Goal: Task Accomplishment & Management: Manage account settings

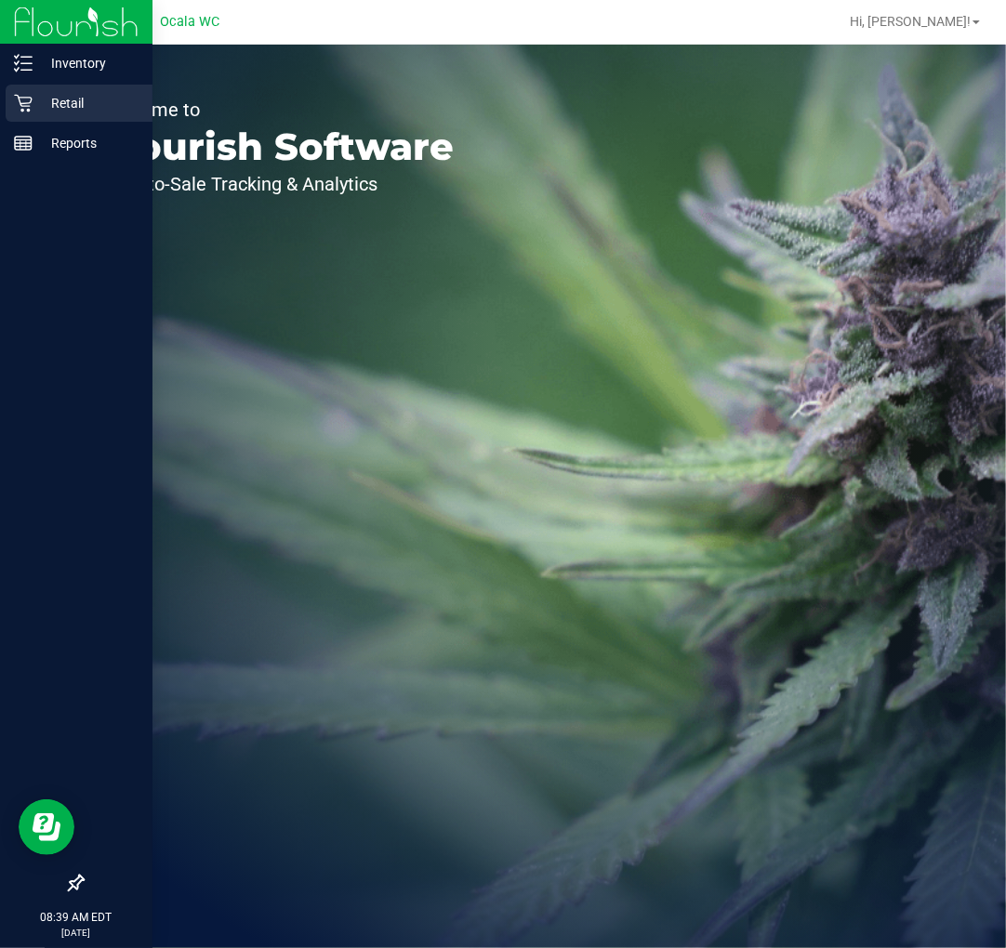
click at [31, 99] on icon at bounding box center [23, 104] width 18 height 18
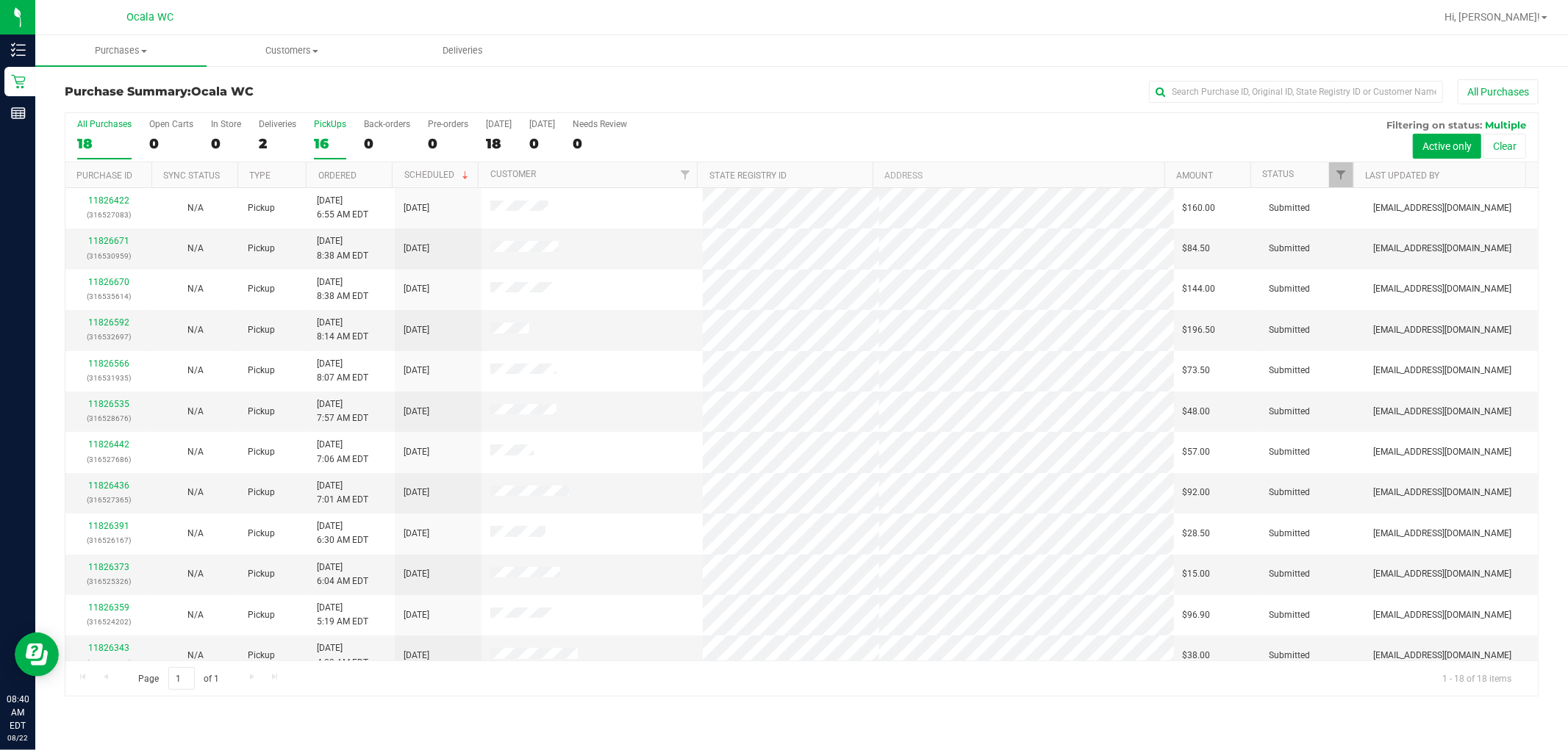
click at [314, 140] on div "16" at bounding box center [330, 143] width 32 height 17
click at [0, 0] on input "PickUps 16" at bounding box center [0, 0] width 0 height 0
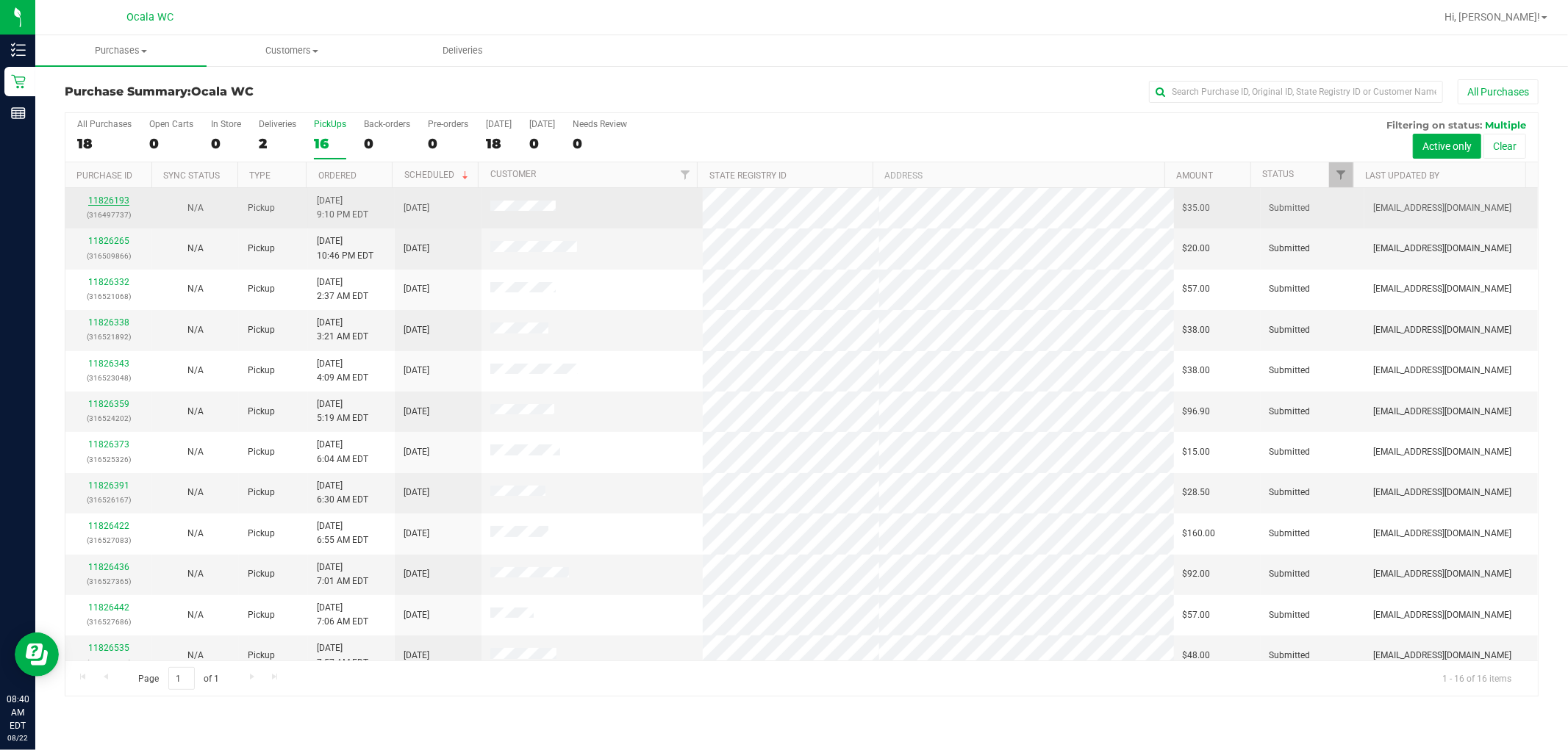
click at [108, 198] on link "11826193" at bounding box center [109, 200] width 41 height 10
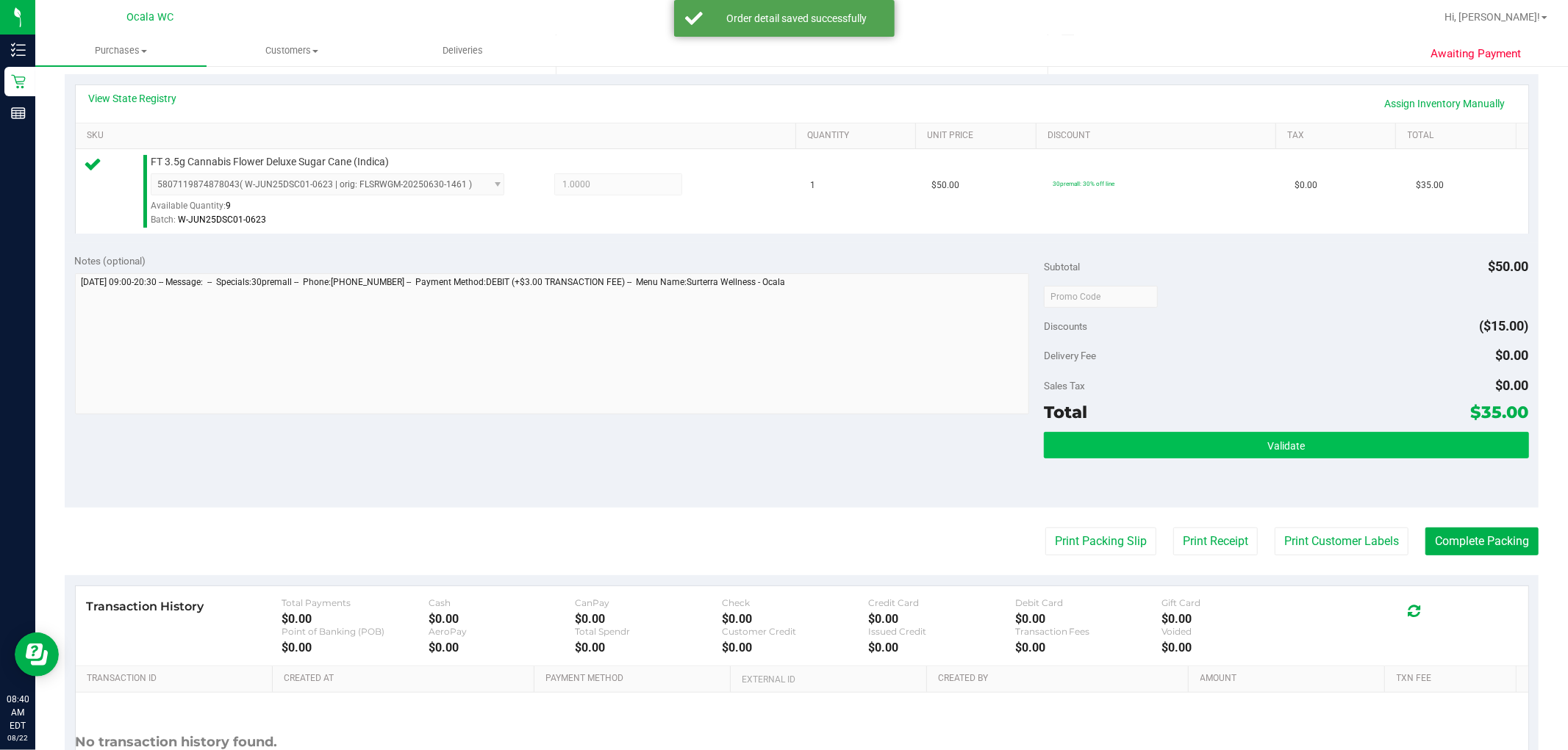
scroll to position [326, 0]
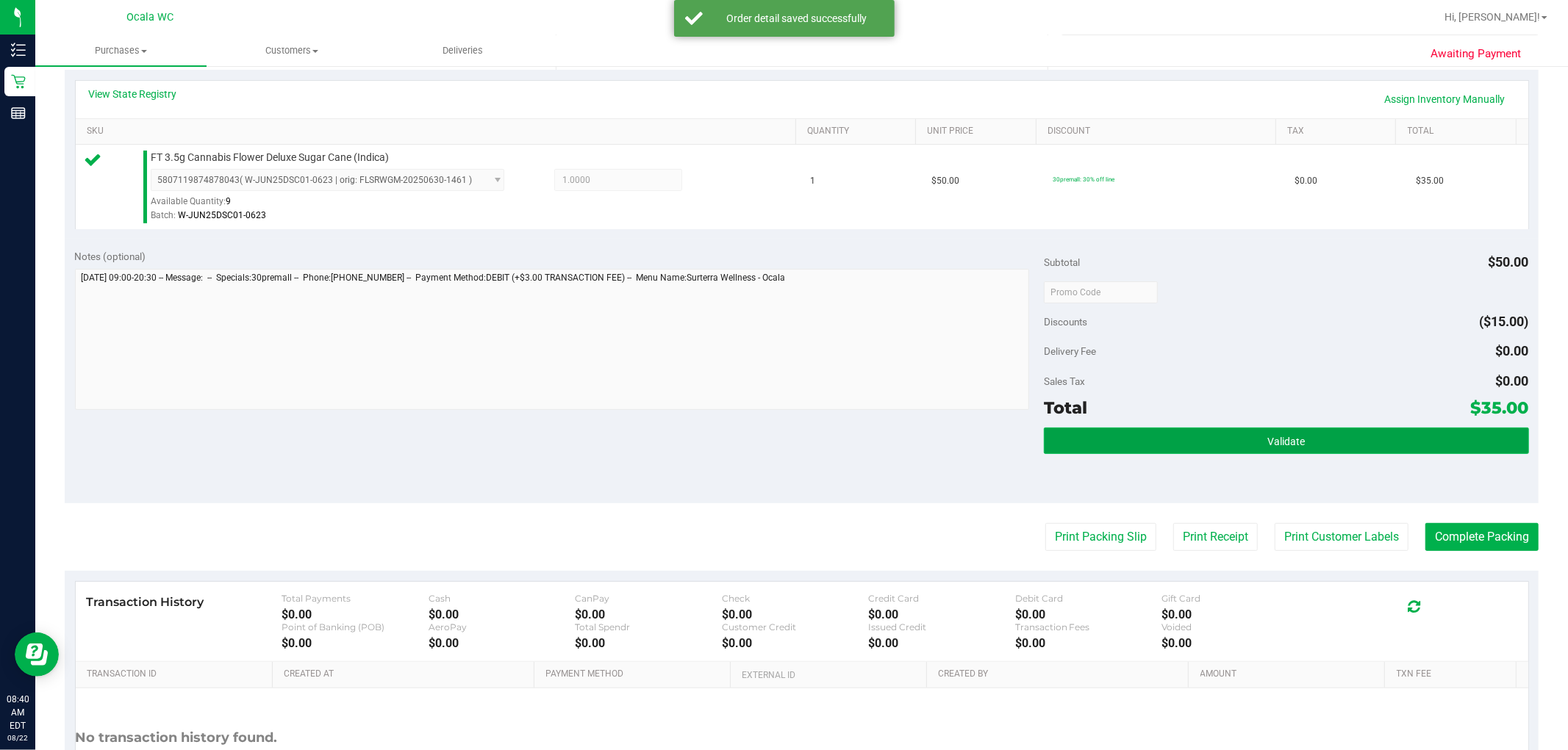
click at [795, 443] on button "Validate" at bounding box center [1286, 440] width 485 height 26
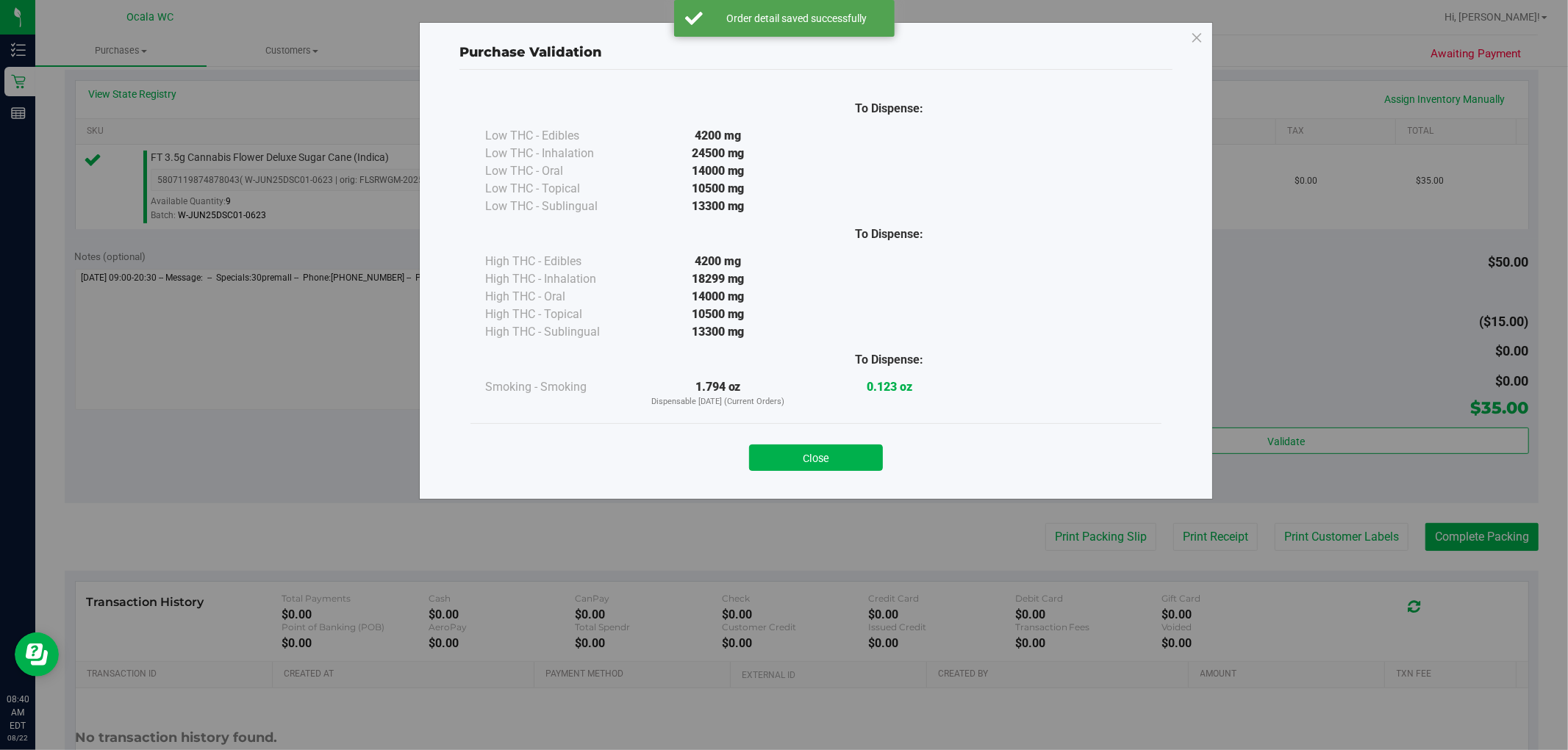
click at [795, 464] on button "Close" at bounding box center [815, 457] width 134 height 26
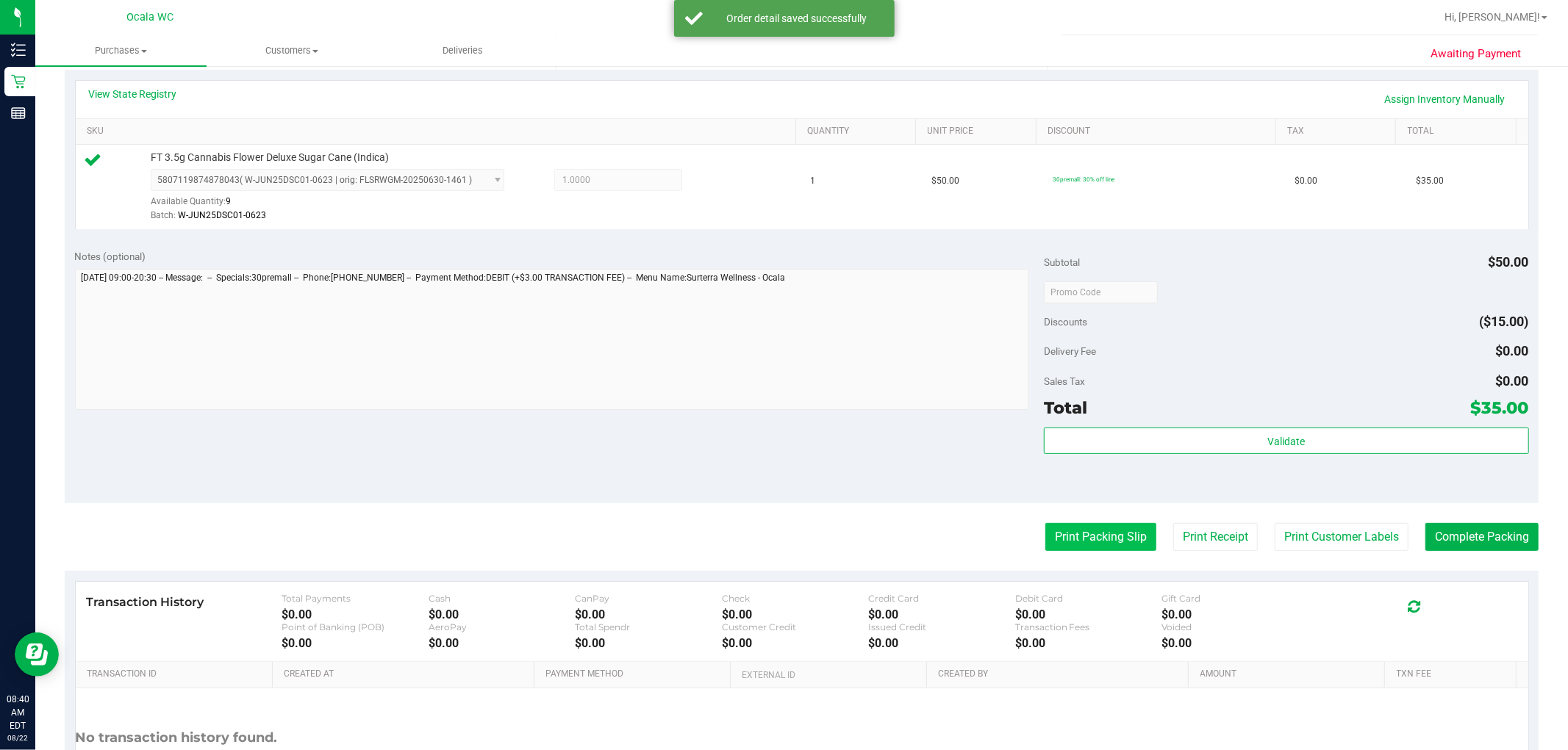
click at [795, 533] on button "Print Packing Slip" at bounding box center [1101, 537] width 111 height 28
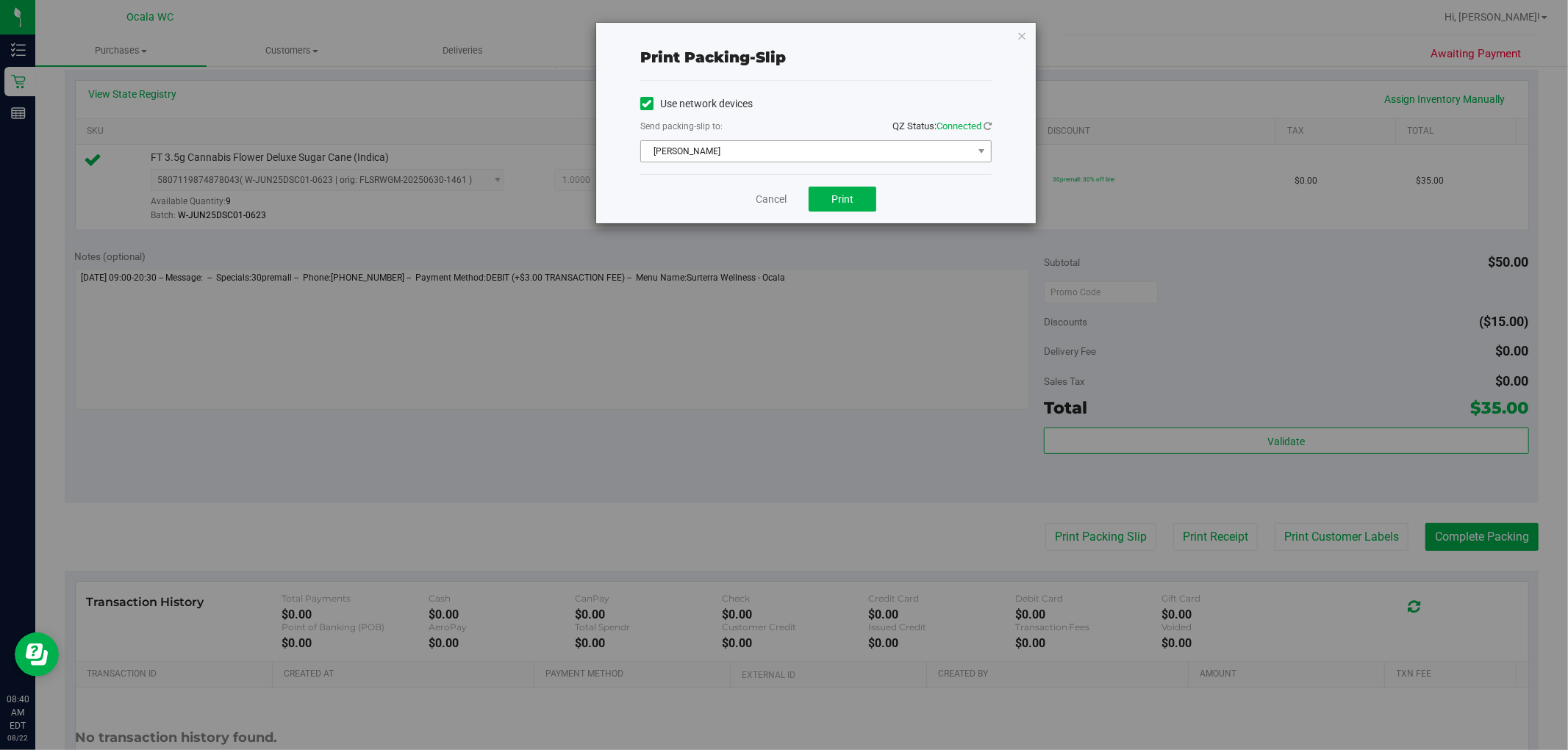
click at [795, 152] on span "[PERSON_NAME]" at bounding box center [807, 151] width 331 height 21
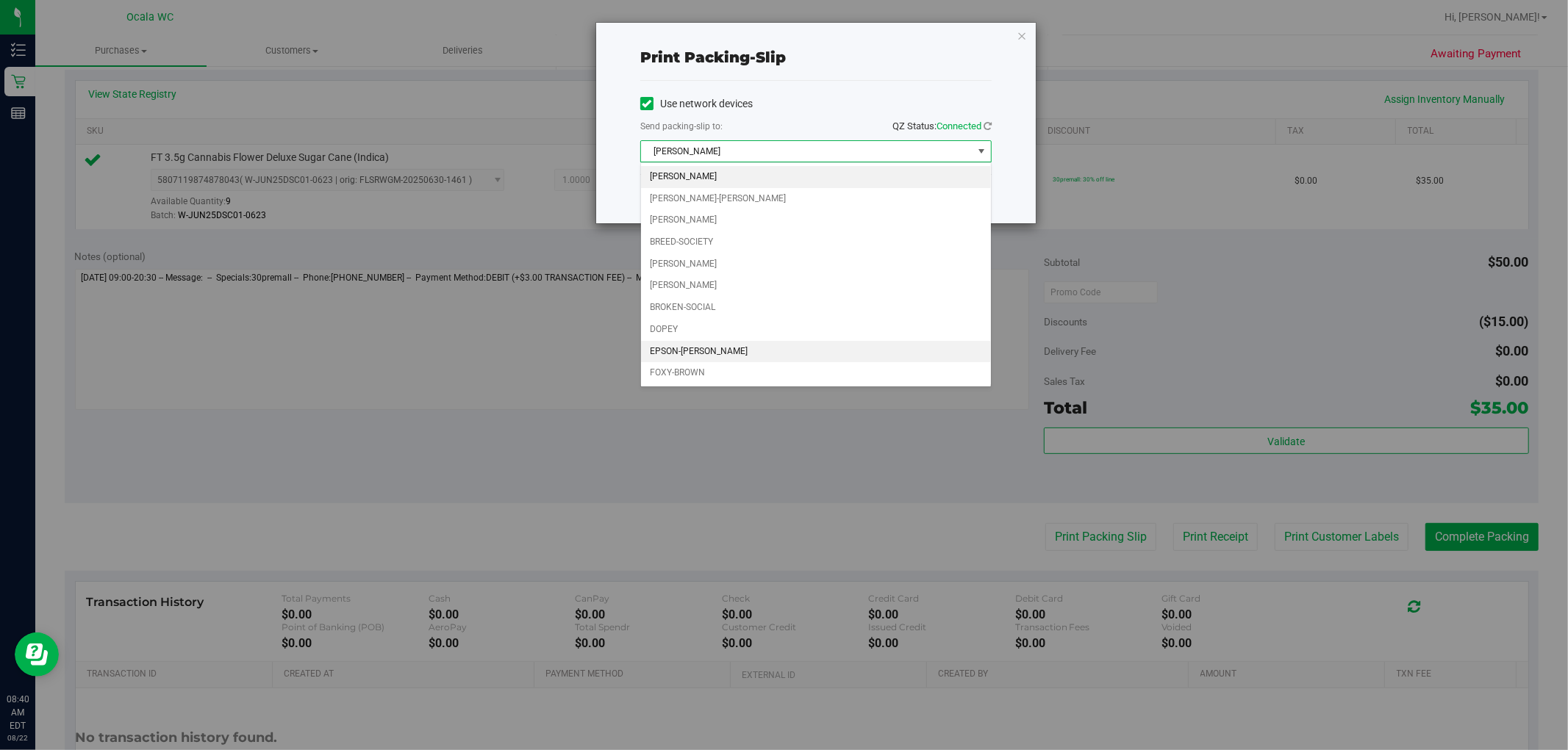
click at [729, 342] on li "EPSON-[PERSON_NAME]" at bounding box center [816, 352] width 349 height 22
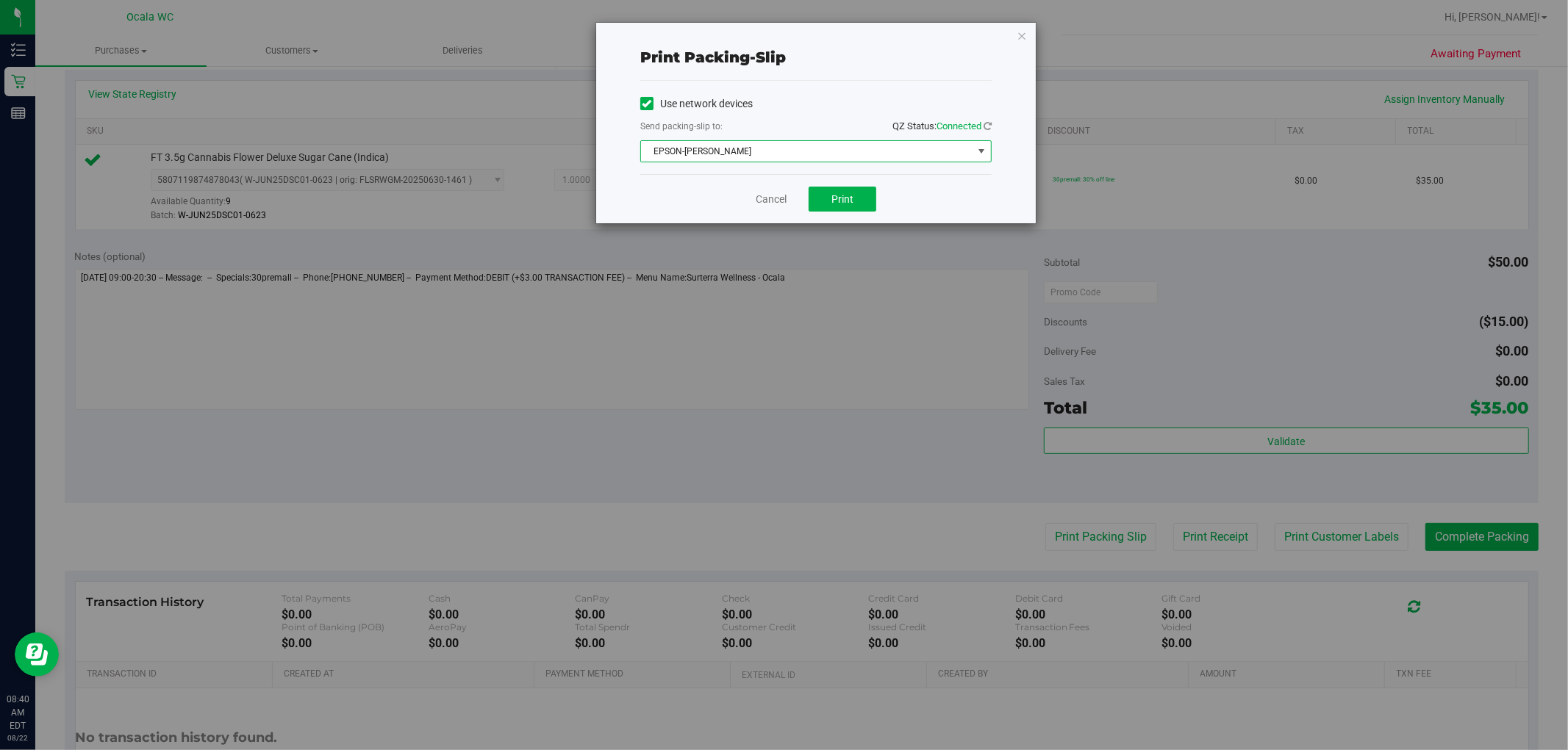
click at [795, 183] on div "Cancel Print" at bounding box center [816, 198] width 351 height 49
click at [795, 213] on div "Cancel Print" at bounding box center [816, 198] width 351 height 49
click at [795, 209] on button "Print" at bounding box center [842, 199] width 68 height 25
click at [795, 31] on icon "button" at bounding box center [1022, 35] width 10 height 17
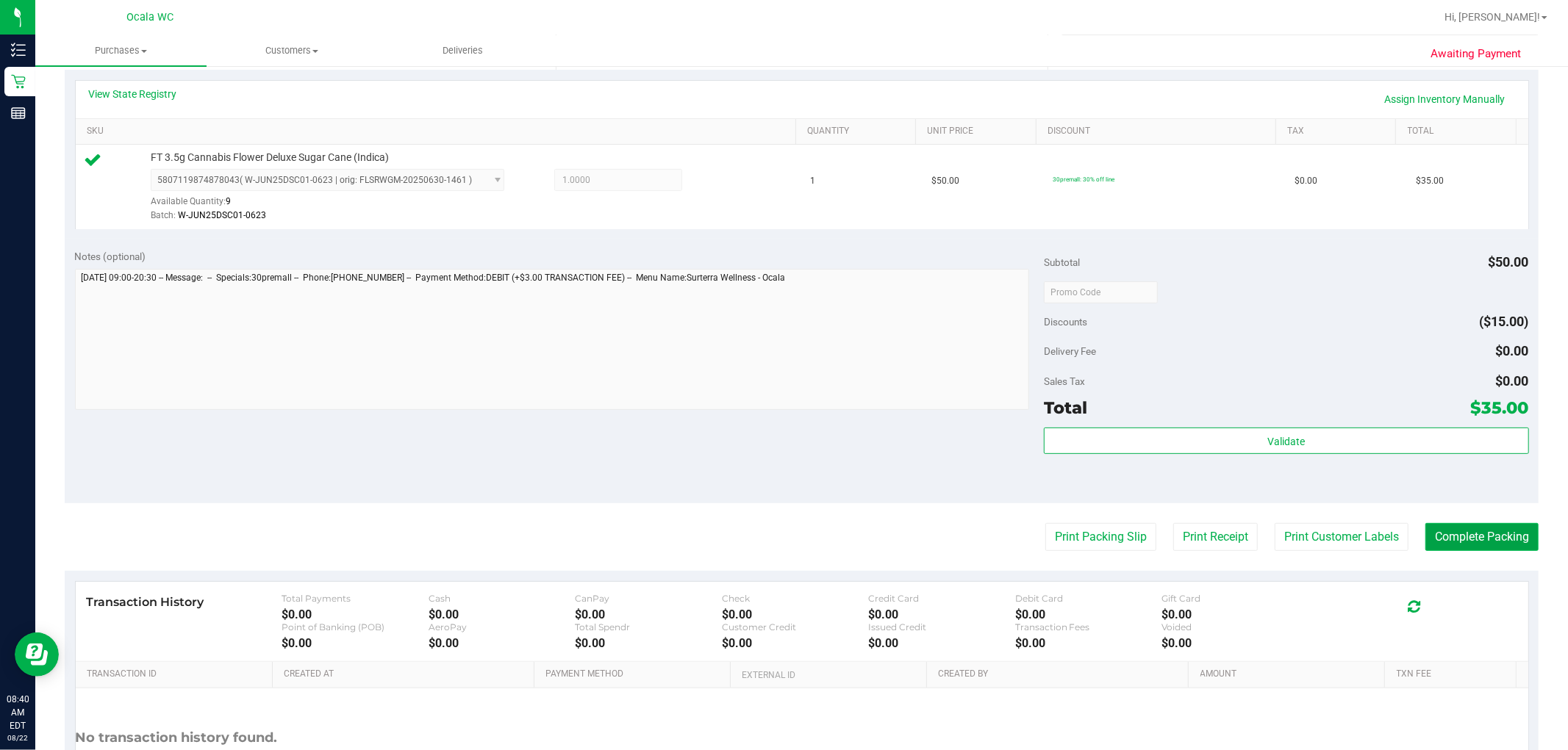
click at [795, 535] on button "Complete Packing" at bounding box center [1481, 537] width 113 height 28
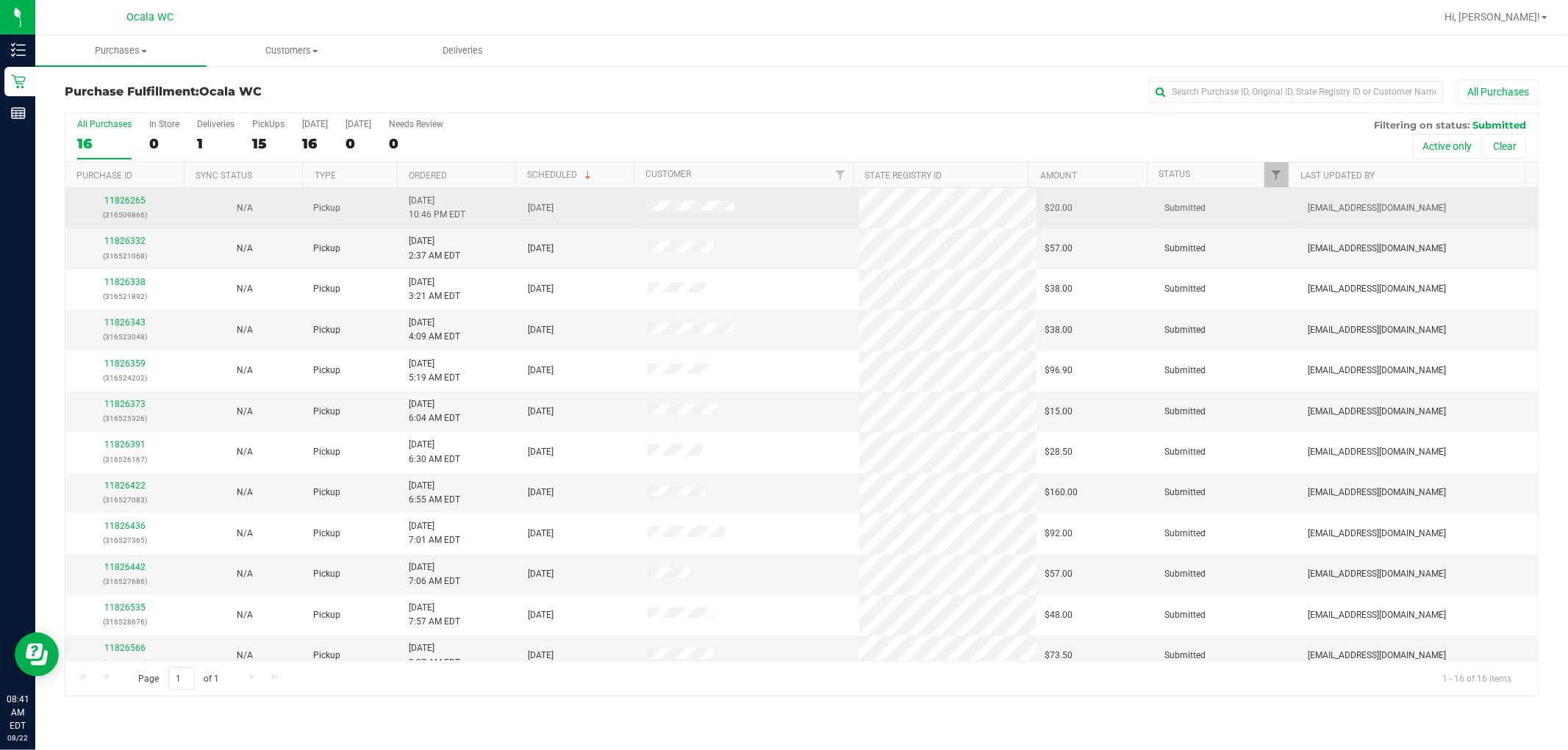
click at [134, 208] on p "(316509866)" at bounding box center [125, 215] width 101 height 14
click at [132, 205] on link "11826265" at bounding box center [125, 200] width 41 height 10
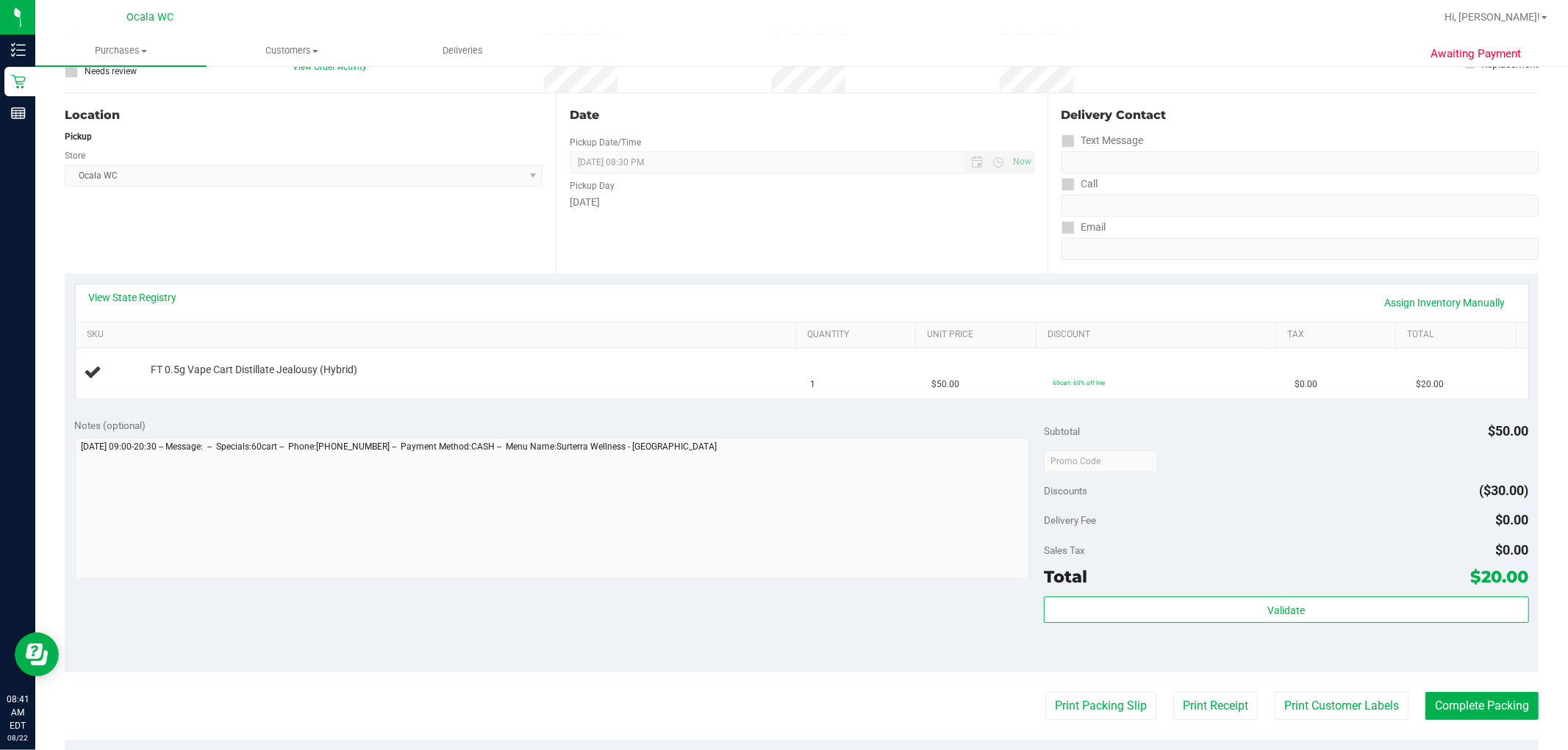
scroll to position [163, 0]
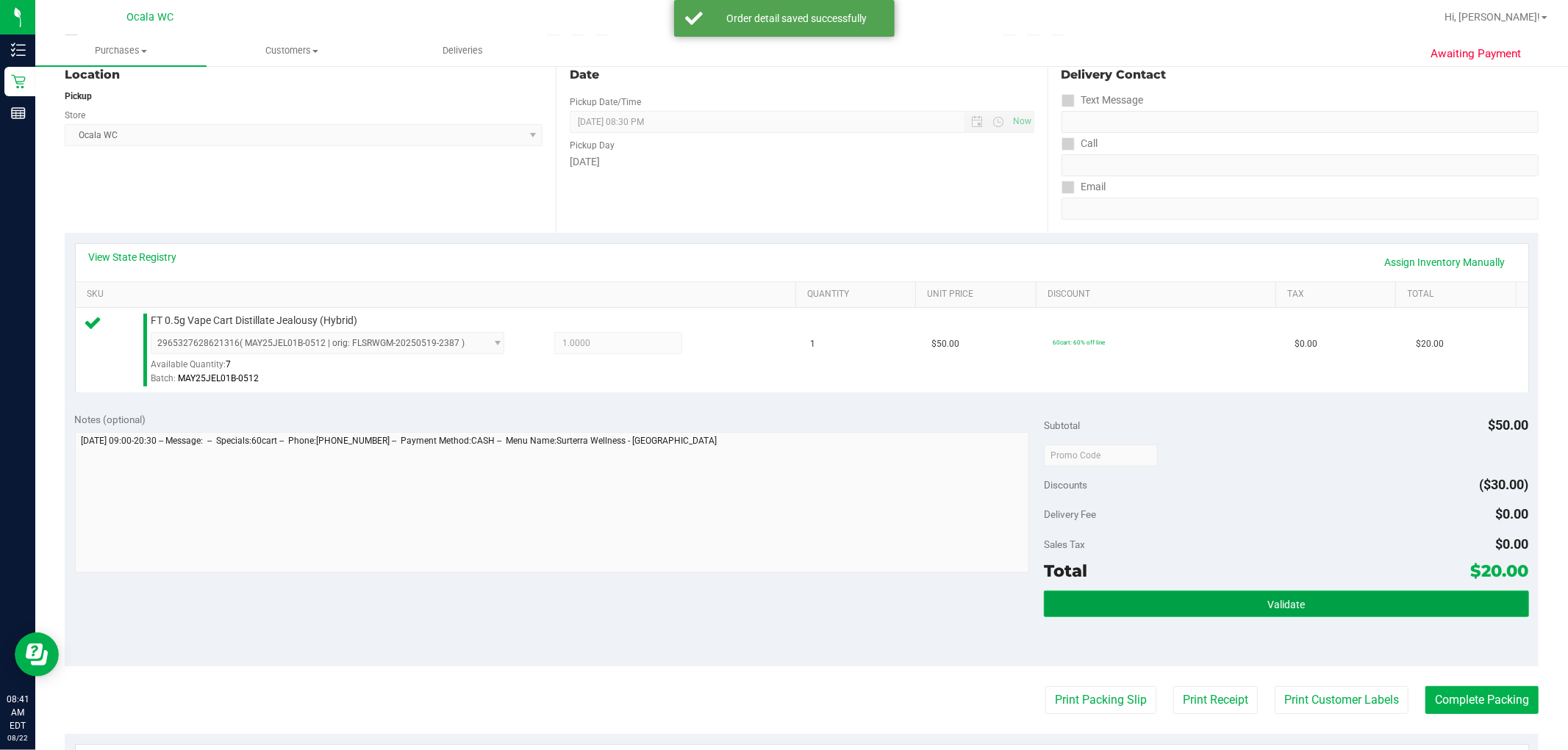
click at [795, 597] on button "Validate" at bounding box center [1286, 603] width 485 height 26
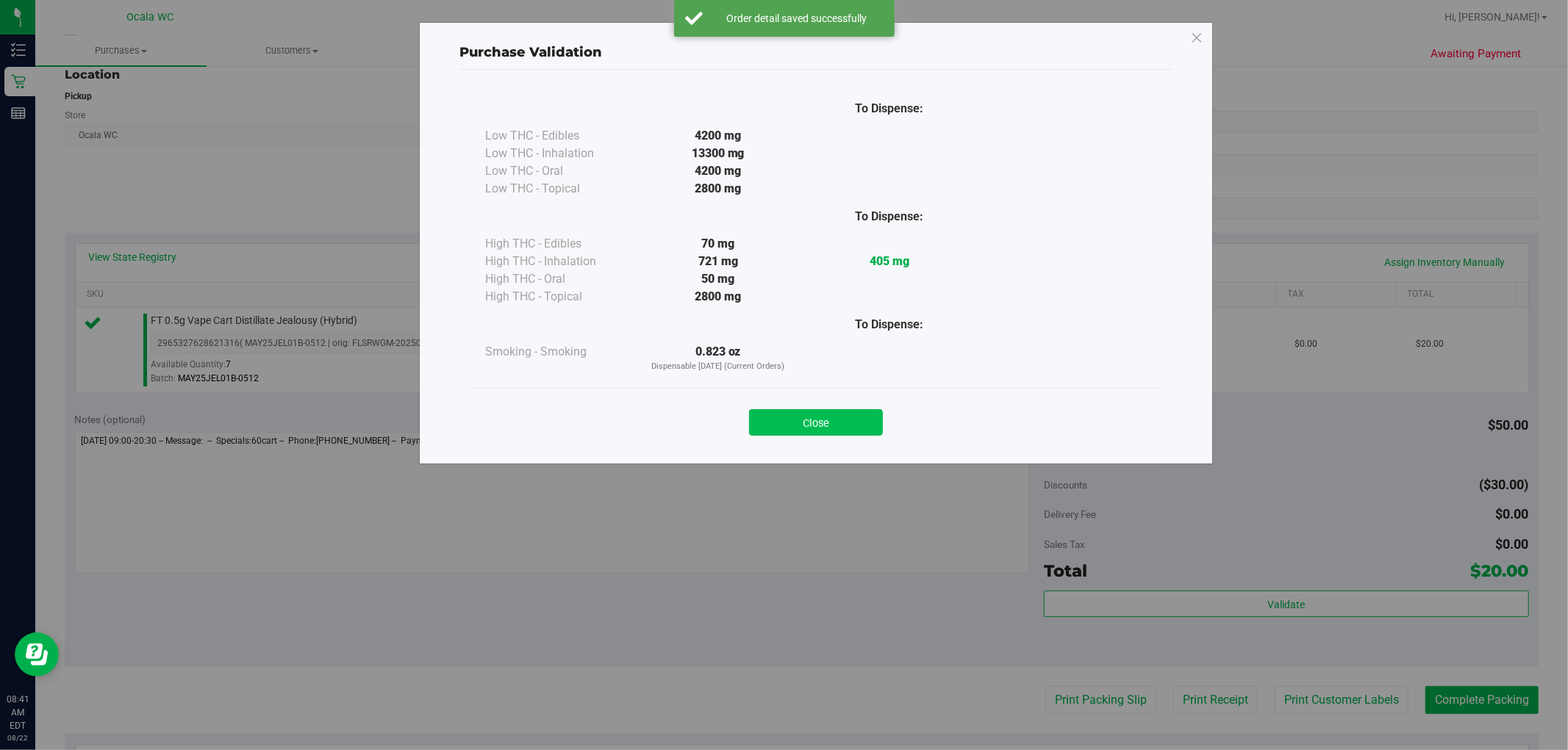
click at [795, 435] on button "Close" at bounding box center [815, 422] width 134 height 26
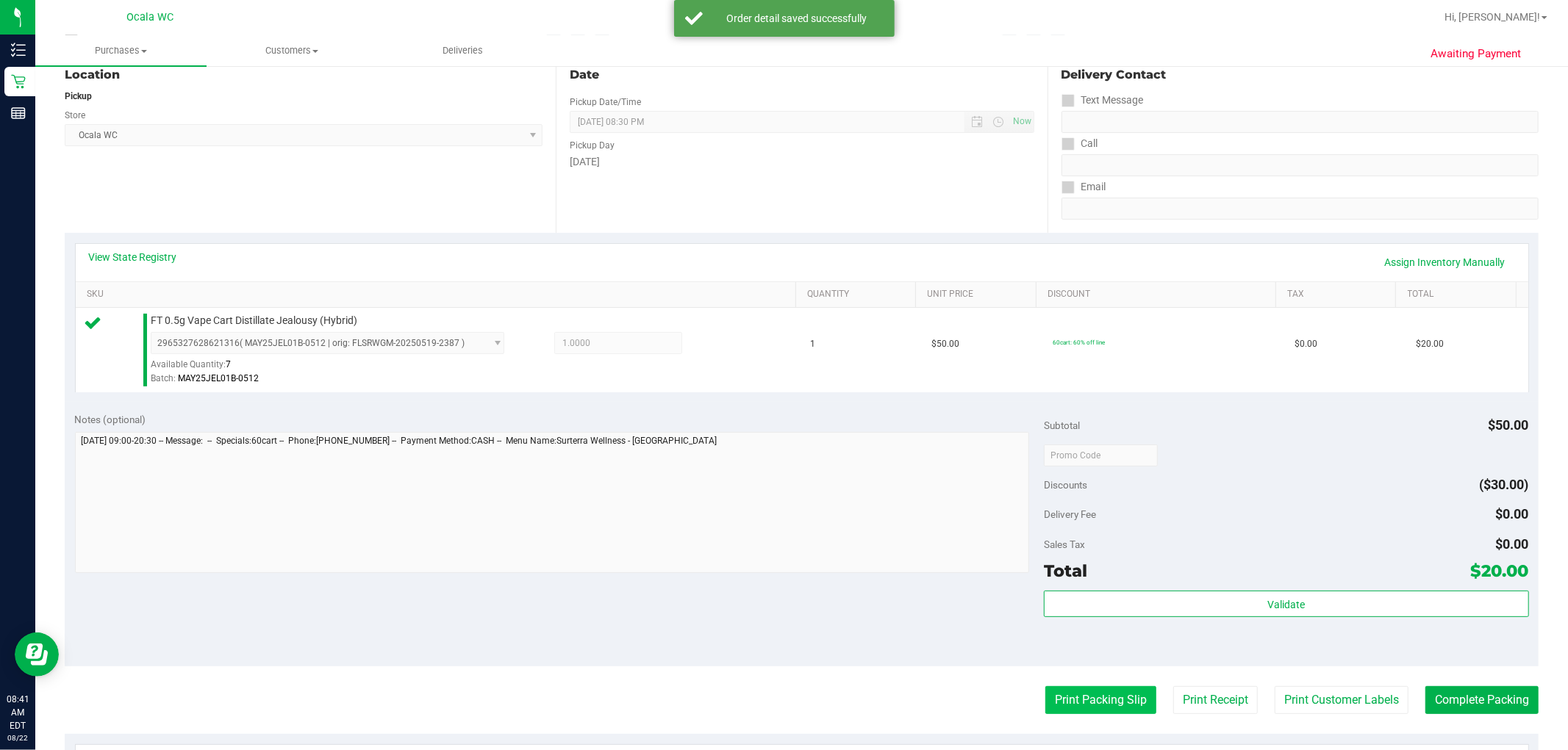
click at [795, 698] on button "Print Packing Slip" at bounding box center [1101, 699] width 111 height 28
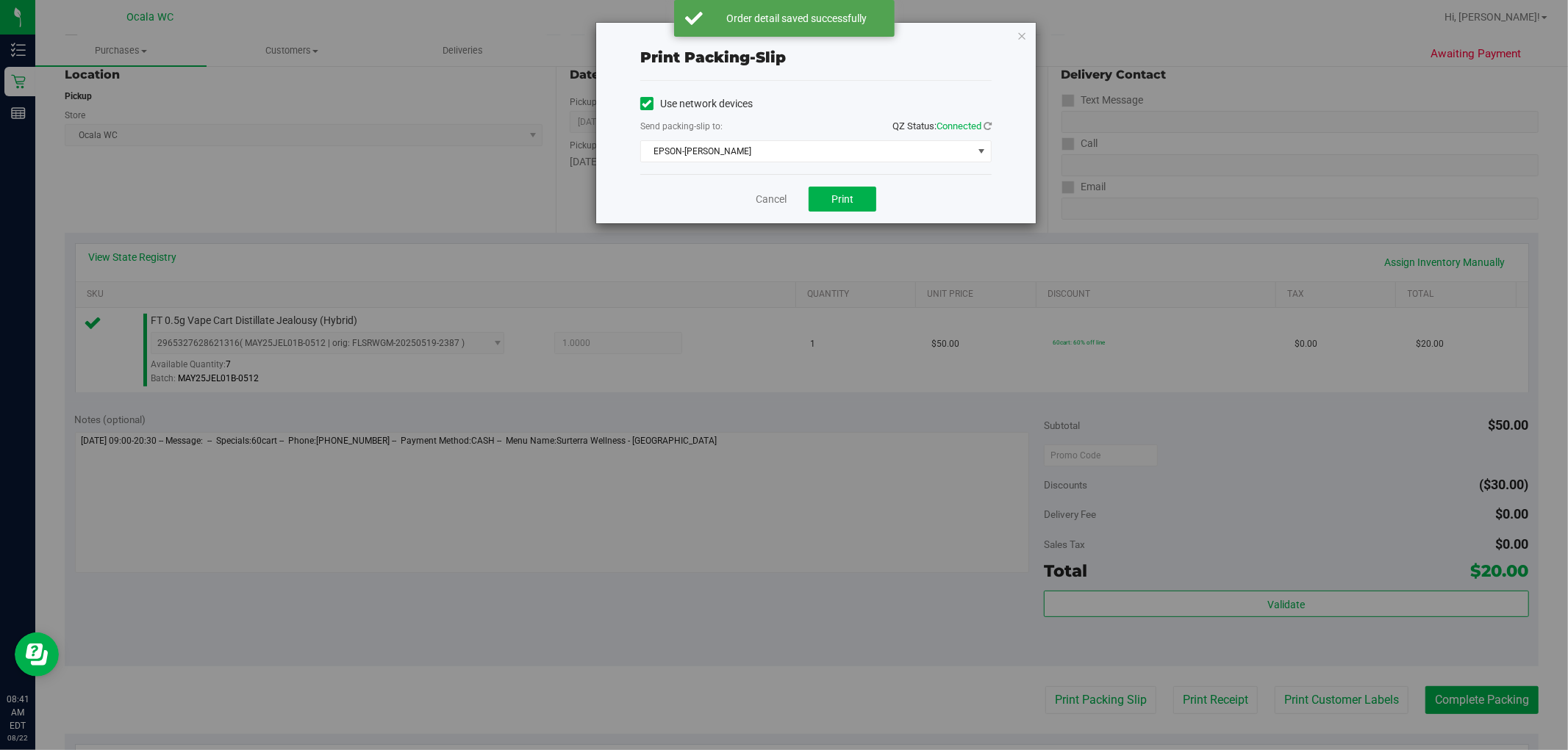
click at [795, 212] on div "Cancel Print" at bounding box center [816, 198] width 351 height 49
click at [795, 201] on span "Print" at bounding box center [842, 198] width 22 height 12
click at [795, 29] on icon "button" at bounding box center [1022, 35] width 10 height 17
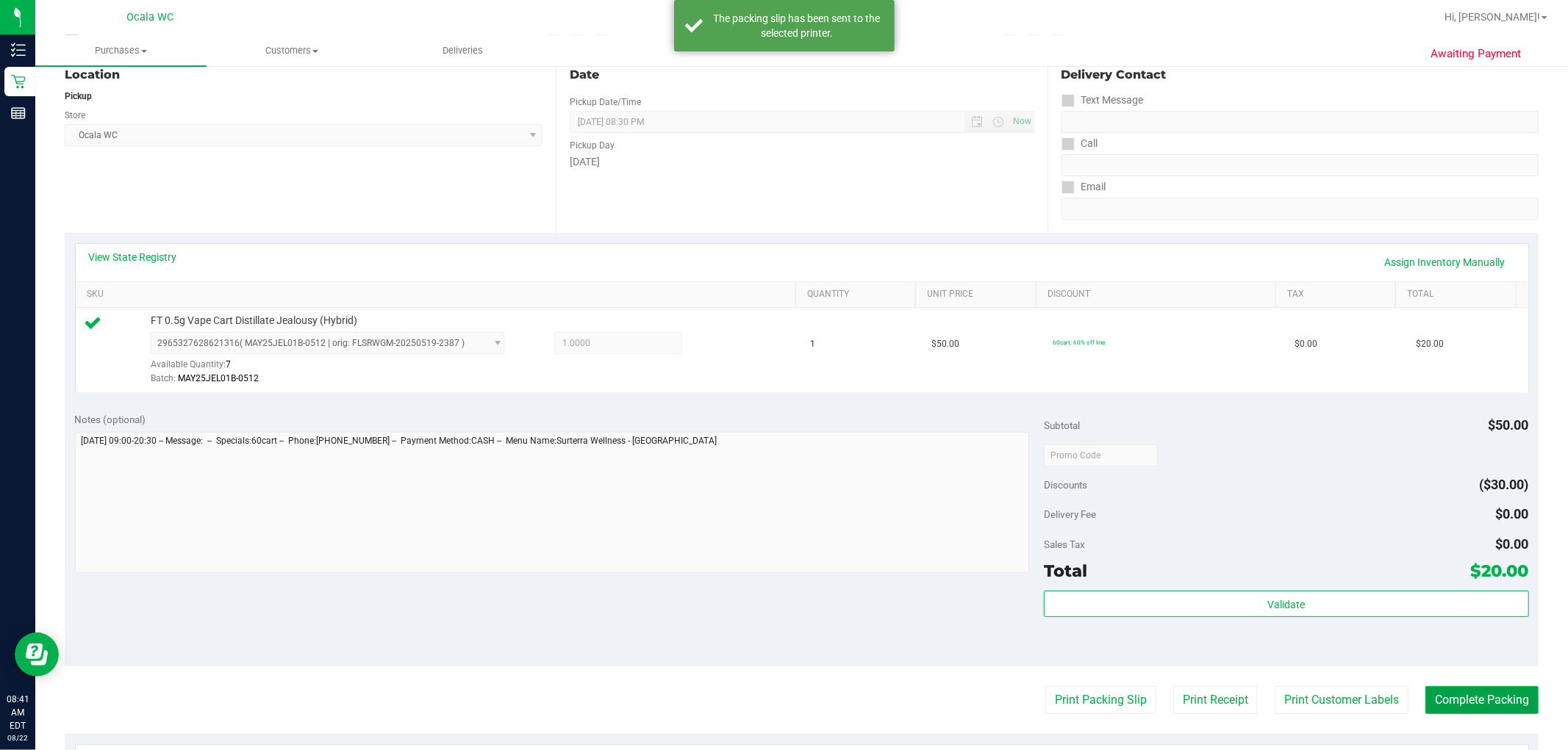
click at [795, 702] on button "Complete Packing" at bounding box center [1481, 699] width 113 height 28
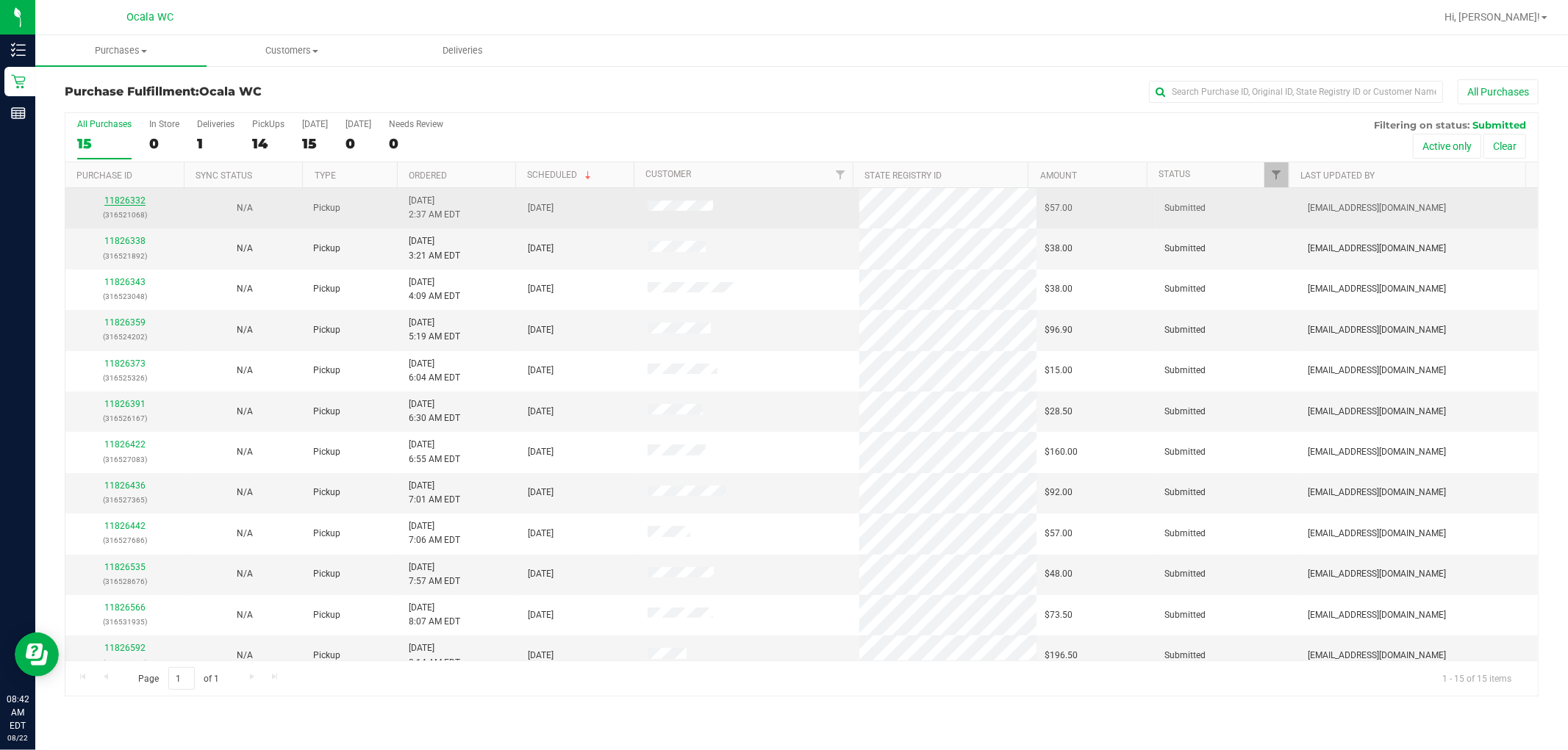
click at [130, 202] on link "11826332" at bounding box center [125, 200] width 41 height 10
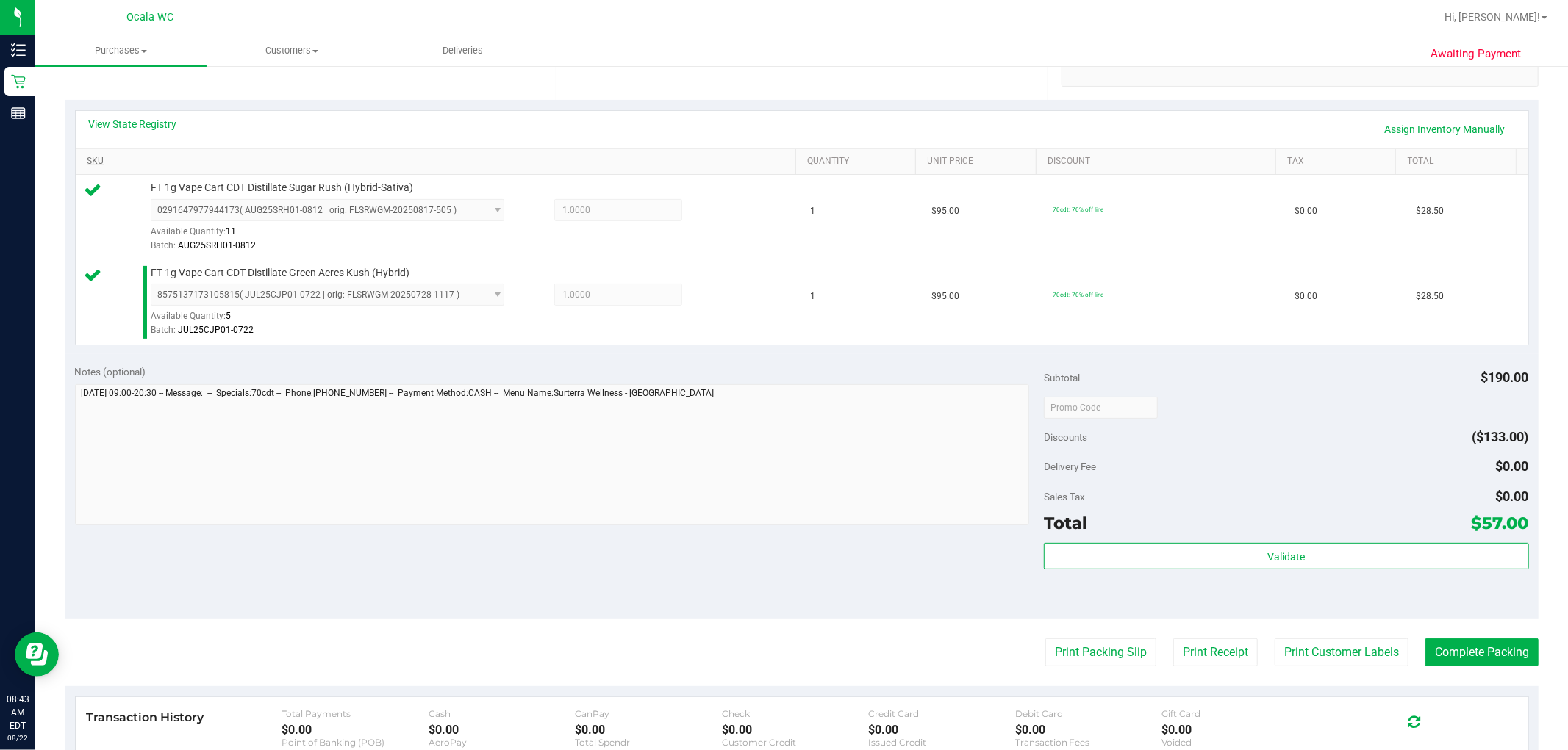
scroll to position [408, 0]
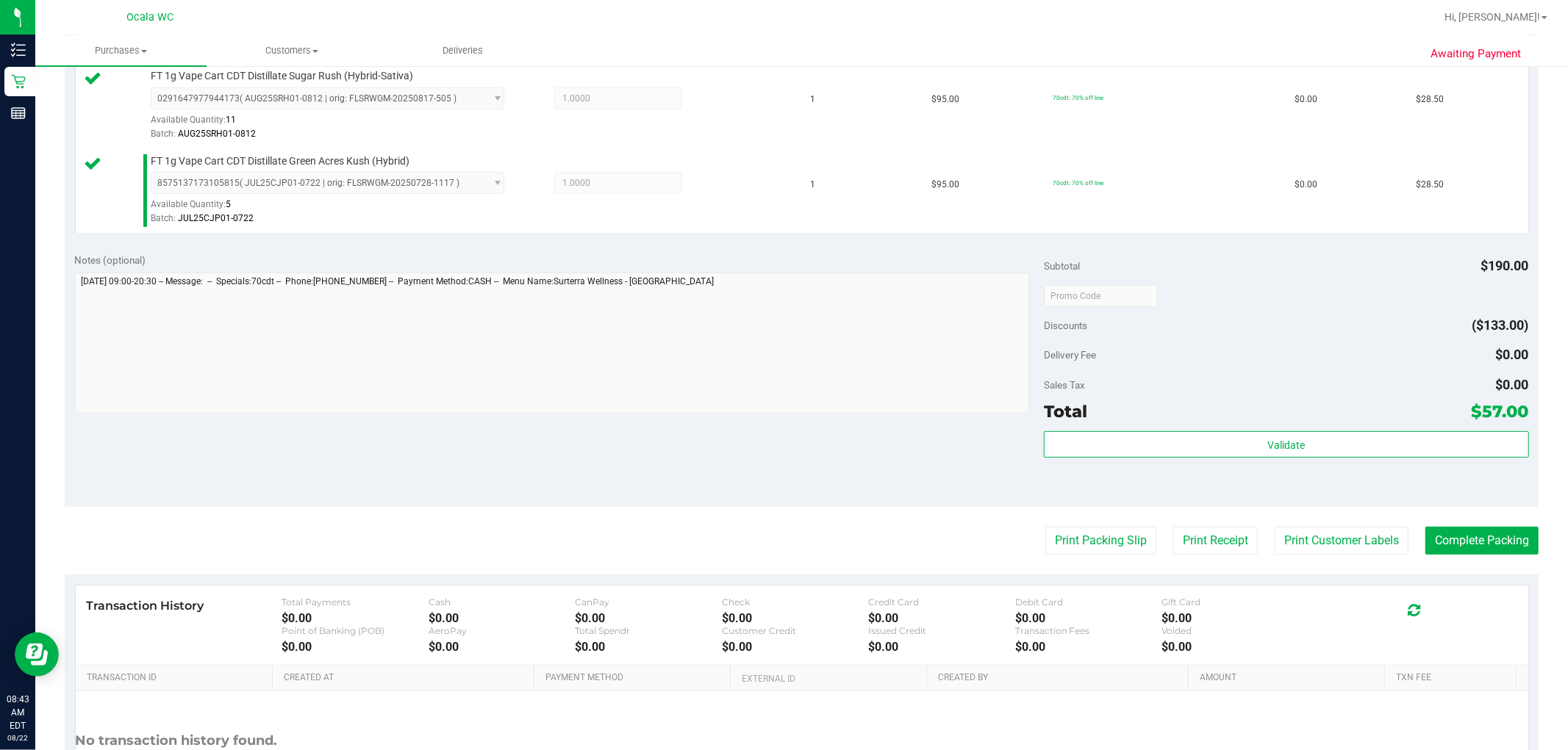
click at [795, 459] on div "Validate" at bounding box center [1286, 465] width 485 height 66
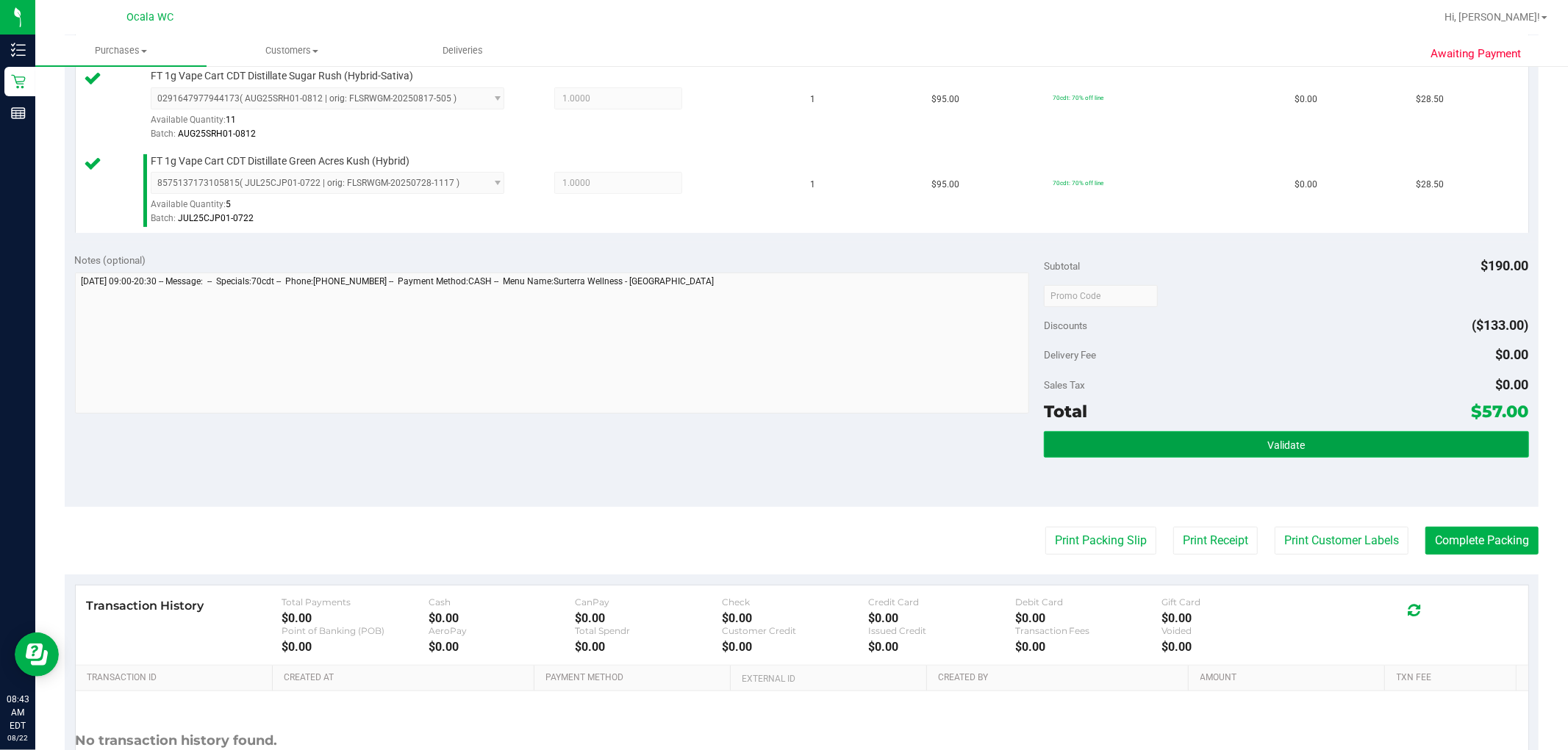
click at [795, 449] on button "Validate" at bounding box center [1286, 444] width 485 height 26
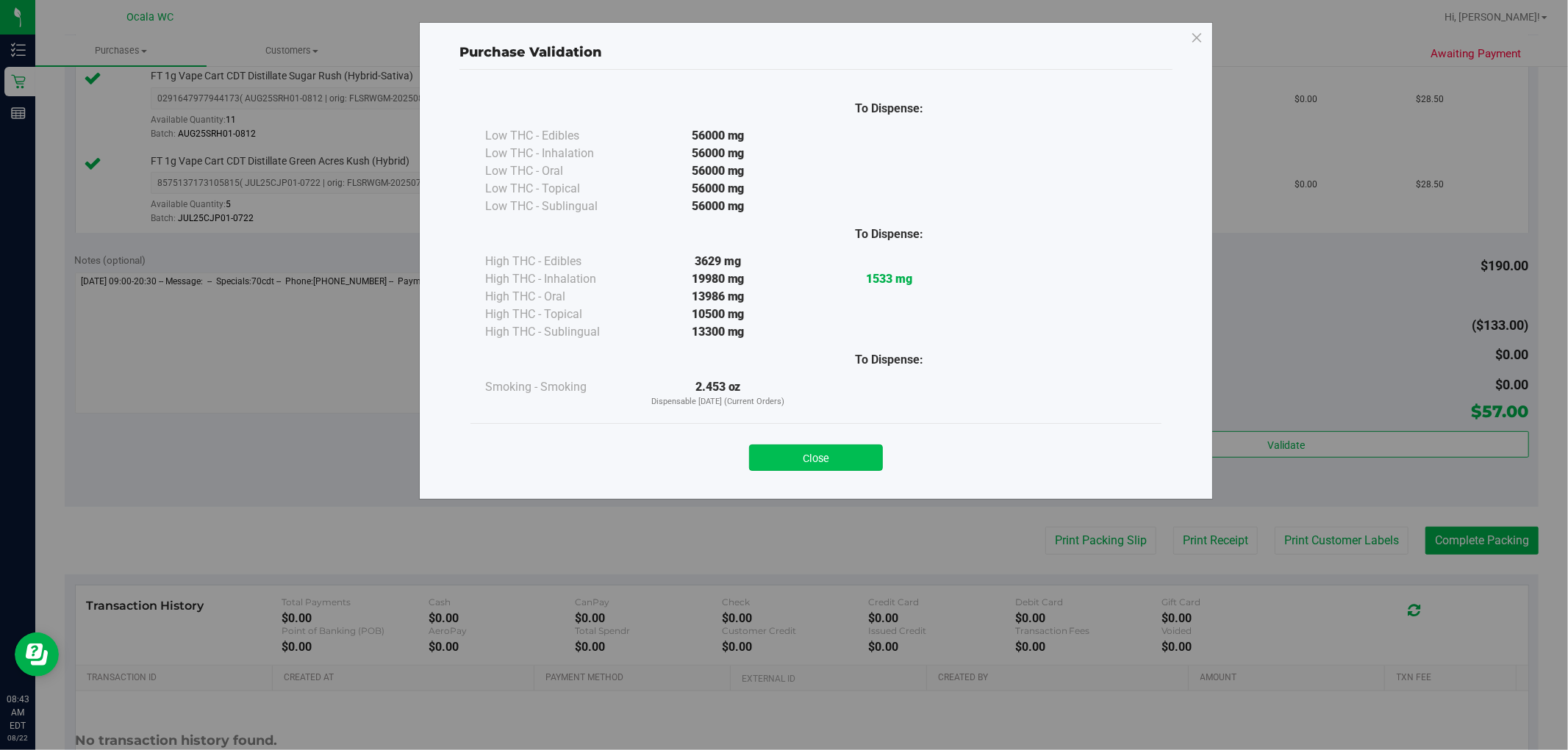
click at [795, 455] on button "Close" at bounding box center [815, 457] width 134 height 26
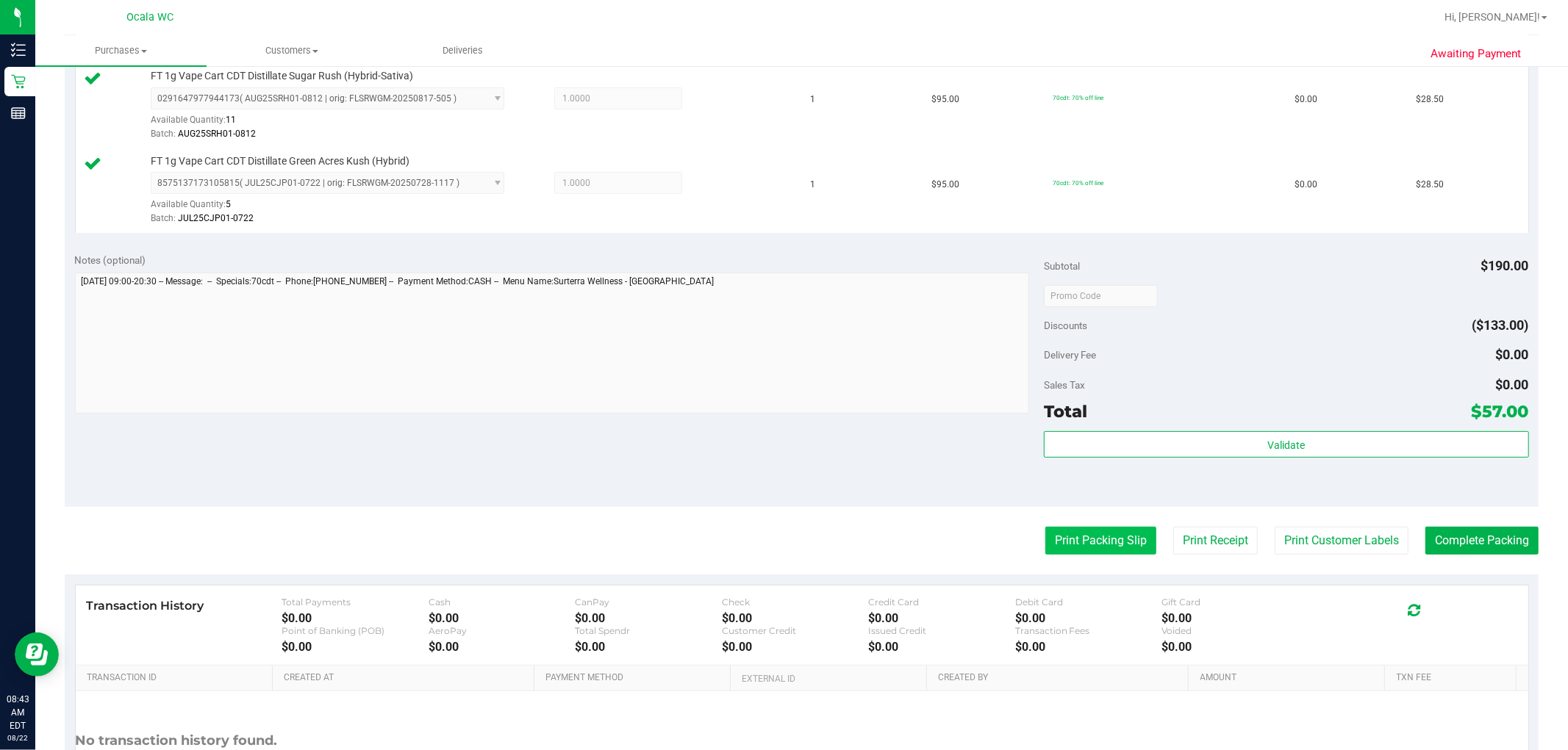
click at [795, 537] on button "Print Packing Slip" at bounding box center [1101, 540] width 111 height 28
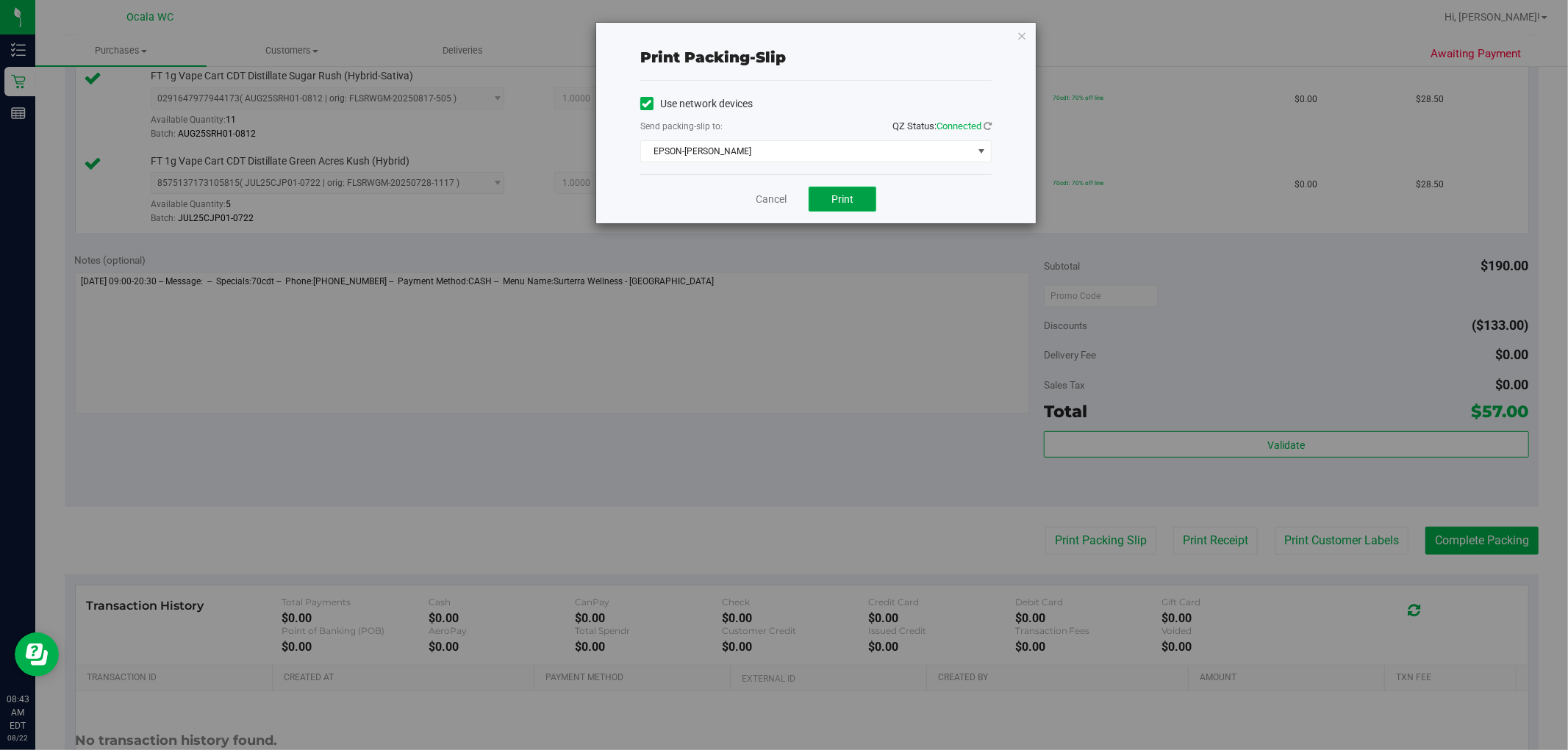
click at [795, 205] on button "Print" at bounding box center [842, 199] width 68 height 25
click at [795, 29] on icon "button" at bounding box center [1022, 35] width 10 height 17
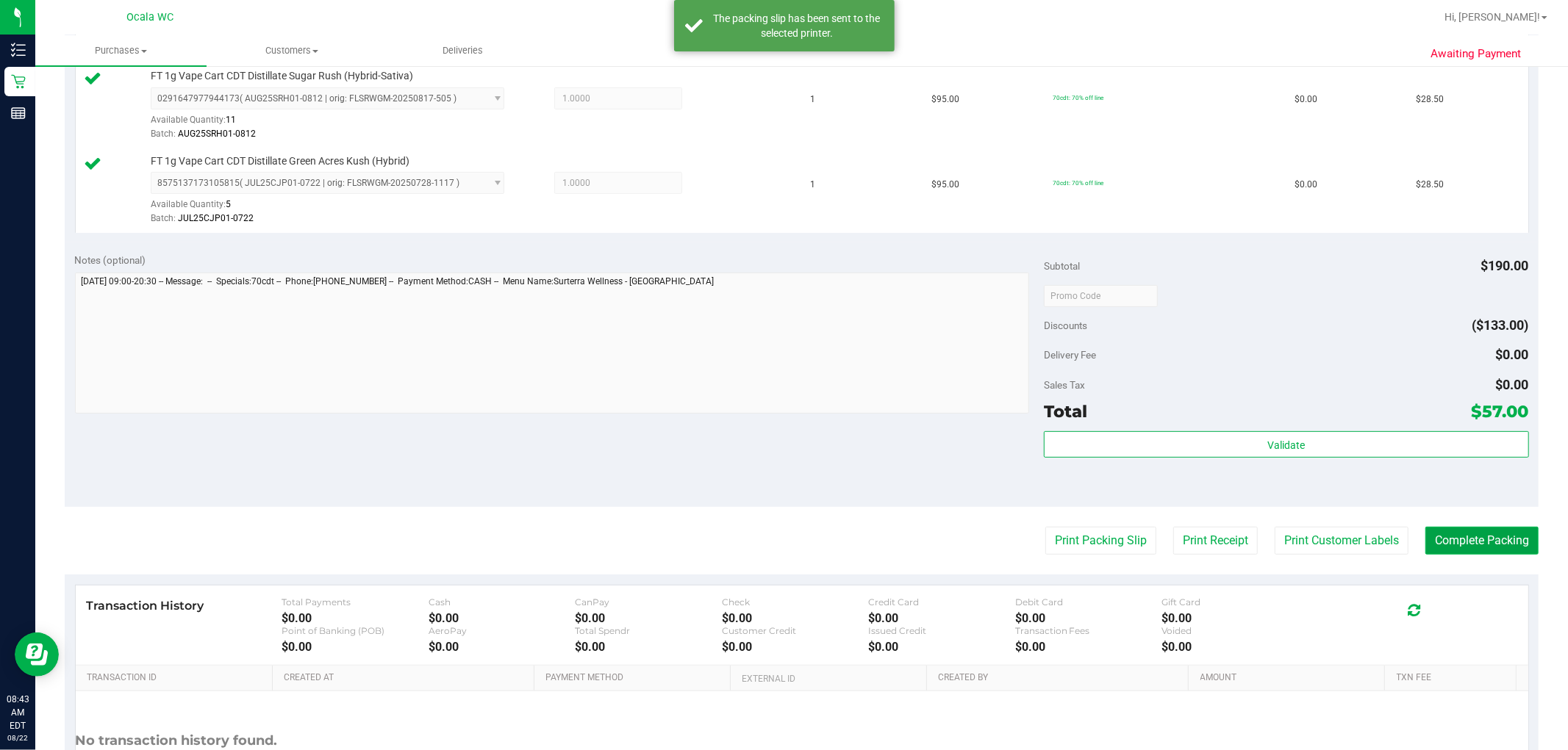
click at [795, 547] on button "Complete Packing" at bounding box center [1481, 540] width 113 height 28
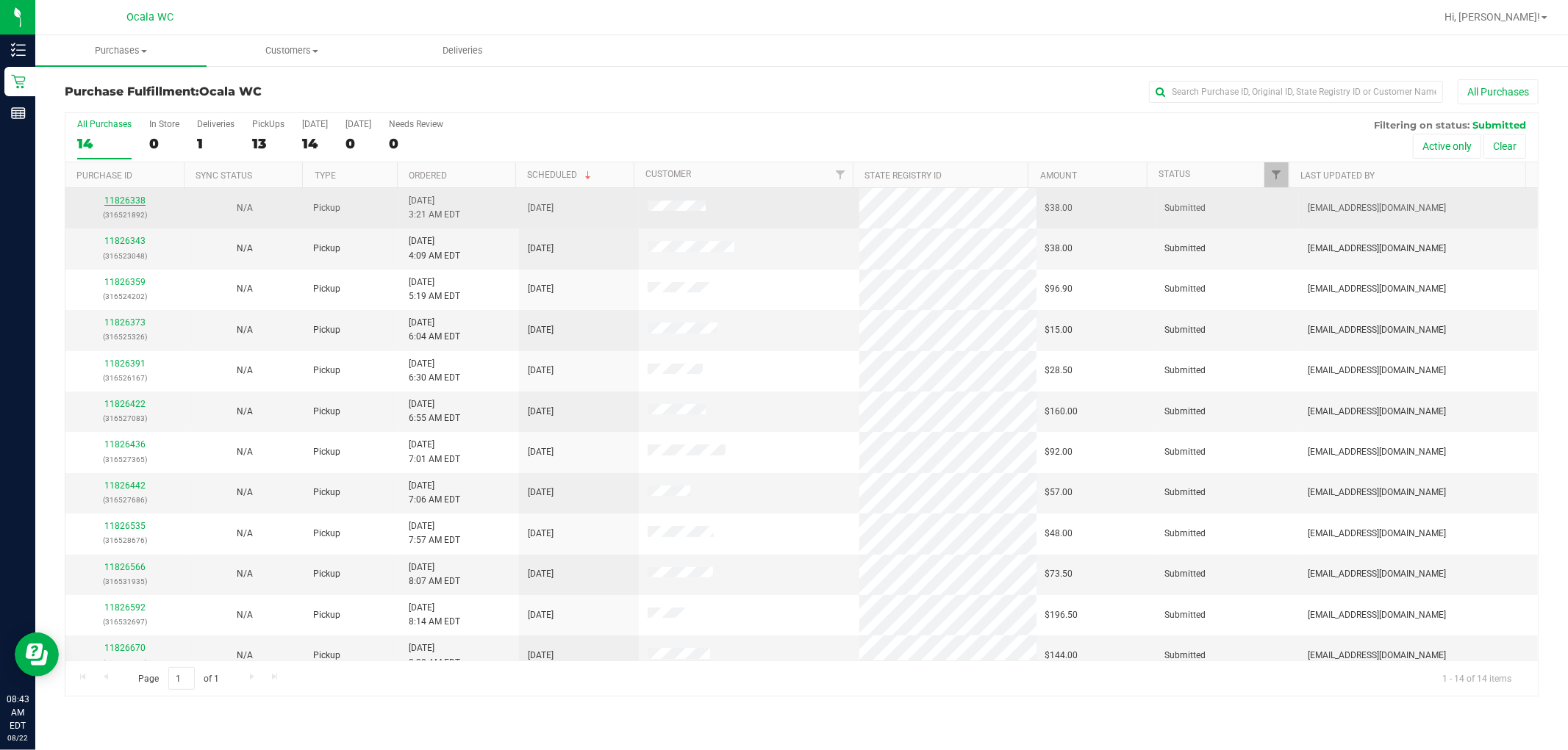
click at [137, 204] on link "11826338" at bounding box center [125, 200] width 41 height 10
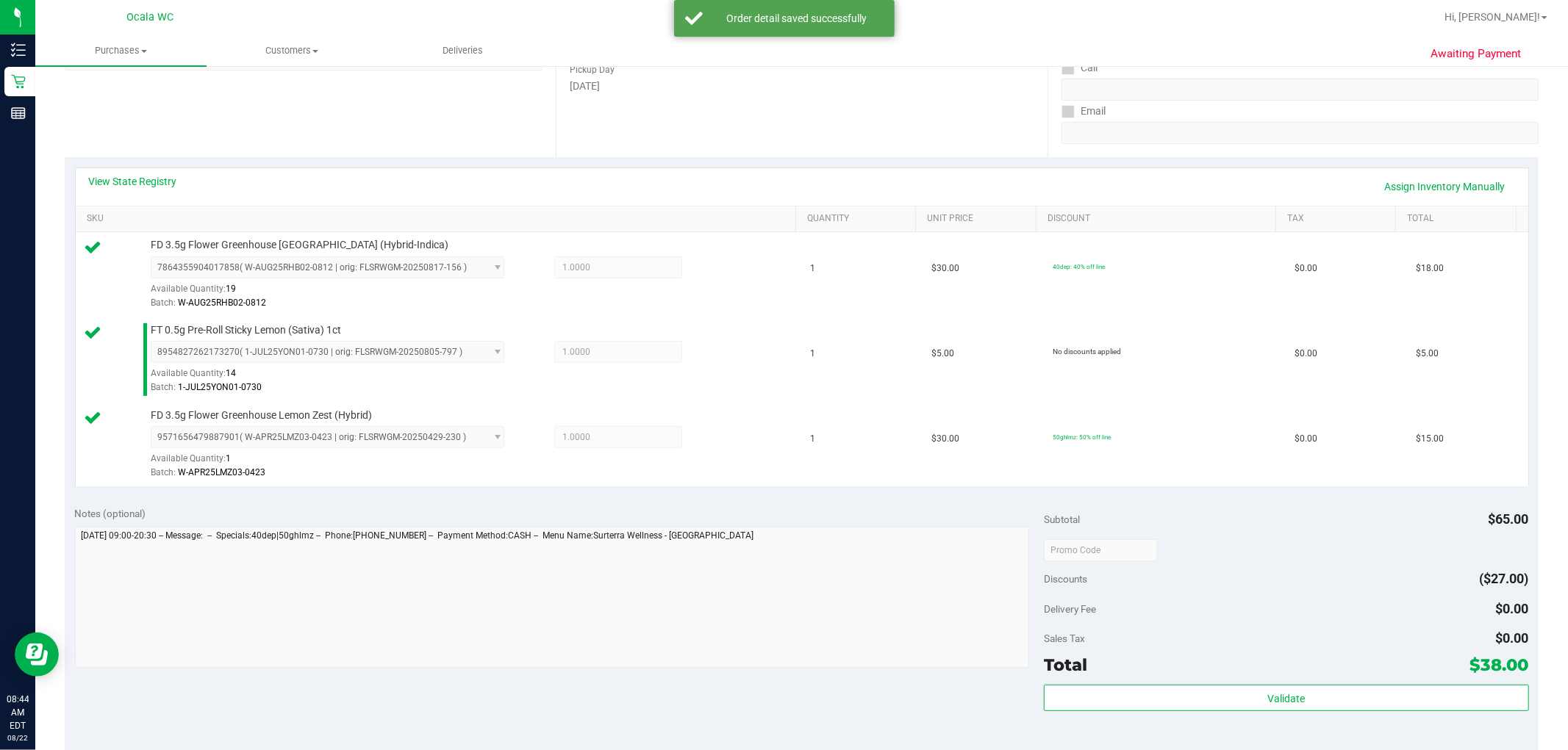
scroll to position [245, 0]
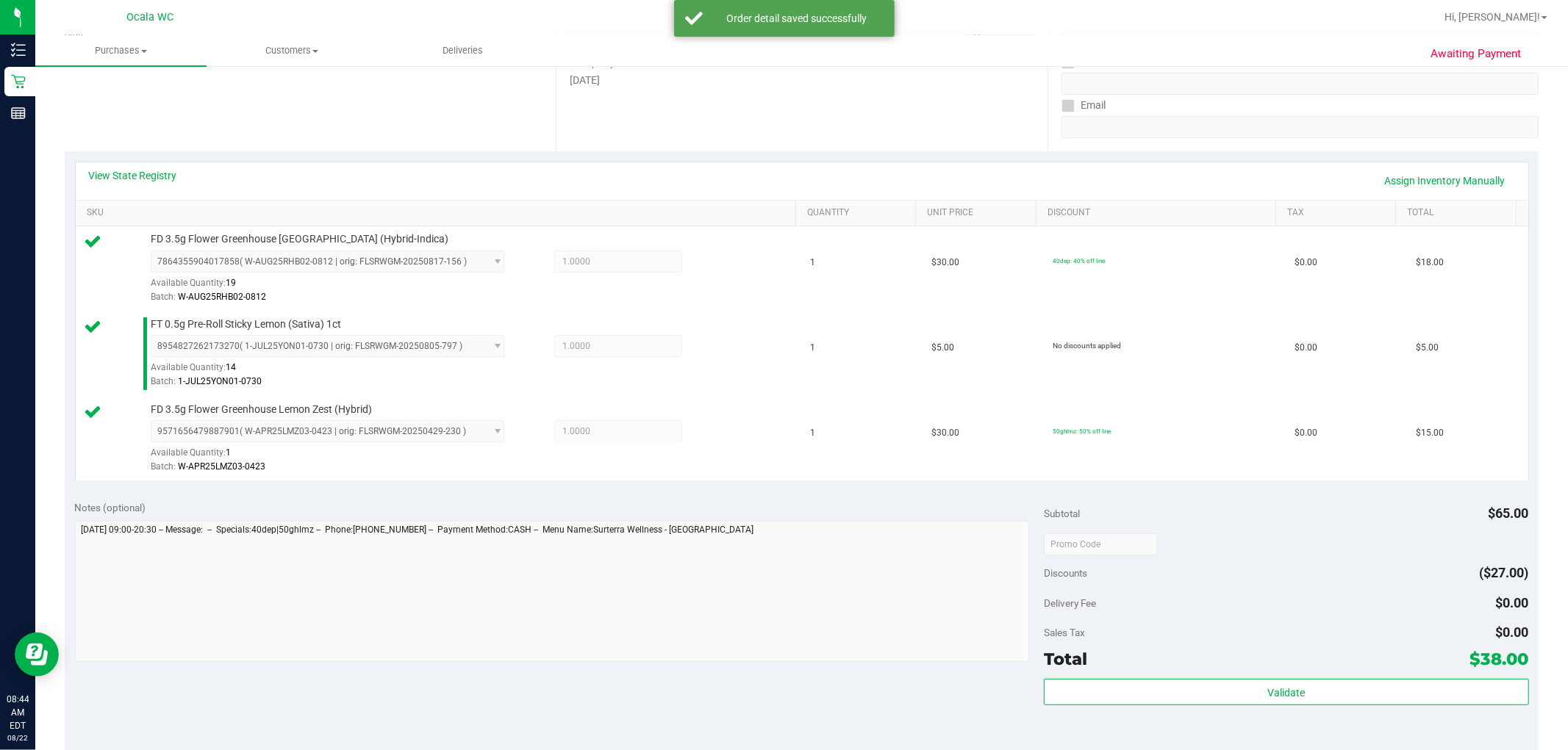
click at [795, 663] on span "Total" at bounding box center [1065, 659] width 43 height 21
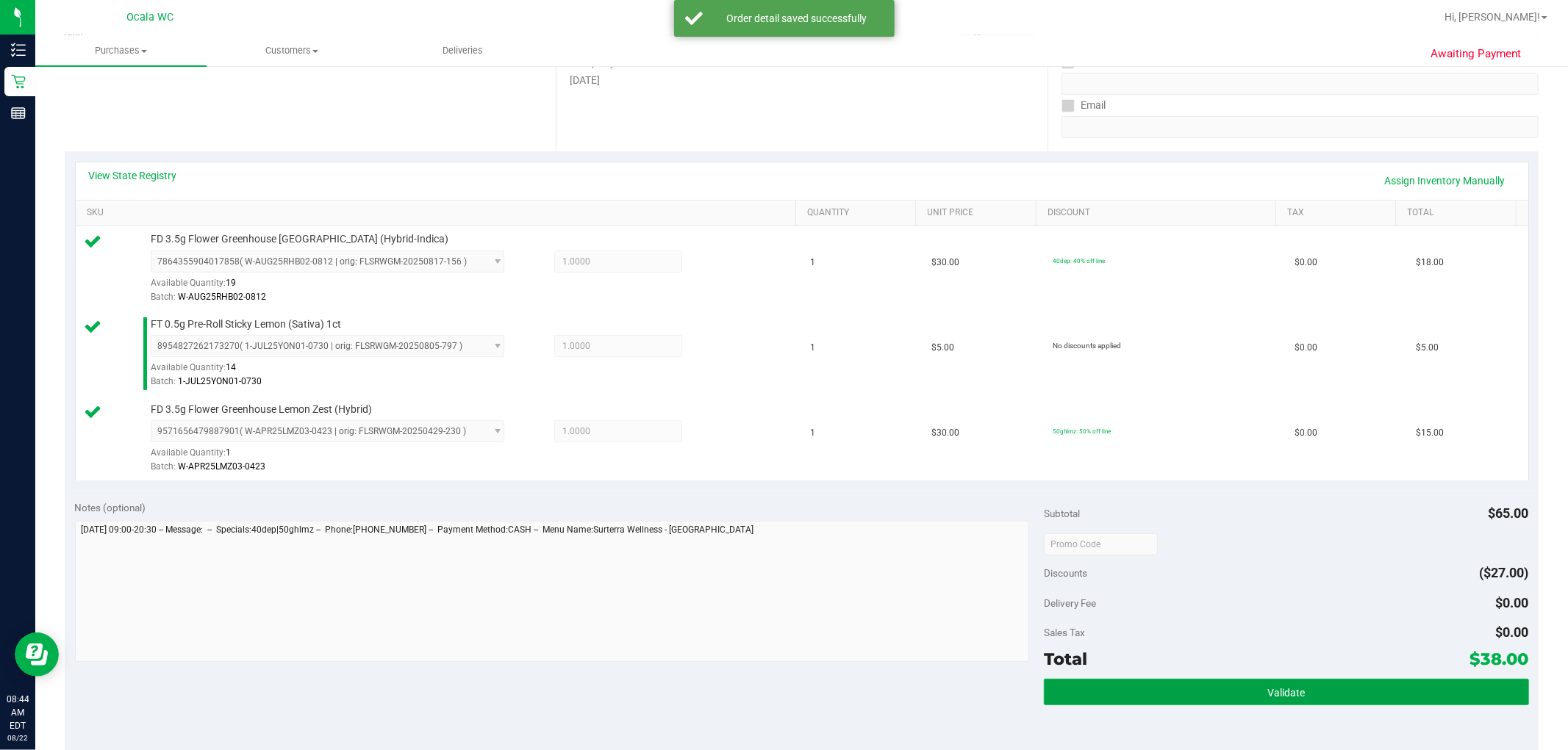
click at [795, 700] on button "Validate" at bounding box center [1286, 692] width 485 height 26
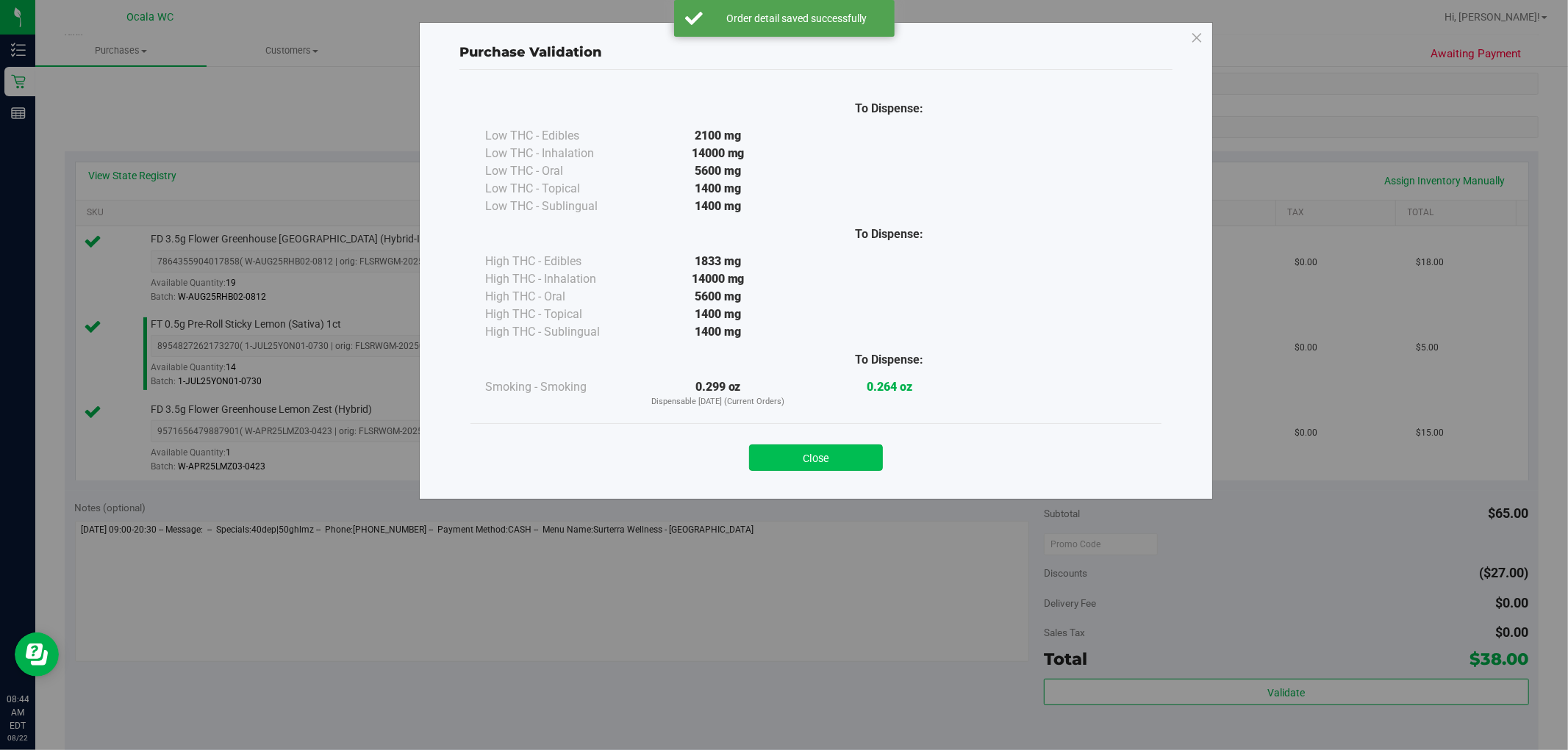
click at [795, 457] on button "Close" at bounding box center [815, 457] width 134 height 26
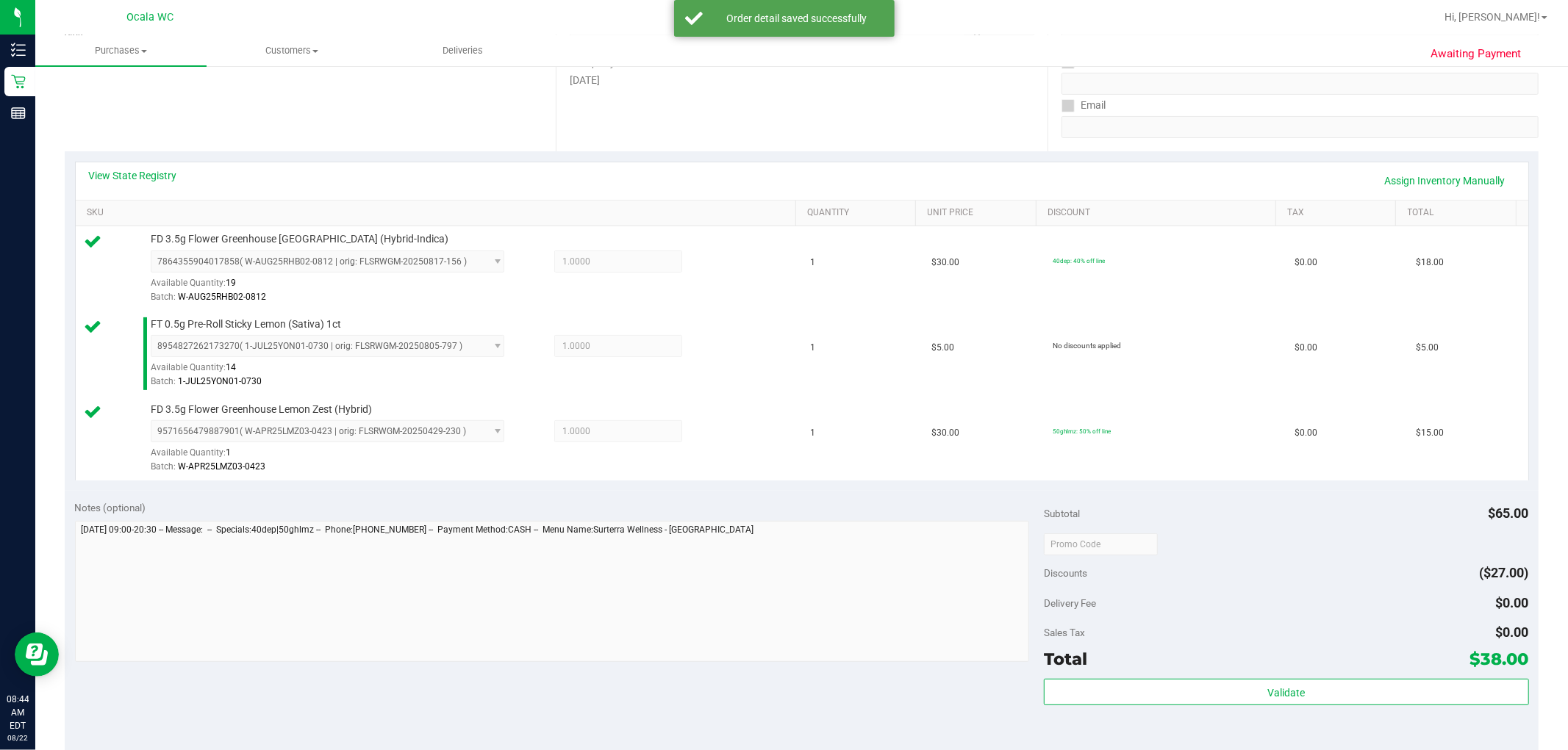
scroll to position [622, 0]
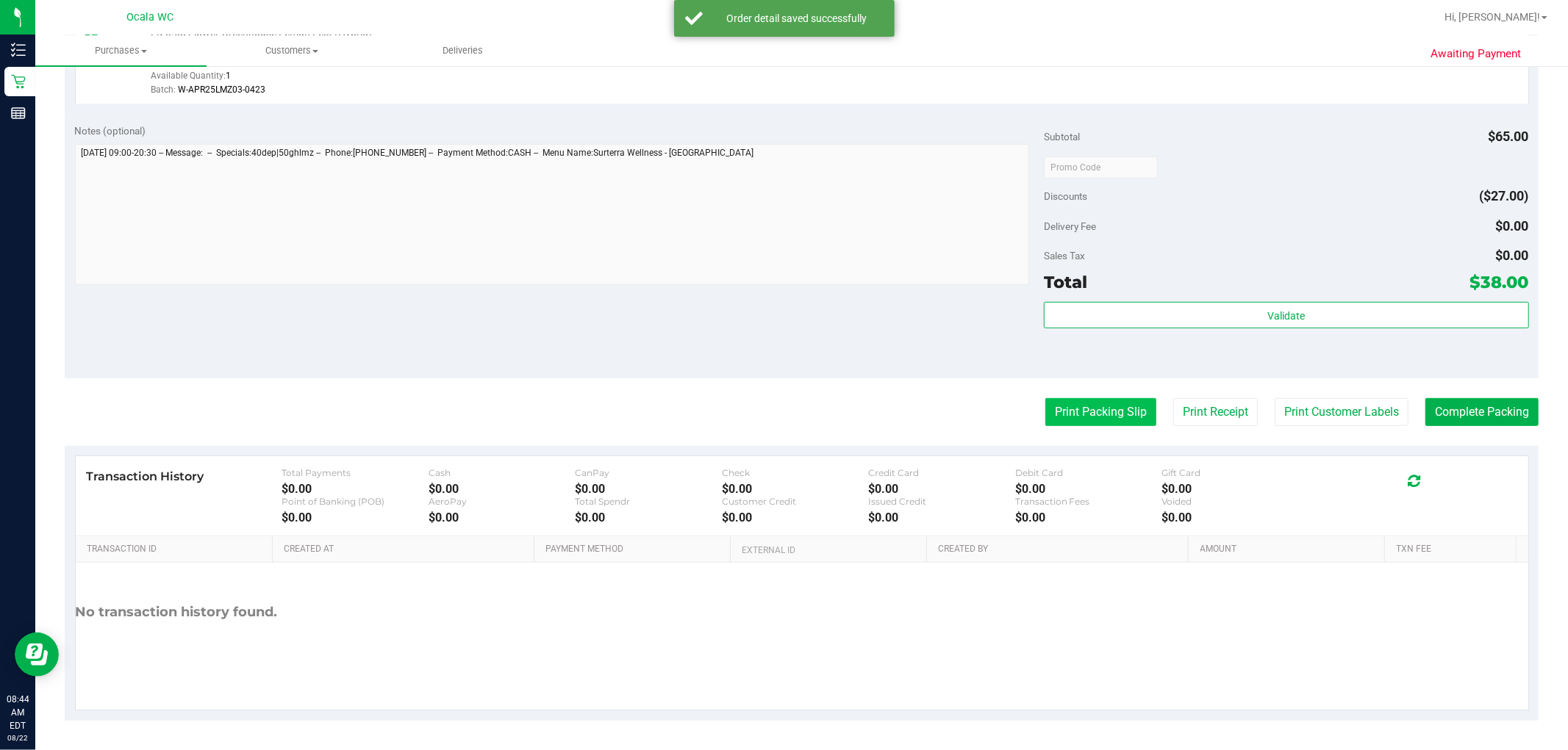
click at [795, 422] on button "Print Packing Slip" at bounding box center [1101, 412] width 111 height 28
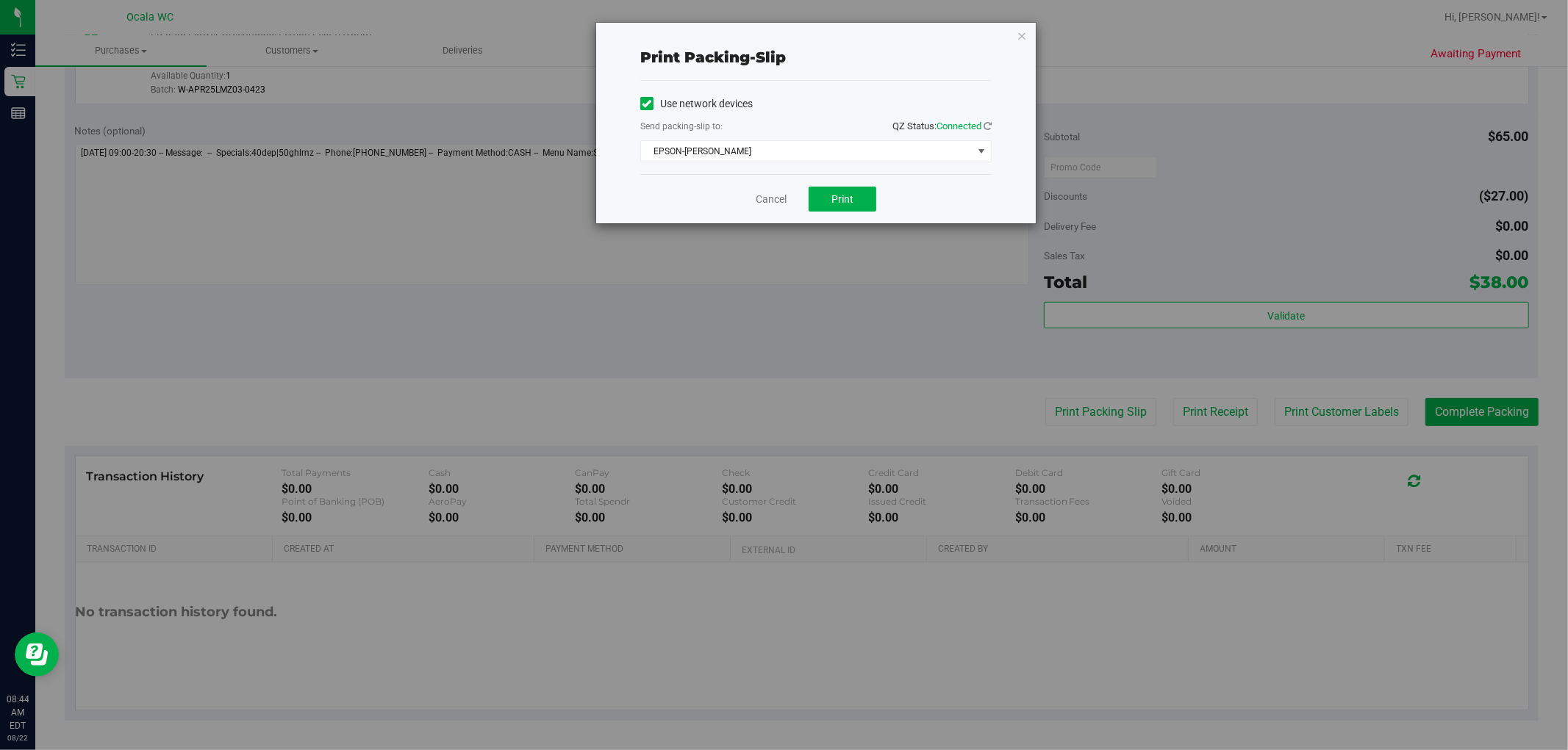
click at [795, 206] on div "Cancel Print" at bounding box center [816, 198] width 351 height 49
click at [795, 191] on button "Print" at bounding box center [842, 199] width 68 height 25
click at [795, 35] on icon "button" at bounding box center [1022, 35] width 10 height 17
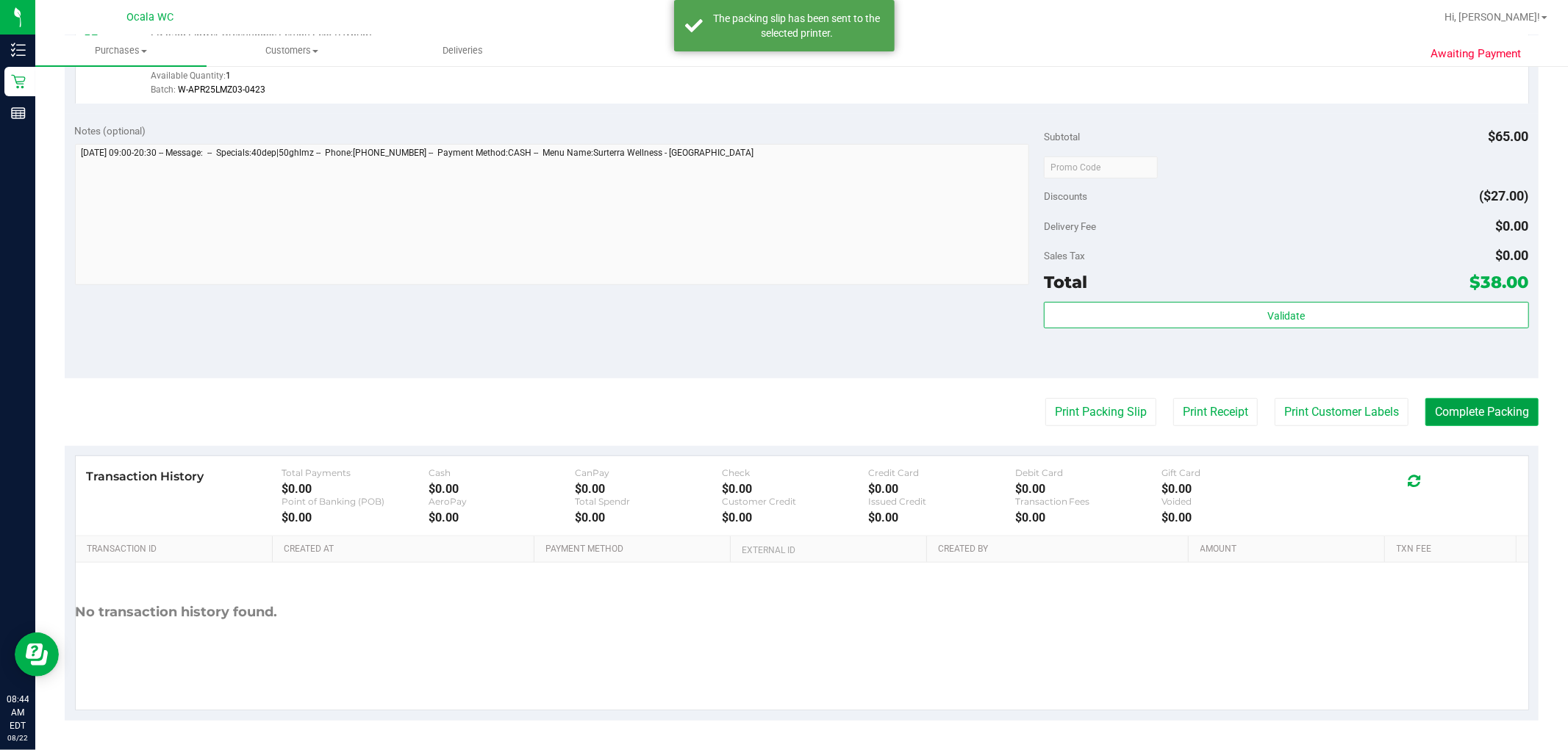
click at [795, 401] on button "Complete Packing" at bounding box center [1481, 412] width 113 height 28
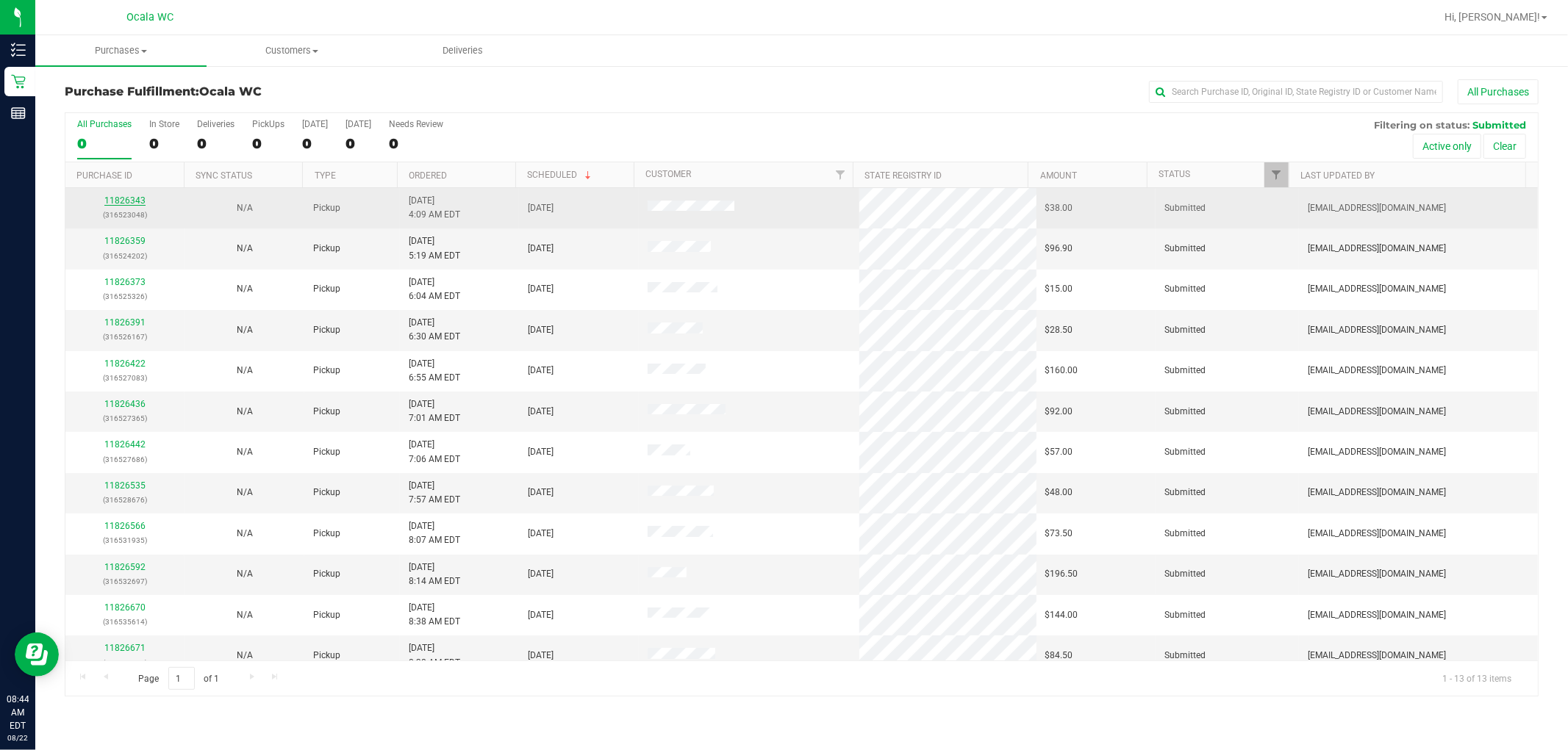
click at [136, 200] on link "11826343" at bounding box center [125, 200] width 41 height 10
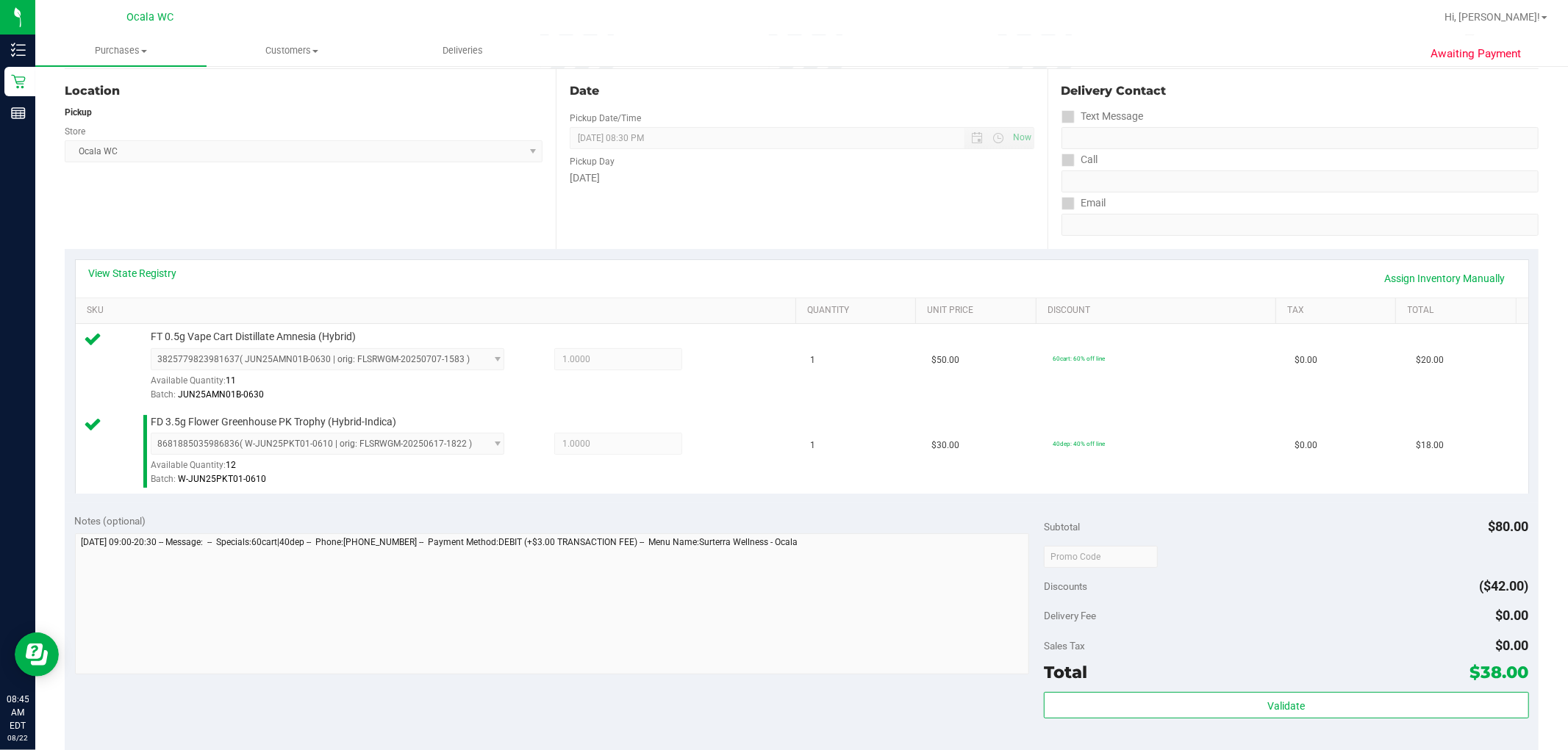
scroll to position [326, 0]
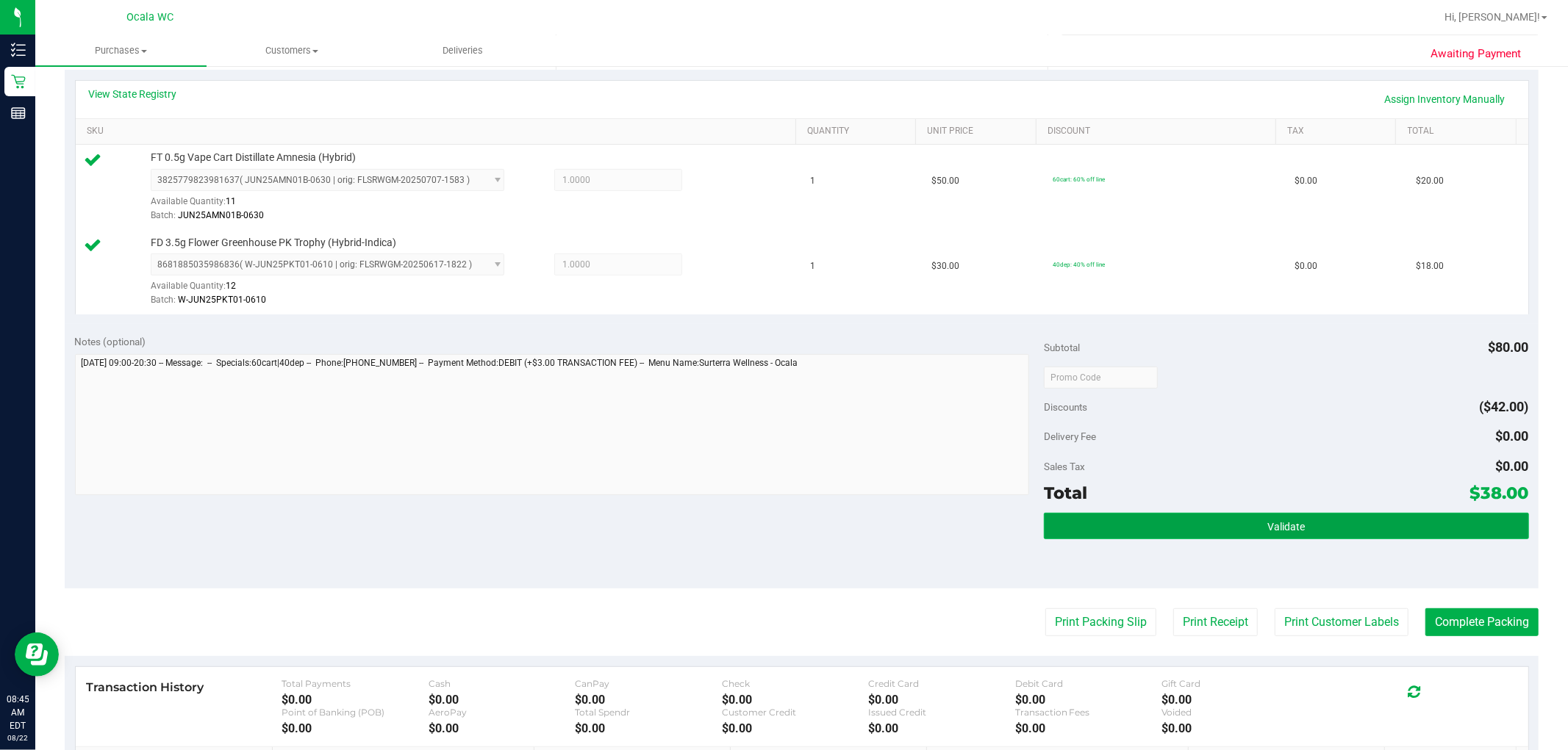
click at [795, 527] on span "Validate" at bounding box center [1285, 526] width 37 height 12
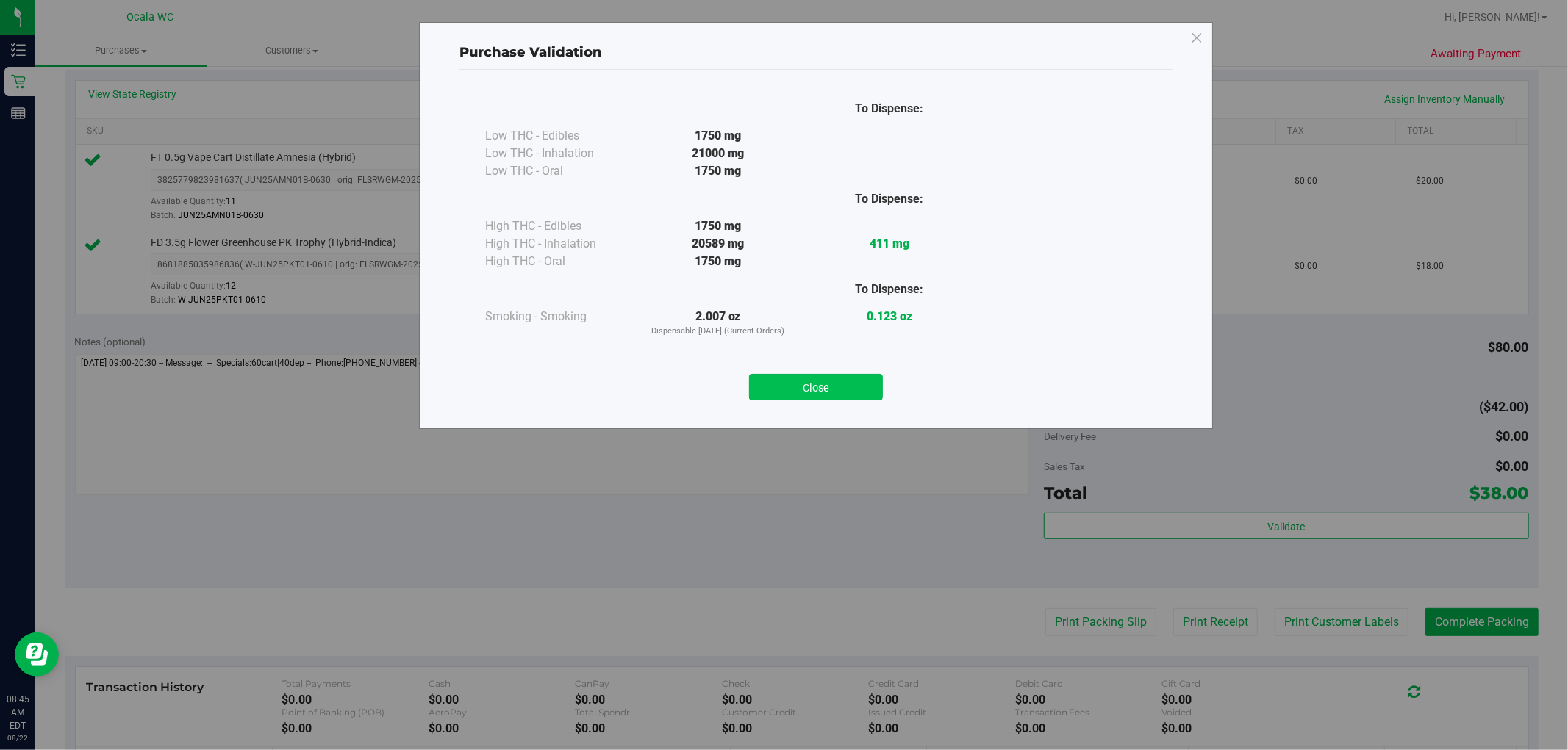
click at [795, 382] on button "Close" at bounding box center [815, 386] width 134 height 26
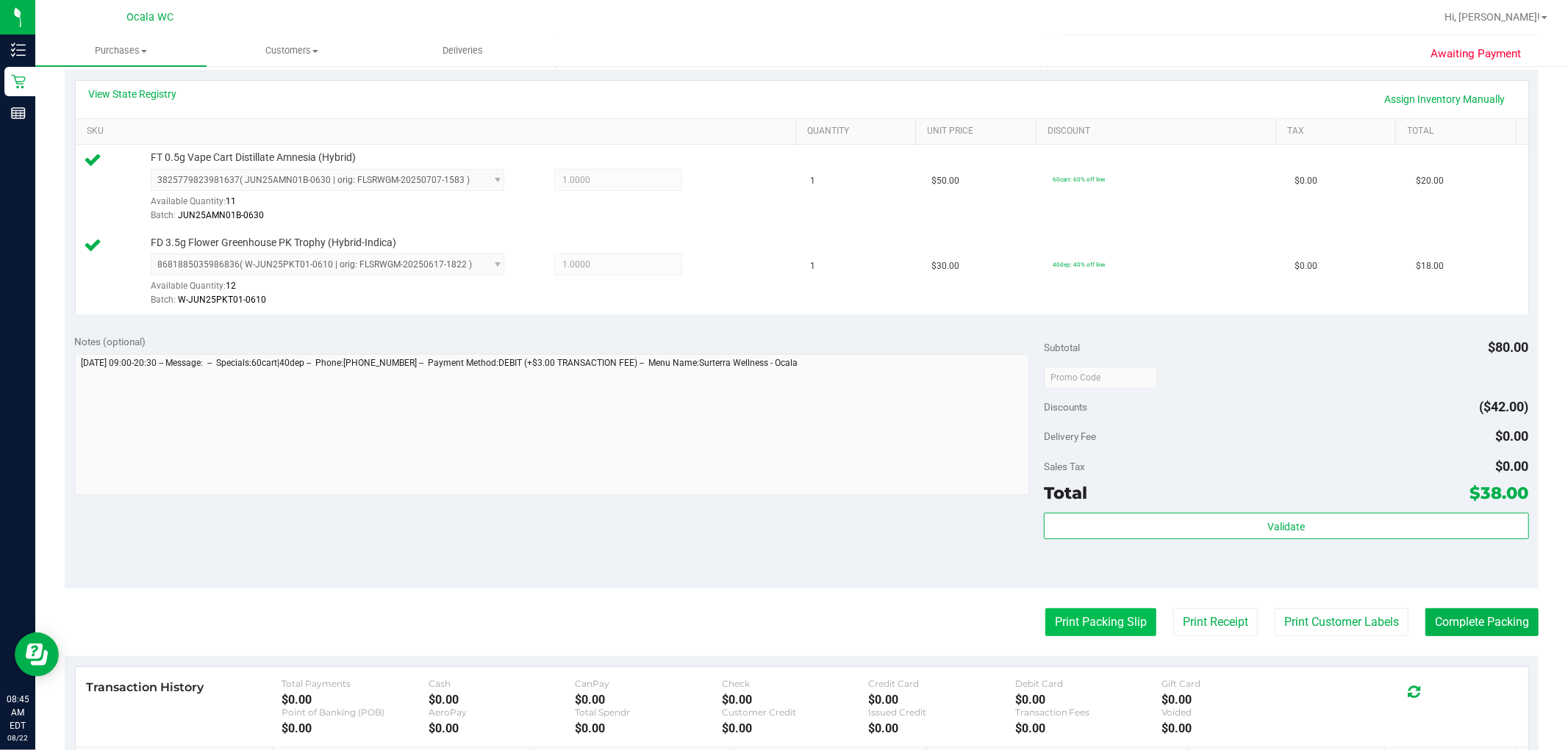
click at [795, 620] on button "Print Packing Slip" at bounding box center [1101, 622] width 111 height 28
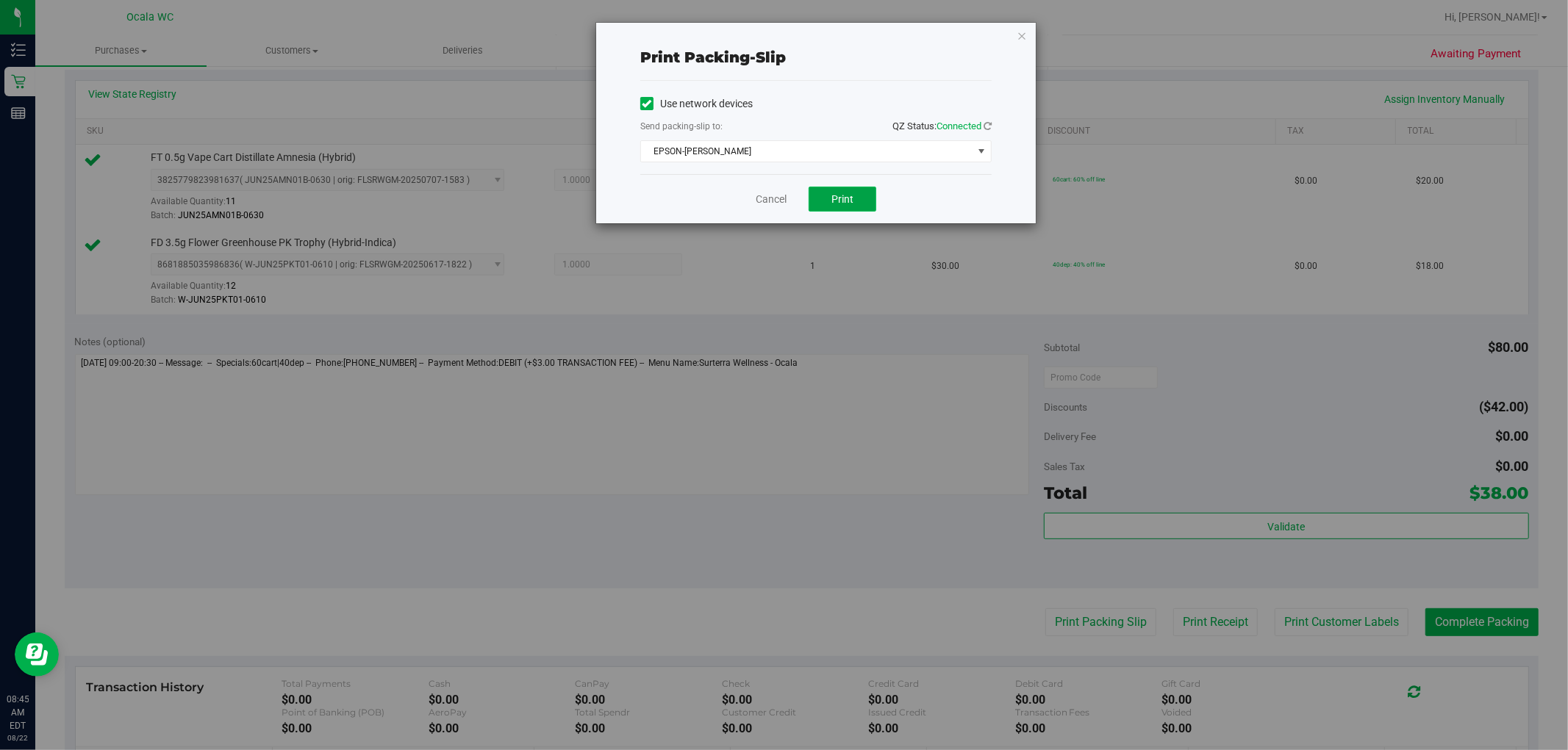
click at [795, 195] on span "Print" at bounding box center [842, 198] width 22 height 12
click at [795, 30] on icon "button" at bounding box center [1022, 35] width 10 height 17
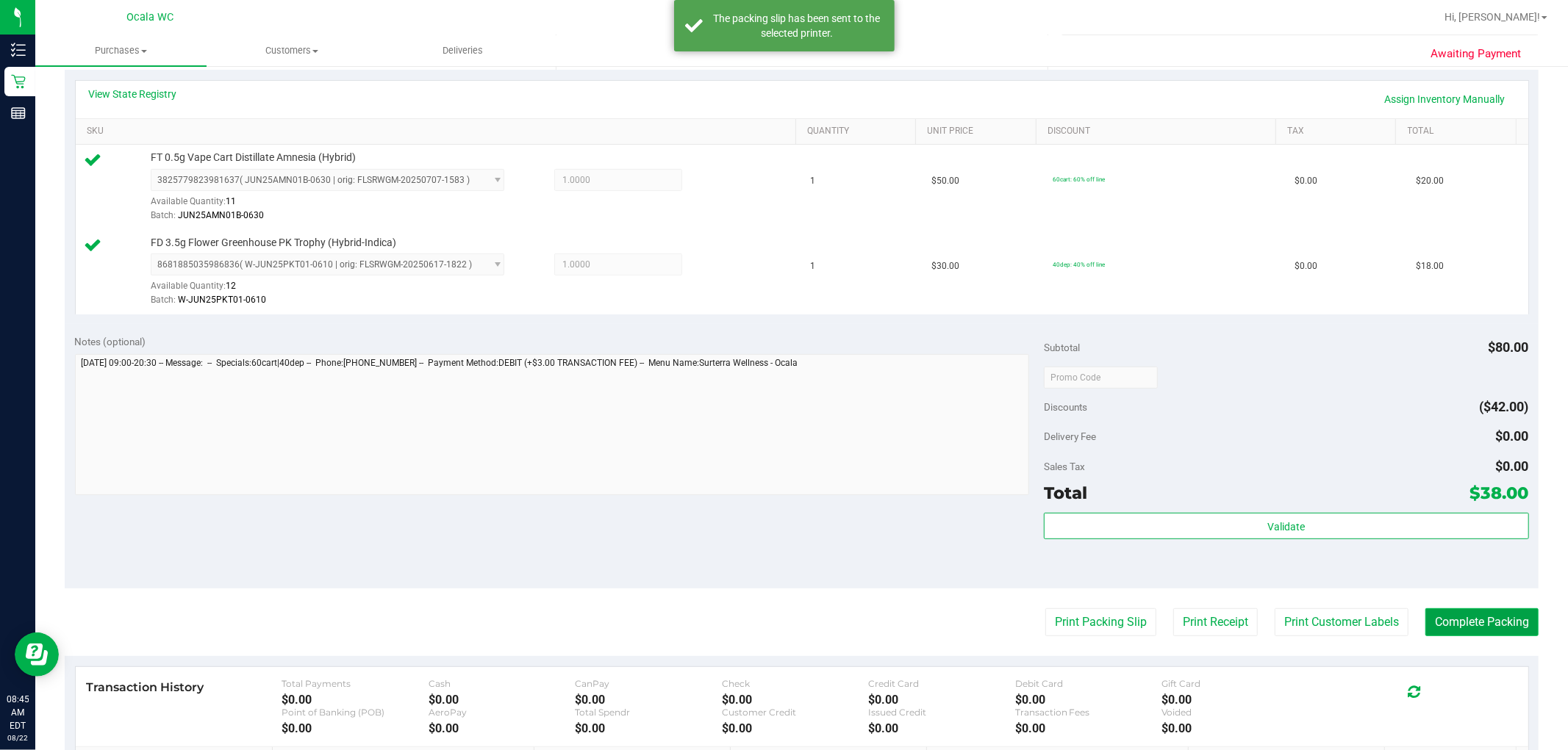
click at [795, 630] on button "Complete Packing" at bounding box center [1481, 622] width 113 height 28
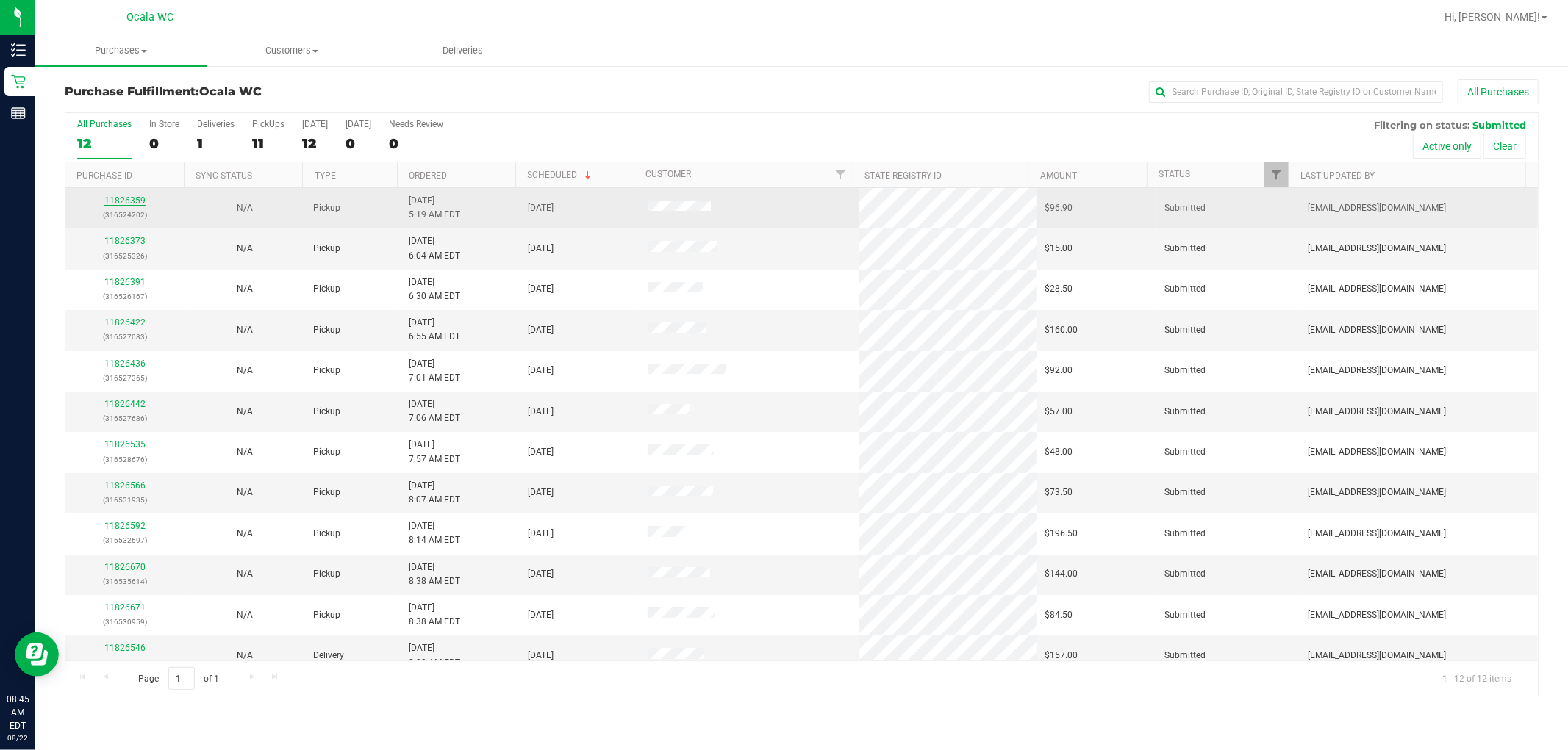
click at [133, 200] on link "11826359" at bounding box center [125, 200] width 41 height 10
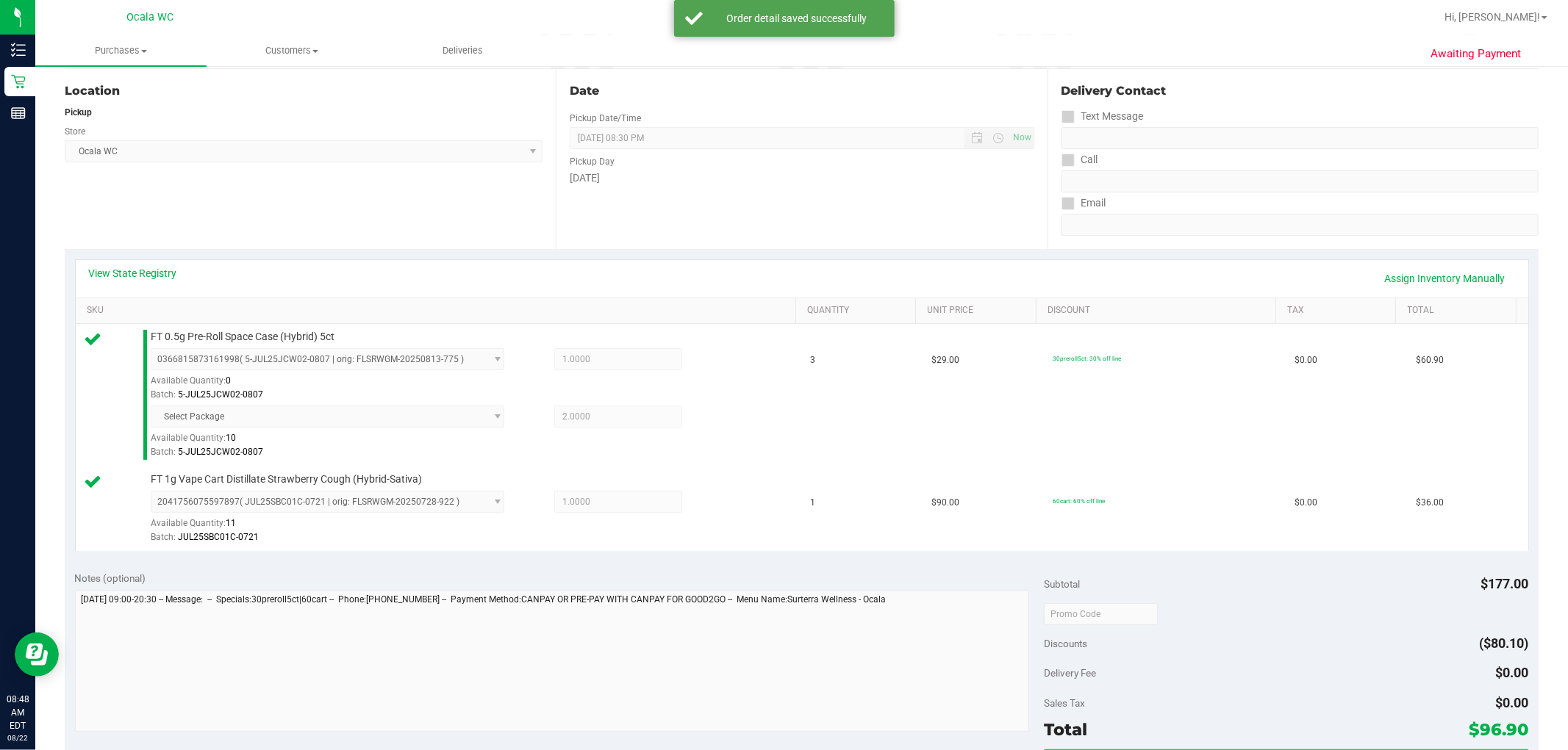
scroll to position [326, 0]
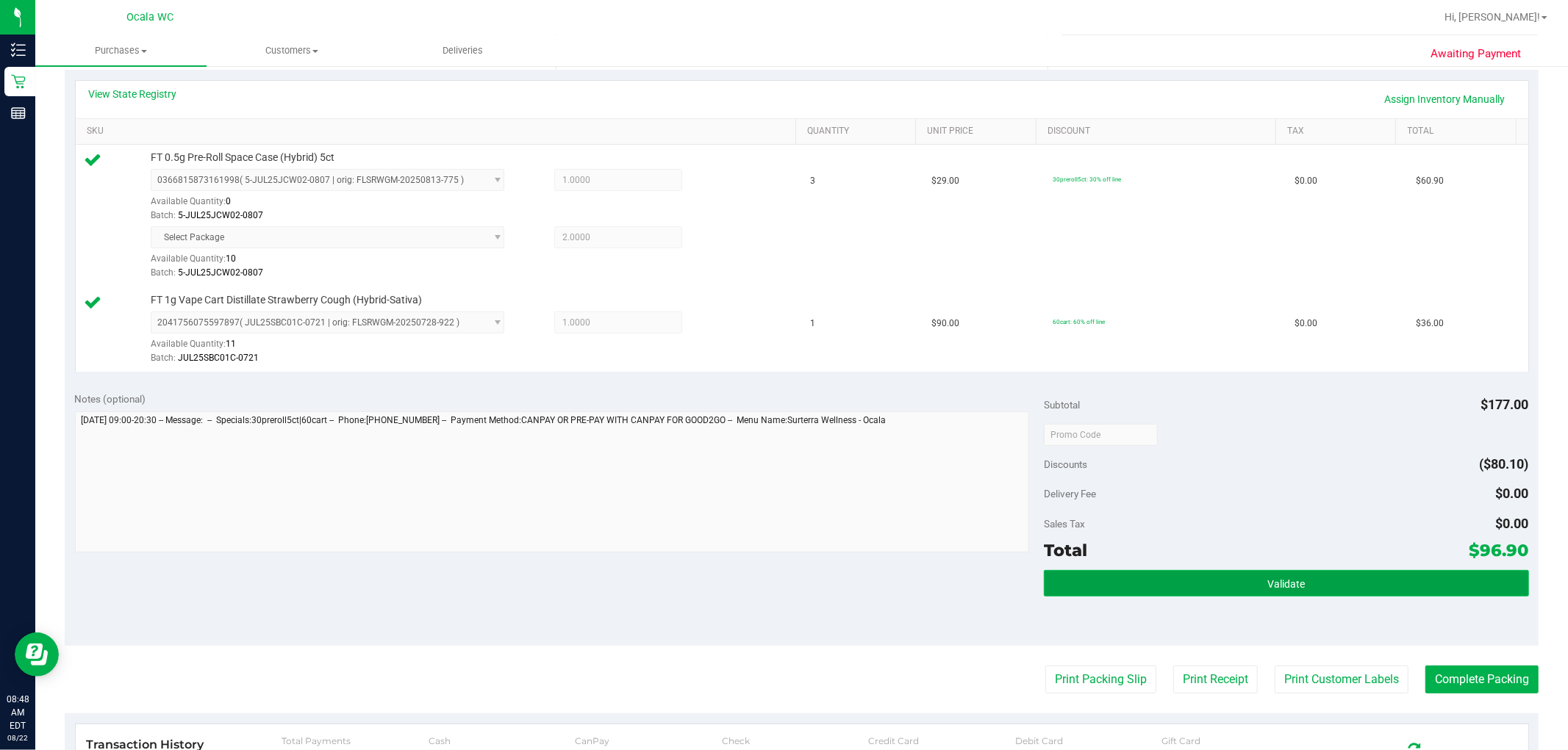
click at [795, 582] on button "Validate" at bounding box center [1286, 582] width 485 height 26
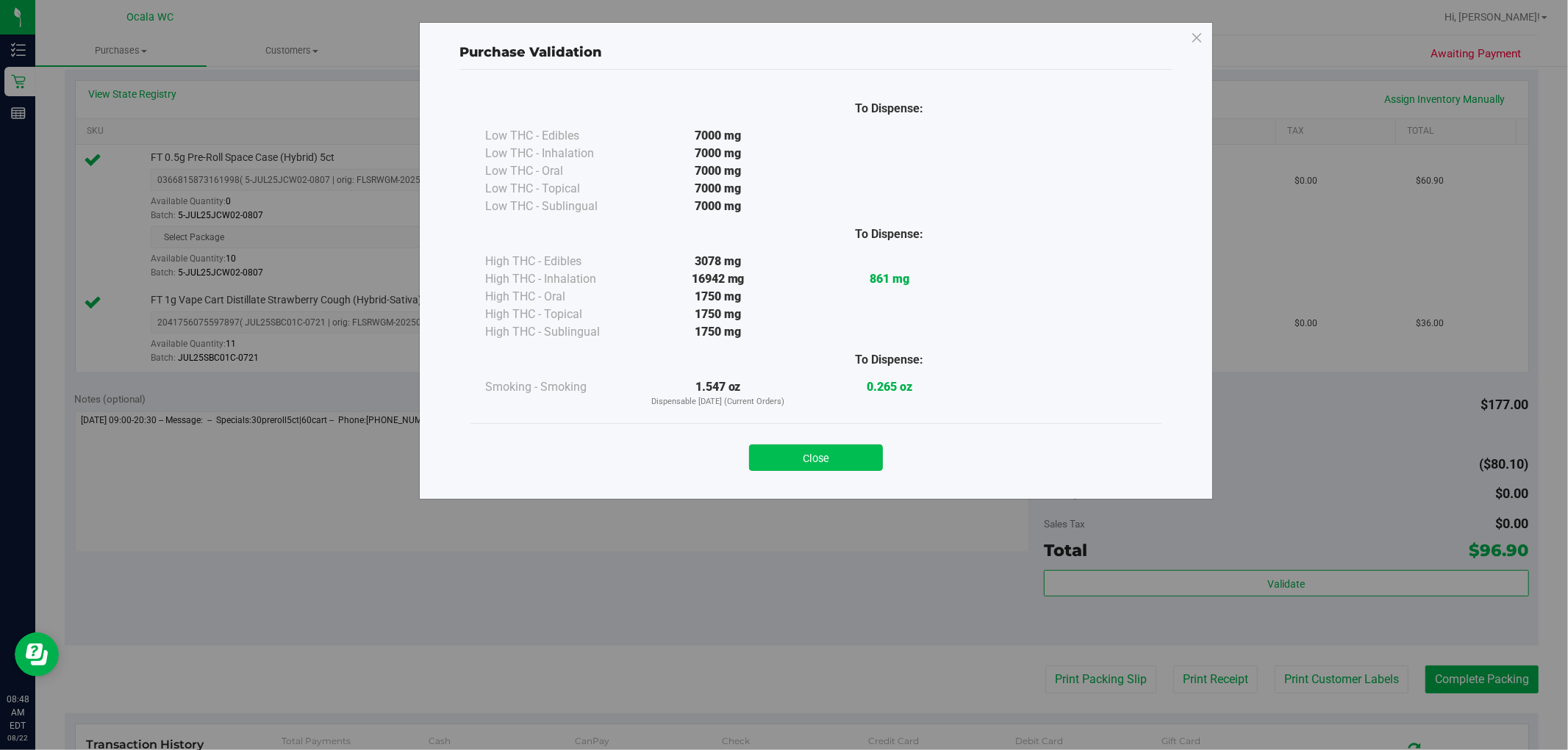
click at [795, 451] on button "Close" at bounding box center [815, 457] width 134 height 26
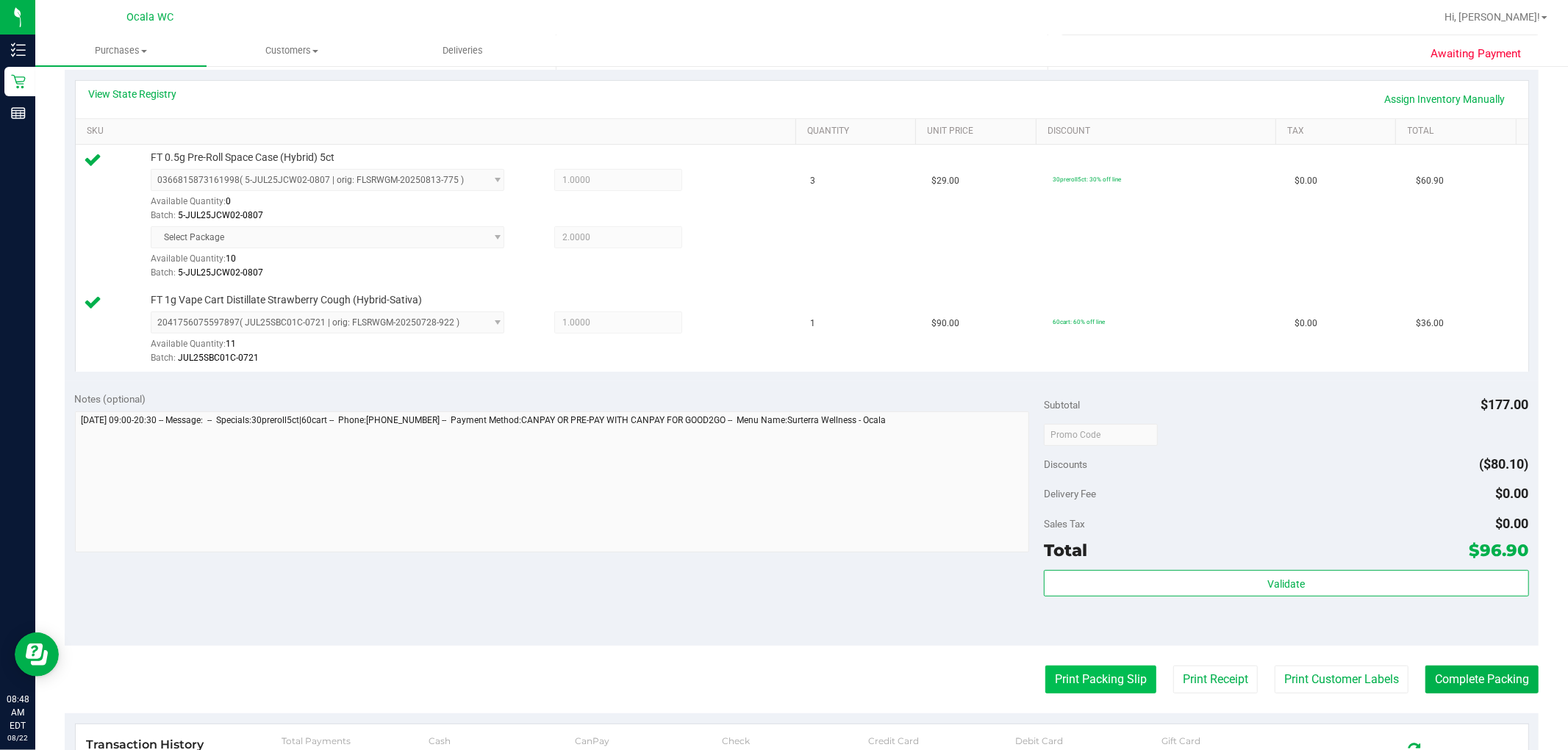
click at [795, 672] on button "Print Packing Slip" at bounding box center [1101, 679] width 111 height 28
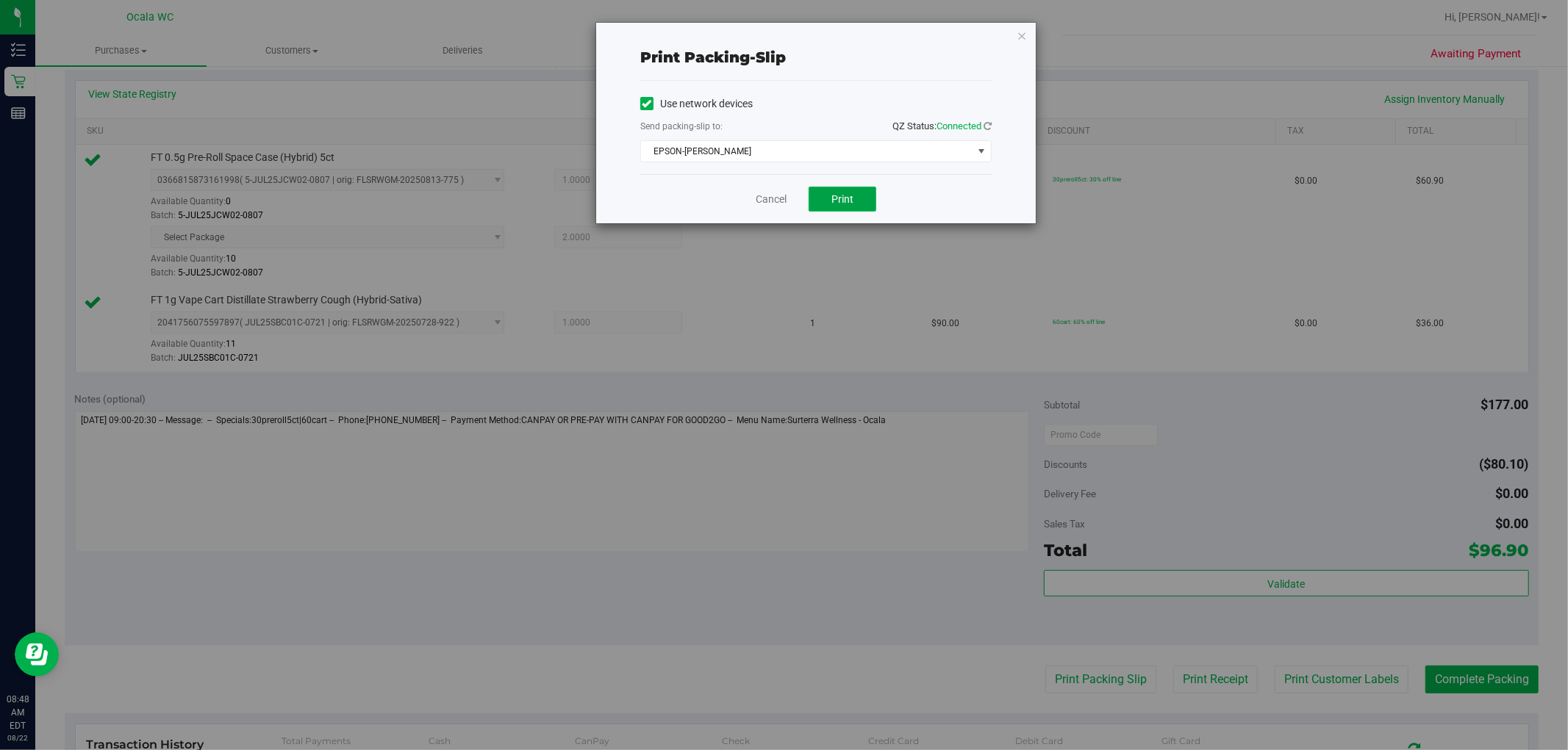
click at [795, 206] on button "Print" at bounding box center [842, 199] width 68 height 25
click at [795, 32] on icon "button" at bounding box center [1022, 35] width 10 height 17
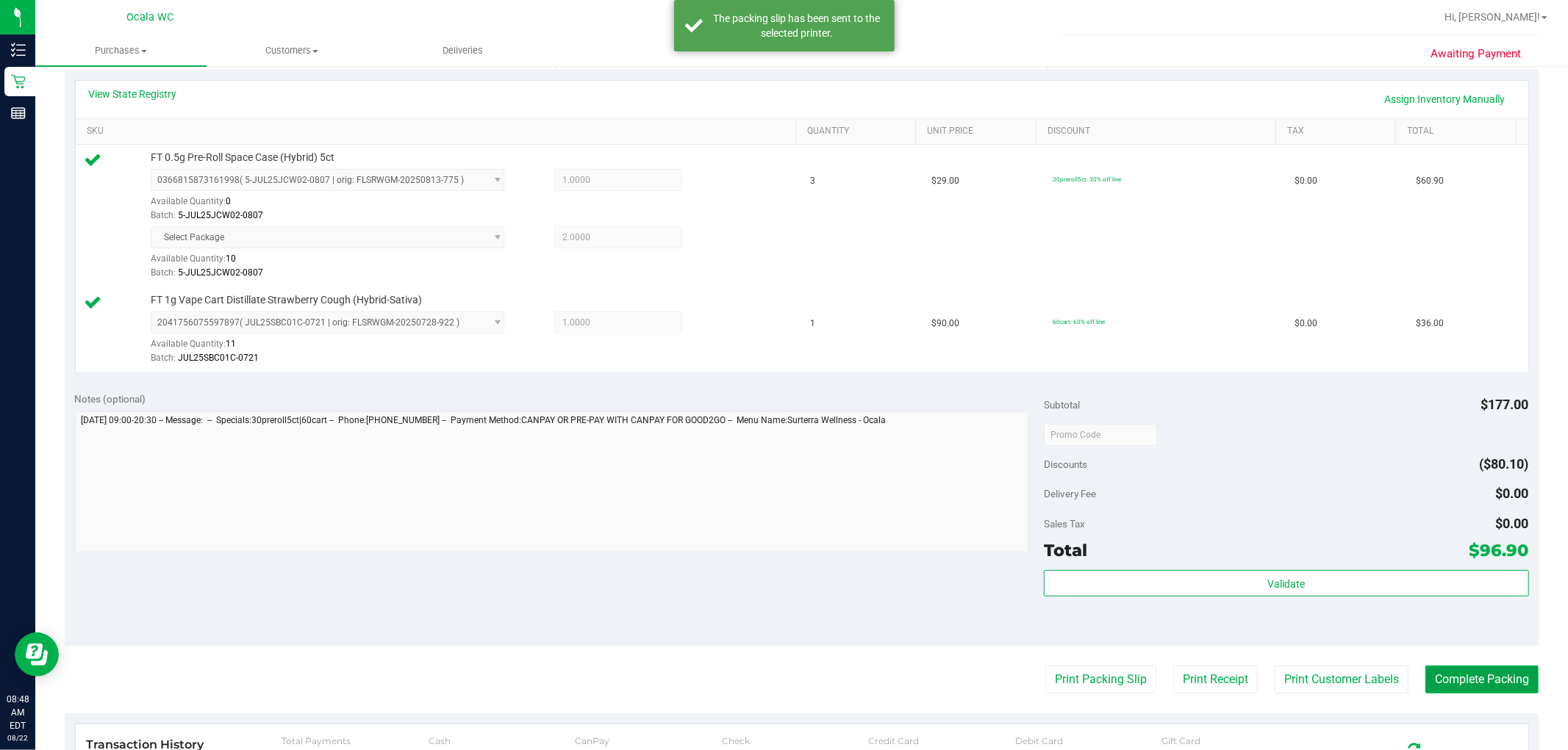
click at [795, 684] on button "Complete Packing" at bounding box center [1481, 679] width 113 height 28
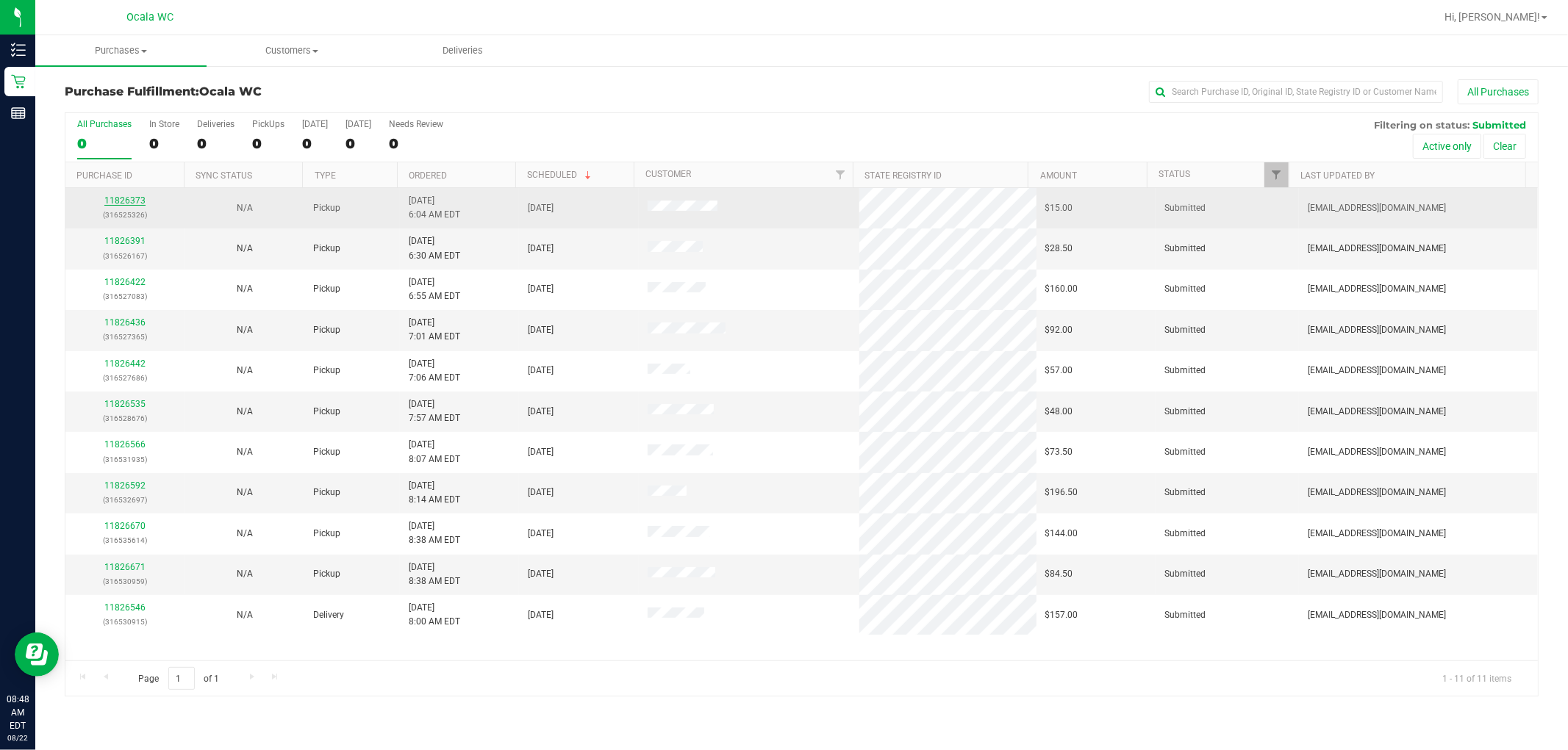
click at [129, 200] on link "11826373" at bounding box center [125, 200] width 41 height 10
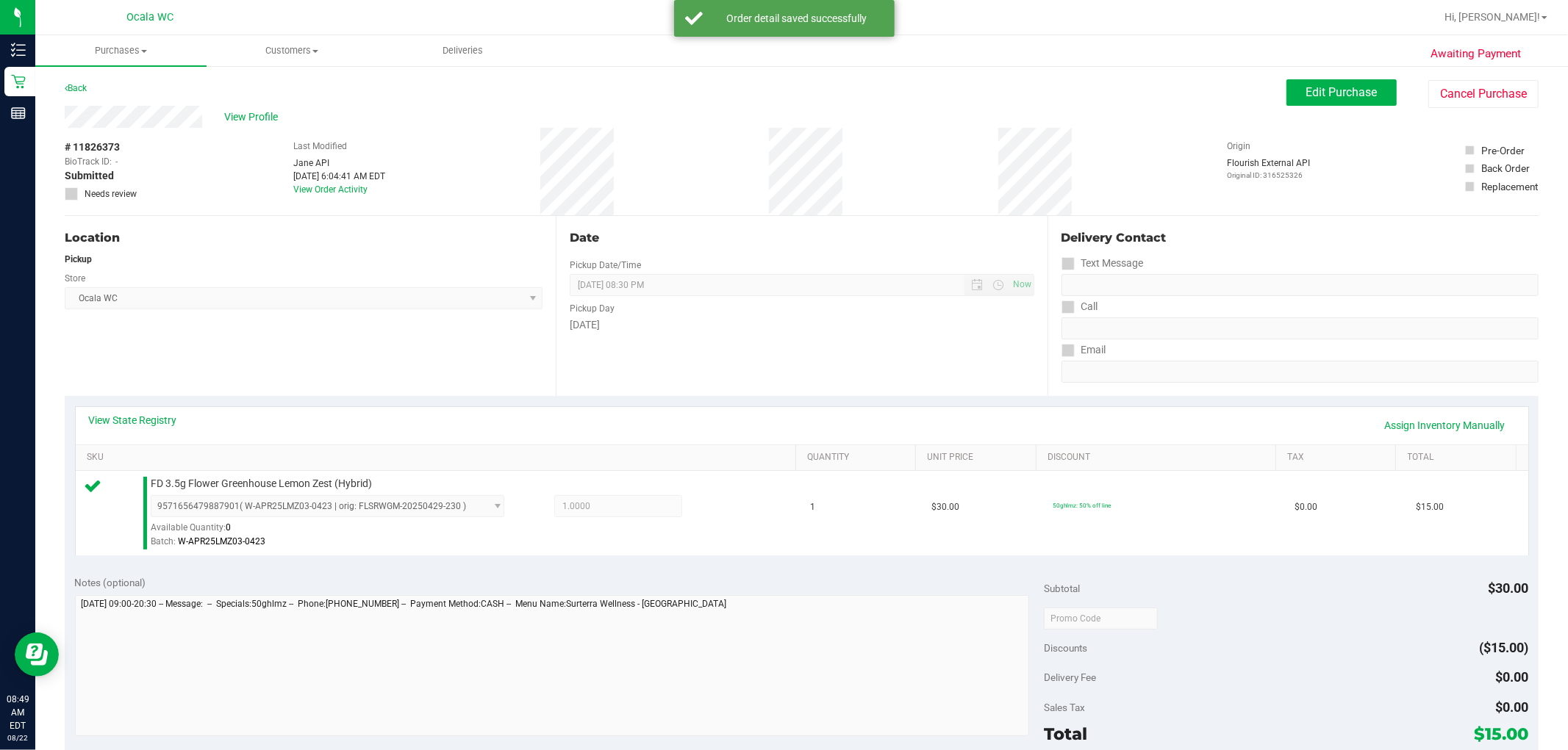
scroll to position [408, 0]
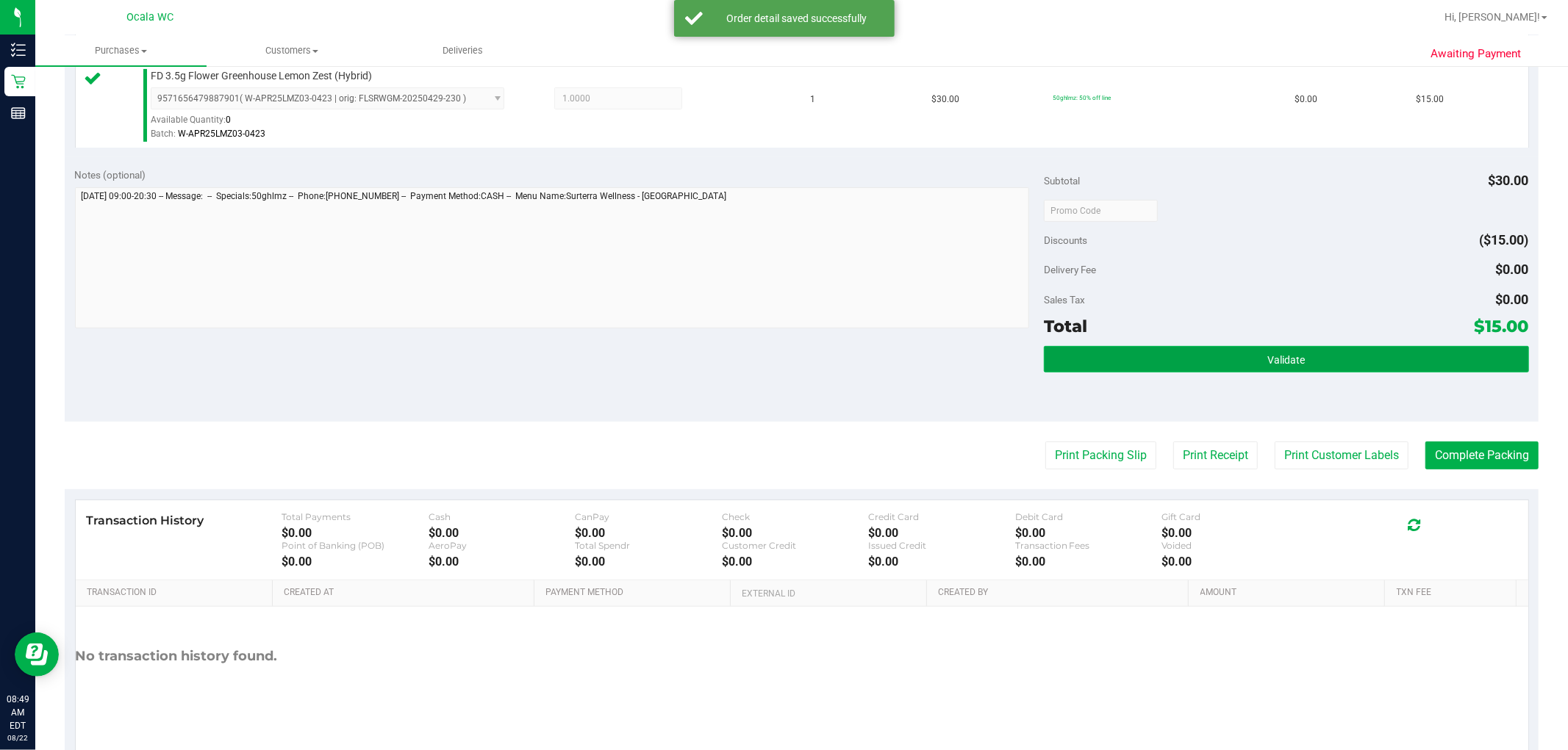
click at [795, 350] on button "Validate" at bounding box center [1286, 359] width 485 height 26
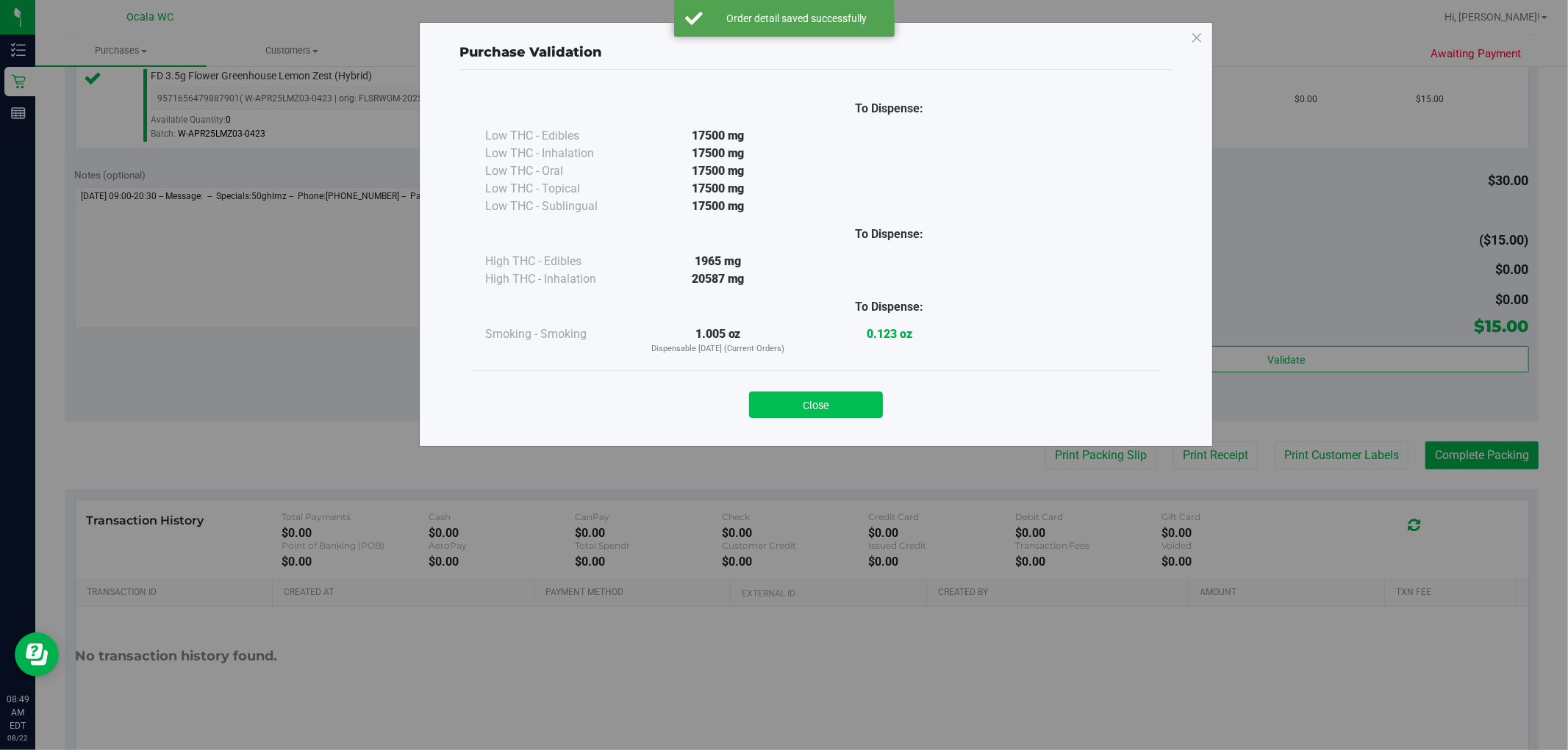
click at [795, 409] on button "Close" at bounding box center [815, 404] width 134 height 26
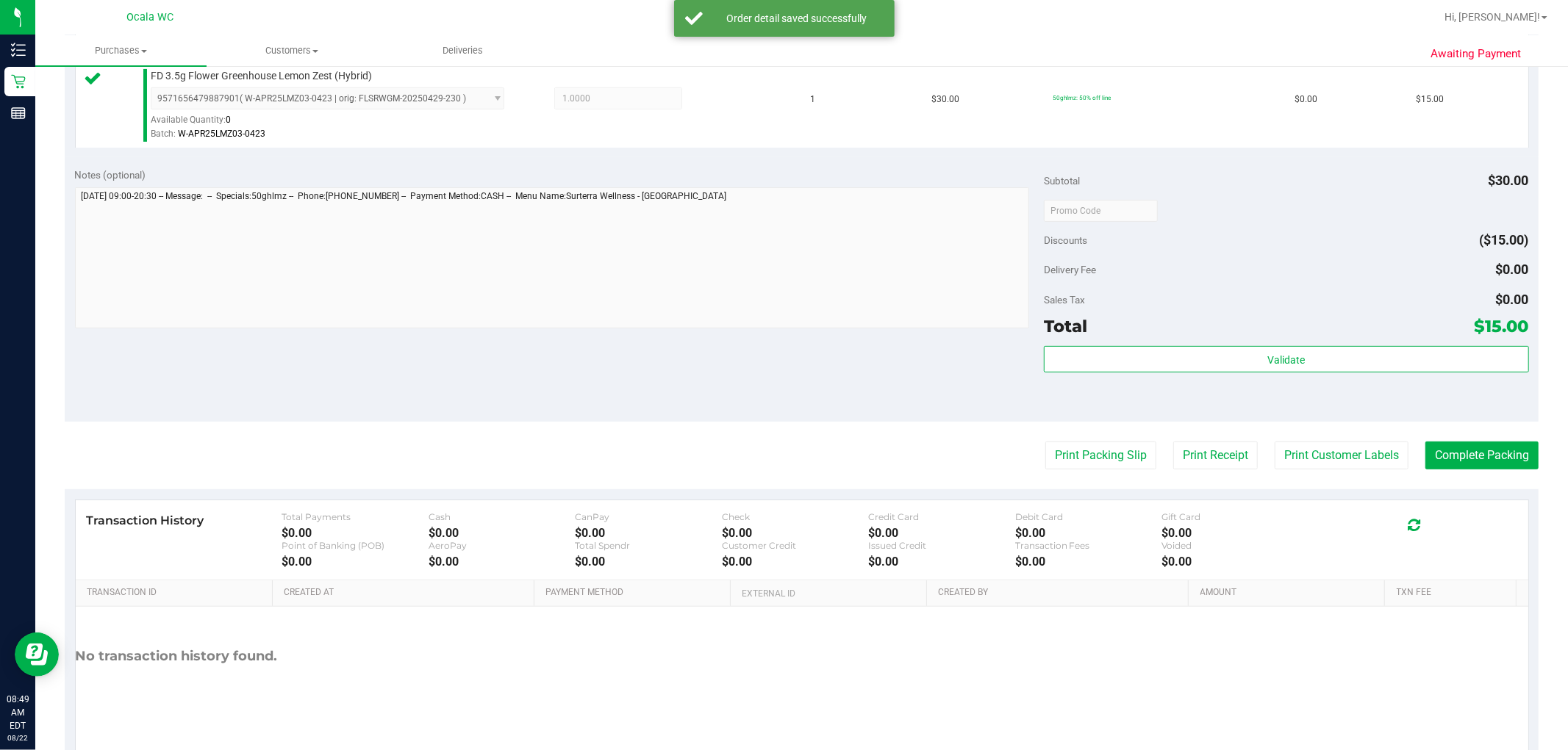
click at [795, 390] on div "Notes (optional) Subtotal $30.00 Discounts ($15.00) Delivery Fee $0.00 Sales Ta…" at bounding box center [802, 289] width 1474 height 265
click at [795, 454] on button "Print Packing Slip" at bounding box center [1101, 455] width 111 height 28
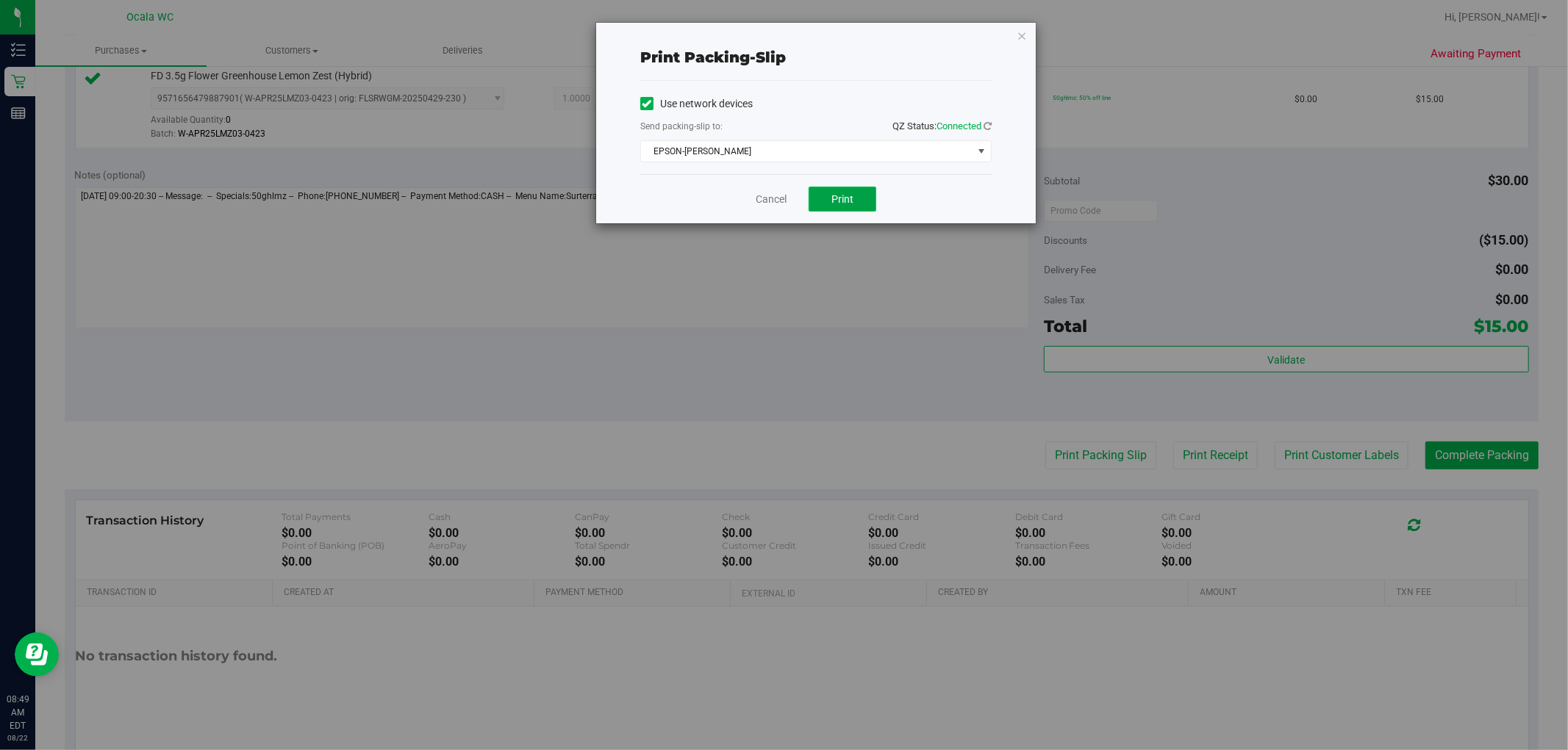
click at [795, 192] on button "Print" at bounding box center [842, 199] width 68 height 25
click at [795, 32] on icon "button" at bounding box center [1022, 35] width 10 height 17
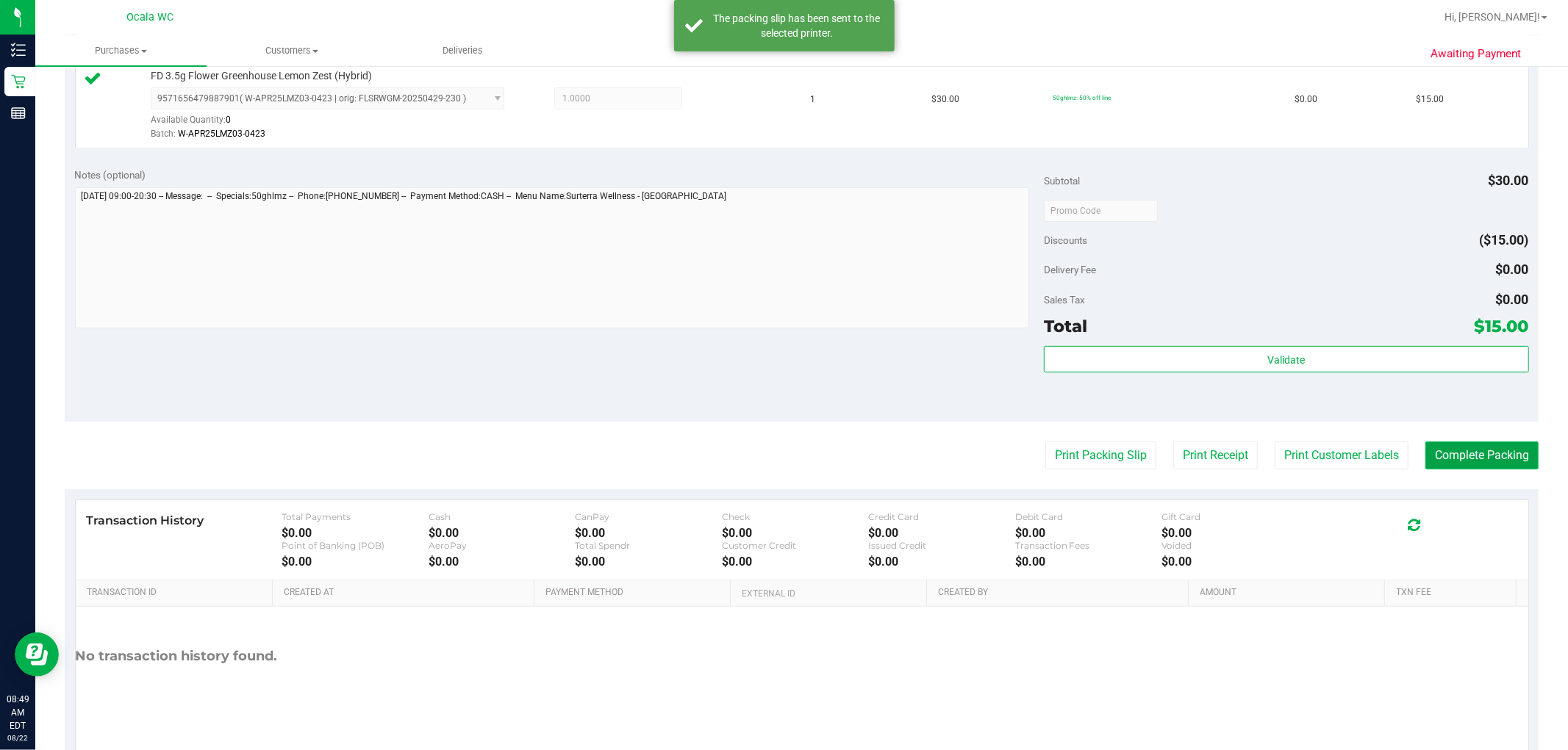
click at [795, 458] on button "Complete Packing" at bounding box center [1481, 455] width 113 height 28
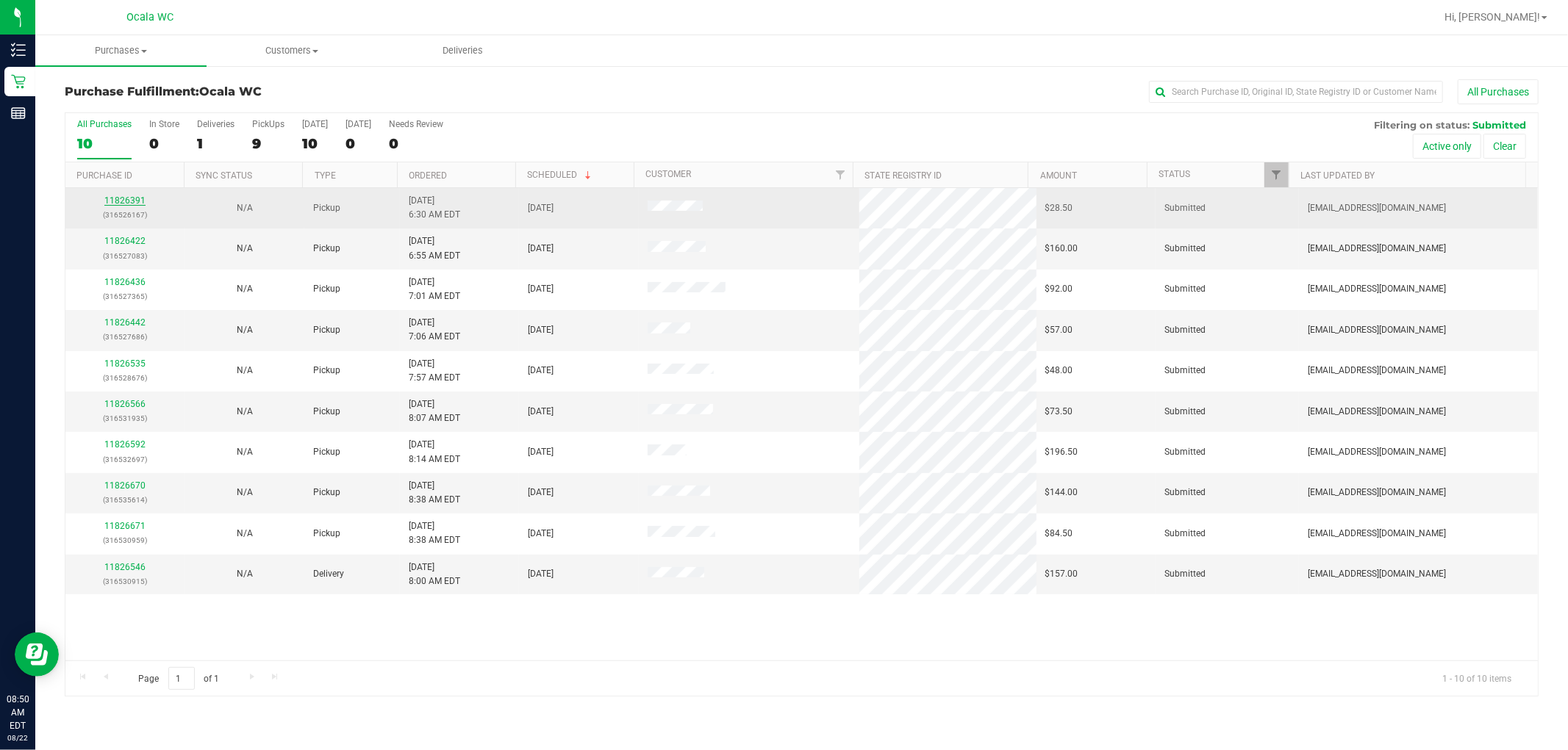
click at [127, 196] on link "11826391" at bounding box center [125, 200] width 41 height 10
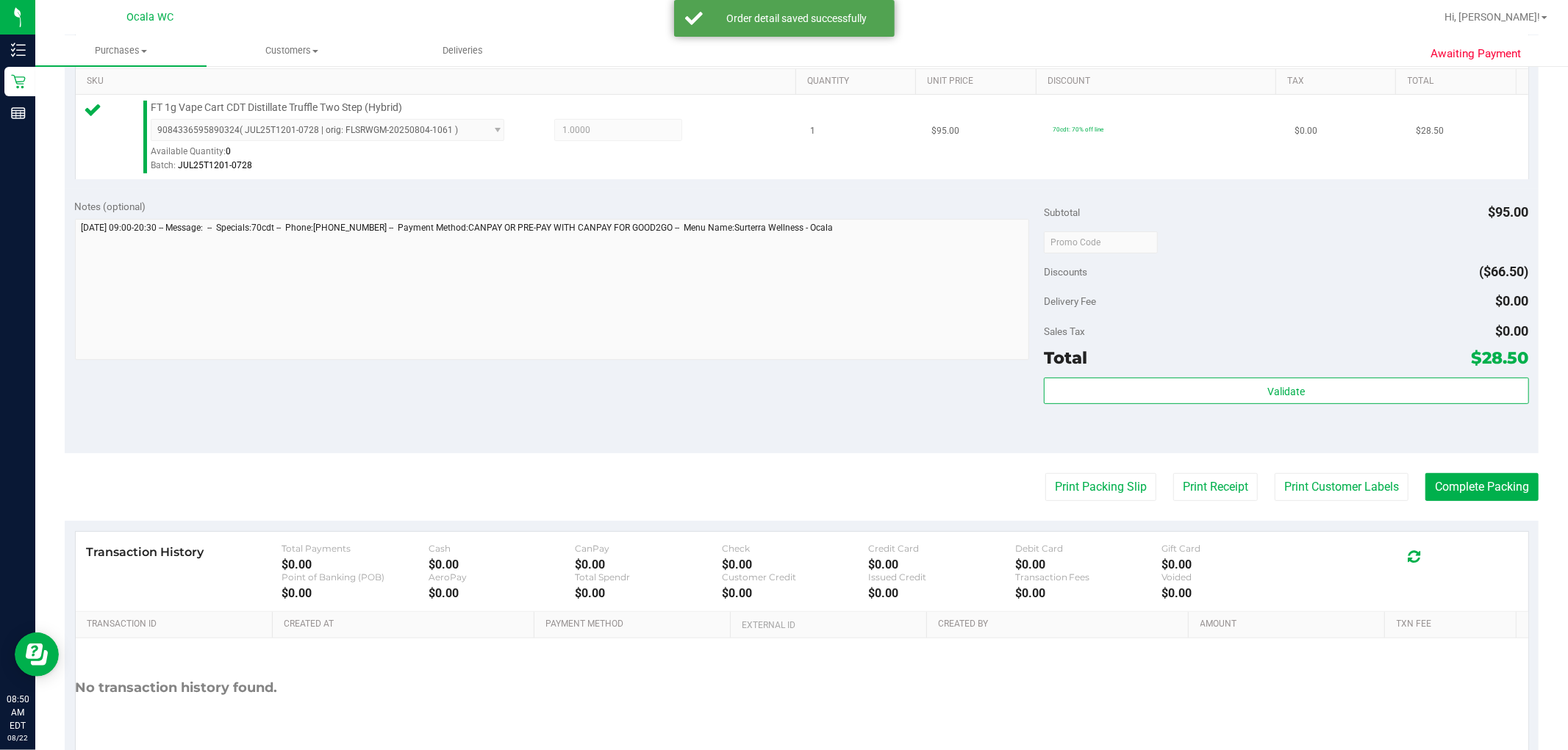
scroll to position [452, 0]
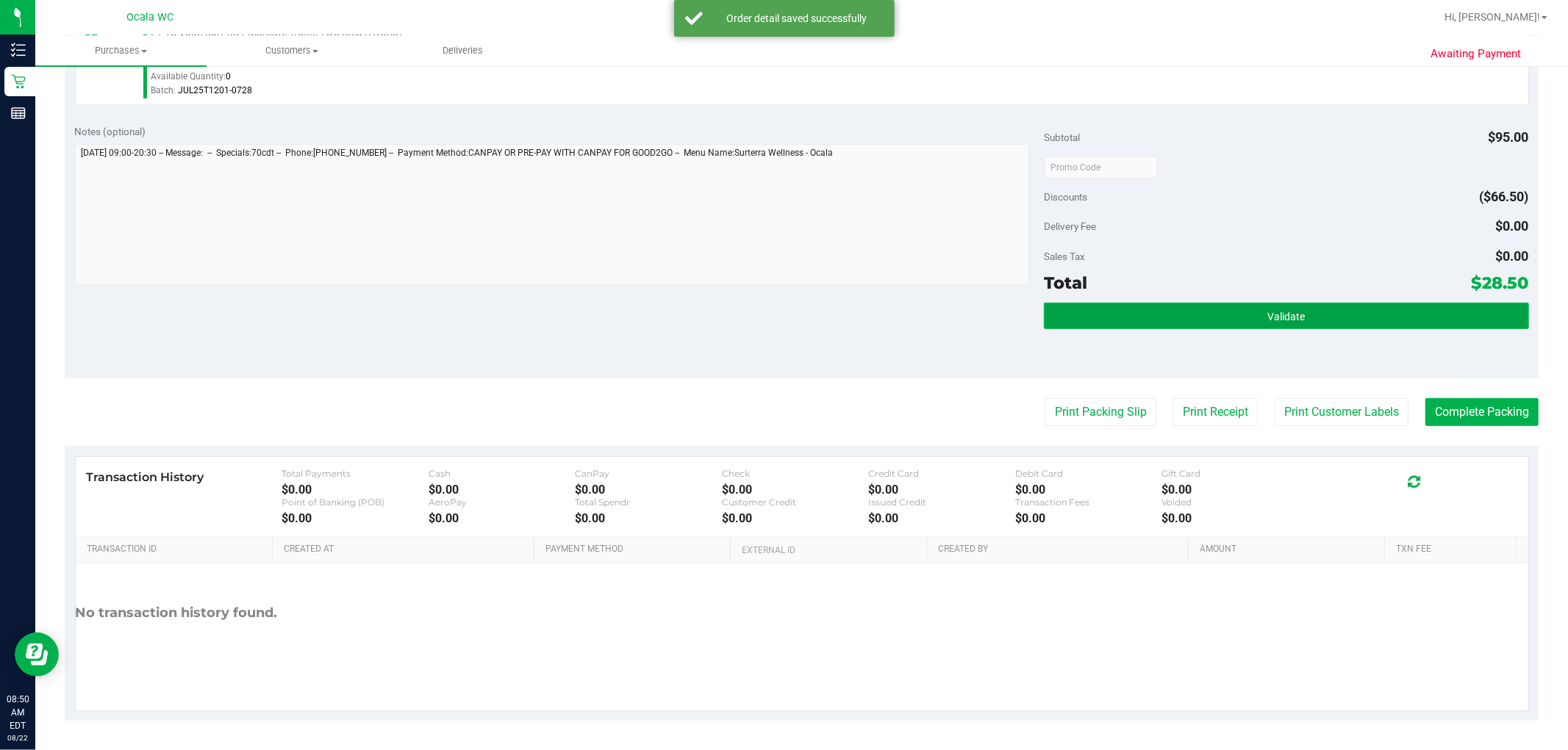
click at [795, 311] on span "Validate" at bounding box center [1285, 316] width 37 height 12
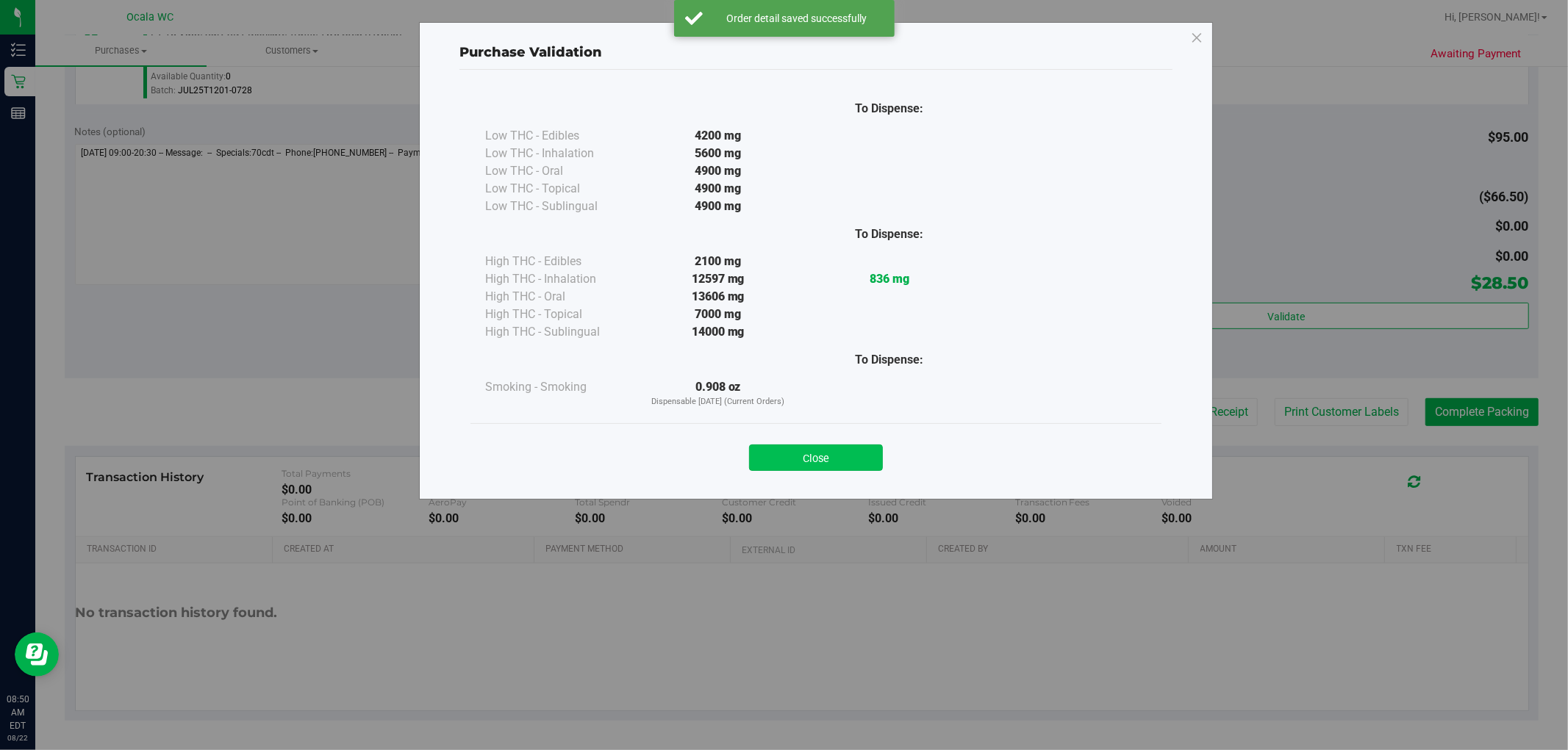
click at [795, 458] on button "Close" at bounding box center [815, 457] width 134 height 26
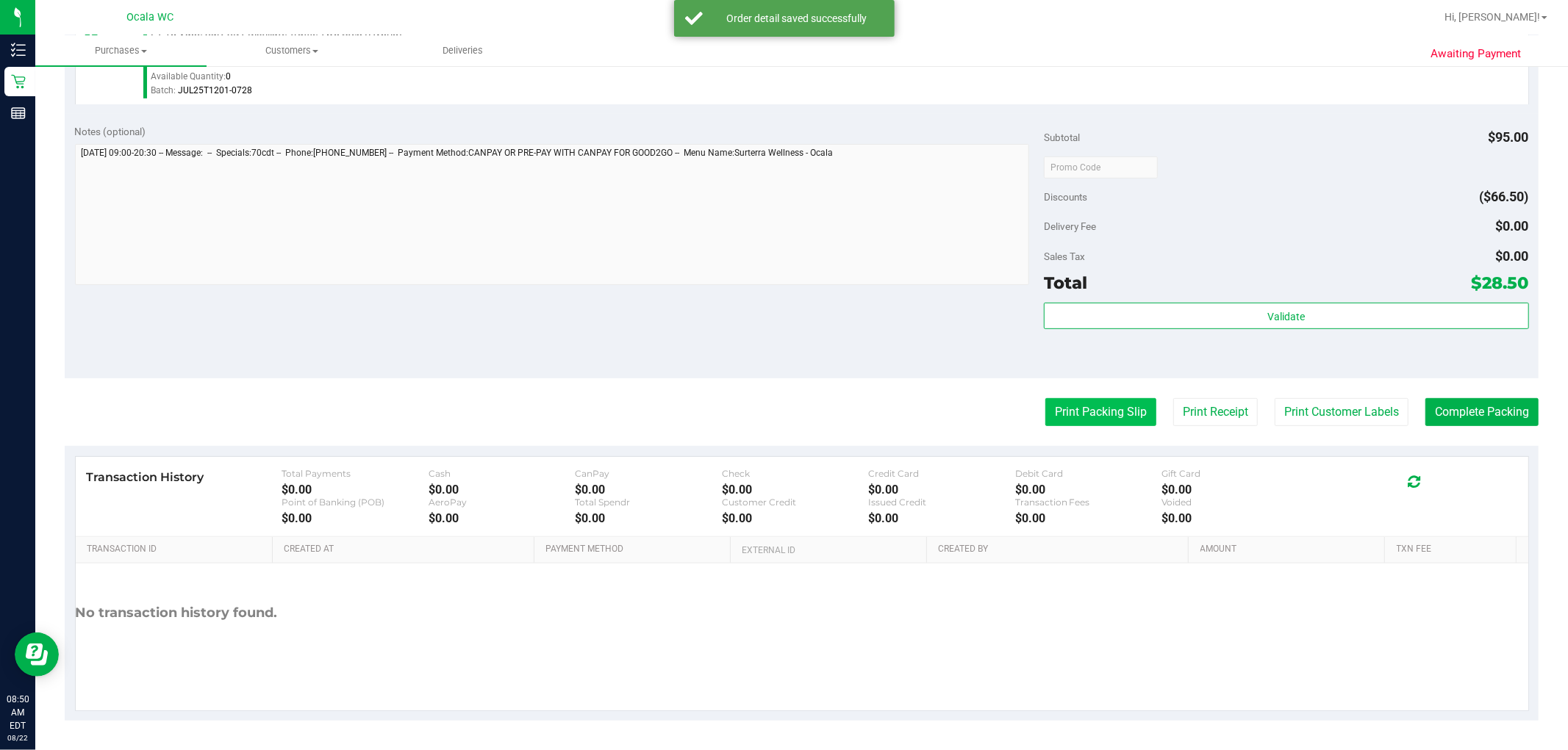
click at [795, 398] on button "Print Packing Slip" at bounding box center [1101, 412] width 111 height 28
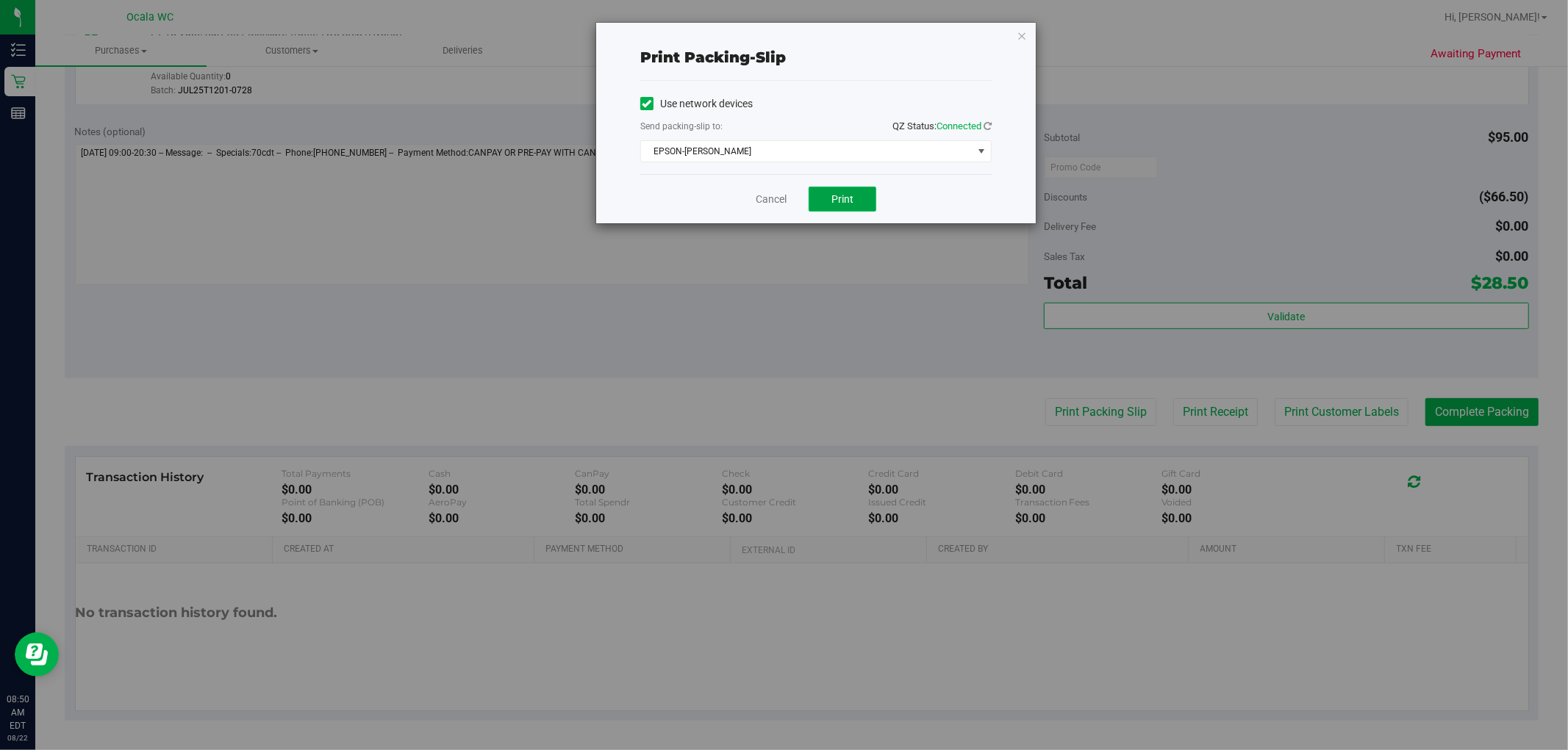
click at [795, 205] on button "Print" at bounding box center [842, 199] width 68 height 25
click at [795, 31] on icon "button" at bounding box center [1022, 35] width 10 height 17
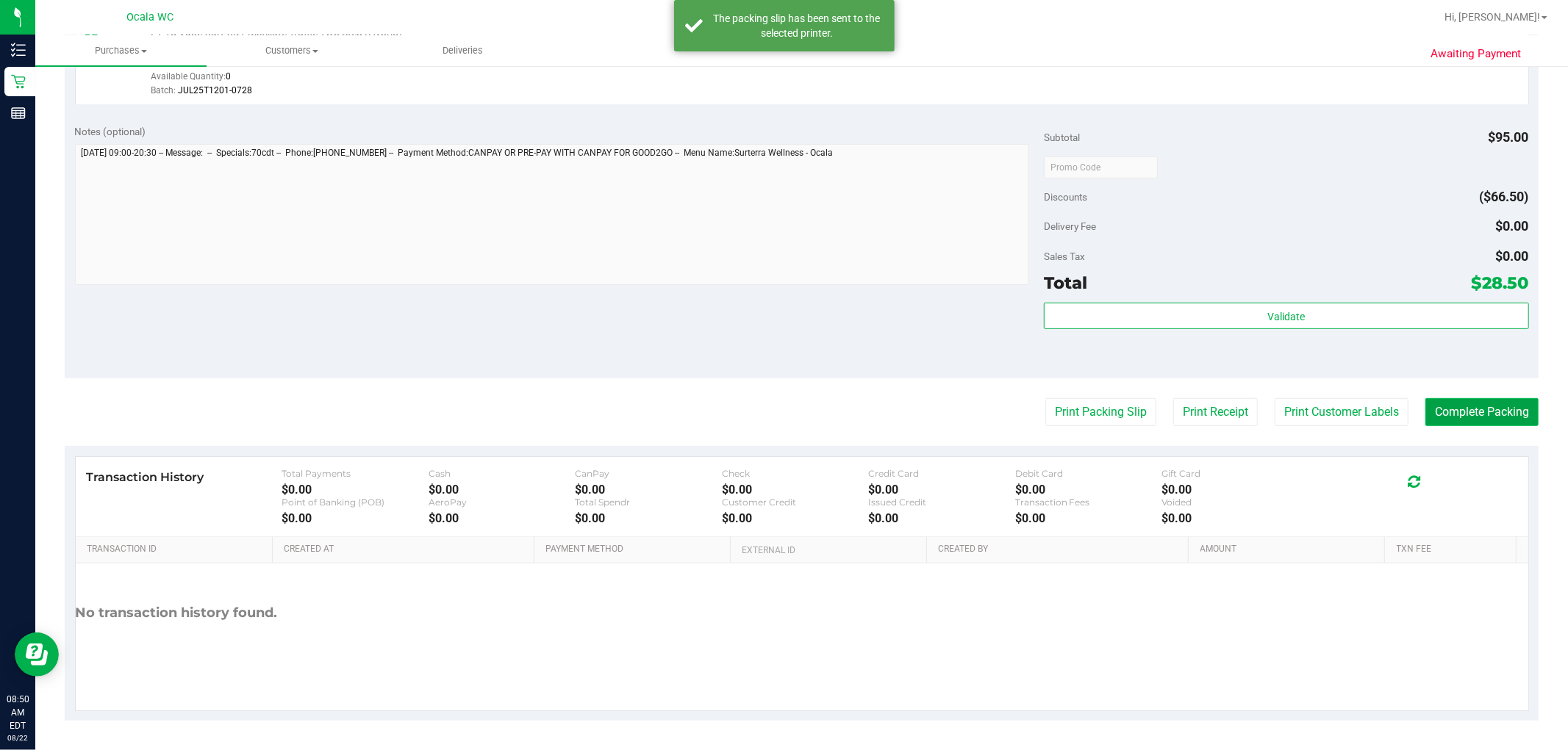
click at [795, 409] on button "Complete Packing" at bounding box center [1481, 412] width 113 height 28
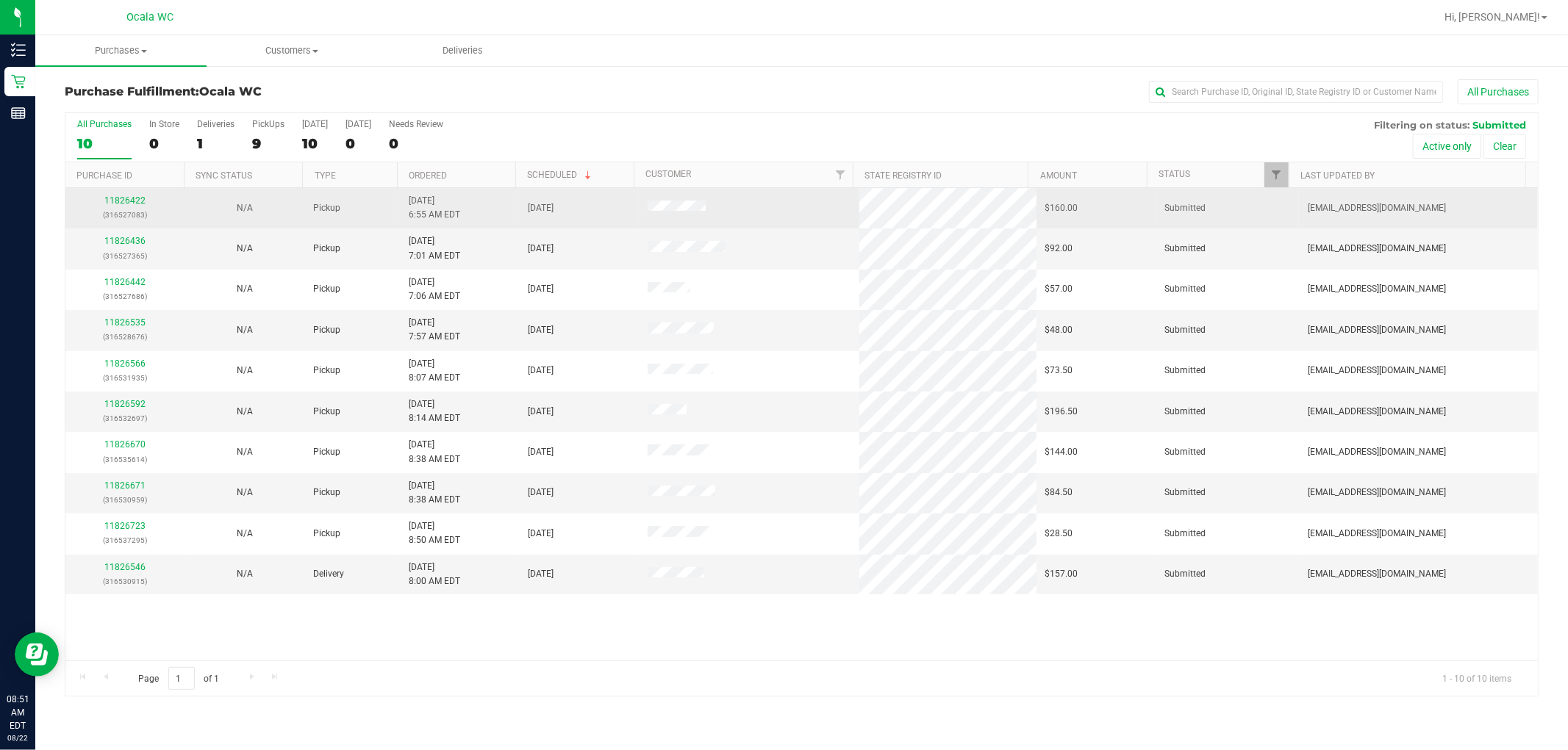
click at [142, 207] on div "11826422 (316527083)" at bounding box center [125, 207] width 101 height 28
click at [135, 206] on div "11826422 (316527083)" at bounding box center [125, 207] width 101 height 28
click at [123, 207] on div "11826422 (316527083)" at bounding box center [125, 207] width 101 height 28
click at [113, 203] on link "11826422" at bounding box center [125, 200] width 41 height 10
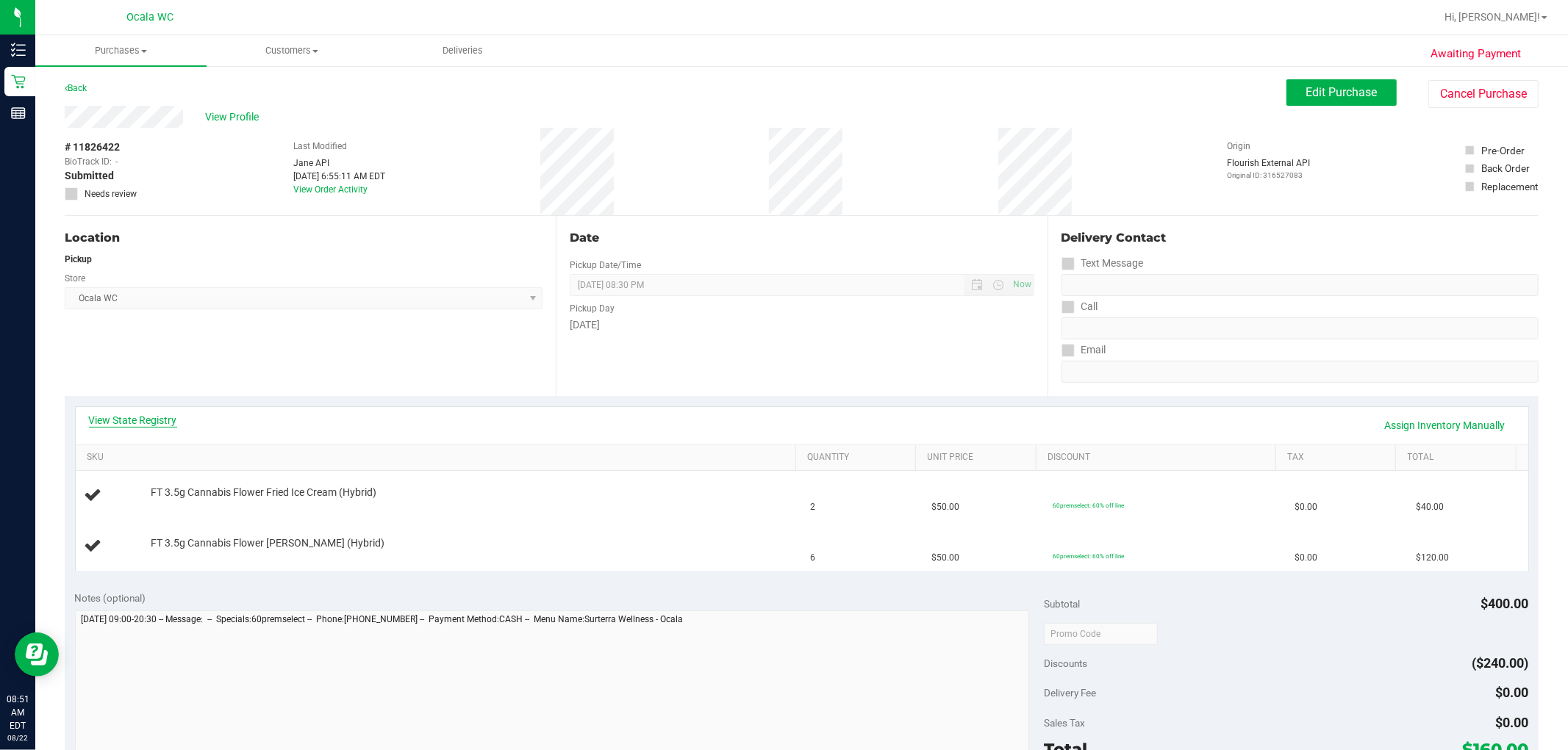
drag, startPoint x: 120, startPoint y: 436, endPoint x: 129, endPoint y: 422, distance: 16.6
click at [120, 432] on div "View State Registry Assign Inventory Manually" at bounding box center [801, 425] width 1426 height 25
click at [129, 421] on link "View State Registry" at bounding box center [133, 420] width 89 height 15
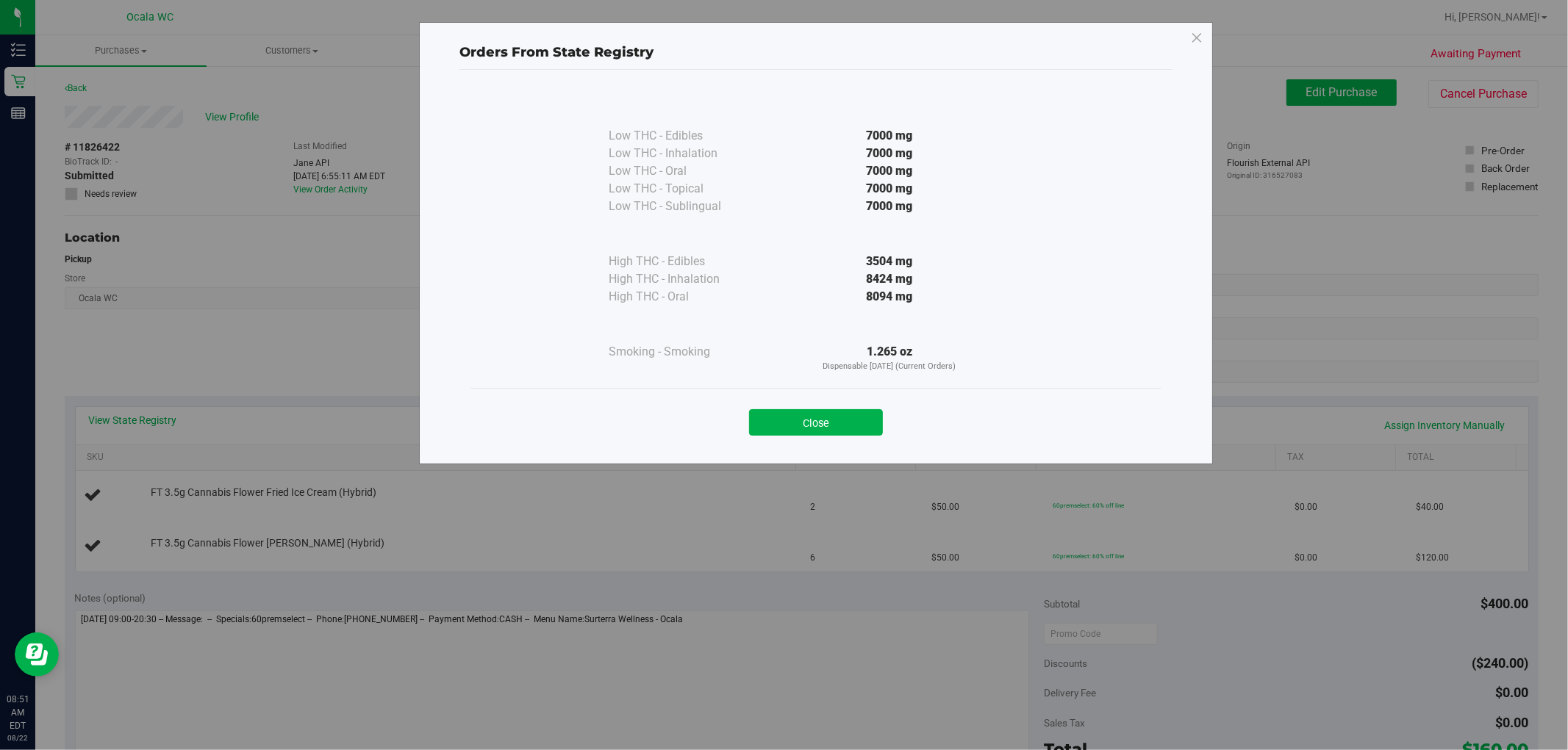
click at [795, 405] on div "Close" at bounding box center [816, 418] width 669 height 36
click at [795, 410] on button "Close" at bounding box center [815, 422] width 134 height 26
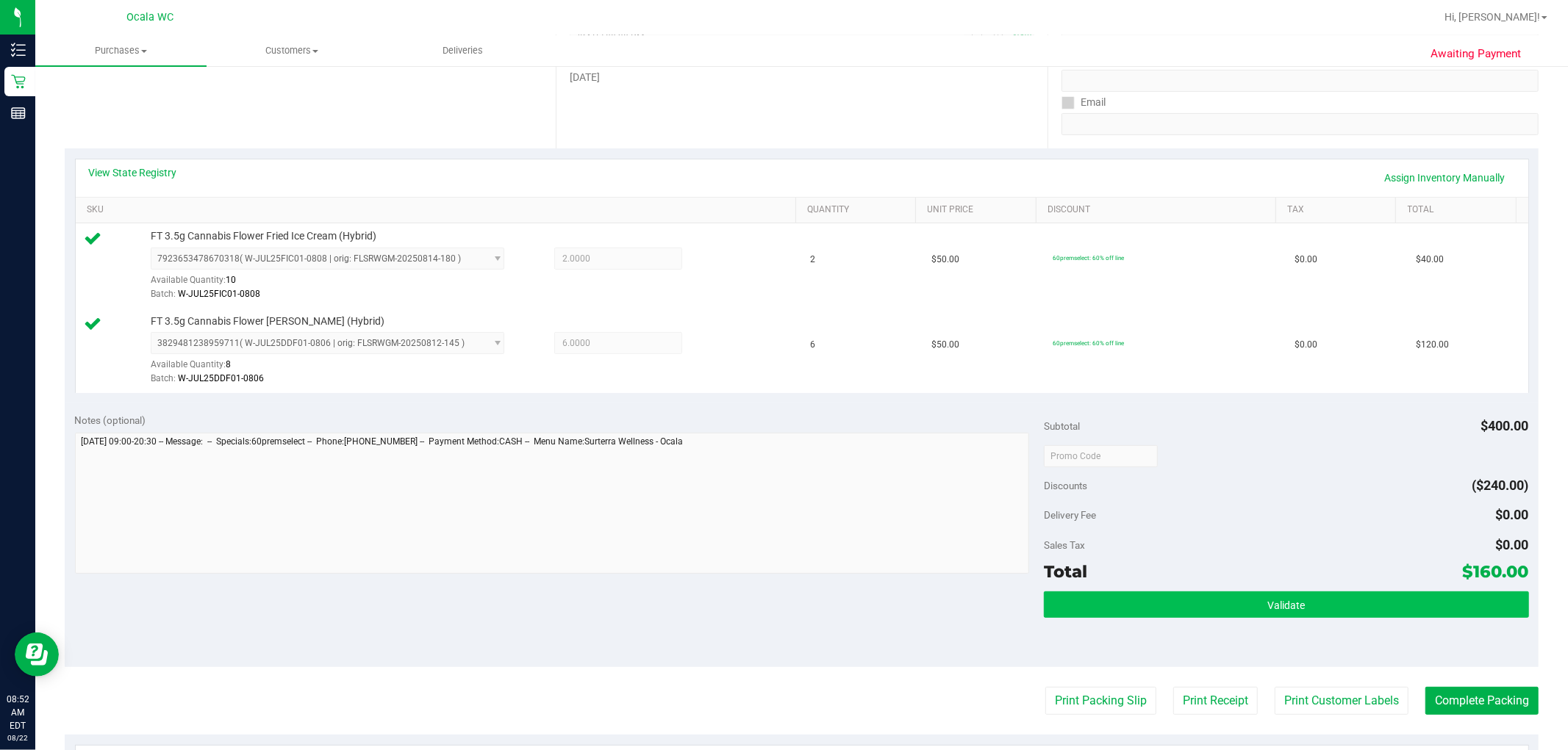
scroll to position [489, 0]
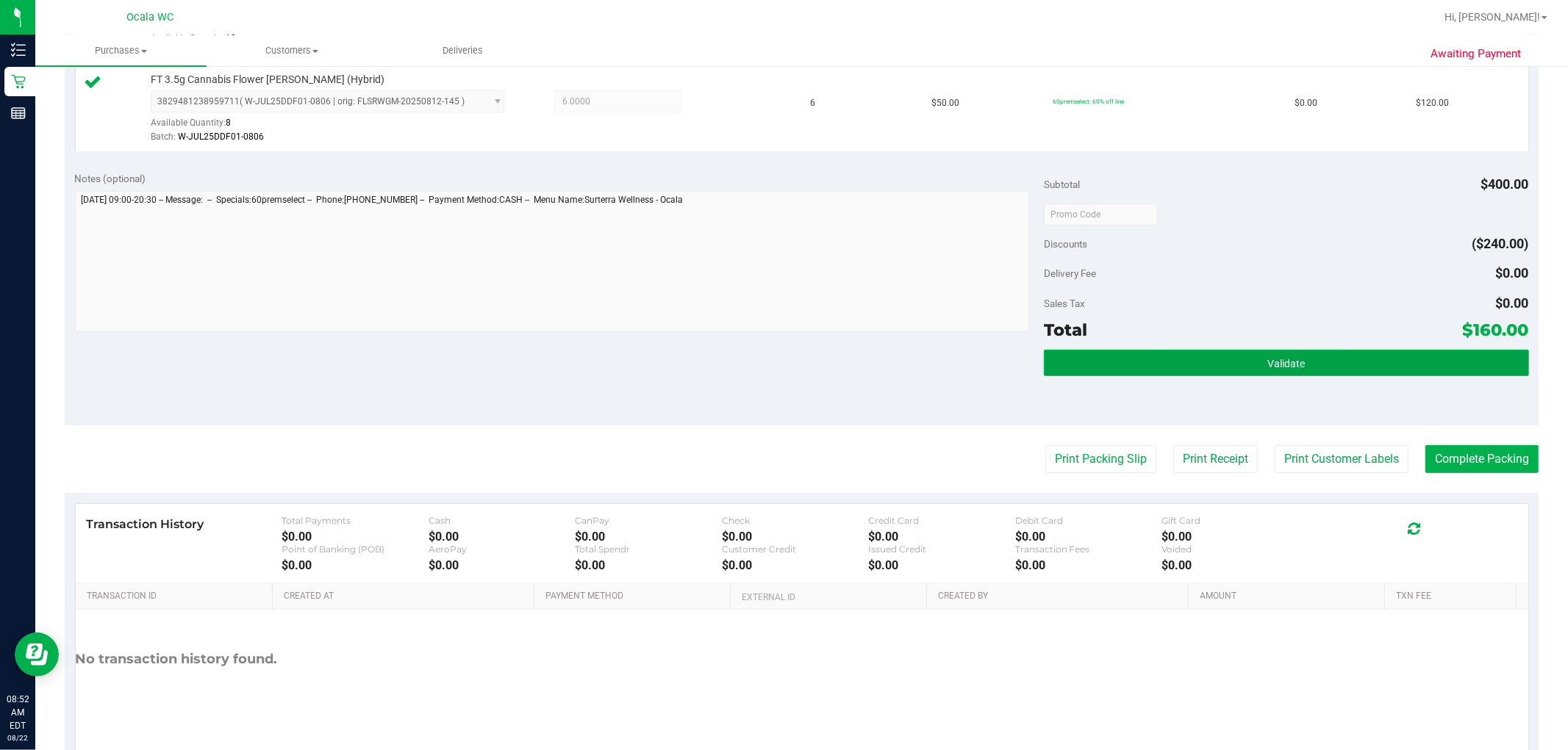
click at [795, 375] on button "Validate" at bounding box center [1286, 362] width 485 height 26
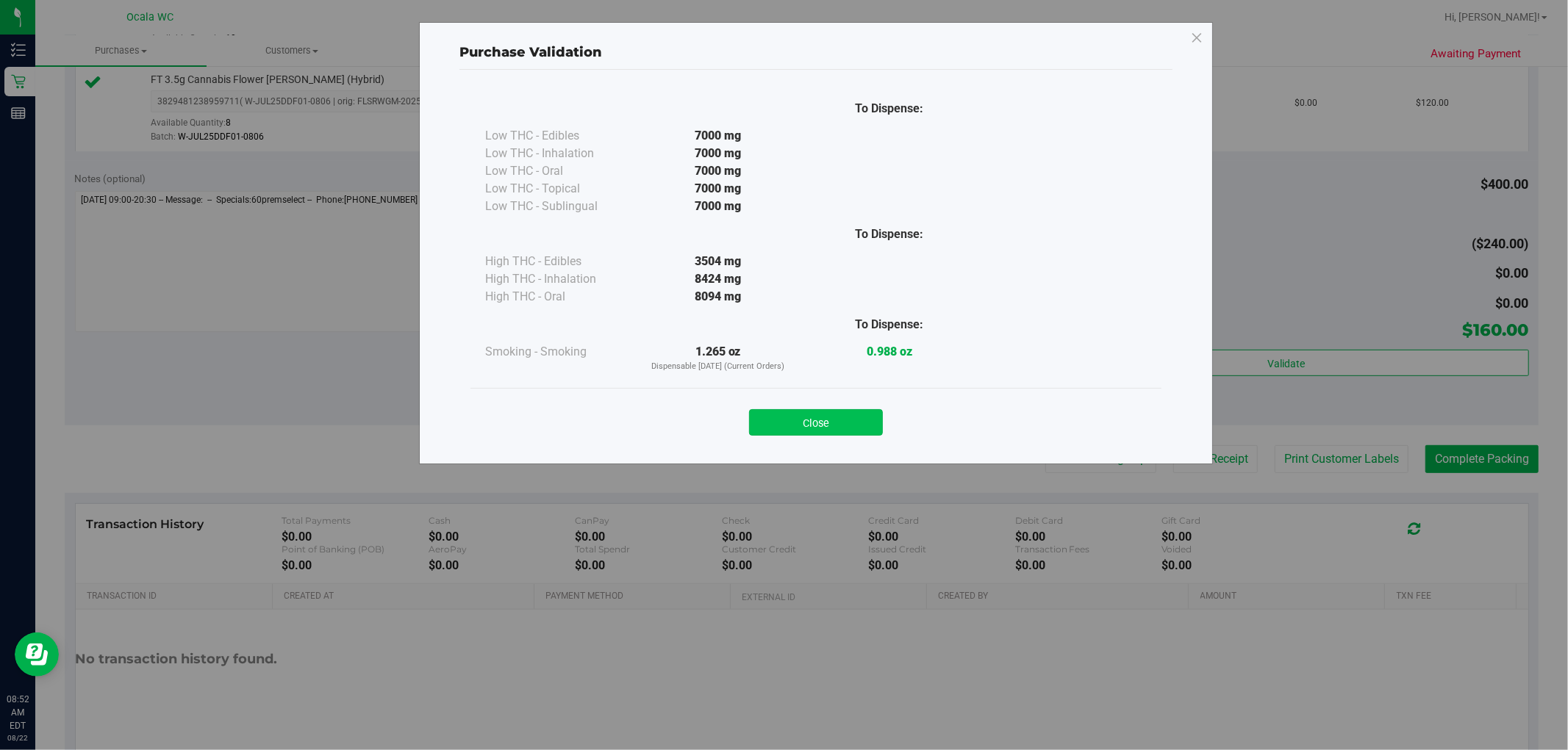
click at [795, 409] on button "Close" at bounding box center [815, 422] width 134 height 26
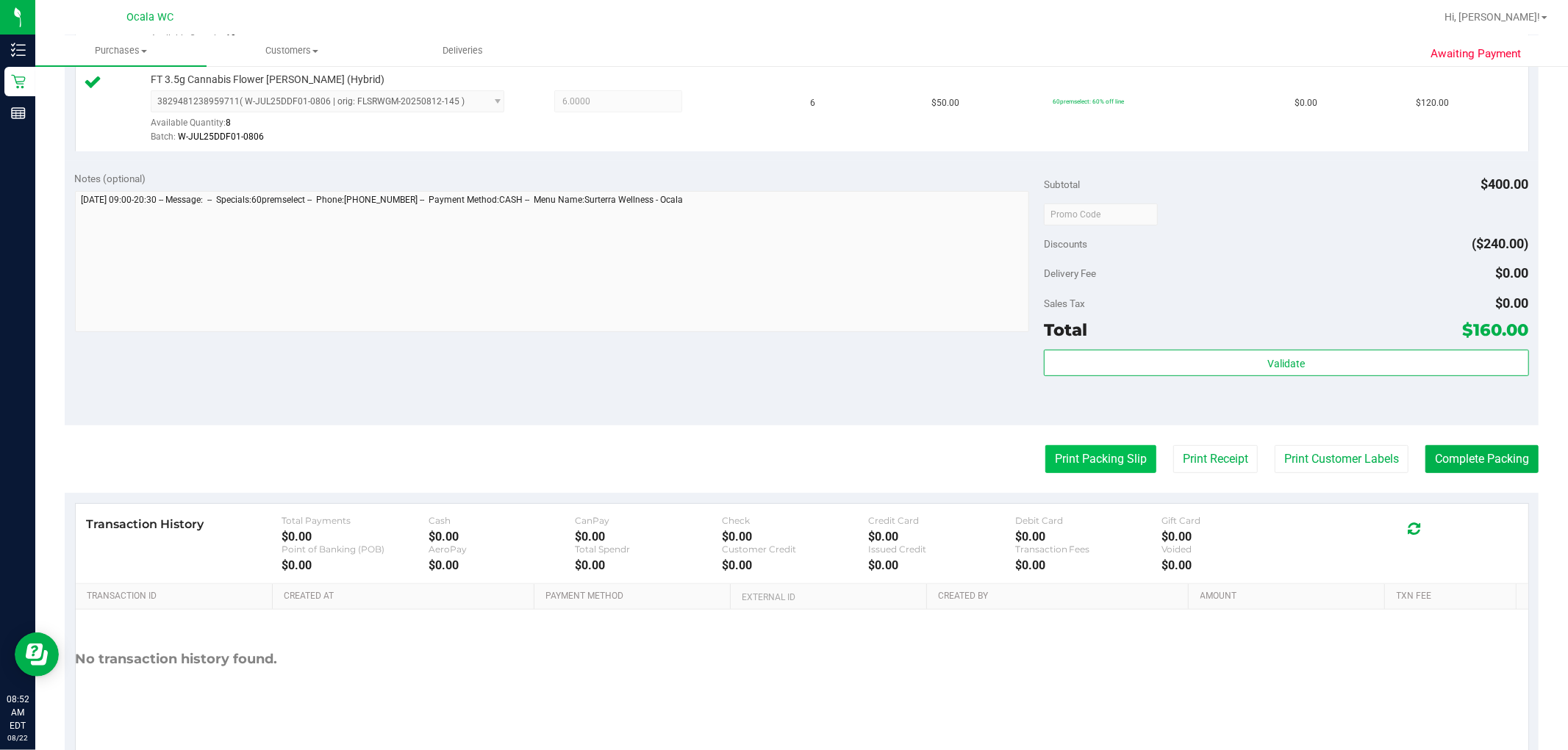
click at [795, 451] on button "Print Packing Slip" at bounding box center [1101, 458] width 111 height 28
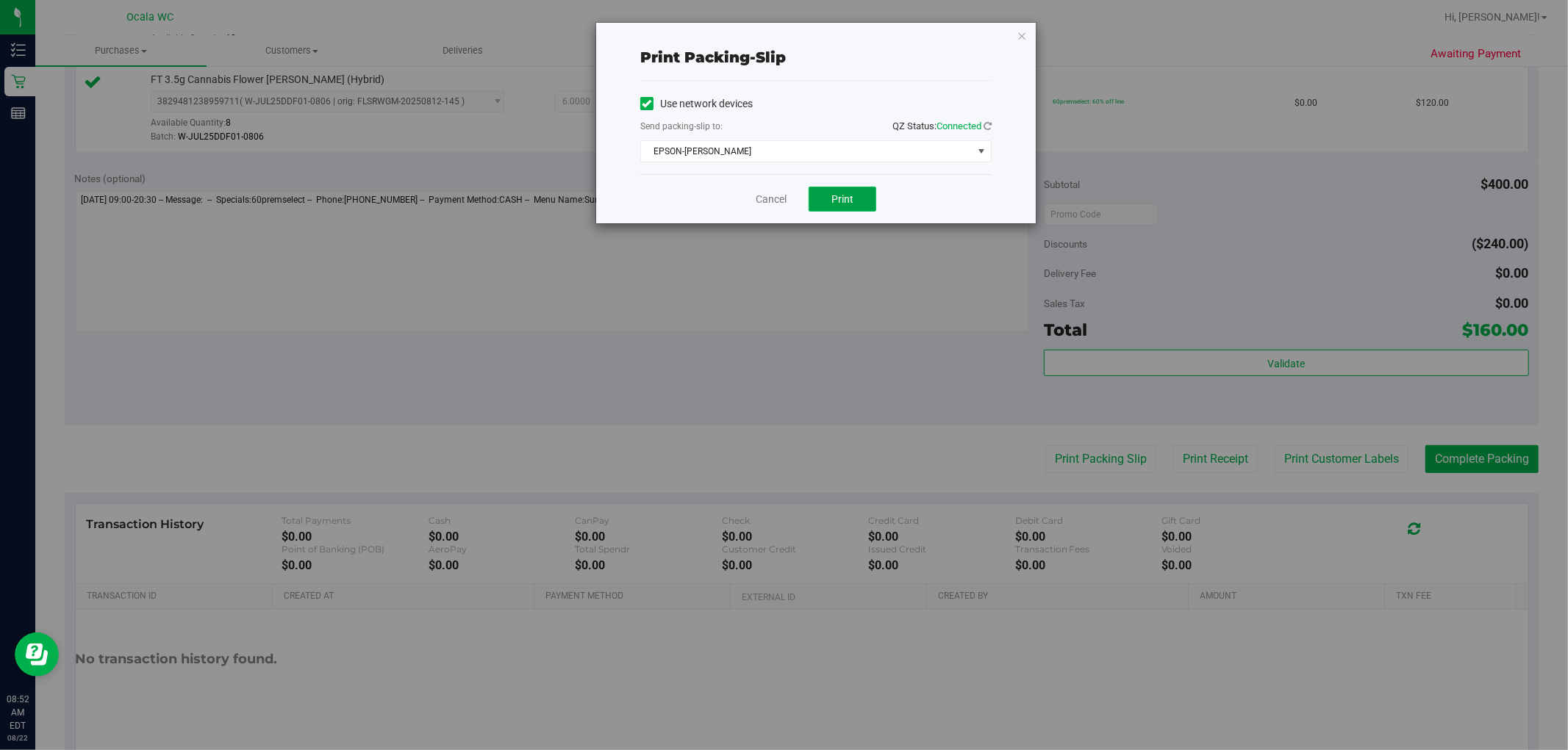
click at [795, 190] on button "Print" at bounding box center [842, 199] width 68 height 25
click at [795, 26] on div "Print packing-slip Use network devices Send packing-slip to: QZ Status: Connect…" at bounding box center [816, 123] width 440 height 201
click at [795, 32] on div "Print packing-slip Use network devices Send packing-slip to: QZ Status: Connect…" at bounding box center [816, 123] width 440 height 201
click at [795, 27] on div "Print packing-slip Use network devices Send packing-slip to: QZ Status: Connect…" at bounding box center [816, 123] width 440 height 201
click at [795, 33] on icon "button" at bounding box center [1022, 35] width 10 height 17
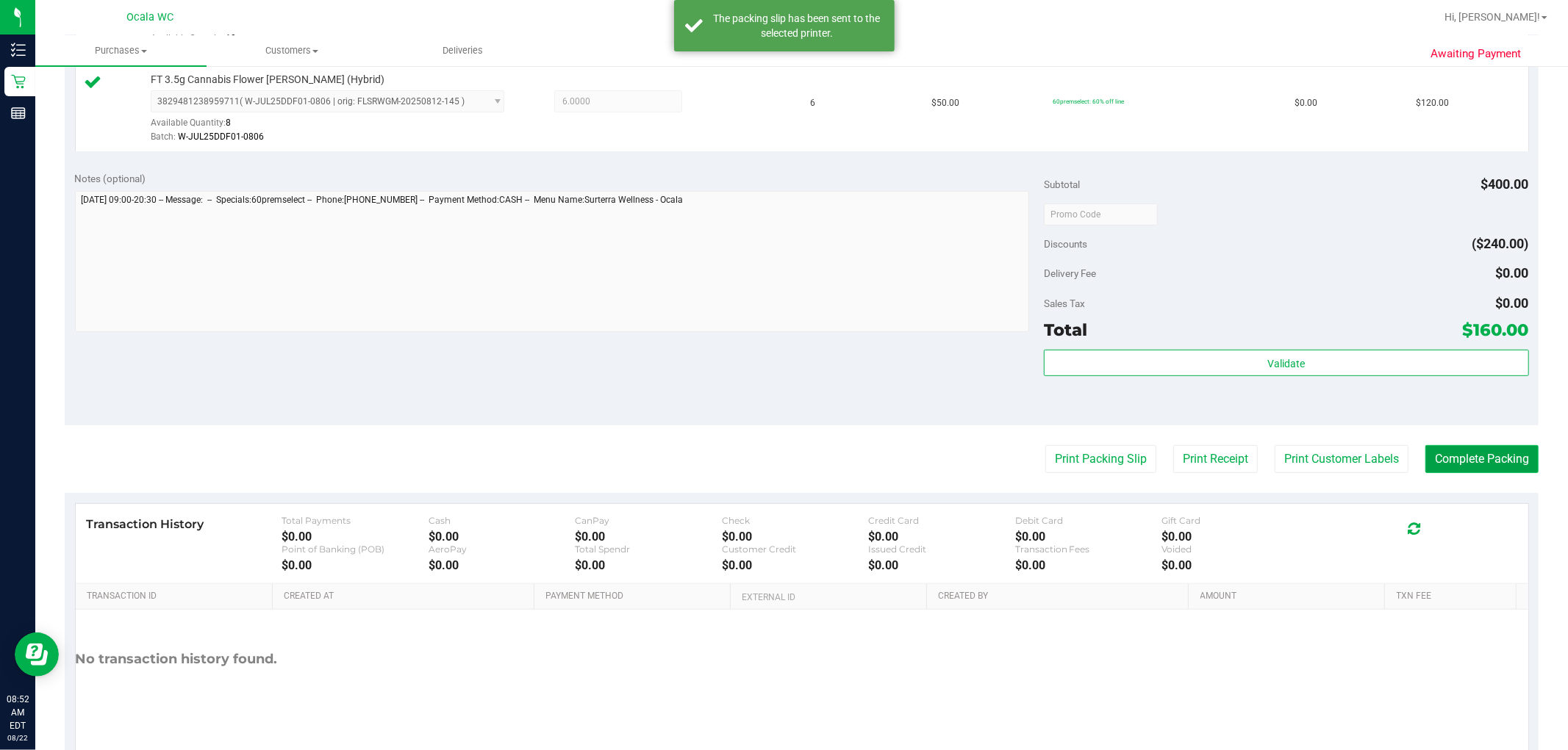
click at [795, 464] on button "Complete Packing" at bounding box center [1481, 458] width 113 height 28
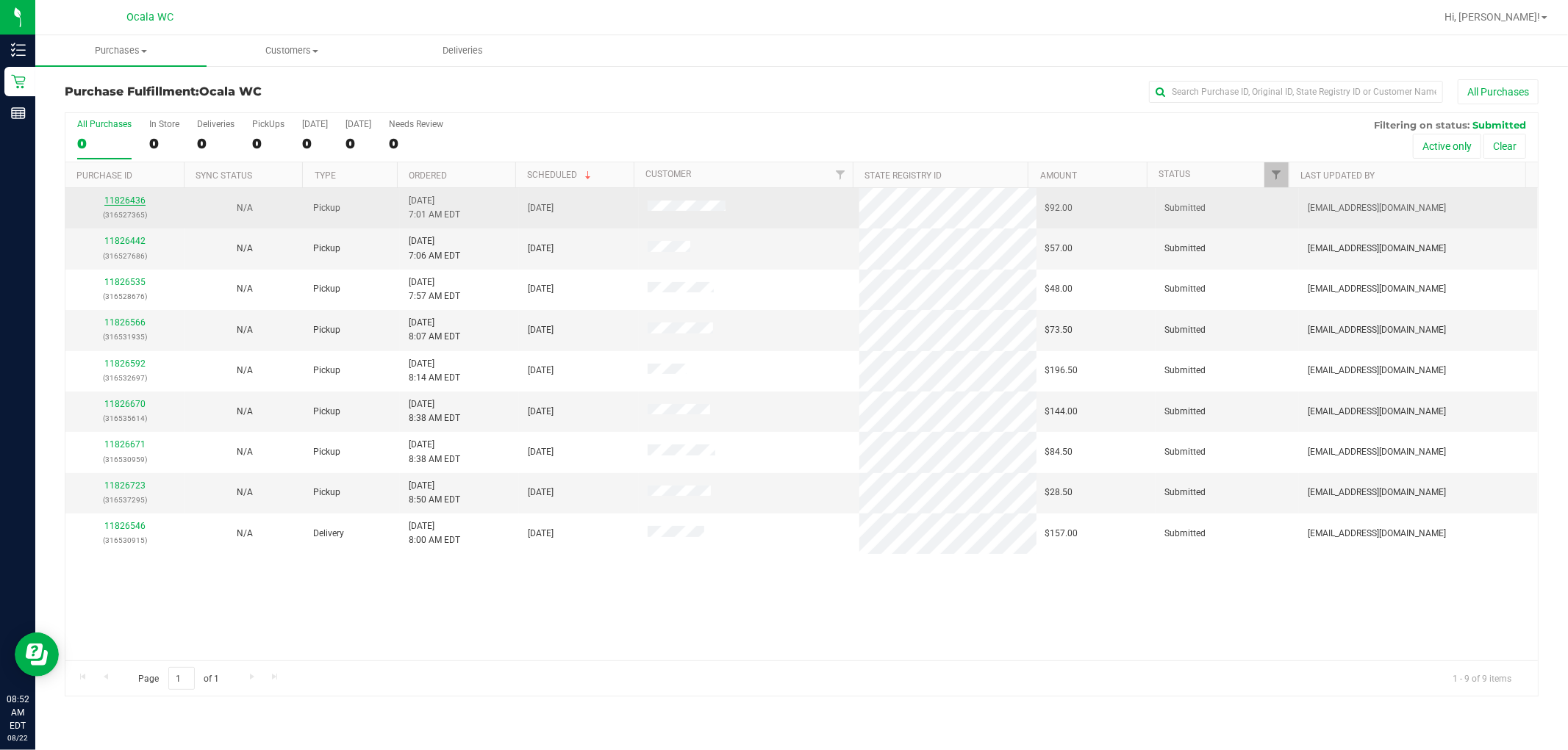
click at [141, 201] on link "11826436" at bounding box center [125, 200] width 41 height 10
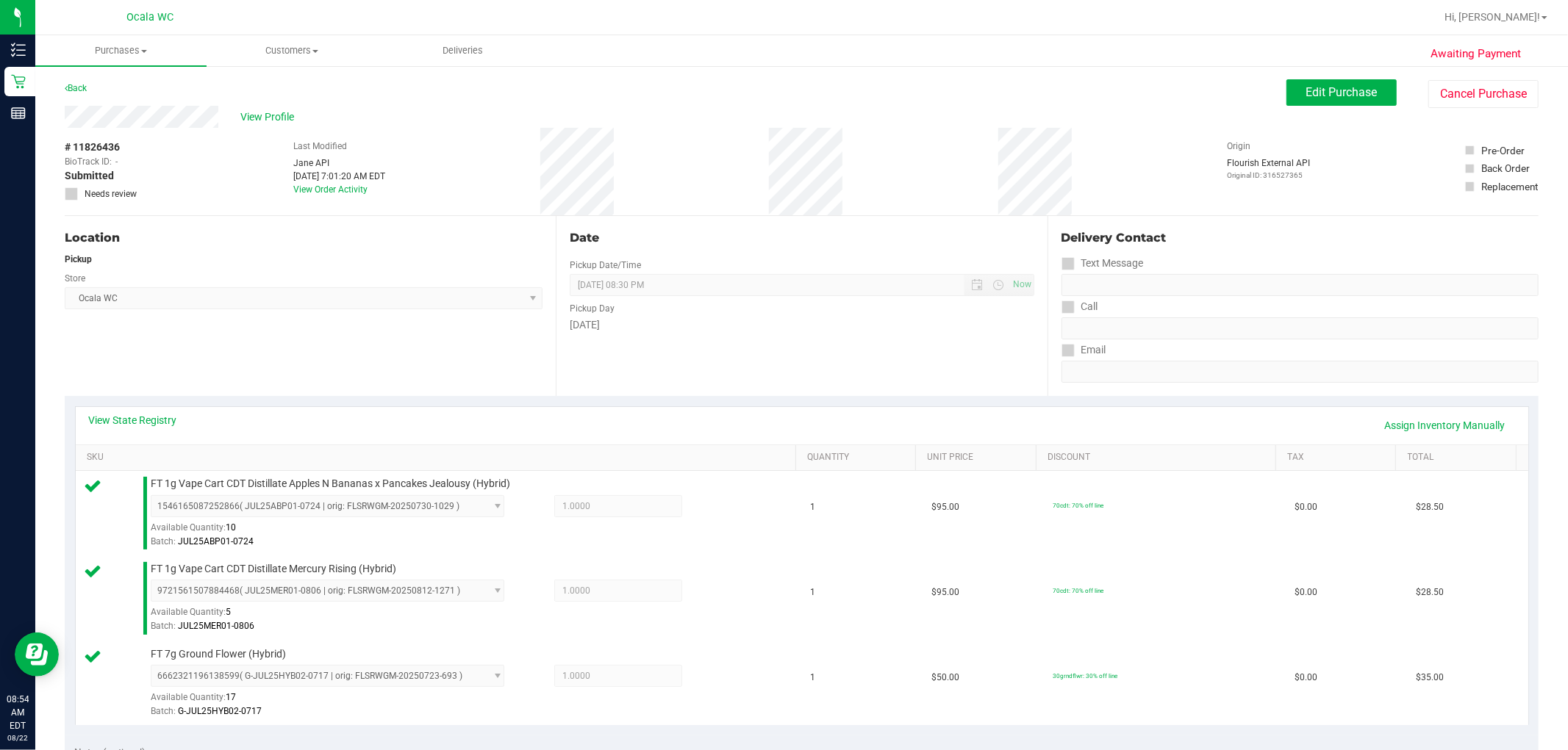
scroll to position [489, 0]
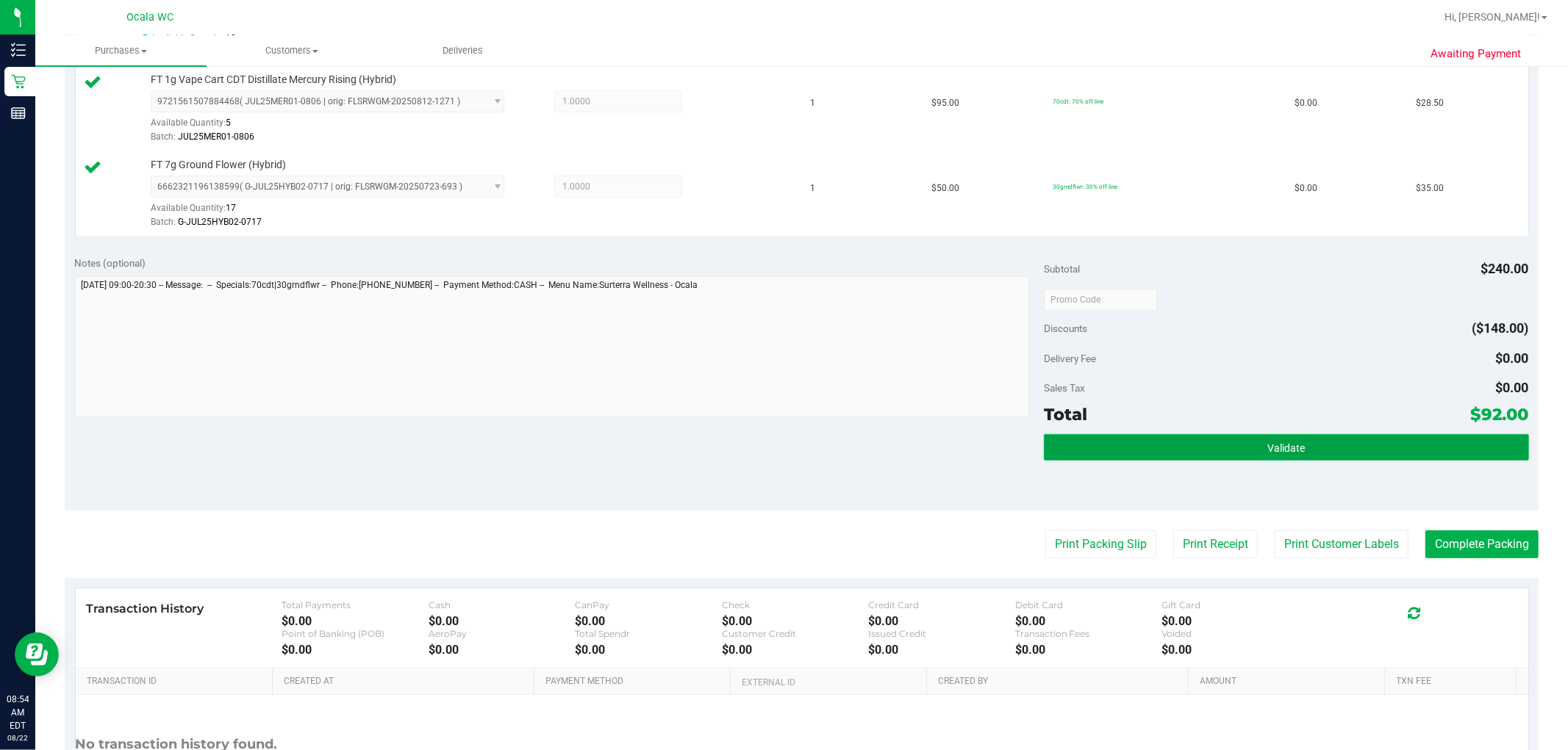
click at [795, 460] on button "Validate" at bounding box center [1286, 447] width 485 height 26
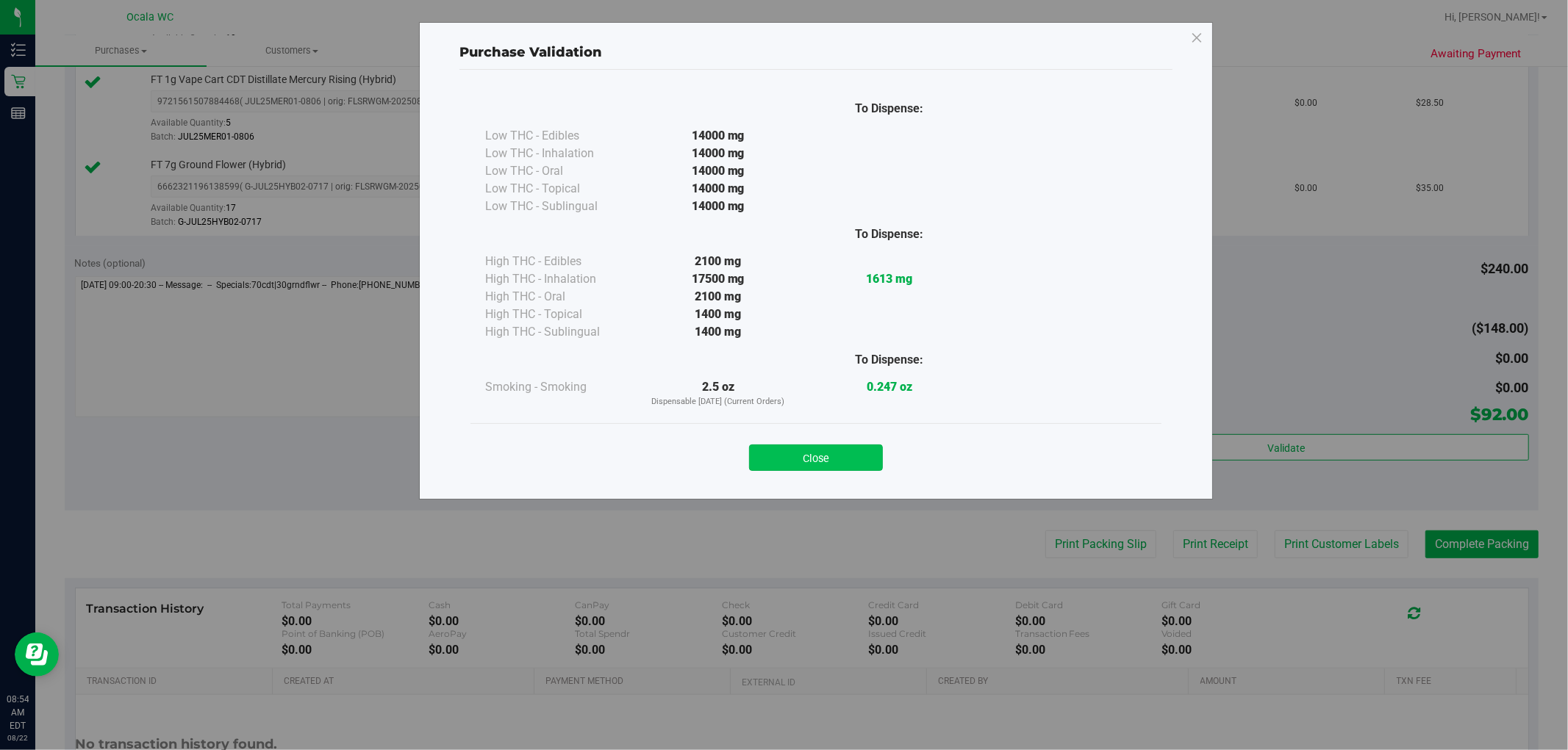
click at [795, 457] on button "Close" at bounding box center [815, 457] width 134 height 26
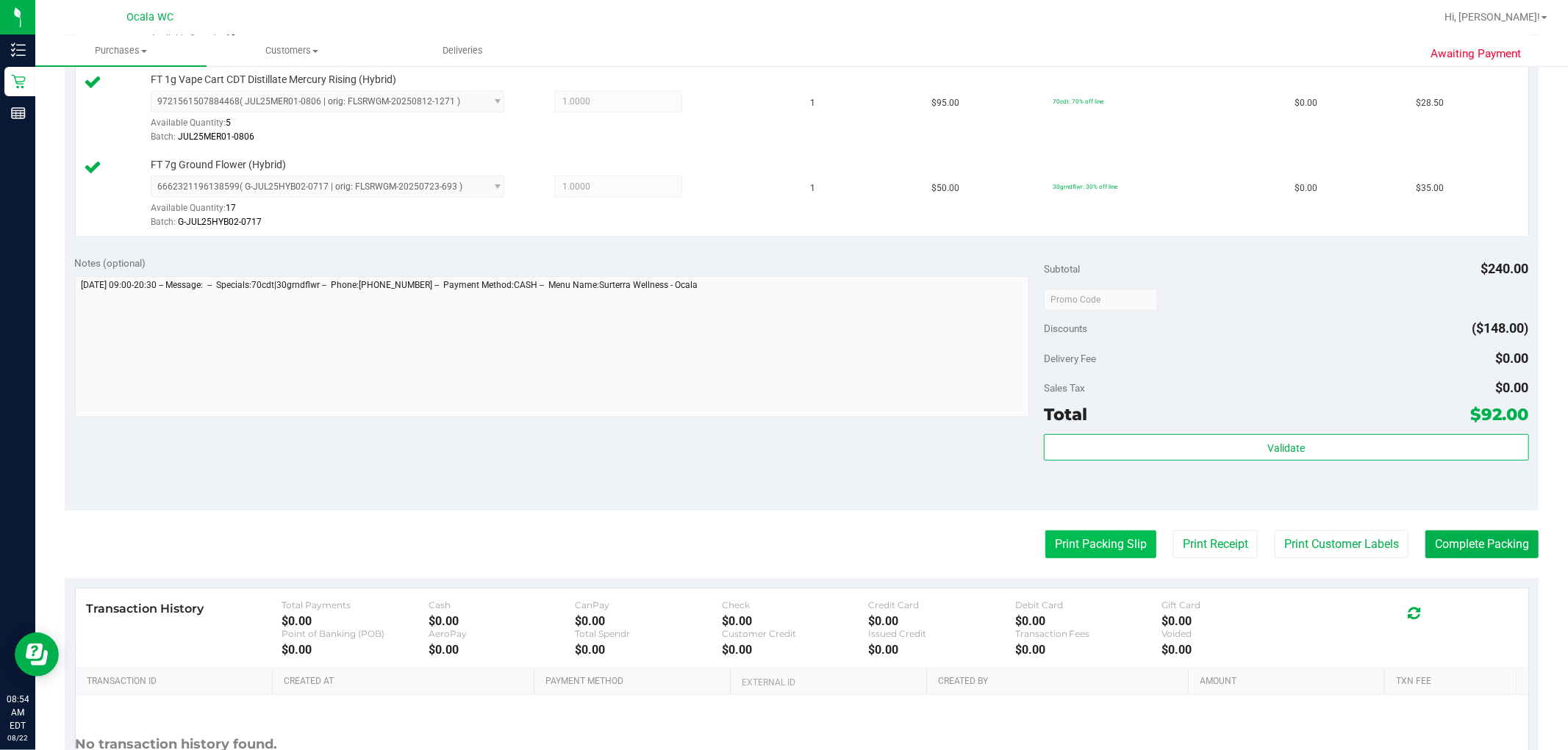
click at [795, 533] on button "Print Packing Slip" at bounding box center [1101, 544] width 111 height 28
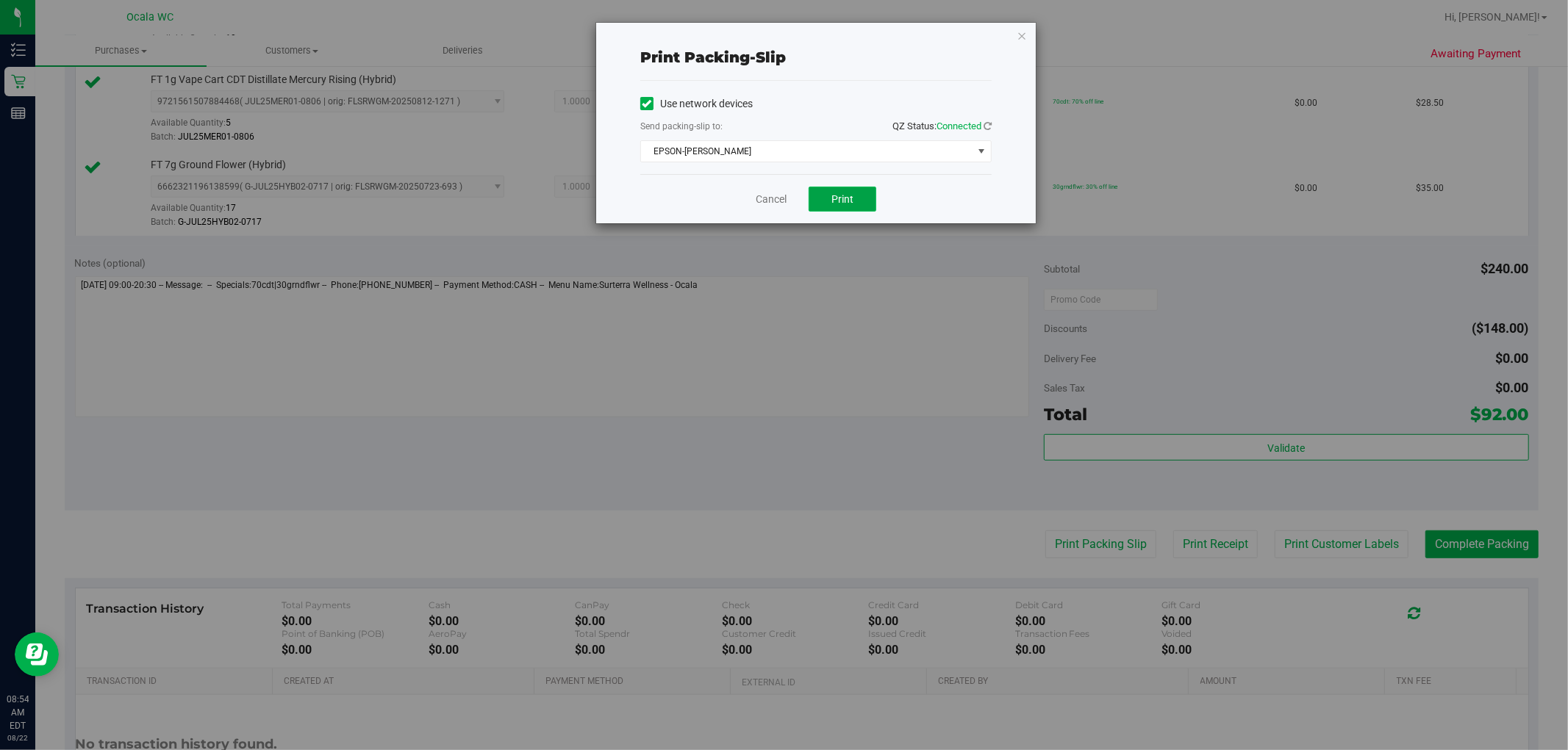
click at [795, 194] on span "Print" at bounding box center [842, 198] width 22 height 12
click at [795, 32] on icon "button" at bounding box center [1022, 35] width 10 height 17
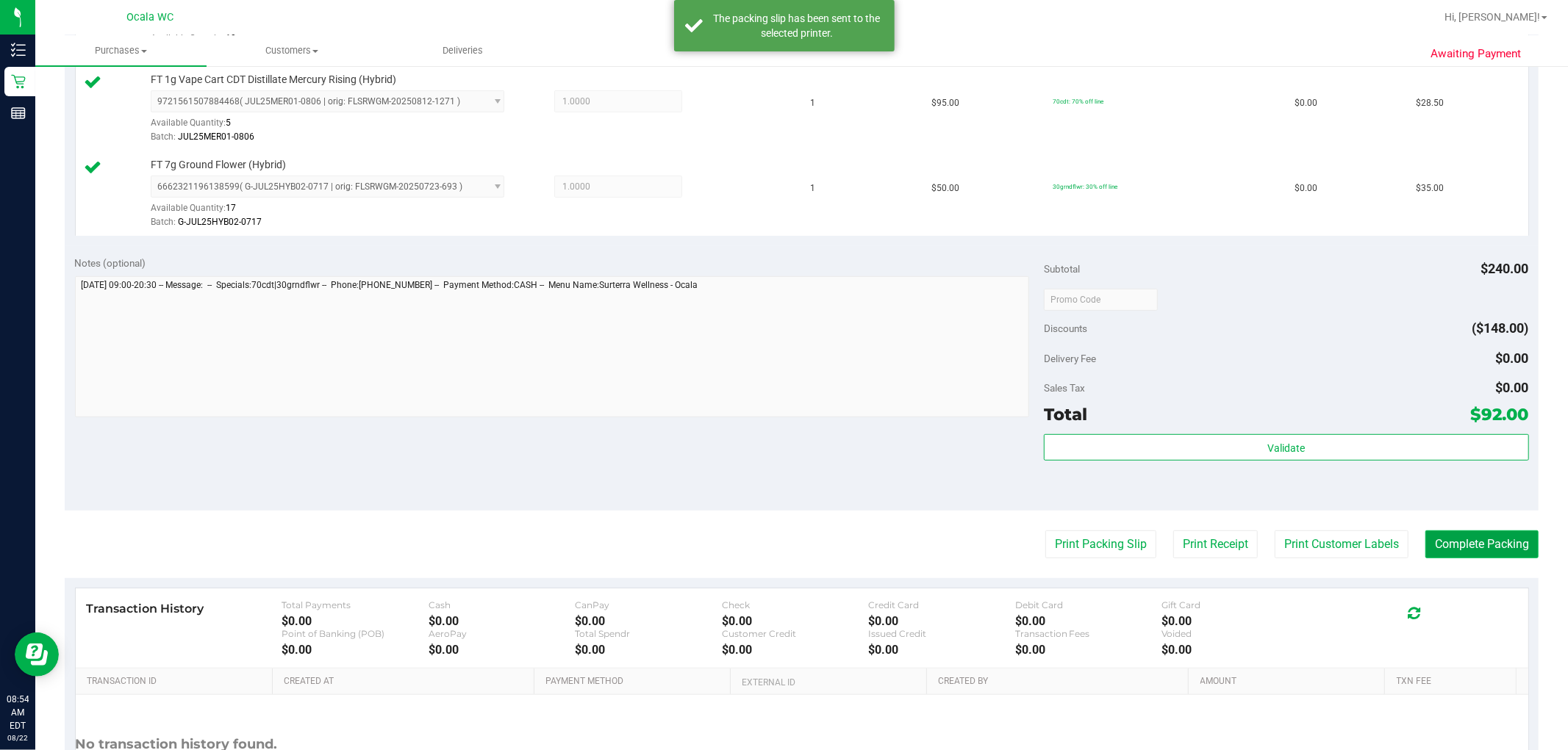
click at [795, 530] on button "Complete Packing" at bounding box center [1481, 544] width 113 height 28
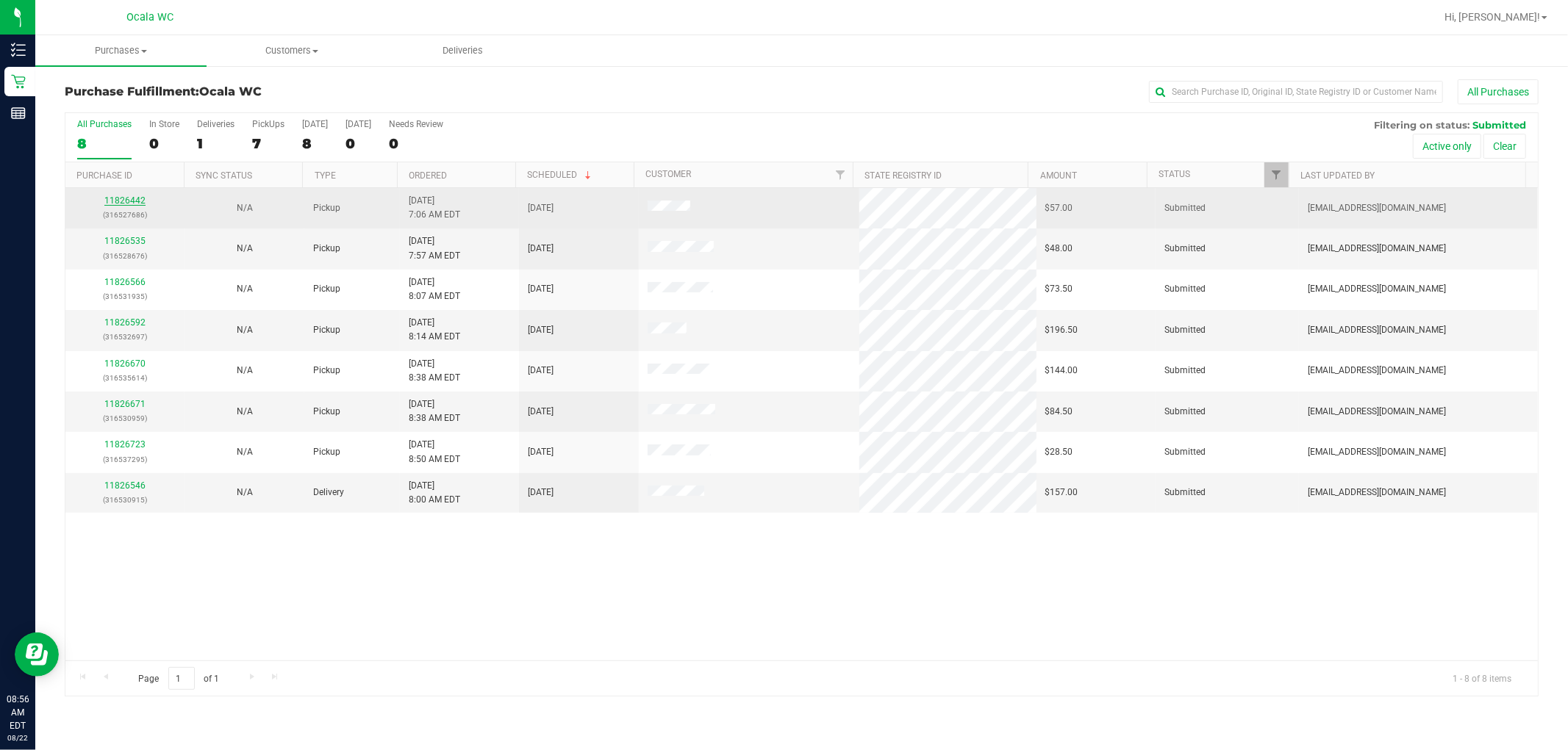
click at [130, 204] on link "11826442" at bounding box center [125, 200] width 41 height 10
click at [115, 200] on link "11826442" at bounding box center [125, 200] width 41 height 10
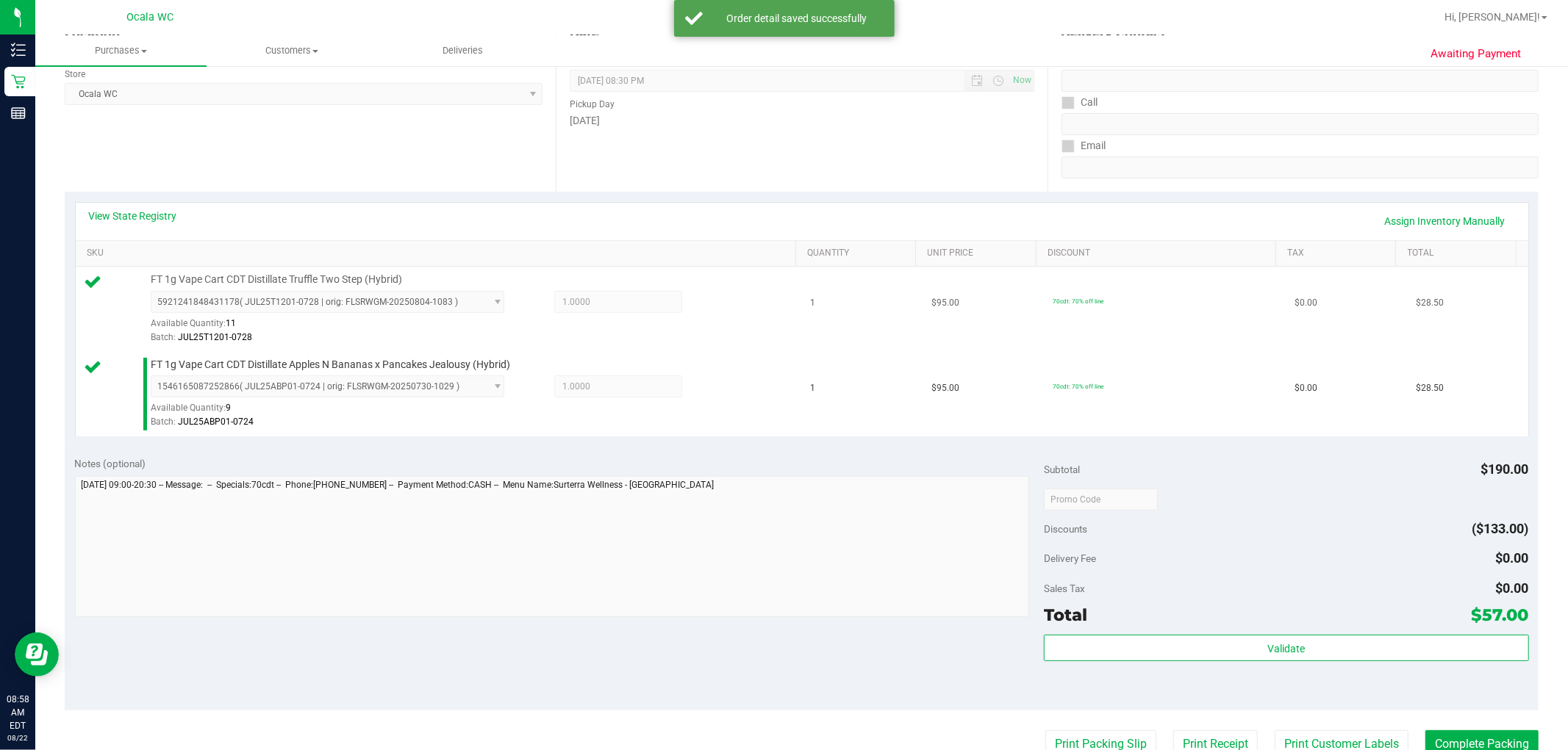
scroll to position [326, 0]
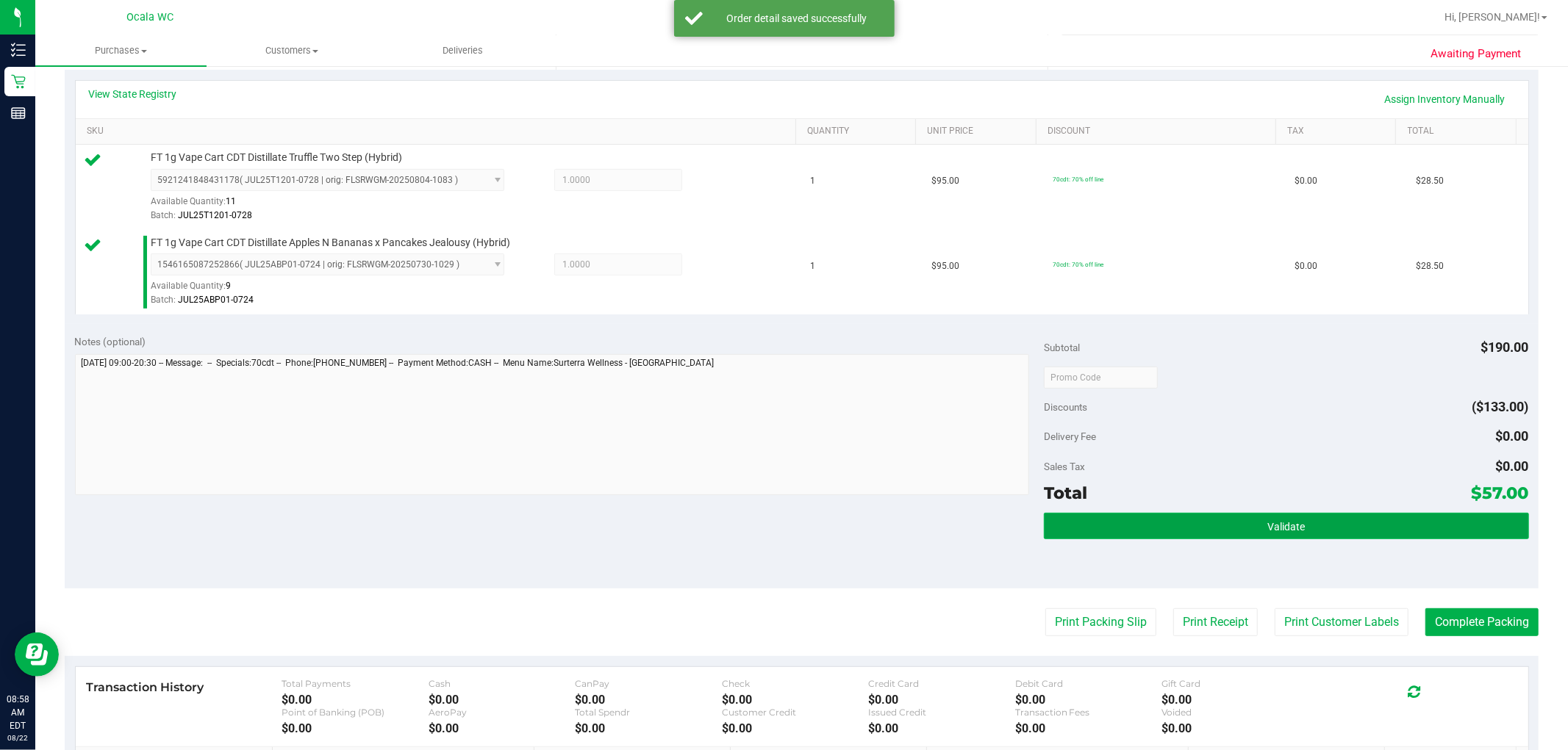
click at [795, 516] on button "Validate" at bounding box center [1286, 526] width 485 height 26
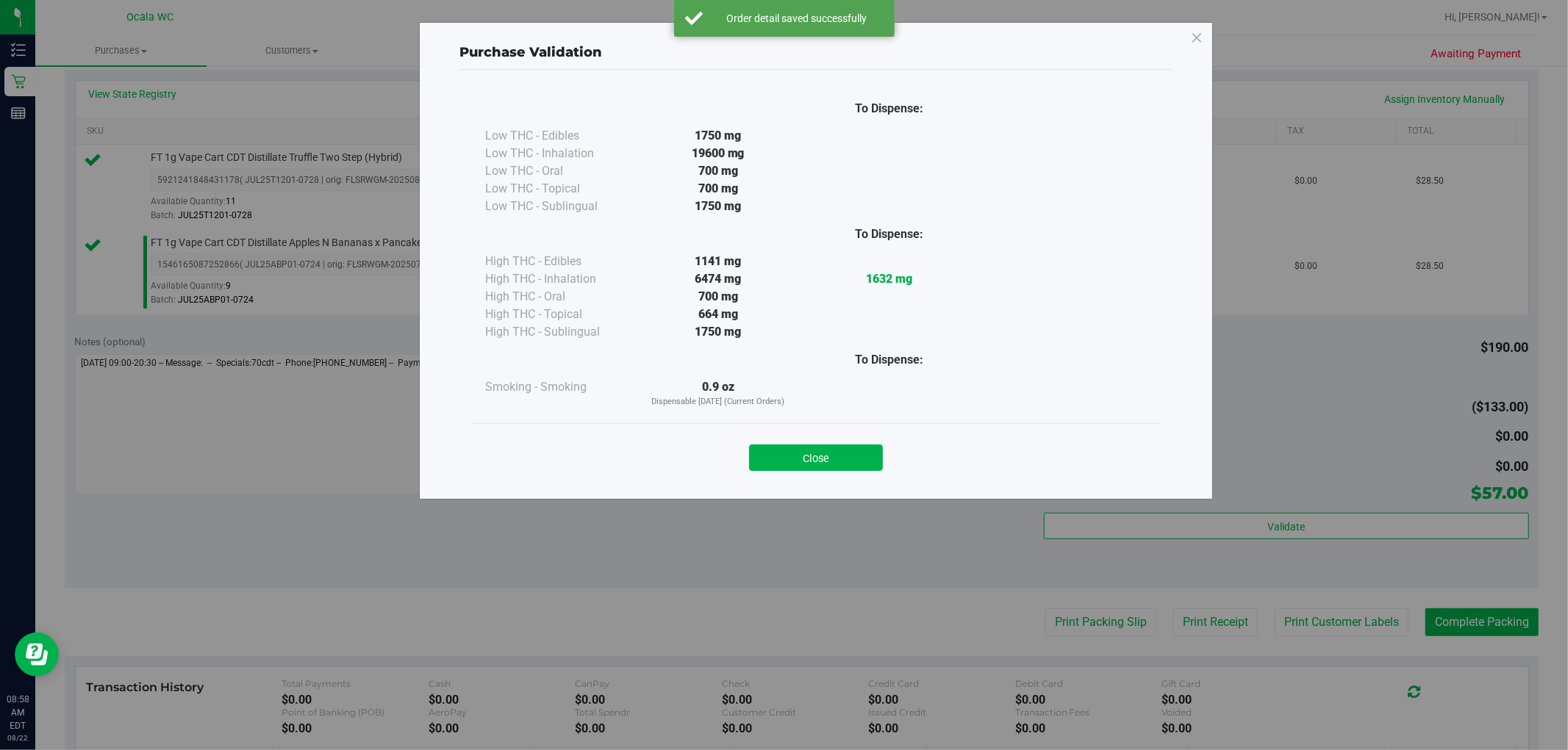
click at [795, 483] on div "To Dispense: Low THC - Edibles 1750 mg" at bounding box center [816, 277] width 713 height 416
click at [795, 465] on button "Close" at bounding box center [815, 457] width 134 height 26
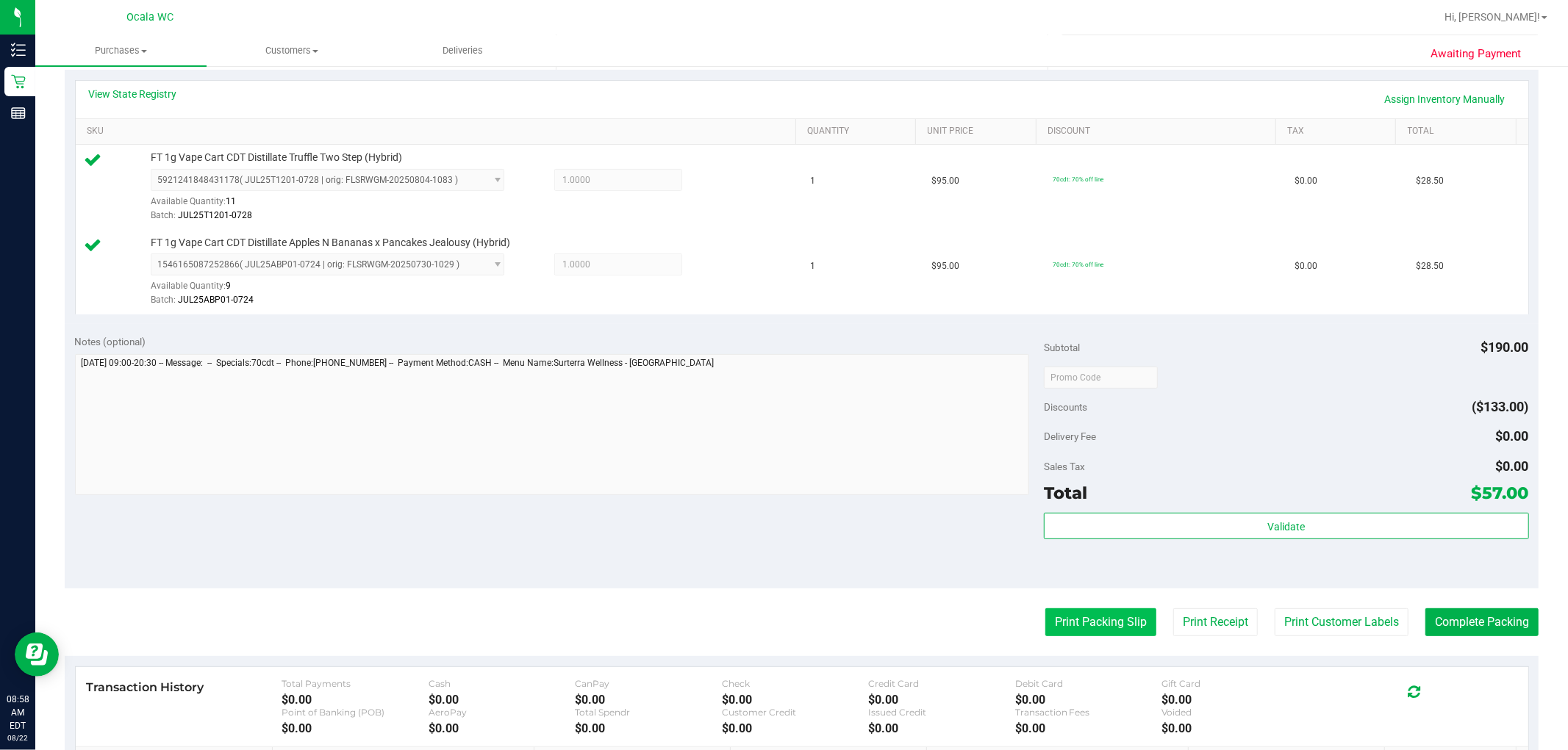
click at [795, 634] on button "Print Packing Slip" at bounding box center [1101, 622] width 111 height 28
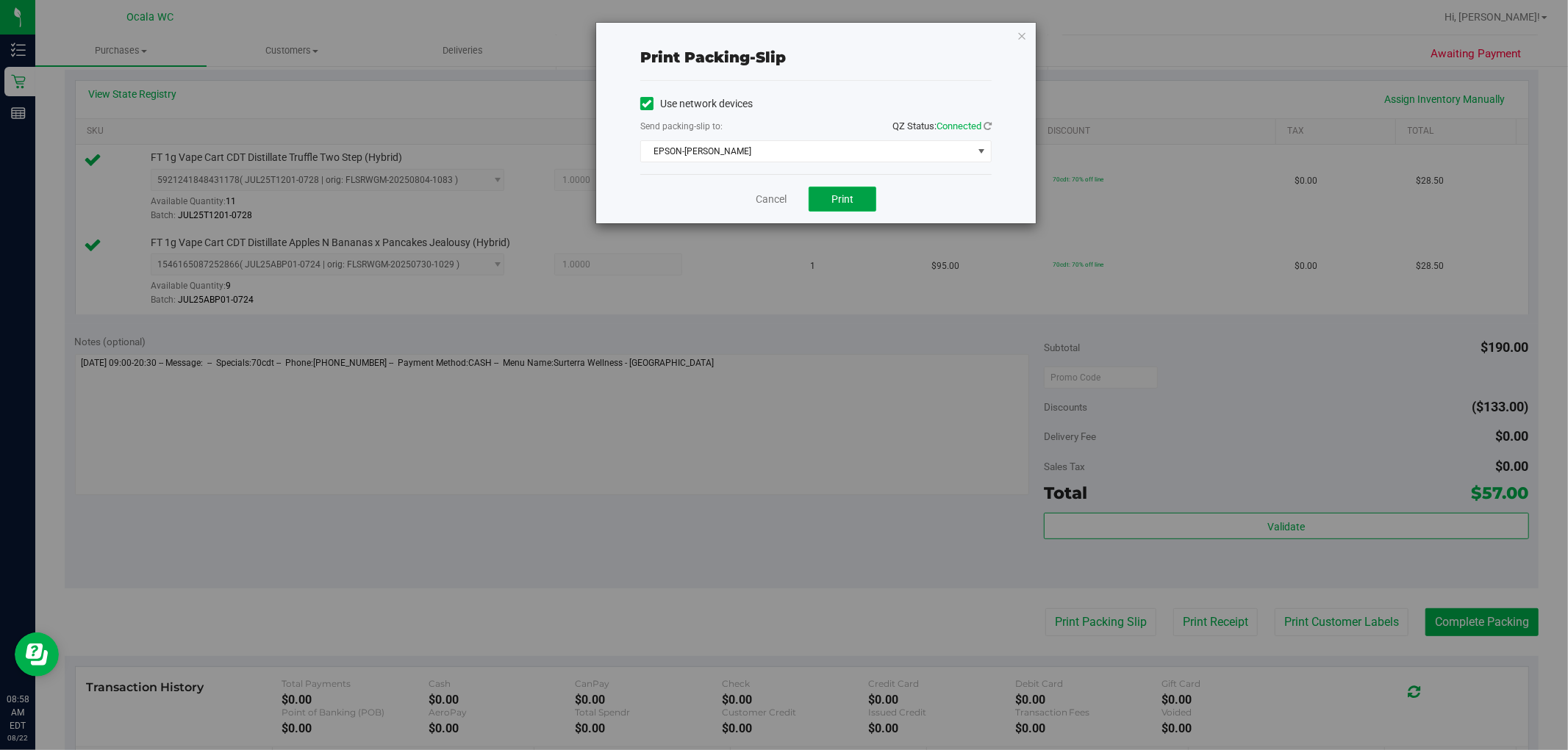
click at [795, 208] on button "Print" at bounding box center [842, 199] width 68 height 25
click at [795, 32] on icon "button" at bounding box center [1022, 35] width 10 height 17
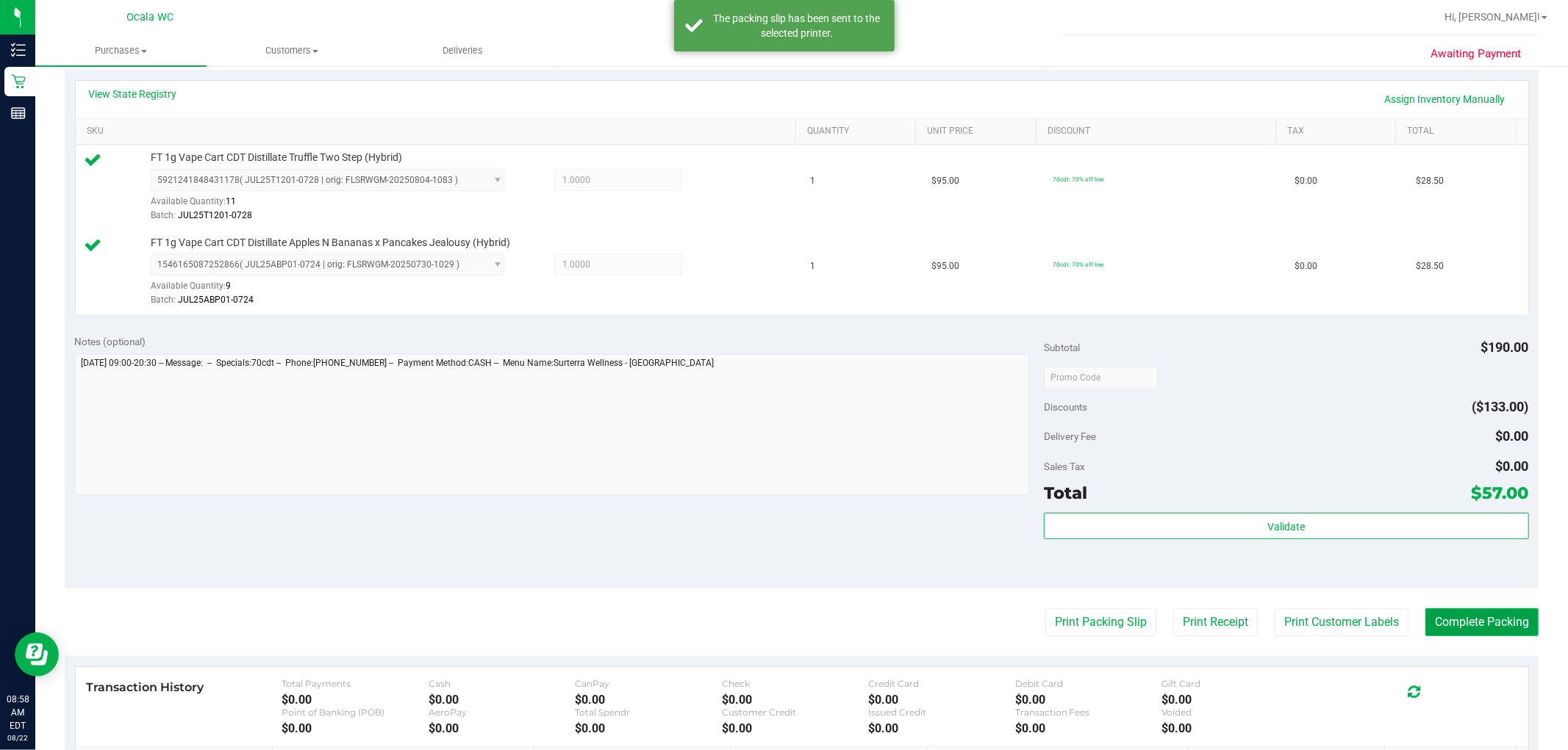
click at [795, 614] on button "Complete Packing" at bounding box center [1481, 622] width 113 height 28
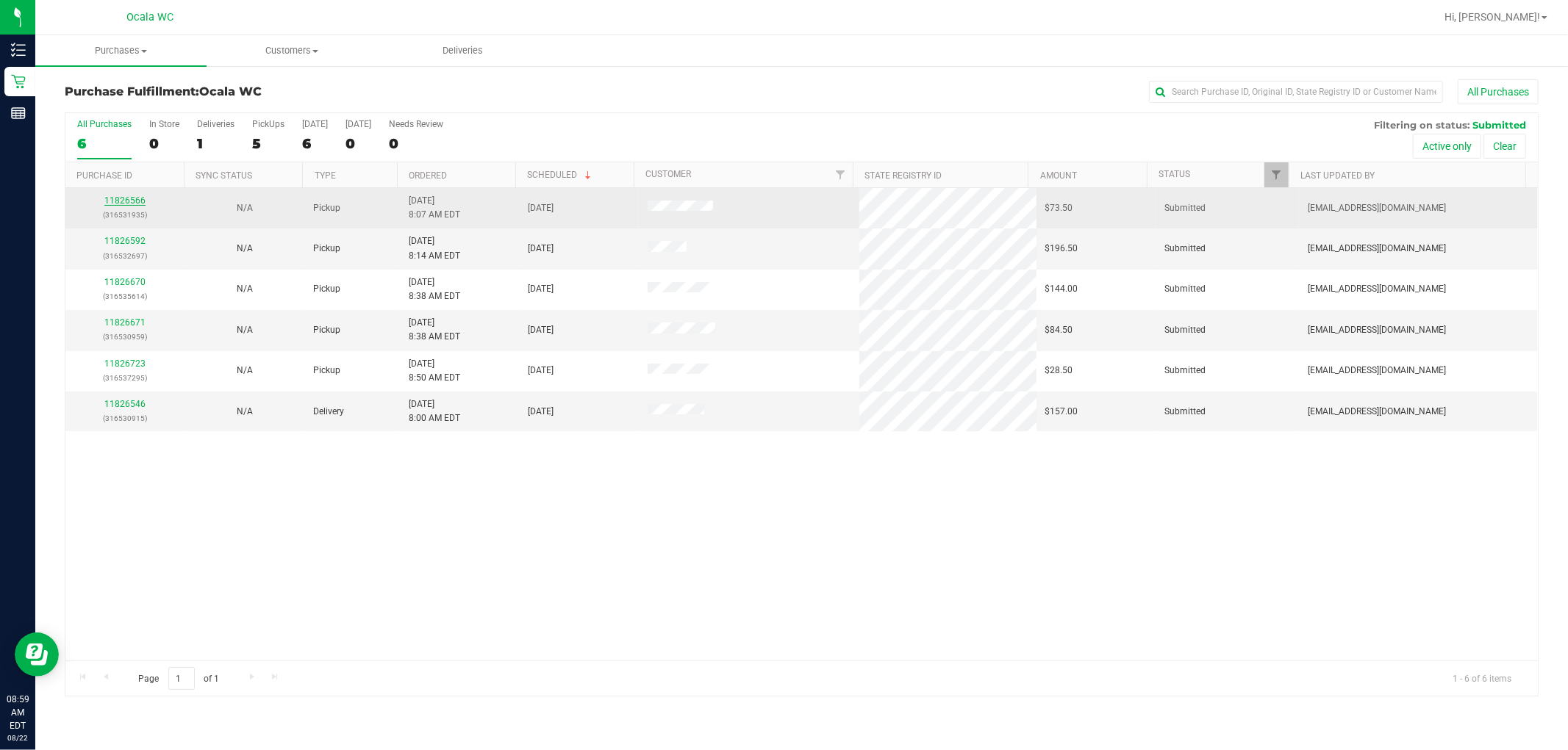
click at [133, 195] on link "11826566" at bounding box center [125, 200] width 41 height 10
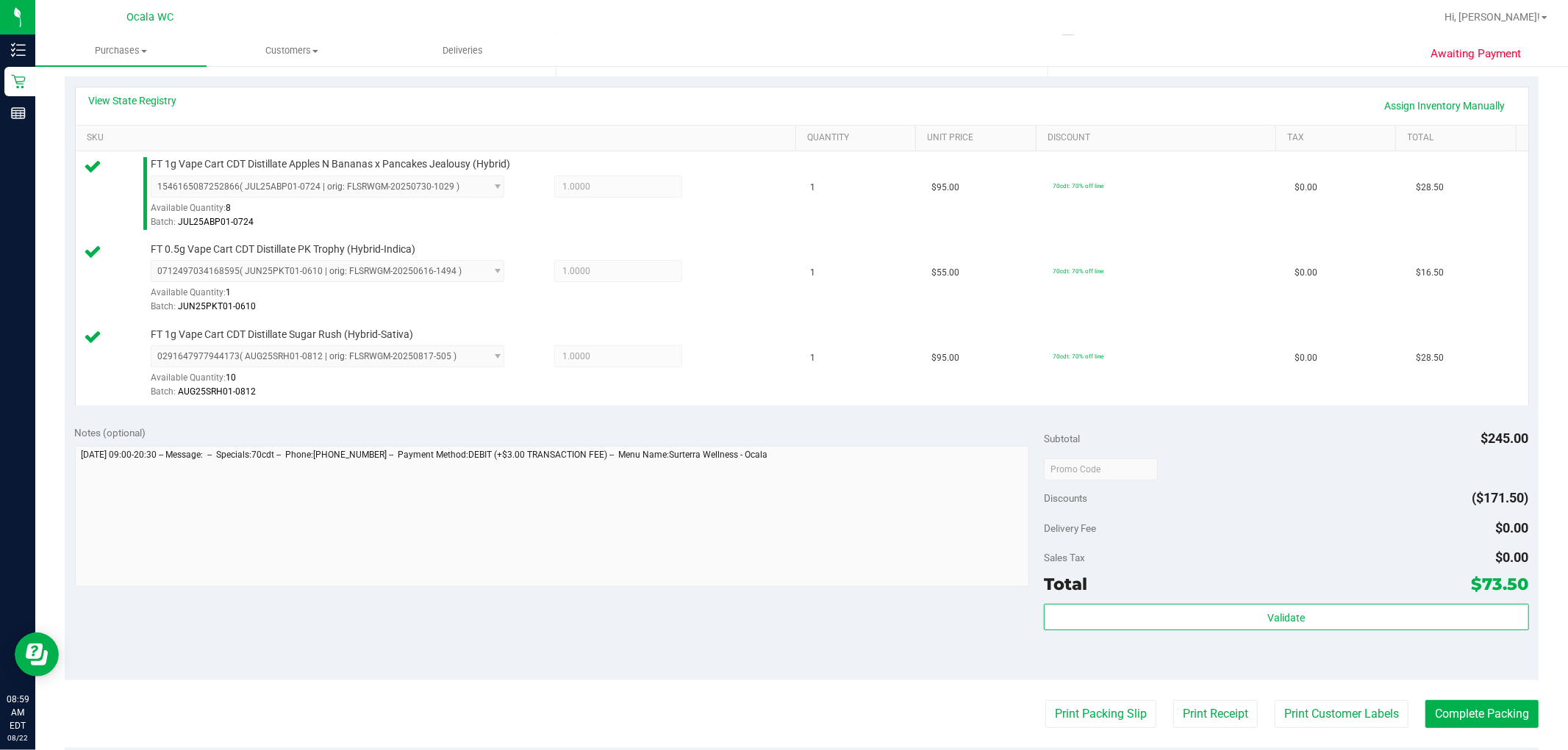
scroll to position [571, 0]
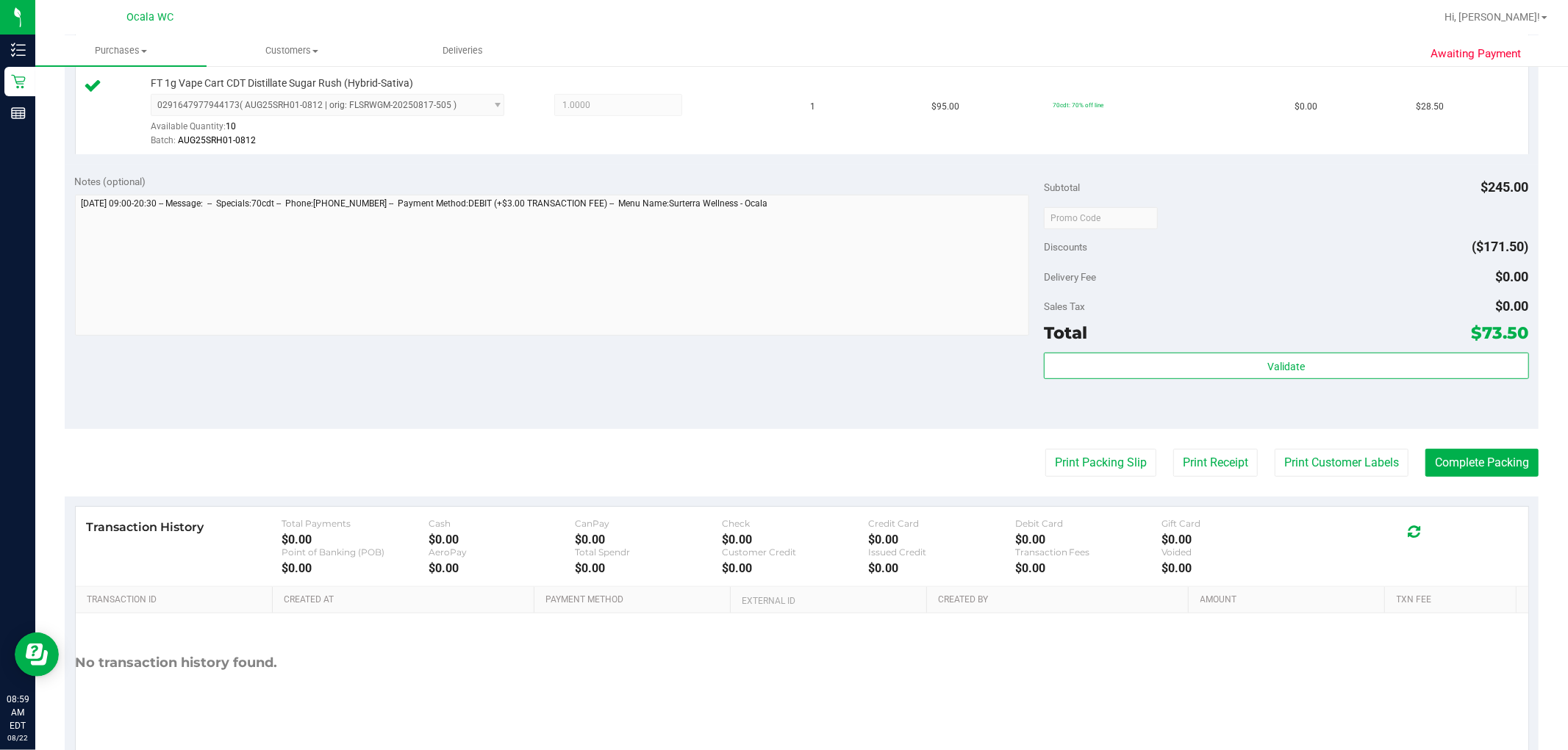
click at [795, 384] on div "Validate" at bounding box center [1286, 386] width 485 height 66
click at [795, 379] on div "Validate" at bounding box center [1286, 366] width 485 height 28
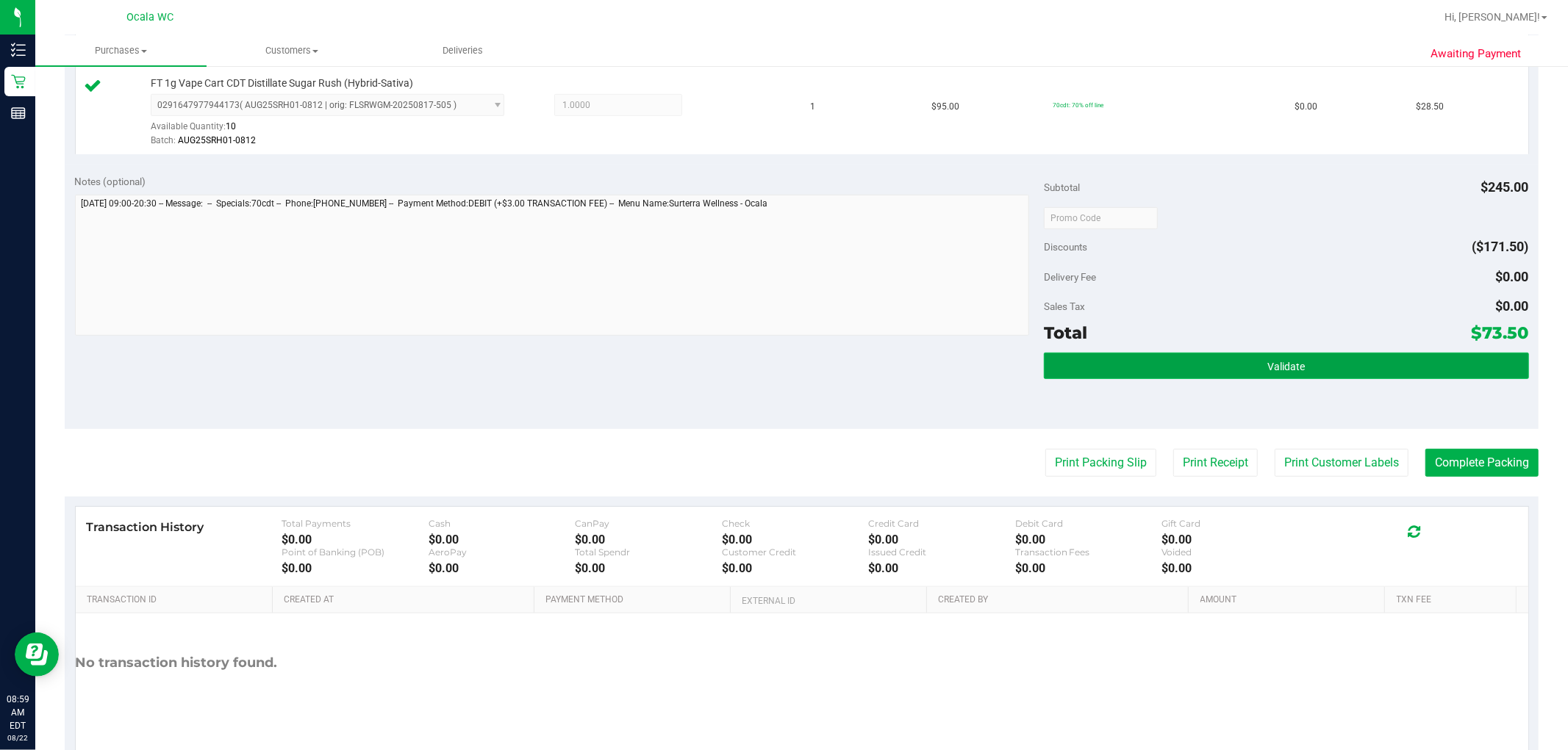
click at [795, 373] on button "Validate" at bounding box center [1286, 365] width 485 height 26
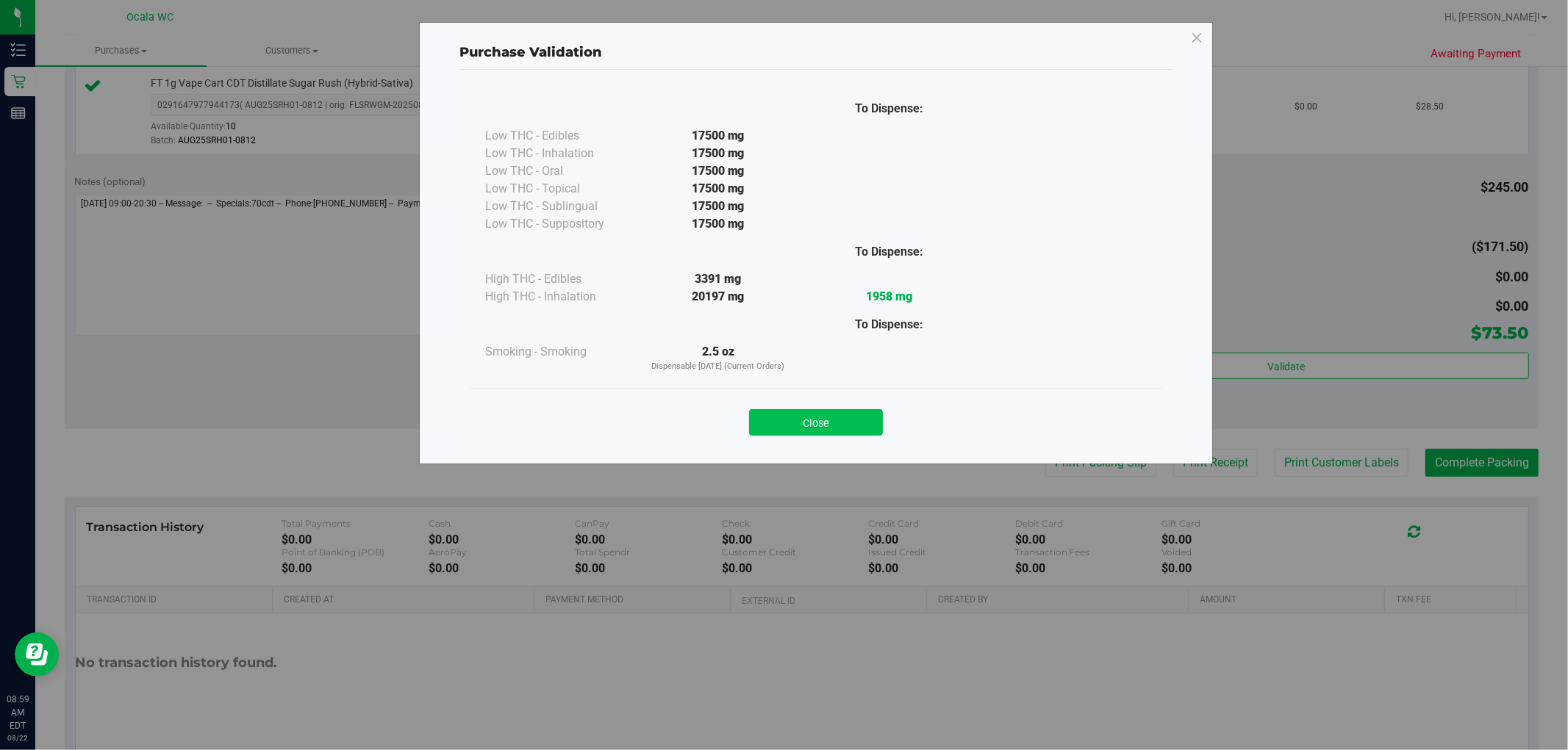
click at [795, 423] on button "Close" at bounding box center [815, 422] width 134 height 26
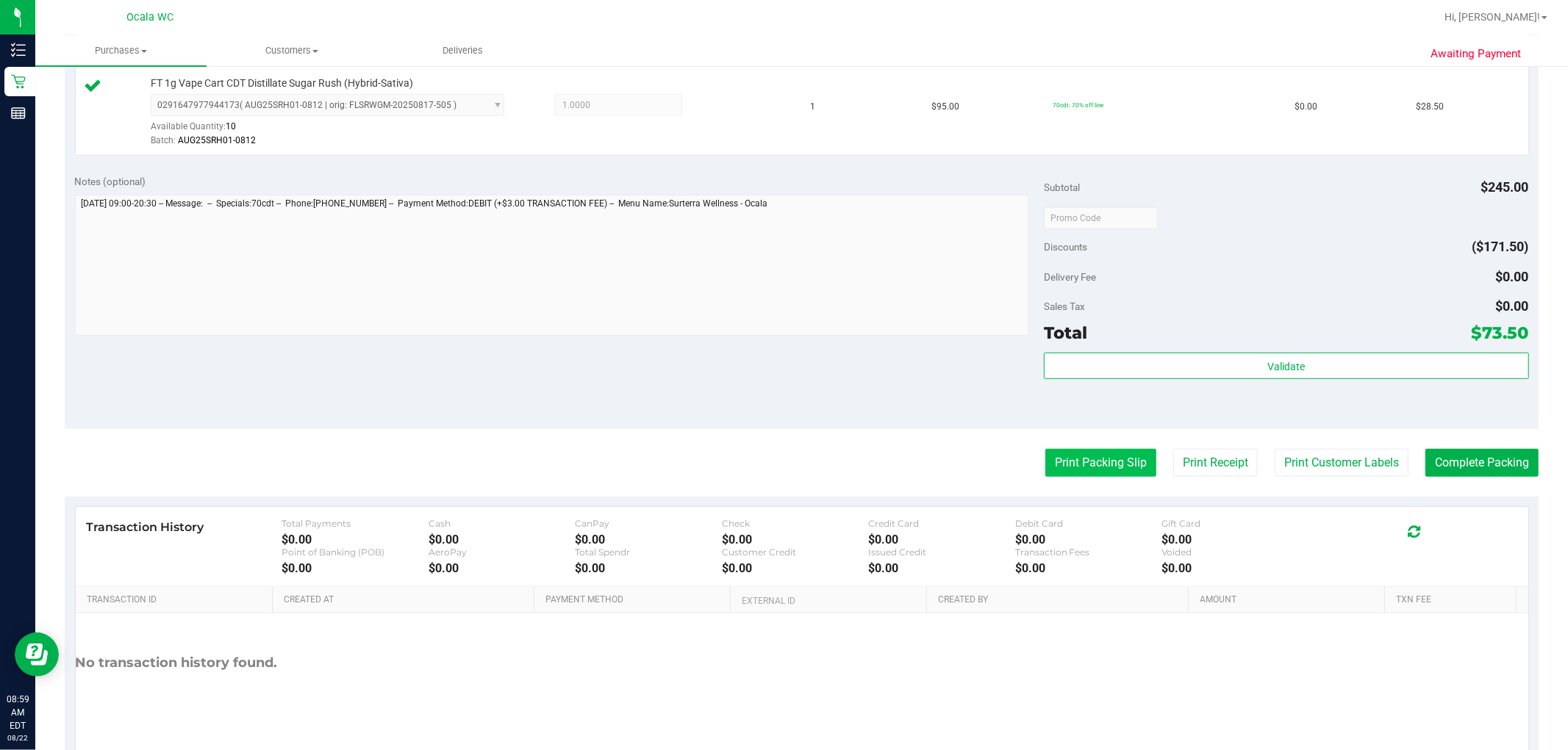
click at [795, 453] on button "Print Packing Slip" at bounding box center [1101, 462] width 111 height 28
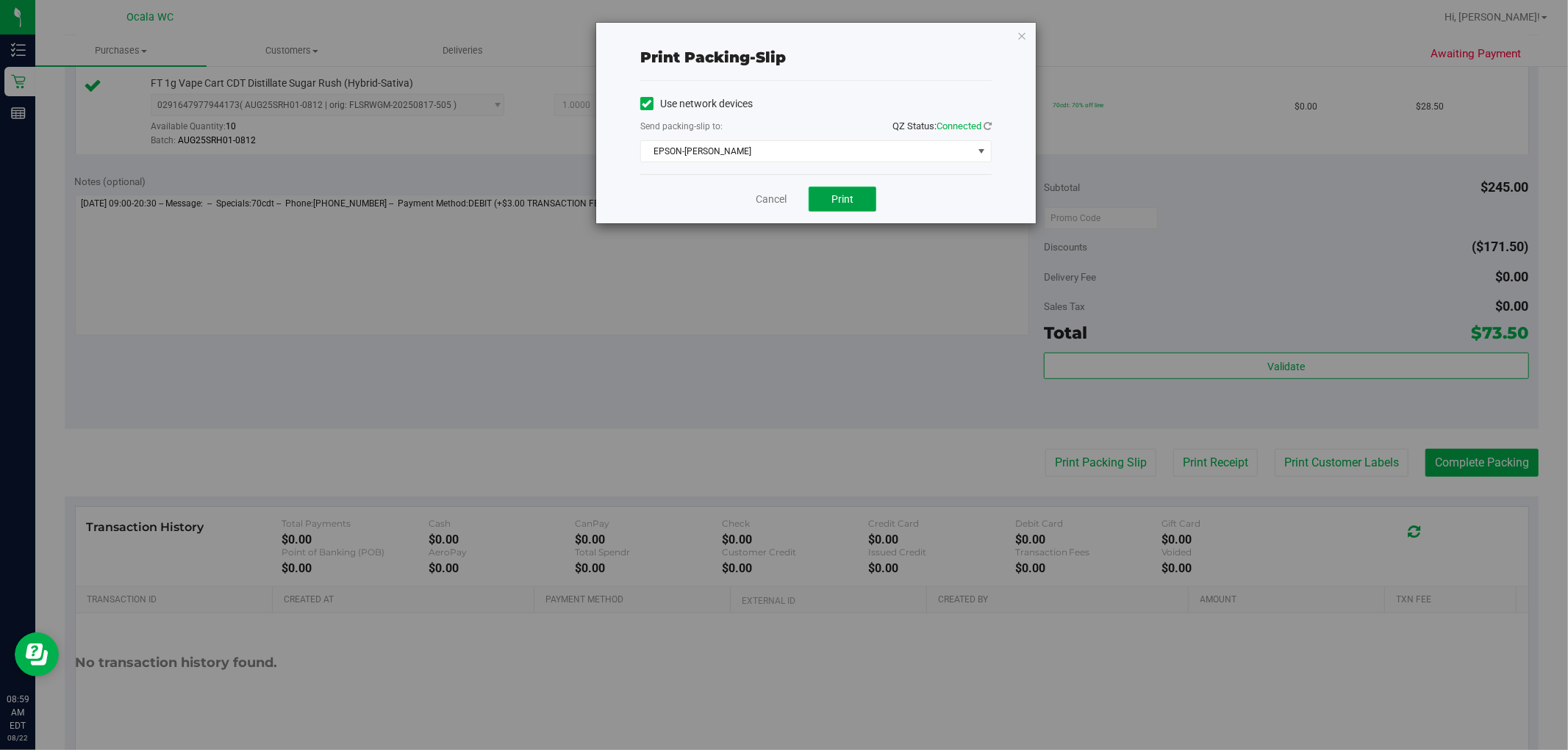
click at [795, 203] on button "Print" at bounding box center [842, 199] width 68 height 25
click at [795, 35] on icon "button" at bounding box center [1022, 35] width 10 height 17
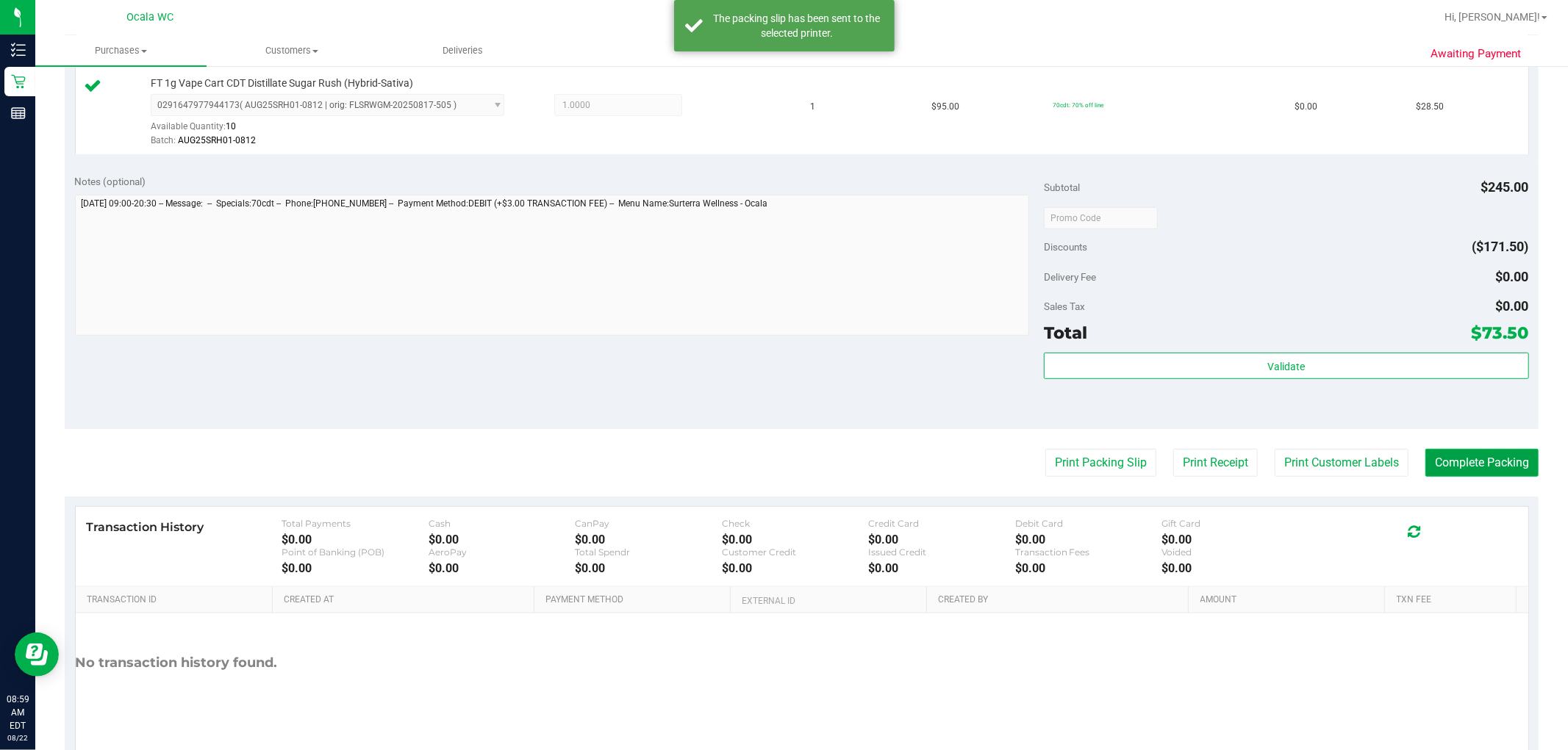
click at [795, 465] on button "Complete Packing" at bounding box center [1481, 462] width 113 height 28
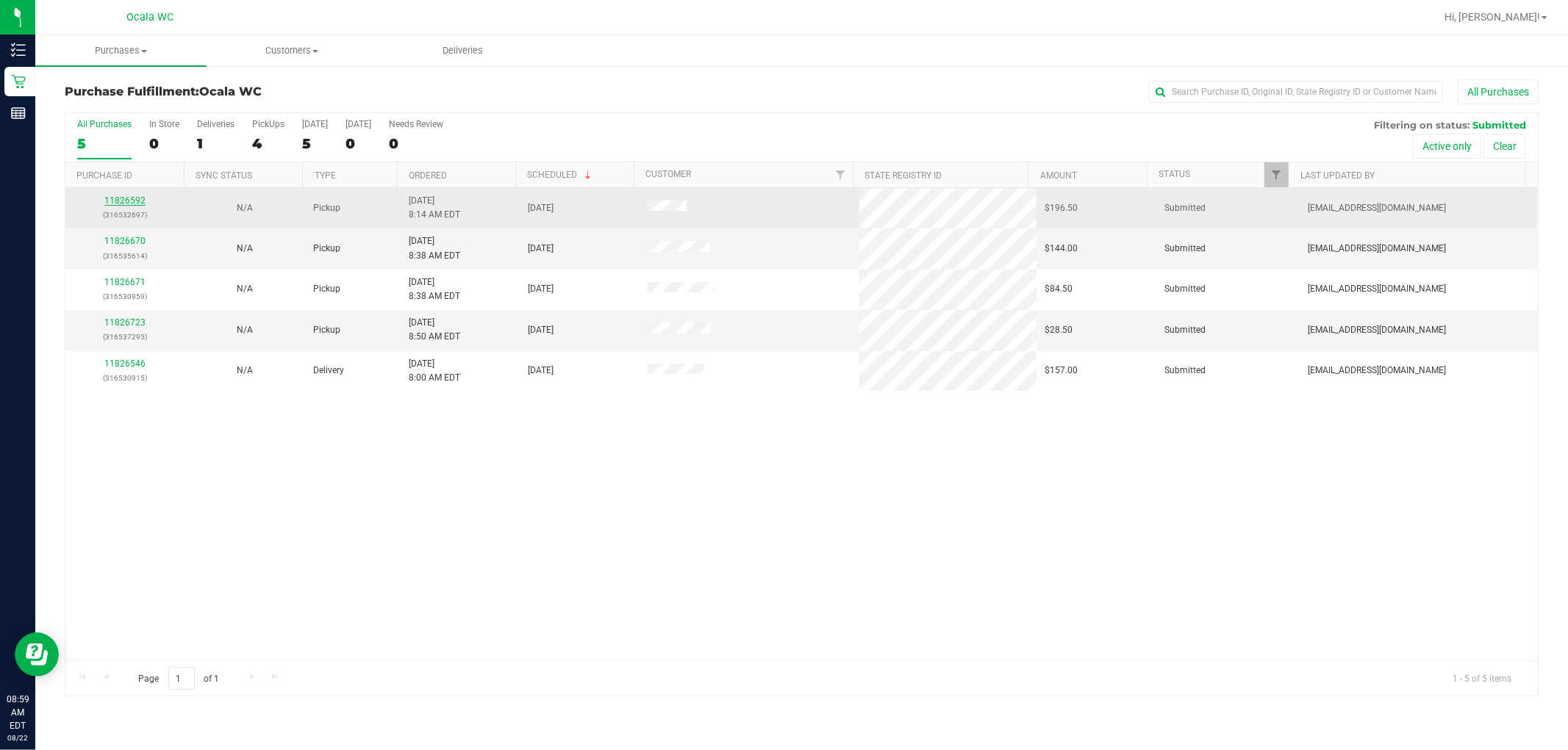
click at [136, 197] on link "11826592" at bounding box center [125, 200] width 41 height 10
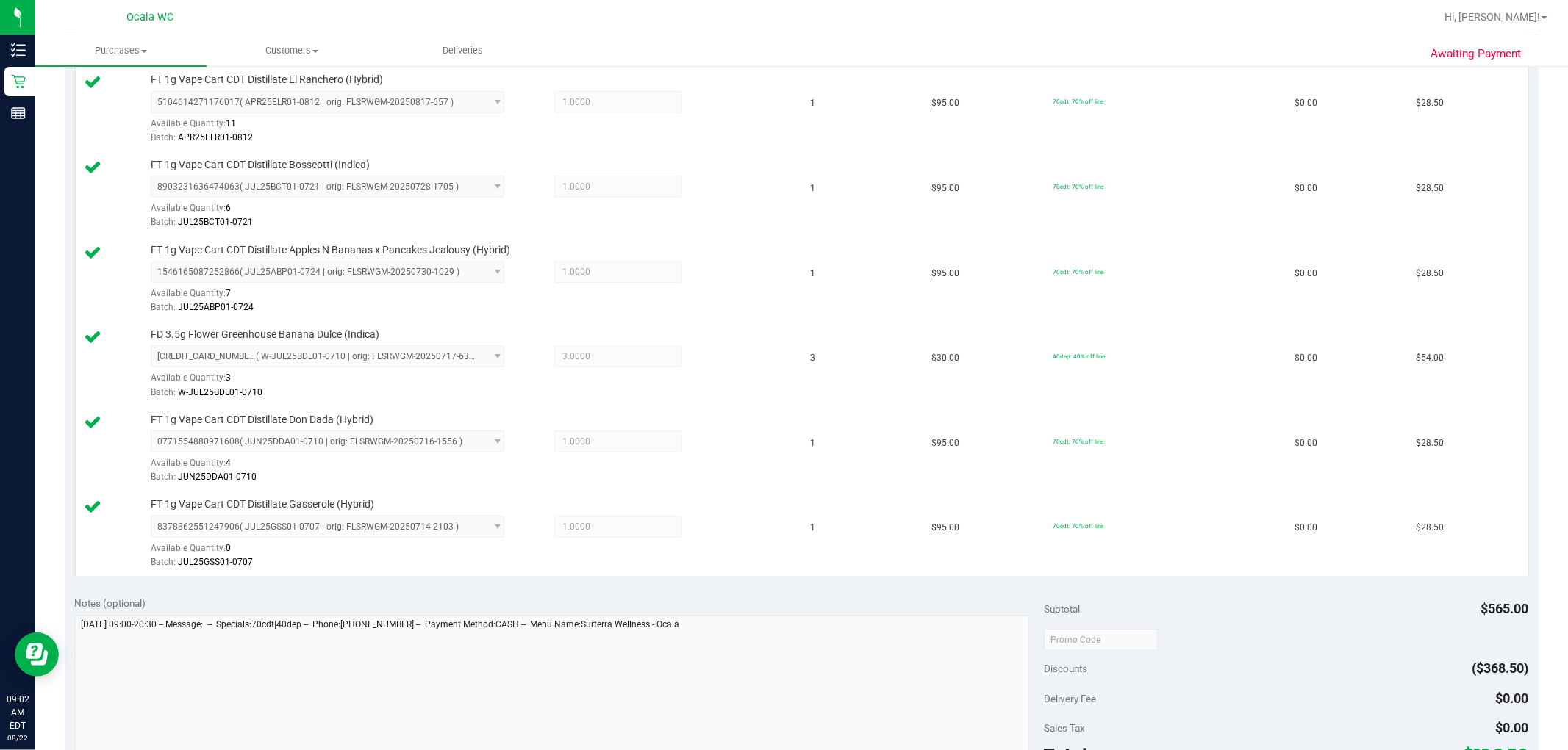
scroll to position [571, 0]
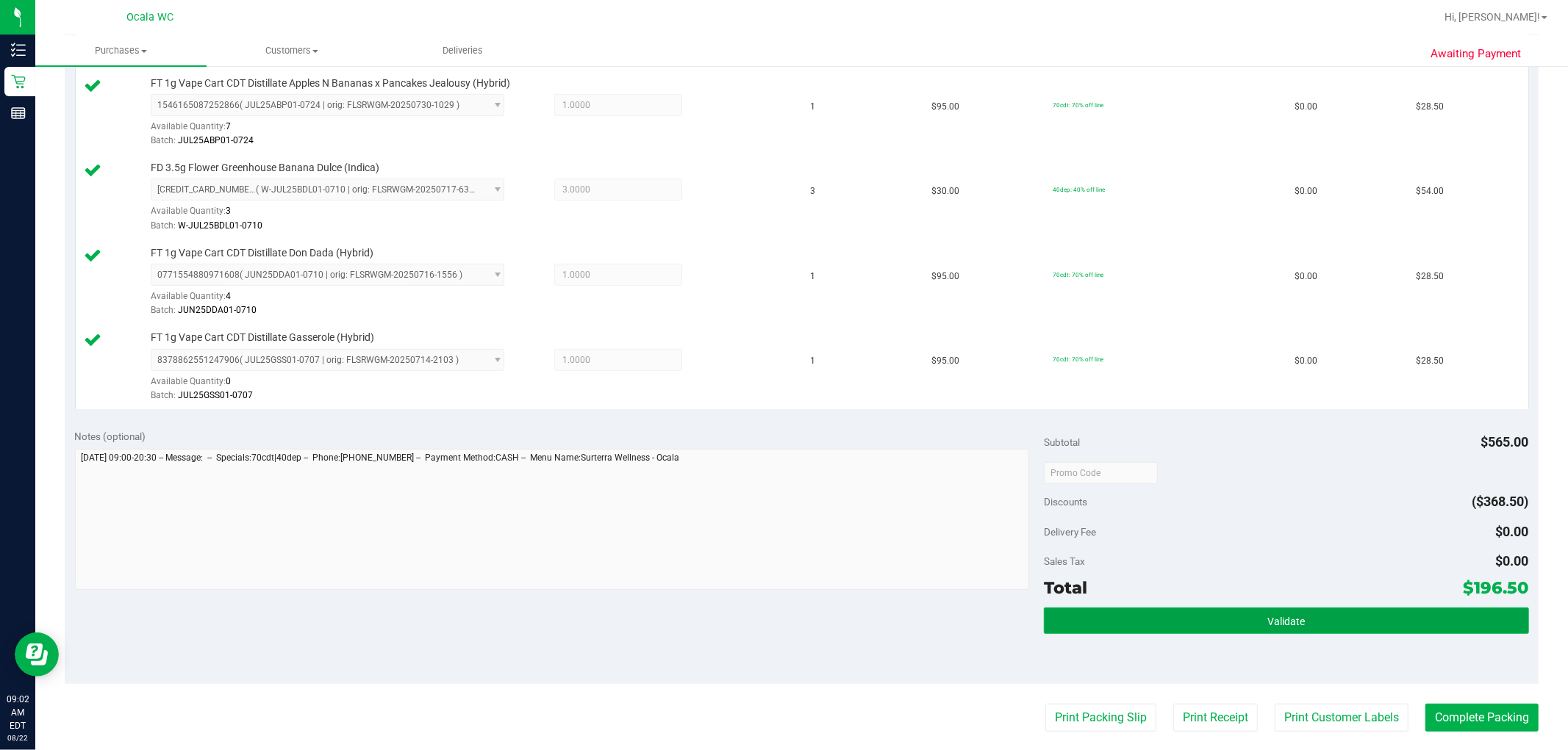
click at [795, 617] on button "Validate" at bounding box center [1286, 620] width 485 height 26
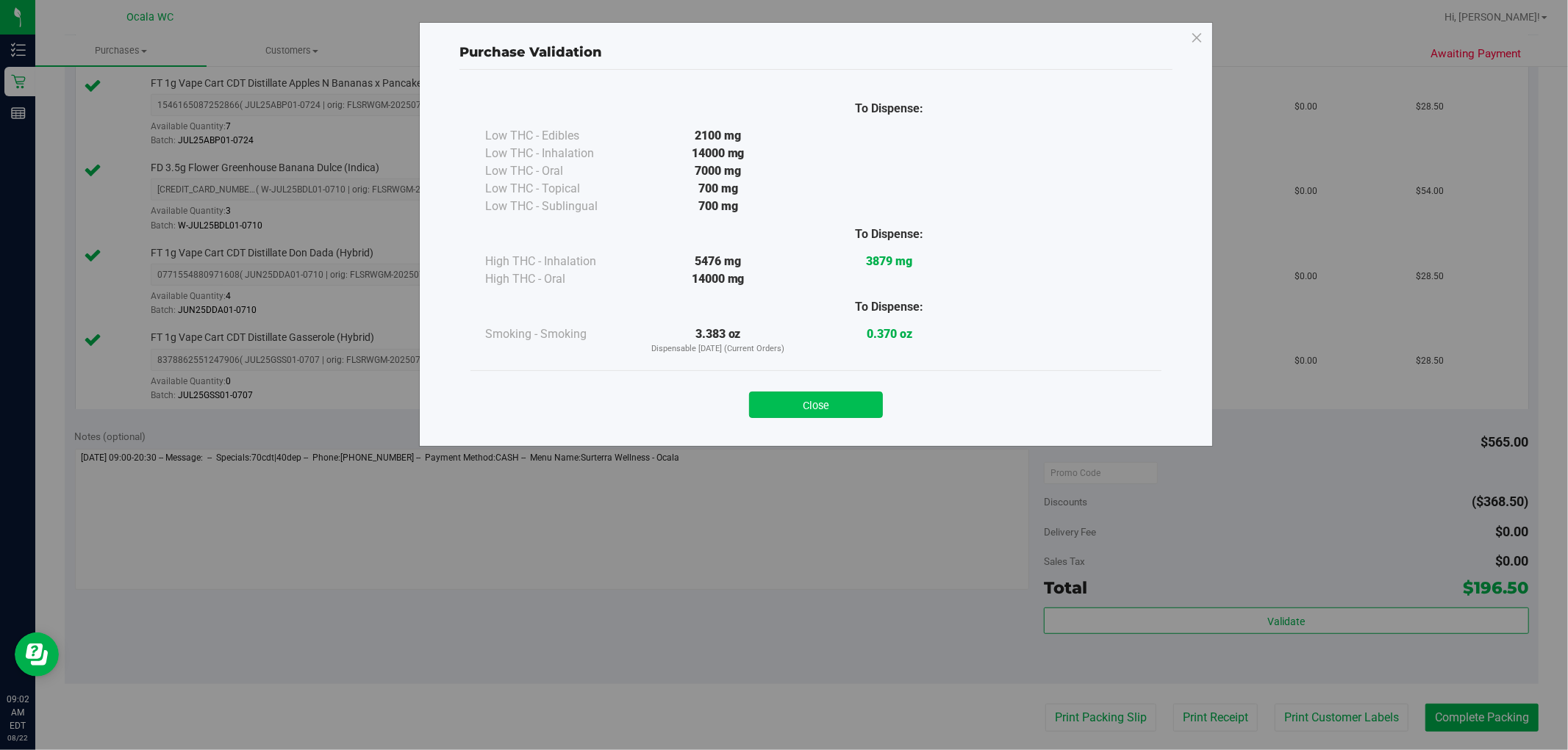
click at [795, 391] on button "Close" at bounding box center [815, 404] width 134 height 26
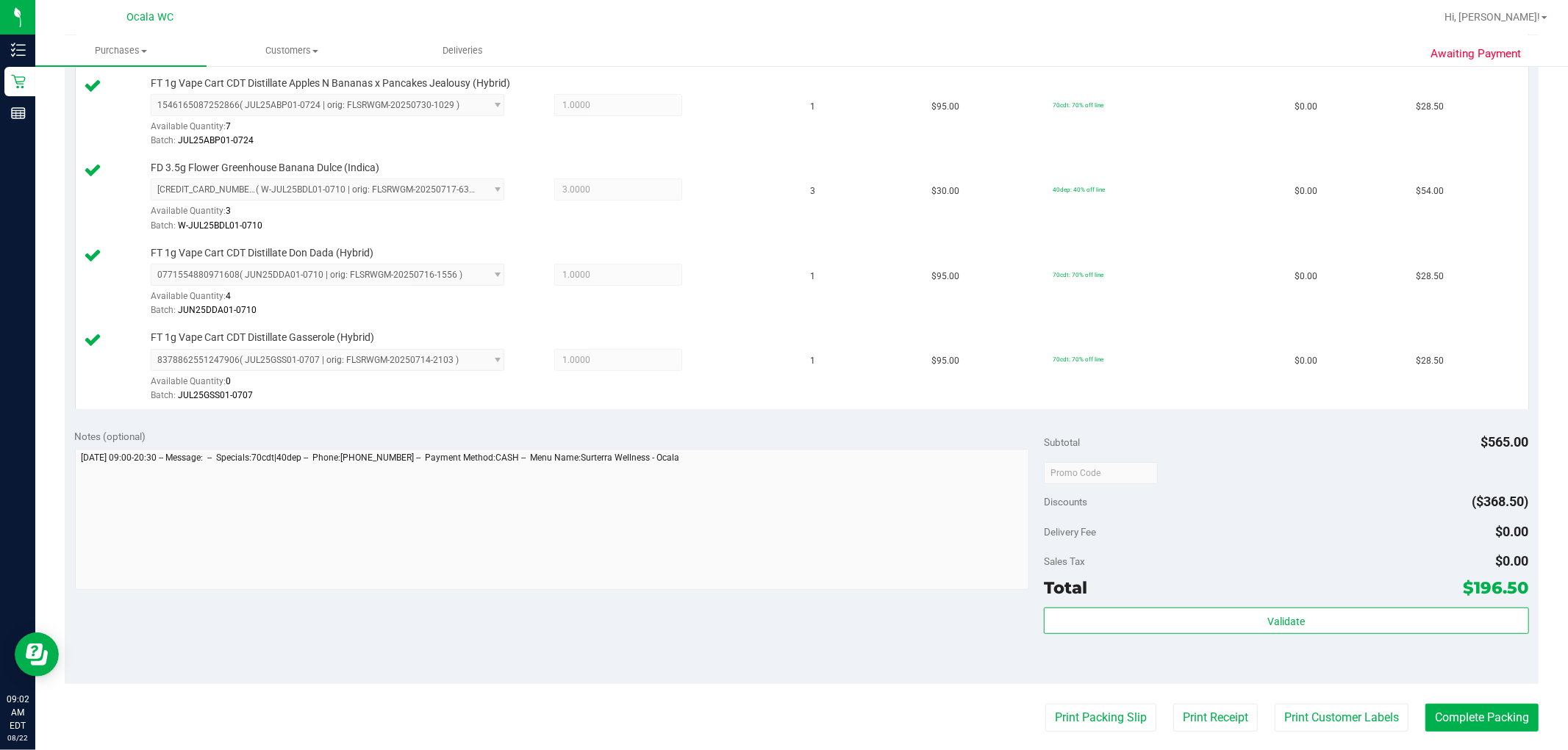
click at [795, 685] on purchase-details "Back Edit Purchase Cancel Purchase View Profile # 11826592 BioTrack ID: - Submi…" at bounding box center [802, 266] width 1474 height 1517
click at [795, 714] on button "Print Packing Slip" at bounding box center [1101, 717] width 111 height 28
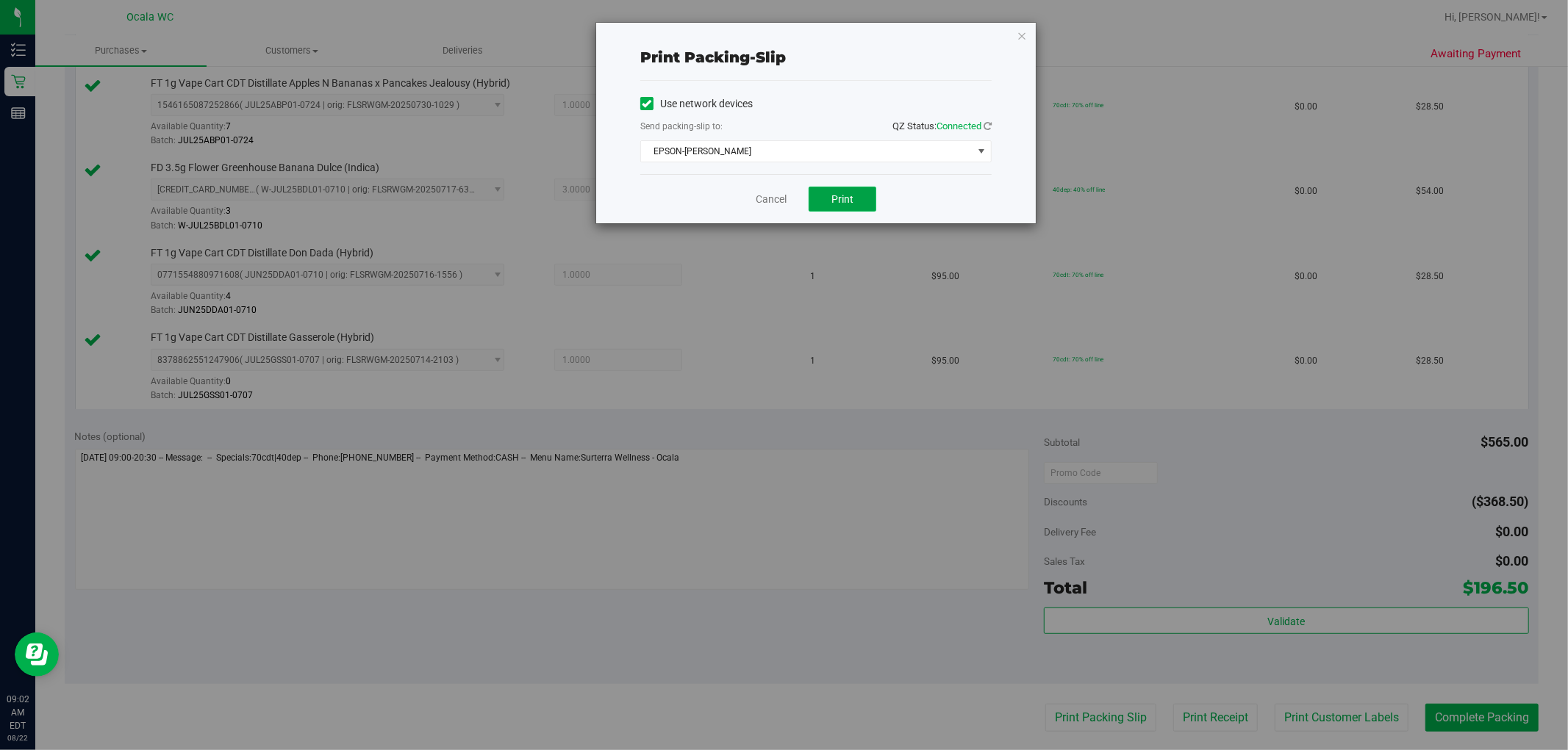
click at [795, 194] on button "Print" at bounding box center [842, 199] width 68 height 25
click at [795, 32] on icon "button" at bounding box center [1022, 35] width 10 height 17
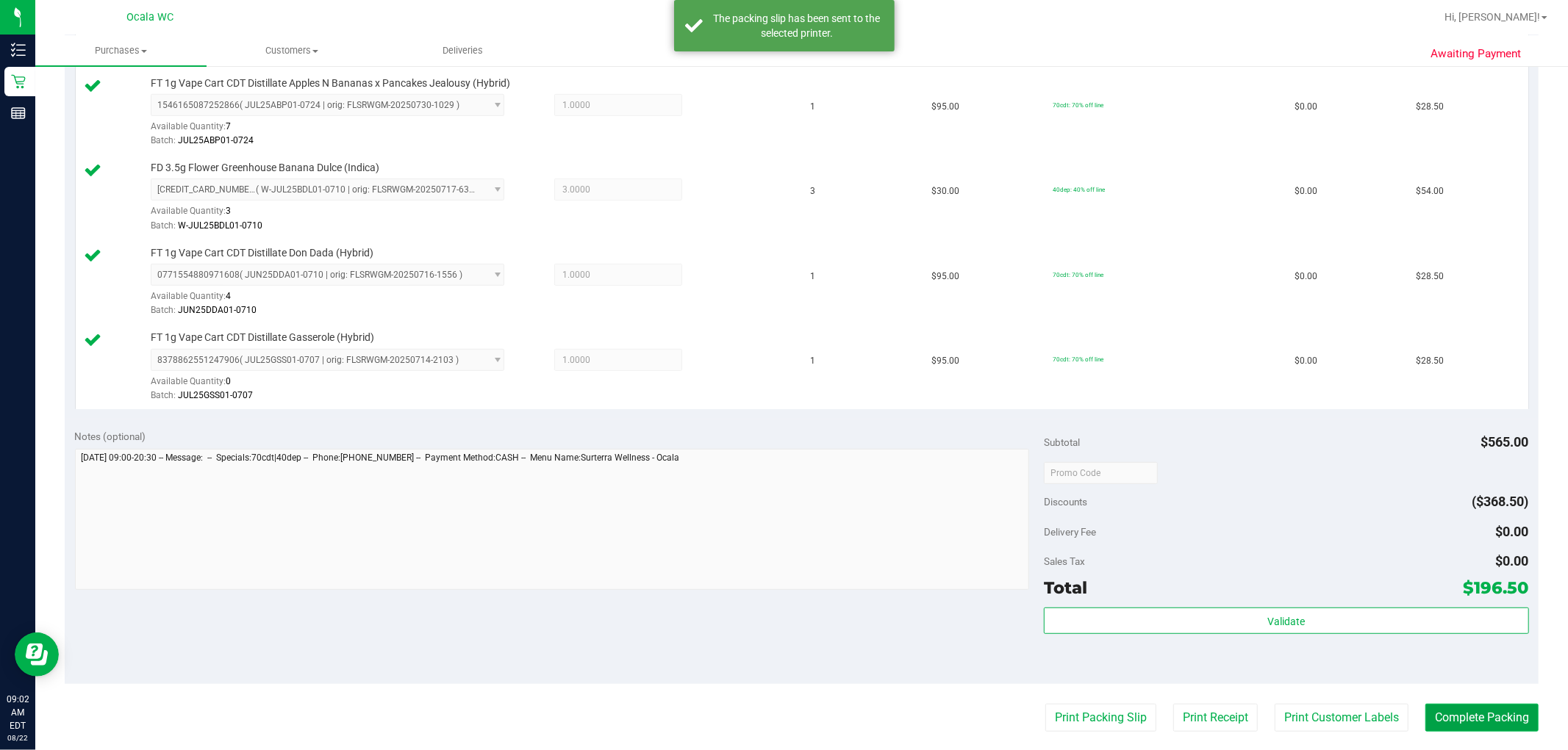
click at [795, 713] on button "Complete Packing" at bounding box center [1481, 717] width 113 height 28
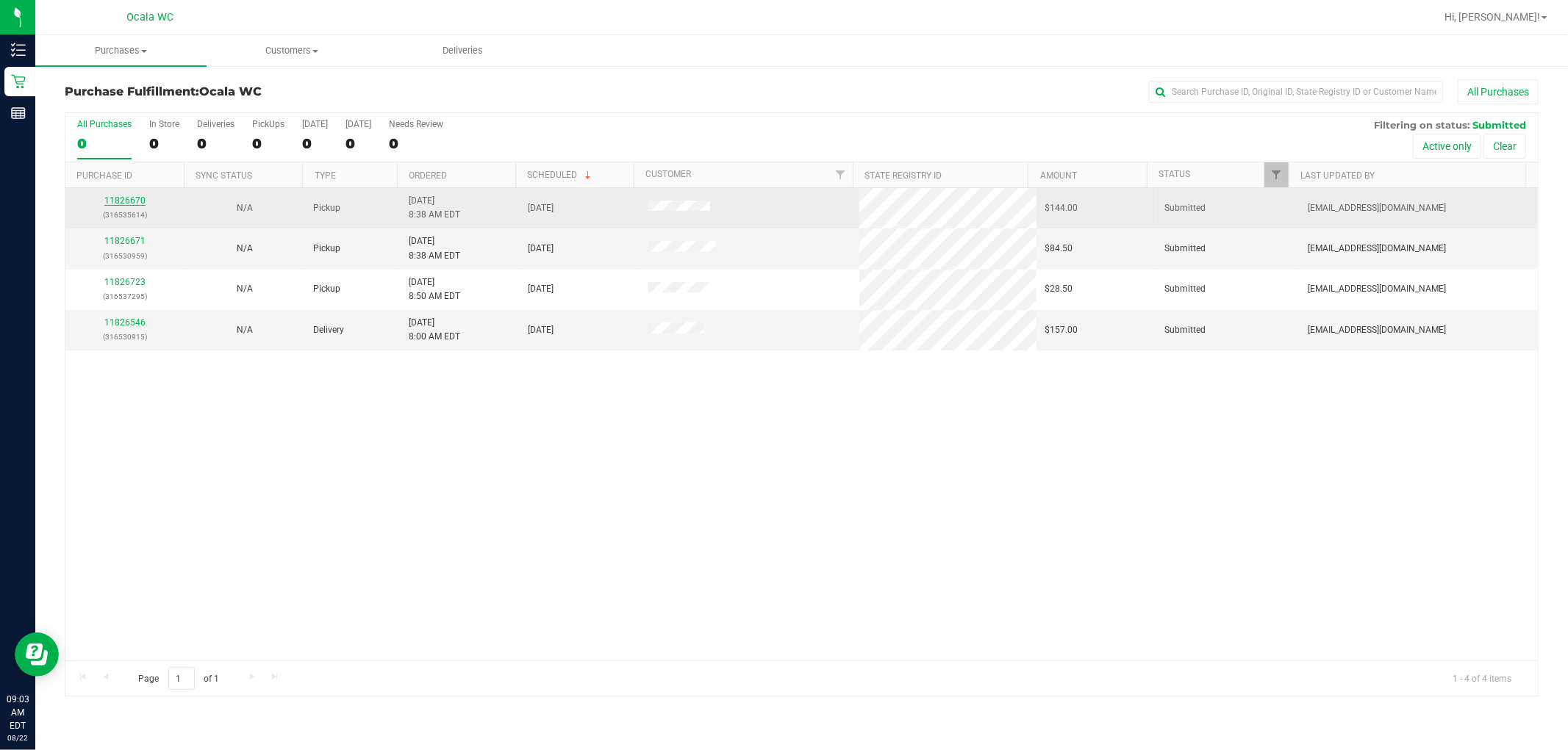
click at [125, 202] on link "11826670" at bounding box center [125, 200] width 41 height 10
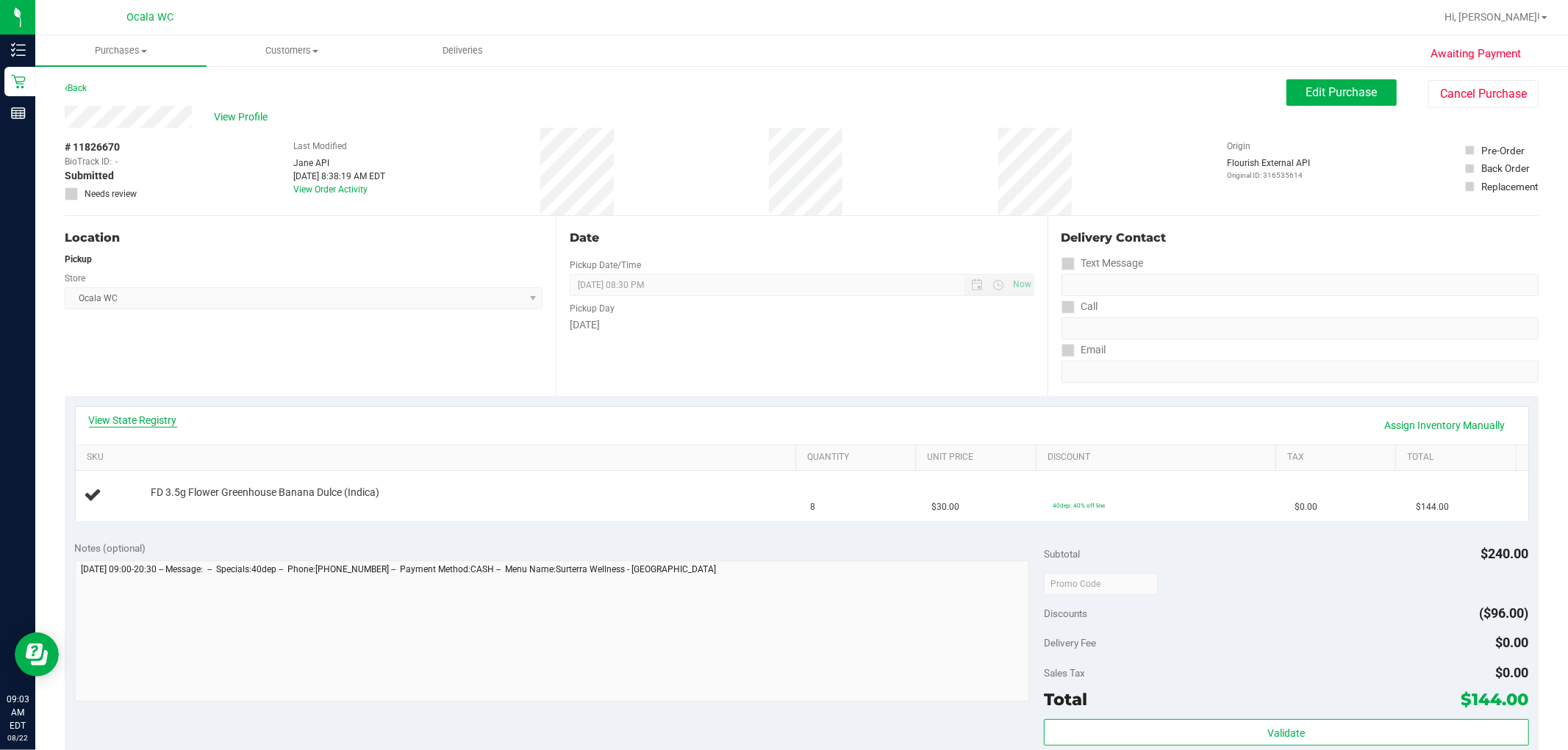
click at [133, 415] on link "View State Registry" at bounding box center [133, 420] width 89 height 15
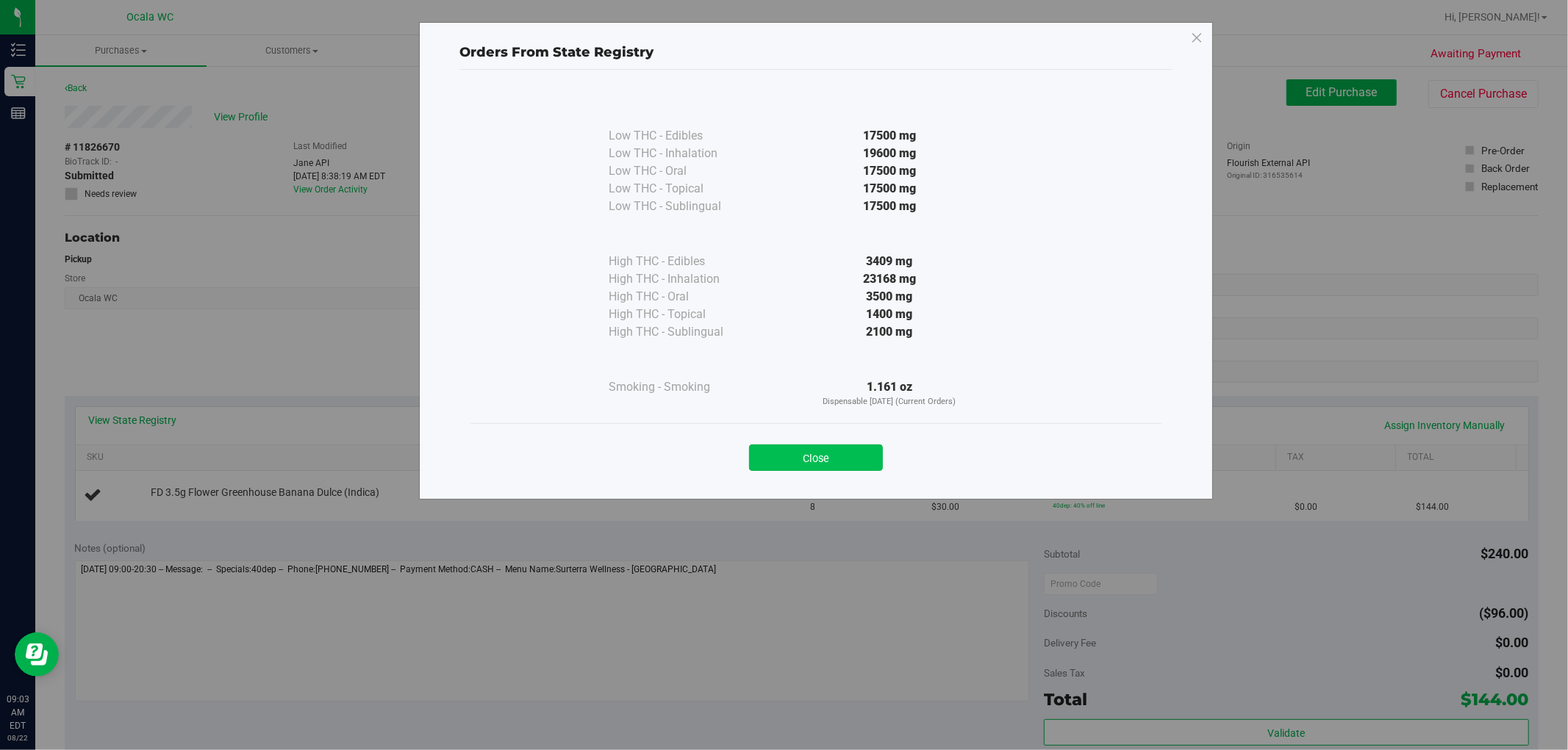
click at [795, 458] on button "Close" at bounding box center [815, 457] width 134 height 26
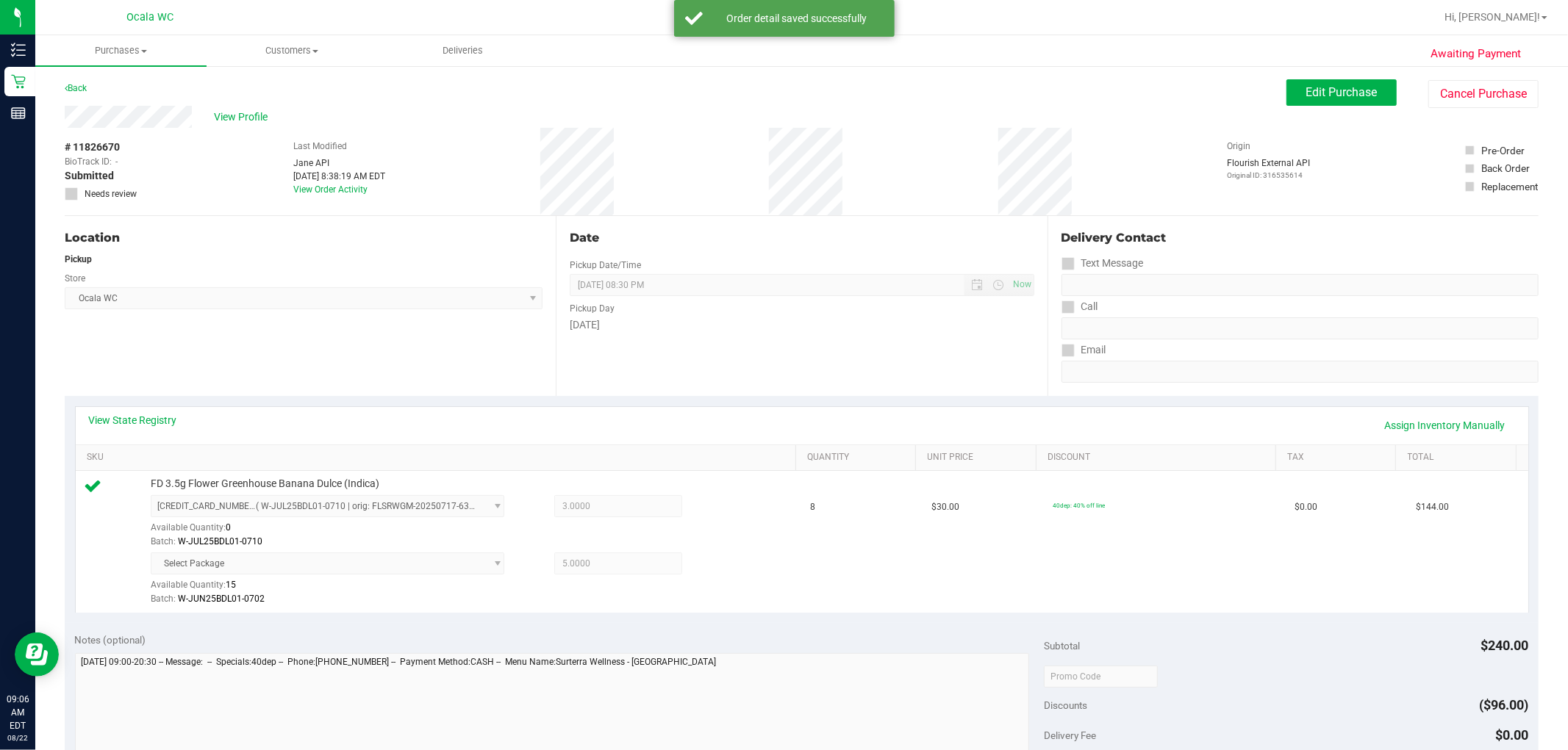
scroll to position [408, 0]
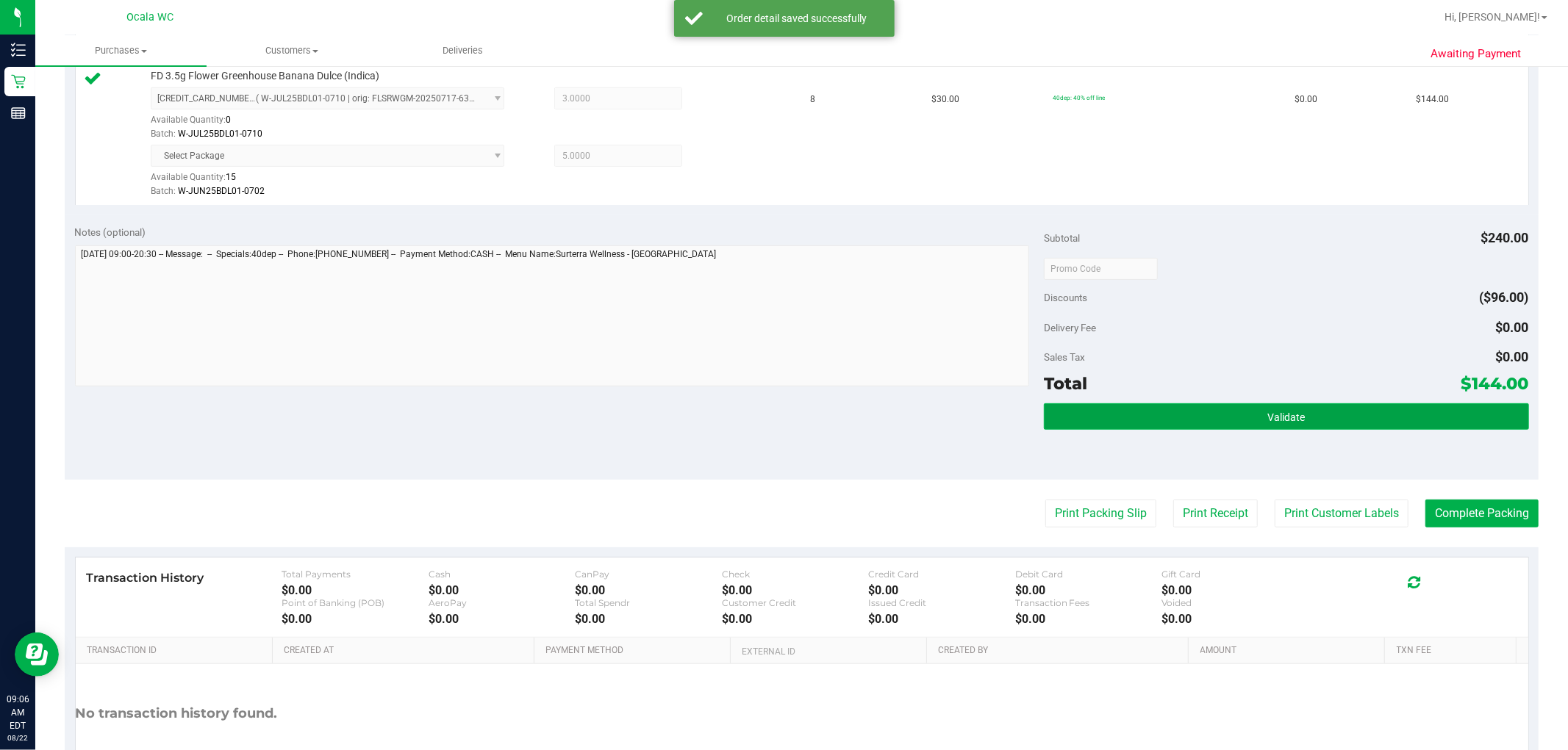
click at [795, 404] on button "Validate" at bounding box center [1286, 416] width 485 height 26
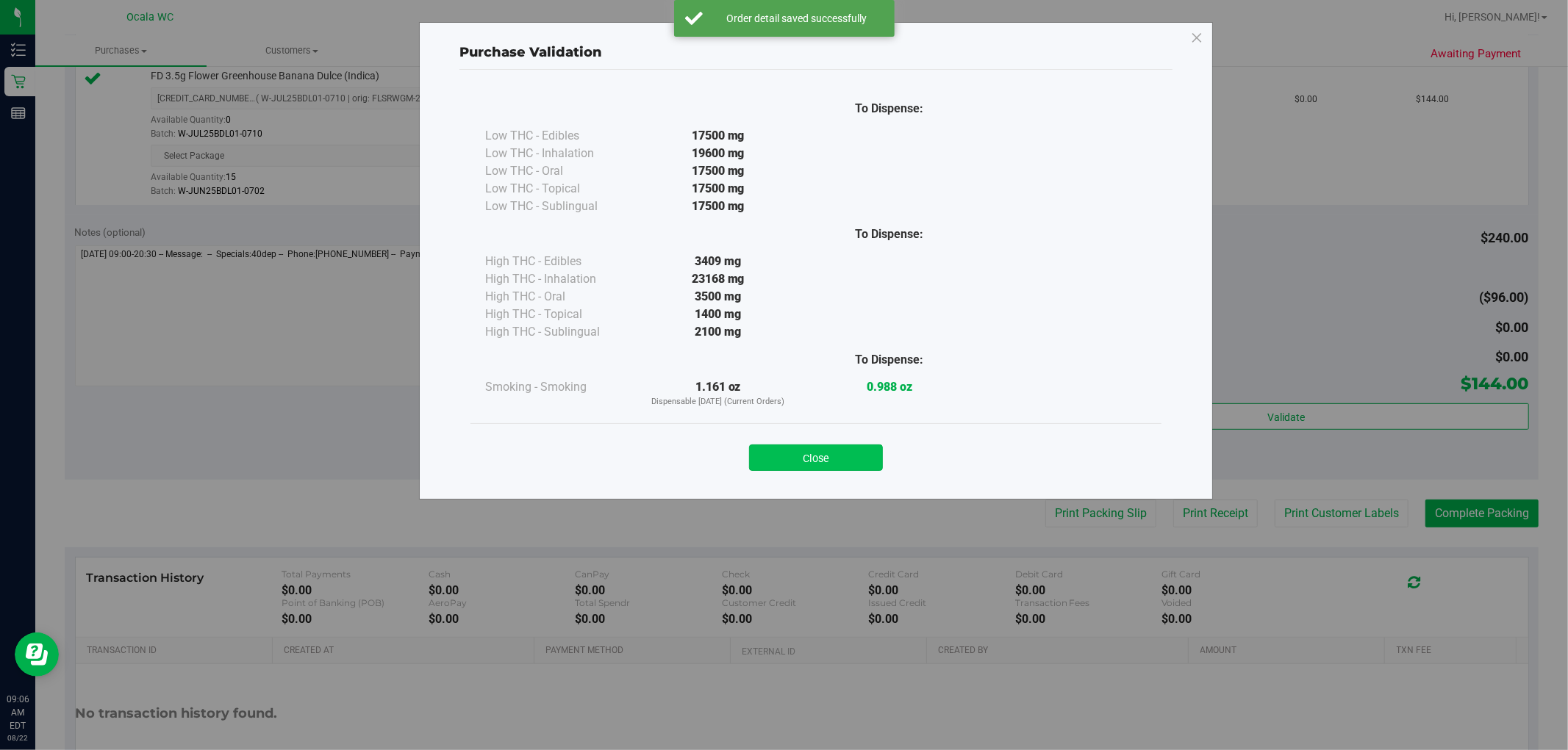
click at [795, 450] on button "Close" at bounding box center [815, 457] width 134 height 26
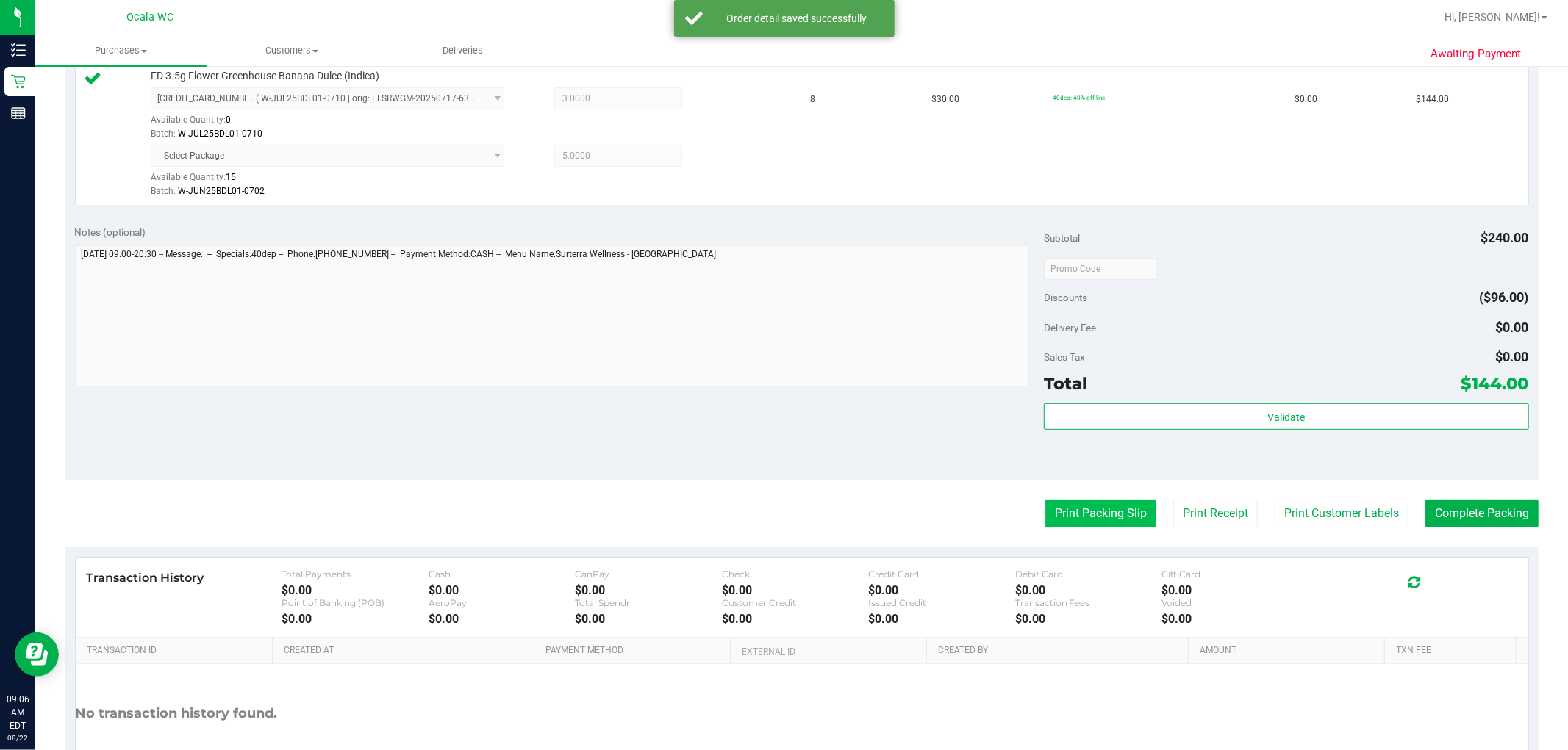
click at [795, 499] on button "Print Packing Slip" at bounding box center [1101, 513] width 111 height 28
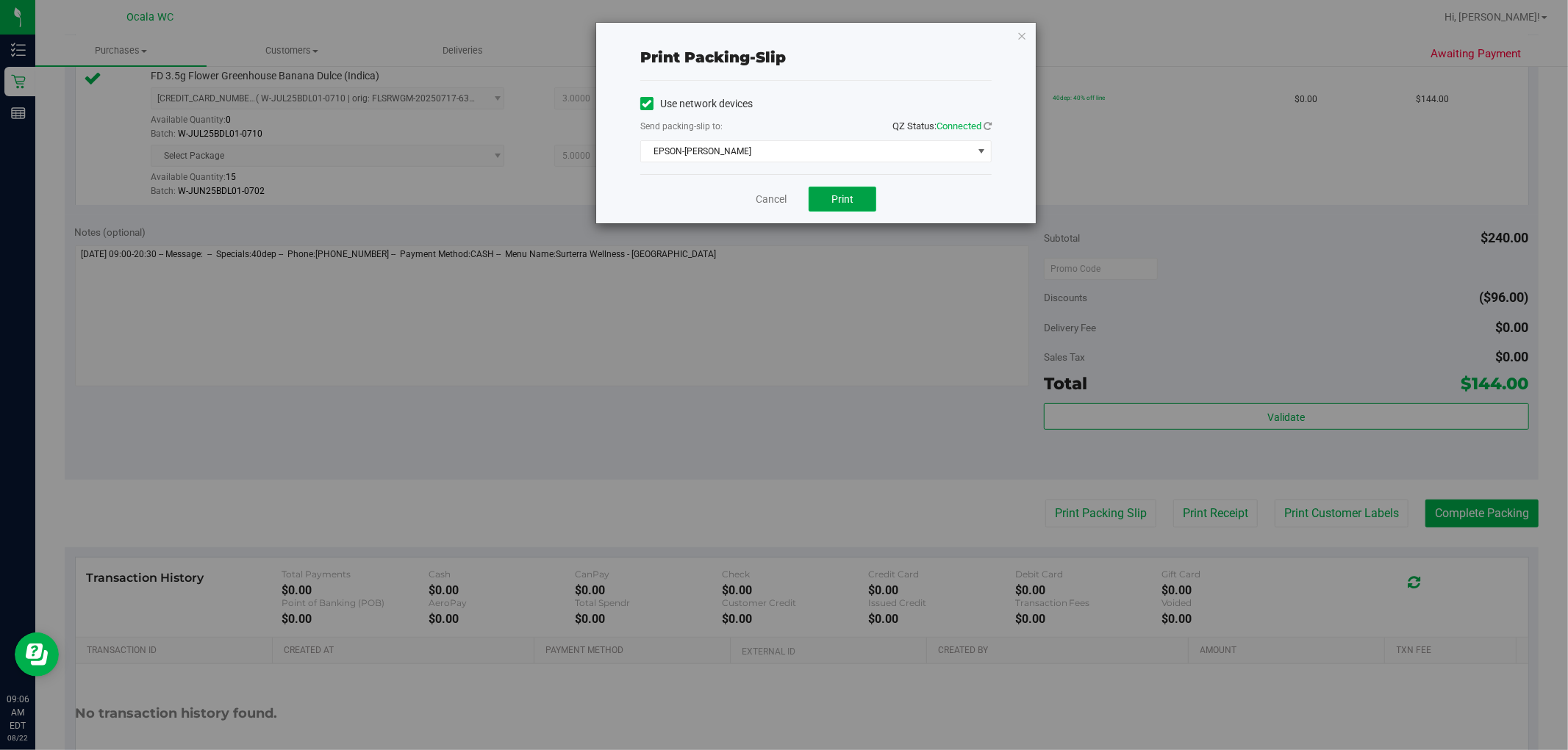
click at [795, 198] on button "Print" at bounding box center [842, 199] width 68 height 25
click at [795, 32] on icon "button" at bounding box center [1022, 35] width 10 height 17
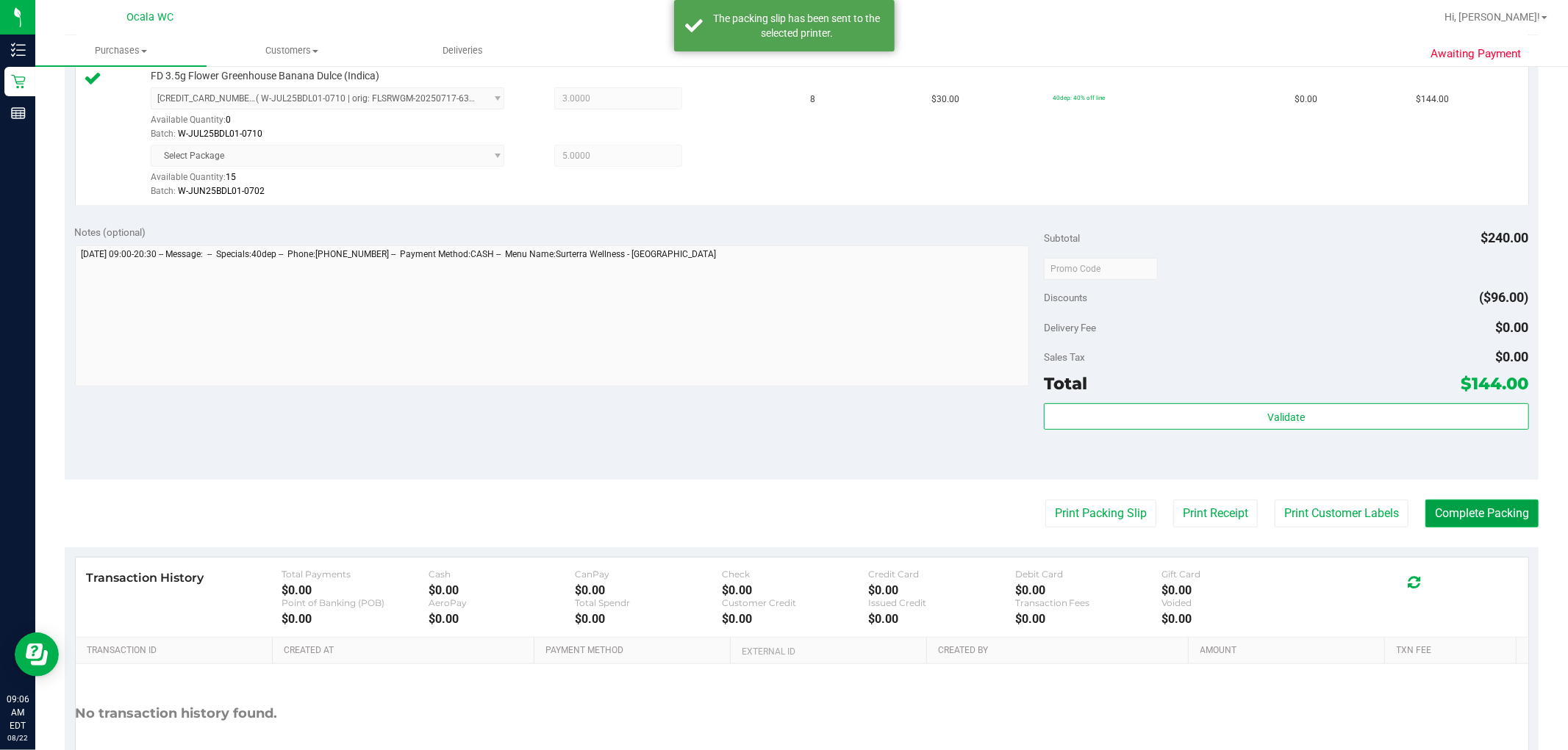
click at [795, 503] on button "Complete Packing" at bounding box center [1481, 513] width 113 height 28
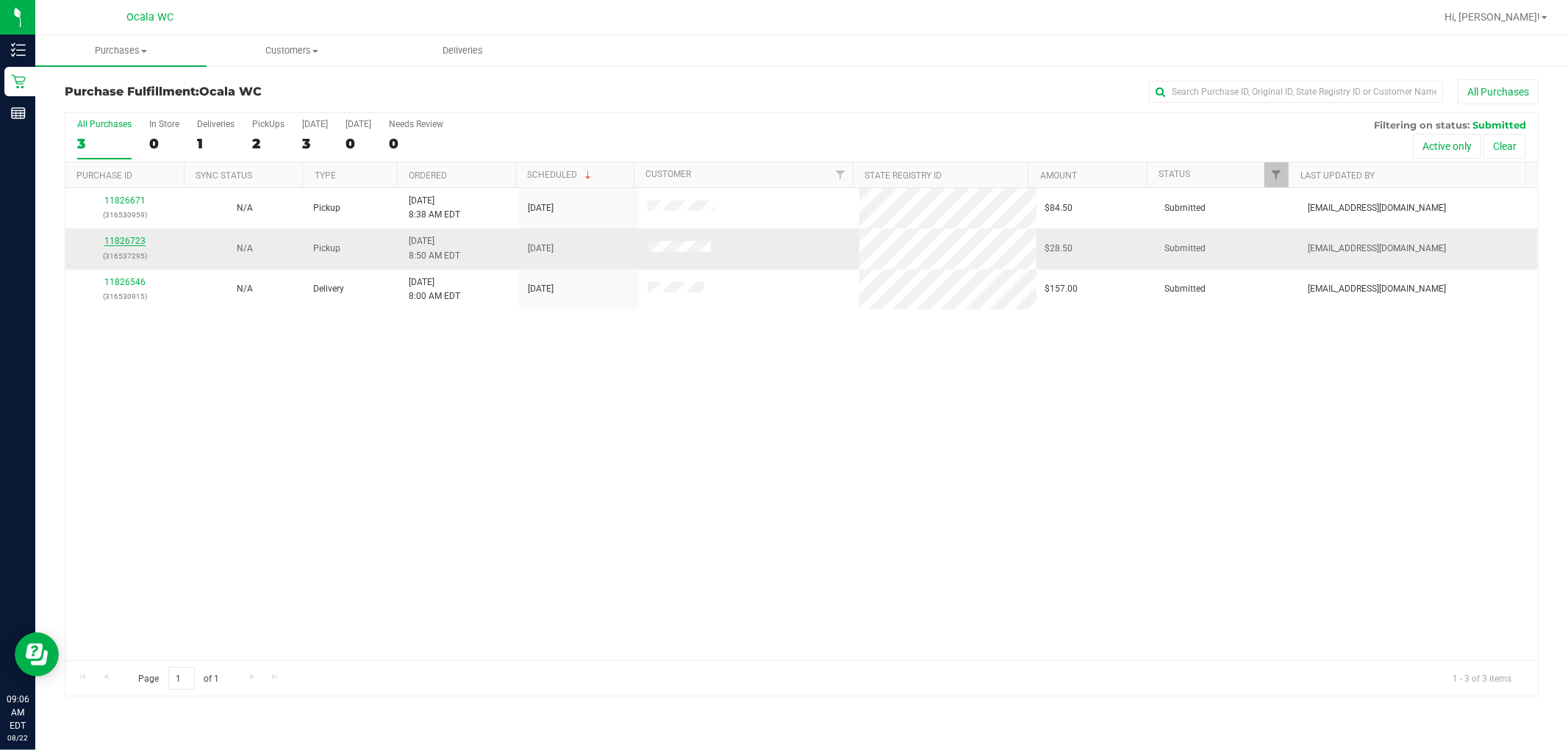
click at [135, 244] on link "11826723" at bounding box center [125, 240] width 41 height 10
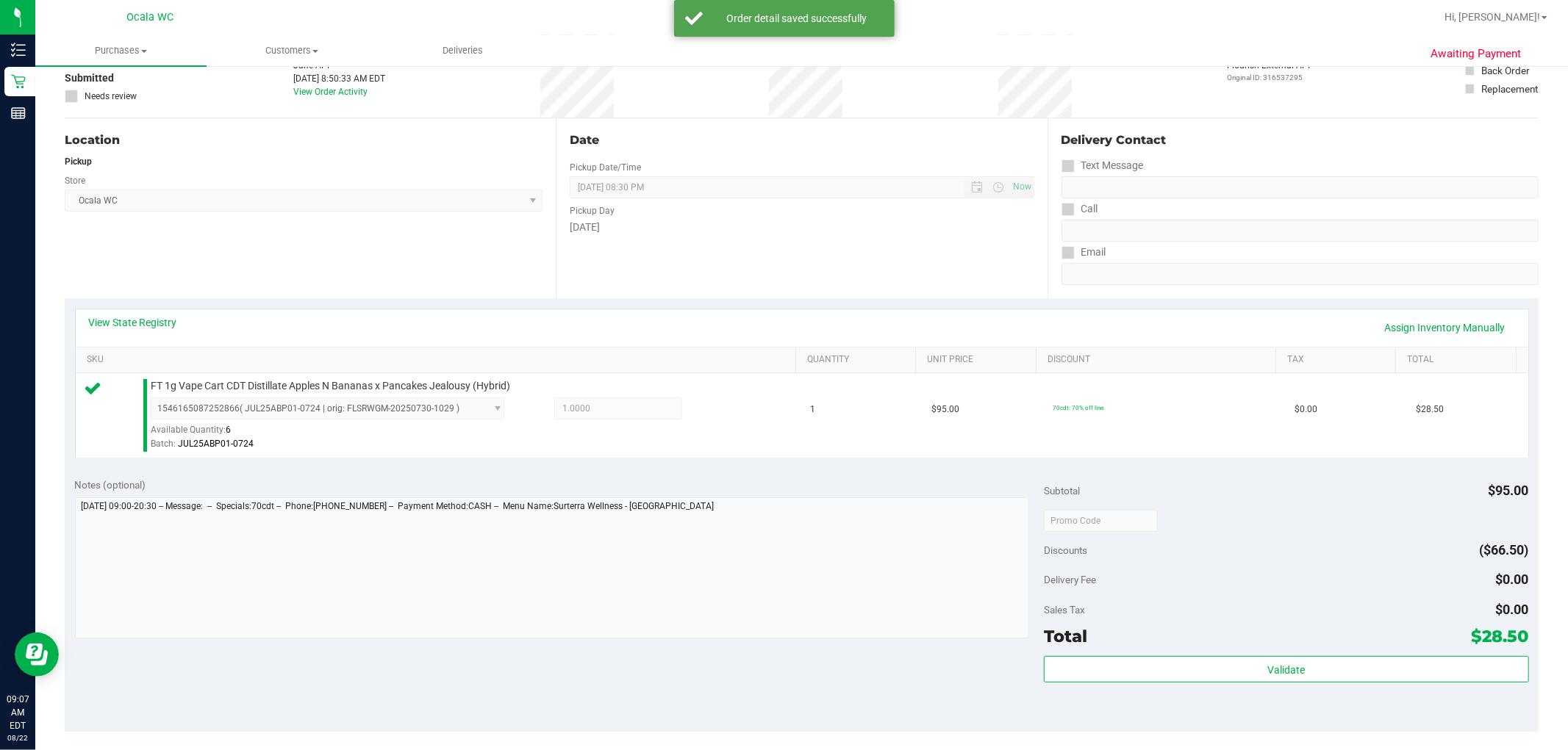
scroll to position [452, 0]
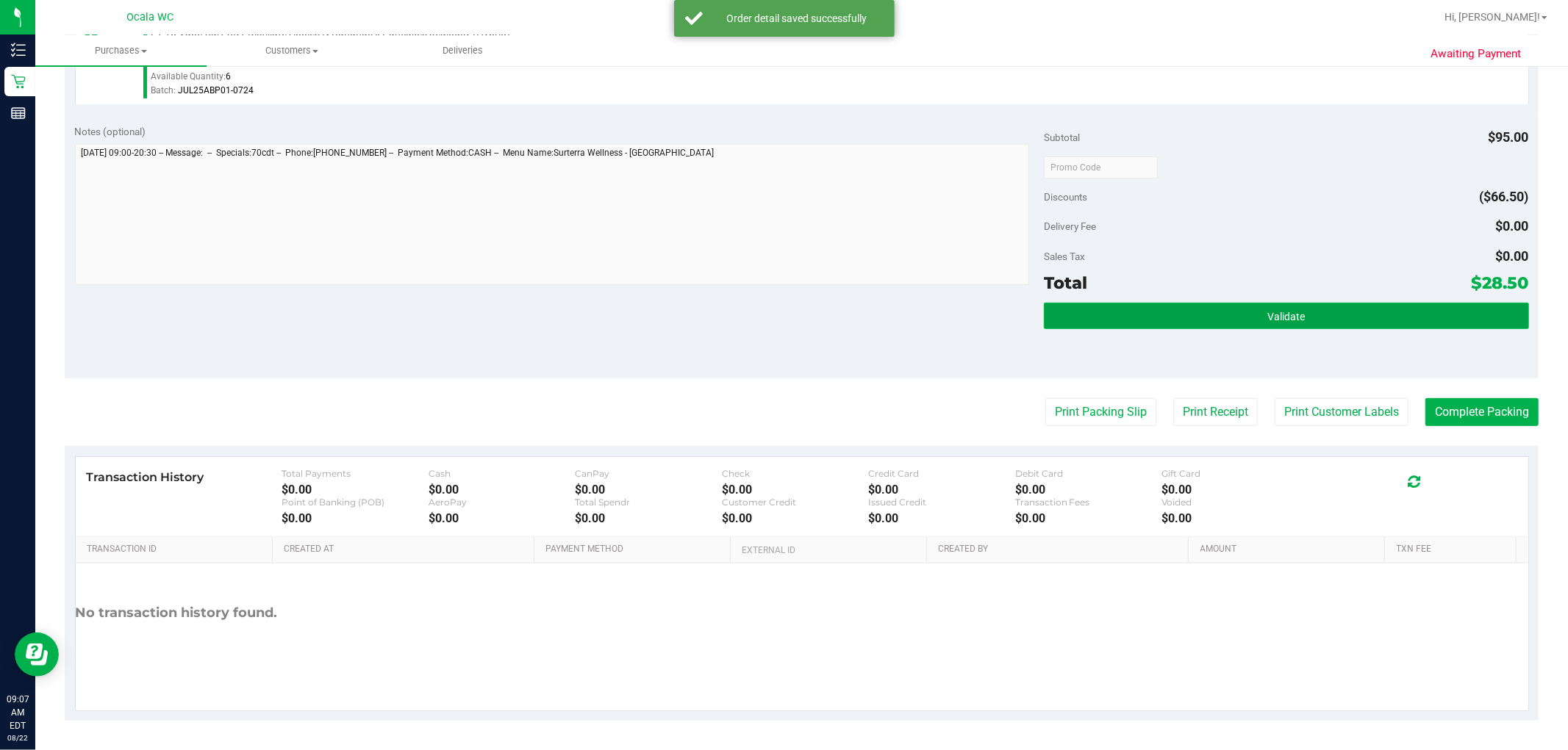
click at [795, 318] on button "Validate" at bounding box center [1286, 315] width 485 height 26
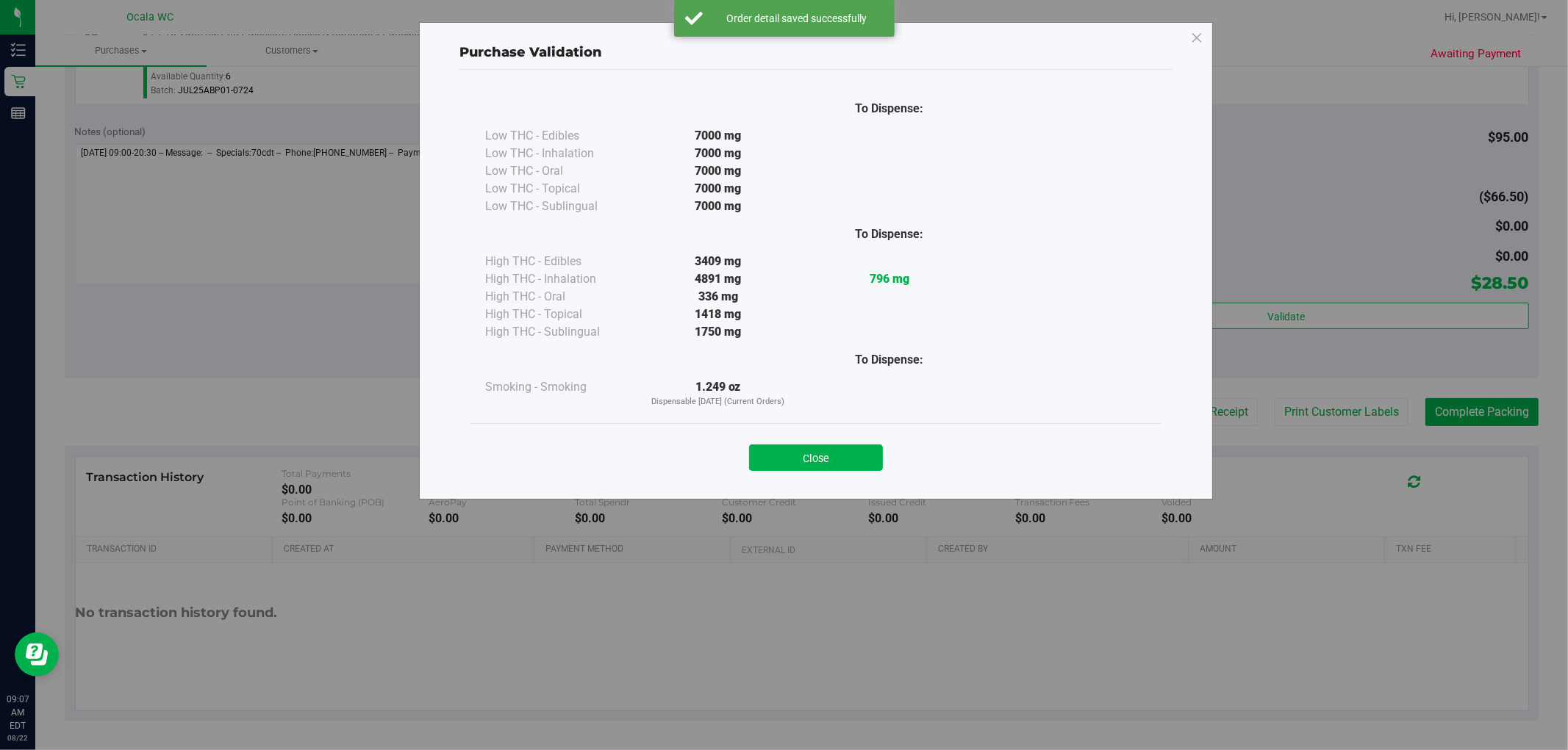
click at [795, 453] on button "Close" at bounding box center [815, 457] width 134 height 26
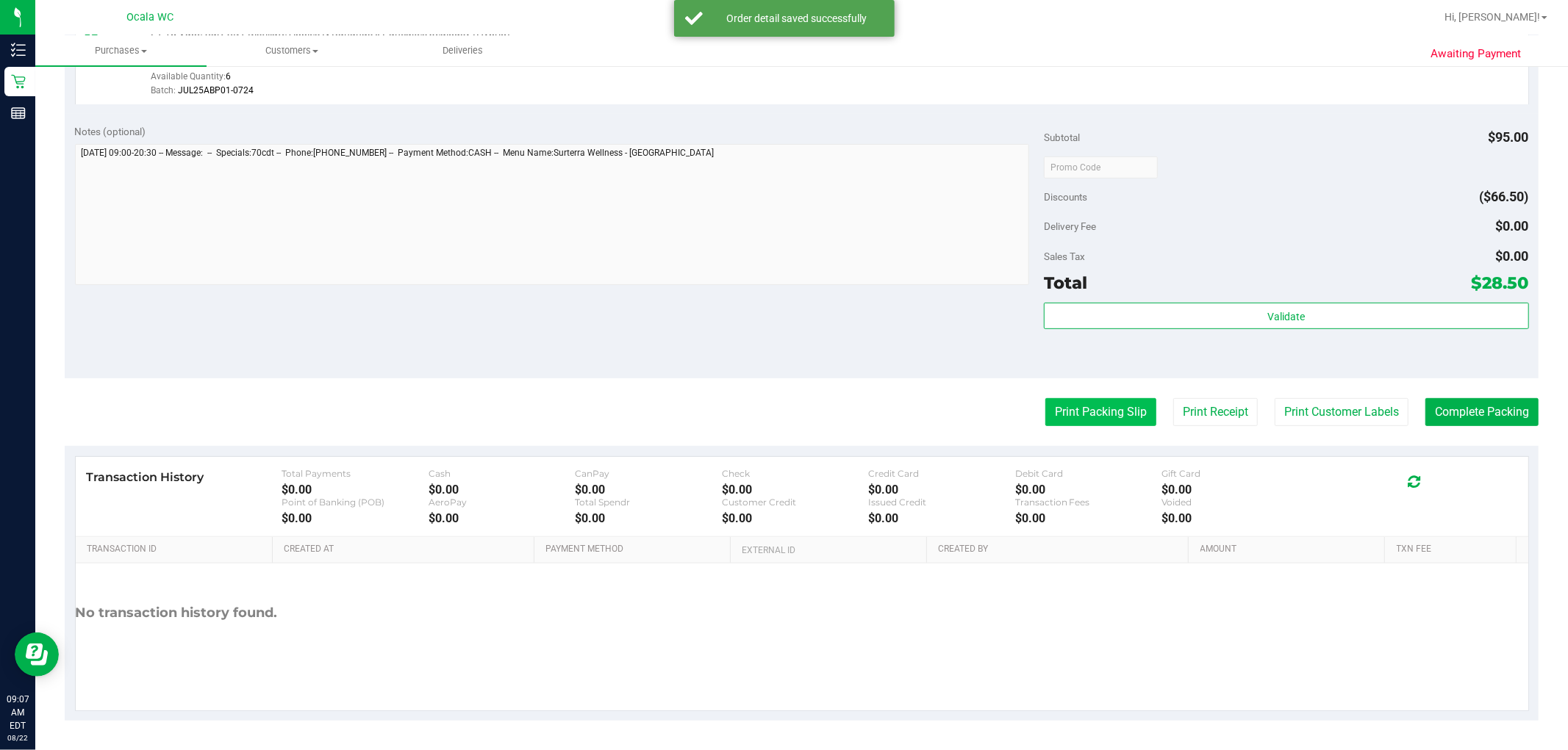
click at [795, 415] on button "Print Packing Slip" at bounding box center [1101, 412] width 111 height 28
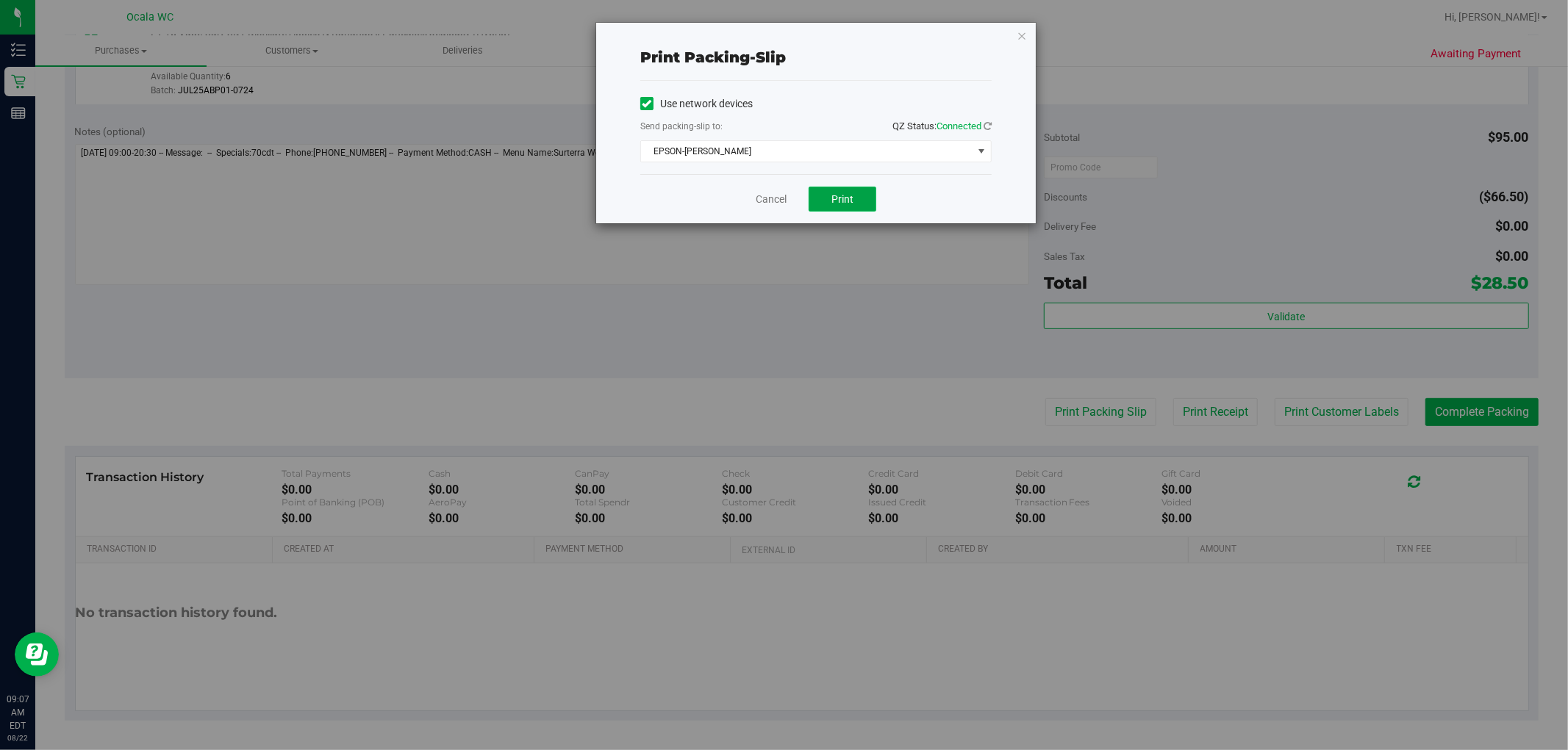
click at [795, 193] on span "Print" at bounding box center [842, 198] width 22 height 12
click at [795, 26] on icon "button" at bounding box center [1022, 35] width 10 height 17
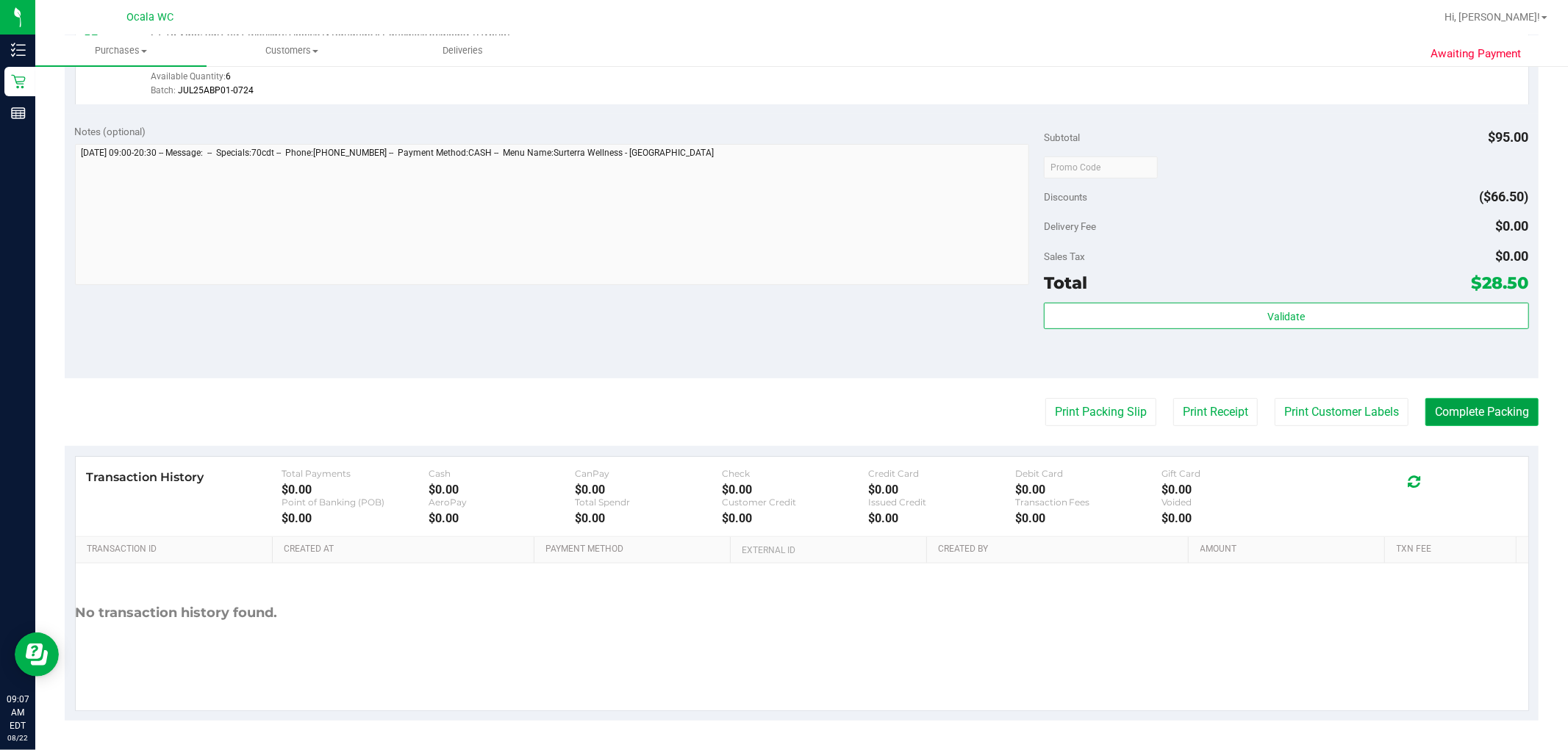
click at [795, 408] on button "Complete Packing" at bounding box center [1481, 412] width 113 height 28
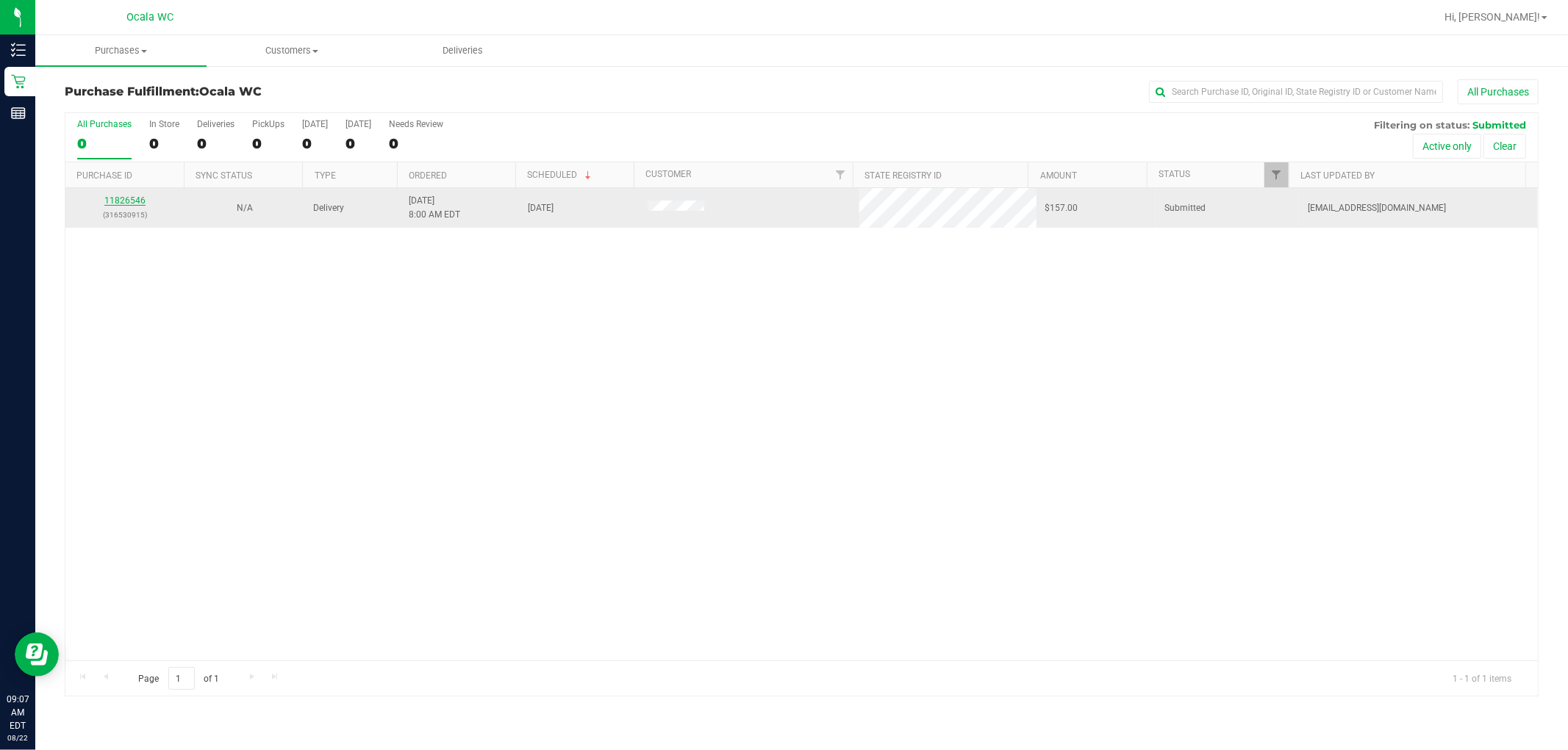
click at [120, 201] on link "11826546" at bounding box center [125, 200] width 41 height 10
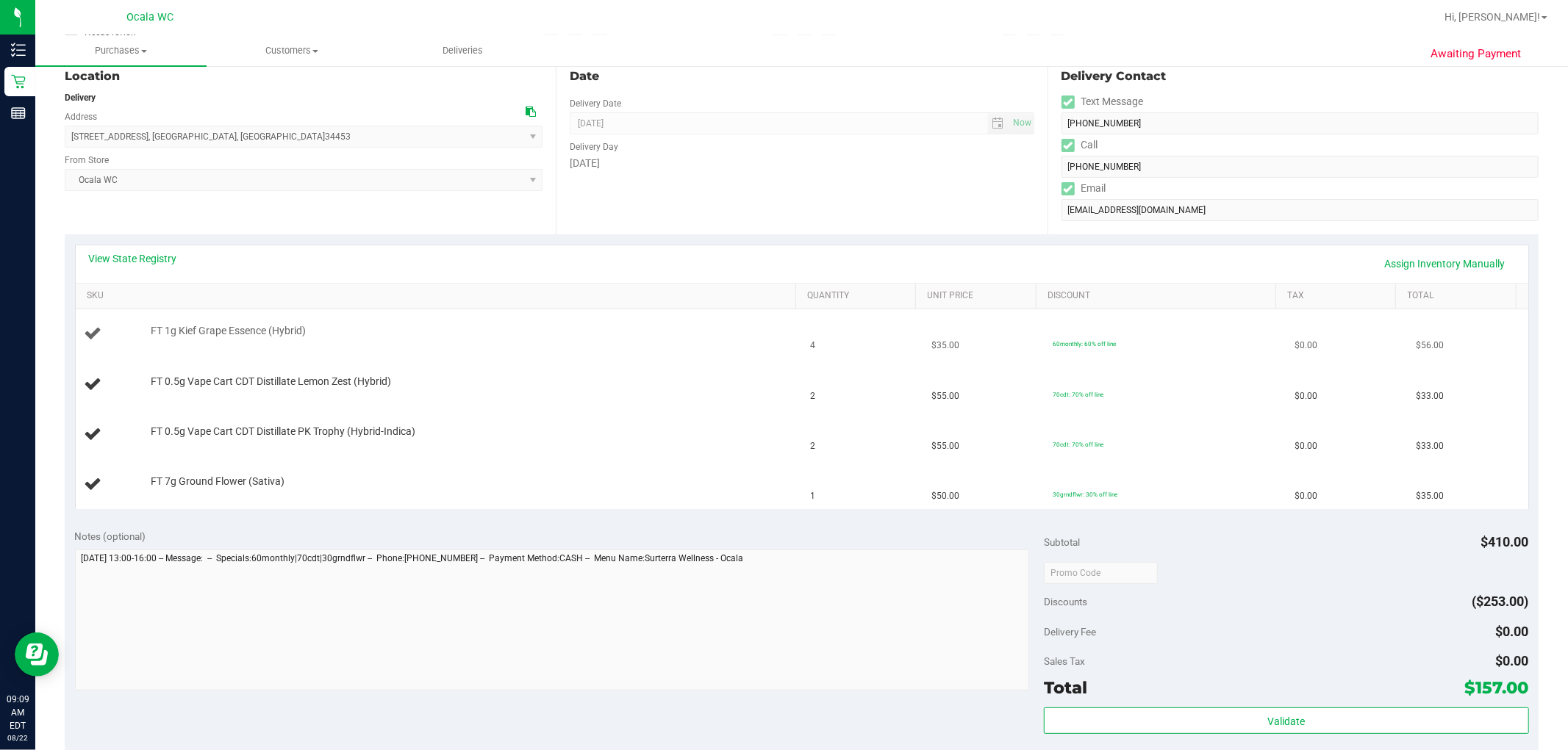
scroll to position [163, 0]
click at [151, 250] on link "View State Registry" at bounding box center [133, 257] width 89 height 15
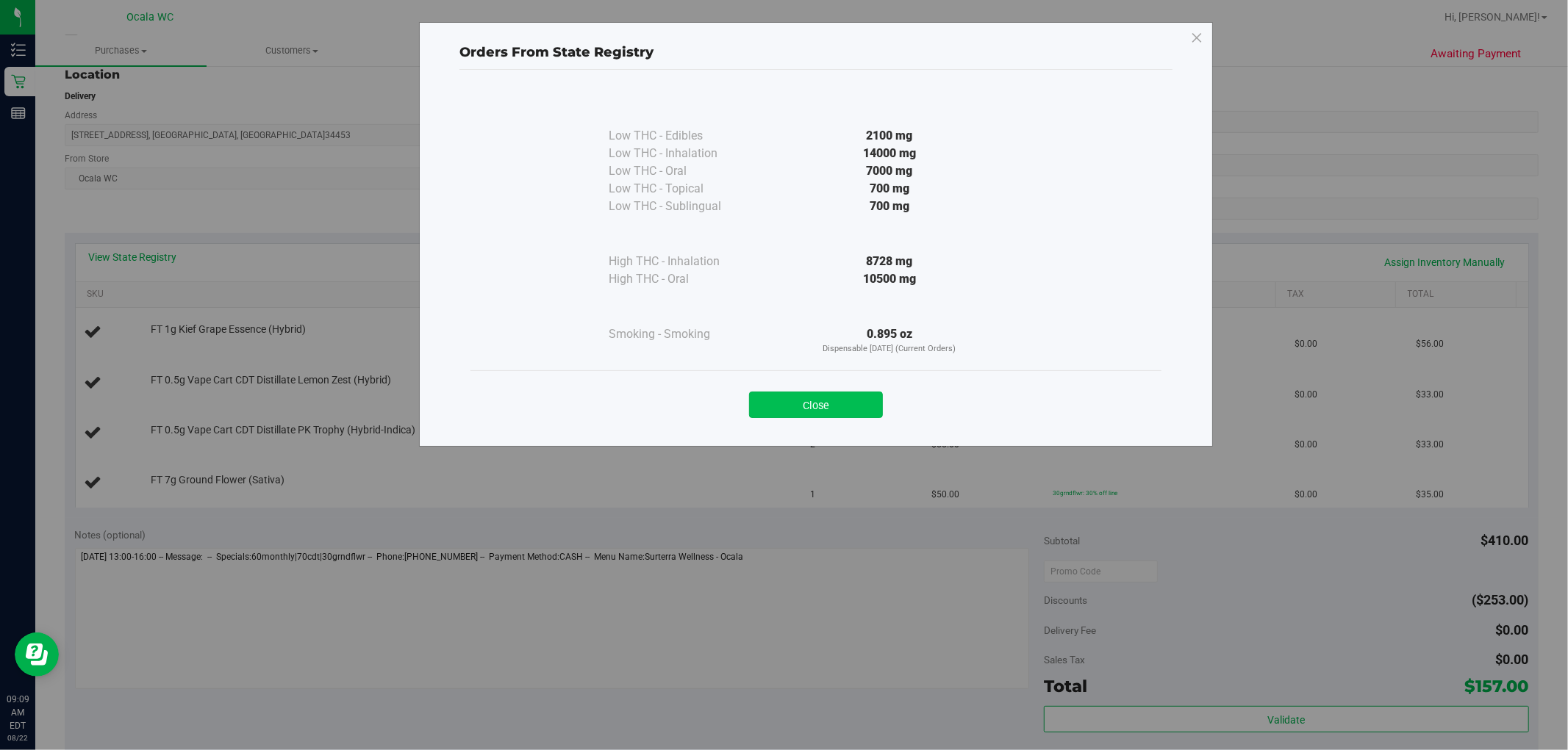
click at [795, 417] on button "Close" at bounding box center [815, 404] width 134 height 26
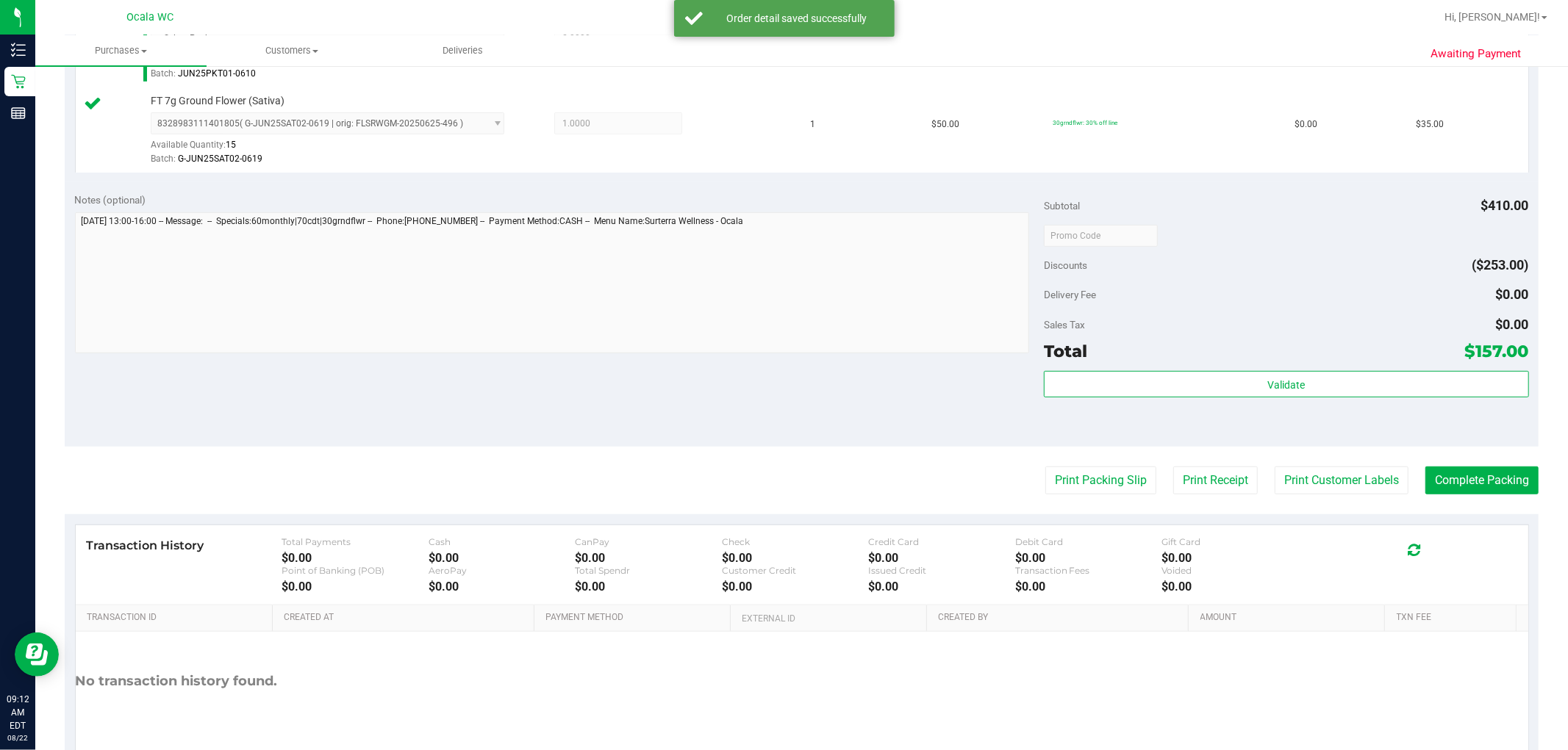
scroll to position [652, 0]
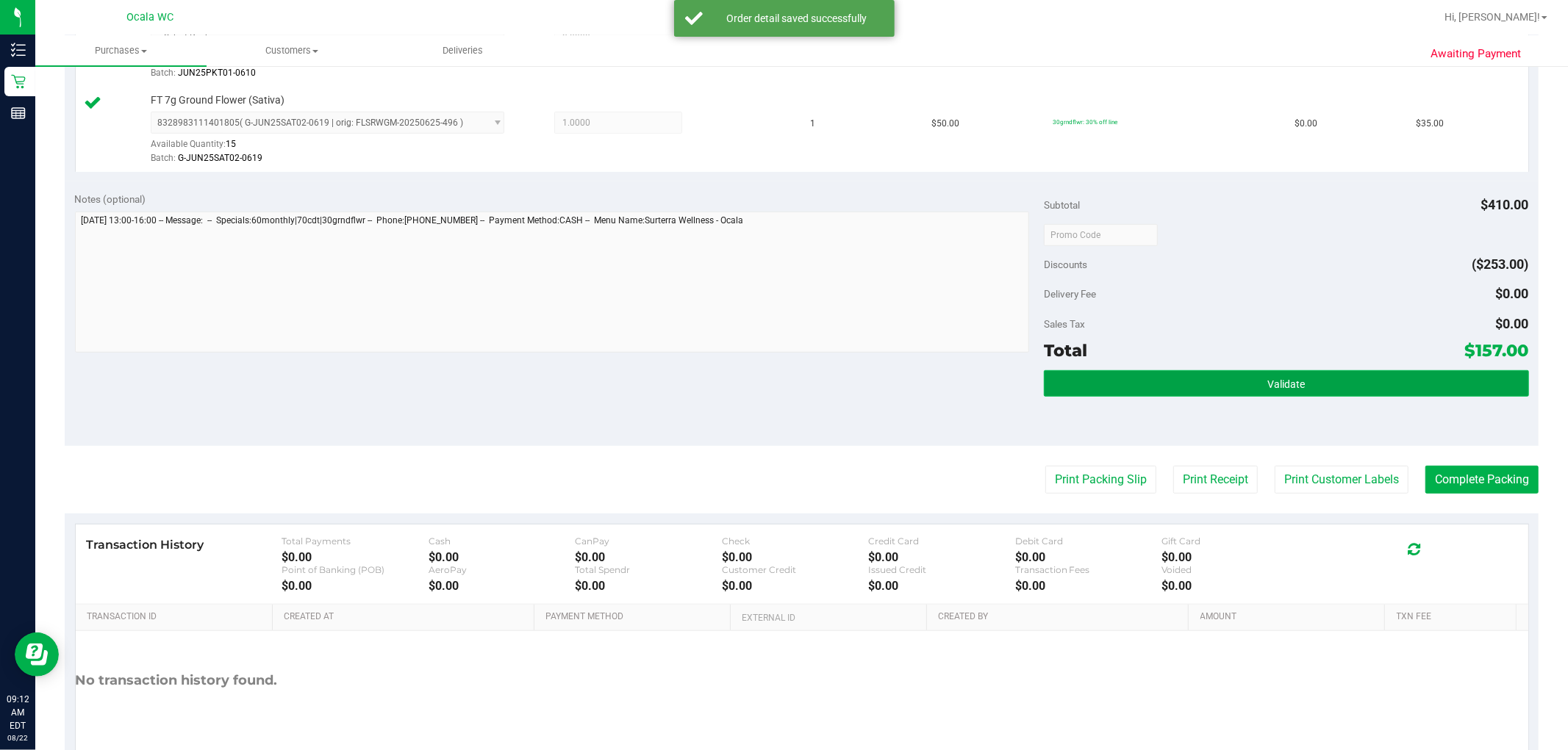
click at [795, 387] on button "Validate" at bounding box center [1286, 383] width 485 height 26
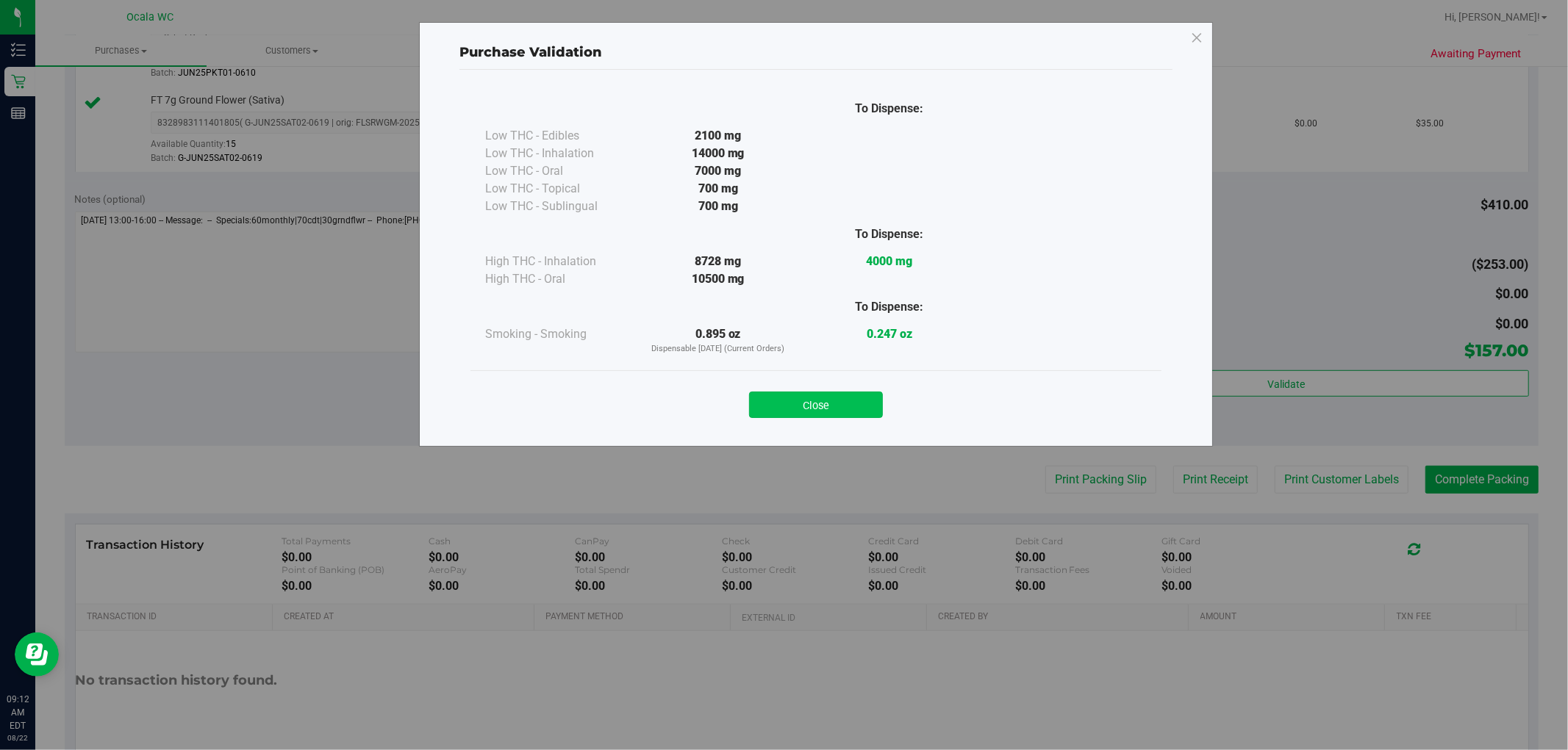
click at [795, 400] on button "Close" at bounding box center [815, 404] width 134 height 26
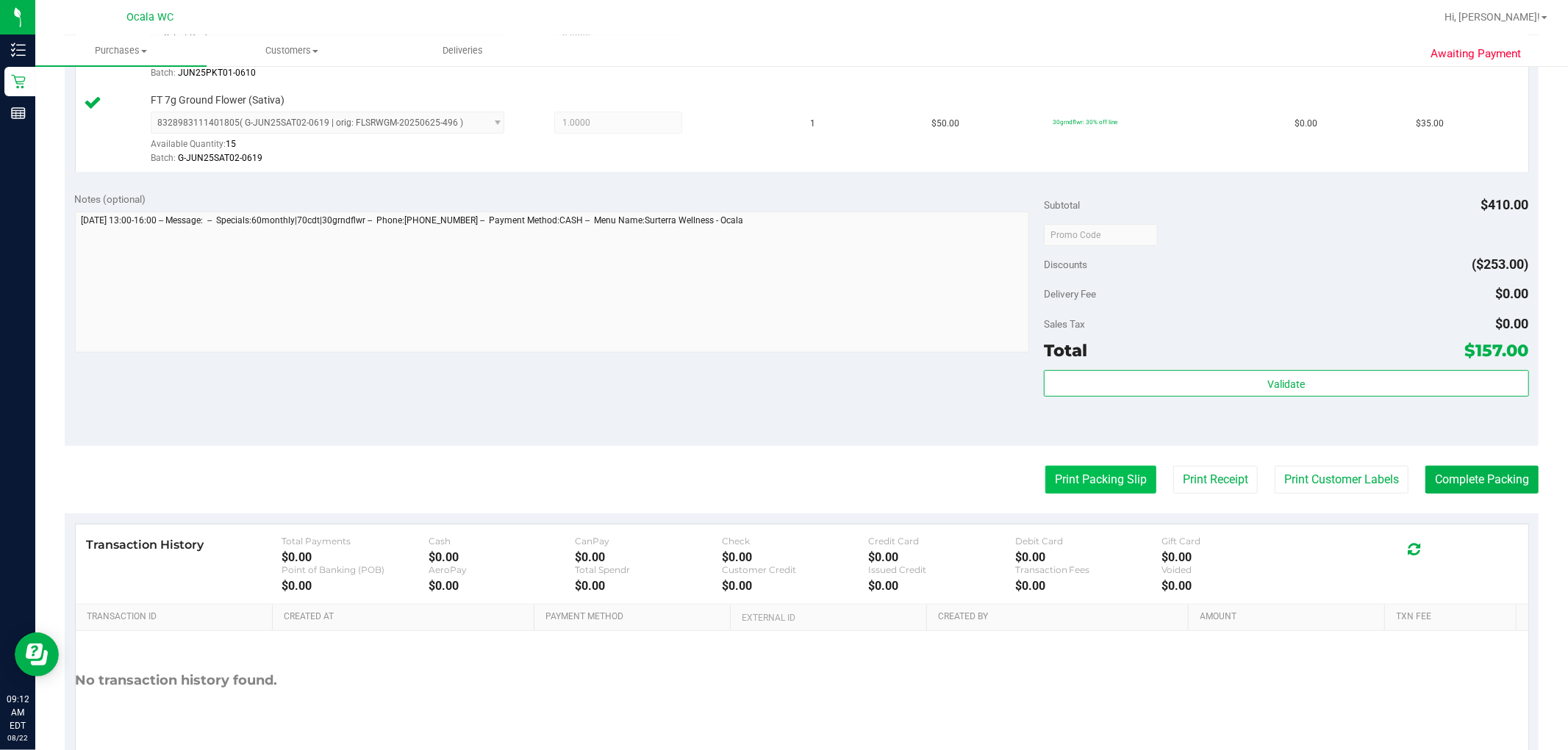
click at [795, 485] on button "Print Packing Slip" at bounding box center [1101, 479] width 111 height 28
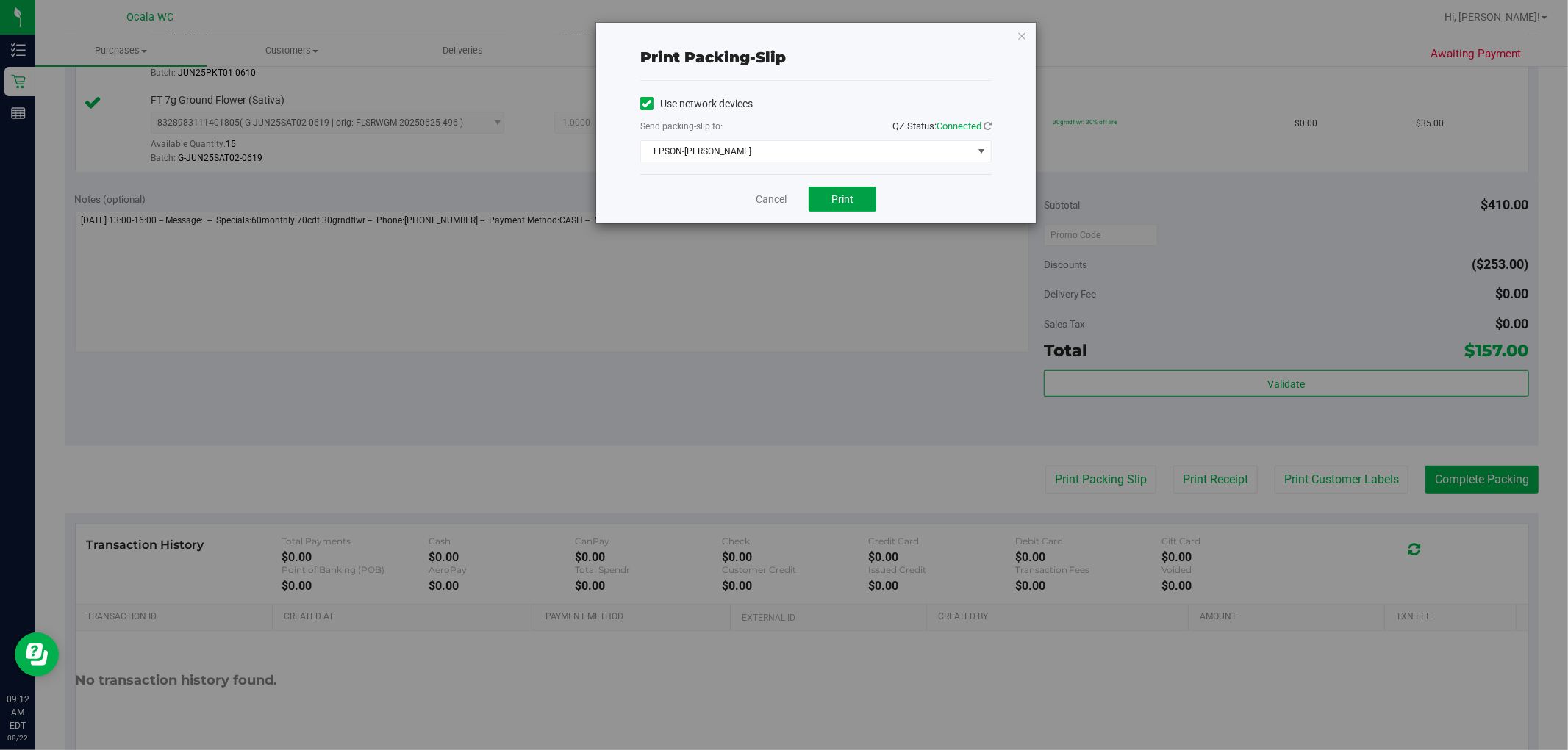
click at [795, 205] on button "Print" at bounding box center [842, 199] width 68 height 25
click at [795, 32] on icon "button" at bounding box center [1022, 35] width 10 height 17
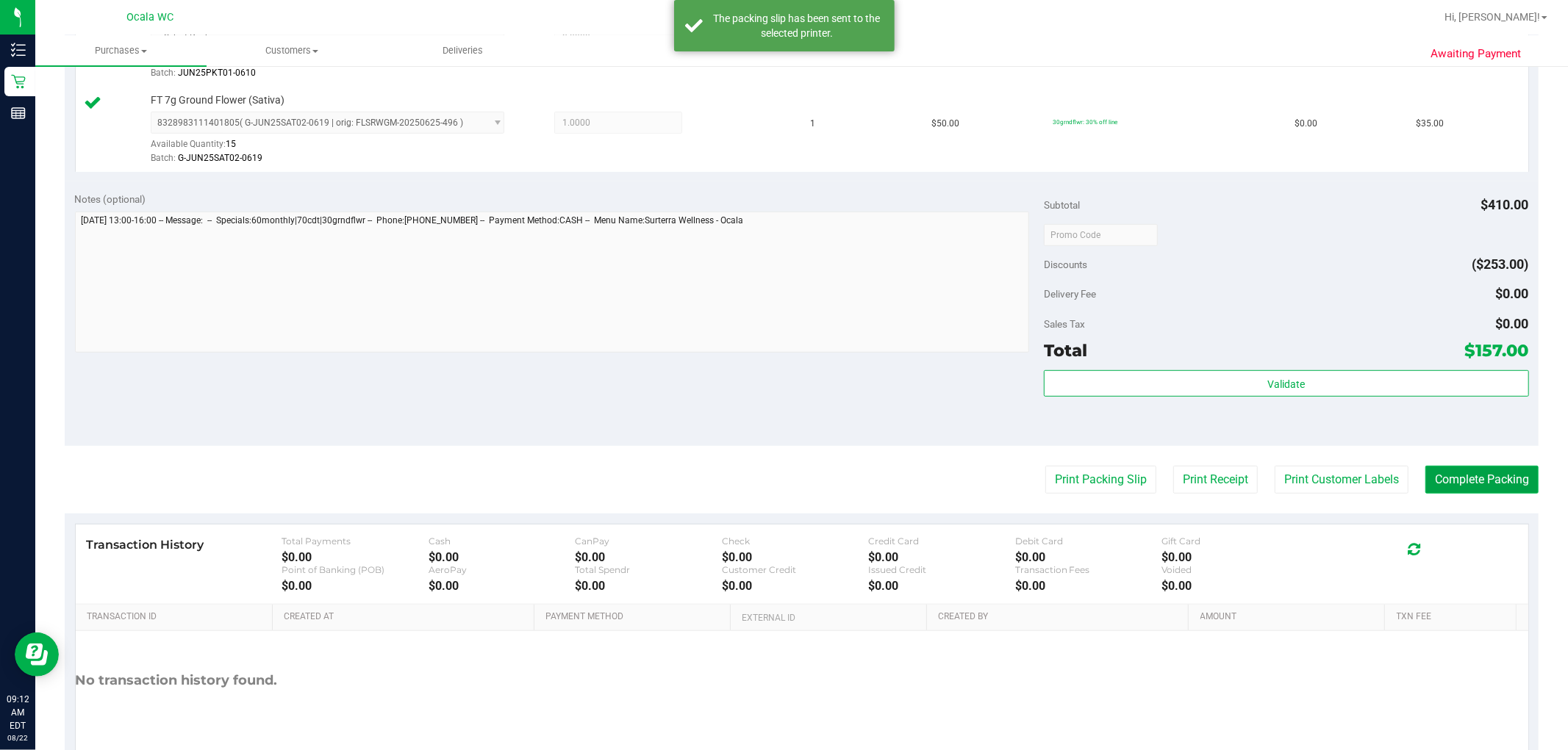
click at [795, 473] on button "Complete Packing" at bounding box center [1481, 479] width 113 height 28
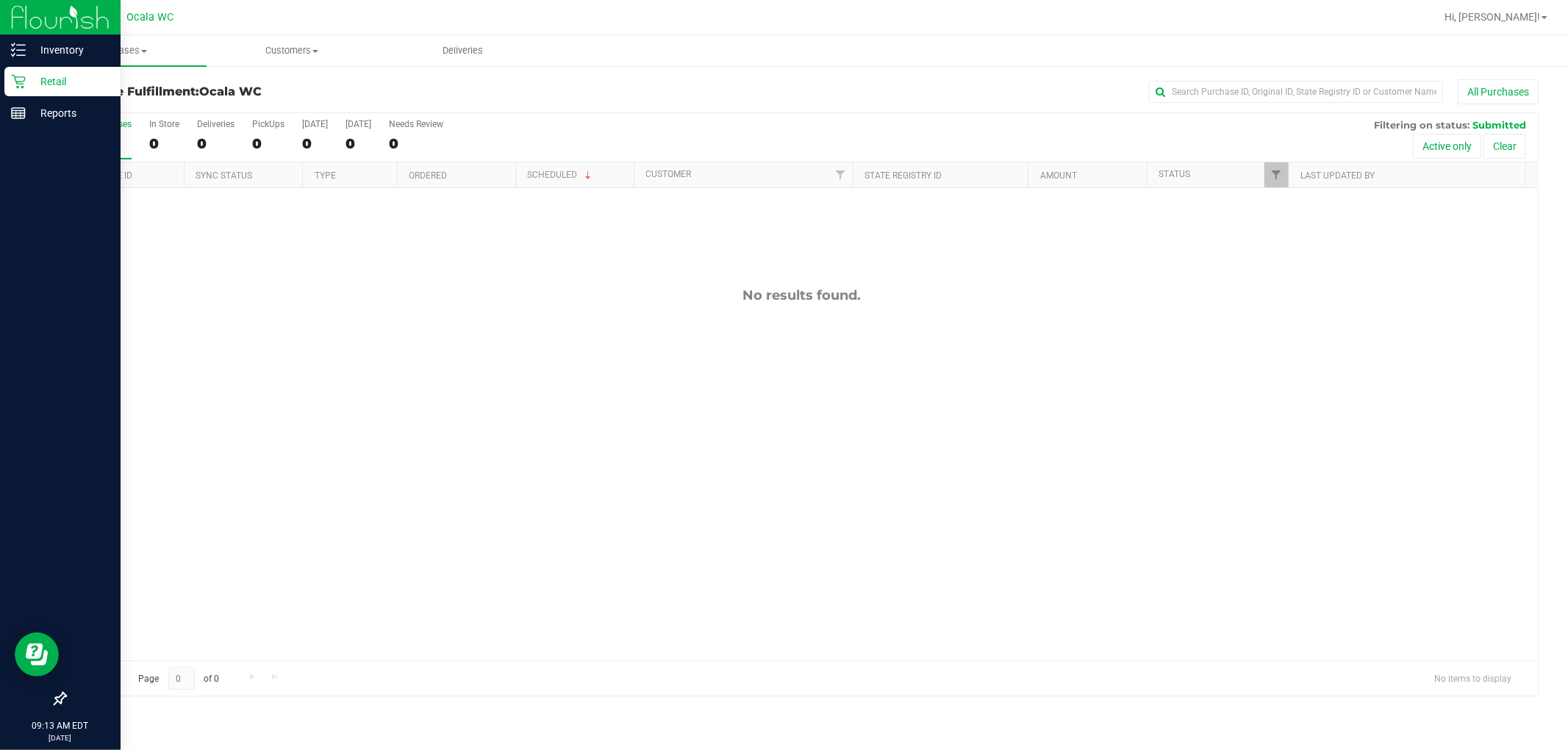
click at [43, 97] on link "Retail" at bounding box center [60, 83] width 120 height 32
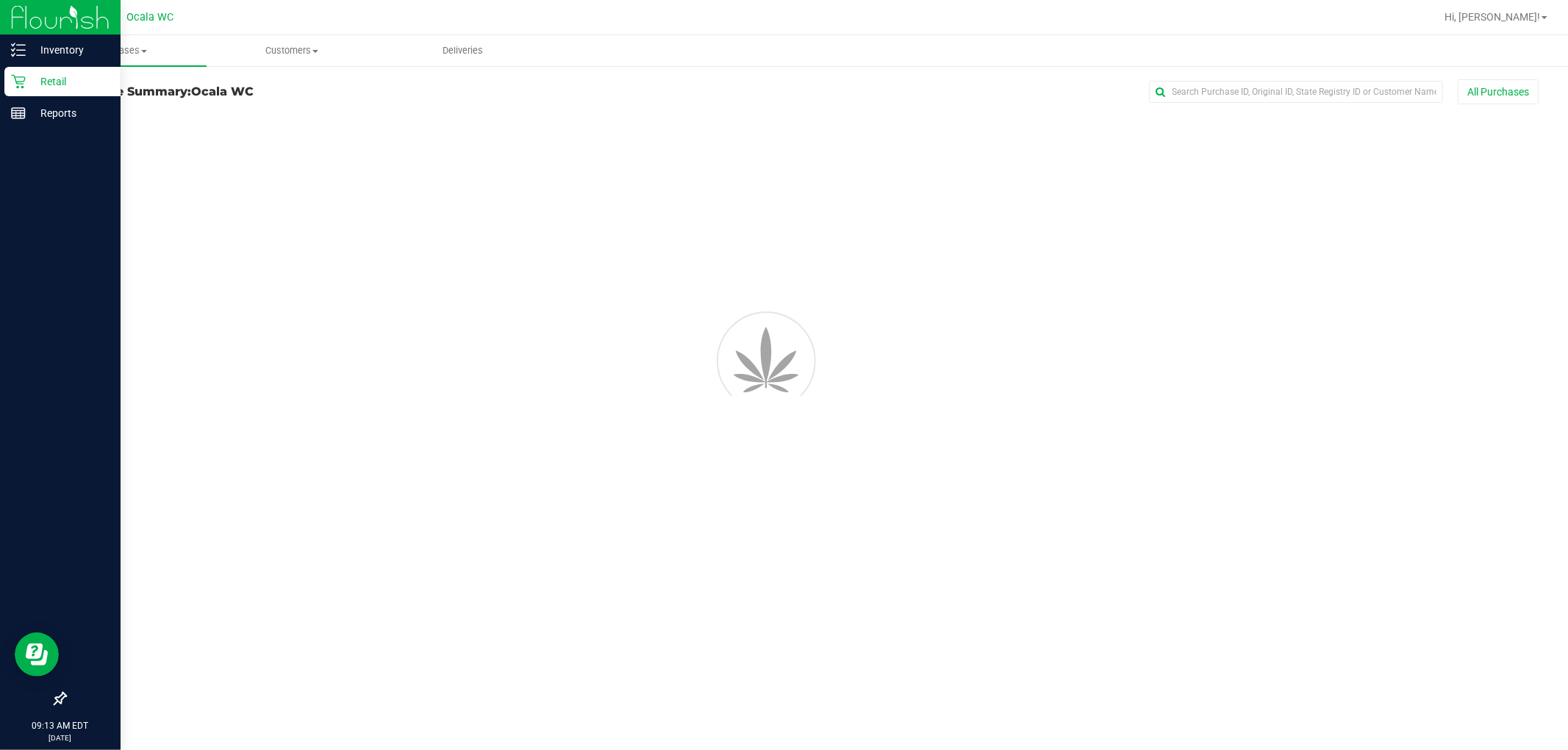
click at [66, 79] on p "Retail" at bounding box center [70, 81] width 89 height 17
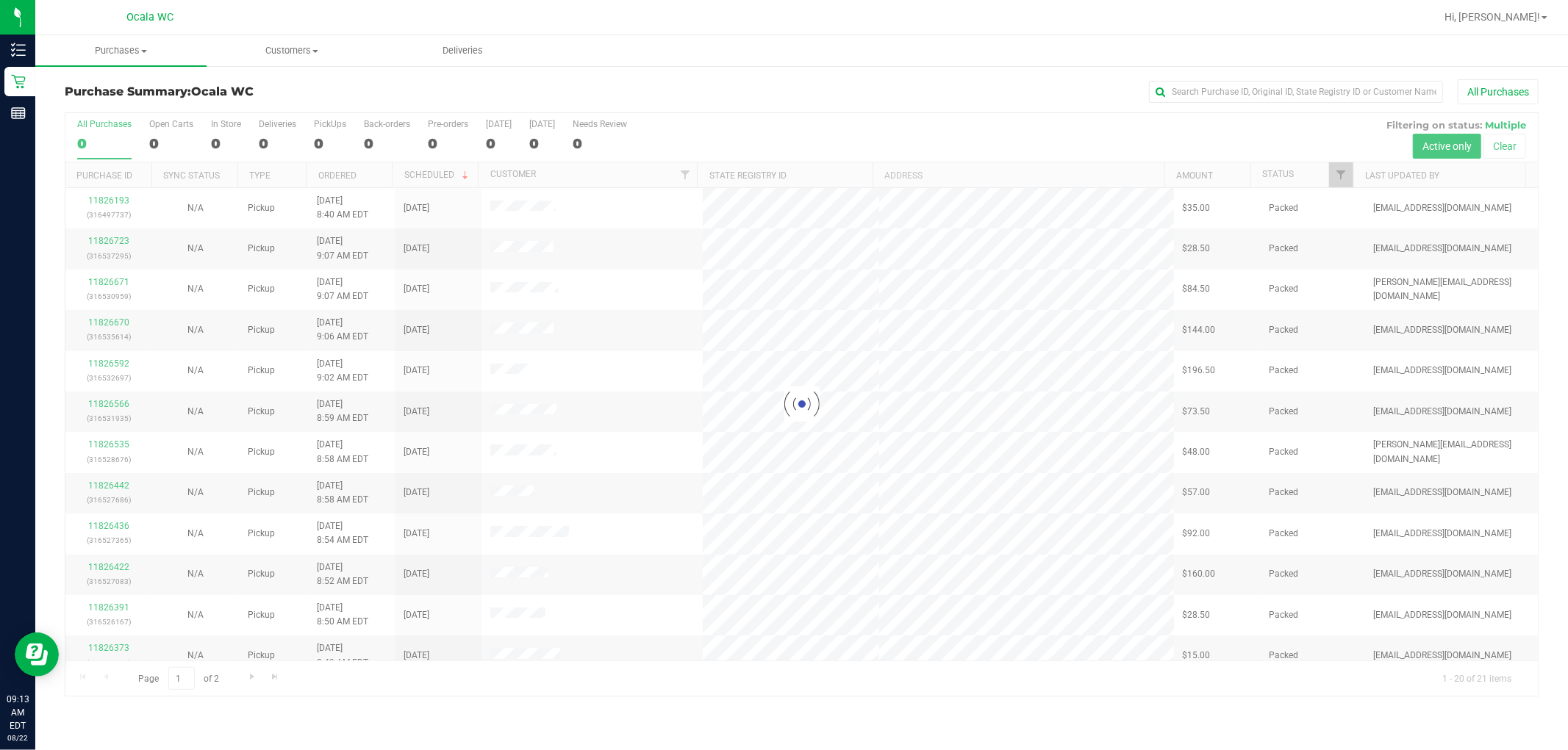
click at [273, 127] on div at bounding box center [802, 404] width 1472 height 582
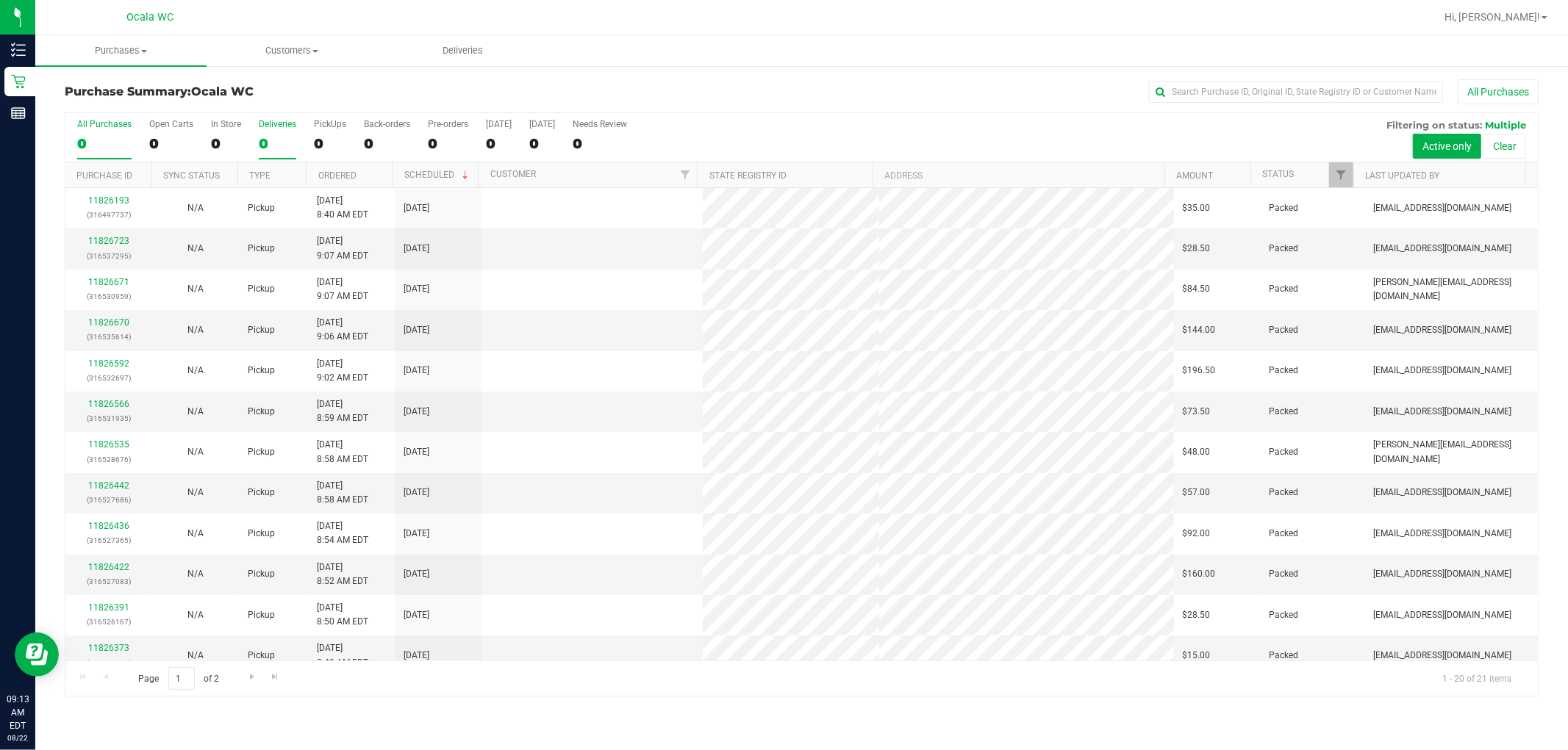
click at [270, 141] on div "0" at bounding box center [277, 143] width 37 height 17
click at [0, 0] on input "Deliveries 0" at bounding box center [0, 0] width 0 height 0
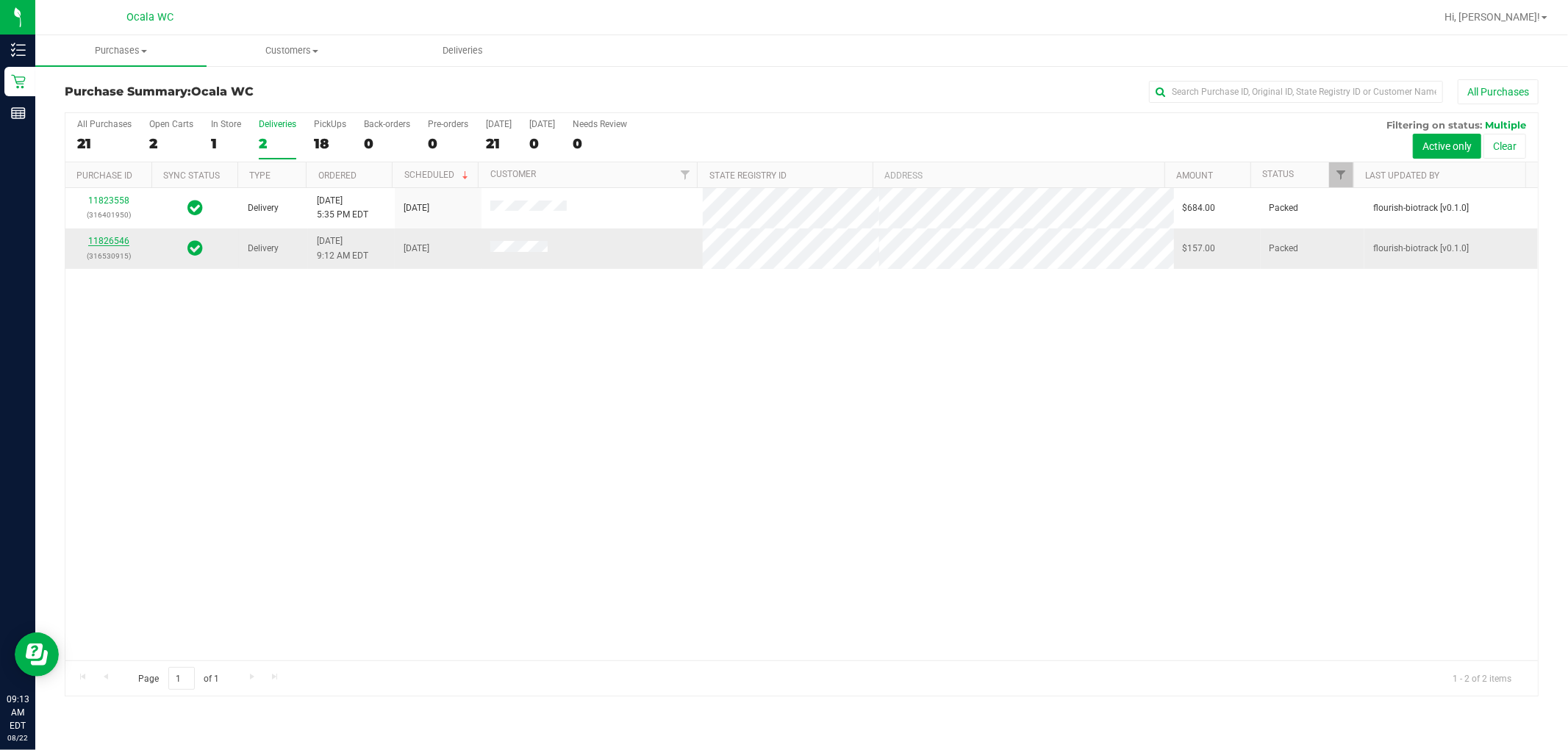
click at [101, 245] on link "11826546" at bounding box center [109, 240] width 41 height 10
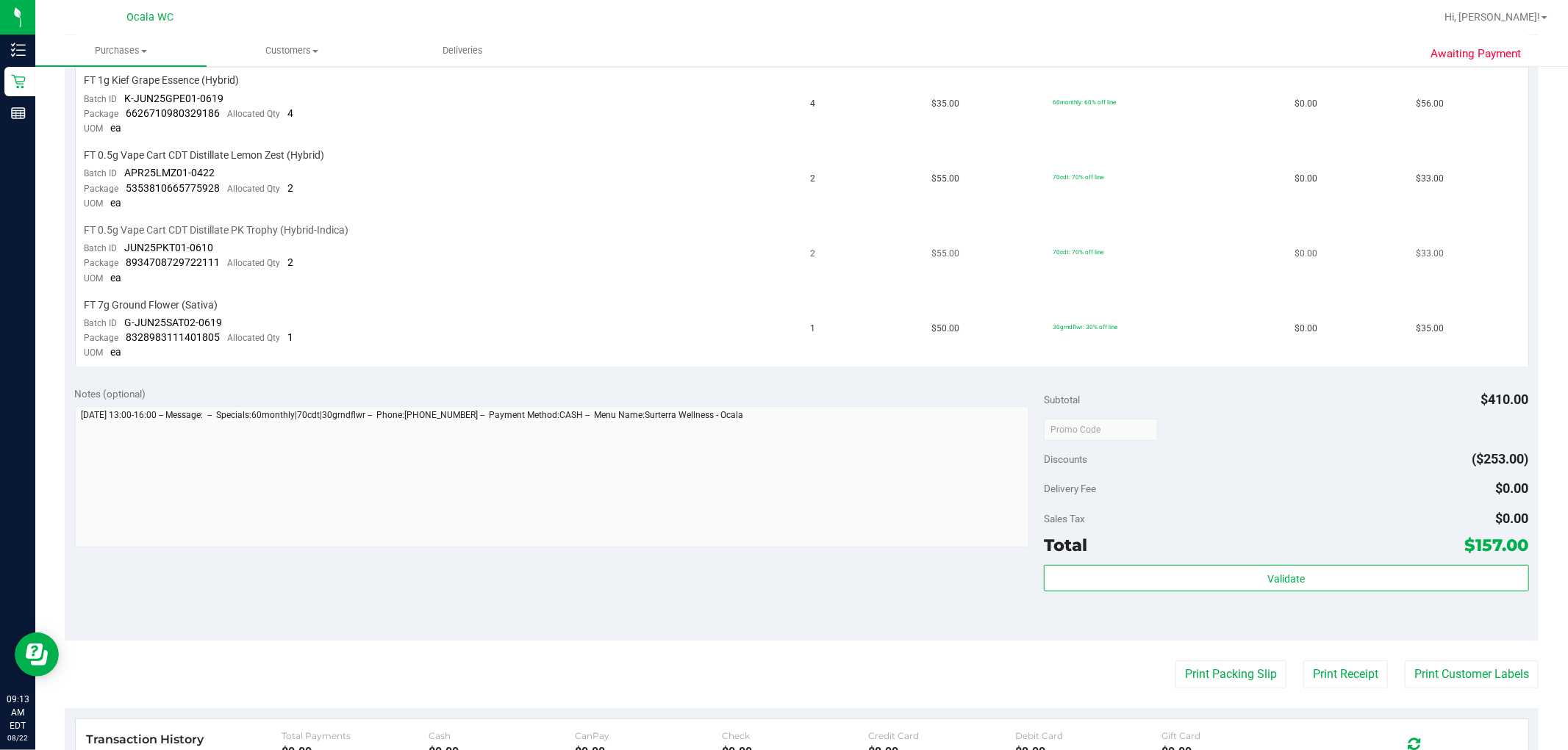
scroll to position [652, 0]
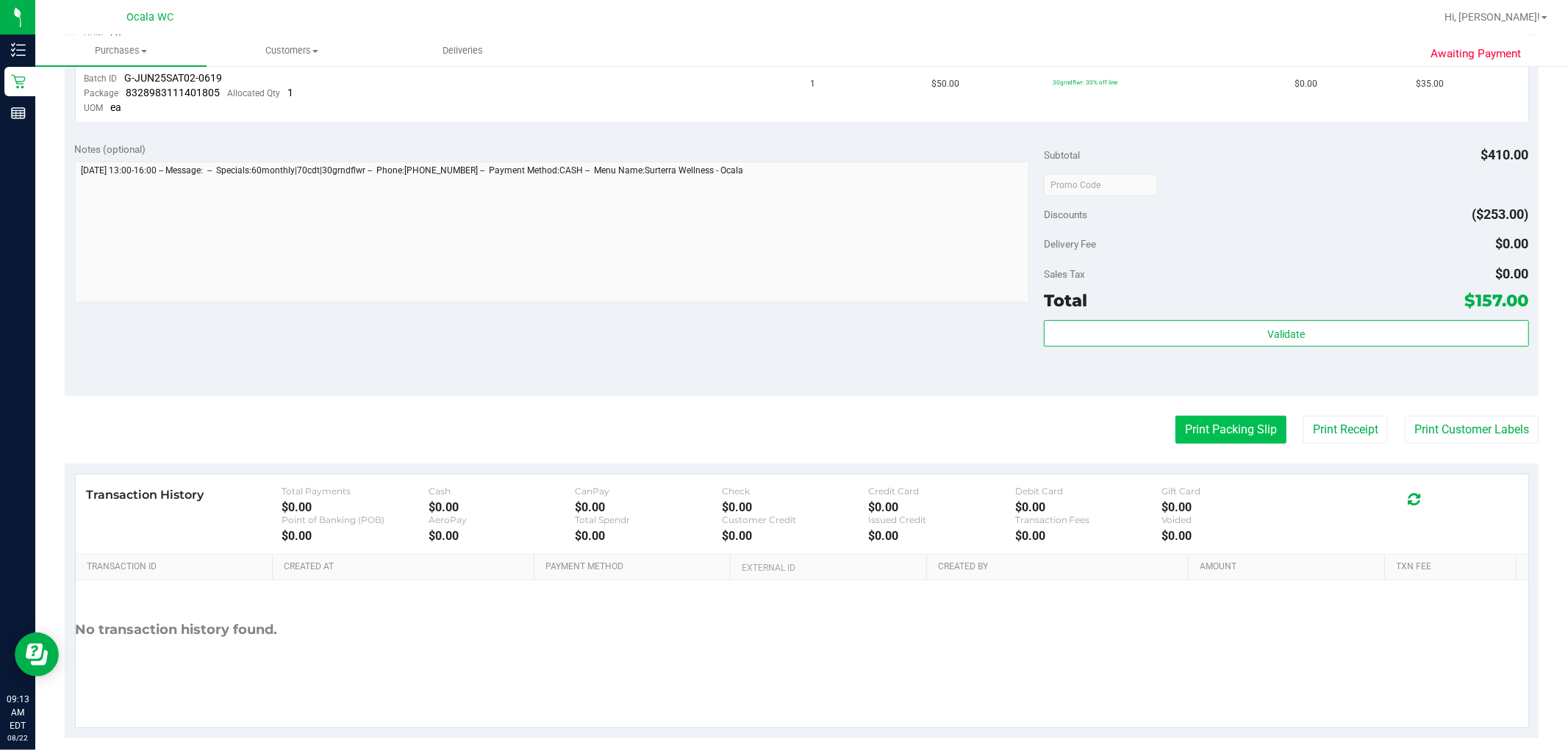
click at [795, 439] on button "Print Packing Slip" at bounding box center [1230, 429] width 111 height 28
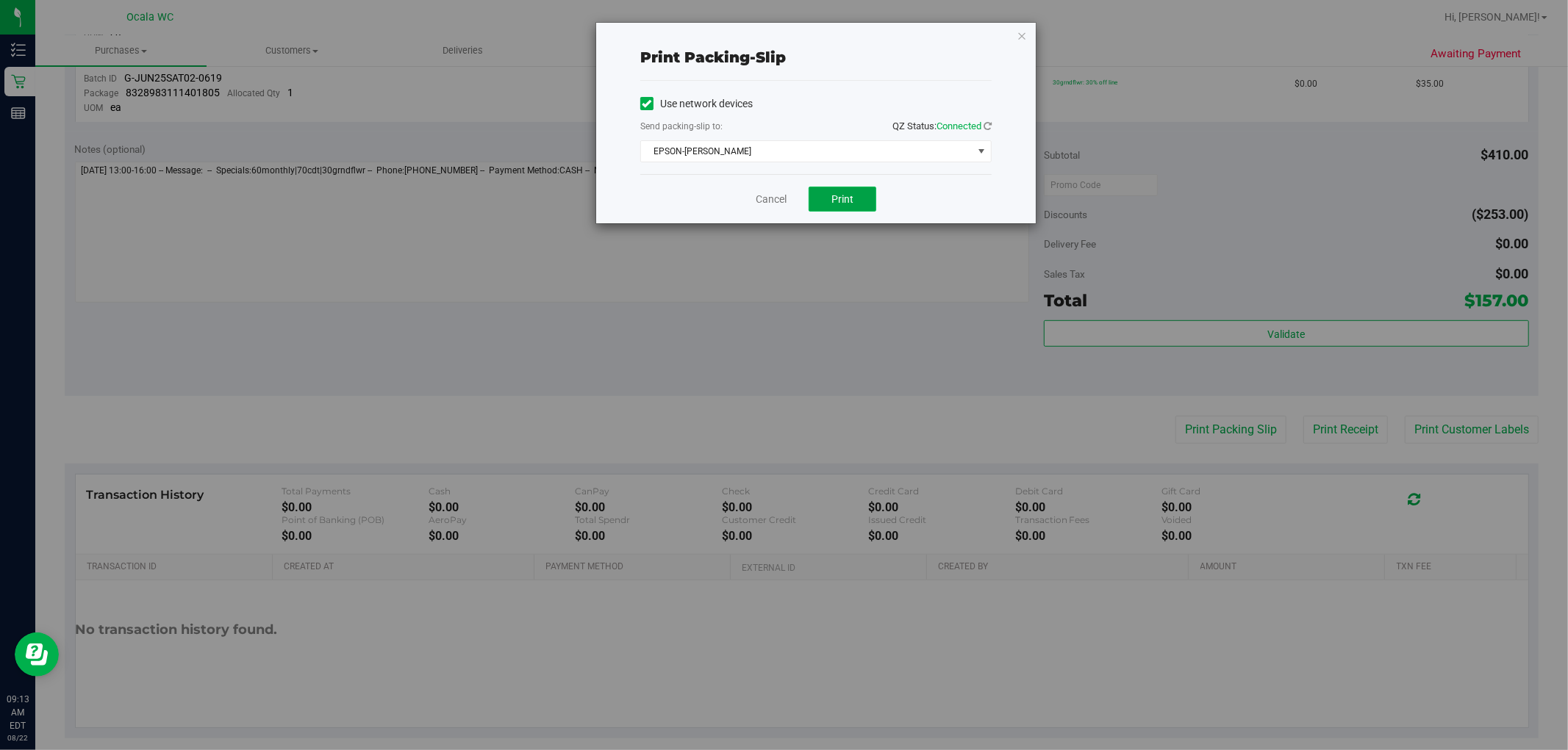
click at [795, 194] on span "Print" at bounding box center [842, 198] width 22 height 12
click at [795, 36] on icon "button" at bounding box center [1022, 35] width 10 height 17
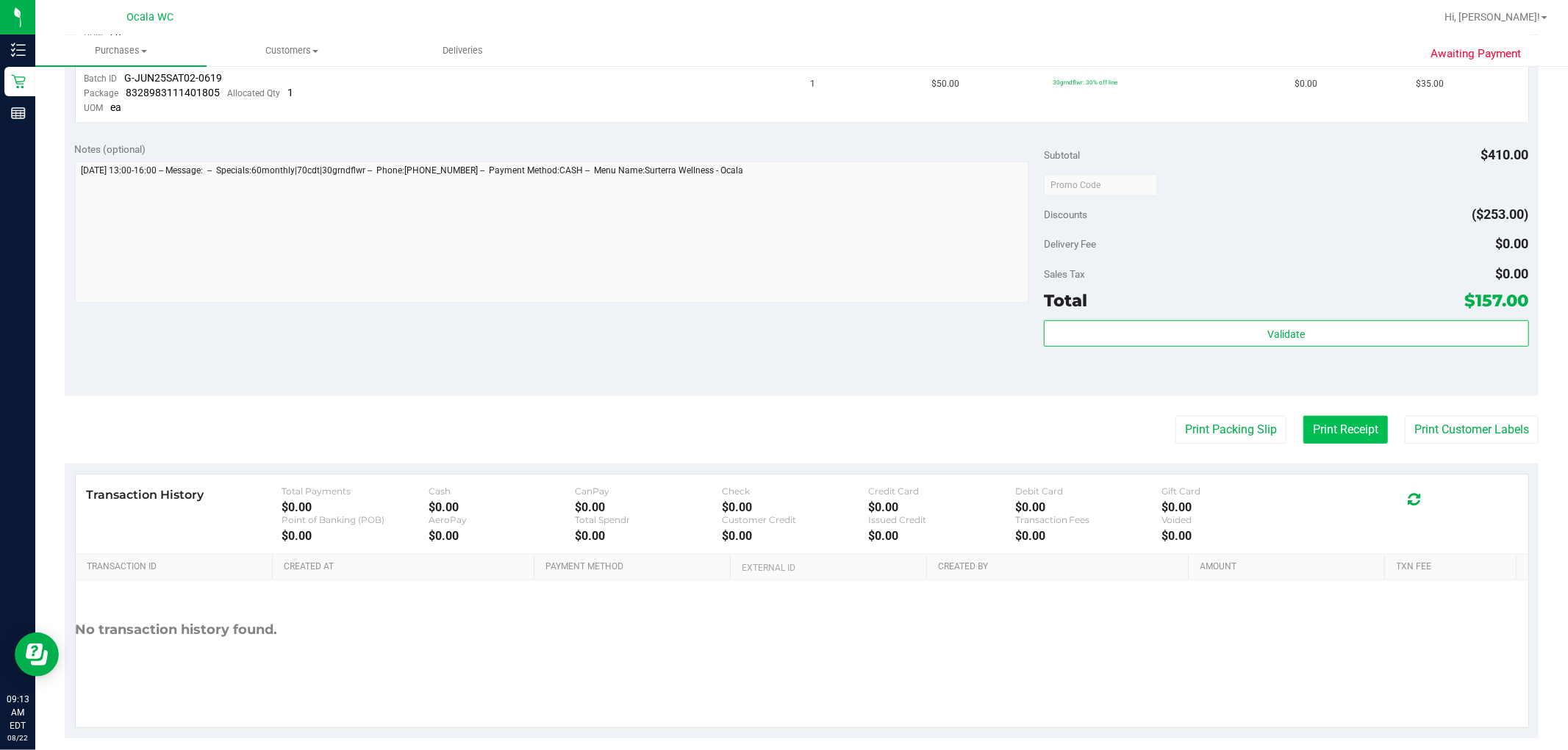
click at [795, 426] on button "Print Receipt" at bounding box center [1345, 429] width 85 height 28
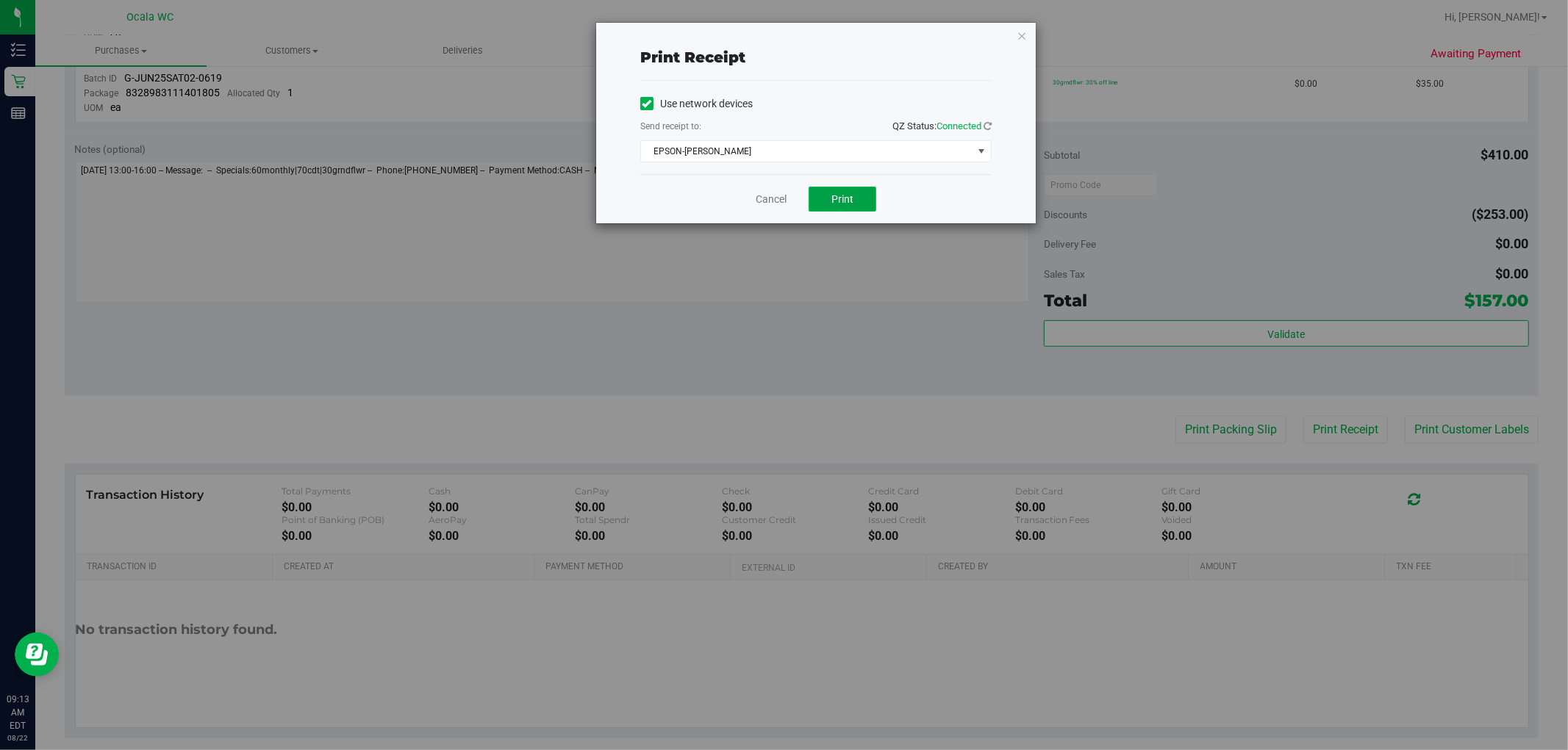
click at [795, 199] on button "Print" at bounding box center [842, 199] width 68 height 25
click at [795, 35] on icon "button" at bounding box center [1022, 35] width 10 height 17
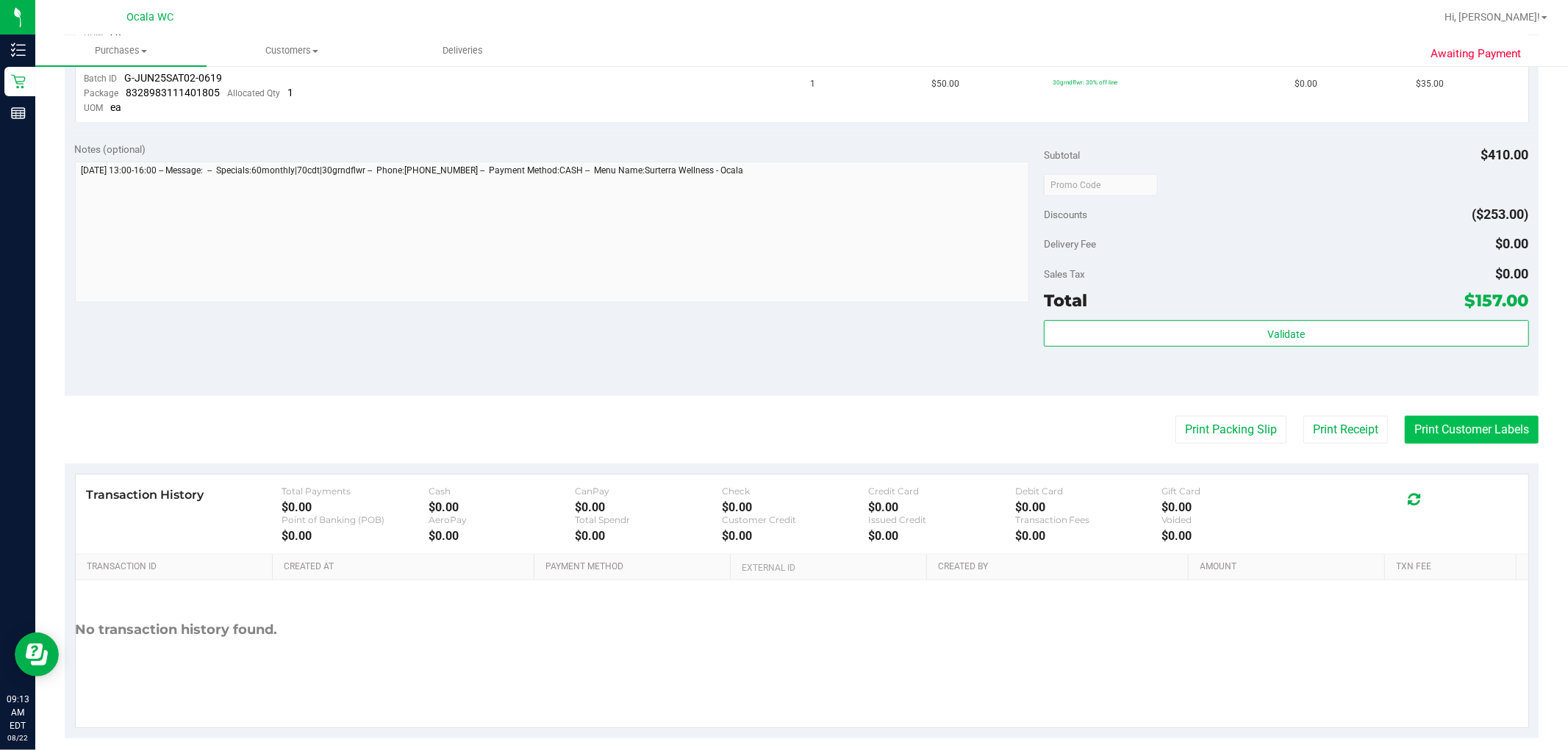
click at [795, 419] on button "Print Customer Labels" at bounding box center [1471, 429] width 134 height 28
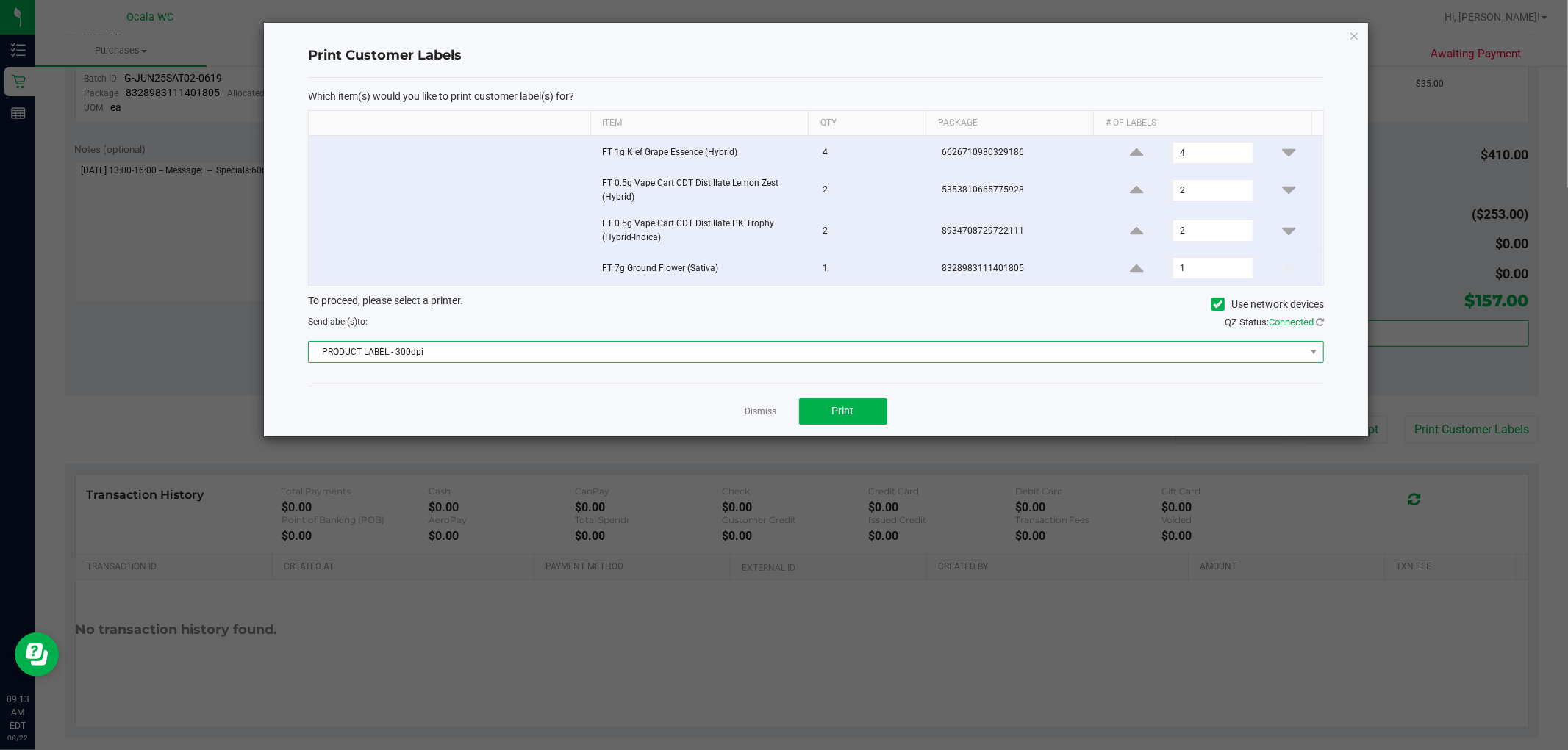
click at [760, 352] on span "PRODUCT LABEL - 300dpi" at bounding box center [806, 352] width 996 height 21
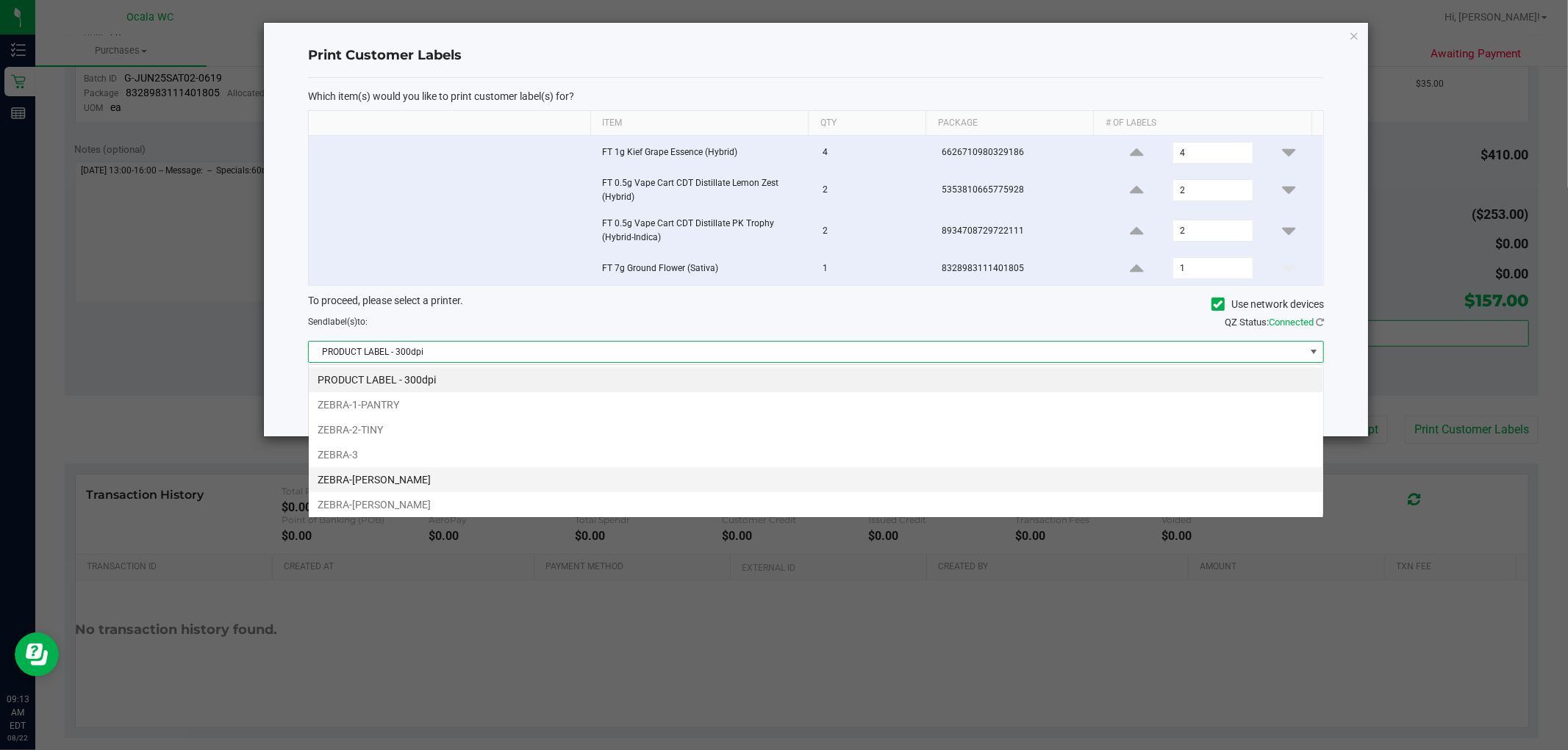
scroll to position [22, 1016]
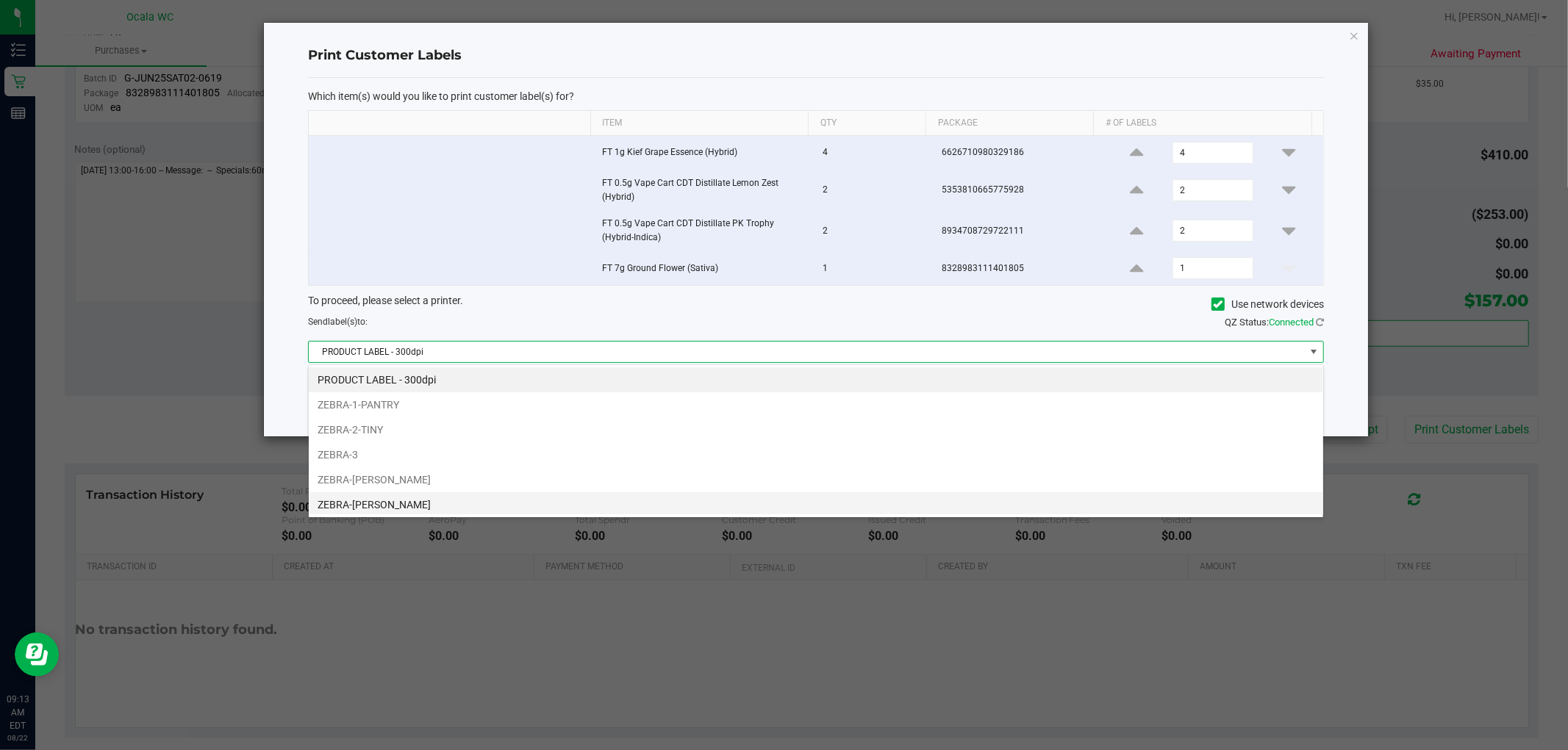
click at [412, 501] on li "ZEBRA-GROVER" at bounding box center [815, 505] width 1014 height 25
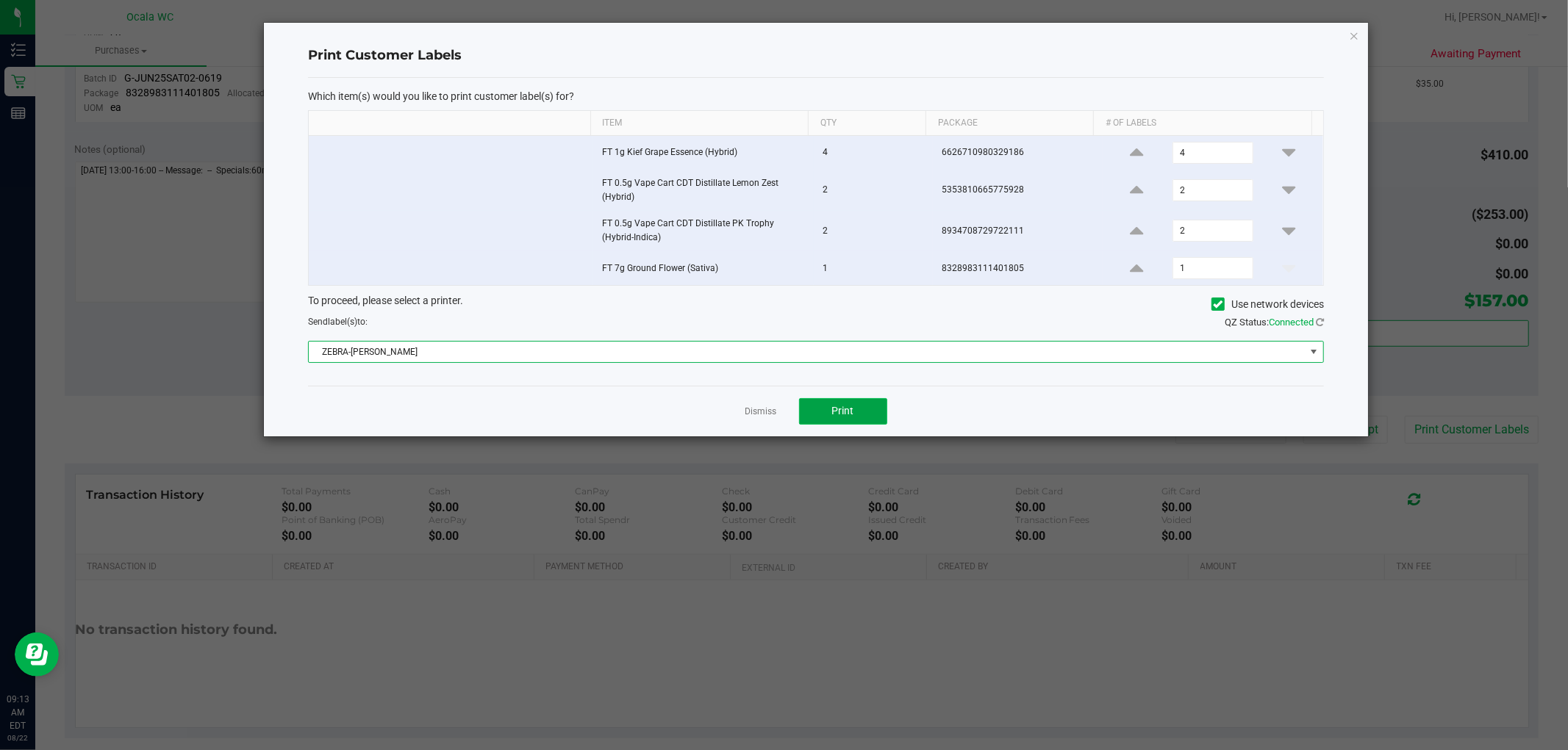
click at [795, 412] on button "Print" at bounding box center [843, 411] width 89 height 26
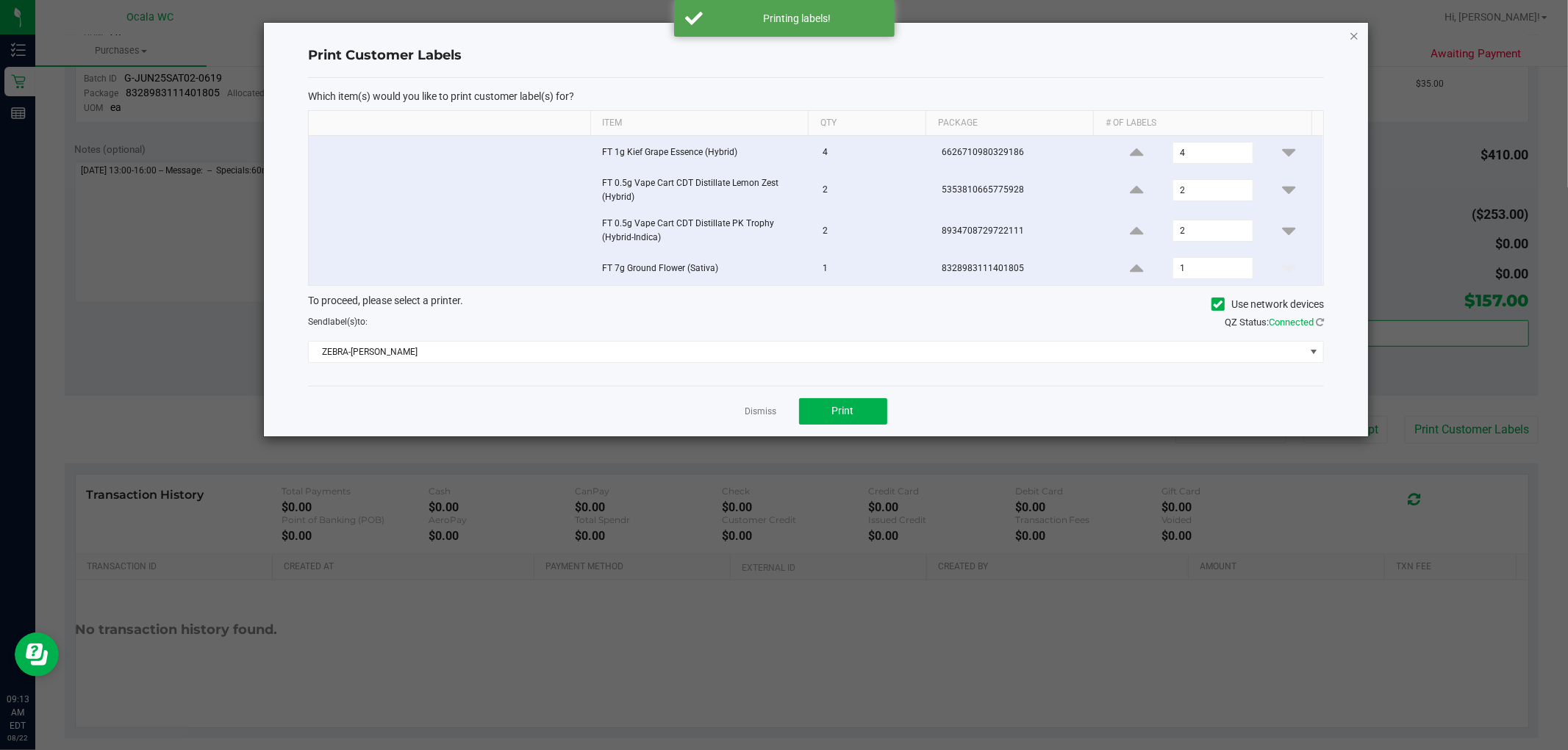
click at [795, 32] on icon "button" at bounding box center [1354, 35] width 10 height 17
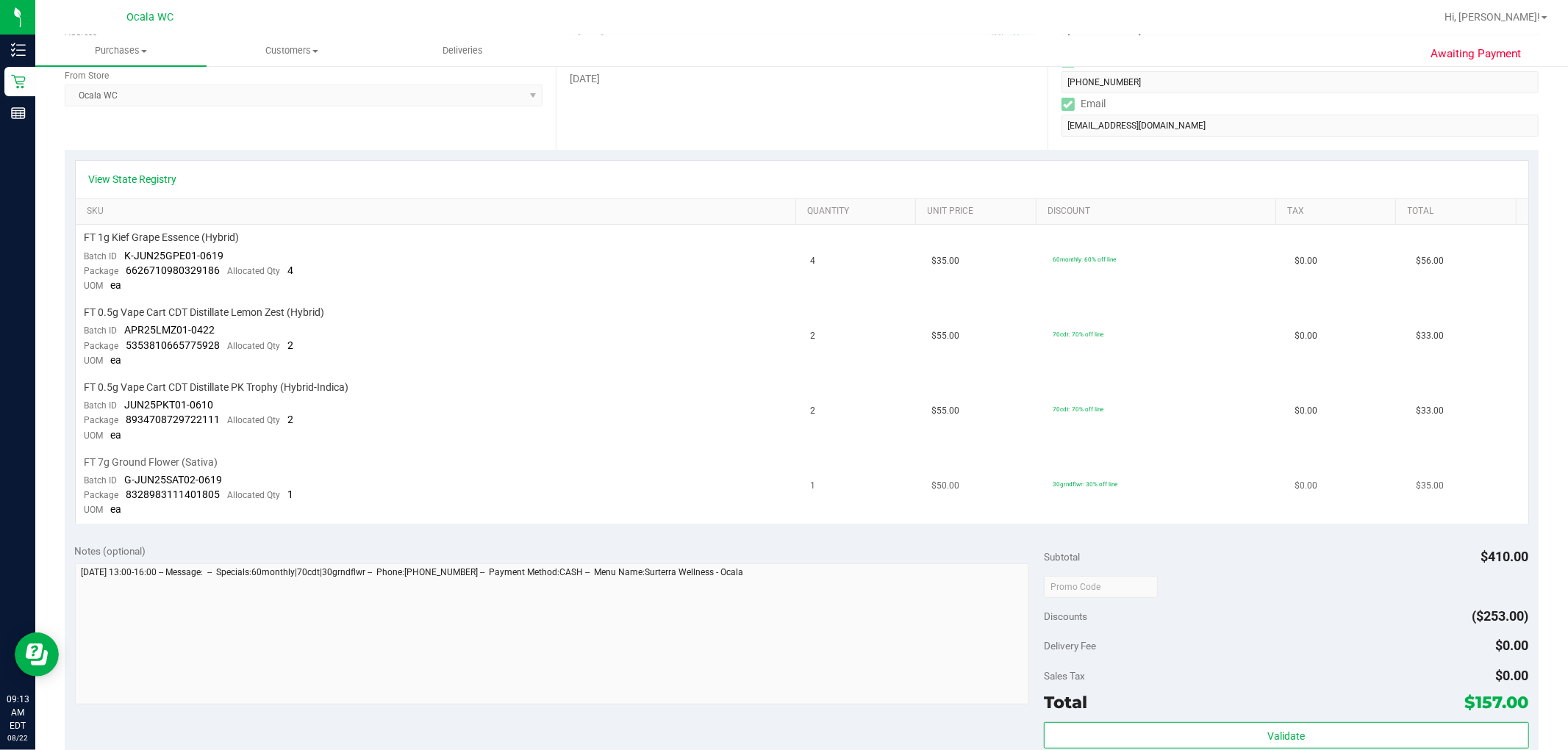
scroll to position [0, 0]
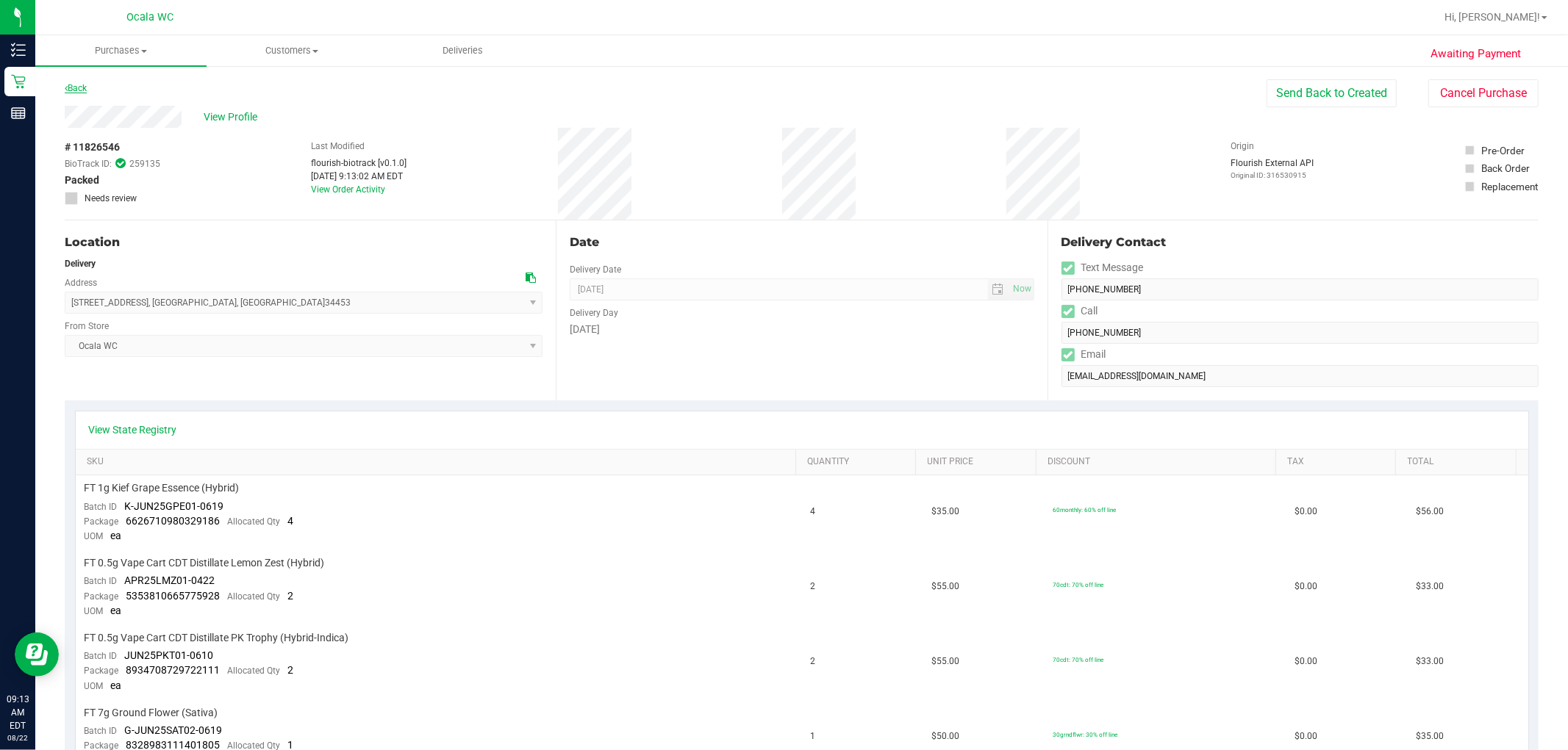
click at [75, 87] on link "Back" at bounding box center [76, 88] width 22 height 10
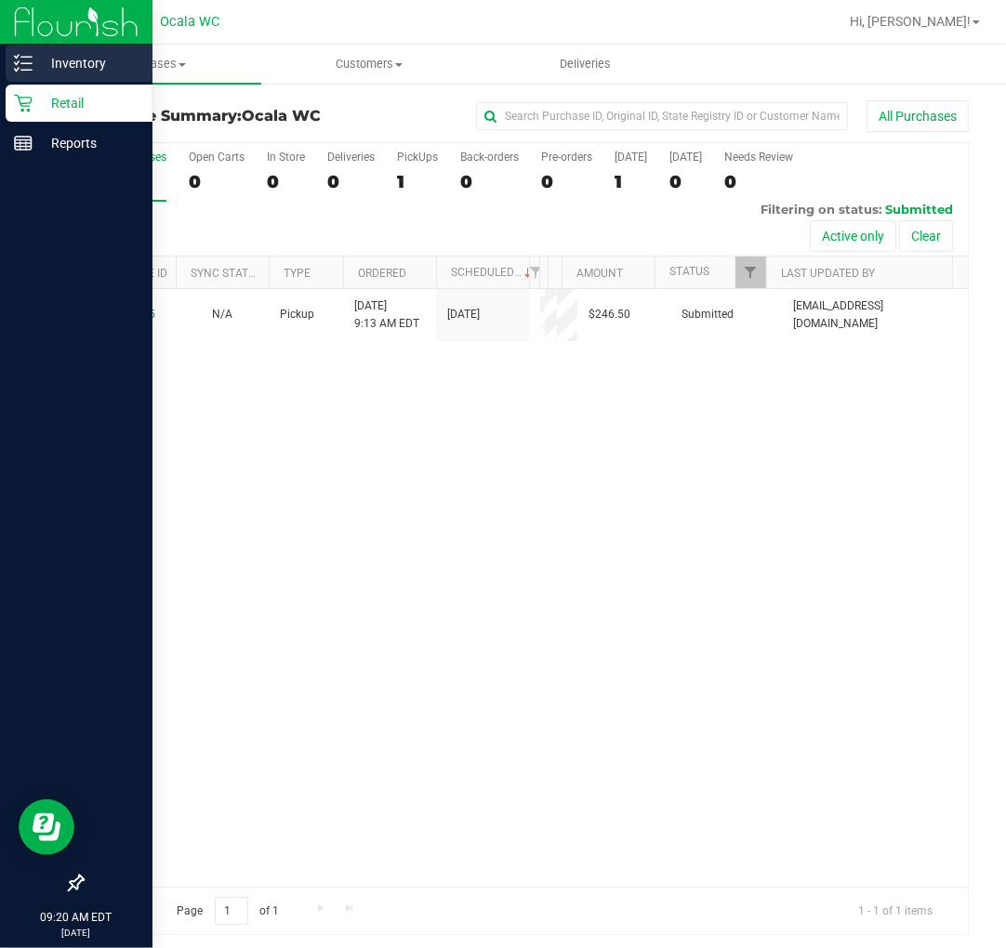
click at [25, 70] on line at bounding box center [26, 70] width 10 height 0
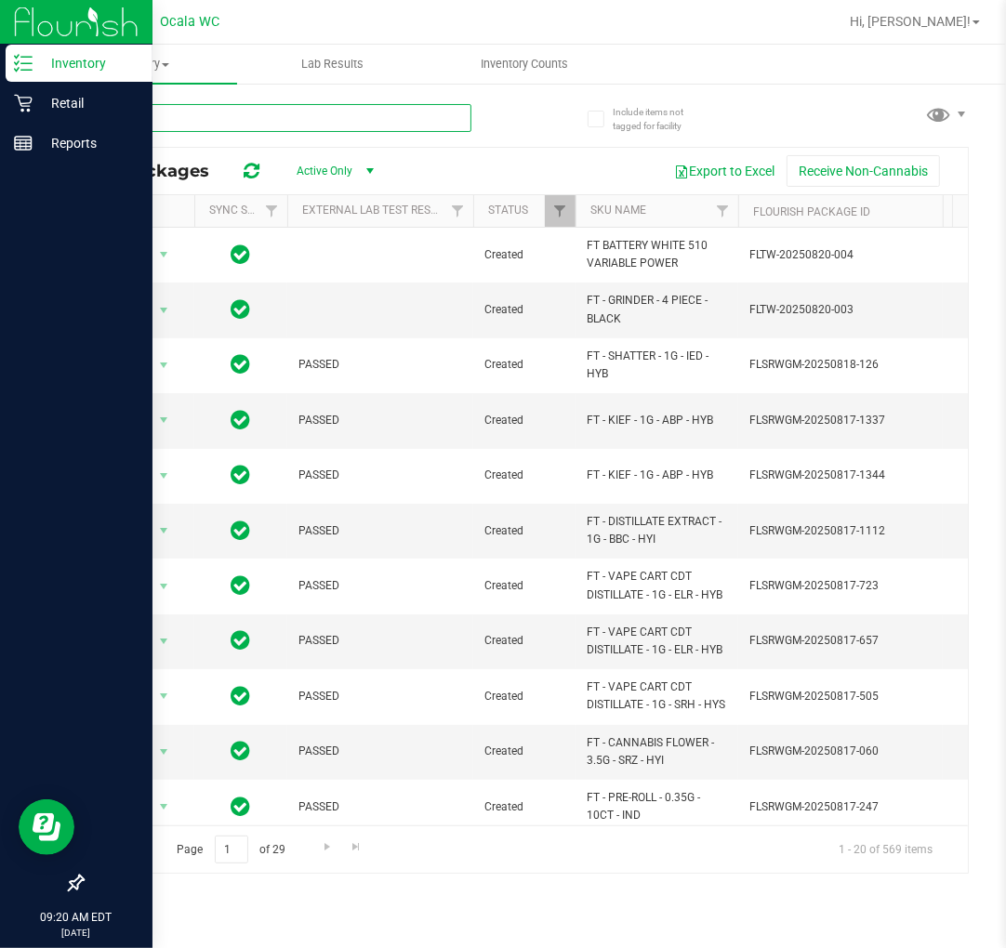
click at [282, 124] on input "text" at bounding box center [276, 118] width 389 height 28
type input "fso"
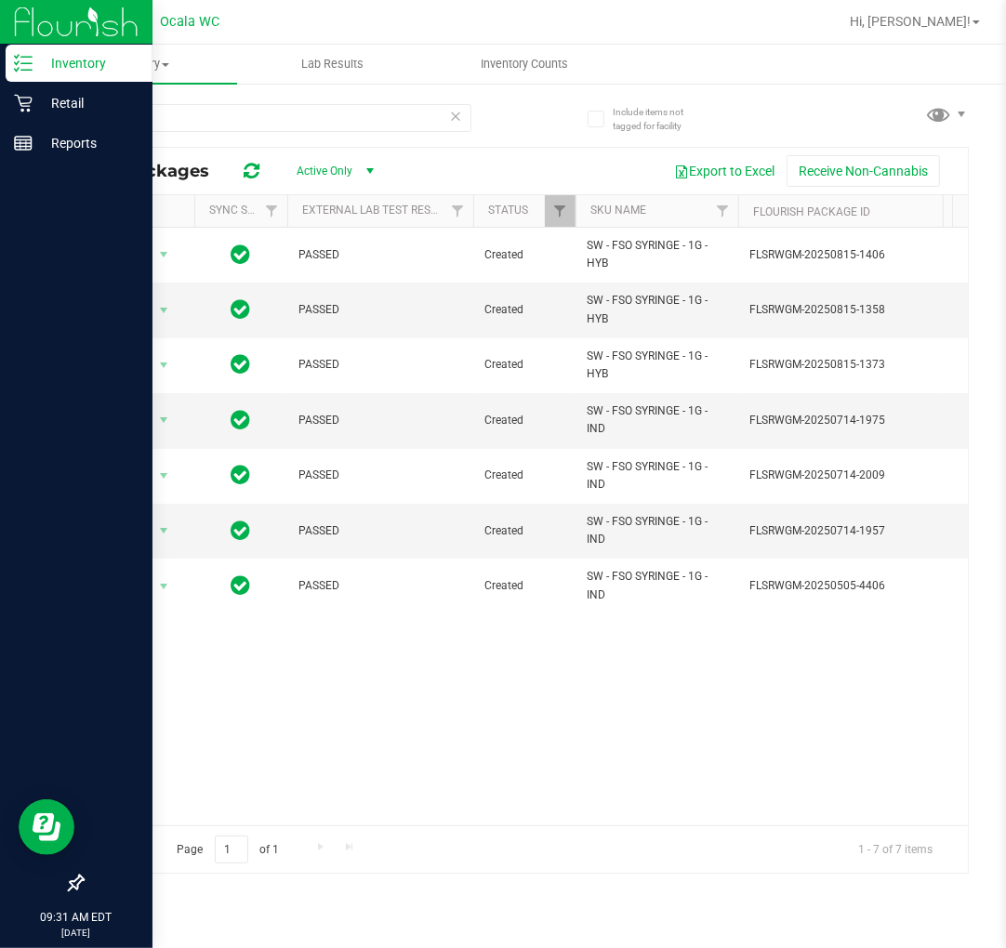
click at [456, 117] on icon at bounding box center [455, 115] width 13 height 22
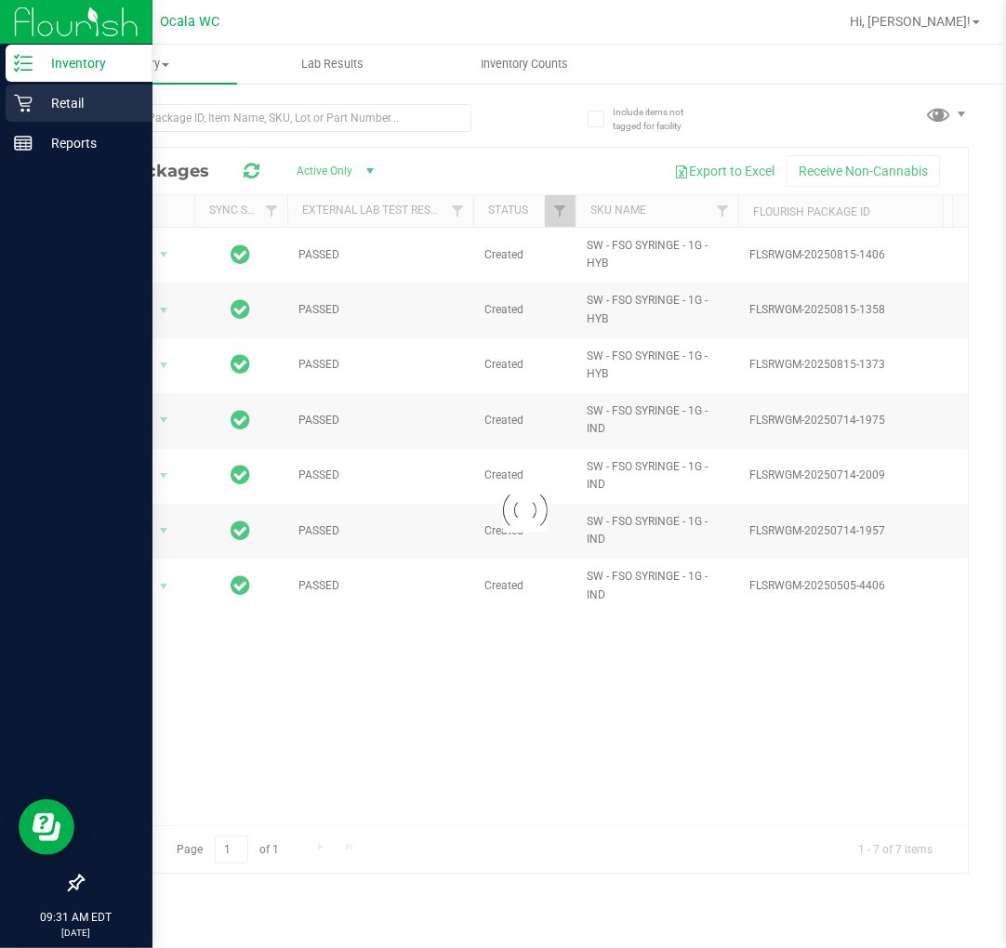
click at [43, 113] on p "Retail" at bounding box center [89, 103] width 112 height 22
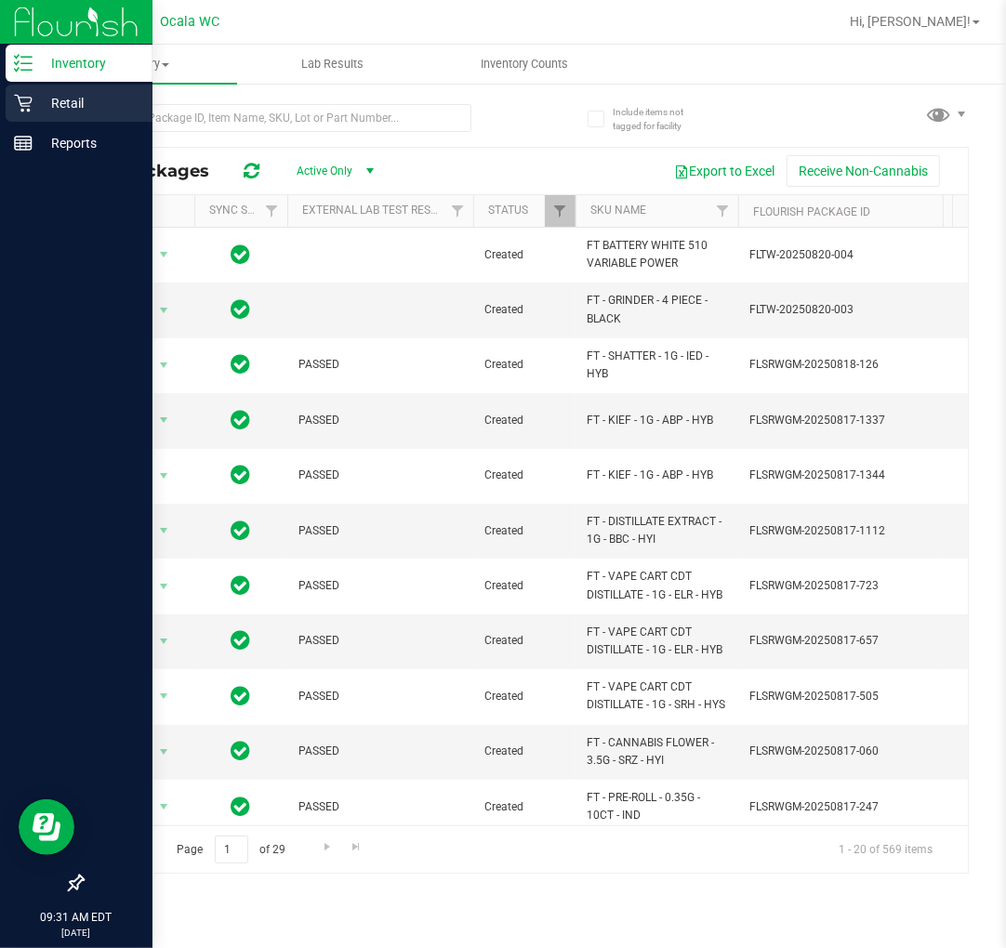
click at [34, 102] on p "Retail" at bounding box center [89, 103] width 112 height 22
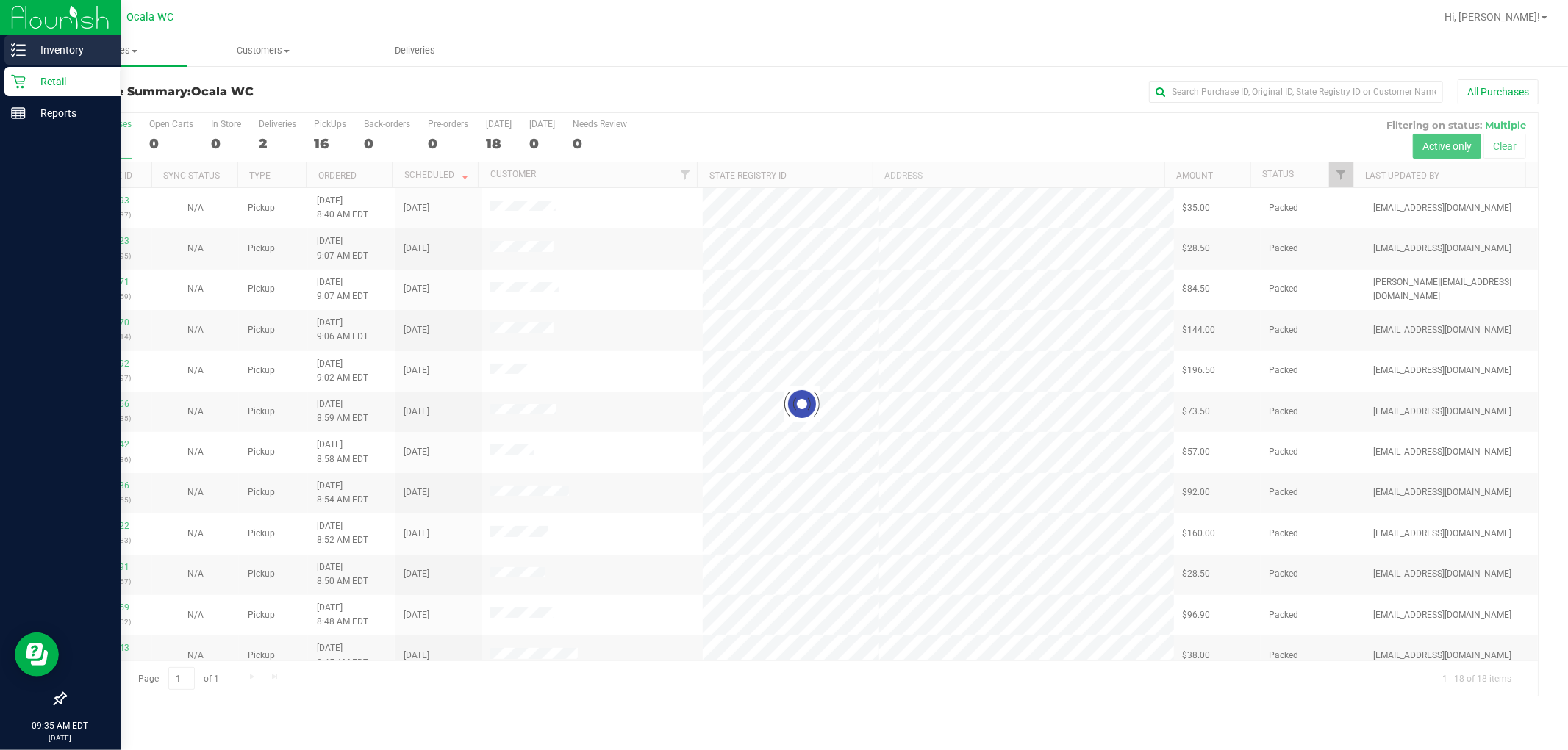
click at [34, 36] on div "Inventory" at bounding box center [62, 50] width 116 height 29
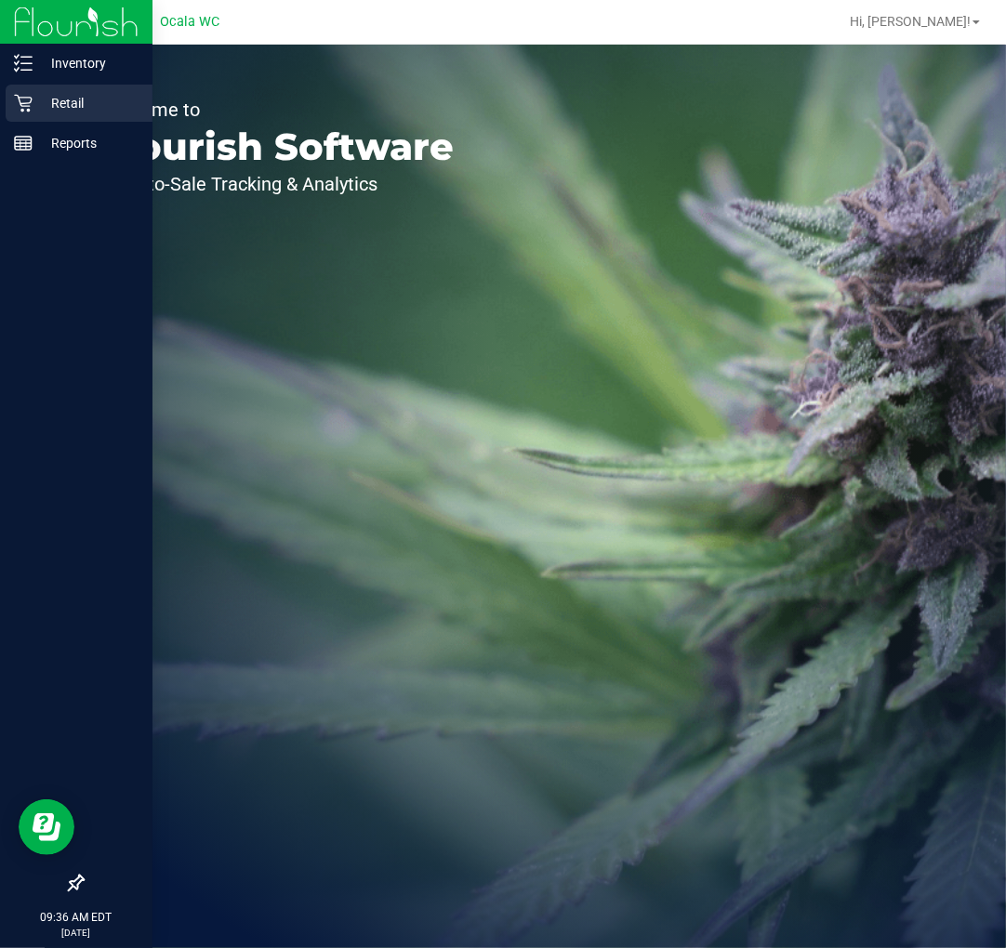
click at [50, 88] on div "Retail" at bounding box center [79, 103] width 147 height 37
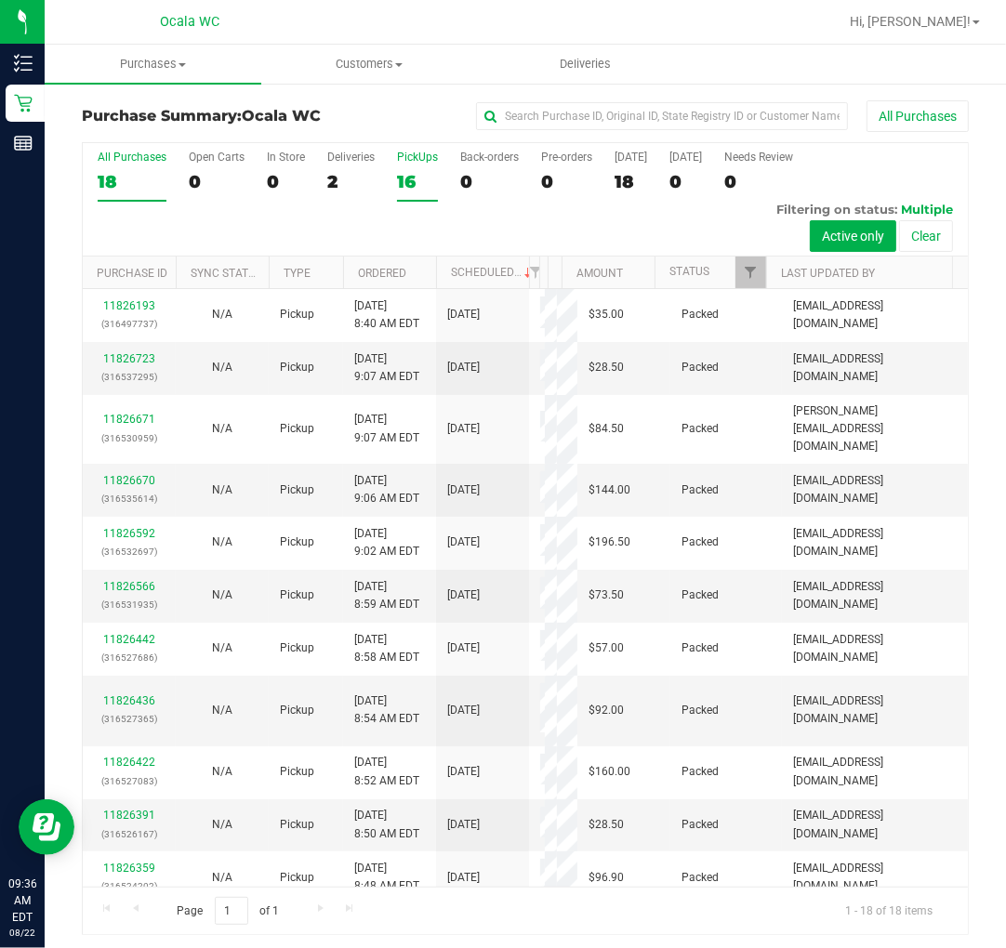
click at [404, 188] on div "16" at bounding box center [417, 181] width 41 height 21
click at [0, 0] on input "PickUps 16" at bounding box center [0, 0] width 0 height 0
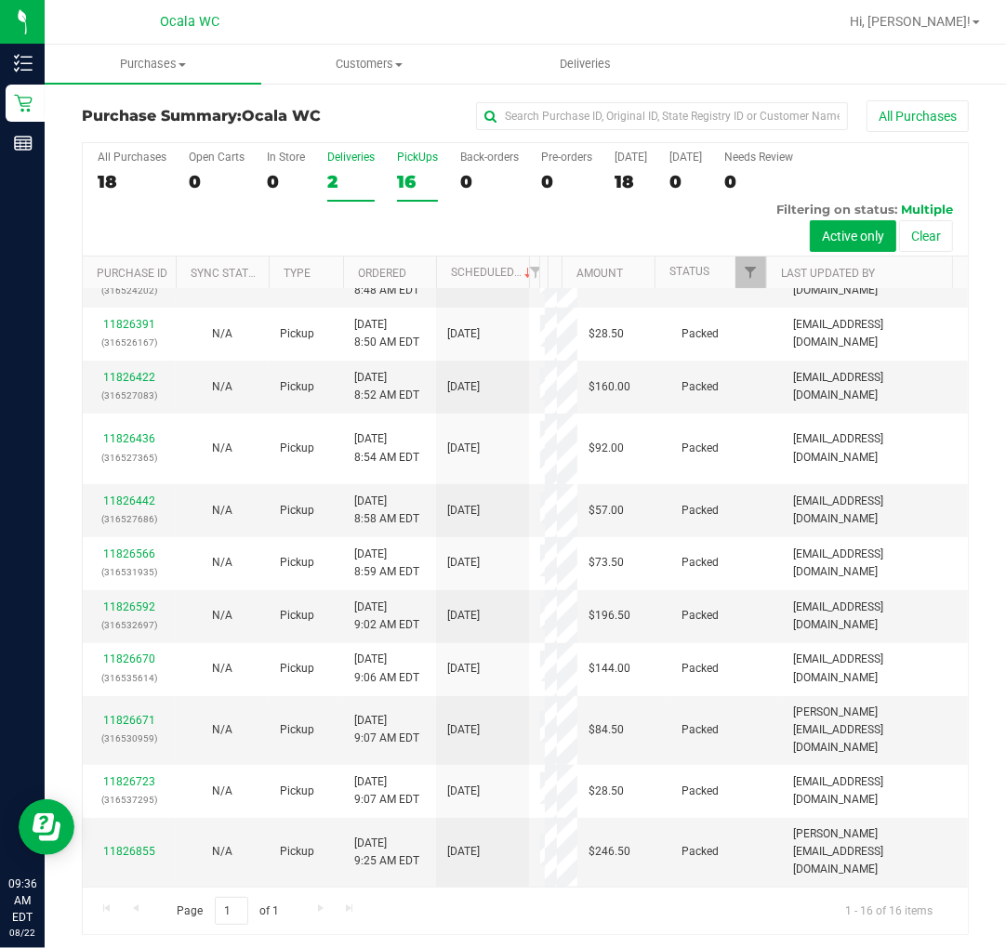
click at [328, 162] on div "Deliveries" at bounding box center [350, 157] width 47 height 13
click at [0, 0] on input "Deliveries 2" at bounding box center [0, 0] width 0 height 0
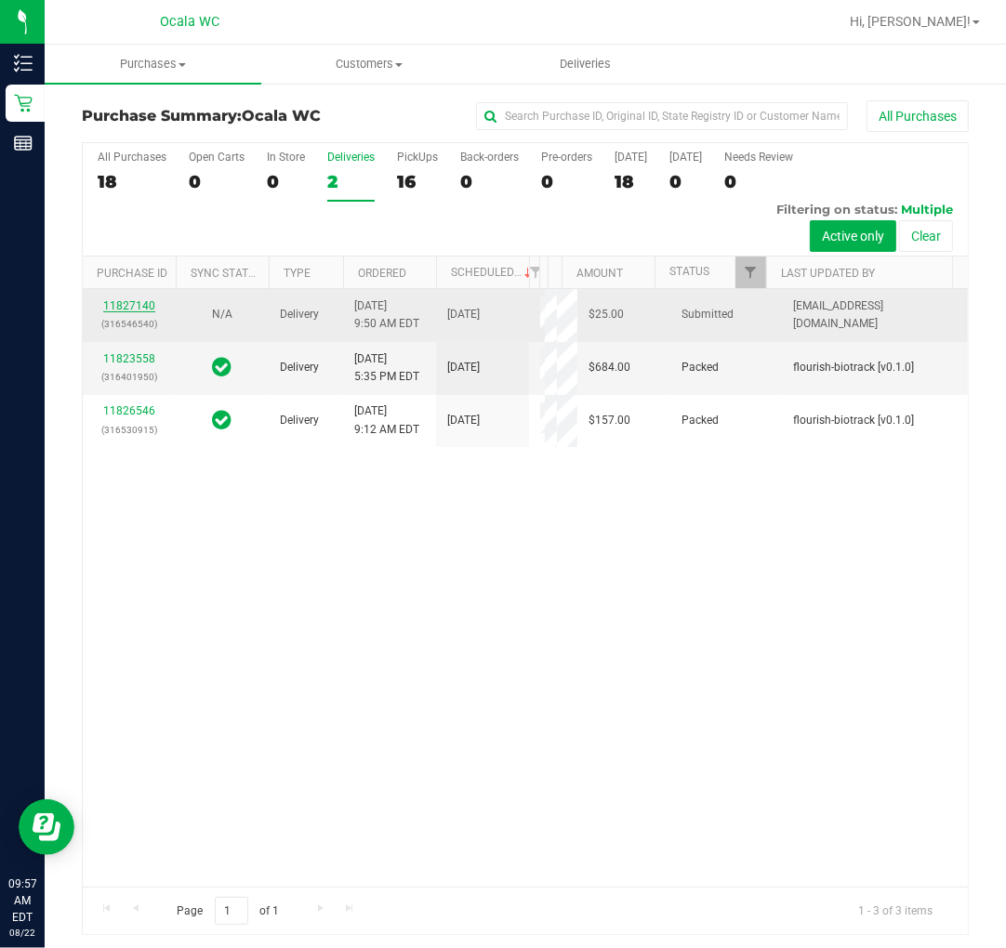
click at [110, 312] on link "11827140" at bounding box center [129, 305] width 52 height 13
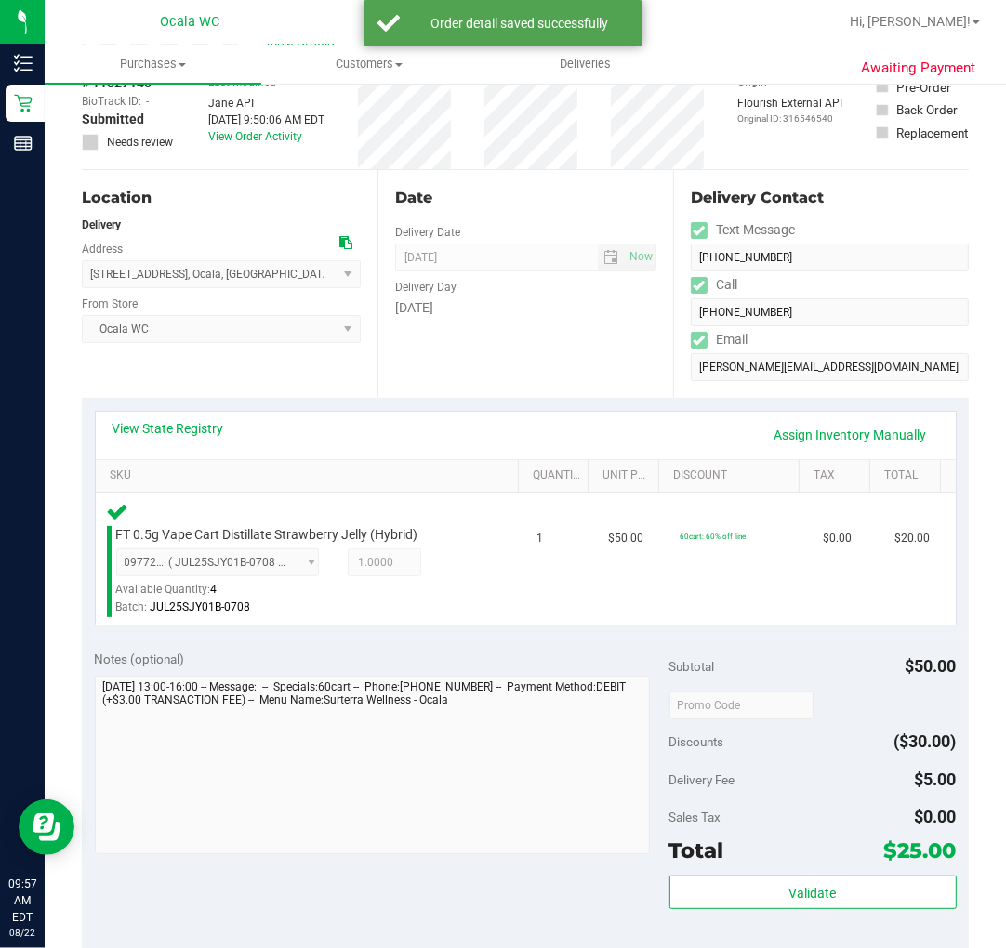
scroll to position [206, 0]
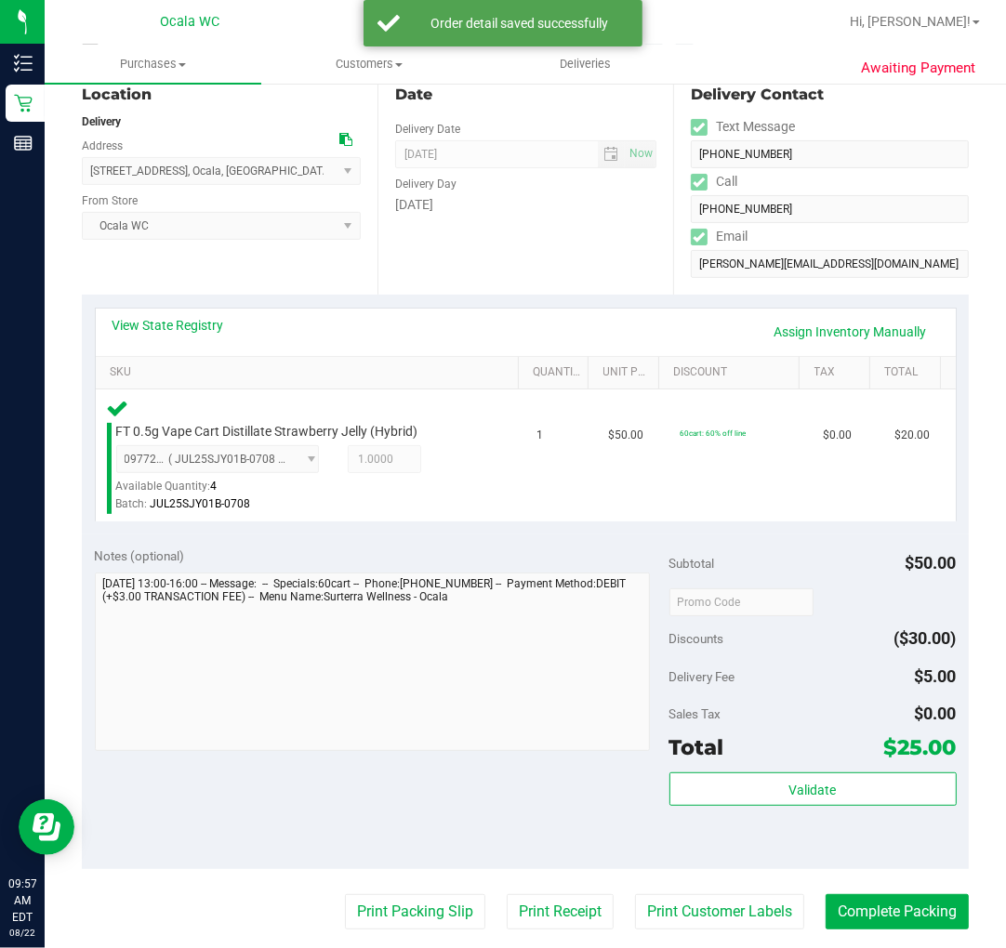
drag, startPoint x: 738, startPoint y: 749, endPoint x: 747, endPoint y: 751, distance: 9.5
click at [745, 749] on div "Total $25.00" at bounding box center [812, 747] width 287 height 33
click at [748, 762] on div "Total $25.00" at bounding box center [812, 747] width 287 height 33
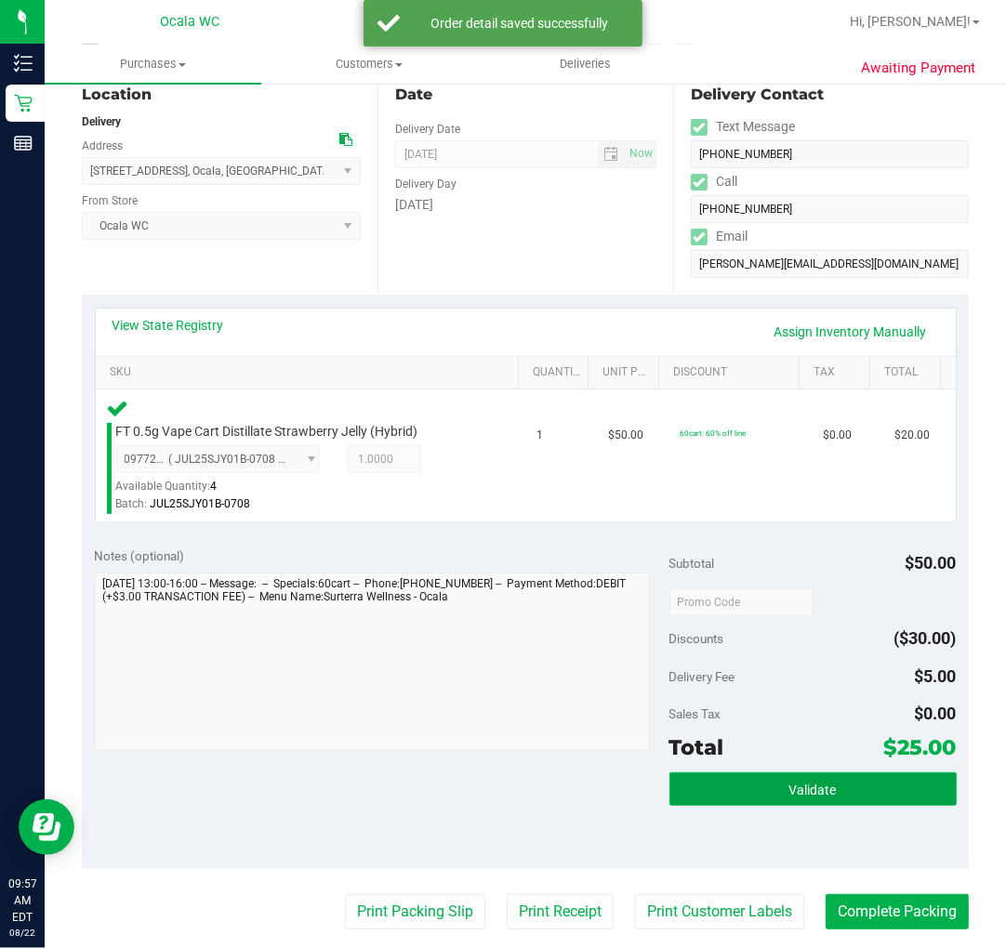
click at [748, 787] on button "Validate" at bounding box center [812, 788] width 287 height 33
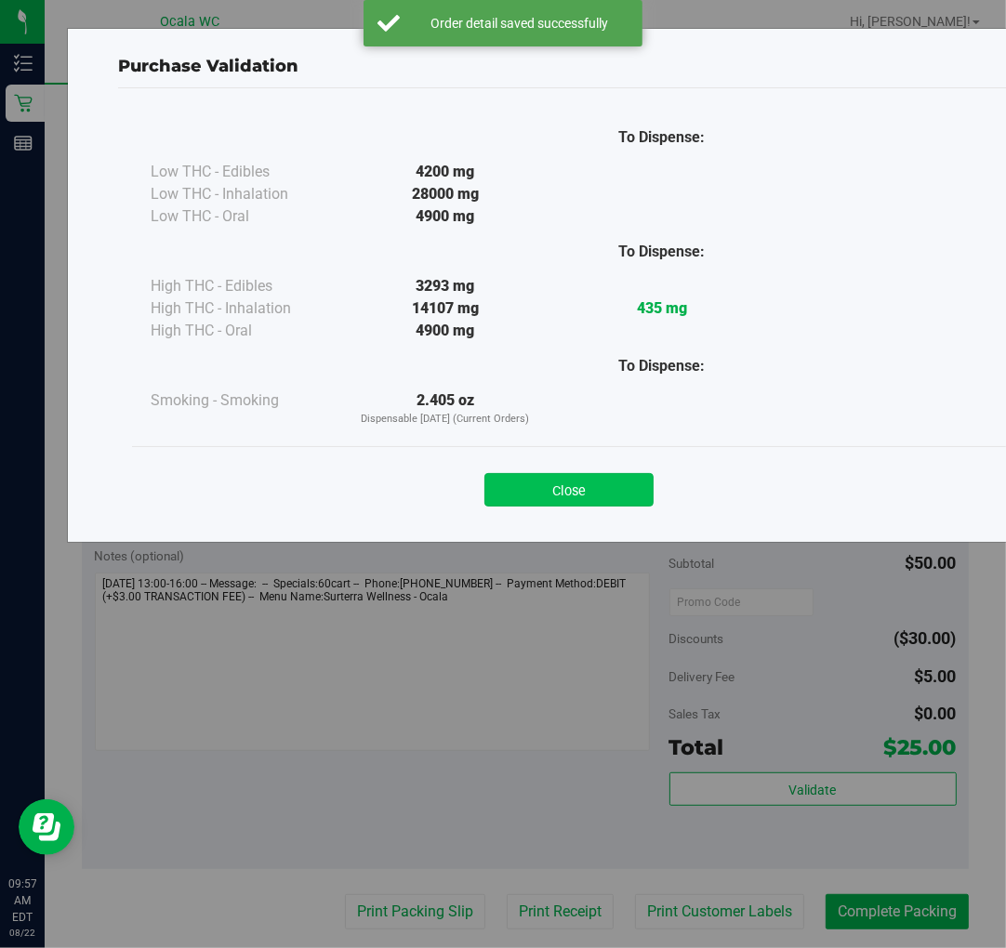
click at [572, 485] on button "Close" at bounding box center [568, 489] width 169 height 33
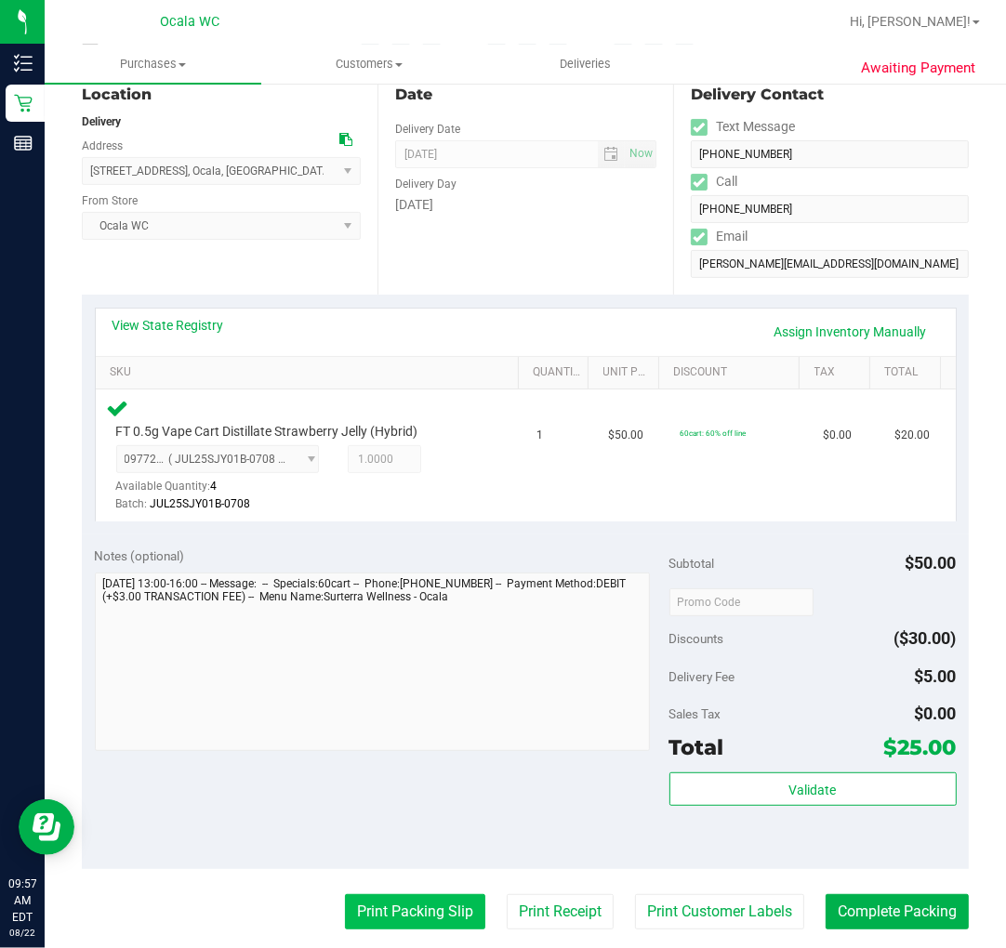
click at [389, 908] on button "Print Packing Slip" at bounding box center [415, 911] width 140 height 35
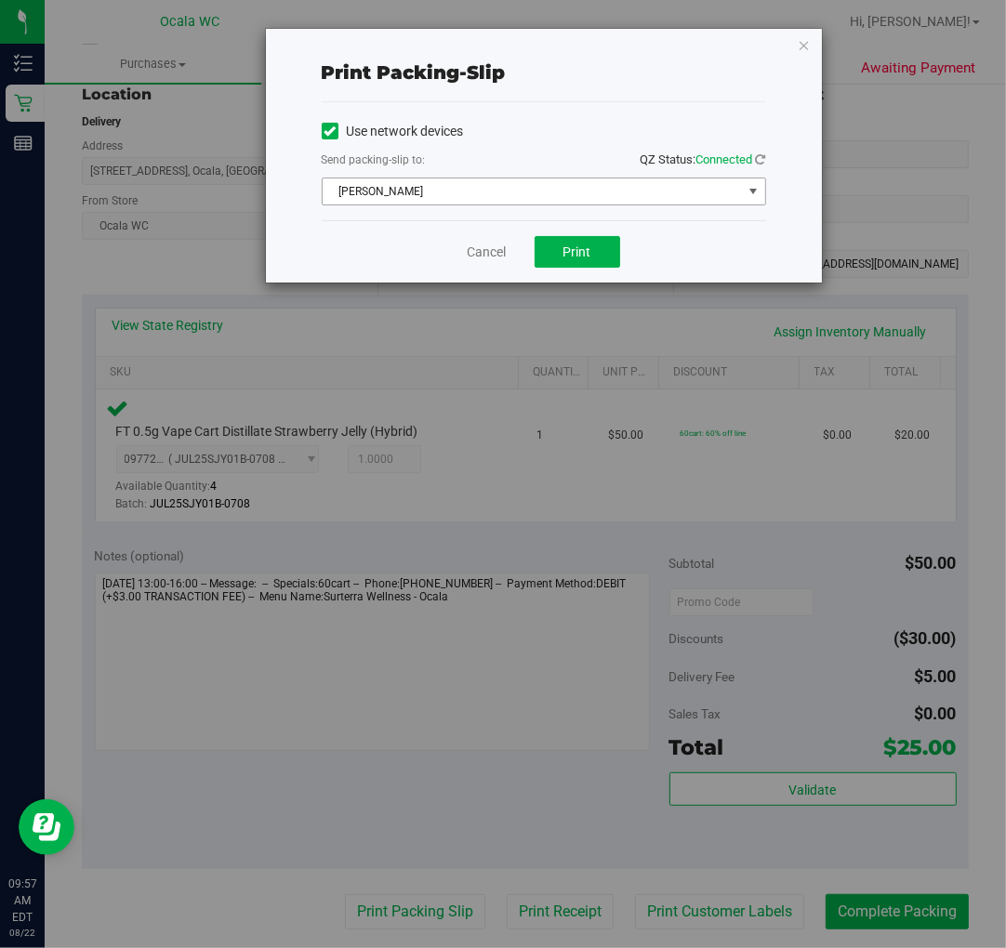
click at [560, 178] on span "[PERSON_NAME]" at bounding box center [544, 192] width 444 height 28
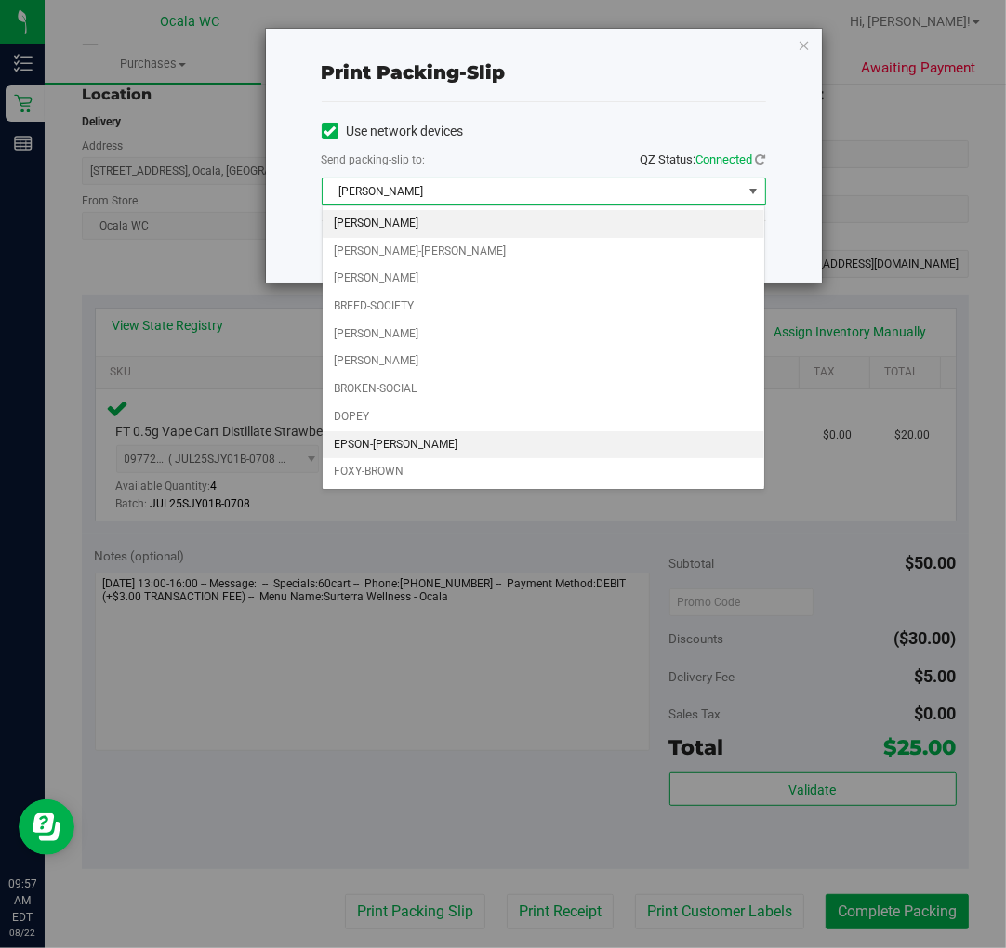
click at [410, 450] on li "EPSON-[PERSON_NAME]" at bounding box center [544, 445] width 442 height 28
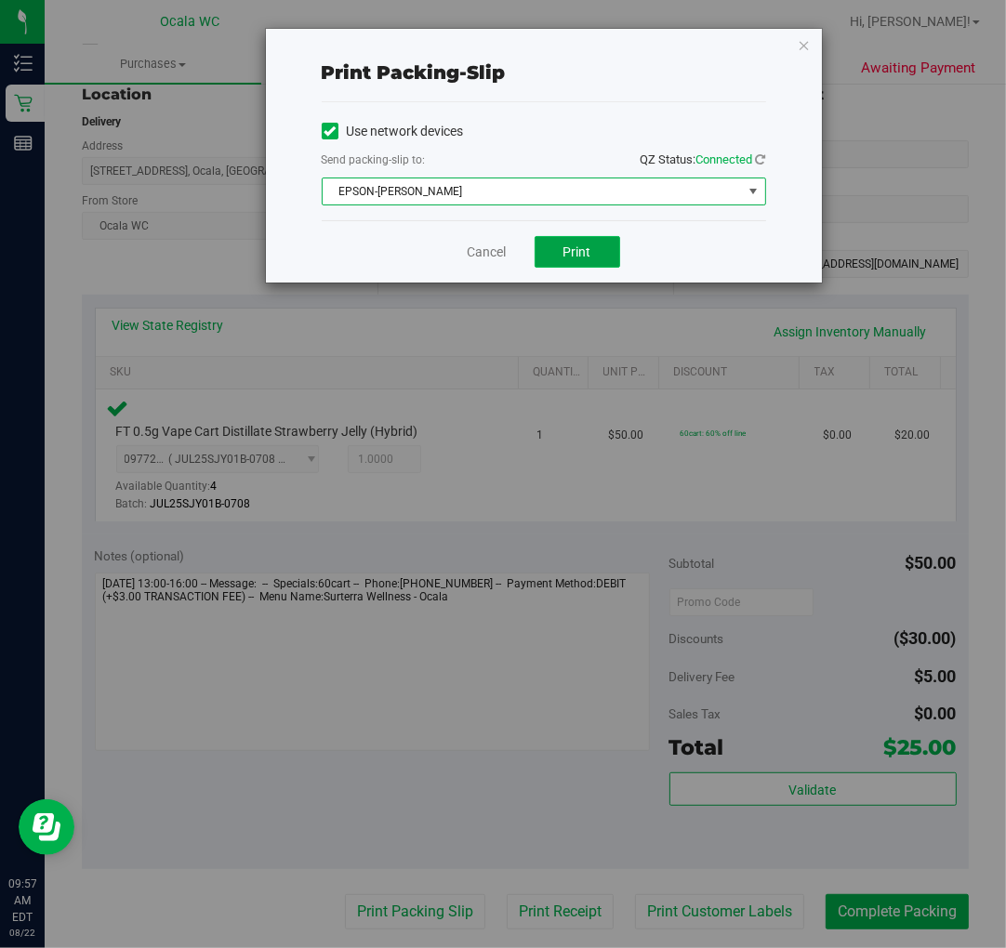
click at [576, 252] on span "Print" at bounding box center [577, 251] width 28 height 15
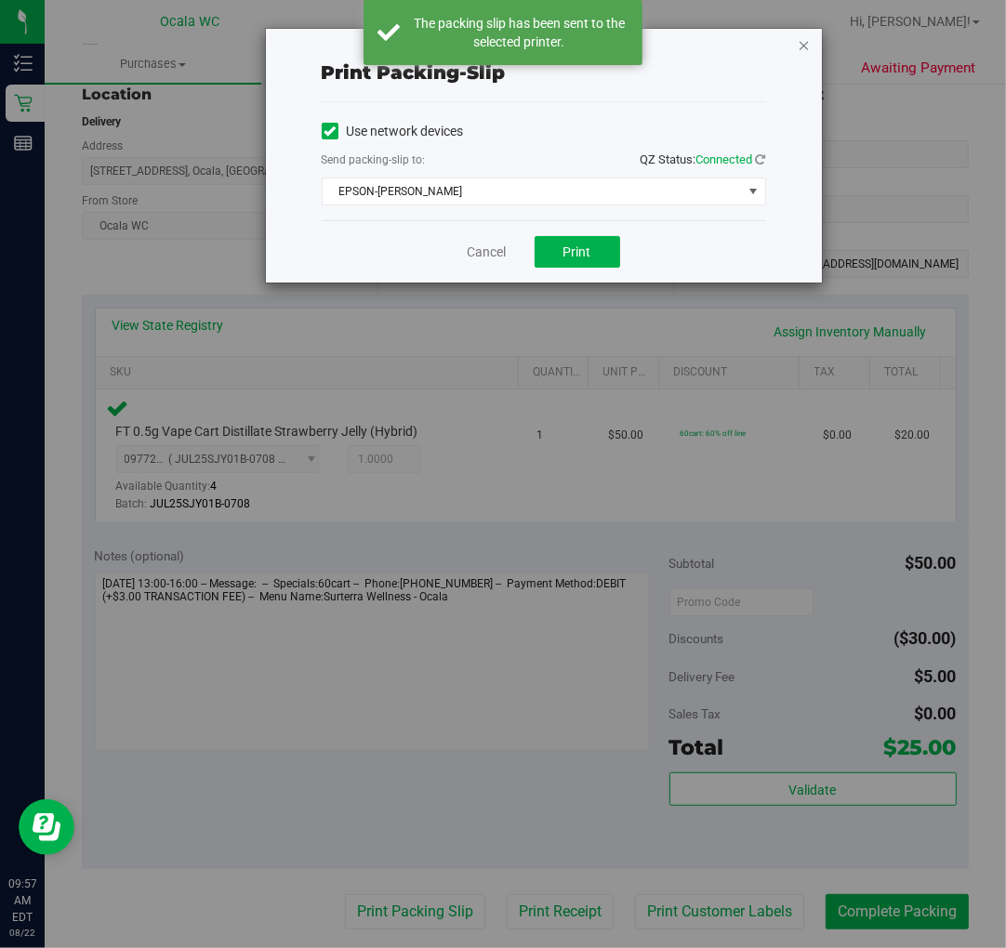
click at [803, 38] on icon "button" at bounding box center [804, 44] width 13 height 22
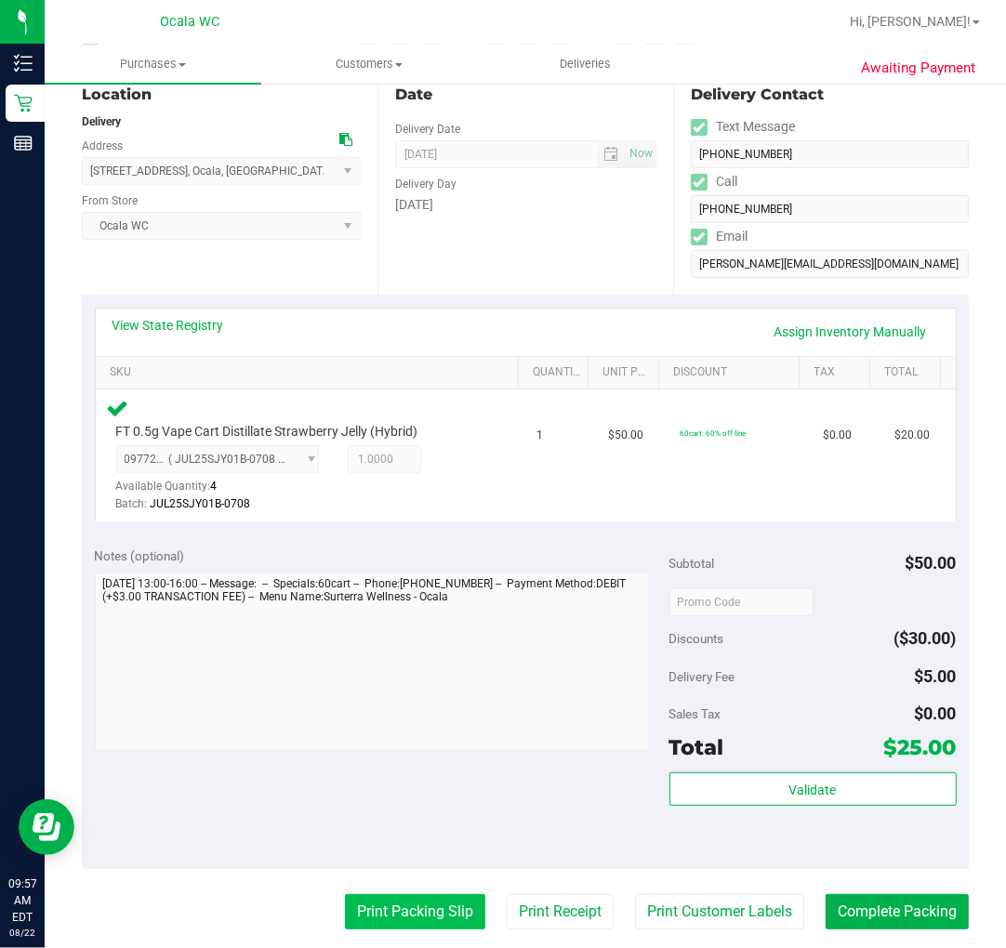
click at [423, 890] on purchase-details "Back Edit Purchase Cancel Purchase View Profile # 11827140 BioTrack ID: - Submi…" at bounding box center [525, 623] width 887 height 1458
click at [418, 922] on button "Print Packing Slip" at bounding box center [415, 911] width 140 height 35
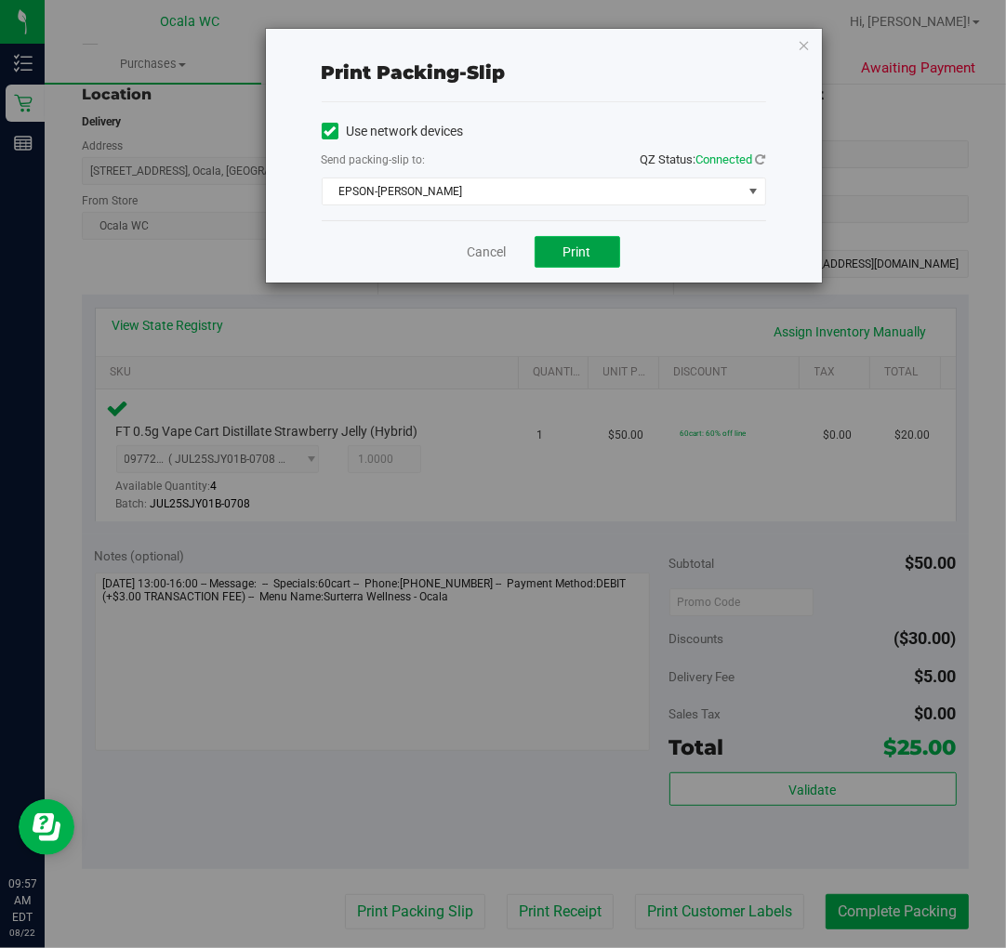
click at [589, 244] on span "Print" at bounding box center [577, 251] width 28 height 15
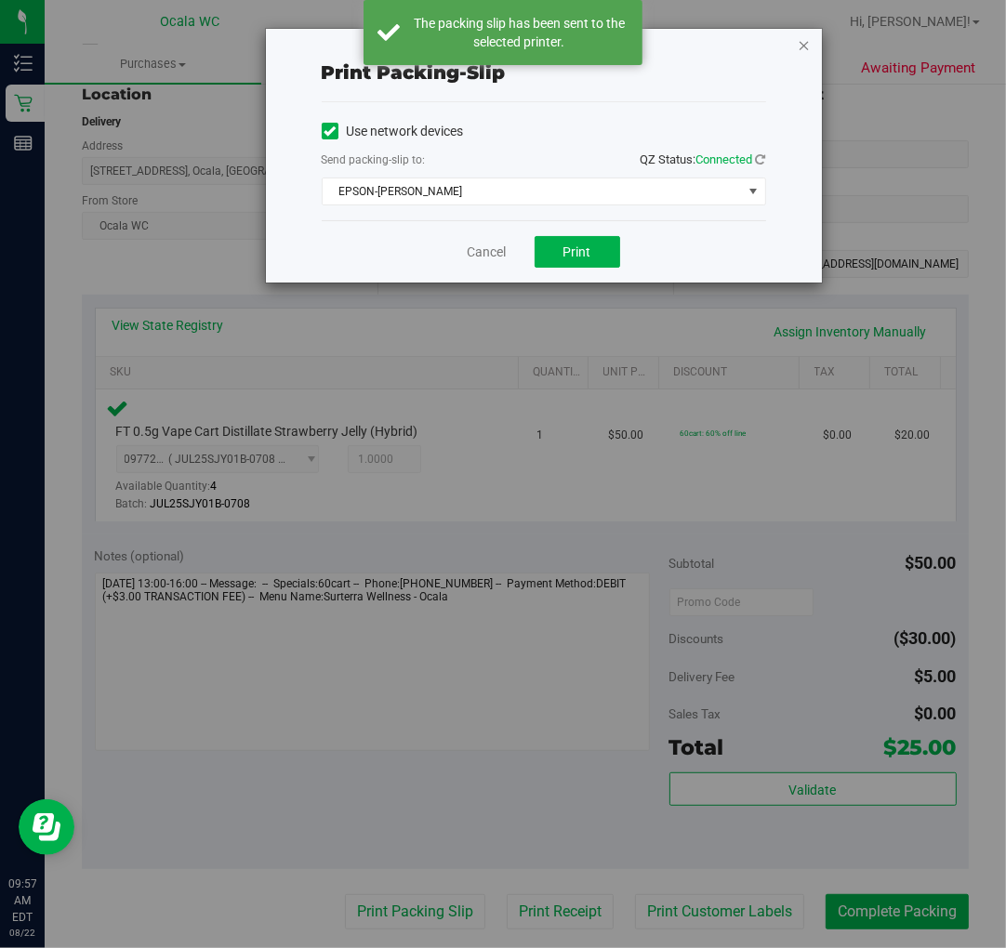
click at [801, 41] on icon "button" at bounding box center [804, 44] width 13 height 22
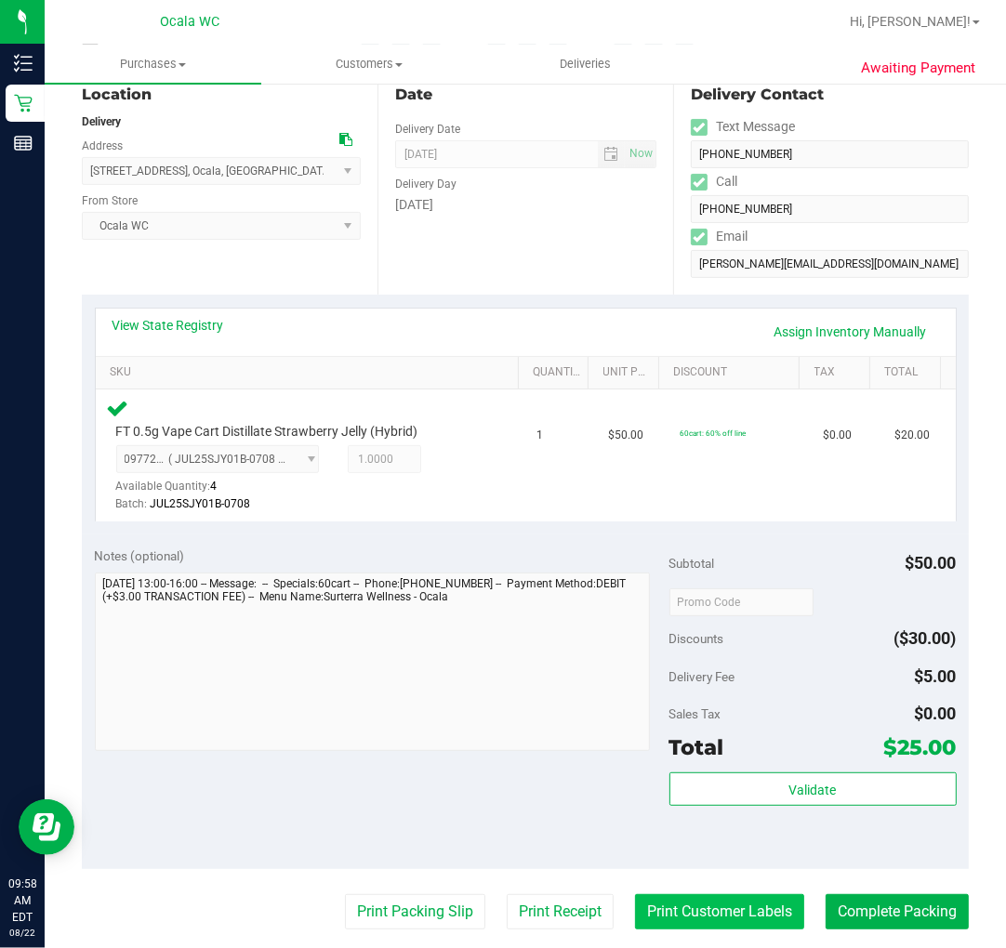
click at [657, 912] on button "Print Customer Labels" at bounding box center [719, 911] width 169 height 35
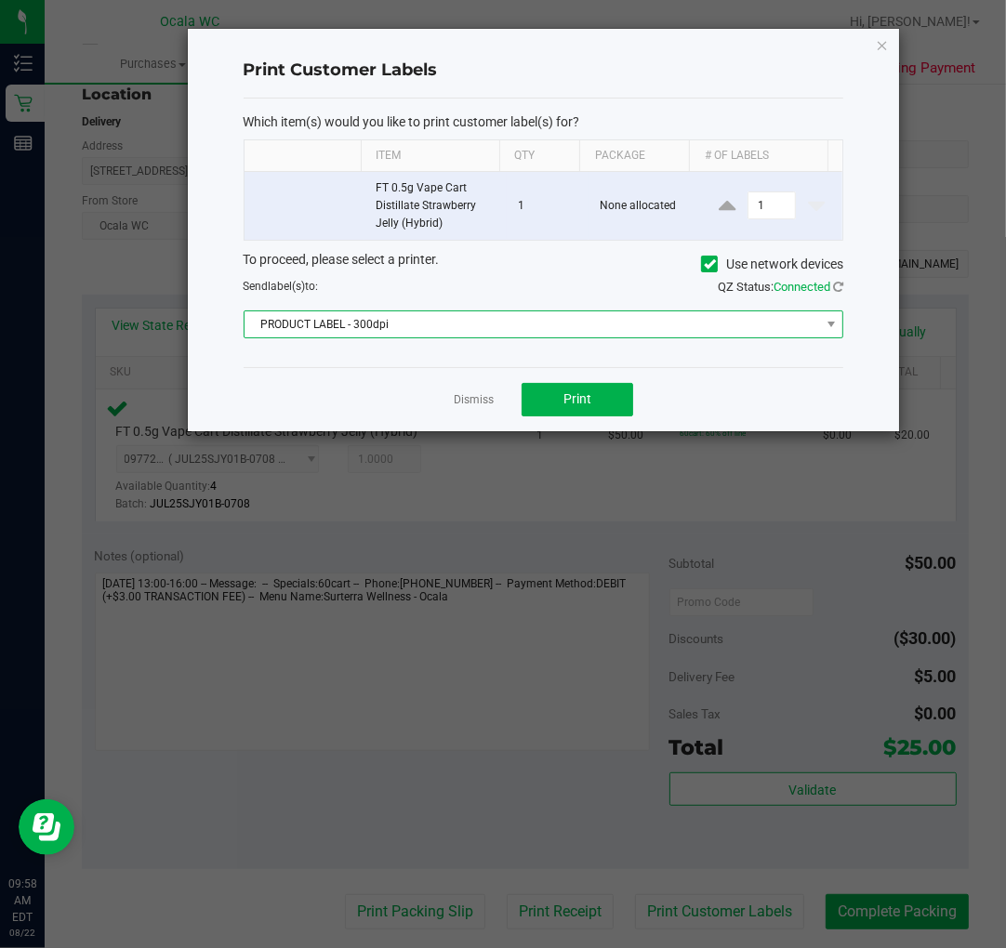
click at [560, 336] on span "PRODUCT LABEL - 300dpi" at bounding box center [531, 324] width 575 height 26
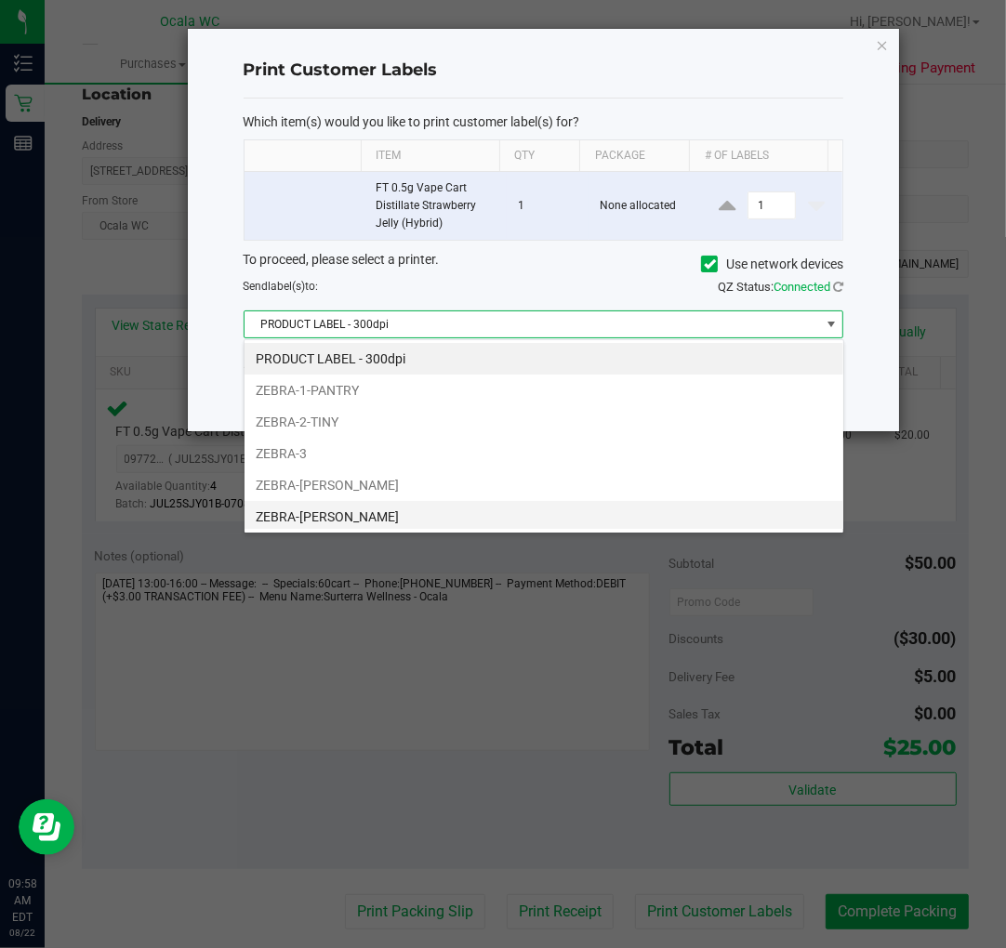
scroll to position [28, 600]
click at [345, 511] on li "ZEBRA-GROVER" at bounding box center [543, 517] width 599 height 32
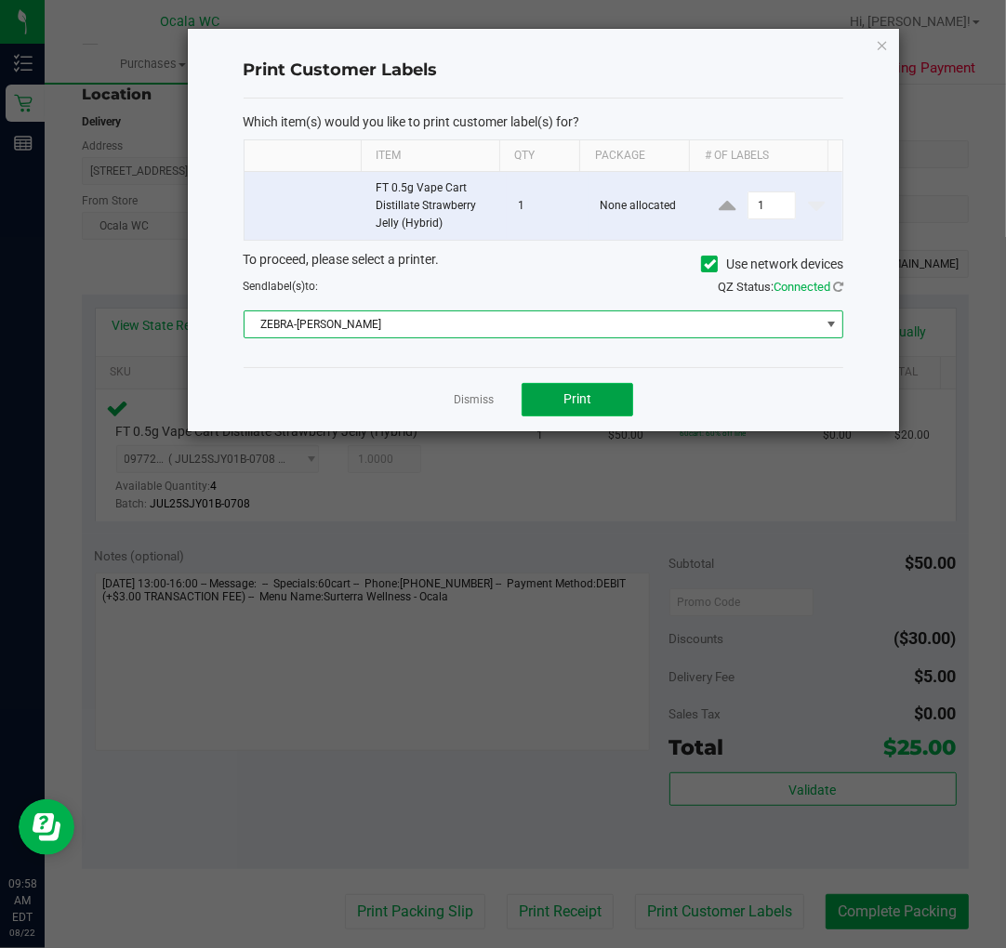
click at [590, 390] on button "Print" at bounding box center [577, 399] width 112 height 33
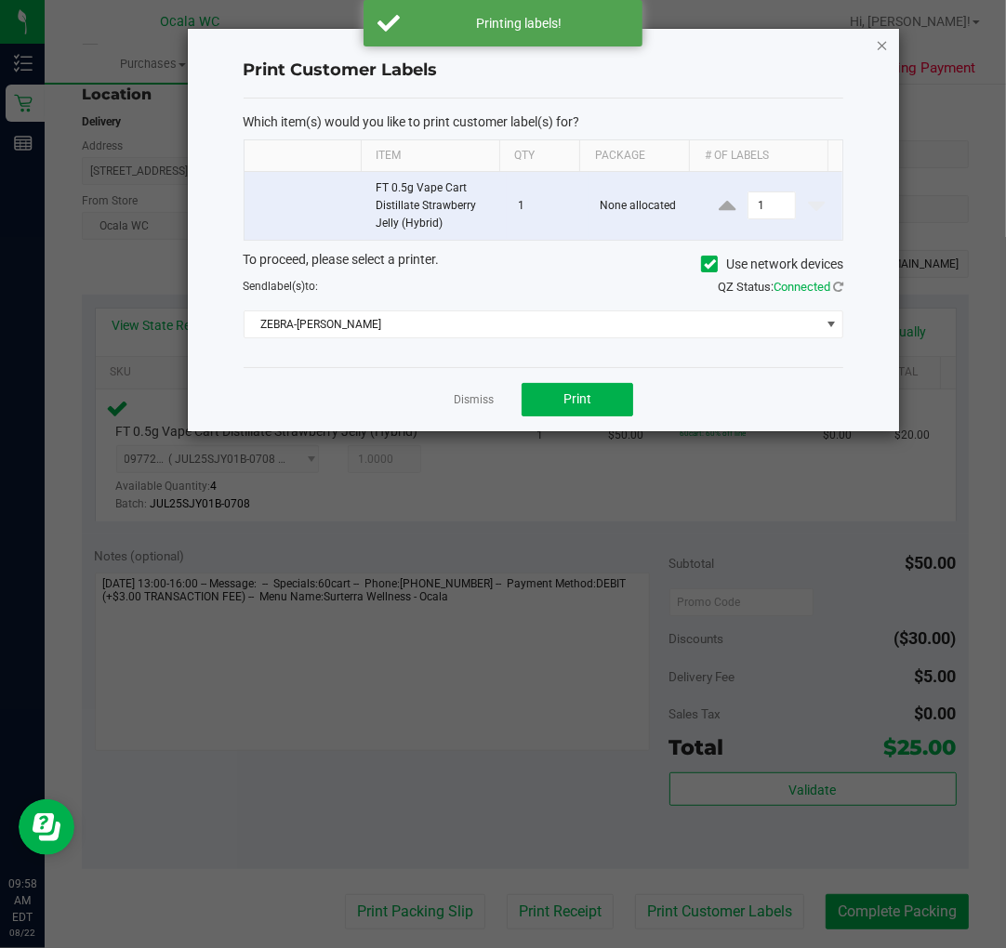
click at [876, 39] on icon "button" at bounding box center [882, 44] width 13 height 22
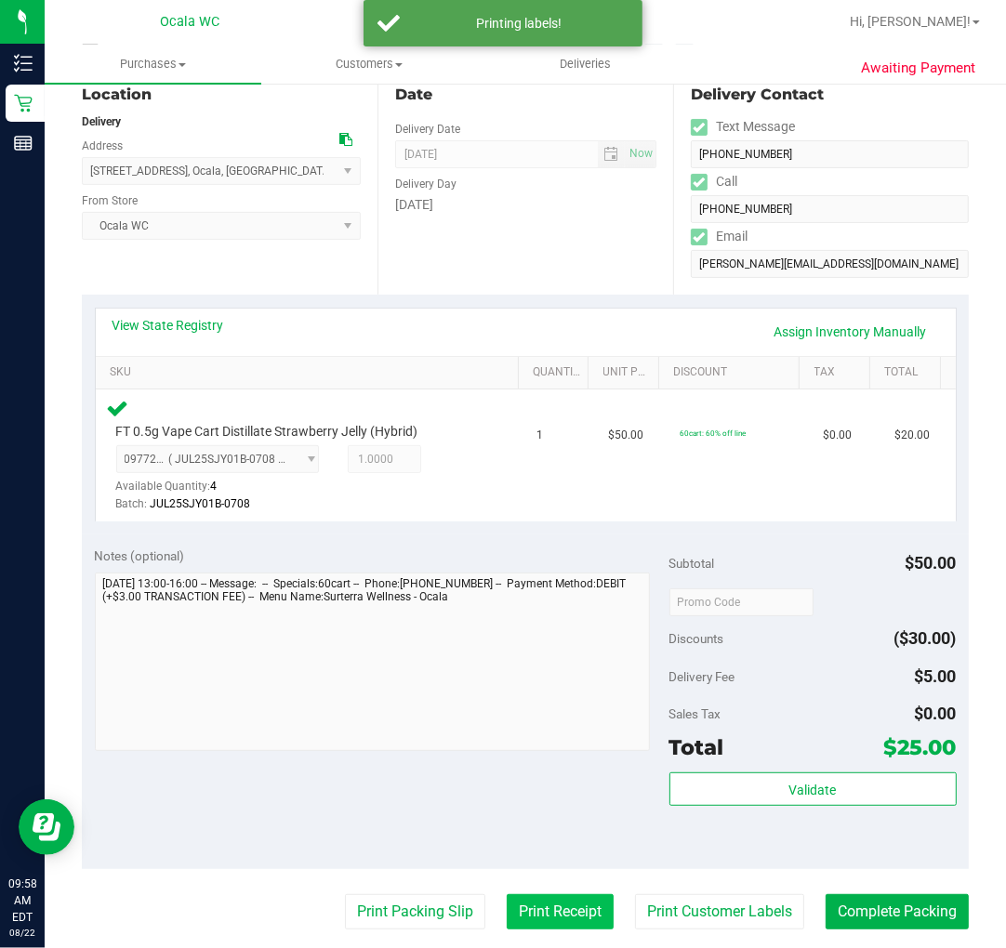
click at [539, 915] on button "Print Receipt" at bounding box center [560, 911] width 107 height 35
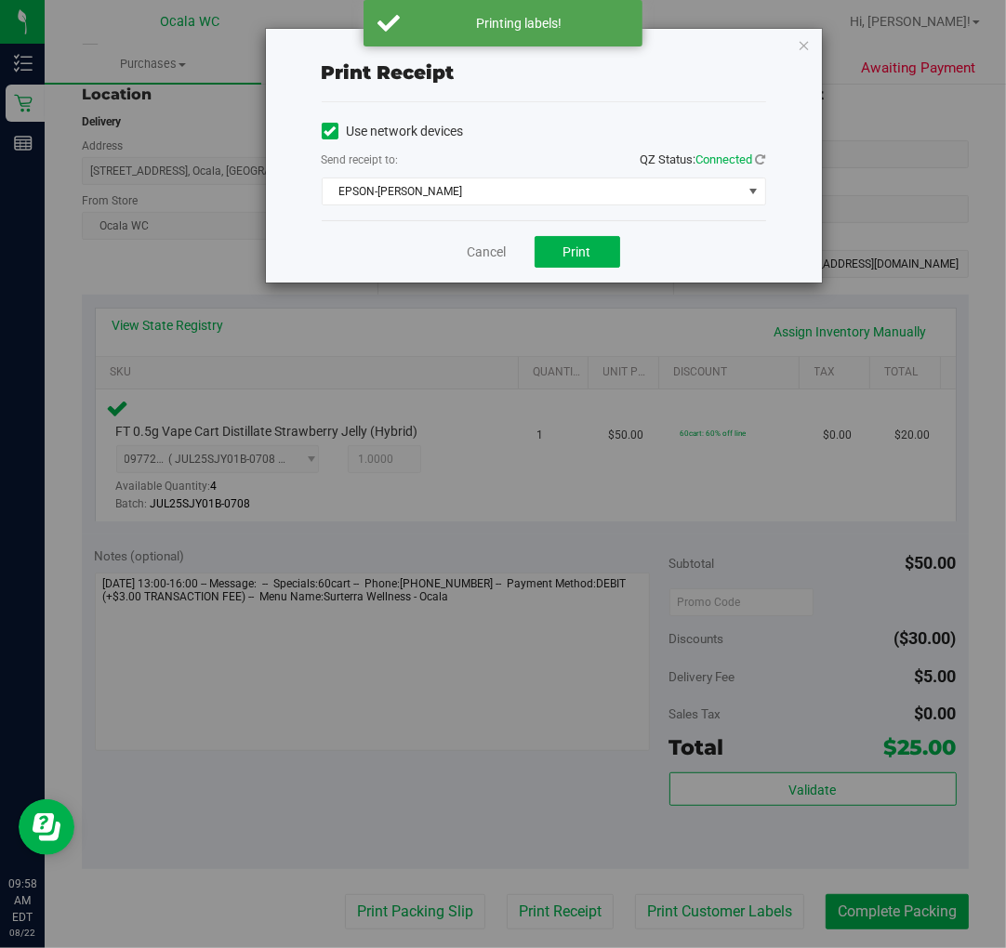
click at [569, 288] on div "Print receipt Use network devices Send receipt to: QZ Status: Connected EPSON-G…" at bounding box center [510, 474] width 1020 height 948
click at [572, 254] on span "Print" at bounding box center [577, 251] width 28 height 15
click at [806, 34] on icon "button" at bounding box center [804, 44] width 13 height 22
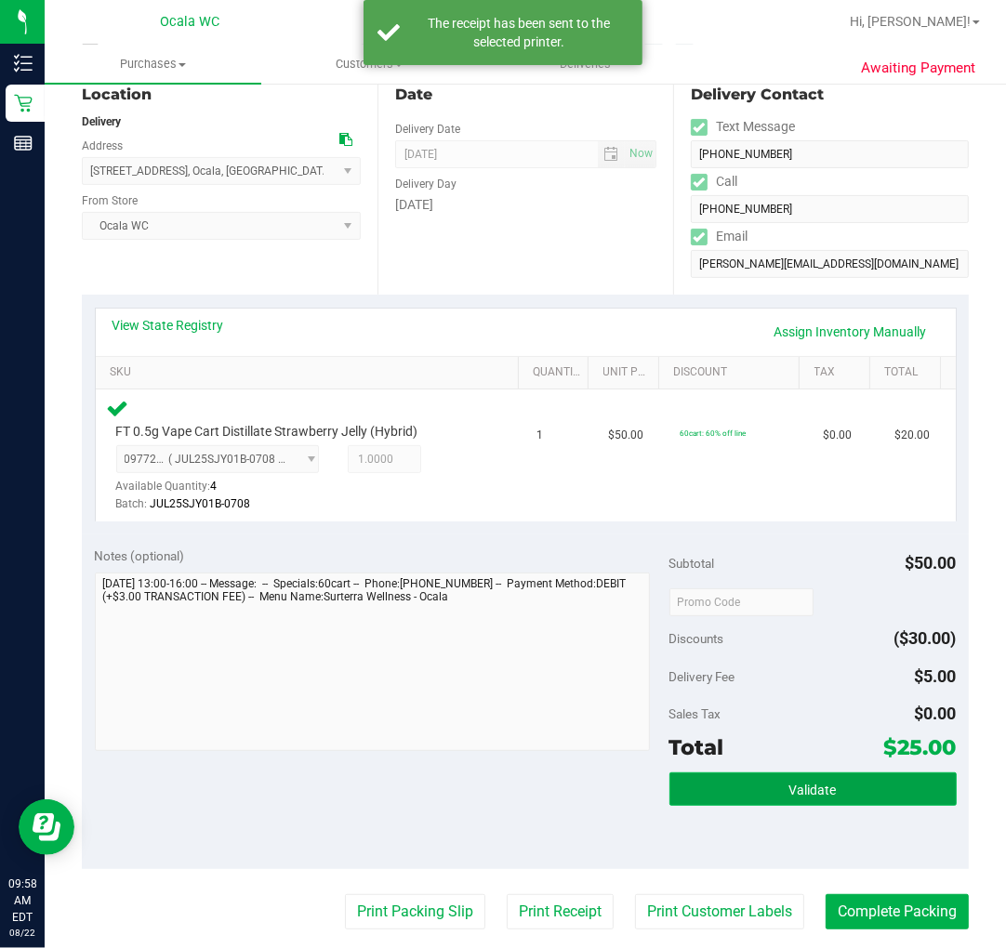
click at [858, 797] on button "Validate" at bounding box center [812, 788] width 287 height 33
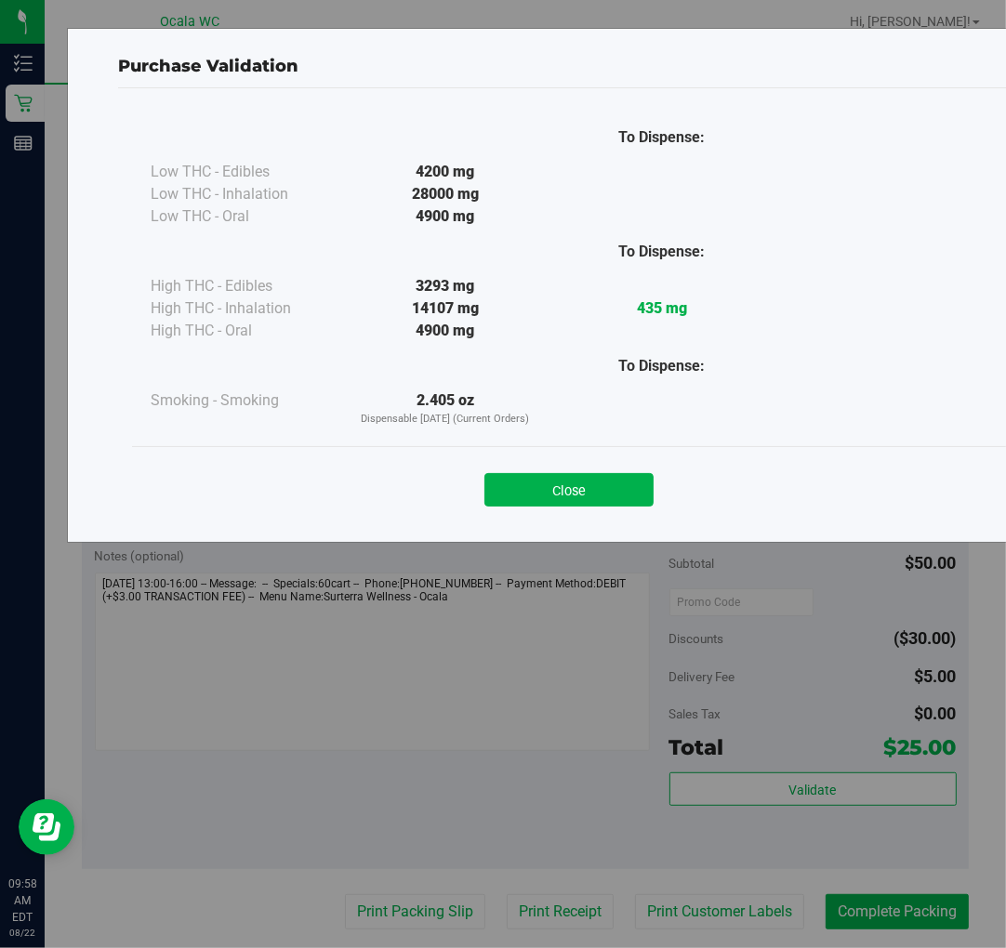
click at [560, 507] on div "Close" at bounding box center [569, 483] width 874 height 75
click at [572, 499] on button "Close" at bounding box center [568, 489] width 169 height 33
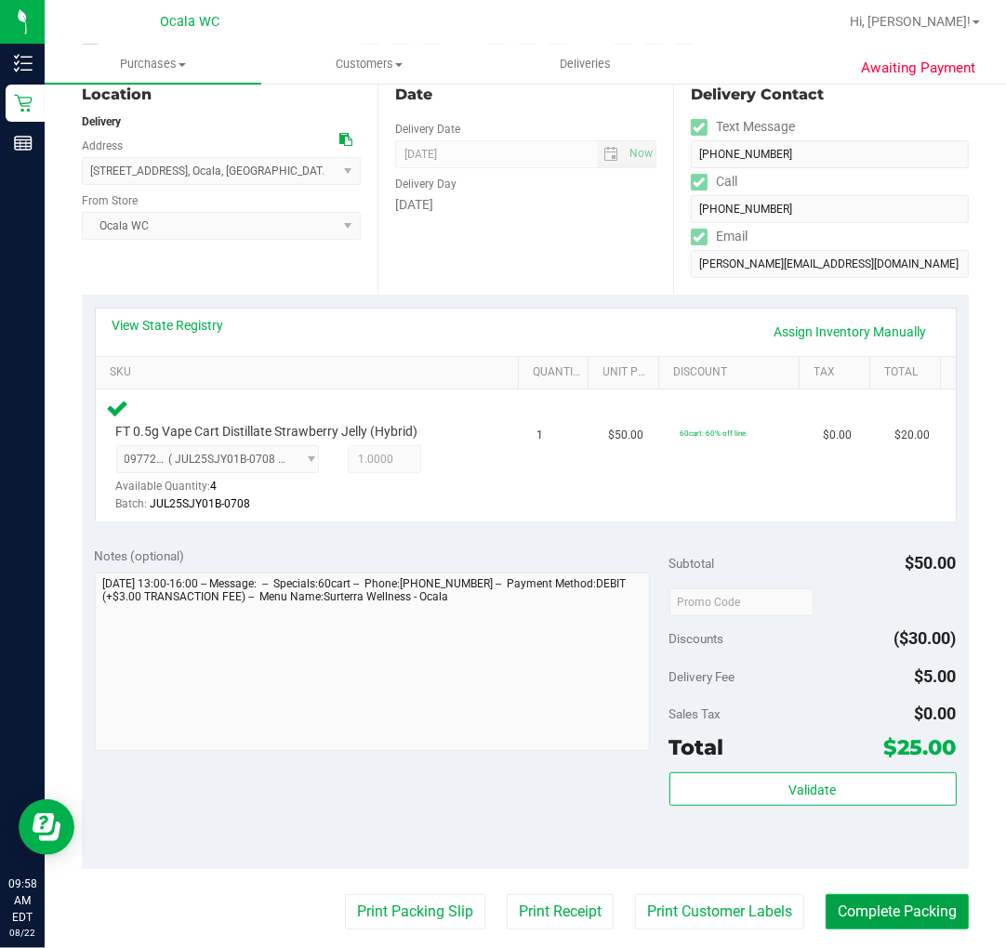
click at [934, 912] on button "Complete Packing" at bounding box center [896, 911] width 143 height 35
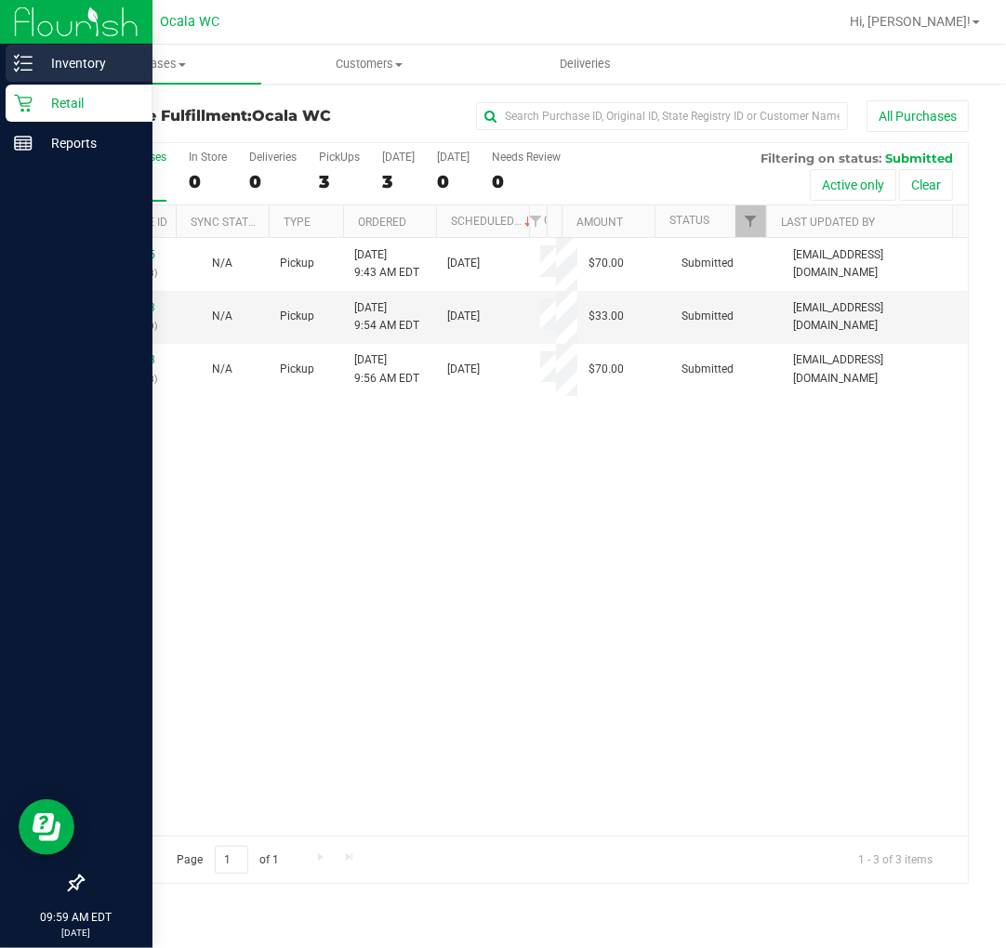
click at [33, 59] on p "Inventory" at bounding box center [89, 63] width 112 height 22
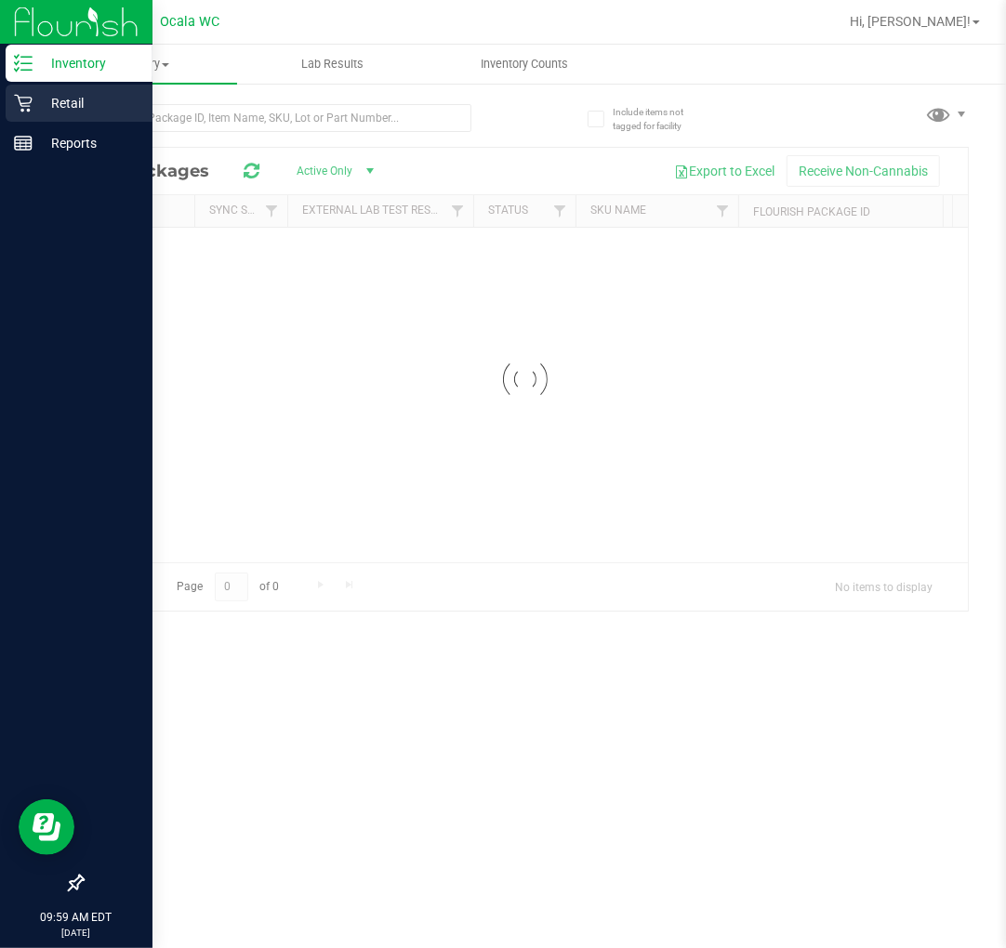
click at [61, 95] on p "Retail" at bounding box center [89, 103] width 112 height 22
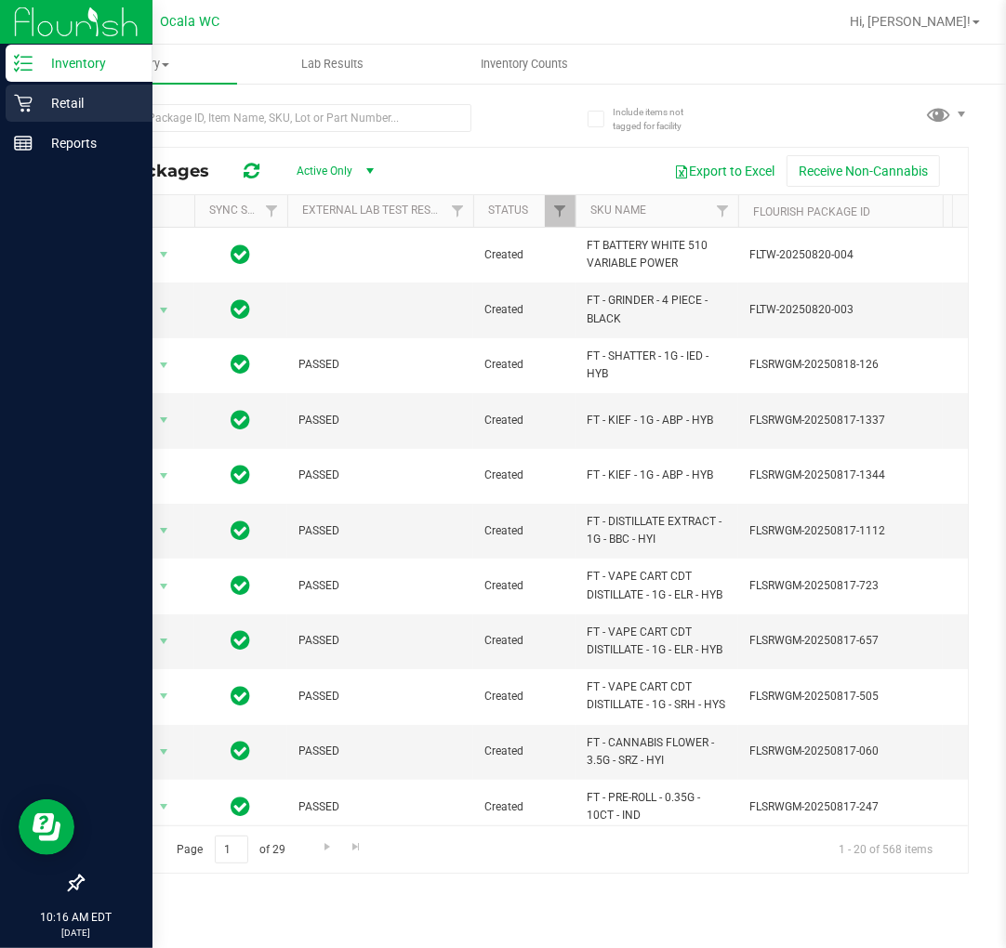
click at [33, 100] on p "Retail" at bounding box center [89, 103] width 112 height 22
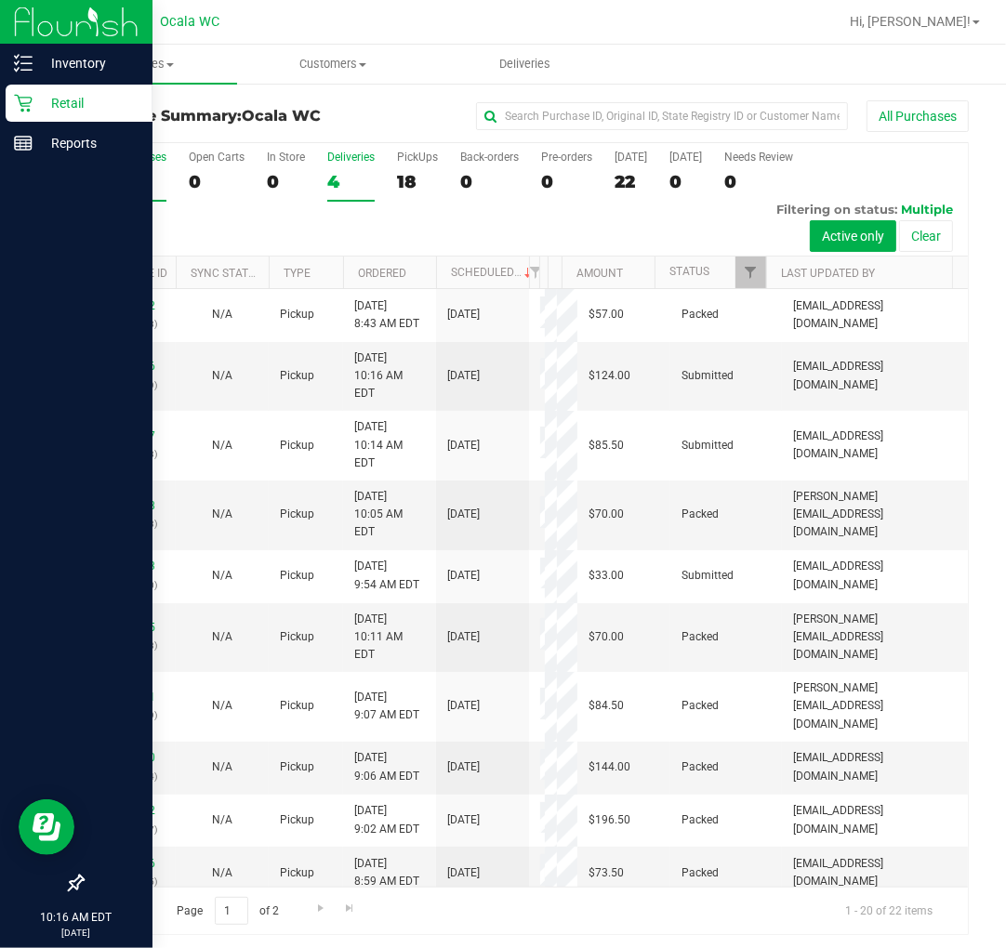
click at [348, 196] on label "Deliveries 4" at bounding box center [350, 176] width 47 height 51
click at [0, 0] on input "Deliveries 4" at bounding box center [0, 0] width 0 height 0
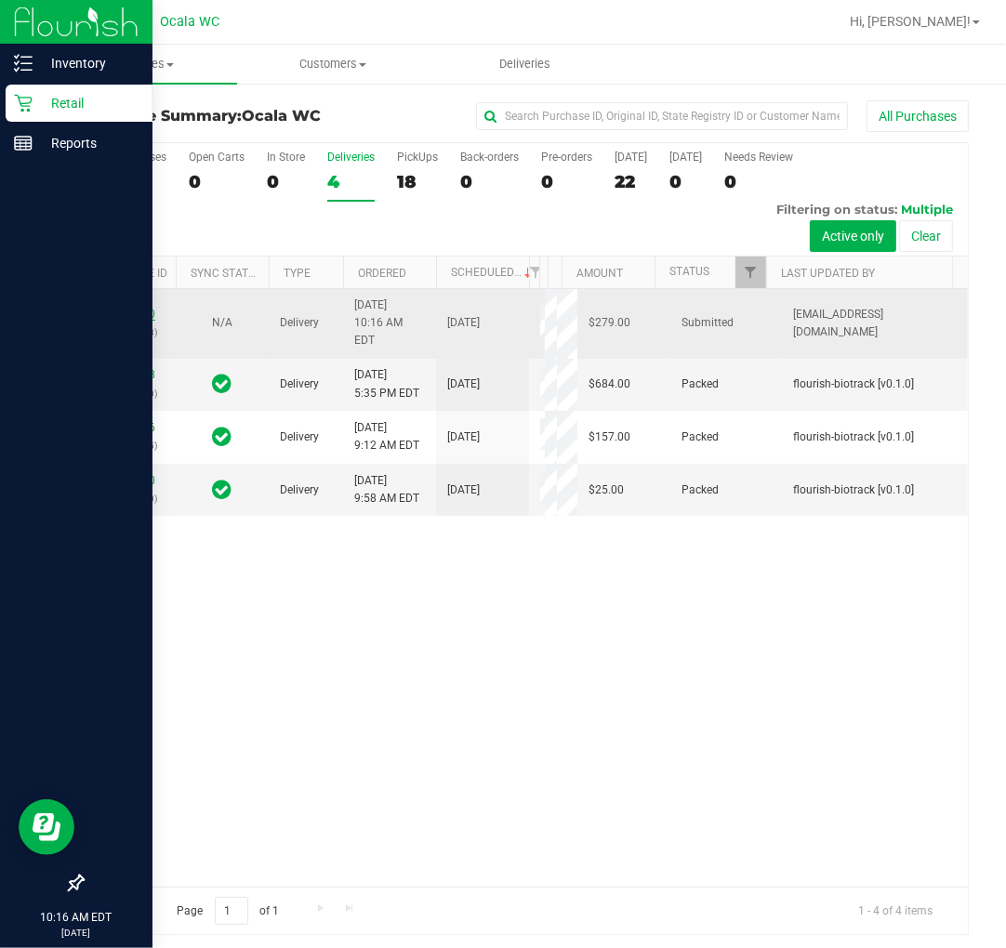
click at [135, 321] on link "11827350" at bounding box center [129, 314] width 52 height 13
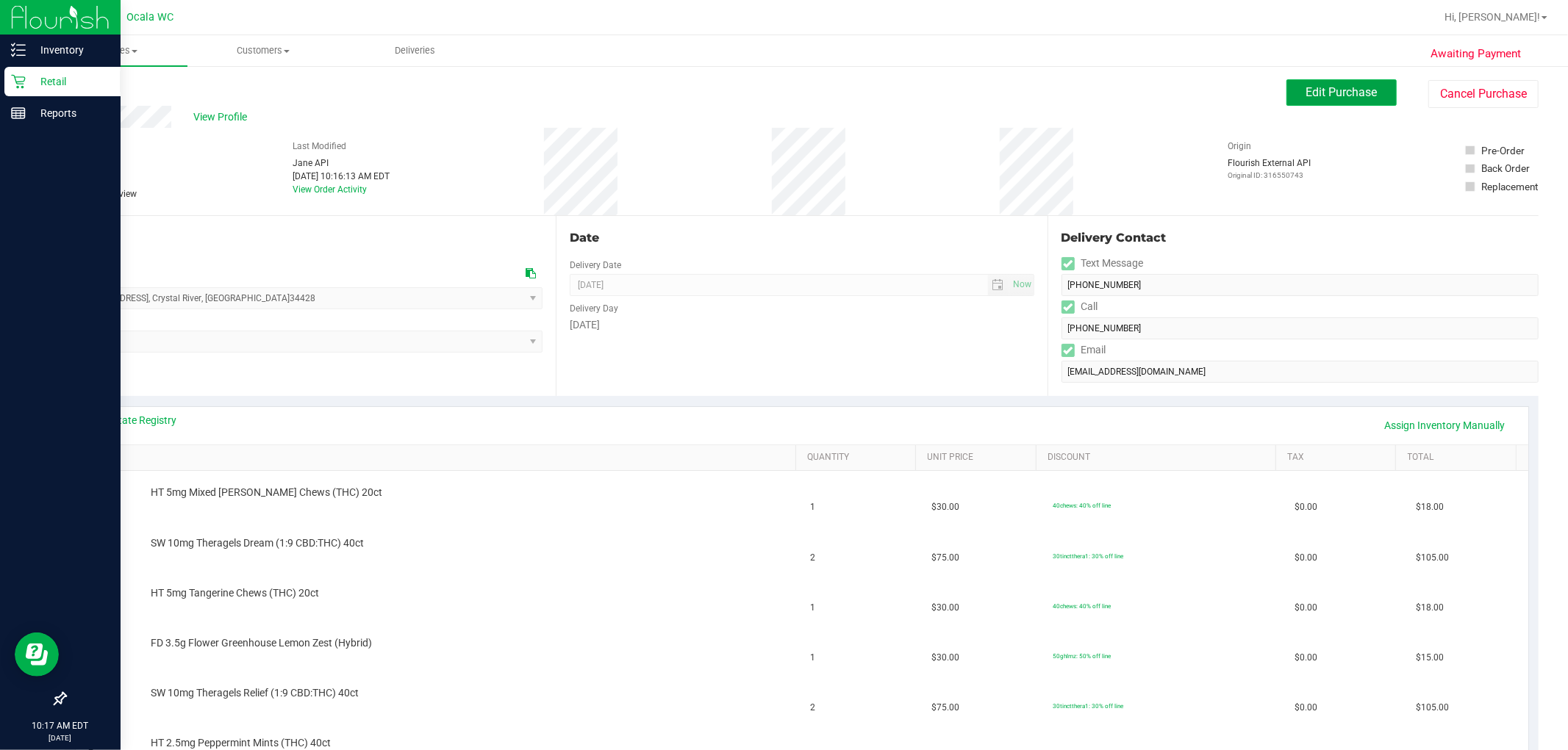
click at [795, 94] on span "Edit Purchase" at bounding box center [1342, 92] width 71 height 14
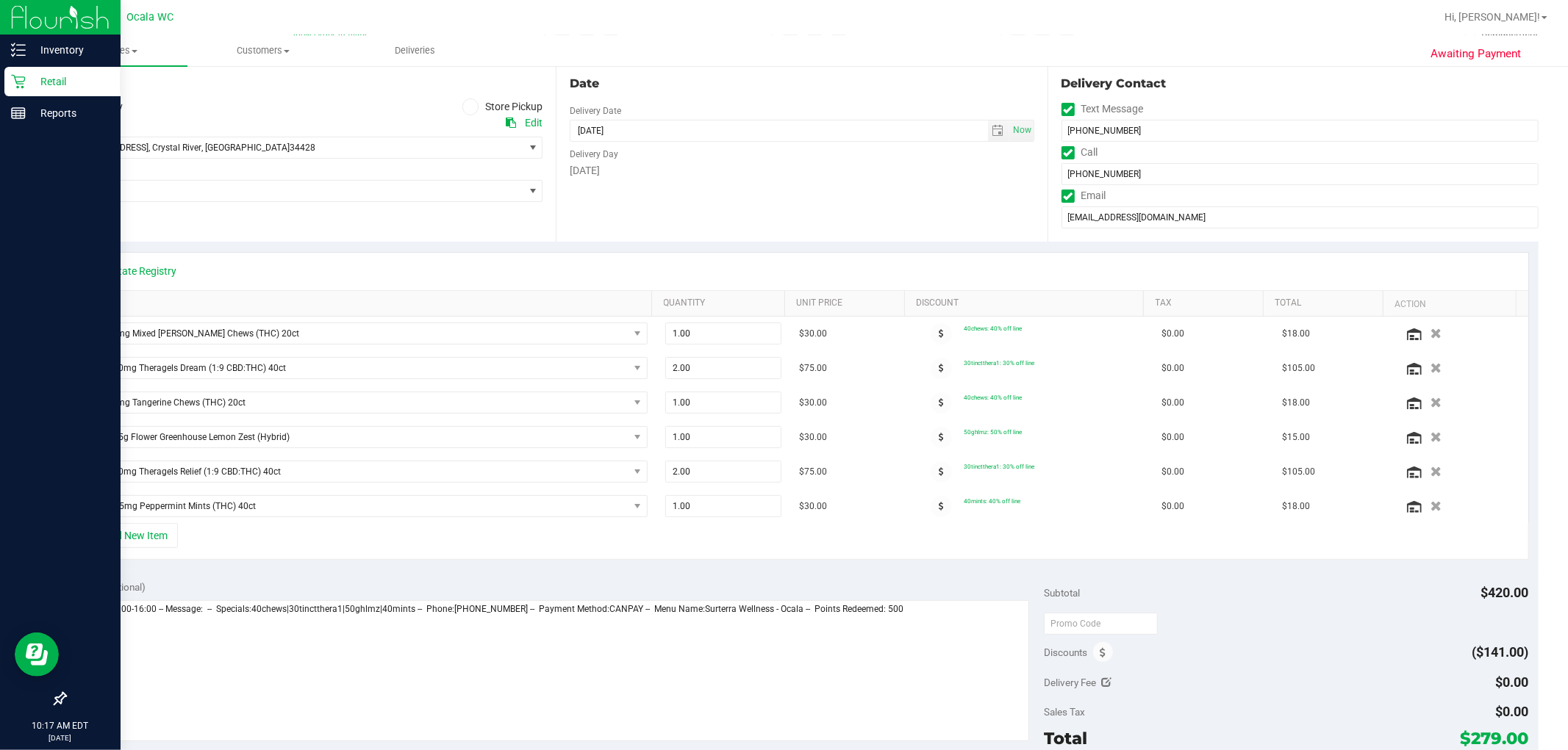
scroll to position [245, 0]
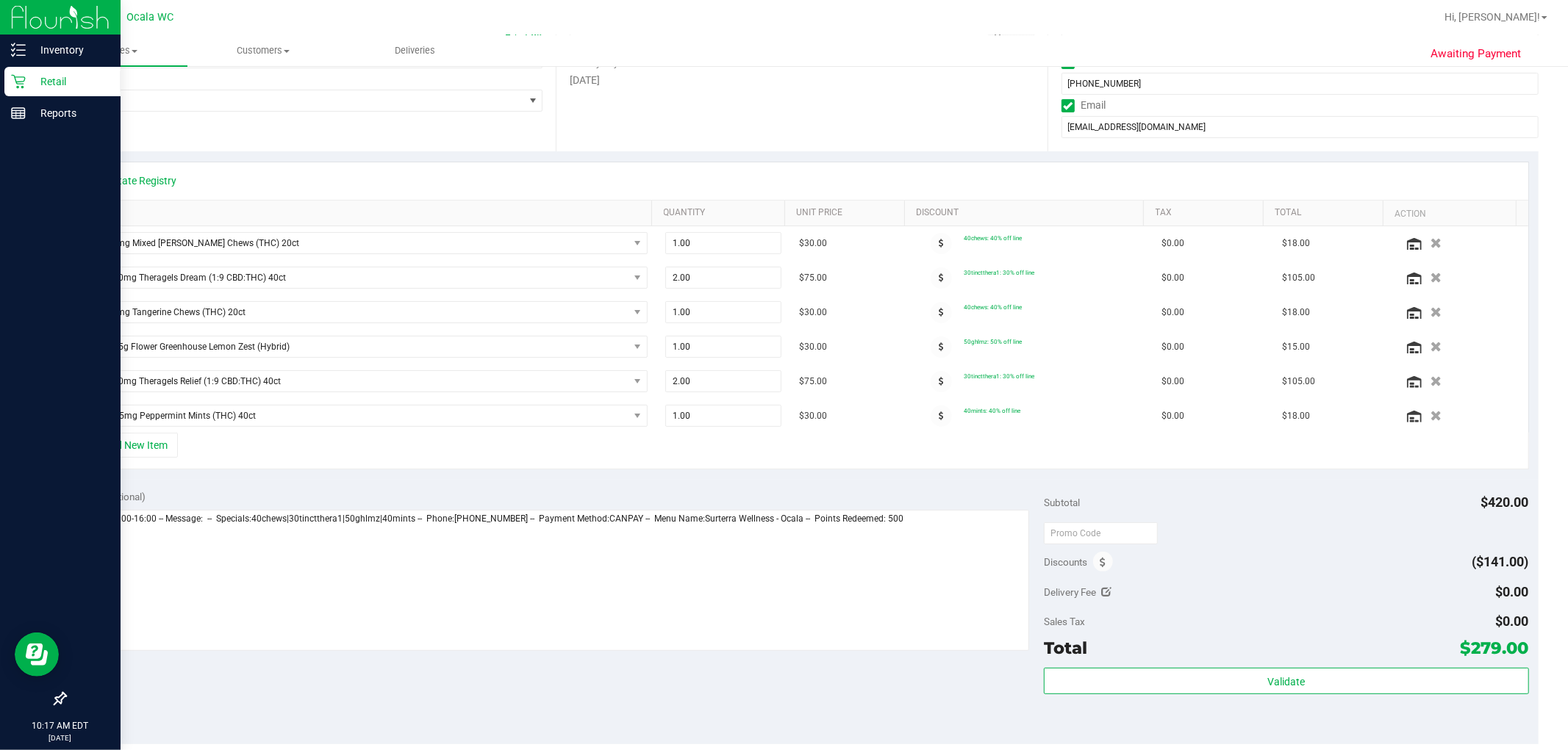
click at [795, 567] on div "Discounts ($141.00)" at bounding box center [1286, 561] width 485 height 26
click at [795, 561] on icon at bounding box center [1102, 562] width 6 height 10
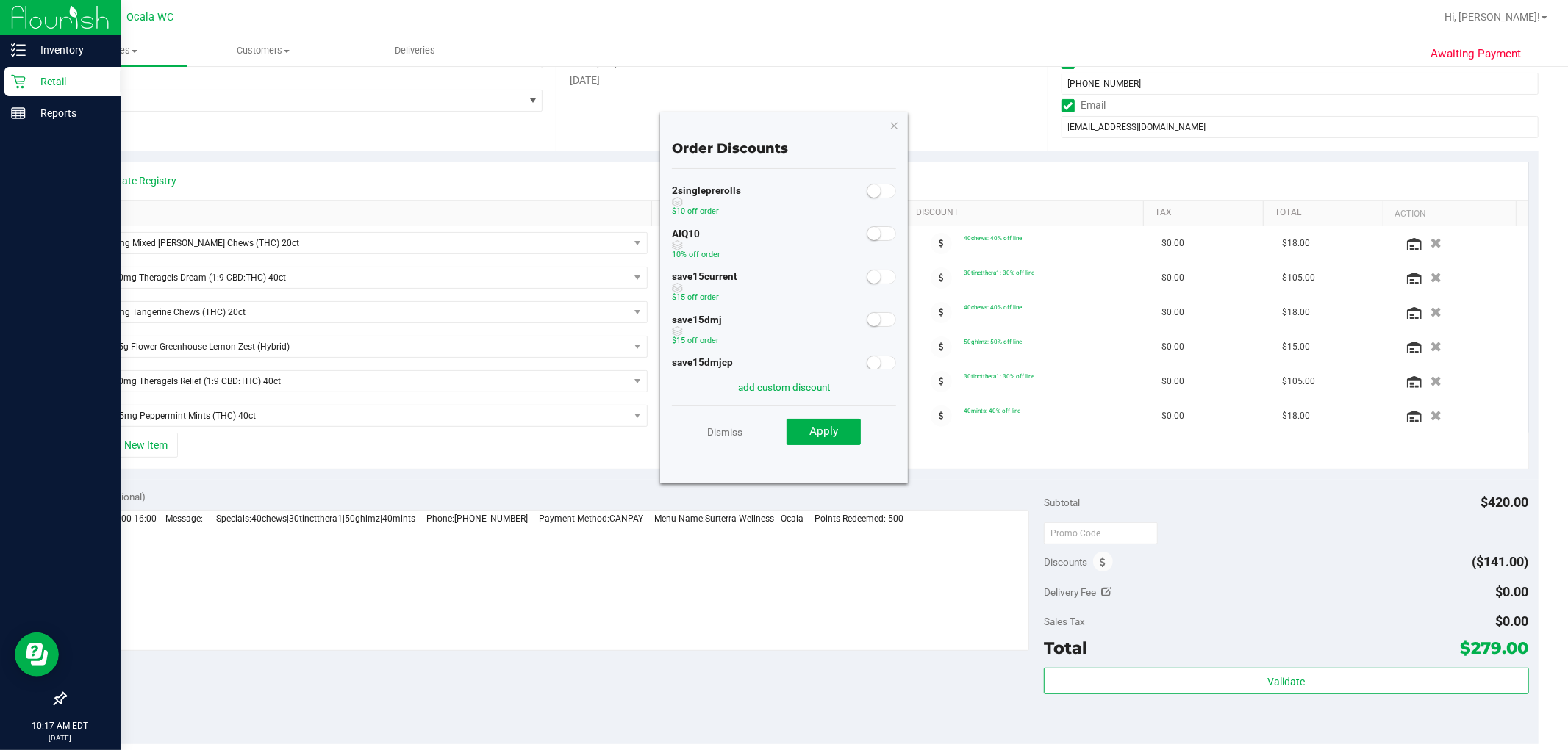
click at [795, 245] on div "AIQ10 10% off order" at bounding box center [784, 245] width 225 height 43
click at [795, 230] on span at bounding box center [881, 233] width 29 height 15
click at [795, 430] on span "Apply" at bounding box center [823, 431] width 28 height 13
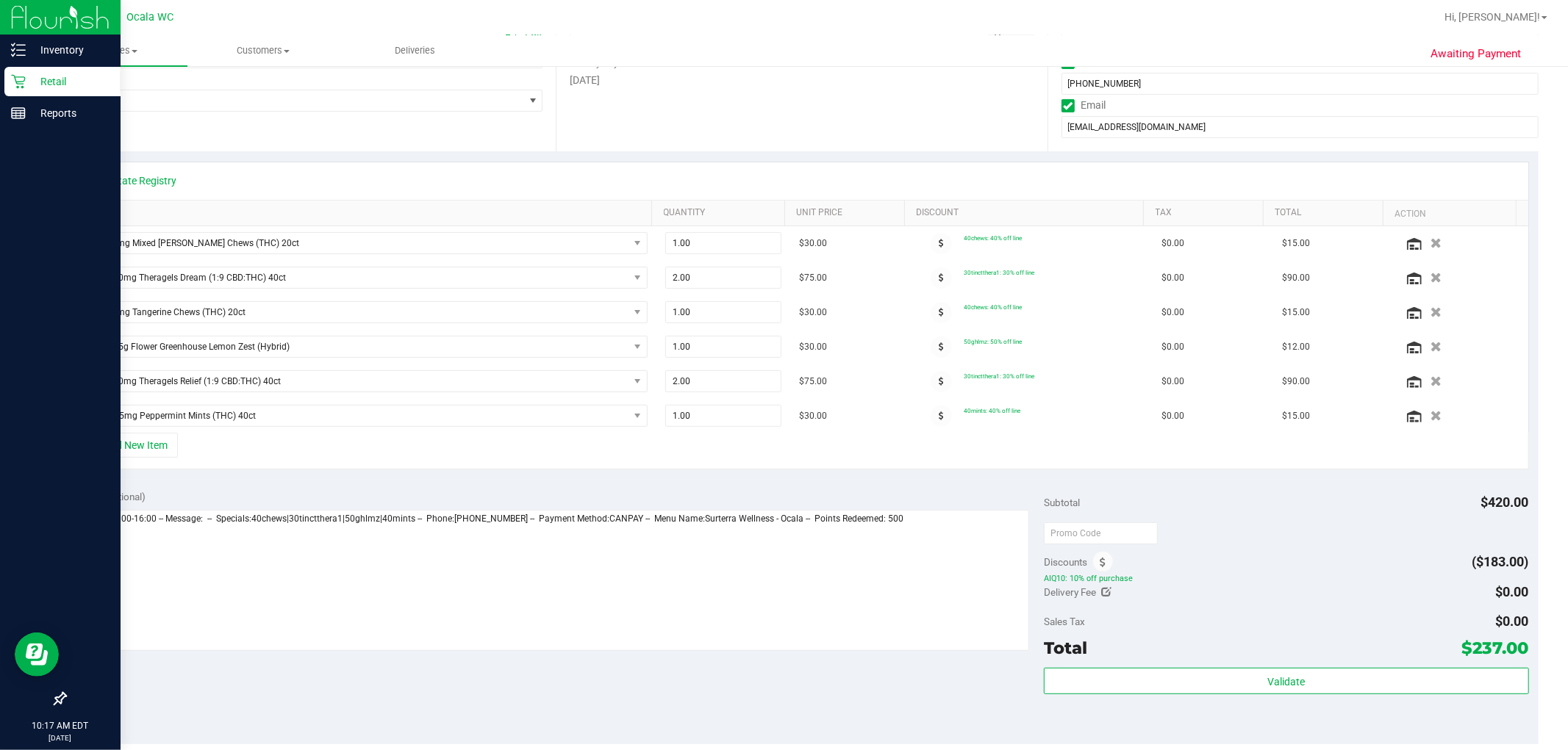
scroll to position [0, 0]
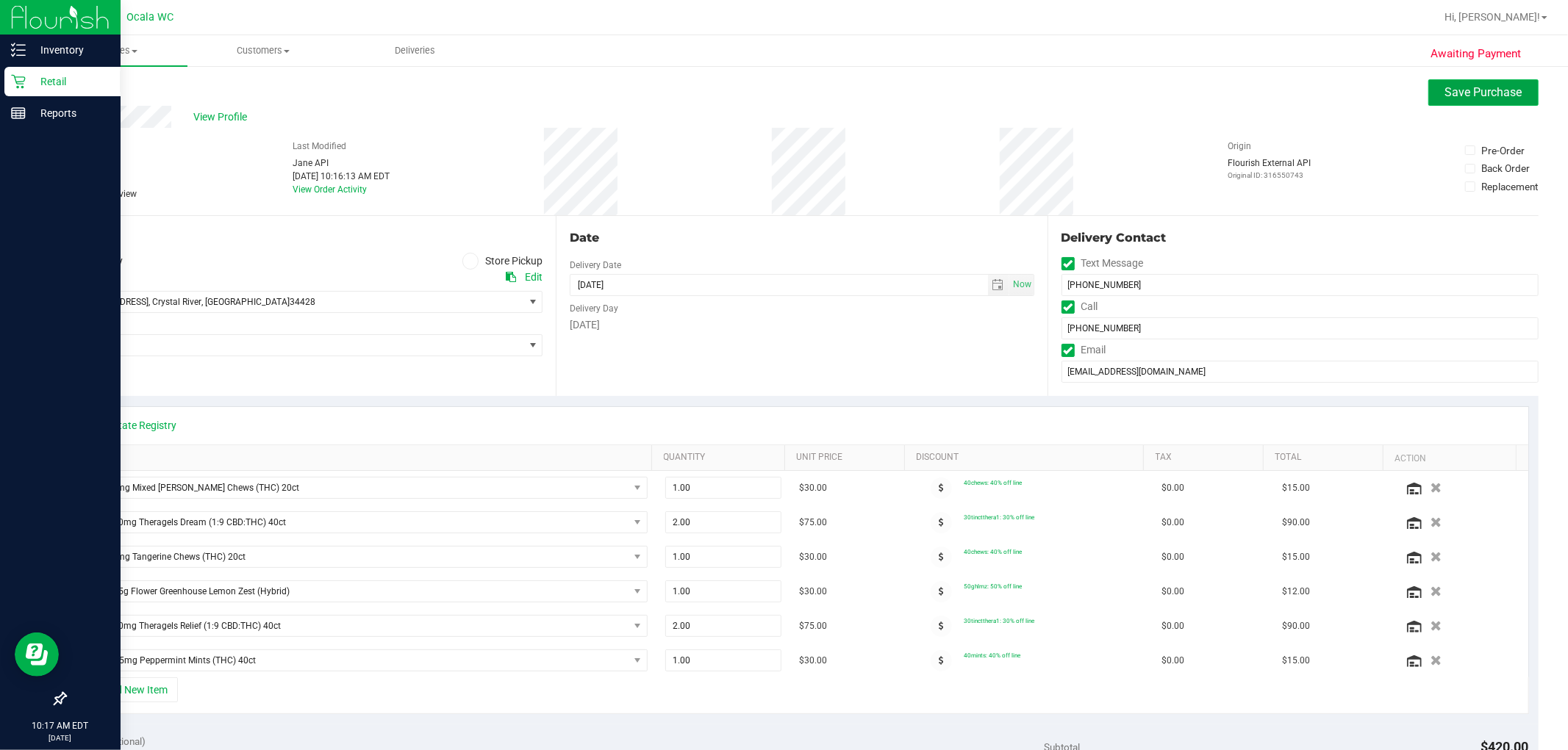
click at [795, 98] on span "Save Purchase" at bounding box center [1483, 92] width 77 height 14
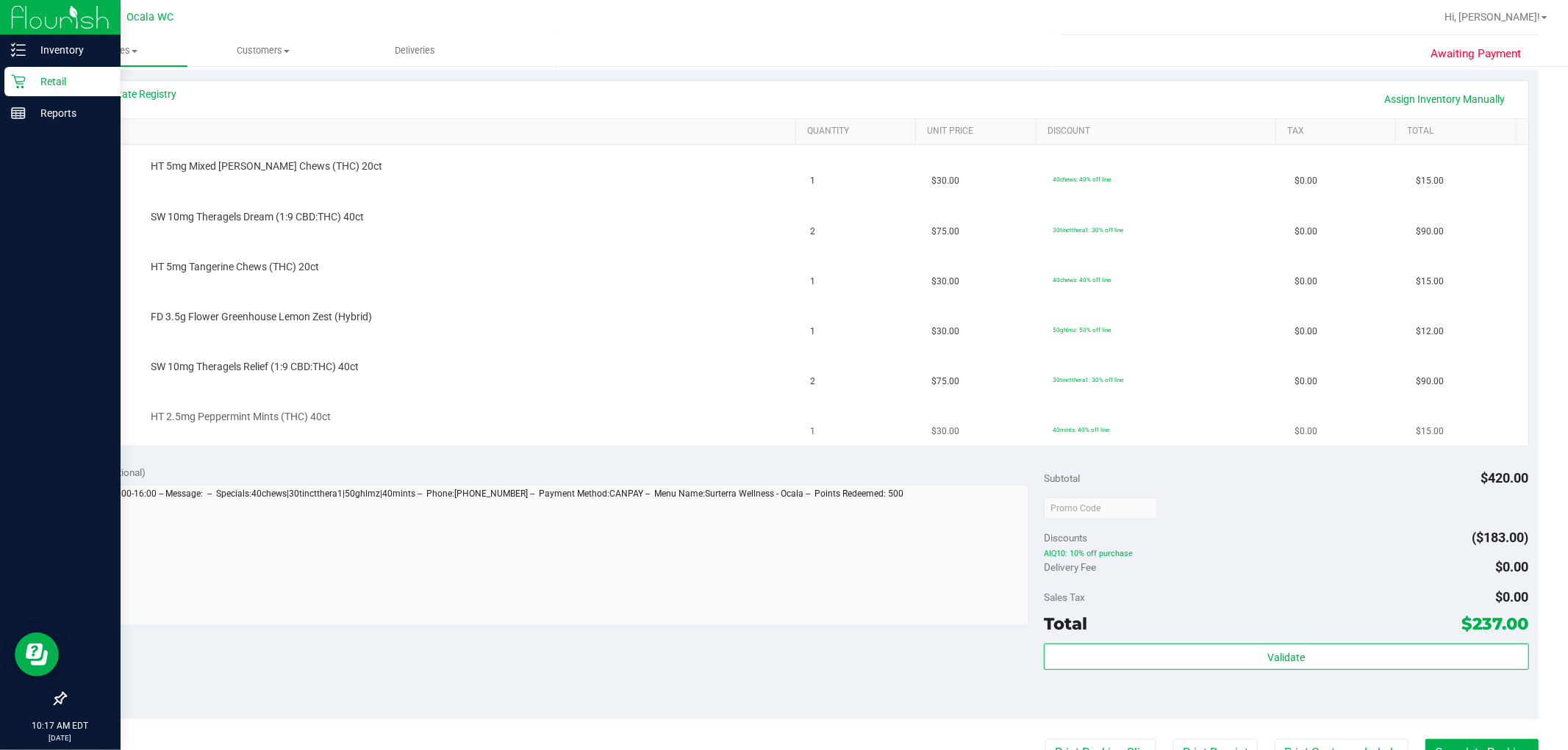
scroll to position [245, 0]
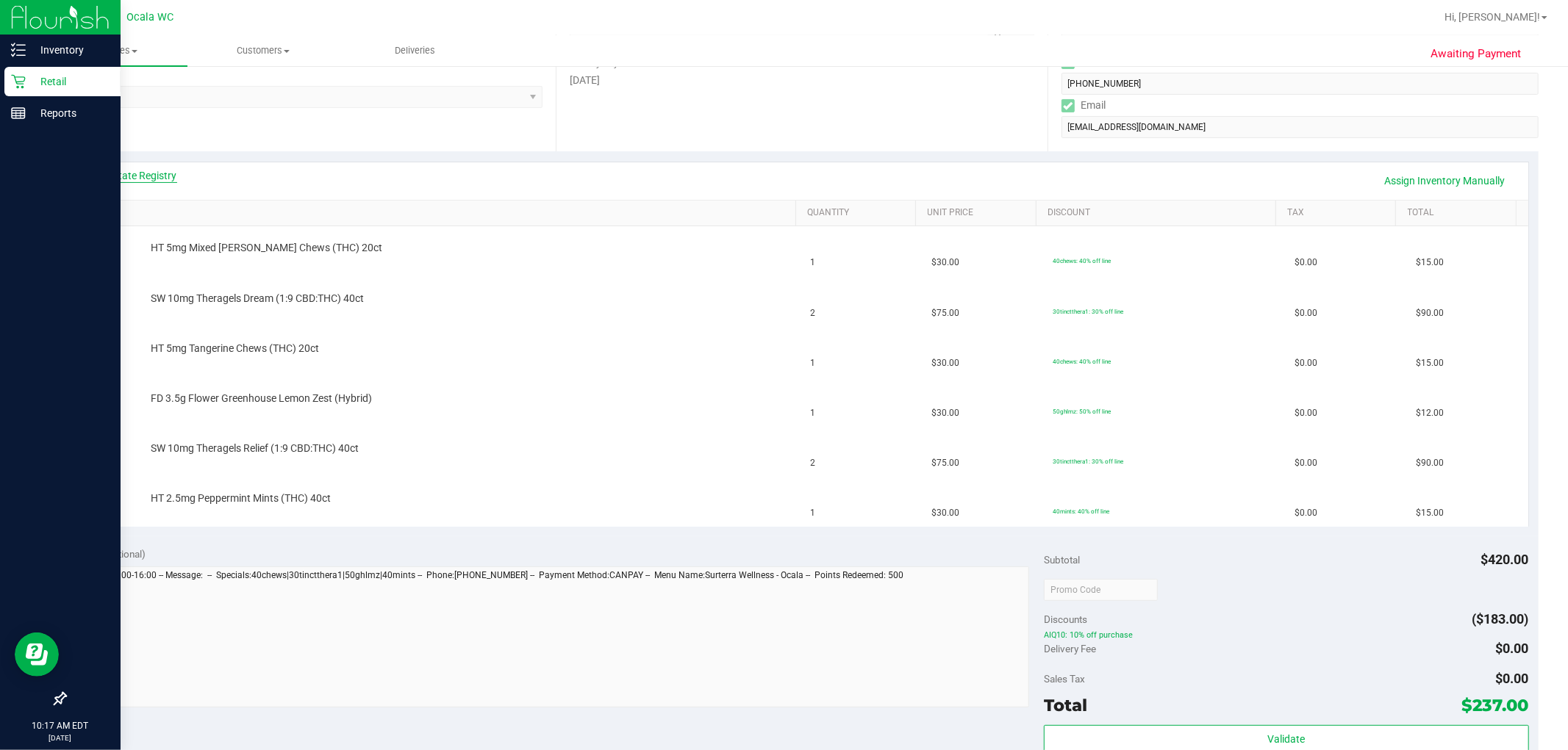
click at [142, 181] on link "View State Registry" at bounding box center [133, 175] width 89 height 15
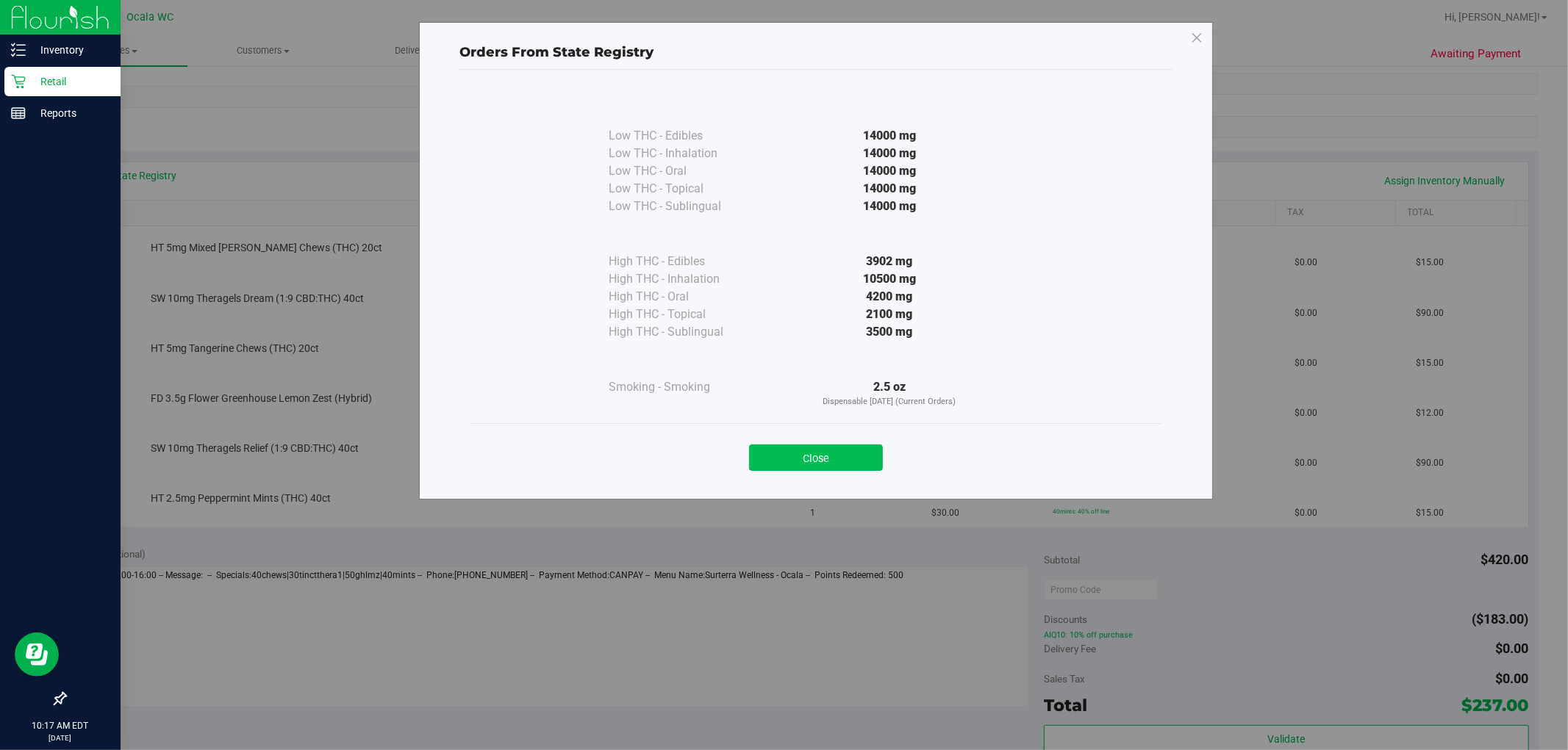
click at [795, 461] on button "Close" at bounding box center [815, 457] width 134 height 26
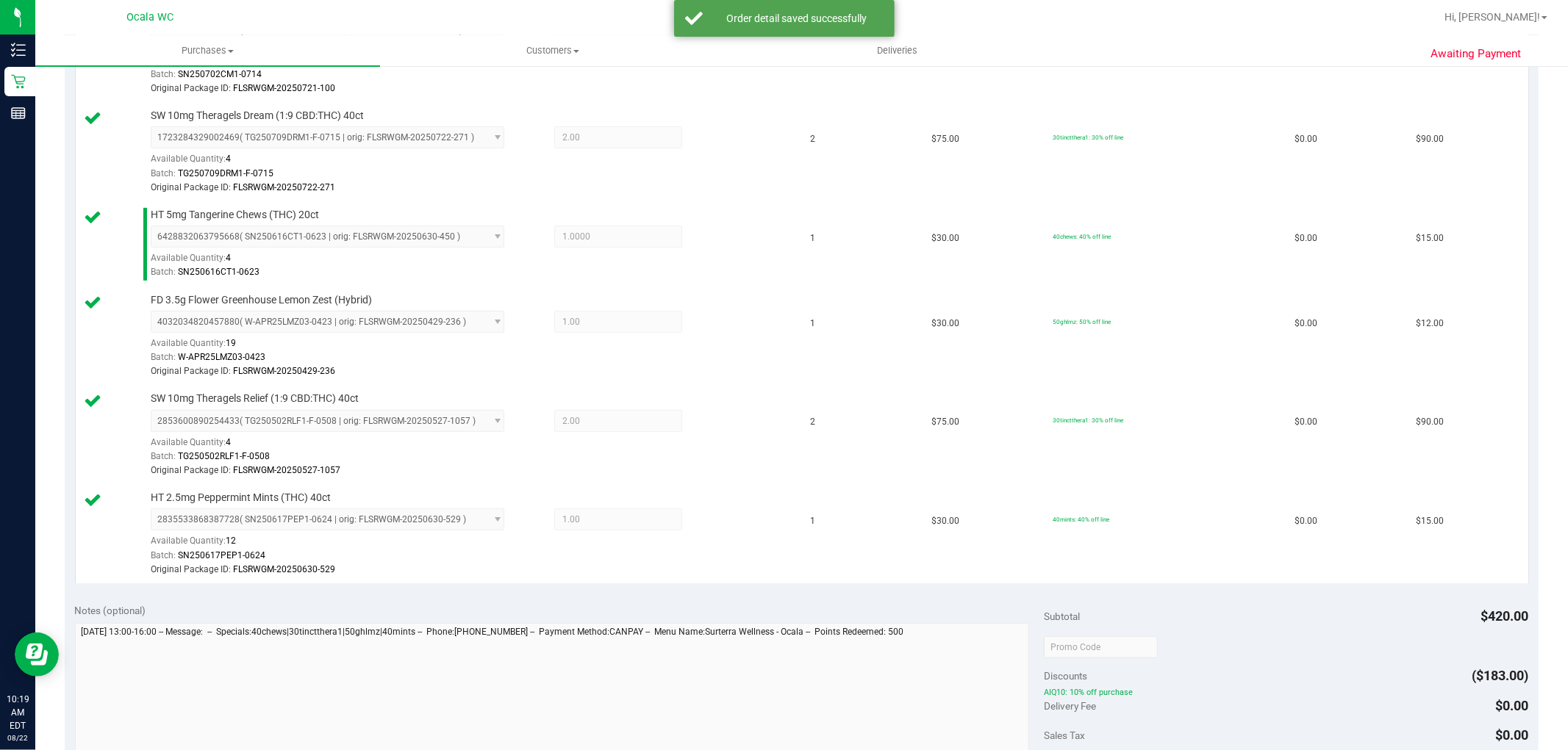
scroll to position [652, 0]
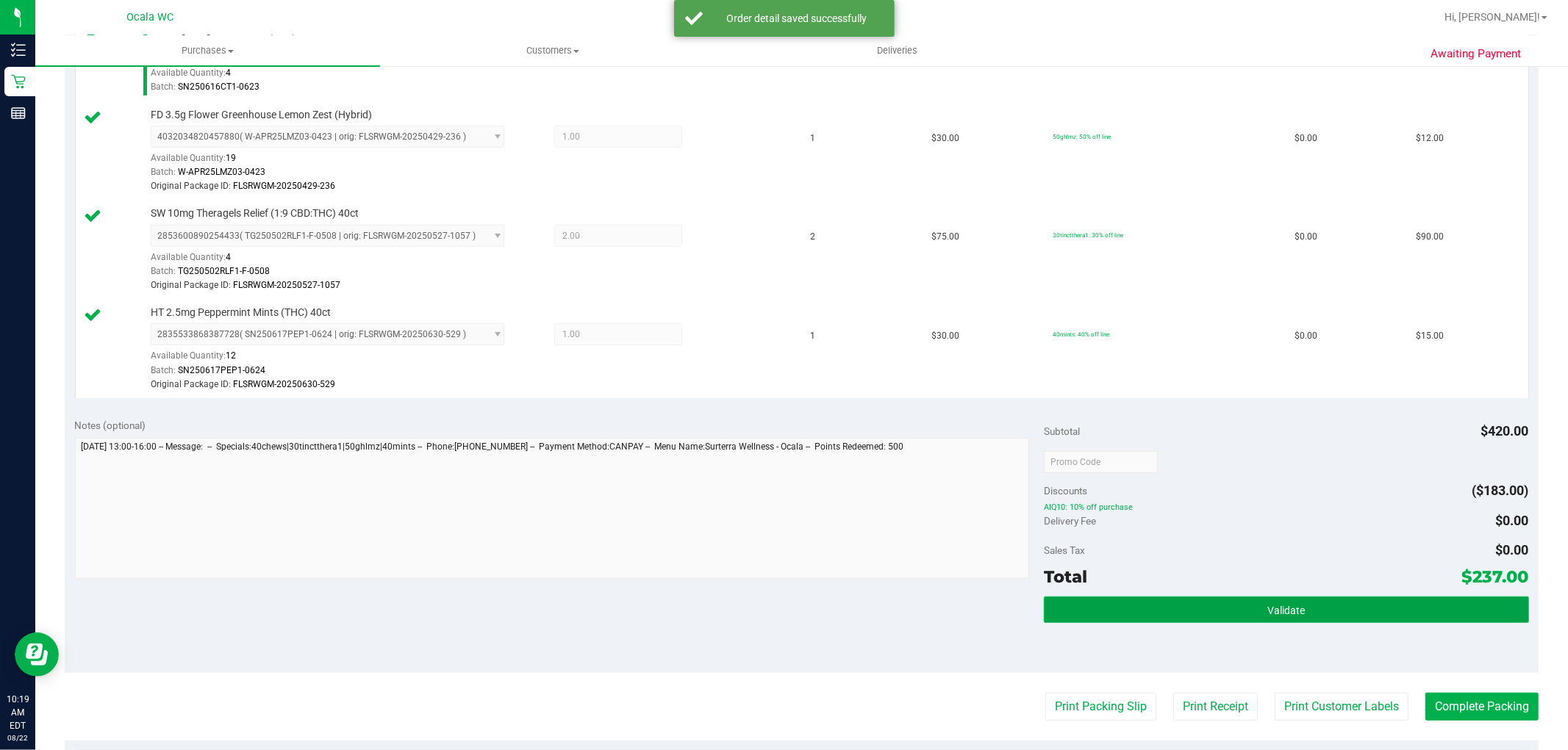
click at [1241, 608] on button "Validate" at bounding box center [1286, 609] width 485 height 26
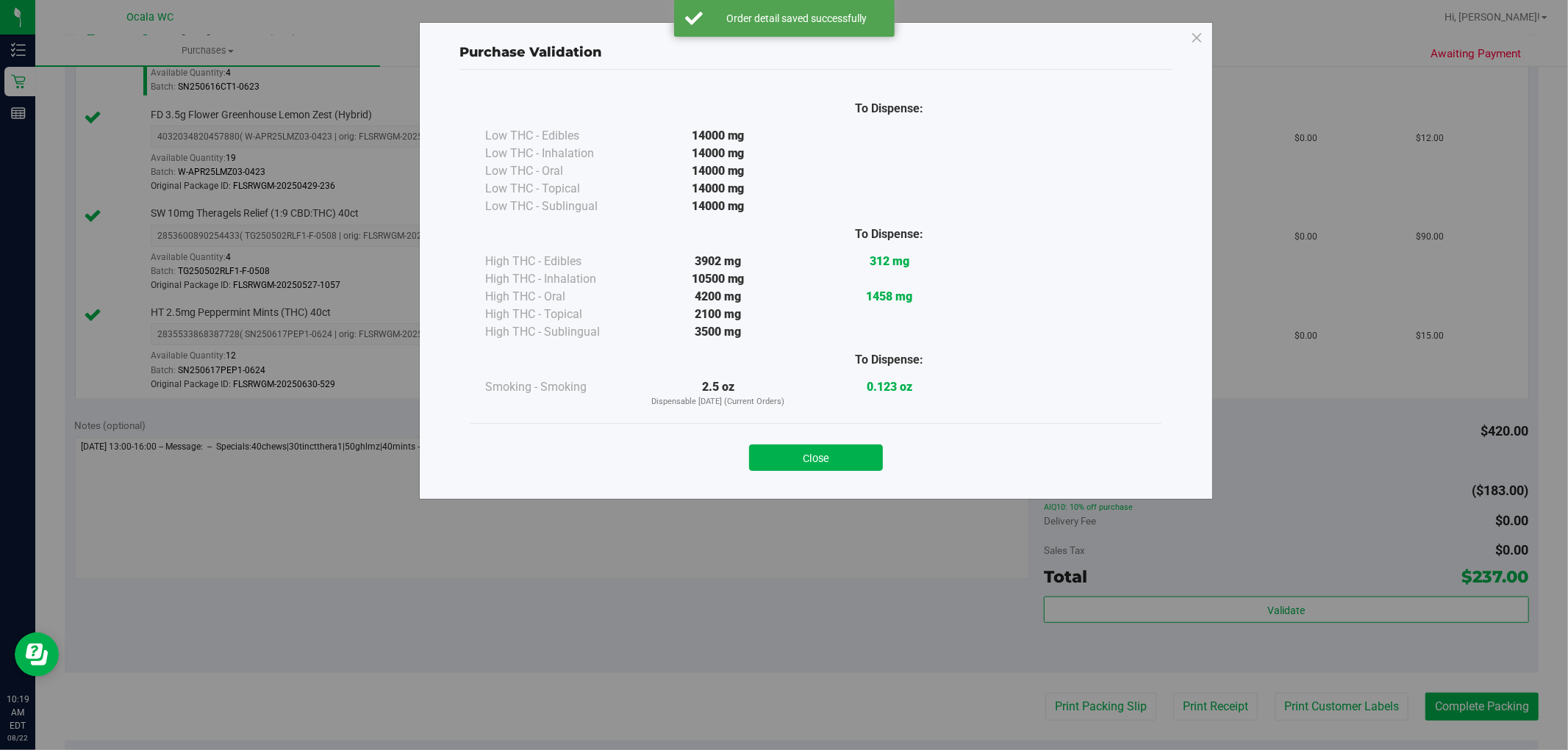
drag, startPoint x: 826, startPoint y: 431, endPoint x: 818, endPoint y: 436, distance: 9.4
click at [818, 436] on div "Close" at bounding box center [816, 452] width 691 height 59
click at [818, 462] on button "Close" at bounding box center [815, 457] width 134 height 26
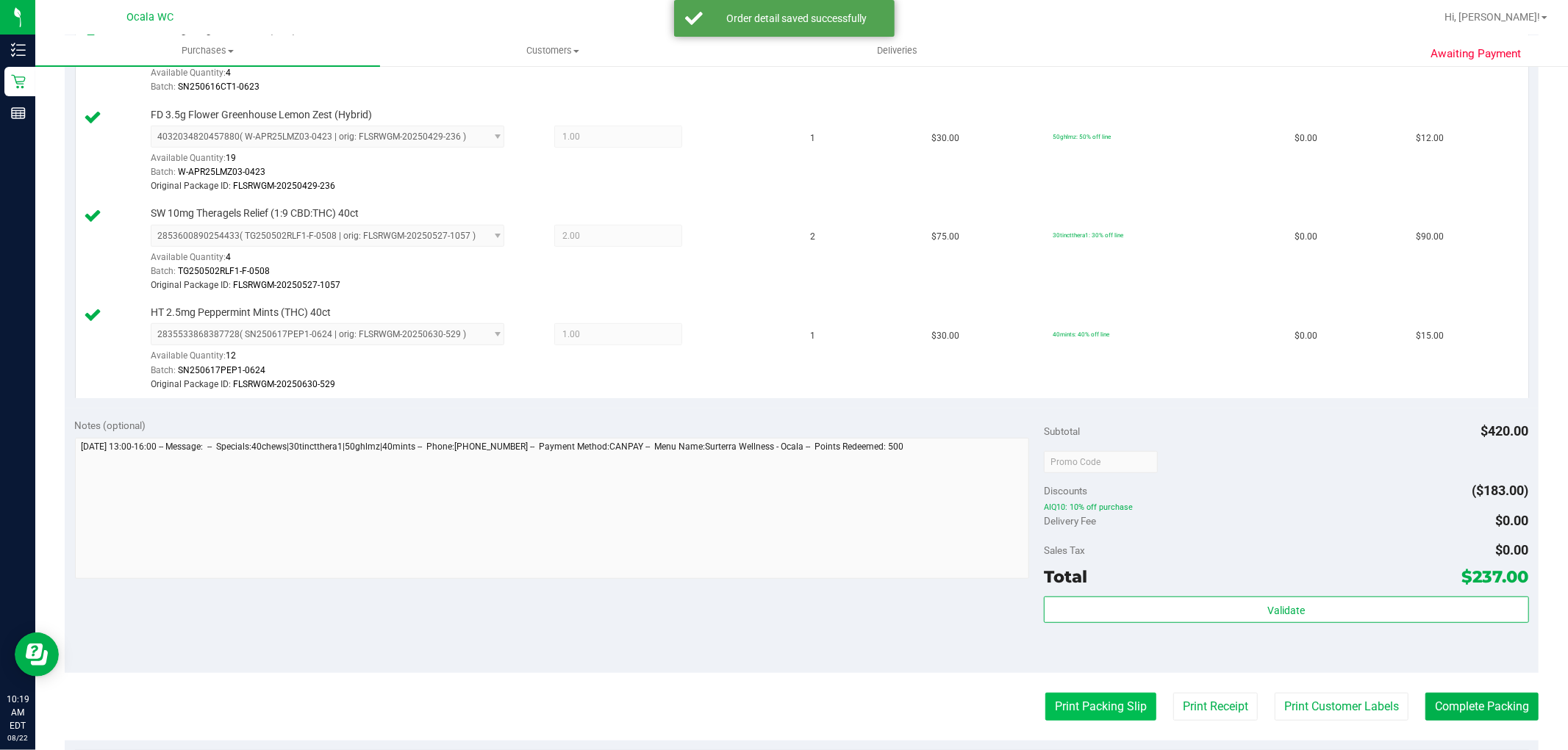
click at [1127, 699] on button "Print Packing Slip" at bounding box center [1101, 707] width 111 height 28
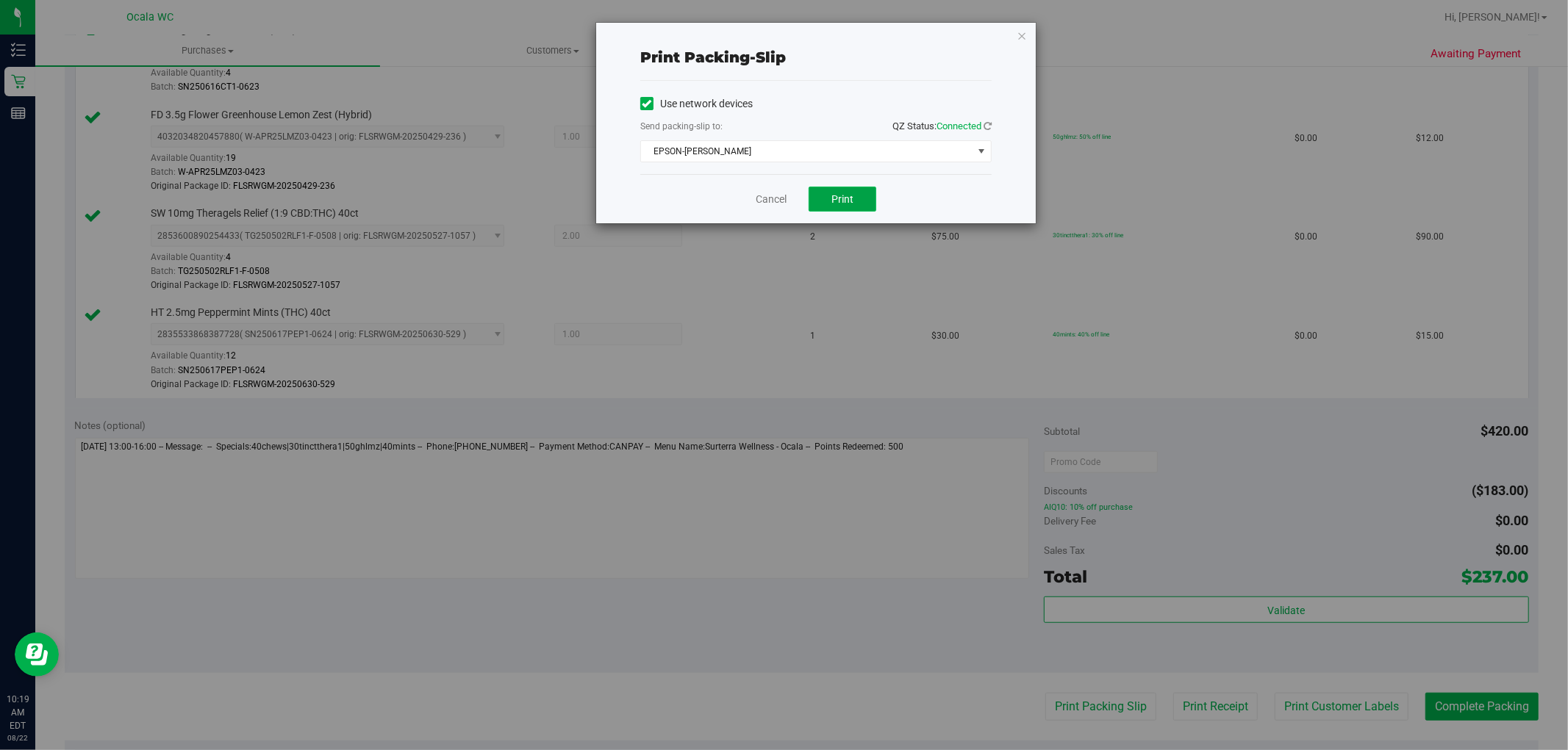
click at [831, 193] on span "Print" at bounding box center [842, 198] width 22 height 12
click at [1026, 30] on icon "button" at bounding box center [1022, 35] width 10 height 17
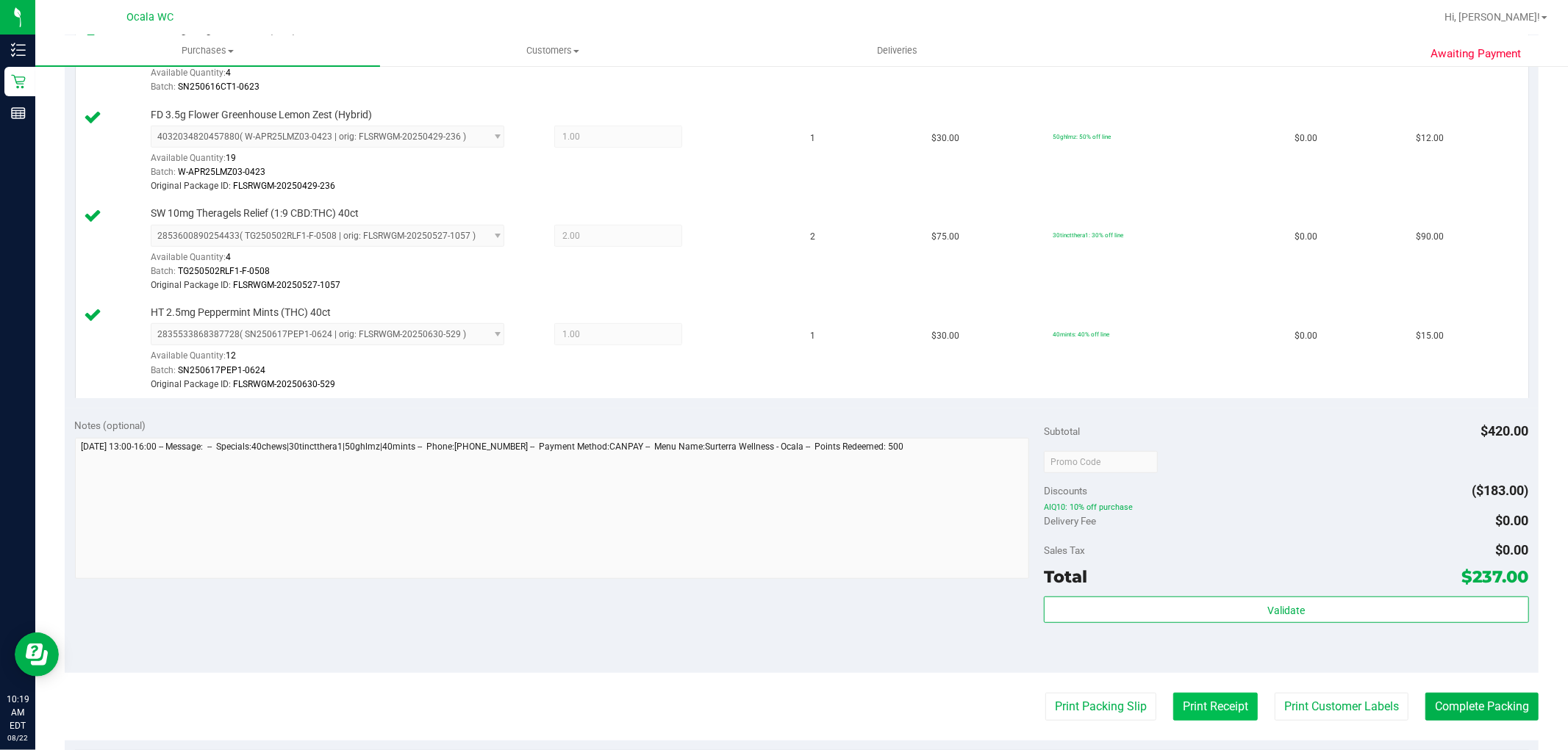
click at [1227, 703] on button "Print Receipt" at bounding box center [1215, 707] width 85 height 28
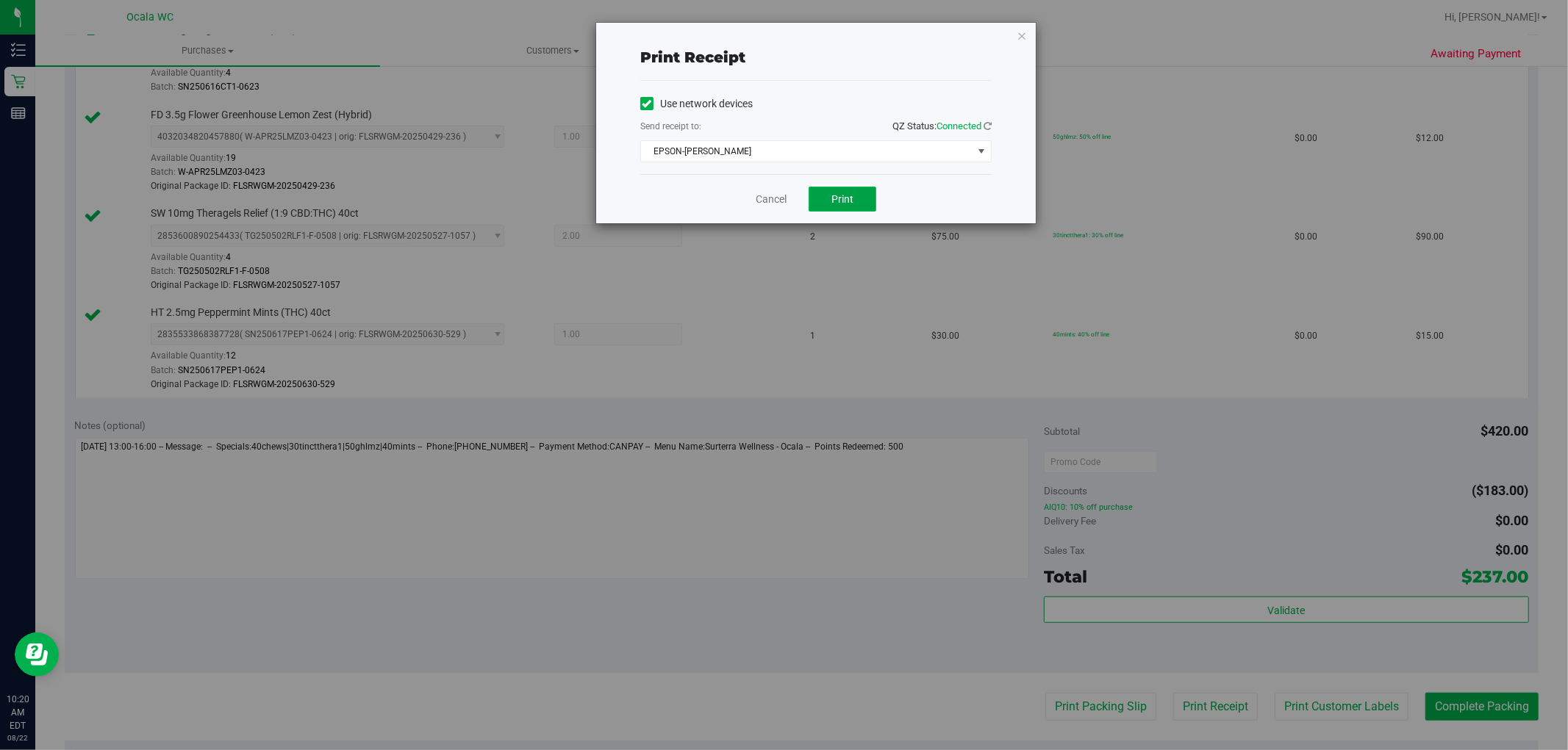
click at [846, 193] on span "Print" at bounding box center [842, 198] width 22 height 12
click at [758, 192] on link "Cancel" at bounding box center [771, 200] width 31 height 16
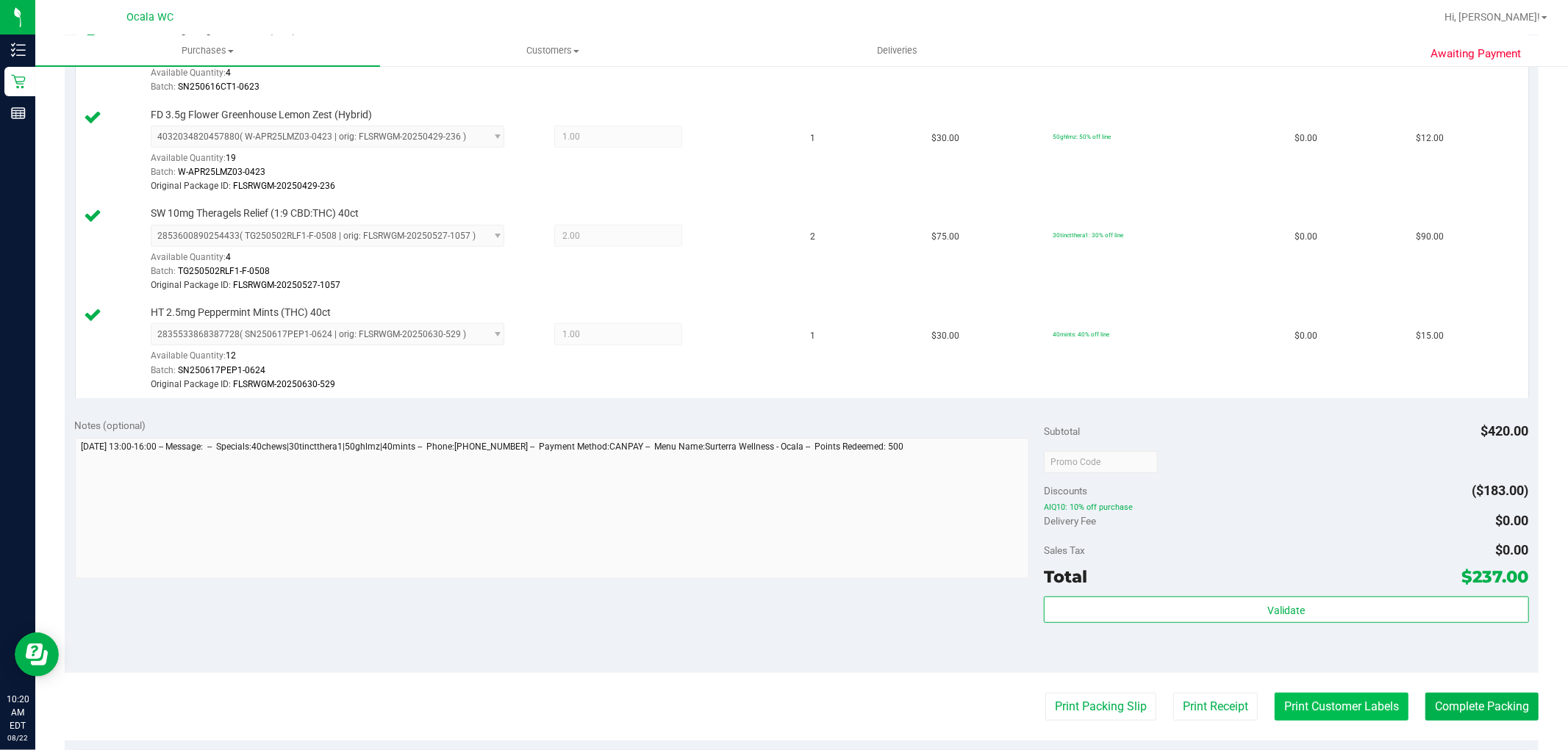
click at [1313, 701] on button "Print Customer Labels" at bounding box center [1341, 707] width 134 height 28
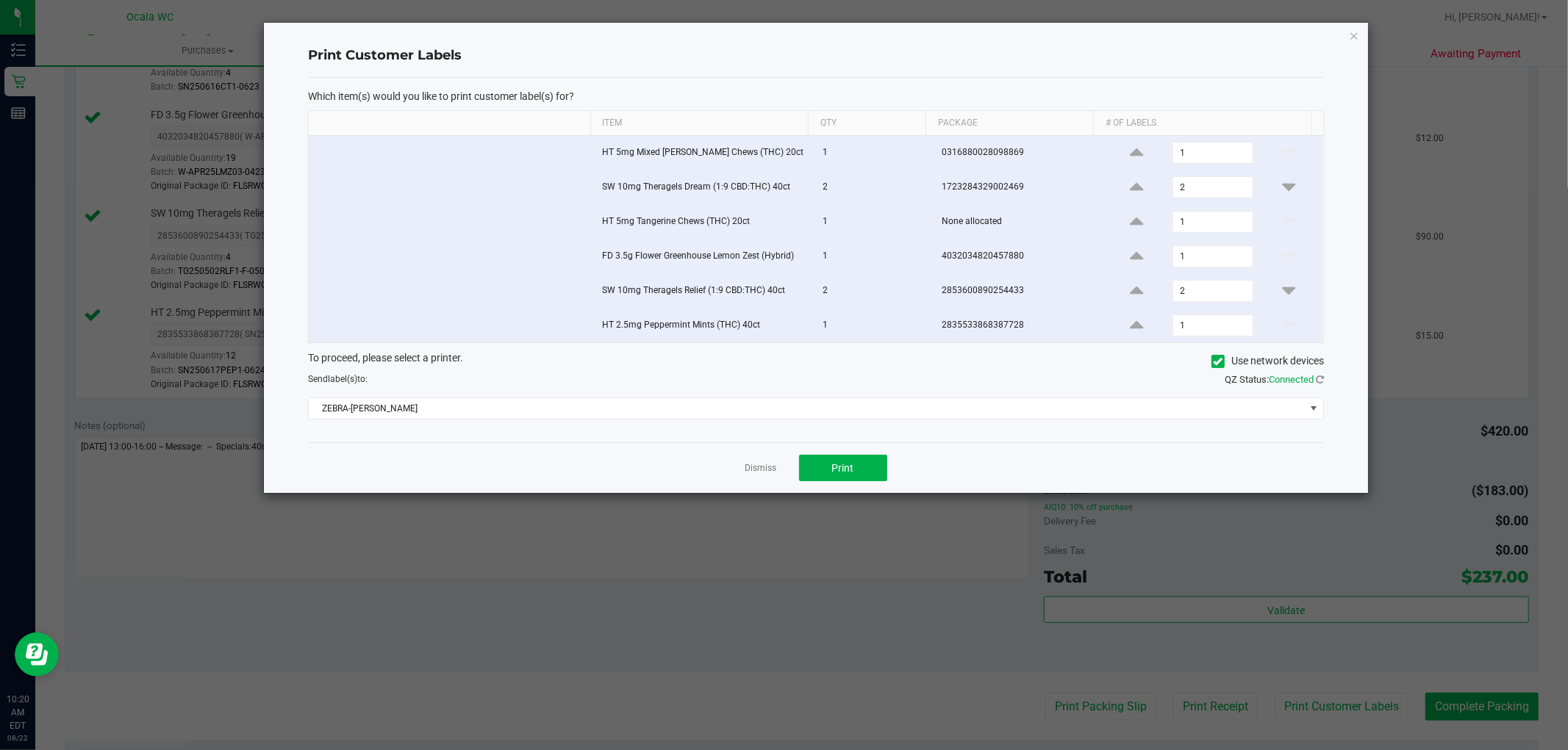
click at [843, 494] on div "Print Customer Labels Which item(s) would you like to print customer label(s) f…" at bounding box center [816, 258] width 1105 height 472
click at [854, 476] on button "Print" at bounding box center [843, 467] width 89 height 26
click at [1355, 35] on icon "button" at bounding box center [1354, 35] width 10 height 17
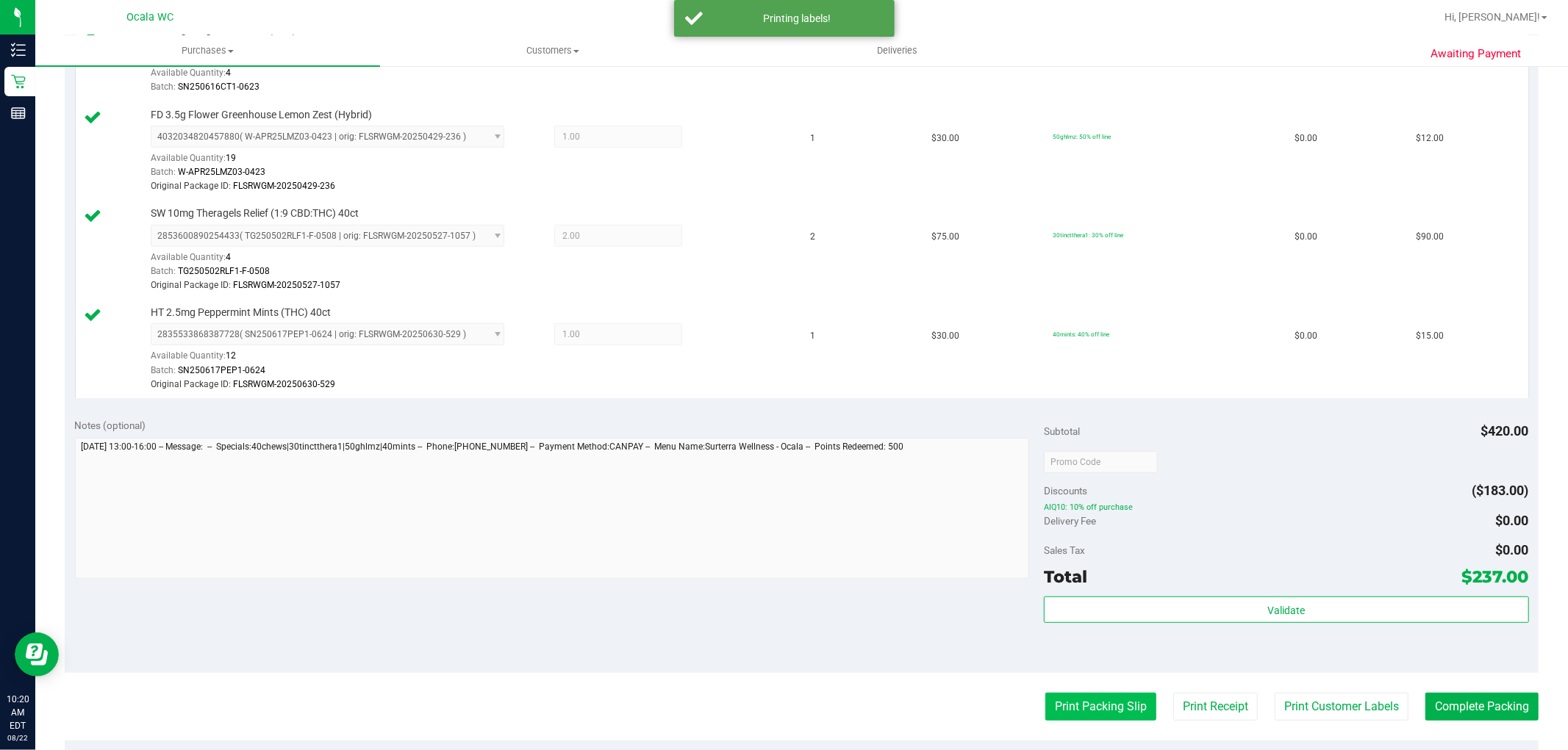
click at [1099, 708] on button "Print Packing Slip" at bounding box center [1101, 707] width 111 height 28
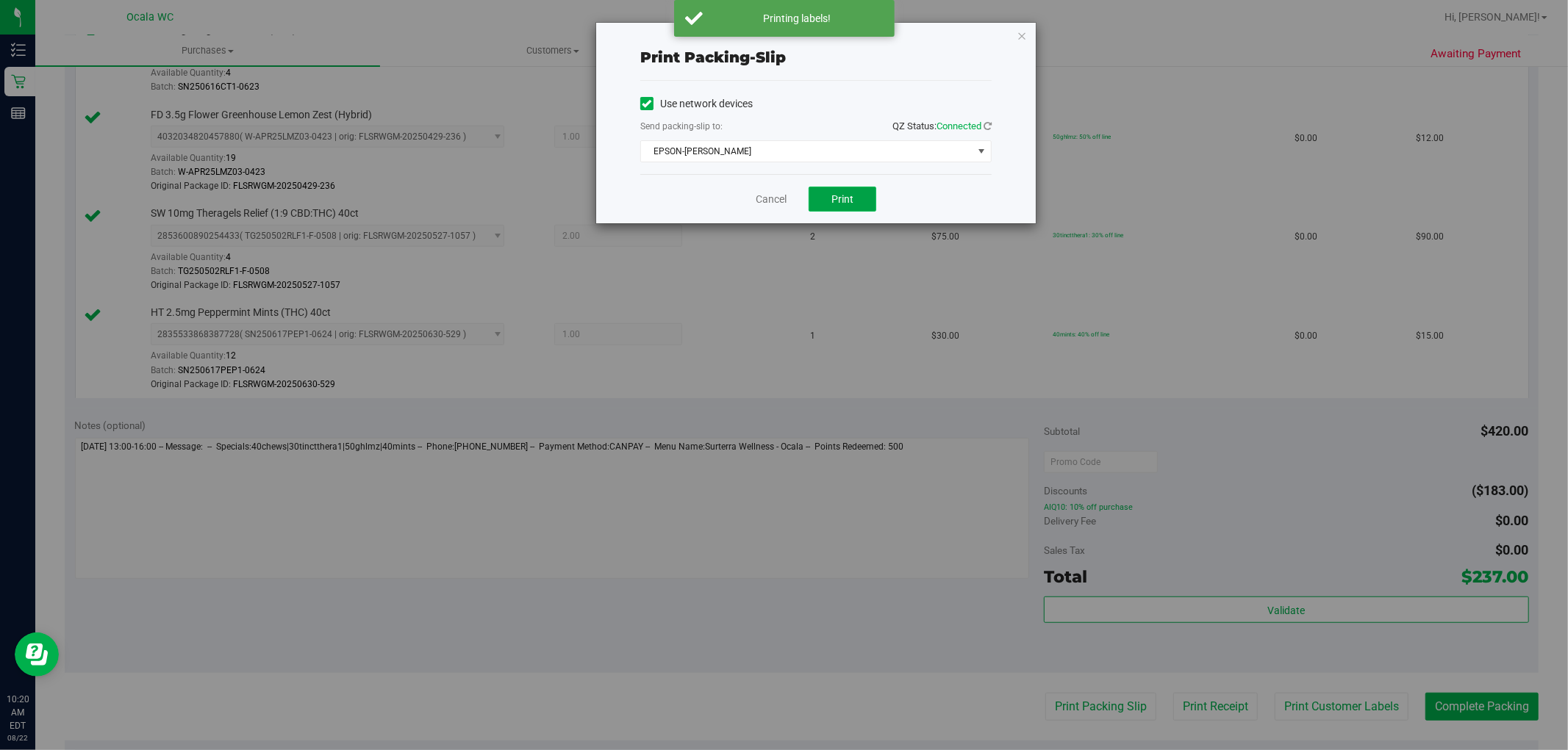
click at [866, 202] on button "Print" at bounding box center [842, 199] width 68 height 25
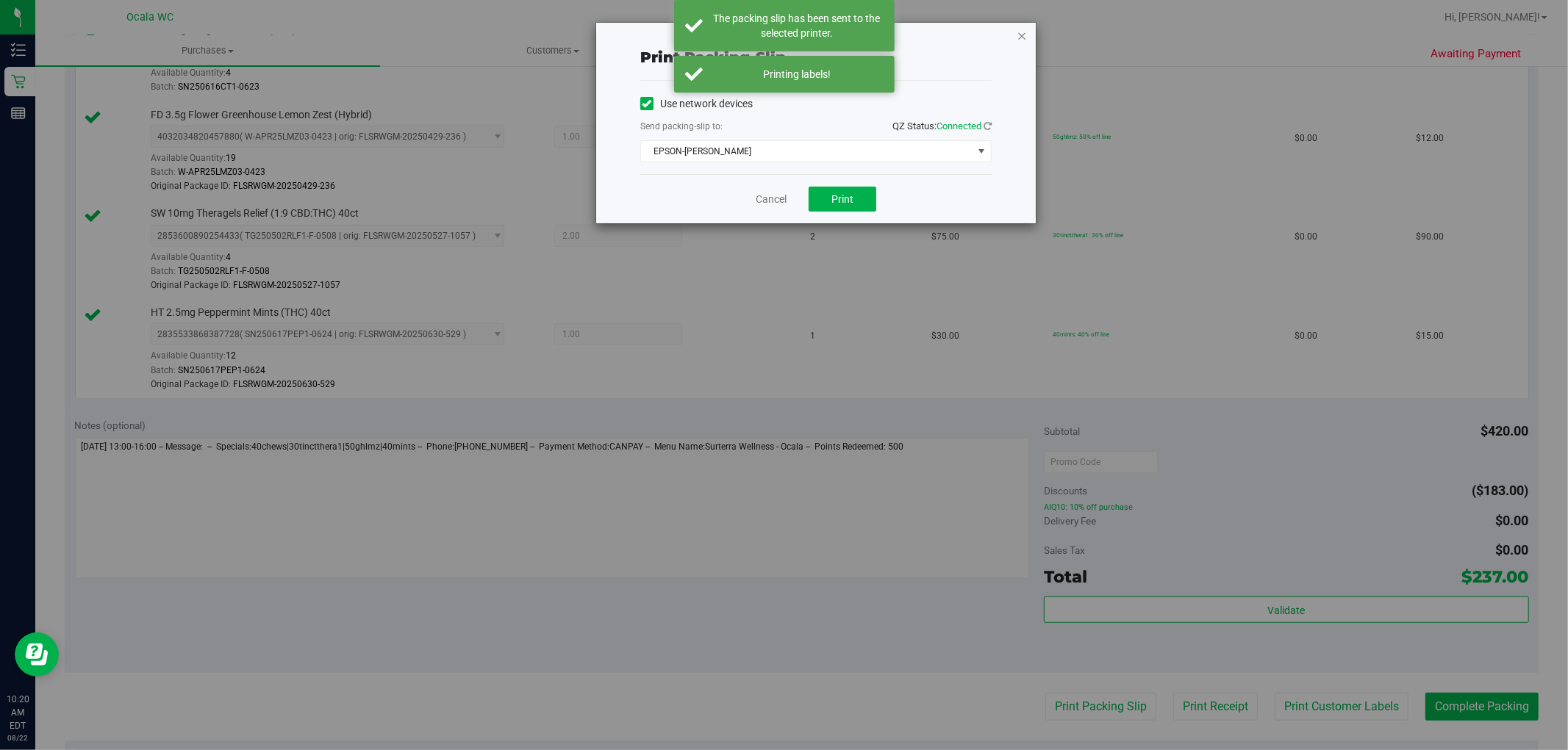
click at [1023, 27] on icon "button" at bounding box center [1022, 35] width 10 height 17
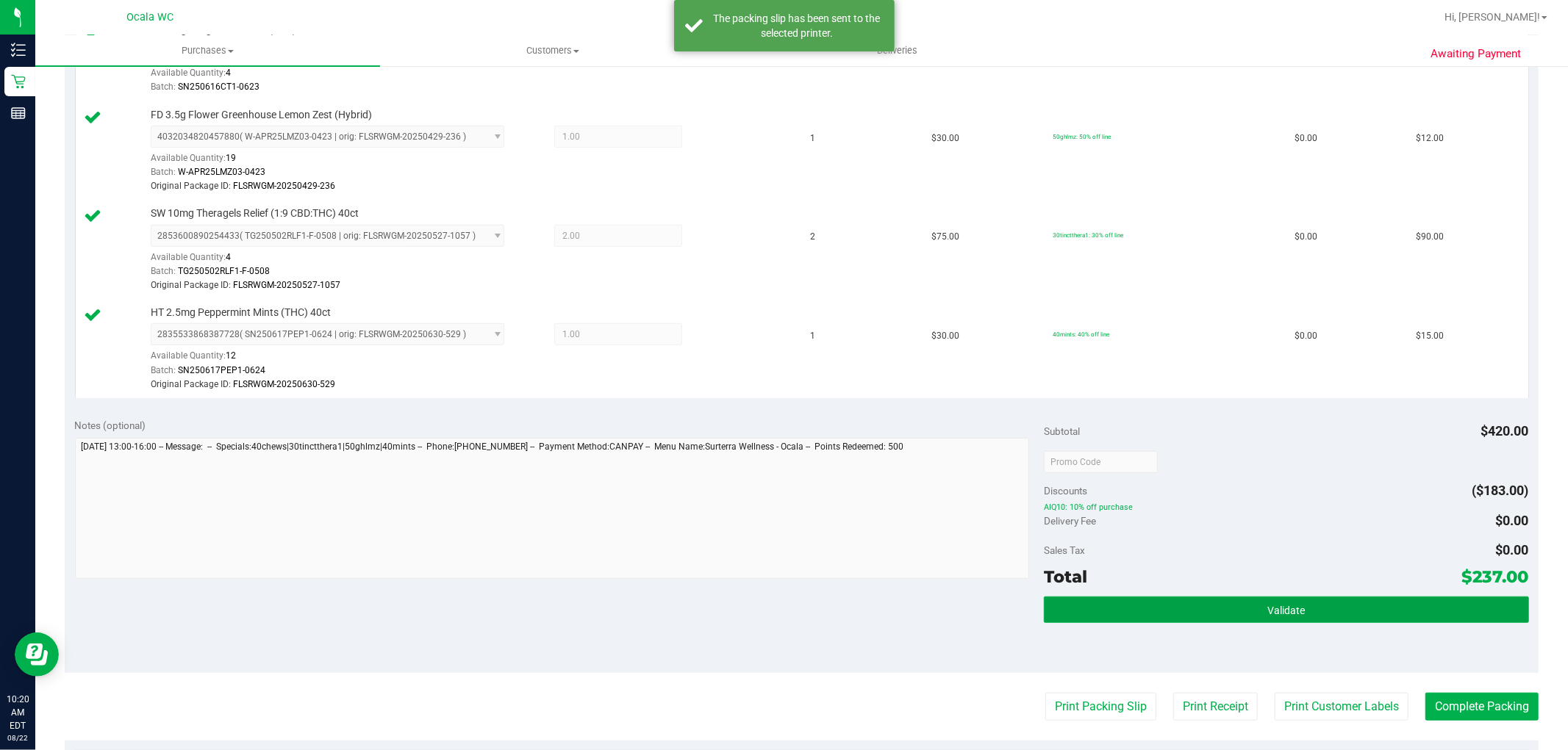
drag, startPoint x: 1294, startPoint y: 612, endPoint x: 1294, endPoint y: 623, distance: 11.0
click at [1294, 623] on div "Validate" at bounding box center [1286, 610] width 485 height 28
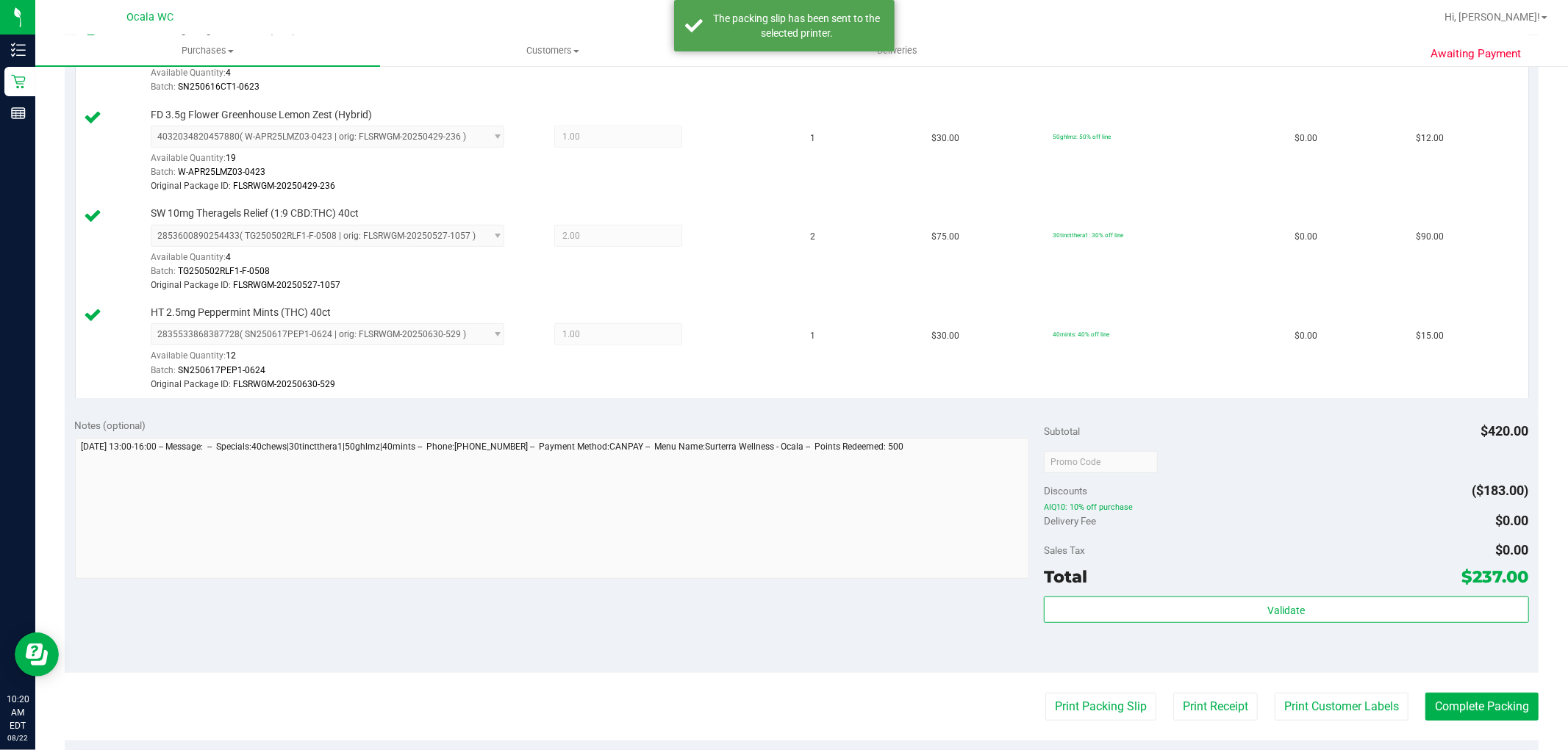
click at [1208, 624] on div "Validate" at bounding box center [1286, 610] width 485 height 28
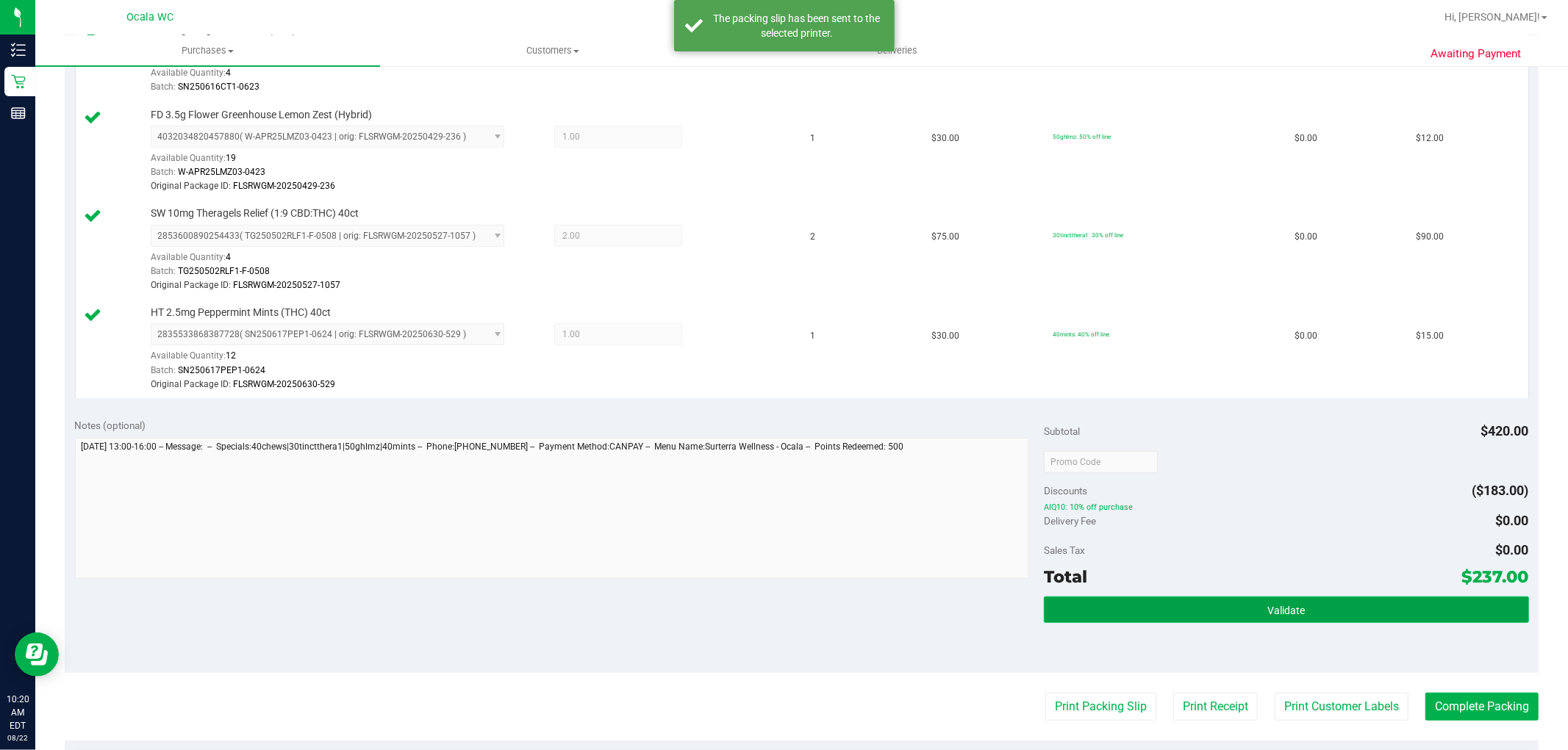
click at [1200, 618] on button "Validate" at bounding box center [1286, 609] width 485 height 26
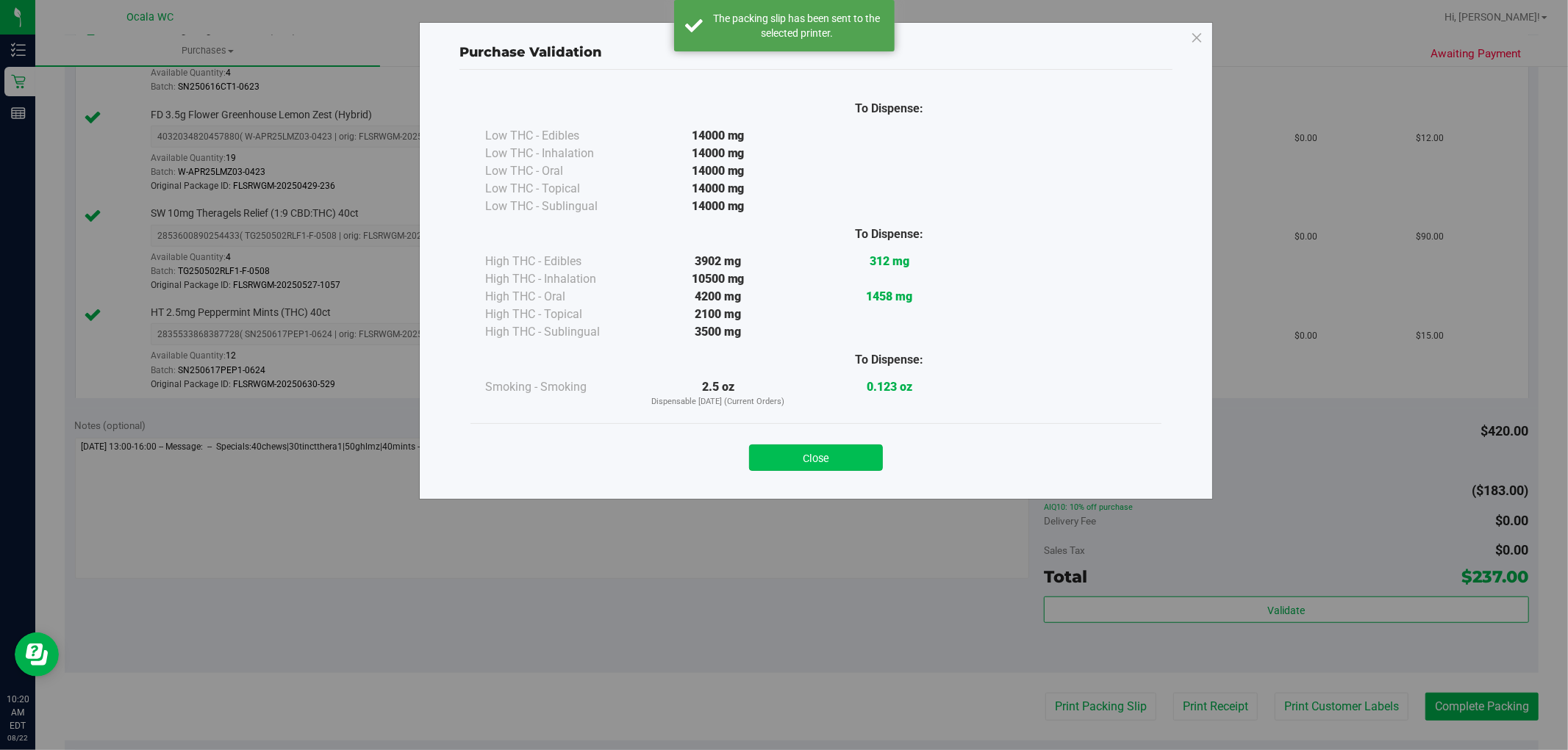
click at [860, 462] on button "Close" at bounding box center [815, 457] width 134 height 26
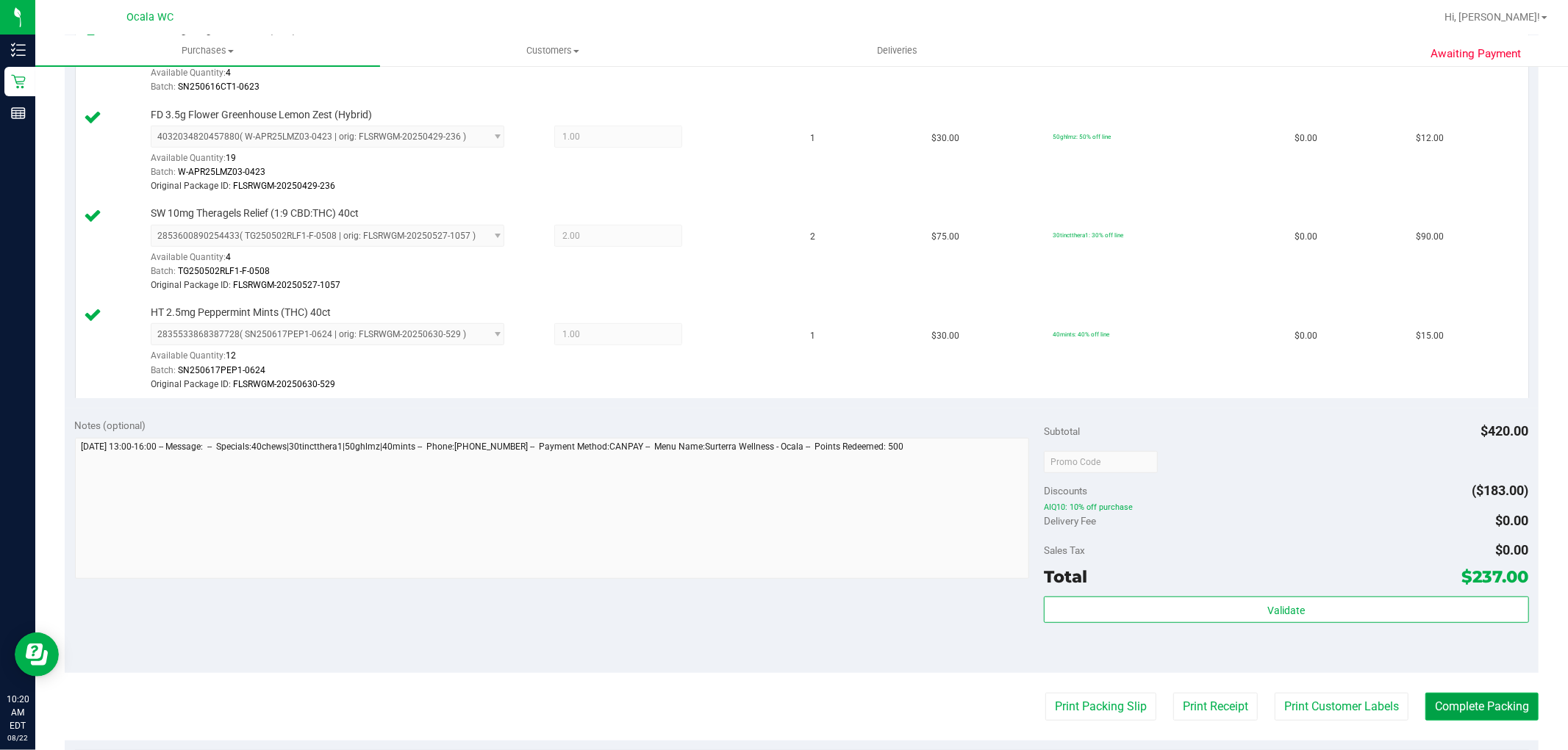
click at [1486, 703] on button "Complete Packing" at bounding box center [1481, 707] width 113 height 28
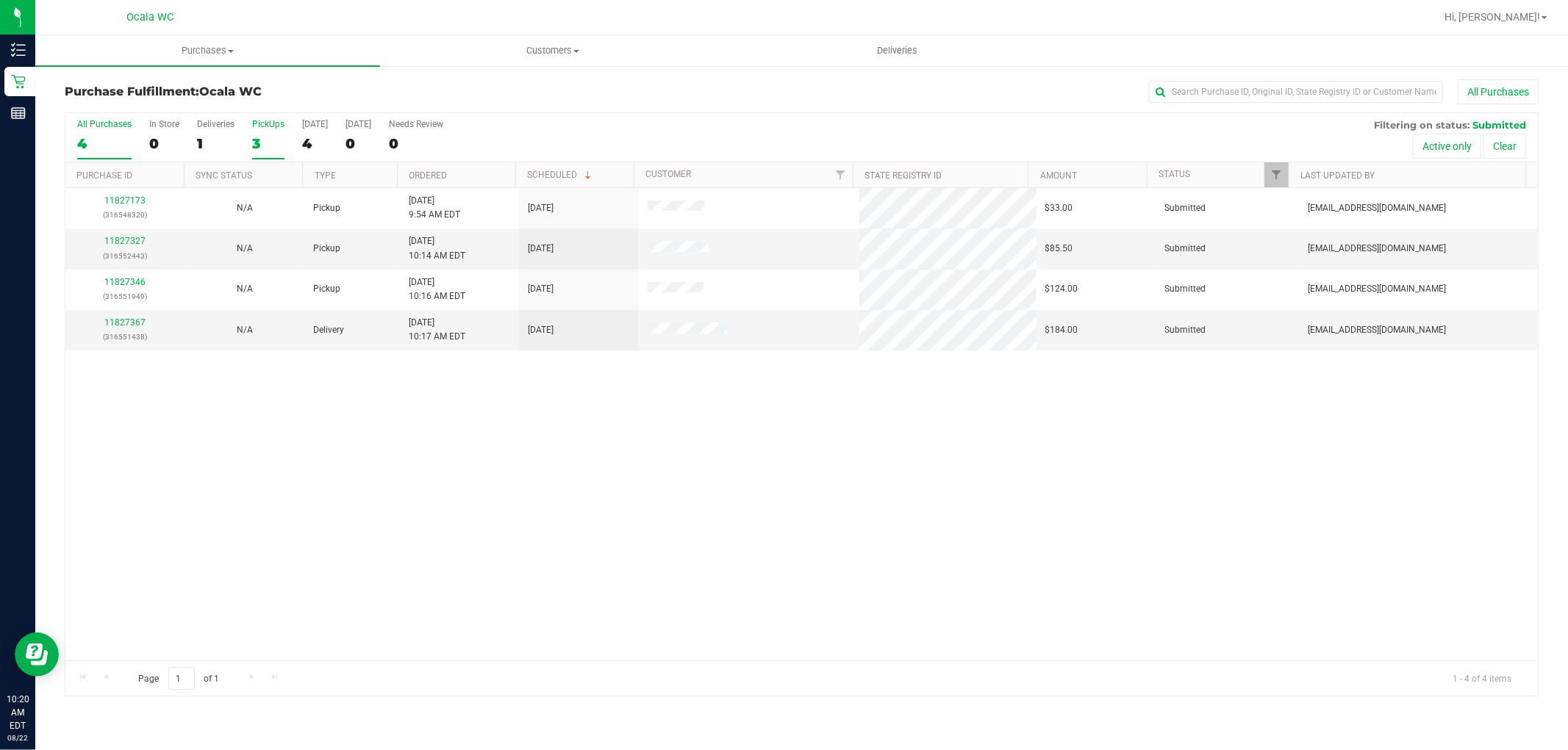
click at [261, 134] on label "PickUps 3" at bounding box center [268, 139] width 32 height 40
click at [0, 0] on input "PickUps 3" at bounding box center [0, 0] width 0 height 0
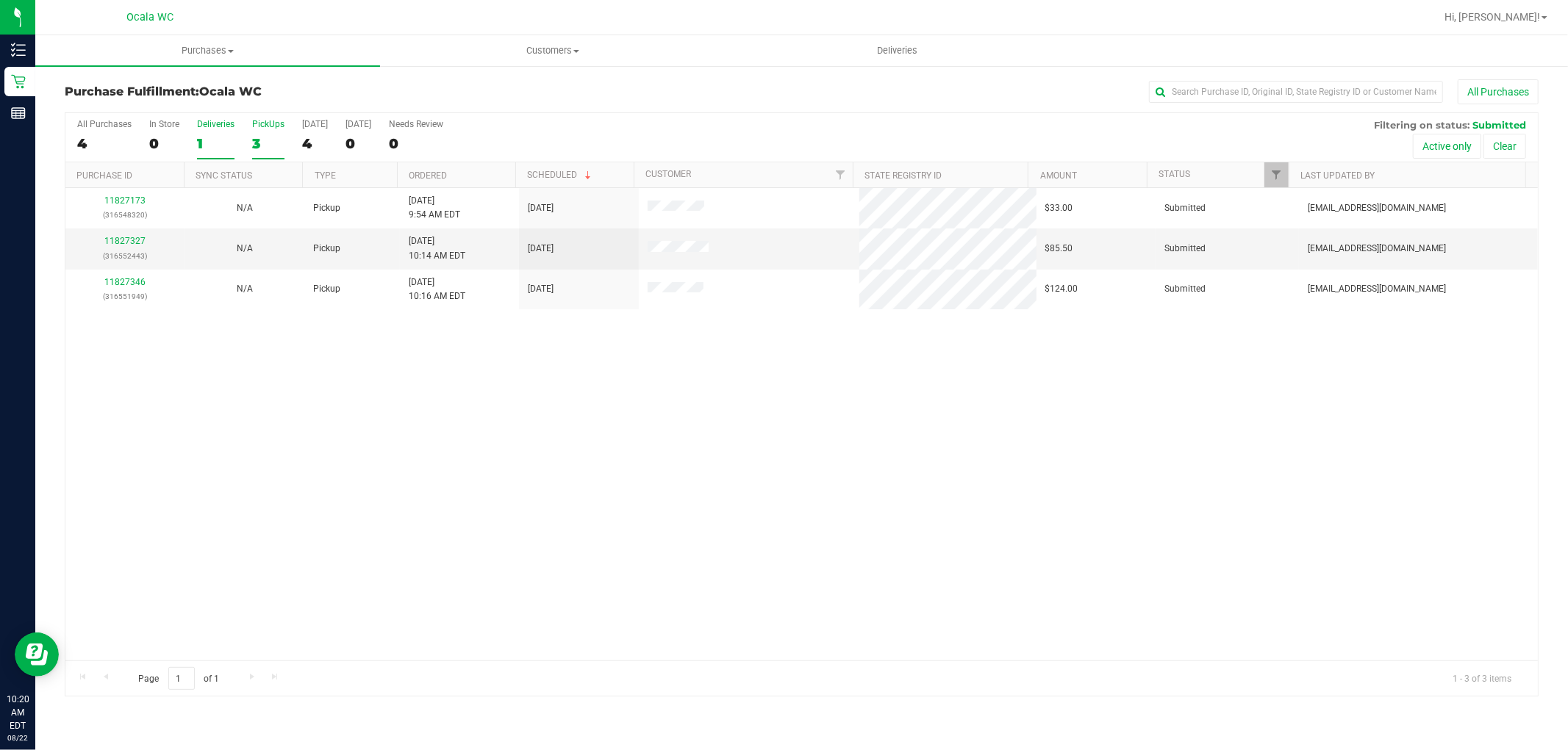
click at [219, 127] on div "Deliveries" at bounding box center [215, 124] width 37 height 10
click at [0, 0] on input "Deliveries 1" at bounding box center [0, 0] width 0 height 0
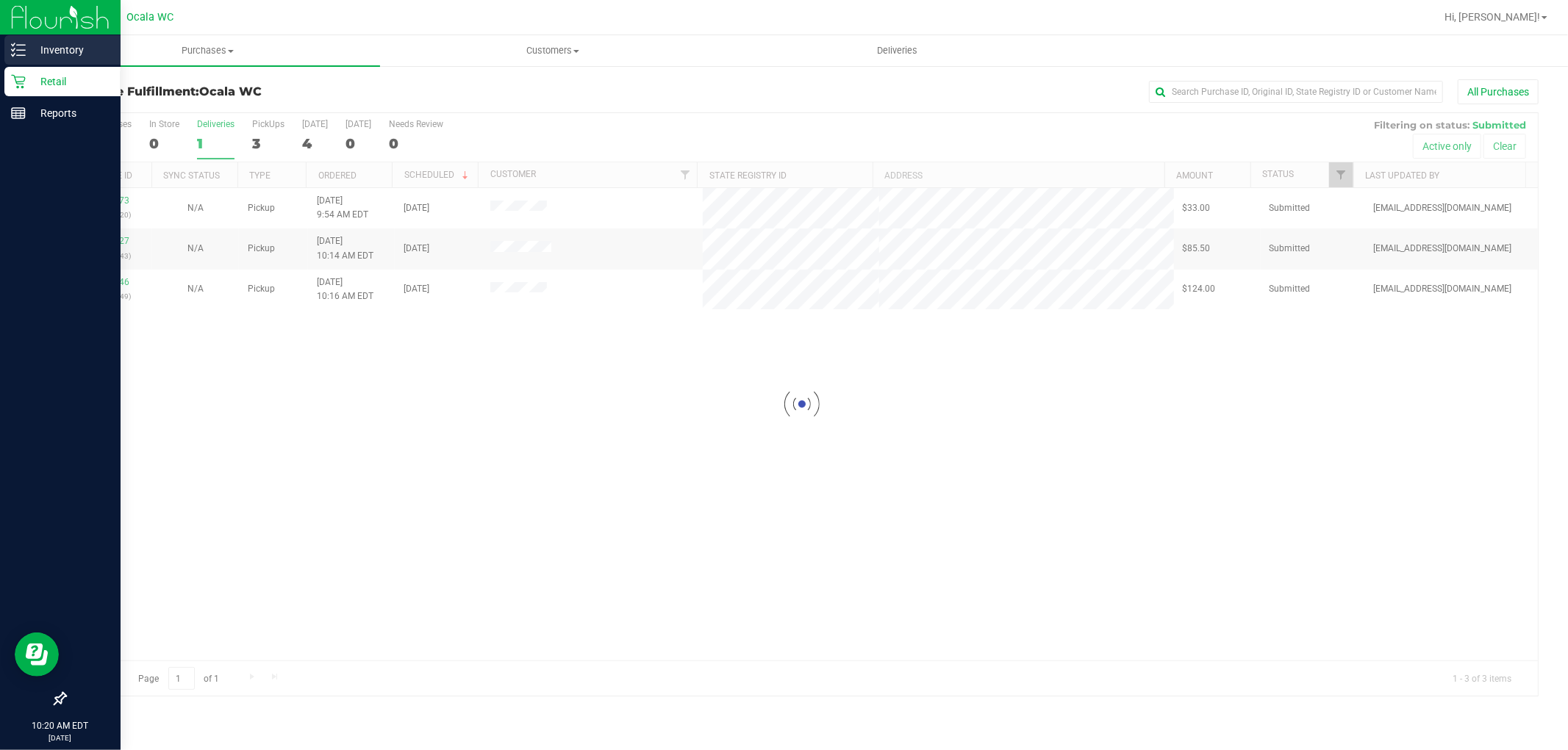
click at [15, 48] on icon at bounding box center [13, 49] width 3 height 2
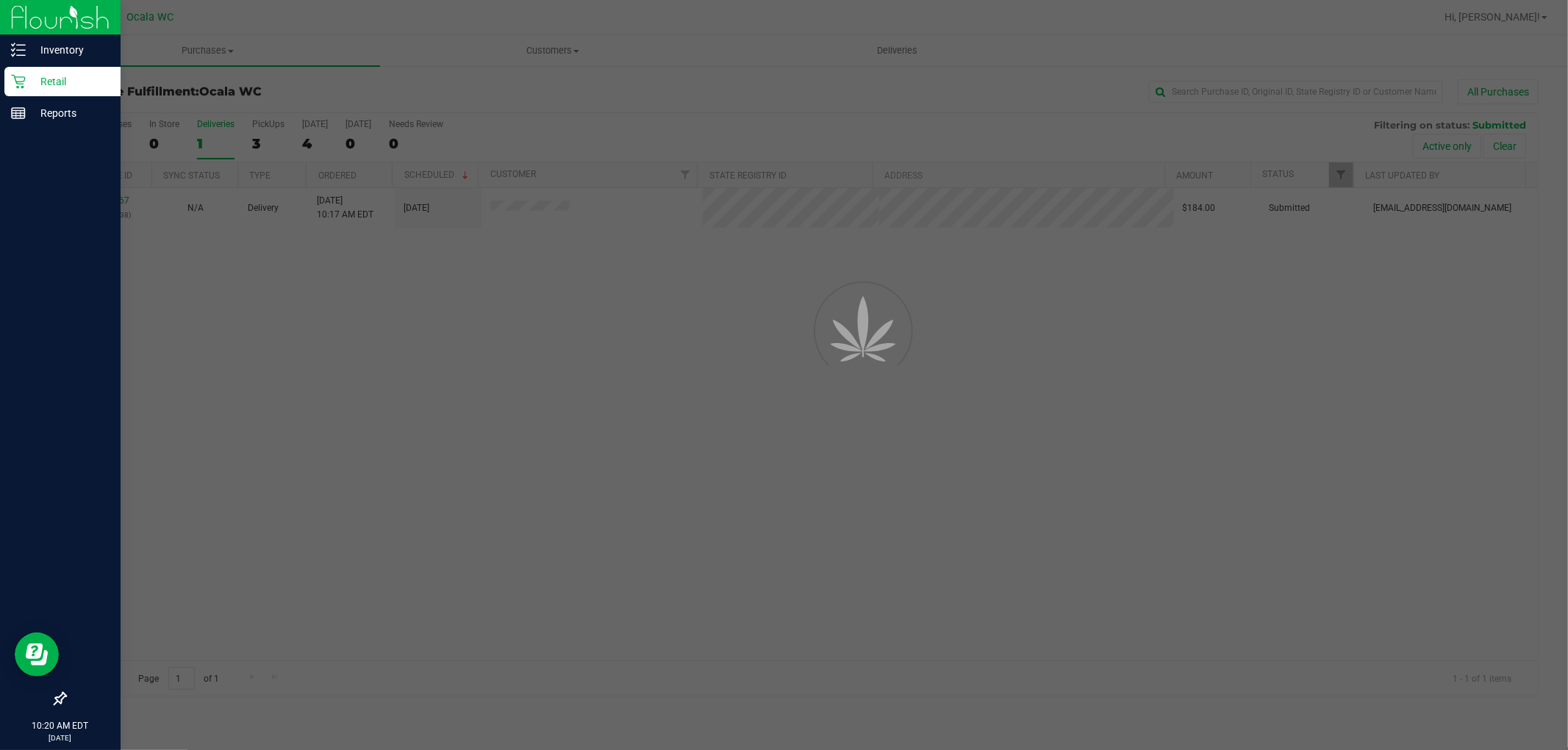
click at [53, 89] on p "Retail" at bounding box center [70, 81] width 89 height 17
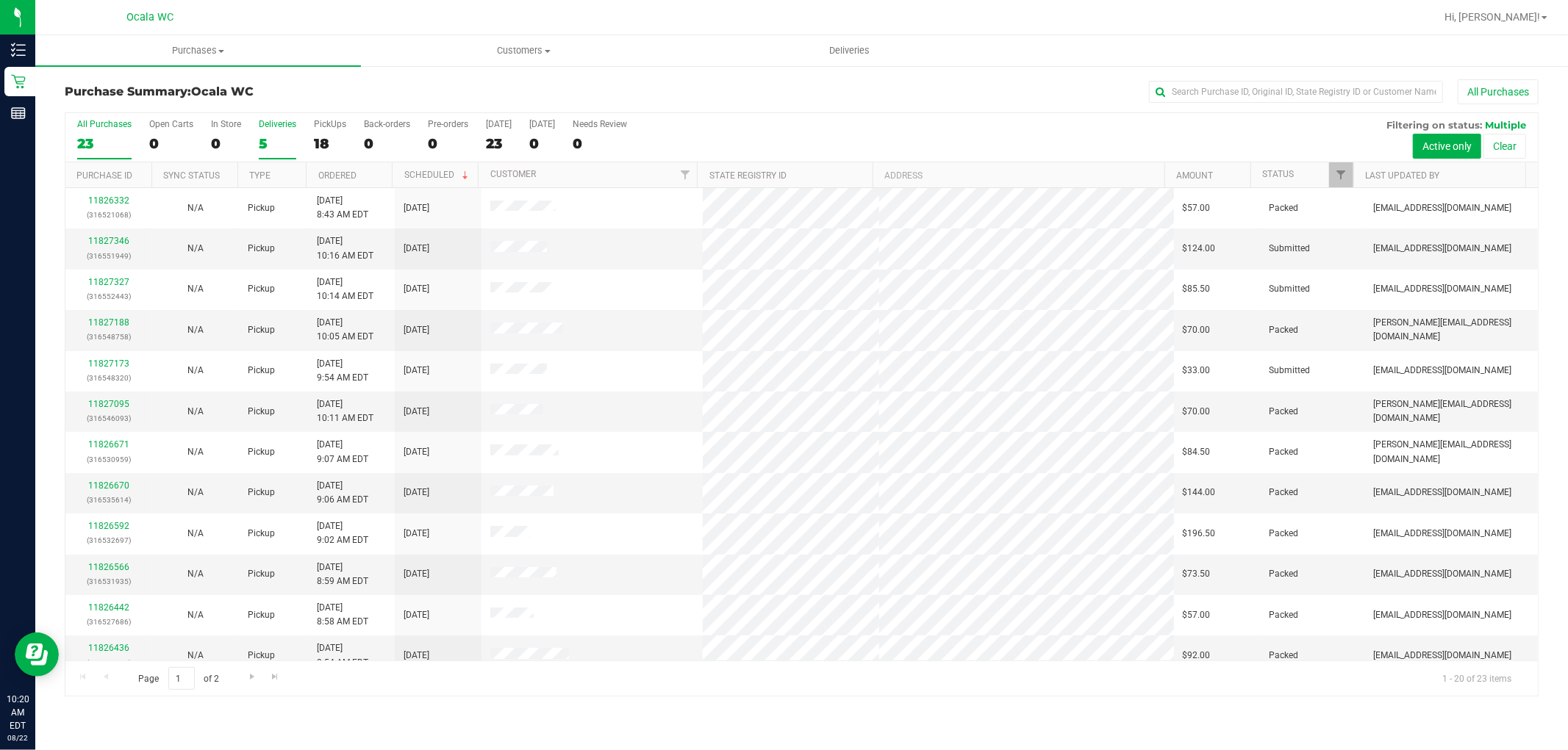
click at [274, 138] on div "5" at bounding box center [277, 143] width 37 height 17
click at [0, 0] on input "Deliveries 5" at bounding box center [0, 0] width 0 height 0
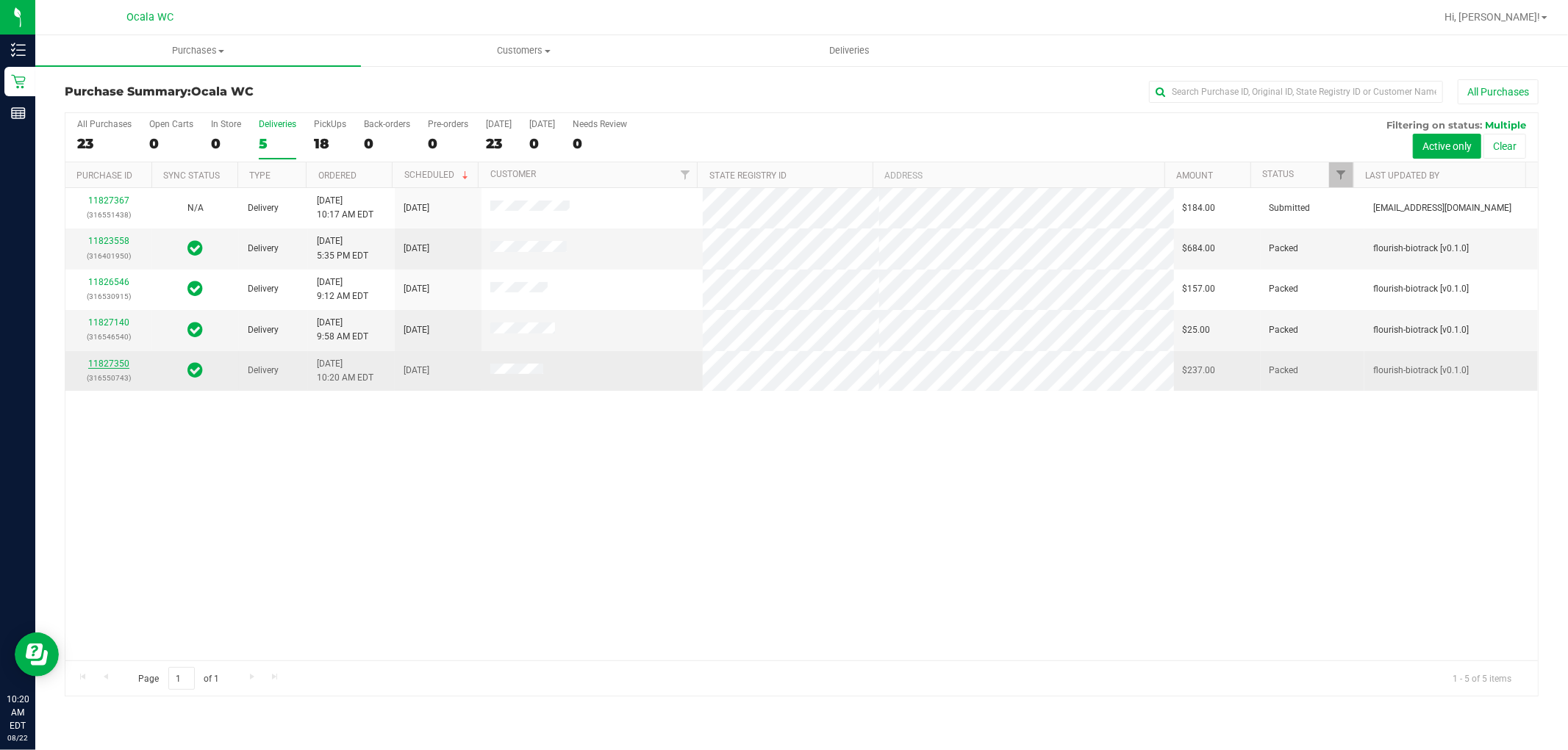
click at [101, 369] on link "11827350" at bounding box center [109, 364] width 41 height 10
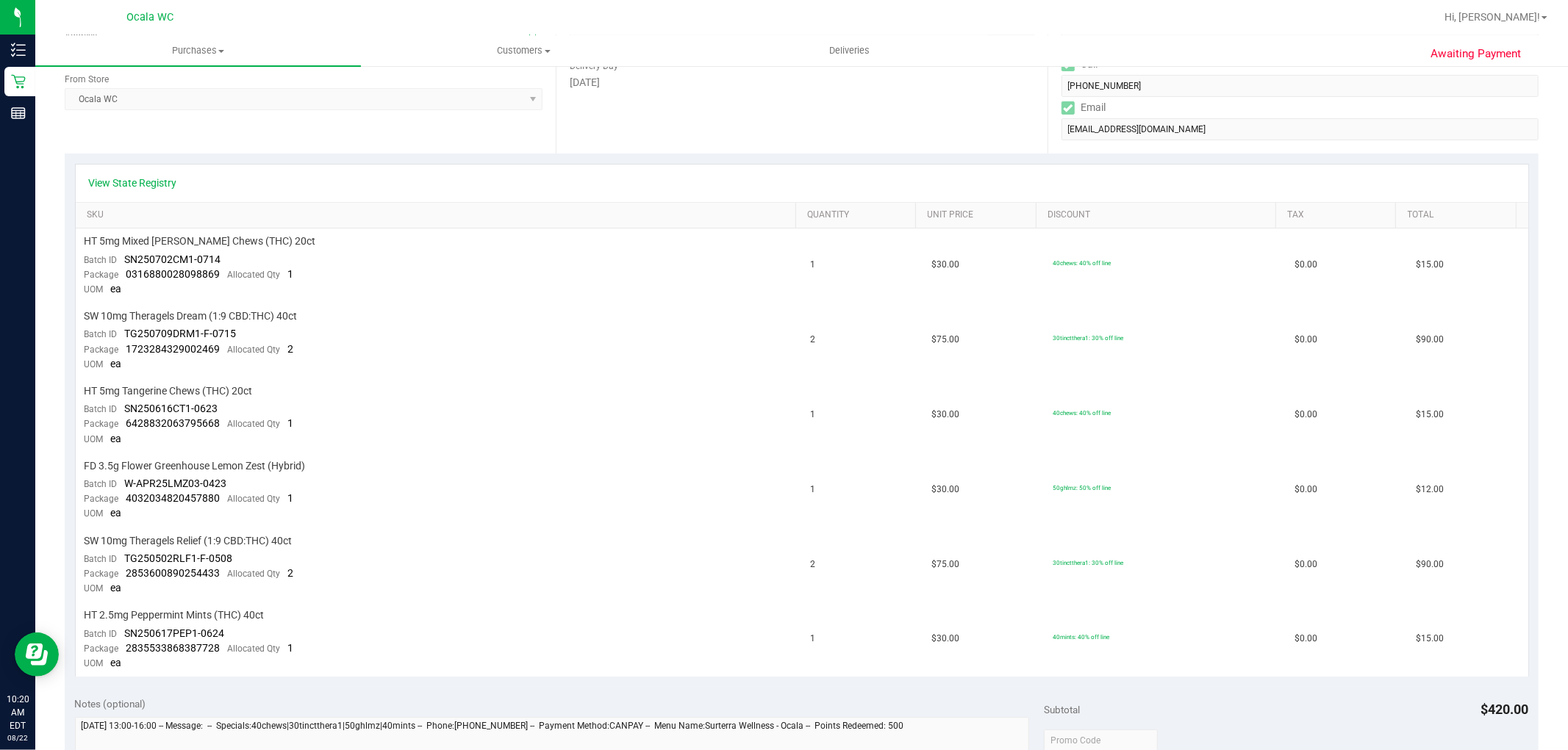
scroll to position [245, 0]
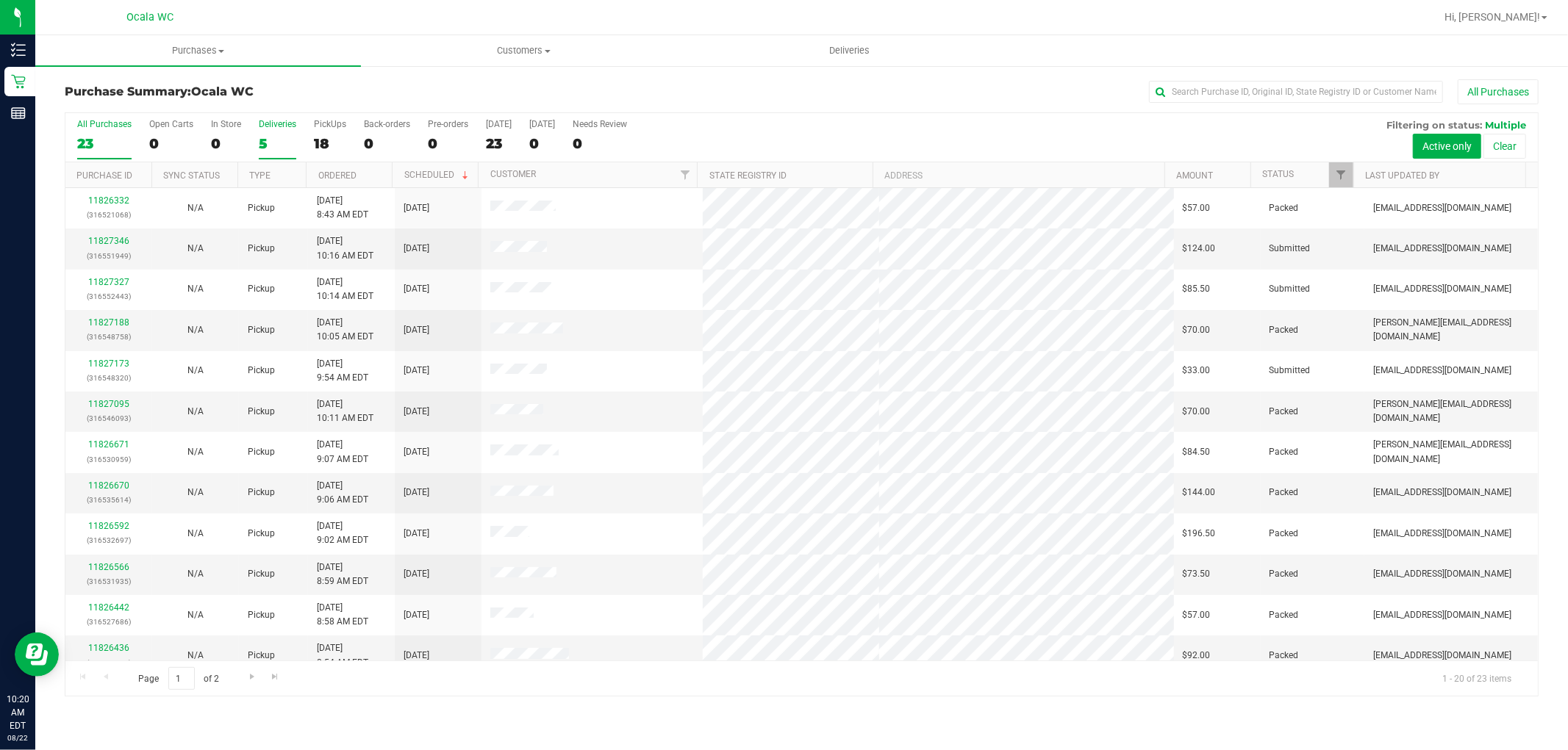
click at [266, 138] on div "5" at bounding box center [277, 143] width 37 height 17
click at [0, 0] on input "Deliveries 5" at bounding box center [0, 0] width 0 height 0
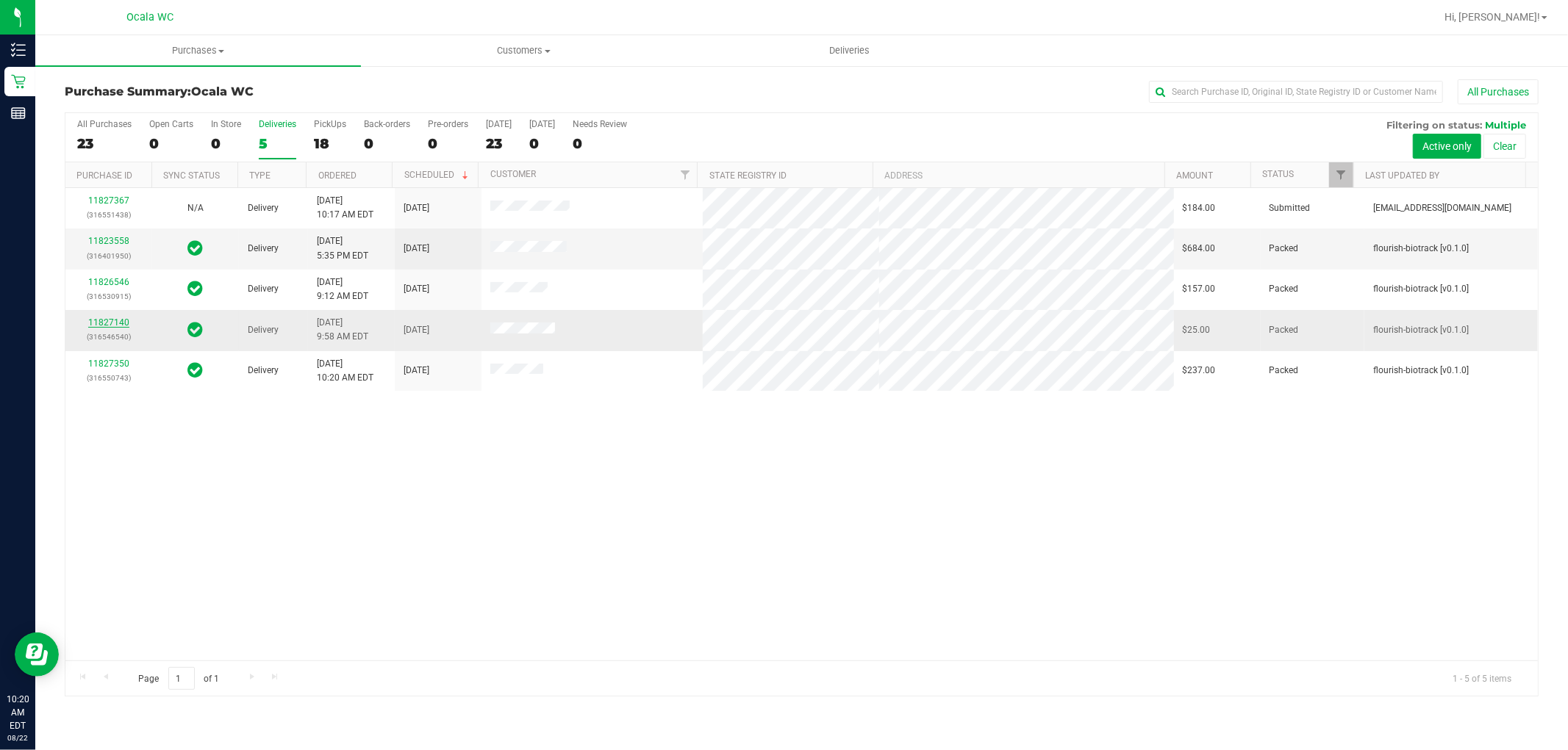
click at [110, 319] on link "11827140" at bounding box center [109, 322] width 41 height 10
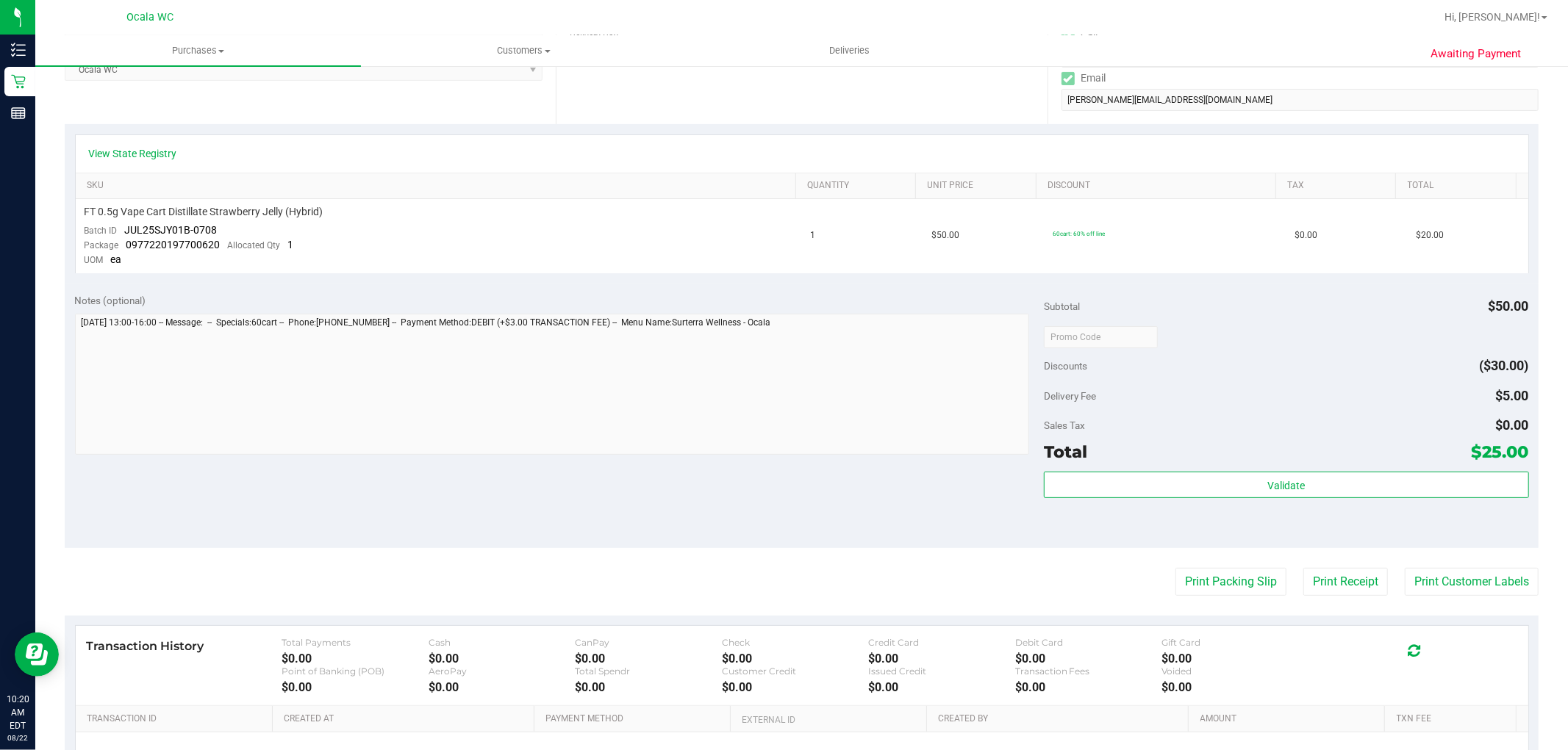
scroll to position [326, 0]
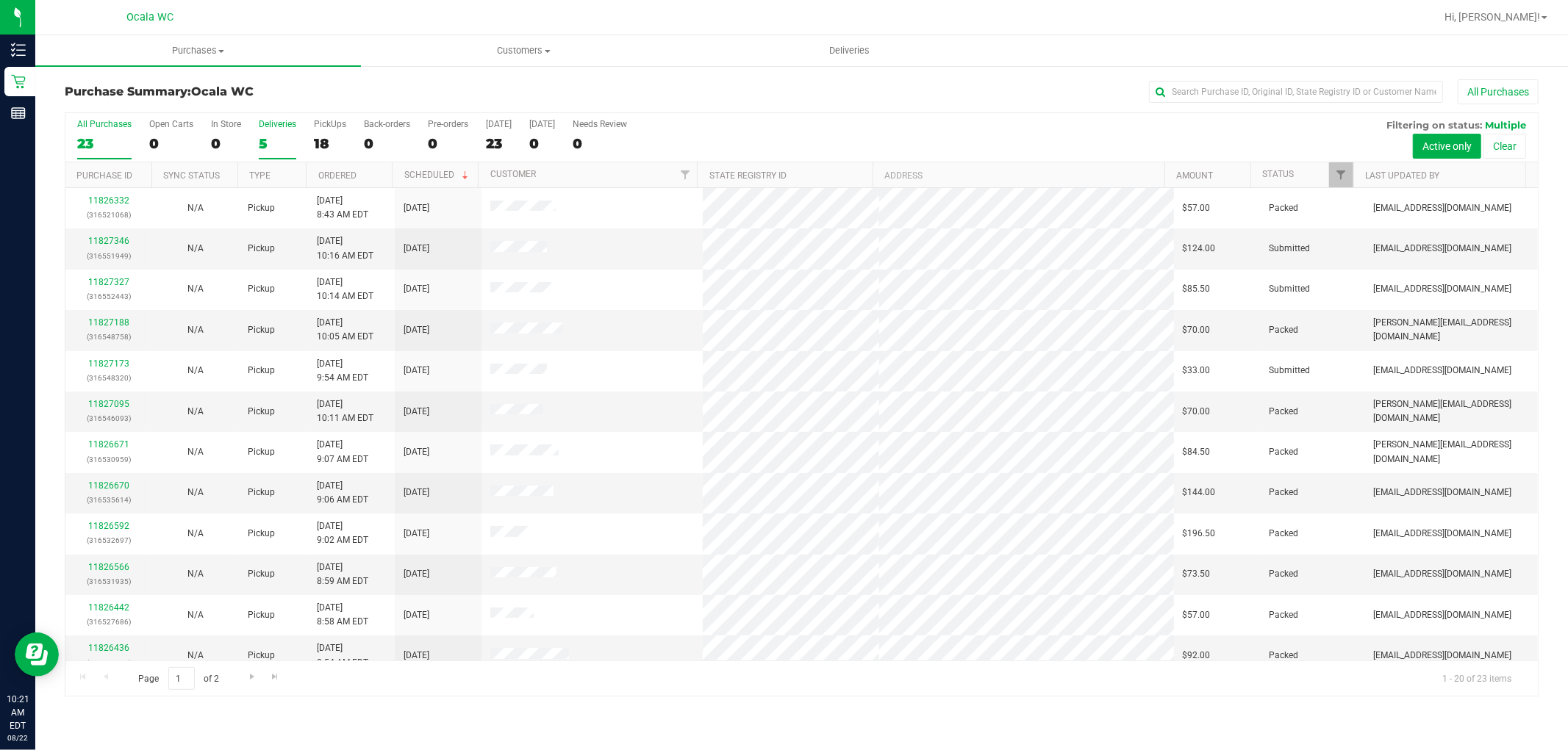
click at [276, 134] on label "Deliveries 5" at bounding box center [277, 139] width 37 height 40
click at [0, 0] on input "Deliveries 5" at bounding box center [0, 0] width 0 height 0
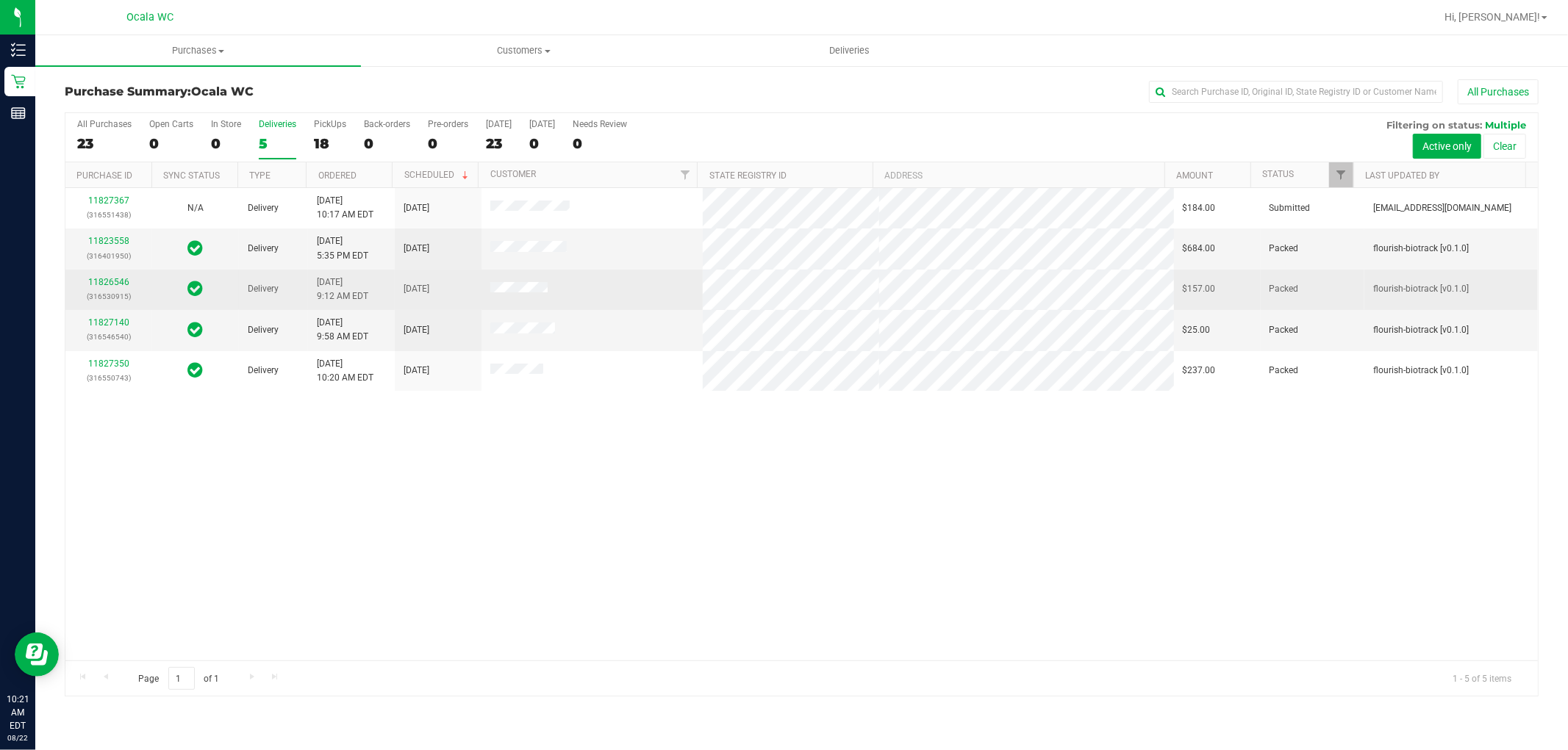
click at [119, 276] on div "11826546 (316530915)" at bounding box center [108, 289] width 69 height 28
click at [115, 277] on link "11826546" at bounding box center [109, 281] width 41 height 10
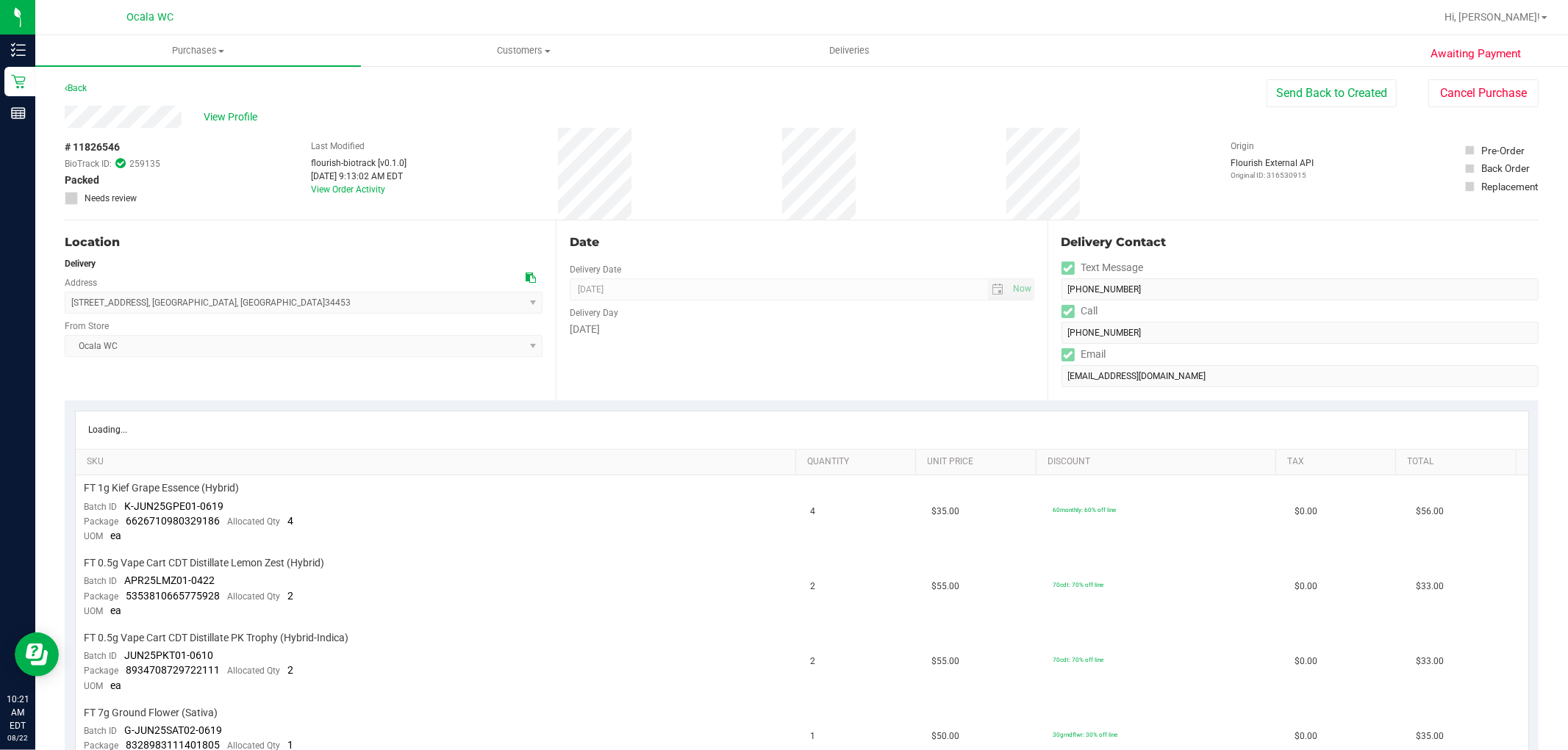
scroll to position [326, 0]
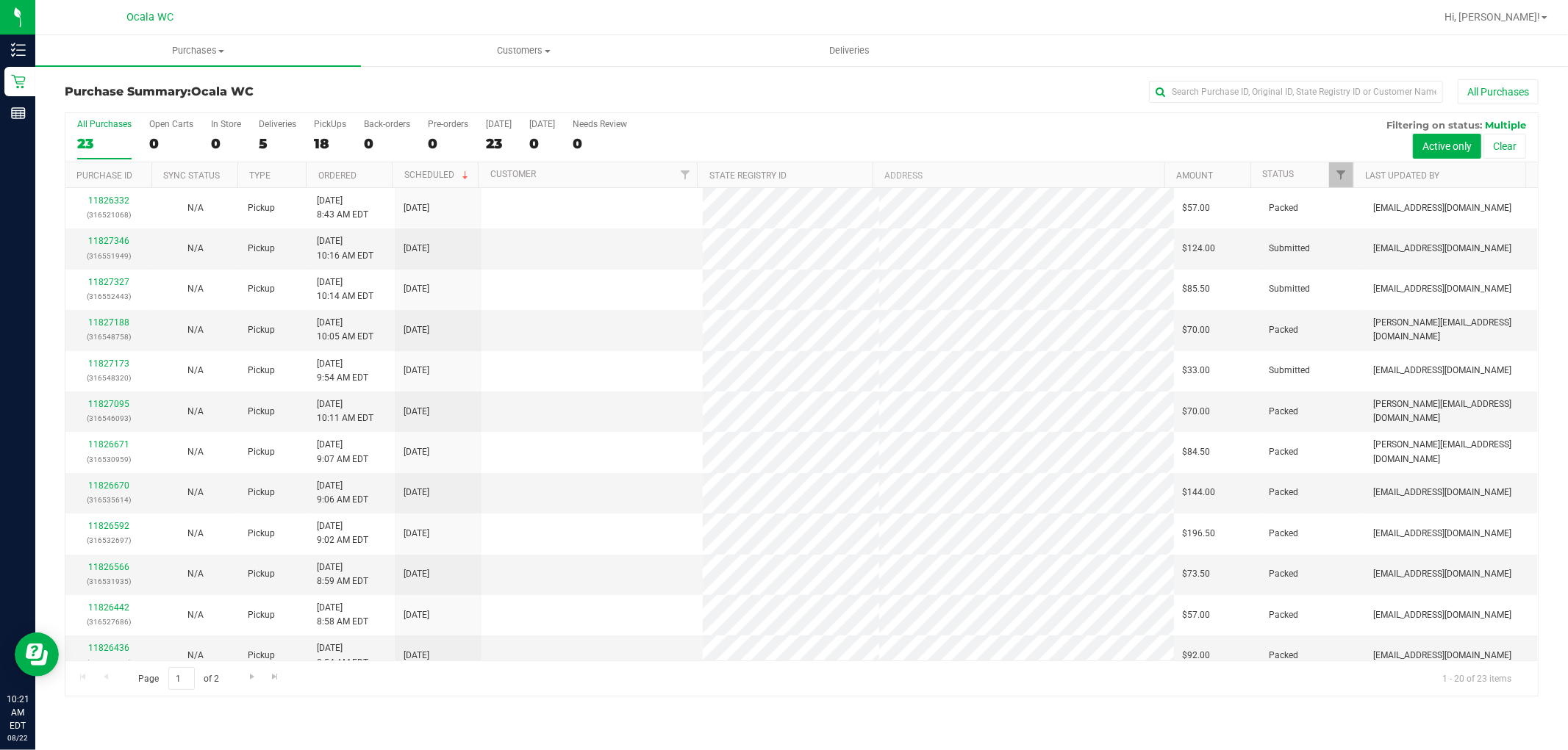
click at [272, 134] on label "Deliveries 5" at bounding box center [277, 139] width 37 height 40
click at [0, 0] on input "Deliveries 5" at bounding box center [0, 0] width 0 height 0
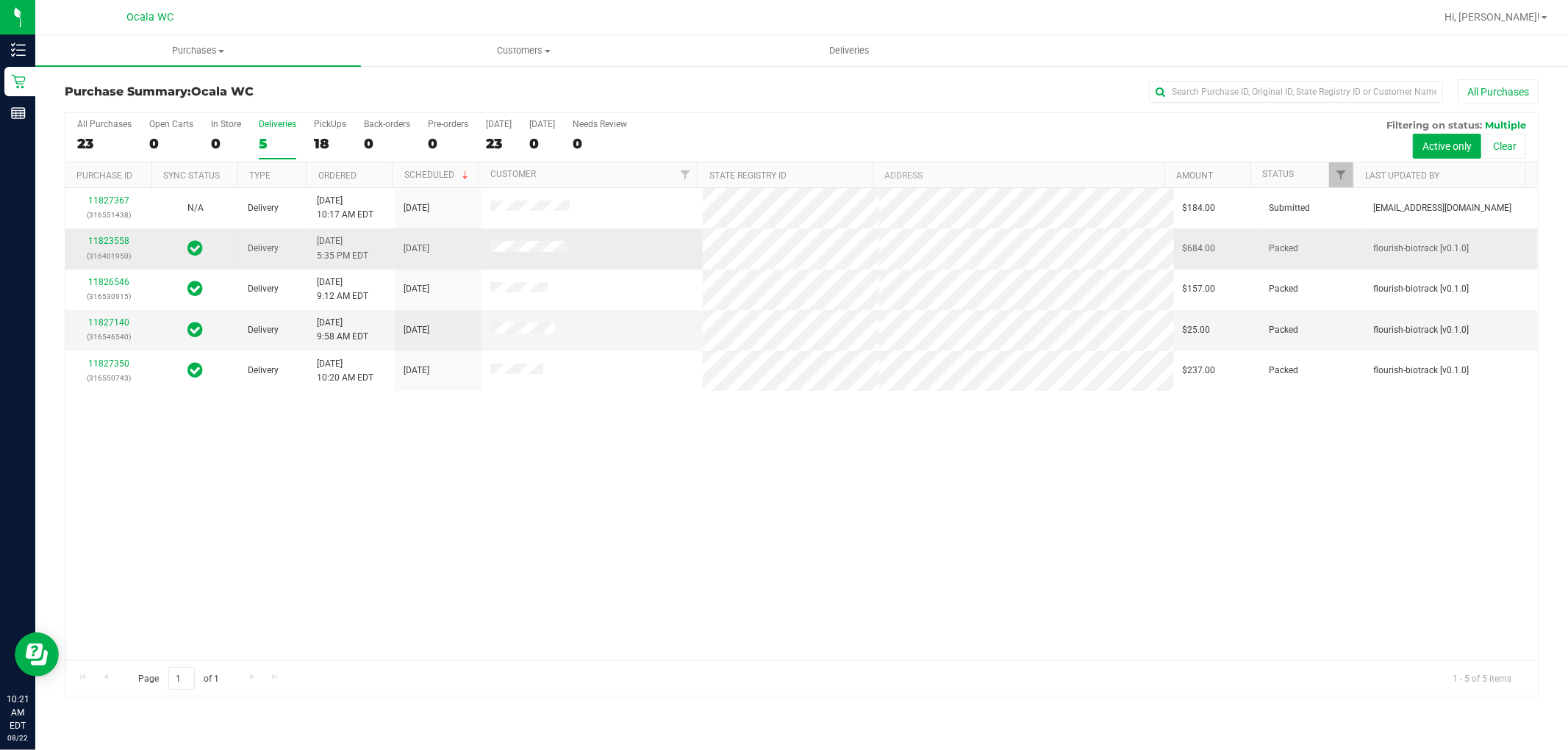
click at [115, 236] on div "11823558 (316401950)" at bounding box center [108, 248] width 69 height 28
click at [115, 239] on link "11823558" at bounding box center [109, 240] width 41 height 10
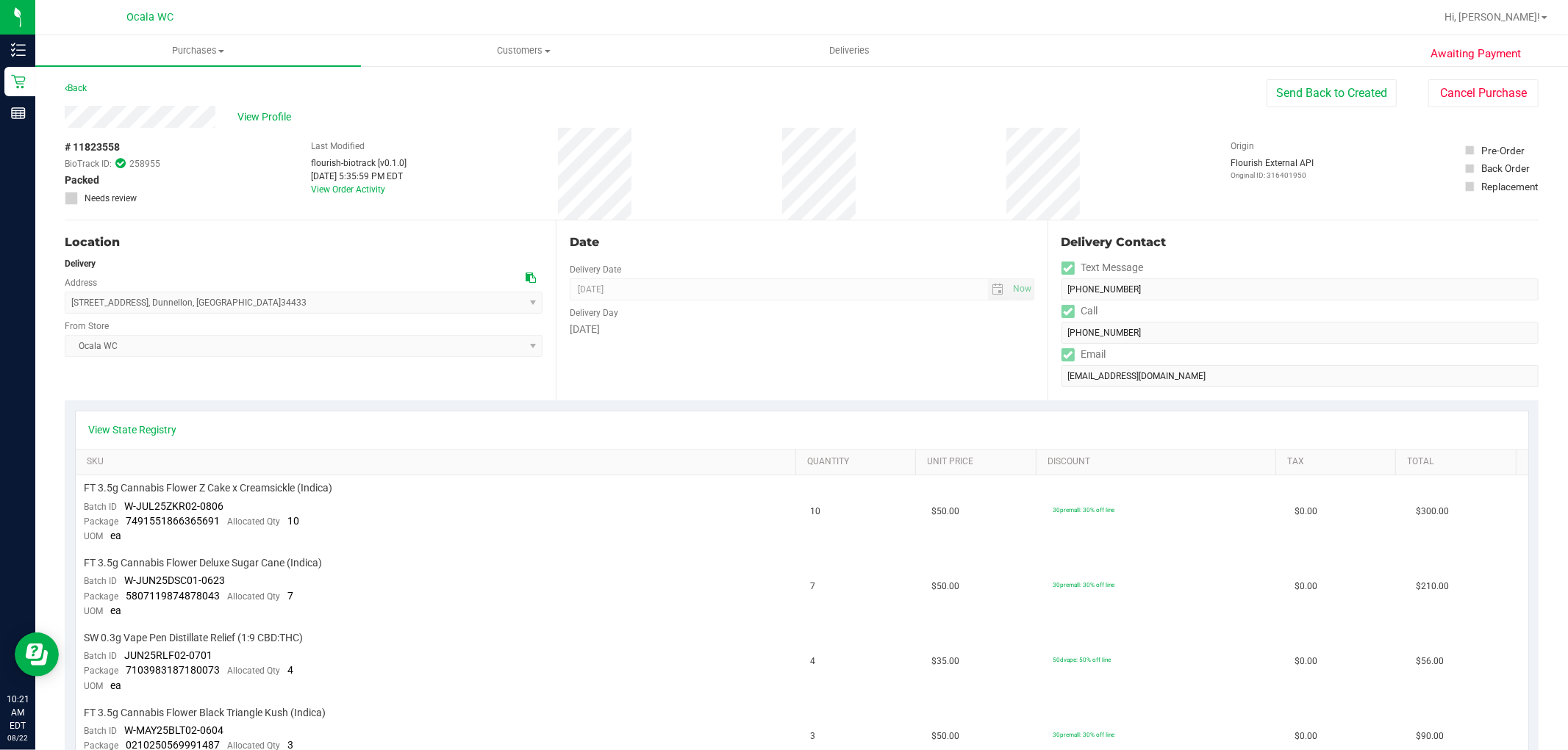
click at [86, 92] on div "Back" at bounding box center [76, 88] width 22 height 17
click at [82, 86] on link "Back" at bounding box center [76, 88] width 22 height 10
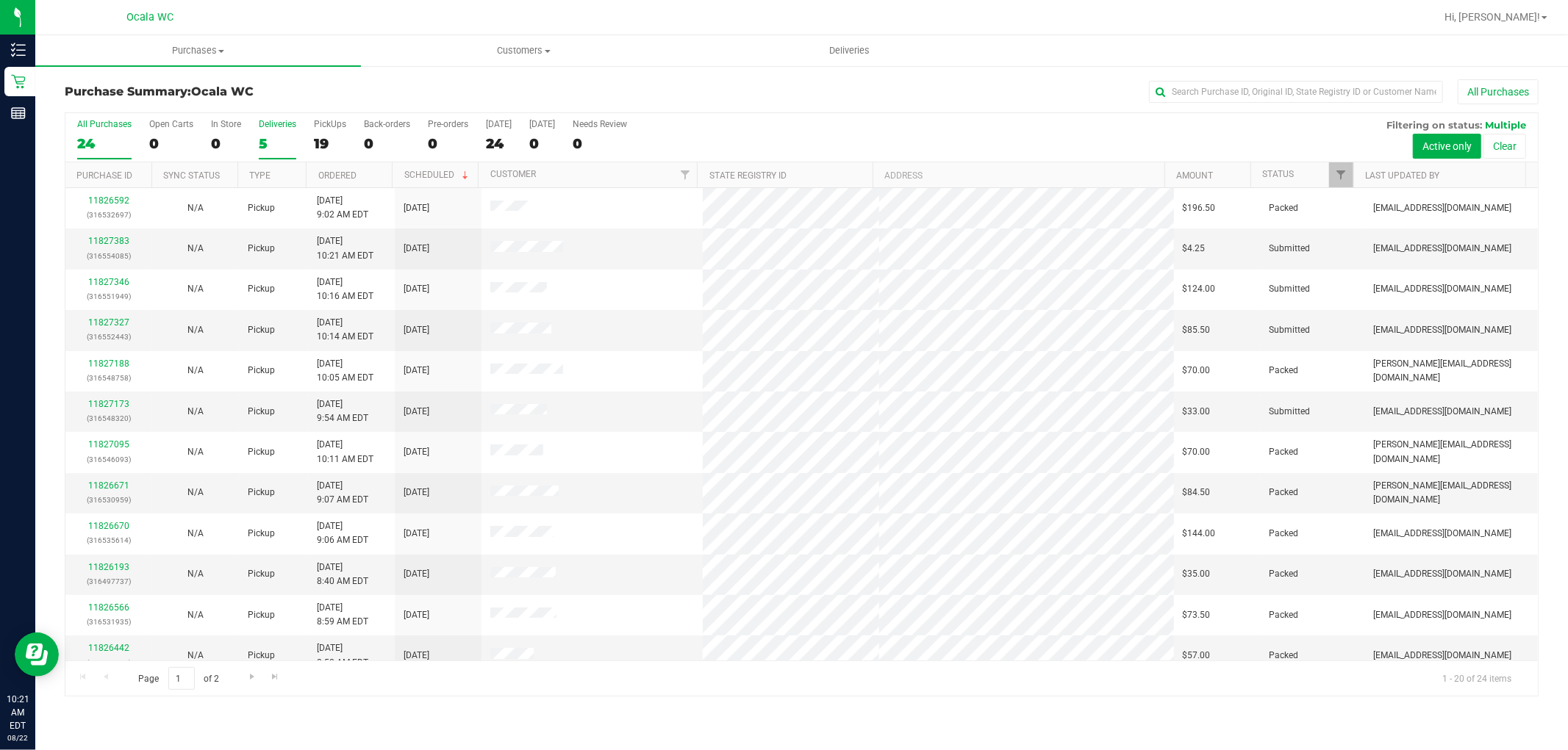
click at [270, 135] on div "5" at bounding box center [277, 143] width 37 height 17
click at [0, 0] on input "Deliveries 5" at bounding box center [0, 0] width 0 height 0
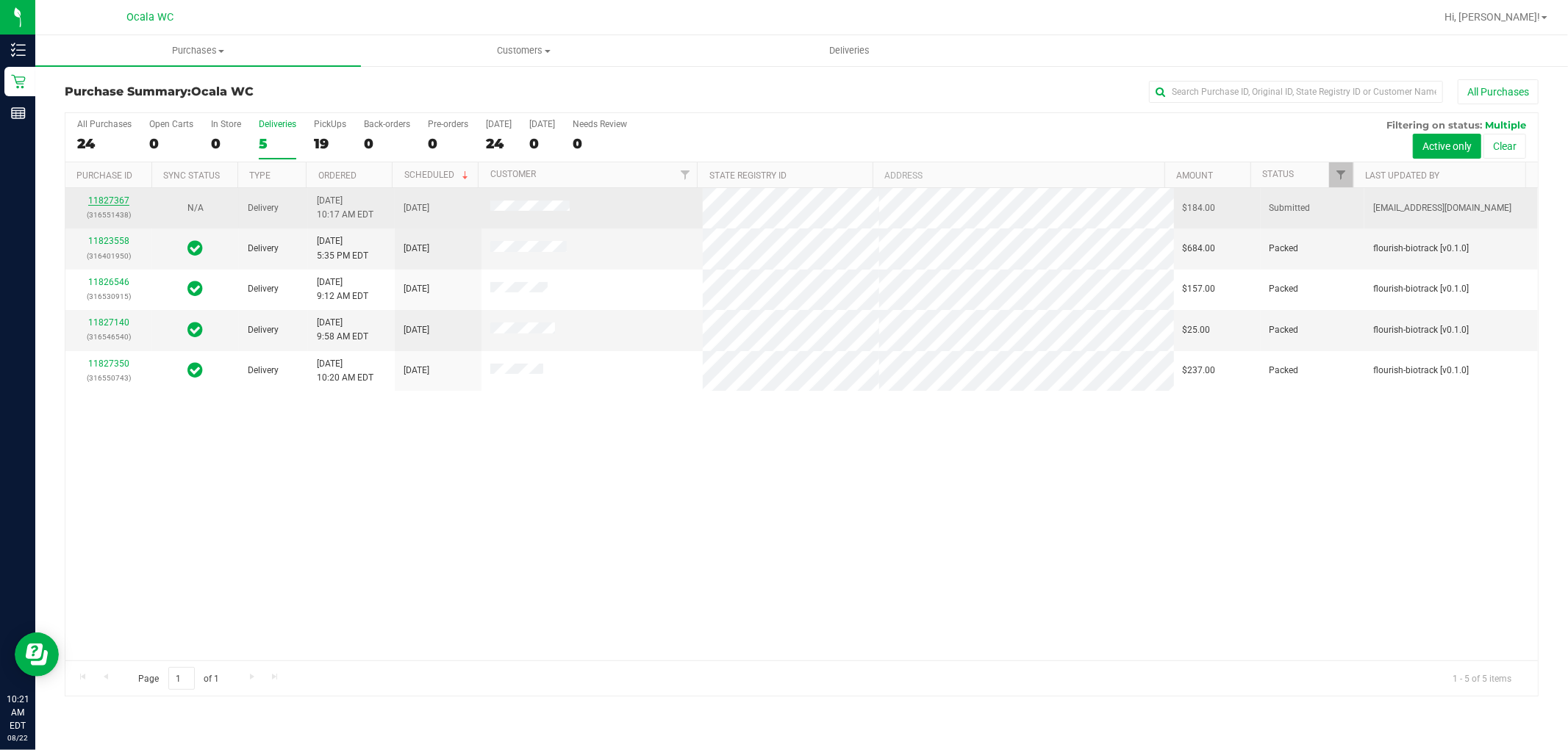
click at [114, 195] on link "11827367" at bounding box center [109, 200] width 41 height 10
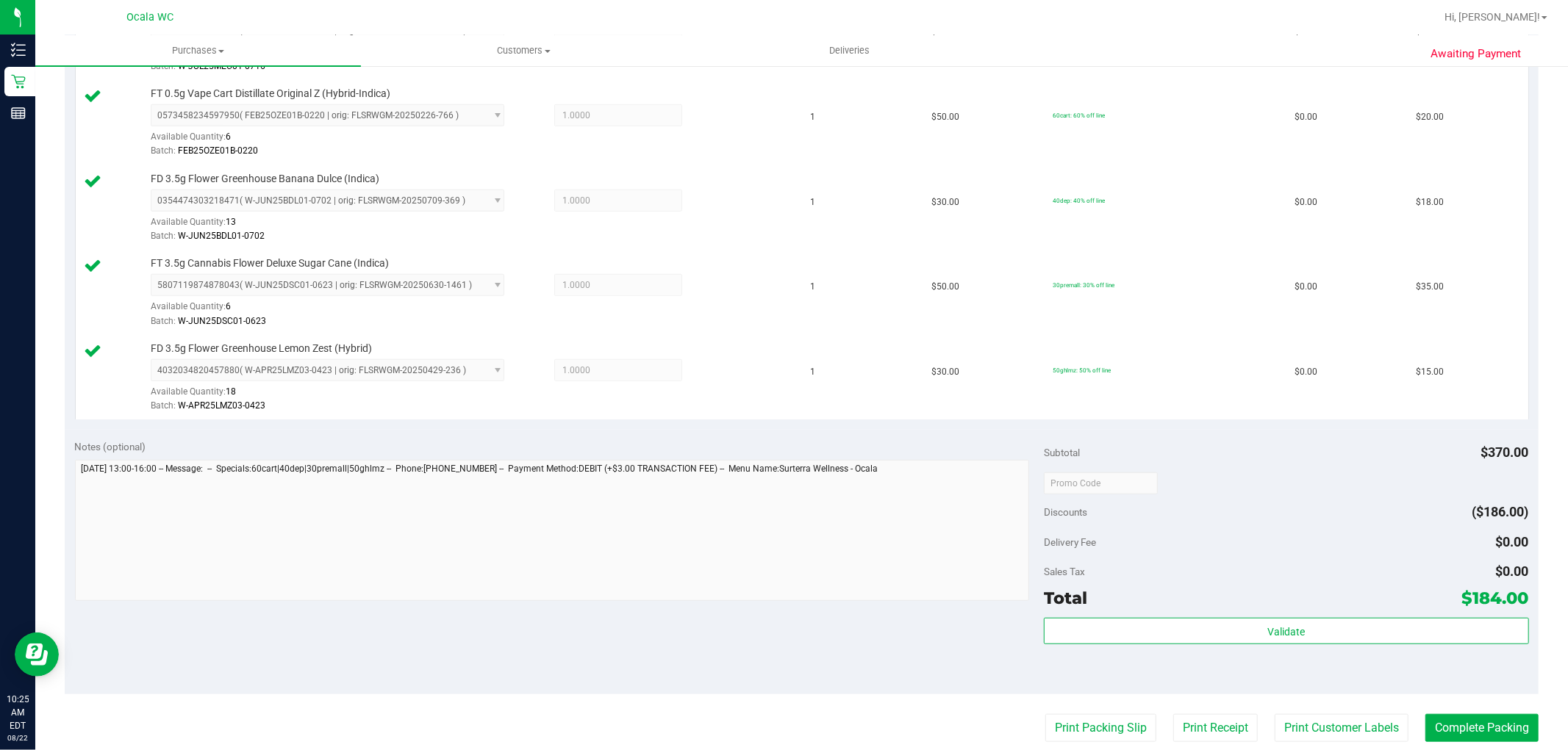
scroll to position [898, 0]
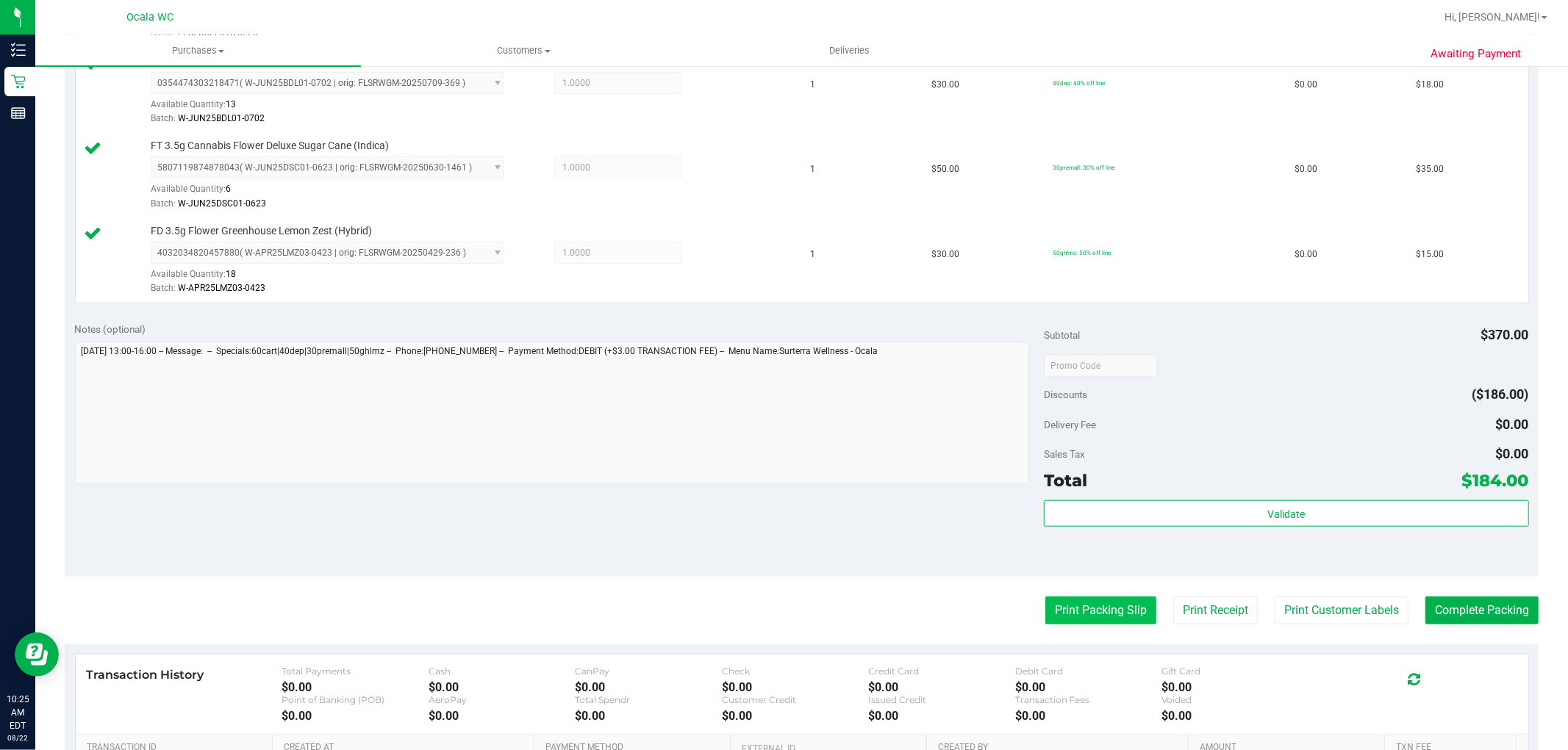
click at [1126, 614] on button "Print Packing Slip" at bounding box center [1101, 610] width 111 height 28
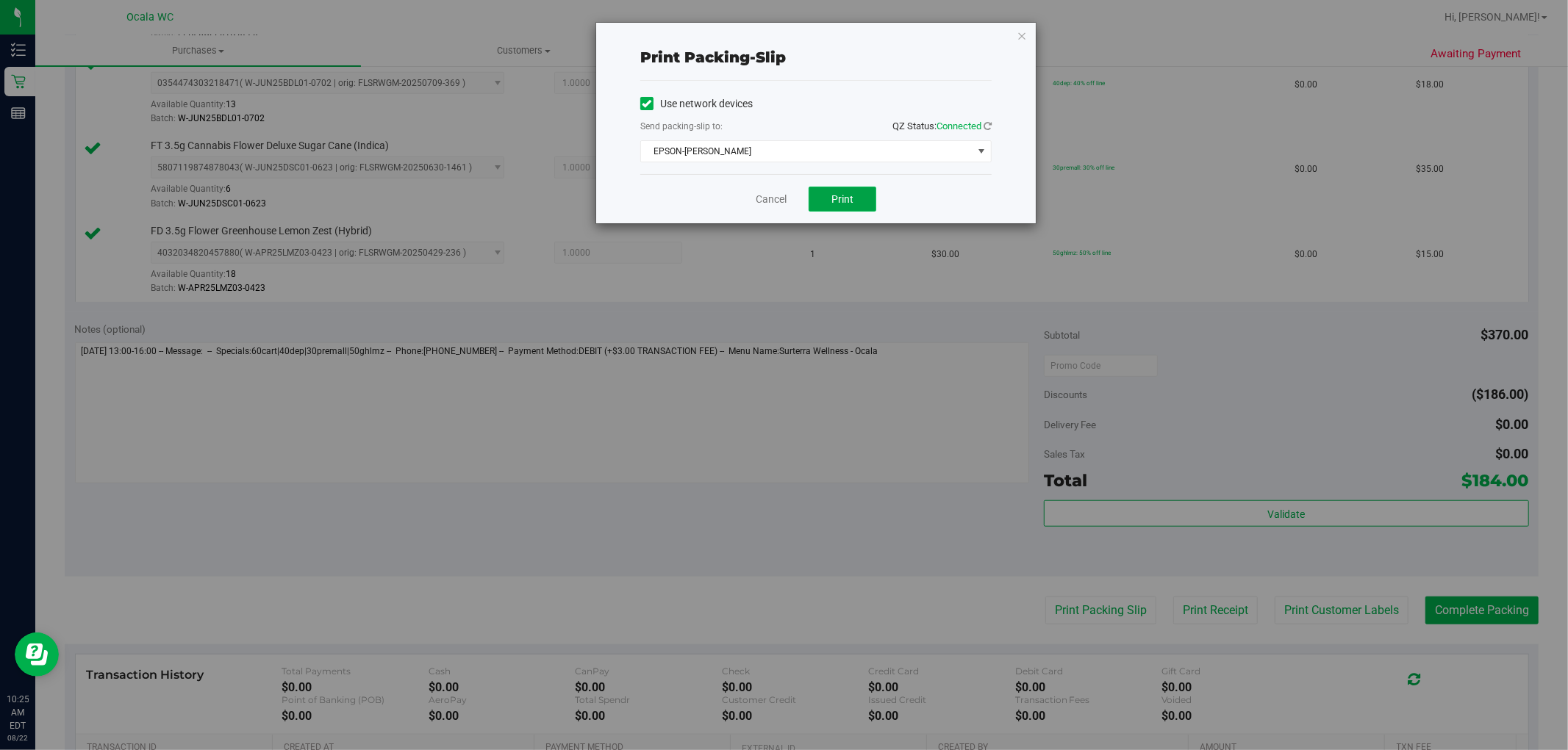
click at [841, 203] on span "Print" at bounding box center [842, 198] width 22 height 12
click at [1024, 34] on icon "button" at bounding box center [1022, 35] width 10 height 17
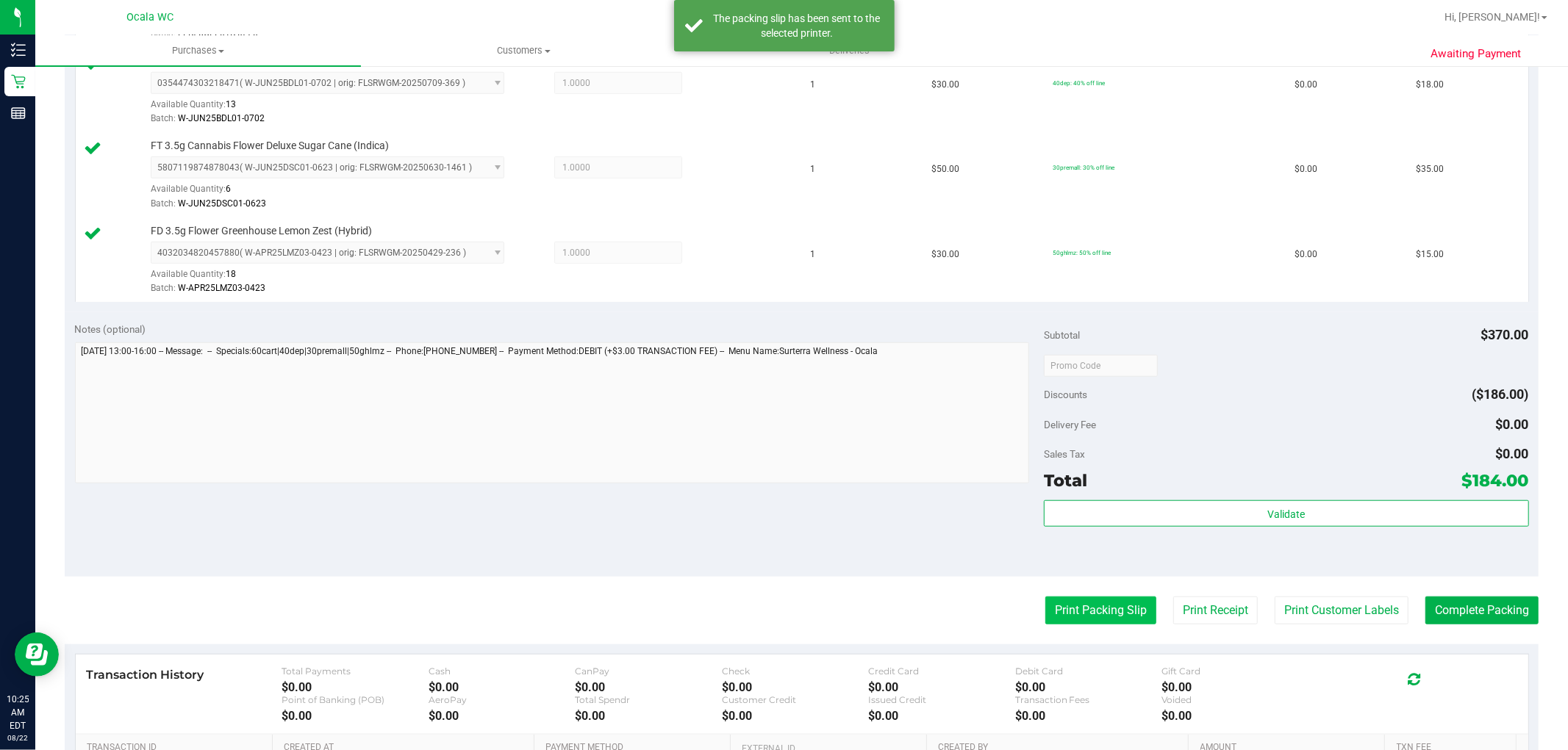
click at [1045, 609] on button "Print Packing Slip" at bounding box center [1101, 610] width 111 height 28
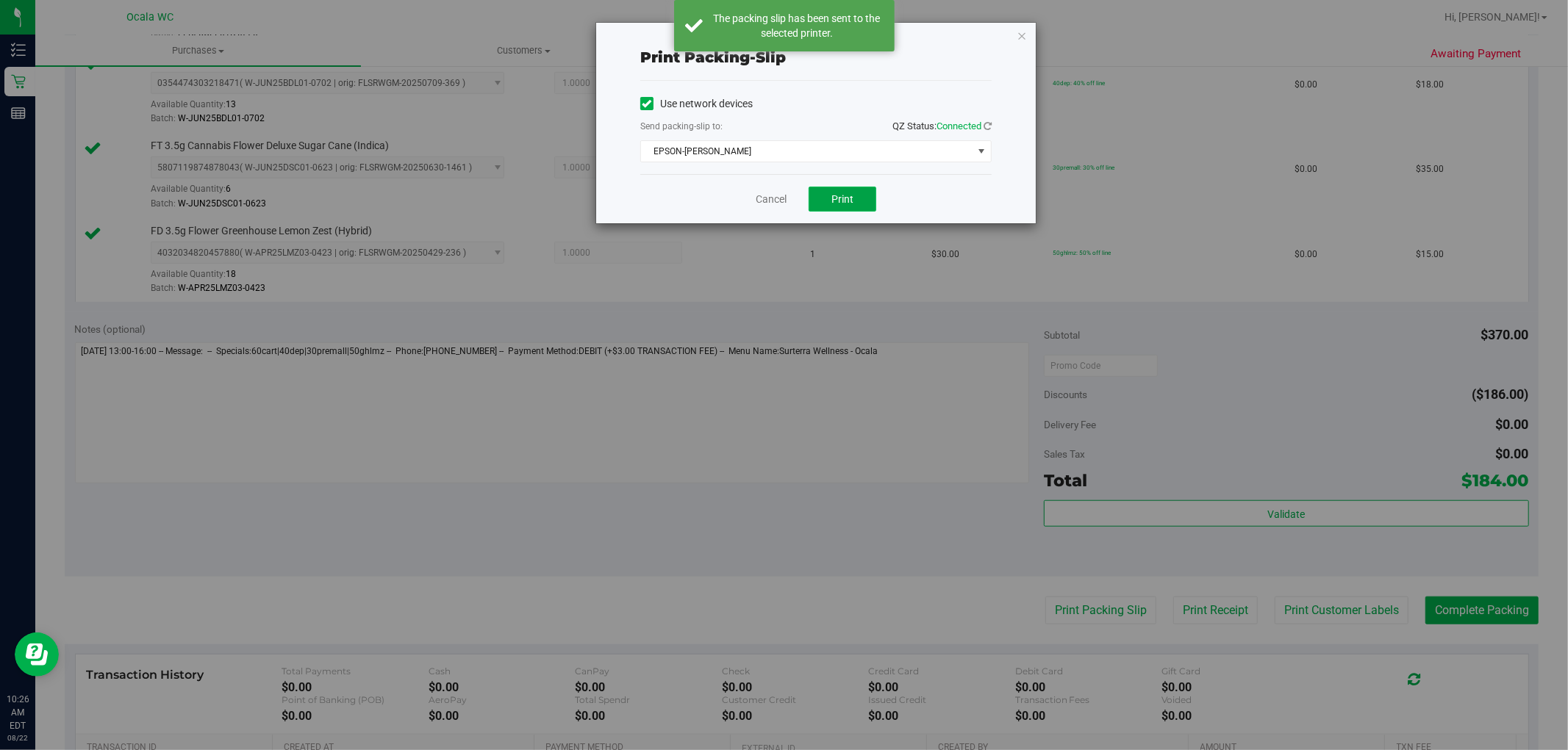
click at [829, 206] on button "Print" at bounding box center [842, 199] width 68 height 25
click at [1023, 28] on icon "button" at bounding box center [1022, 35] width 10 height 17
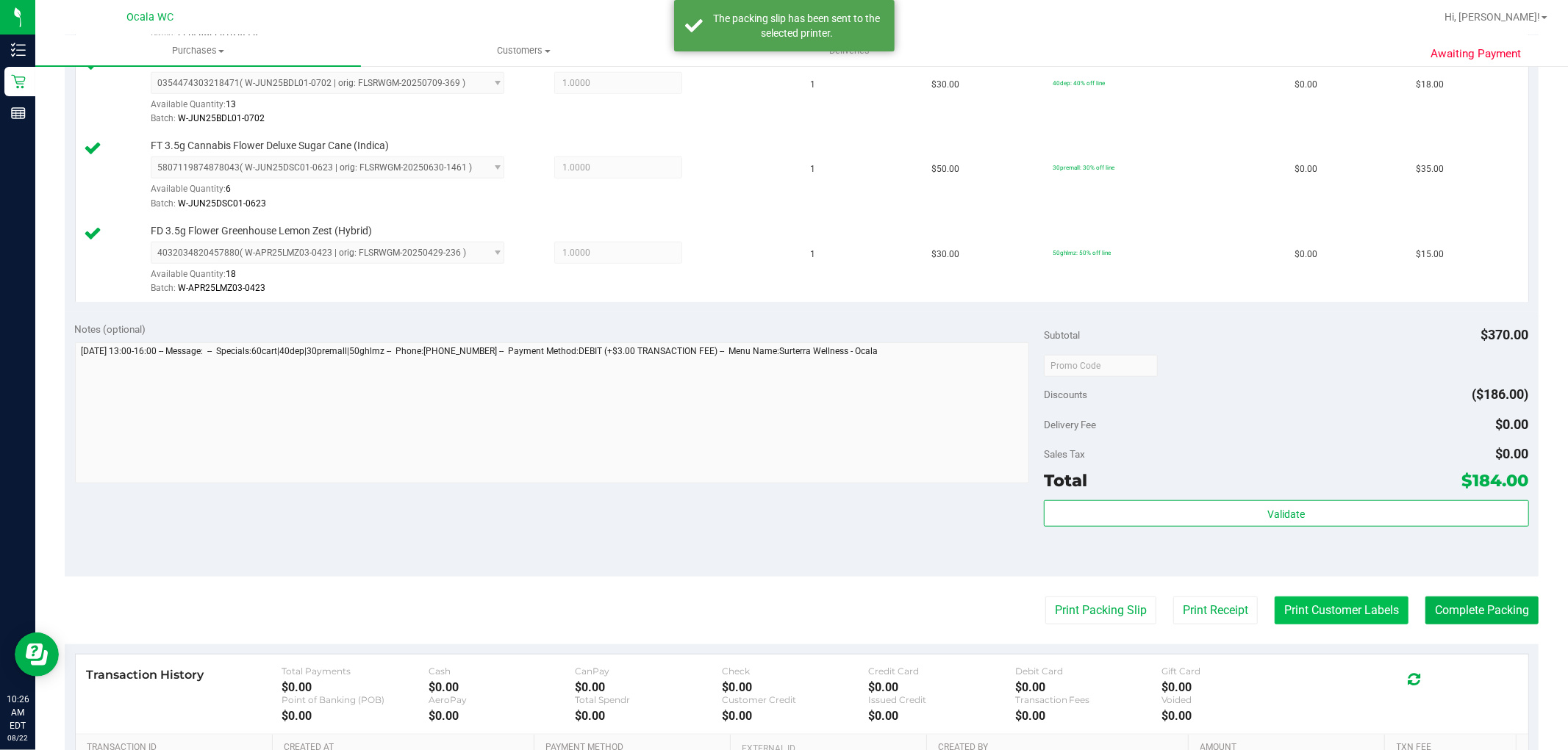
click at [1285, 607] on button "Print Customer Labels" at bounding box center [1341, 610] width 134 height 28
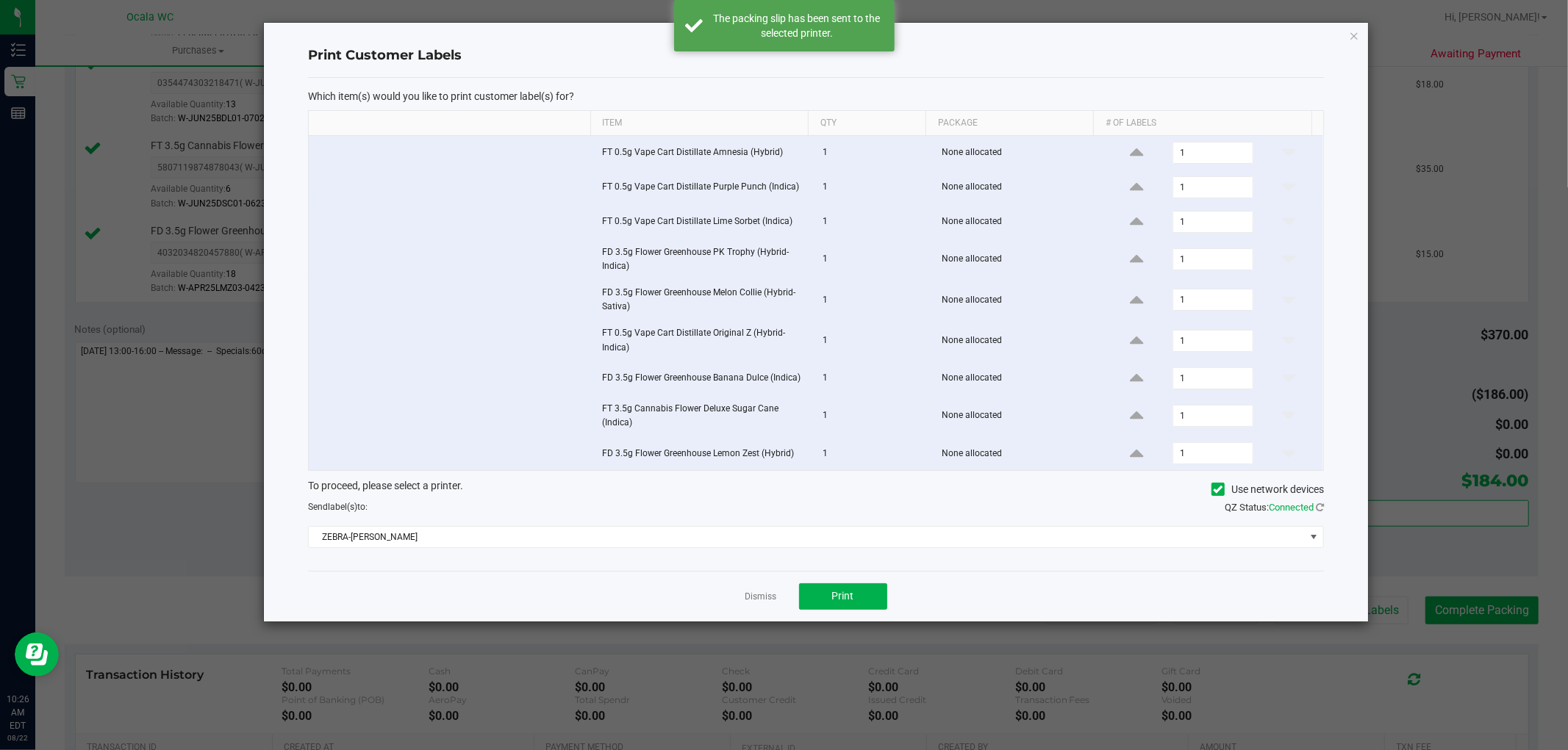
click at [731, 601] on div "Dismiss Print" at bounding box center [815, 596] width 1016 height 51
click at [753, 602] on link "Dismiss" at bounding box center [761, 597] width 32 height 13
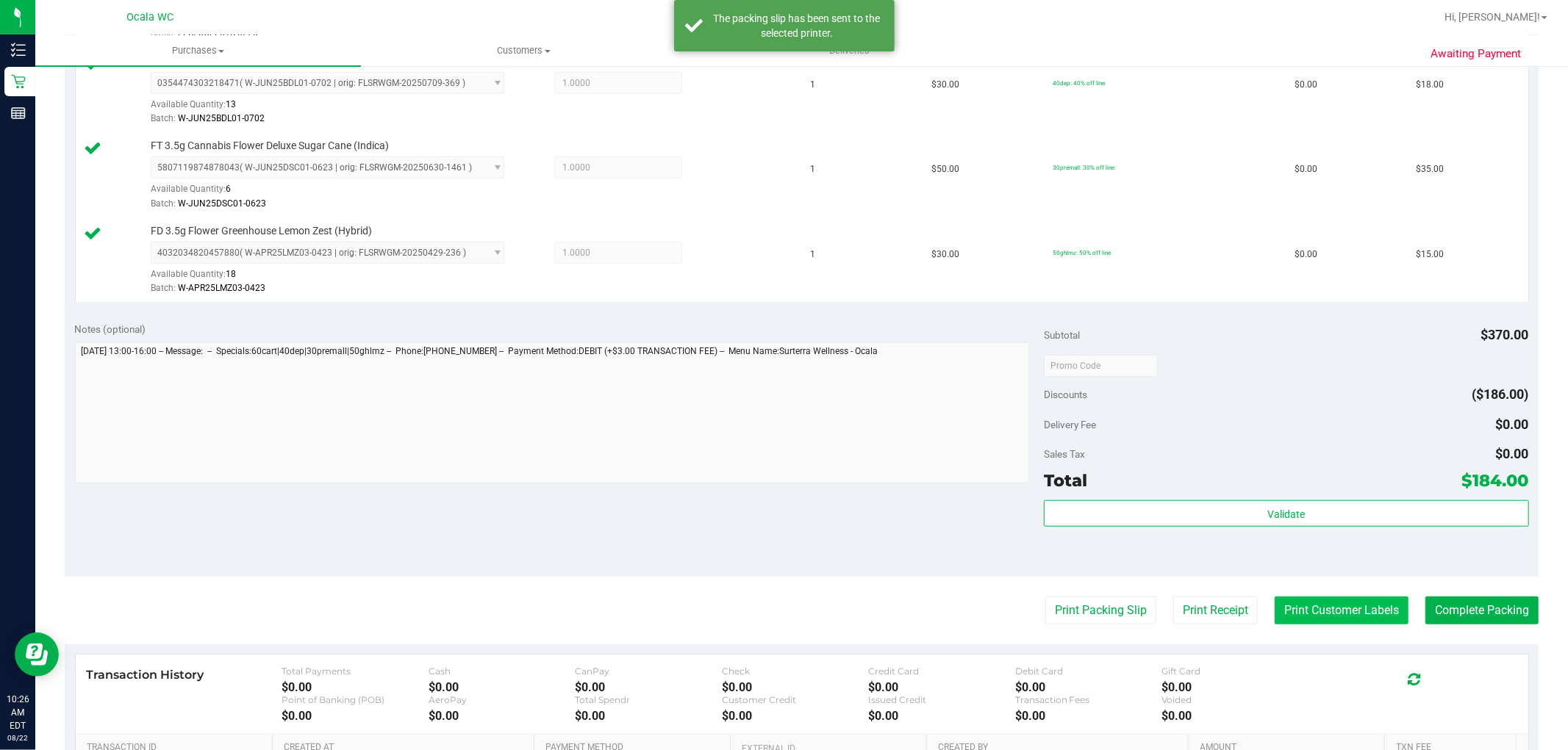
click at [1363, 609] on button "Print Customer Labels" at bounding box center [1341, 610] width 134 height 28
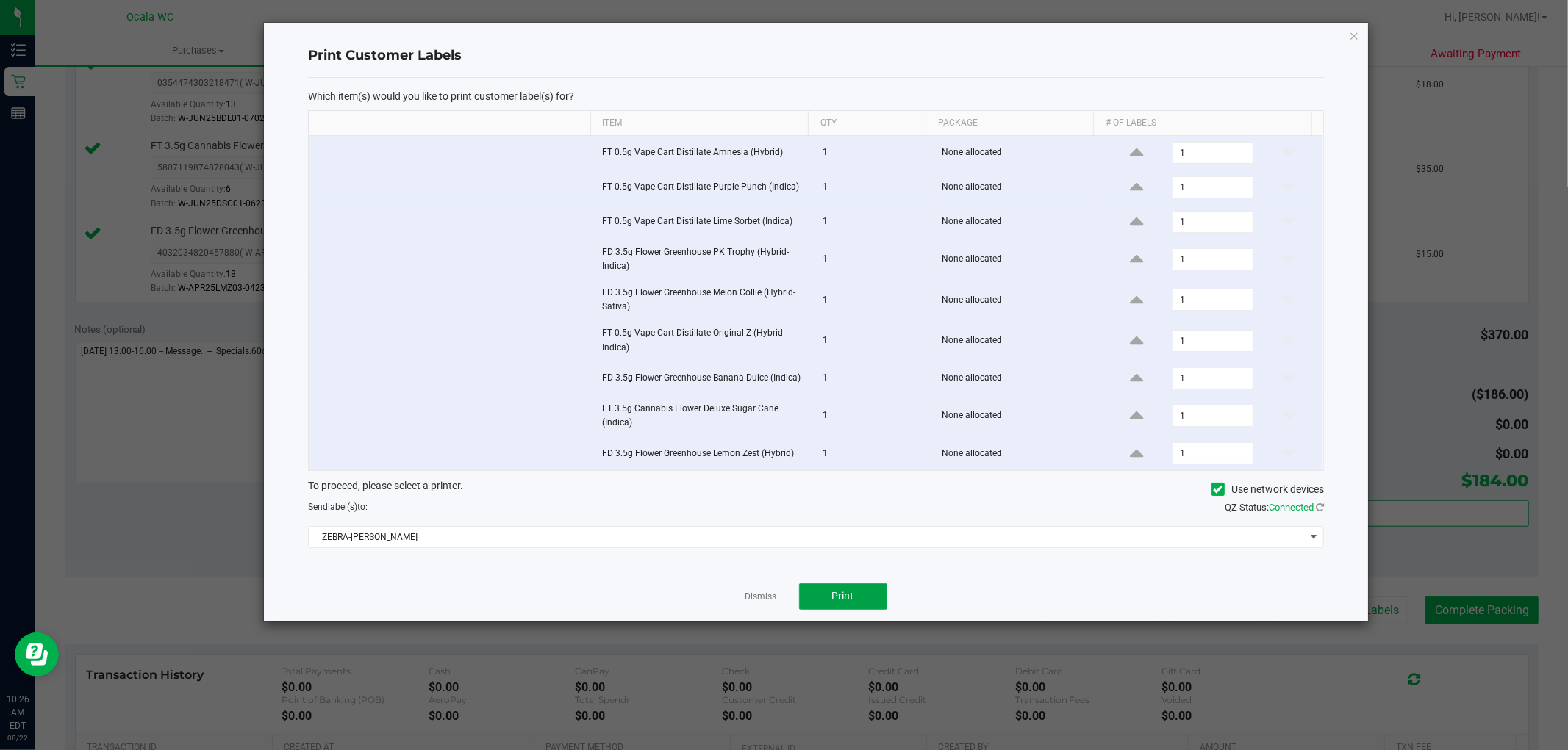
click at [865, 605] on button "Print" at bounding box center [843, 596] width 89 height 26
click at [1347, 30] on div "Print Customer Labels Which item(s) would you like to print customer label(s) f…" at bounding box center [816, 322] width 1104 height 599
click at [1354, 26] on icon "button" at bounding box center [1354, 35] width 10 height 17
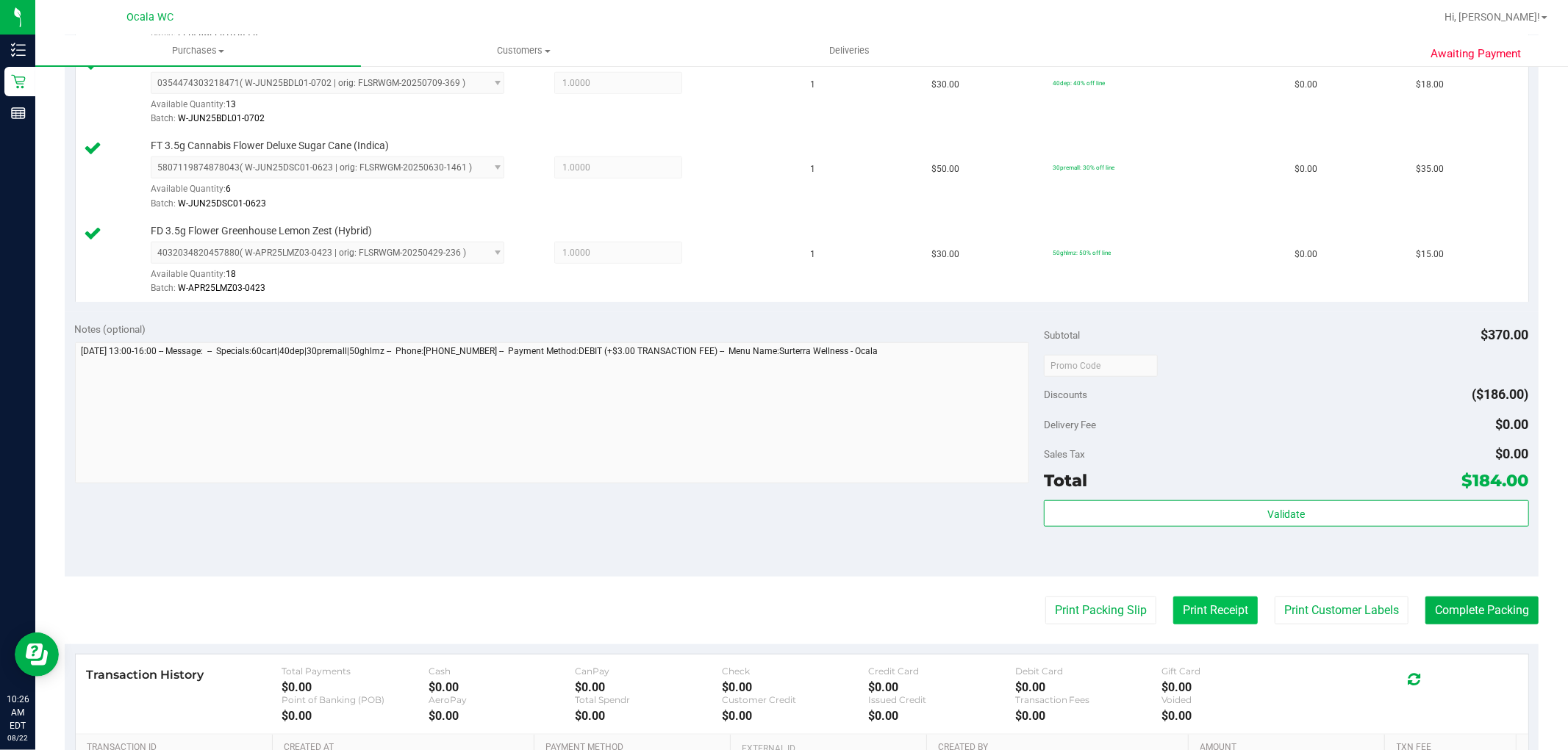
click at [1221, 620] on button "Print Receipt" at bounding box center [1215, 610] width 85 height 28
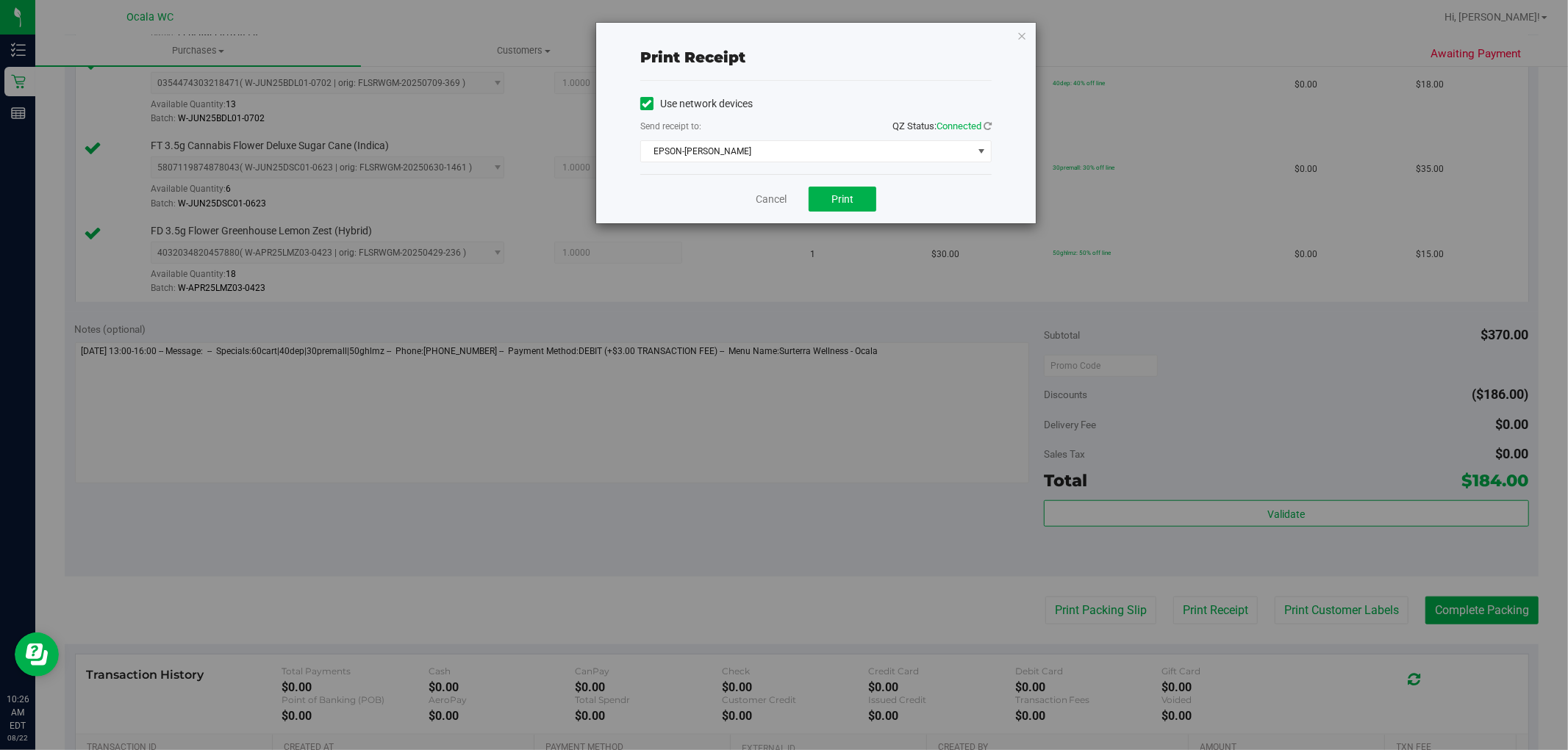
click at [859, 213] on div "Cancel Print" at bounding box center [816, 198] width 351 height 49
click at [848, 203] on span "Print" at bounding box center [842, 198] width 22 height 12
click at [1026, 33] on icon "button" at bounding box center [1022, 35] width 10 height 17
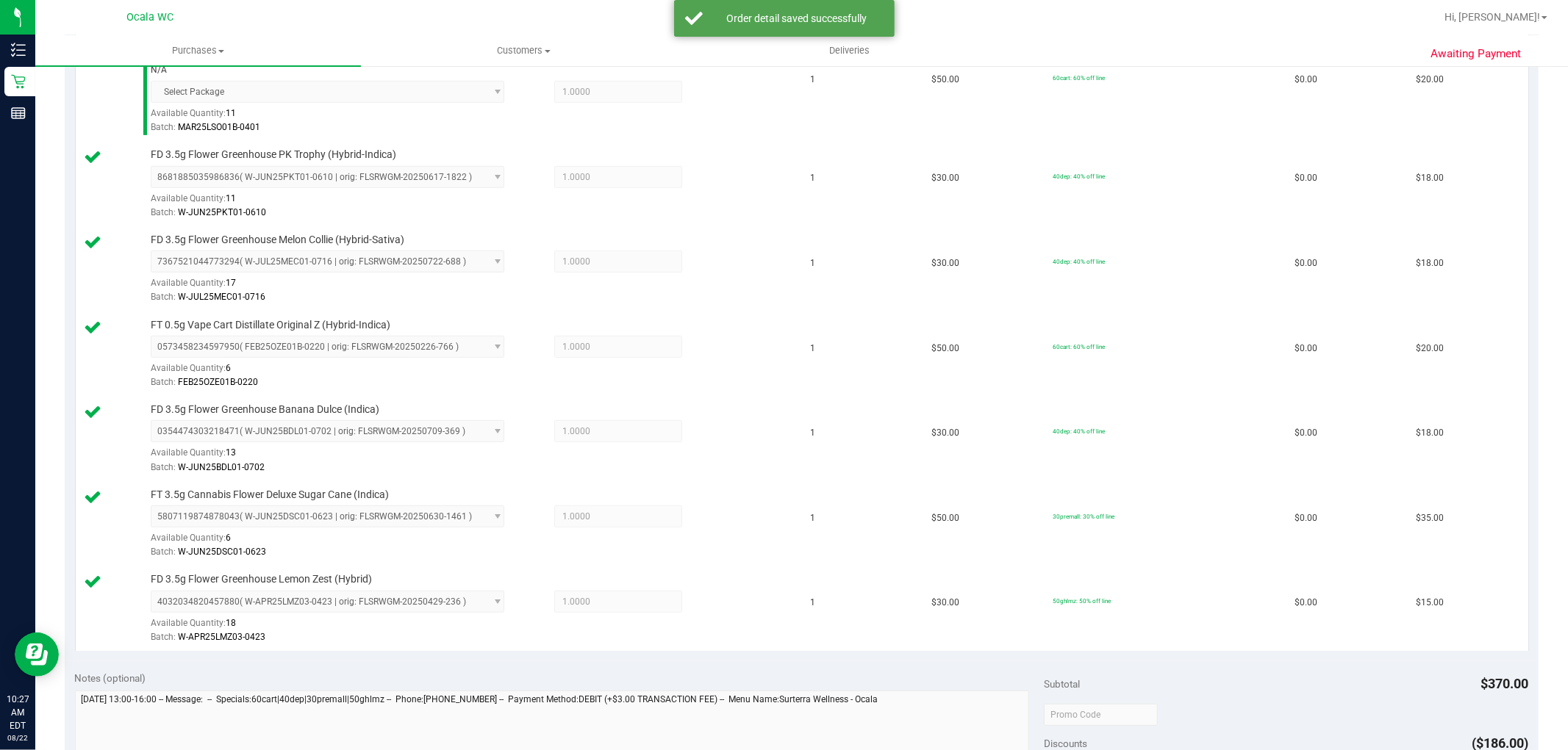
scroll to position [783, 0]
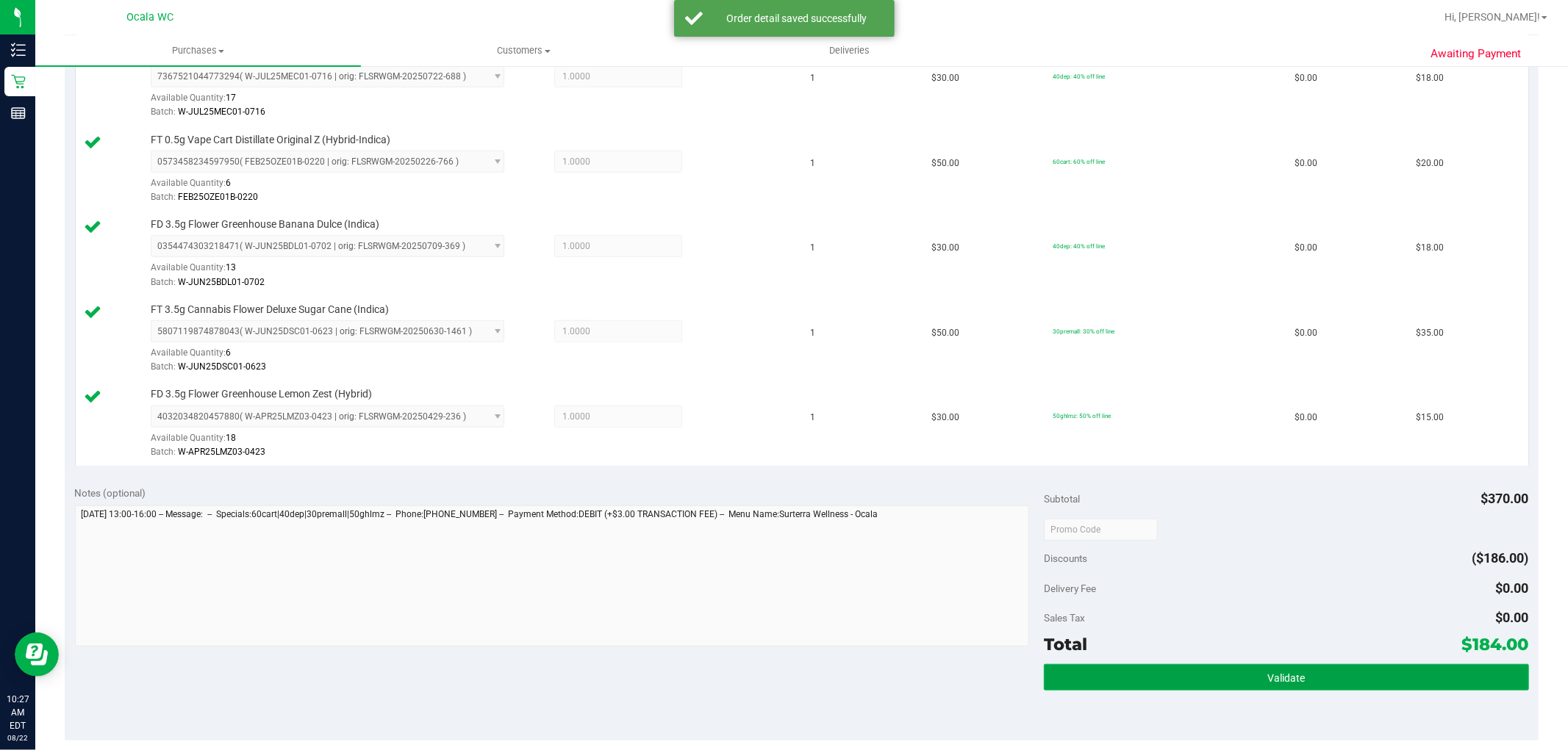
click at [1090, 684] on button "Validate" at bounding box center [1286, 677] width 485 height 26
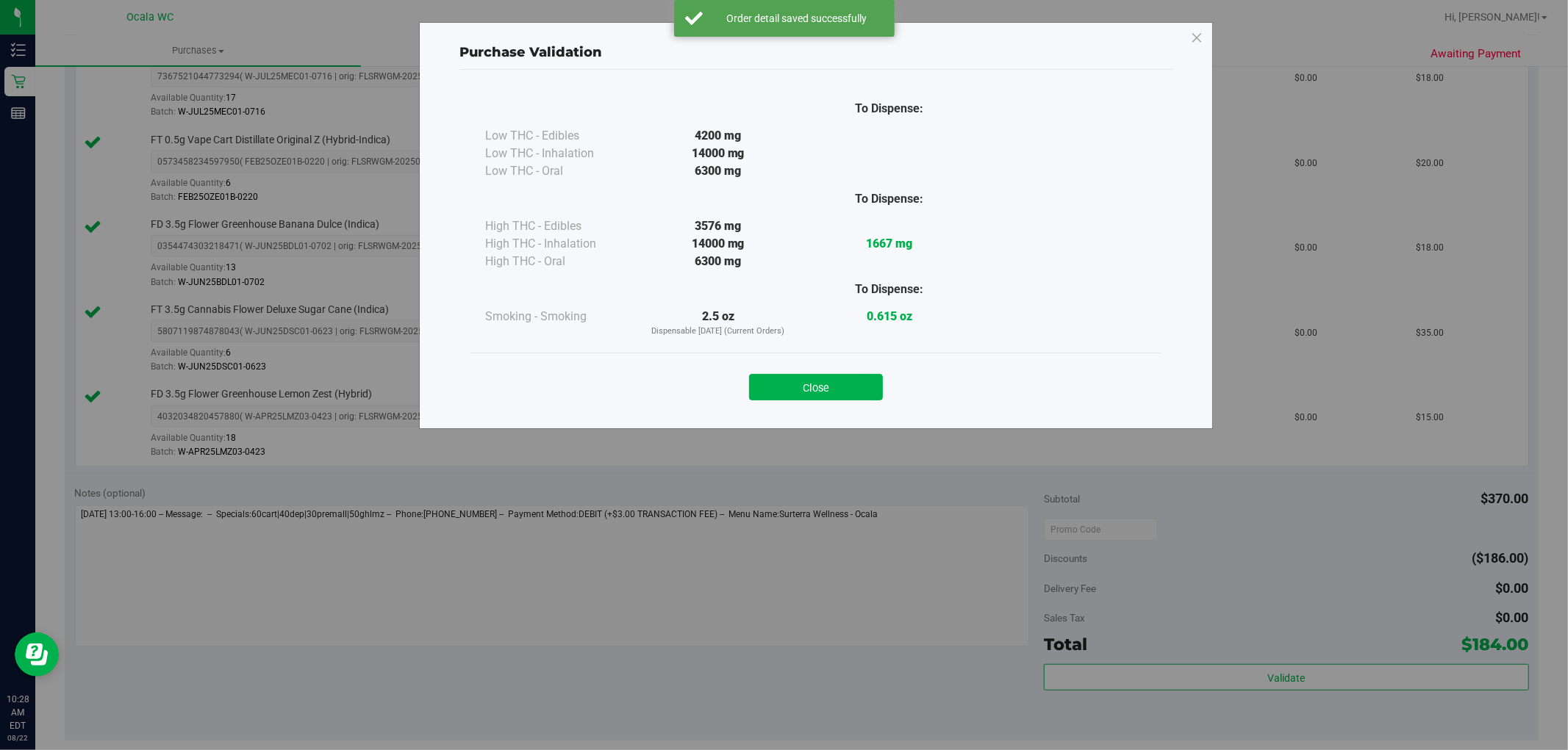
drag, startPoint x: 830, startPoint y: 360, endPoint x: 831, endPoint y: 371, distance: 11.0
click at [830, 361] on div "Close" at bounding box center [816, 382] width 691 height 59
click at [839, 379] on button "Close" at bounding box center [815, 386] width 134 height 26
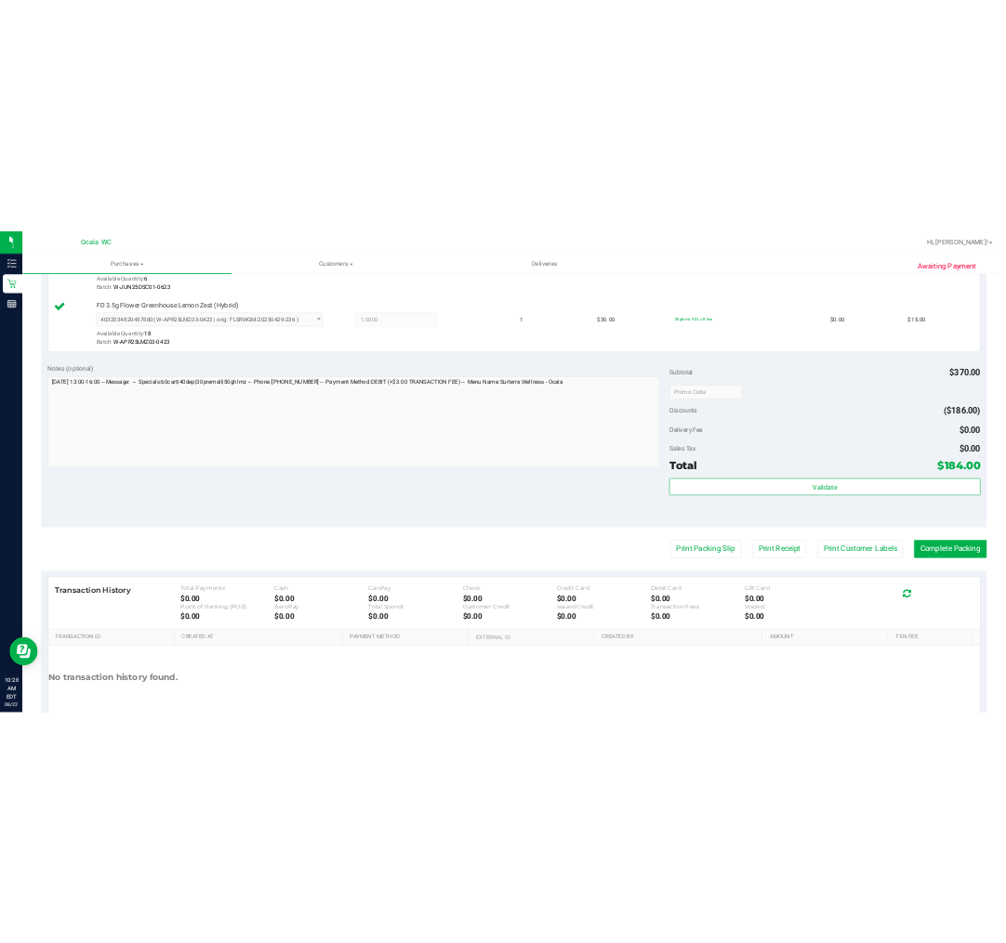
scroll to position [1452, 0]
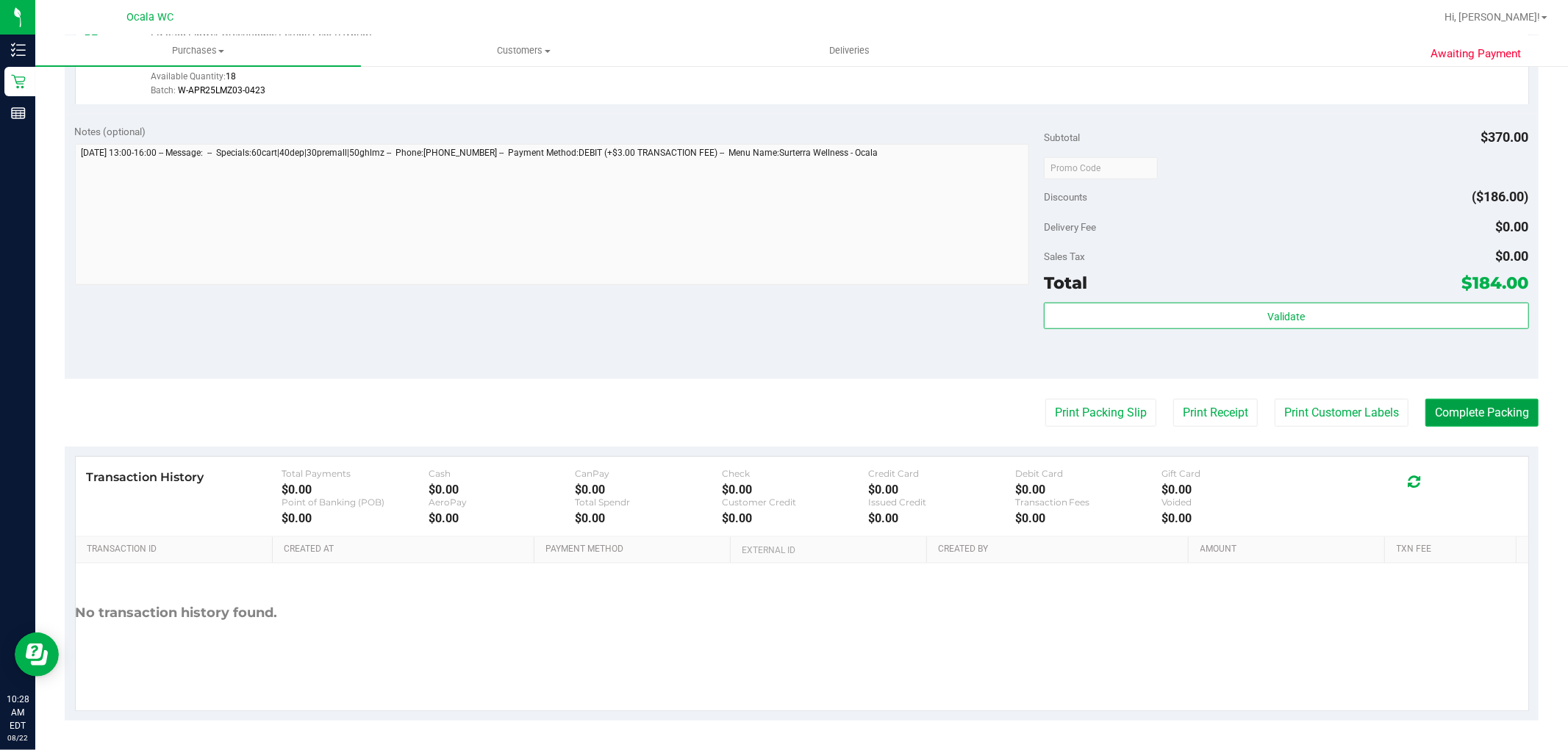
click at [1503, 421] on button "Complete Packing" at bounding box center [1481, 413] width 113 height 28
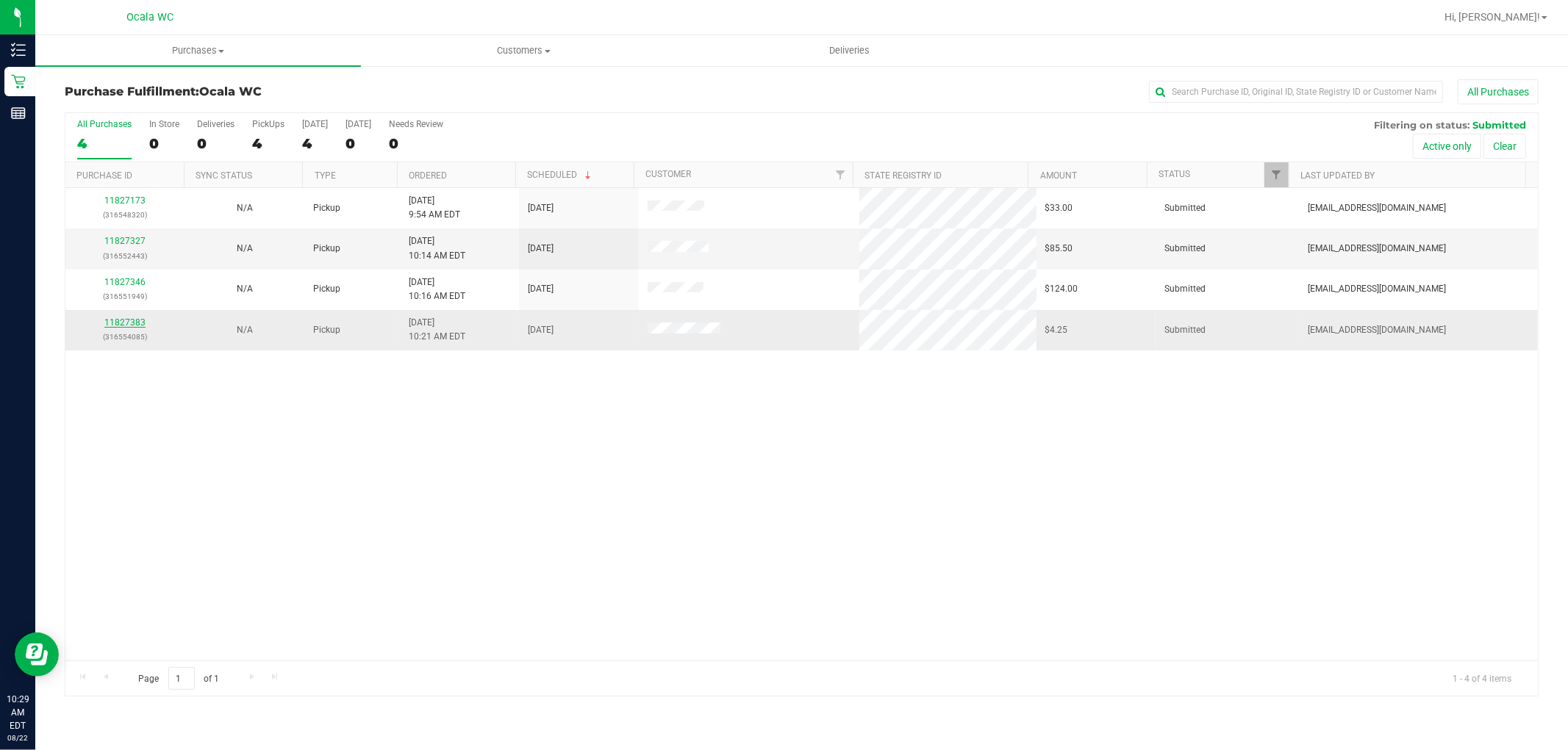
click at [129, 321] on link "11827383" at bounding box center [125, 322] width 41 height 10
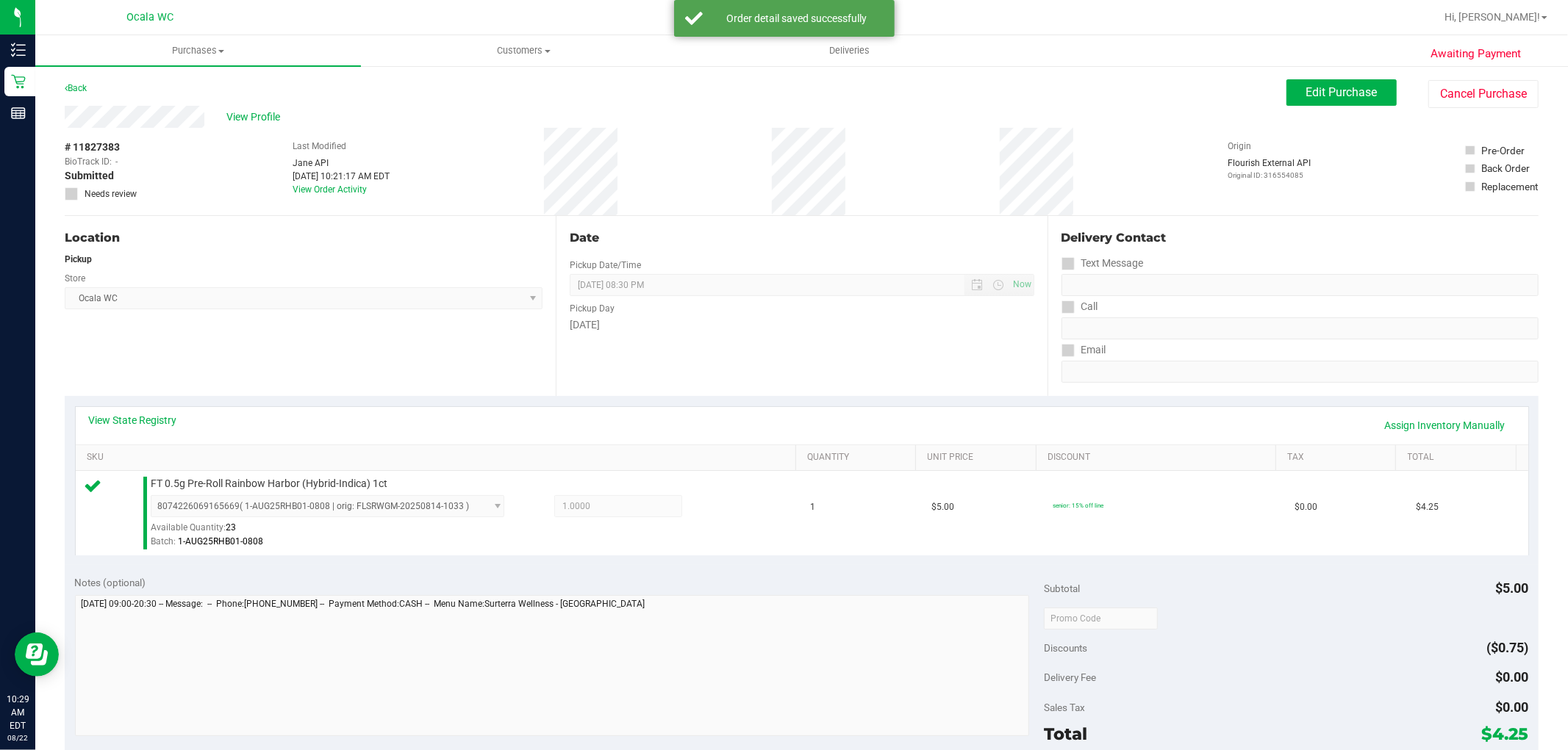
scroll to position [408, 0]
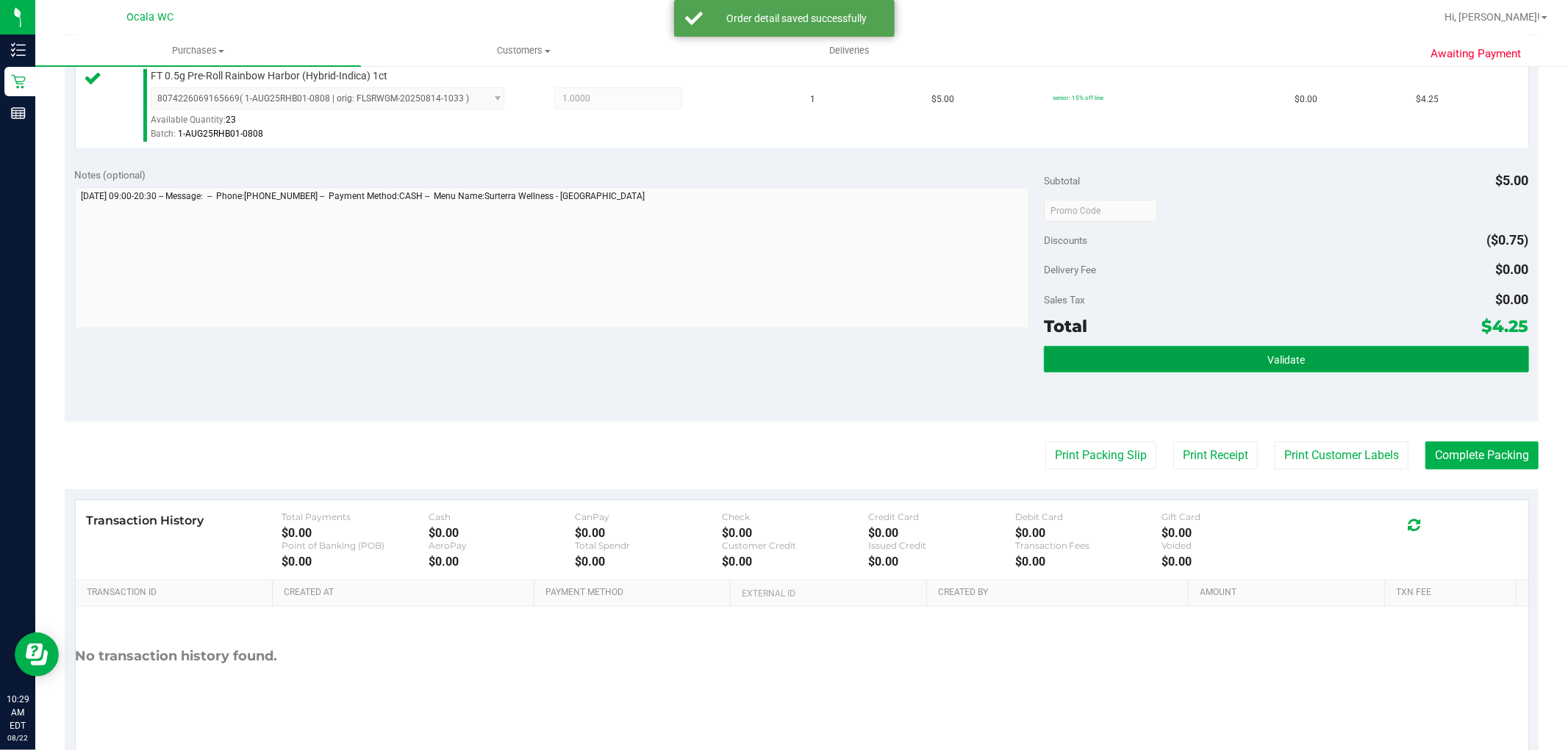
click at [1128, 364] on button "Validate" at bounding box center [1286, 359] width 485 height 26
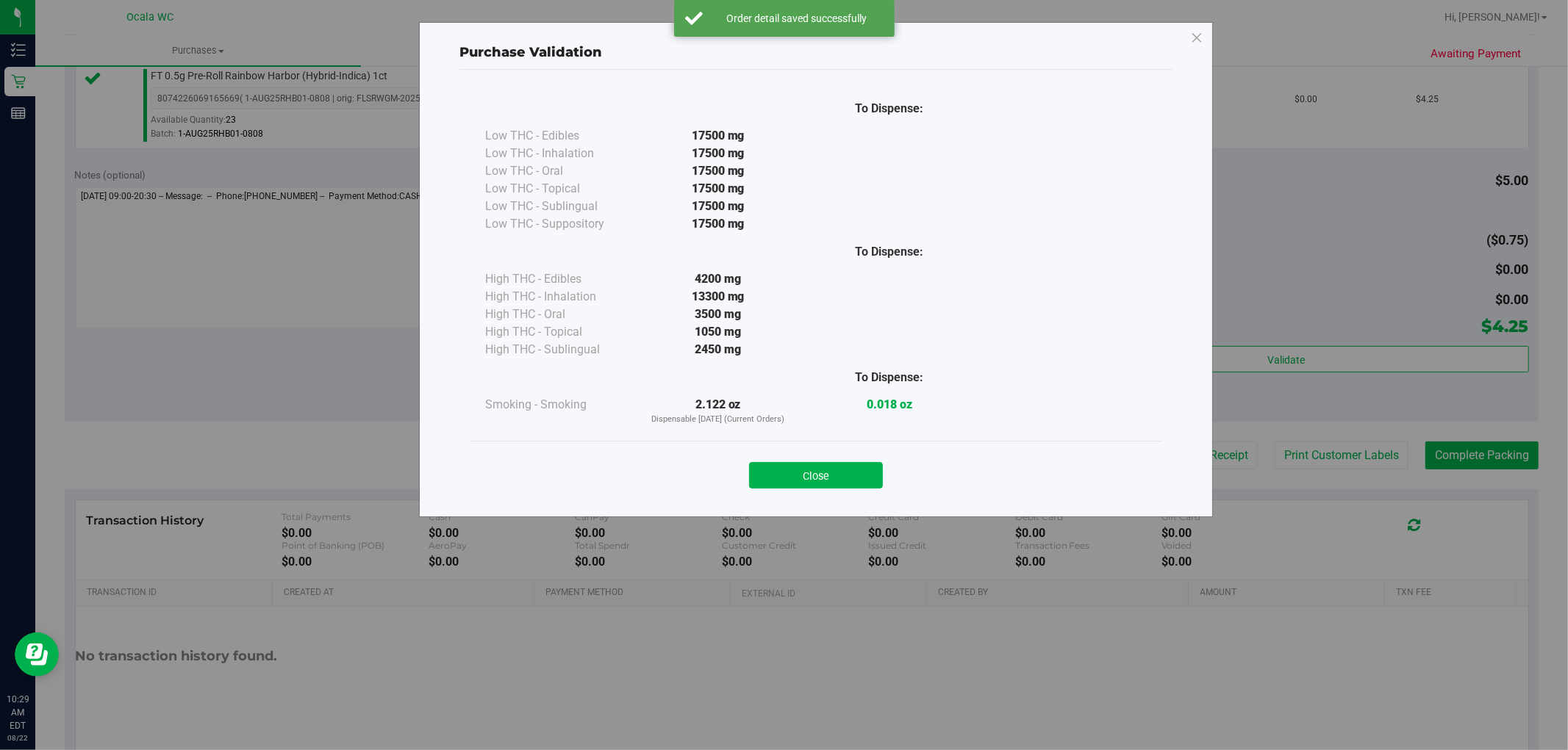
click at [832, 461] on div "Close" at bounding box center [816, 471] width 669 height 36
click at [832, 462] on div "Close" at bounding box center [816, 471] width 669 height 36
click at [836, 466] on button "Close" at bounding box center [815, 475] width 134 height 26
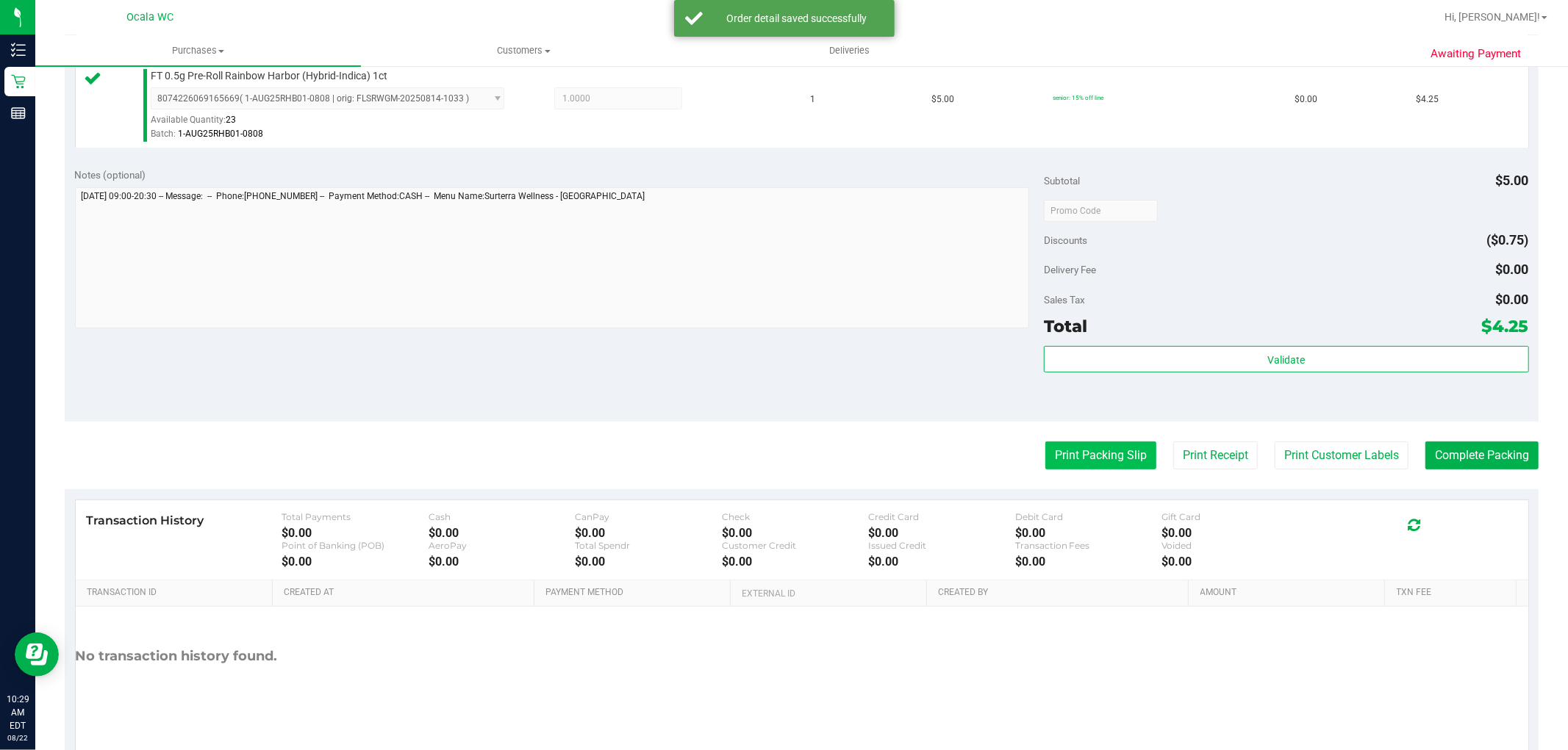
click at [1051, 452] on button "Print Packing Slip" at bounding box center [1101, 455] width 111 height 28
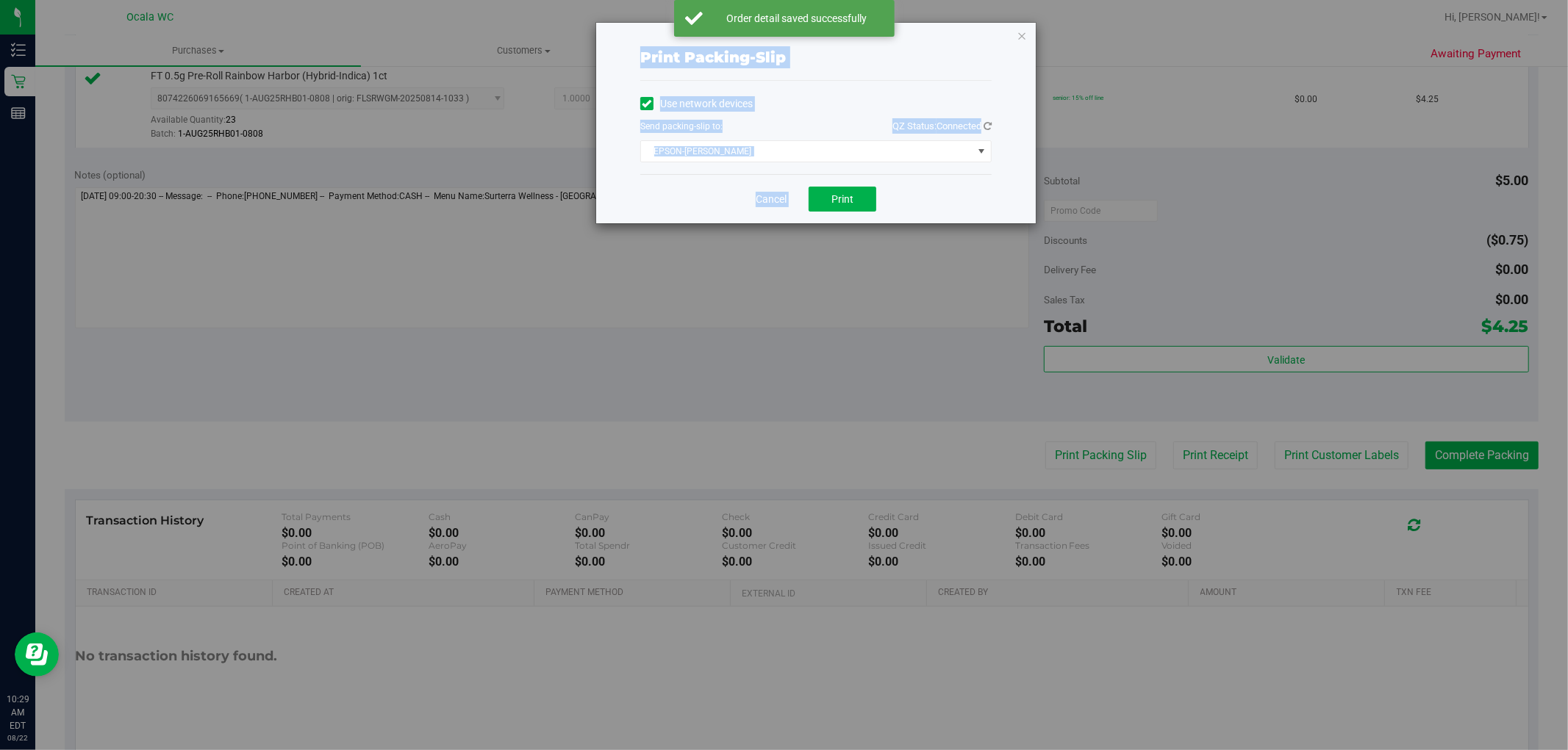
click at [752, 209] on div "Cancel Print" at bounding box center [816, 198] width 351 height 49
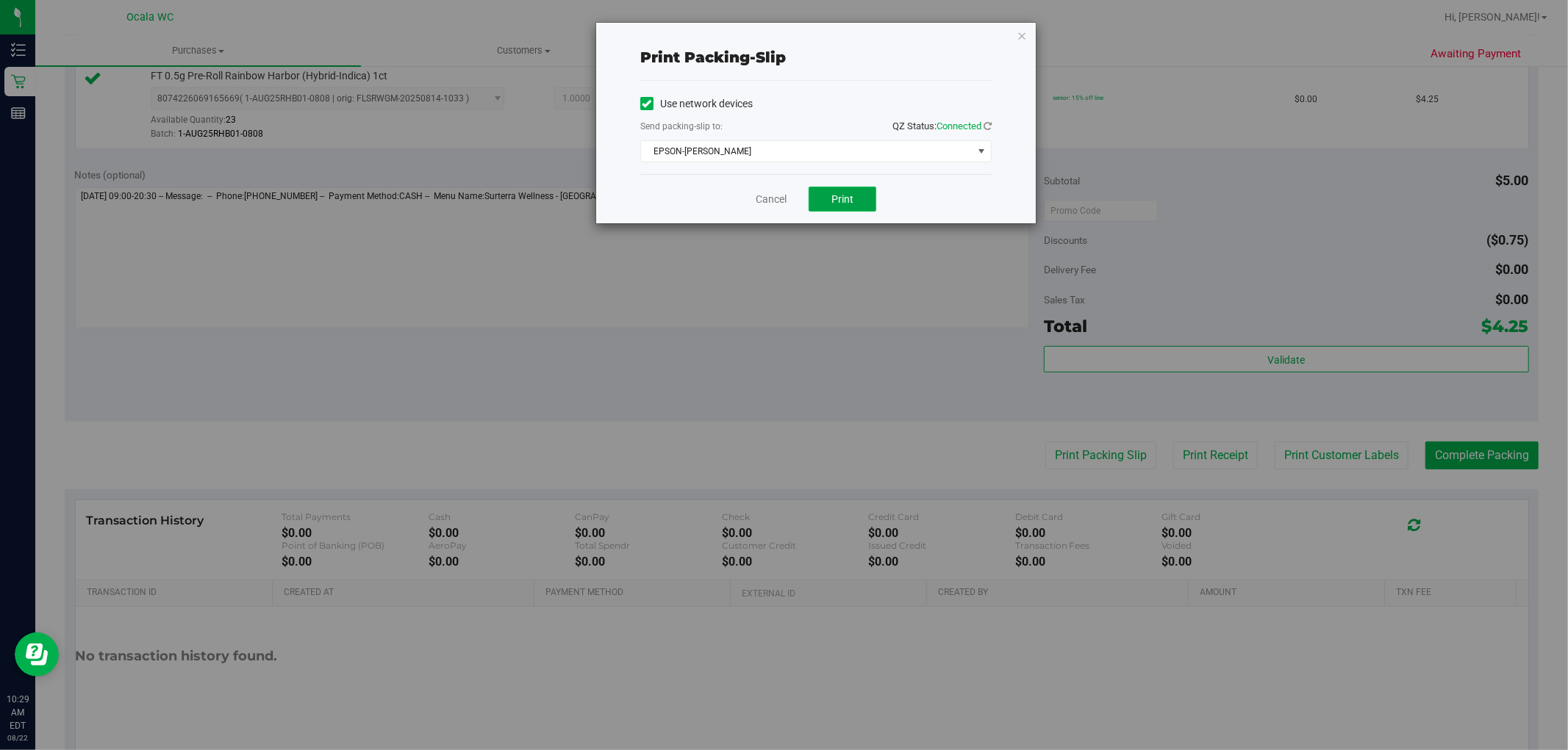
click at [849, 209] on button "Print" at bounding box center [842, 199] width 68 height 25
click at [1020, 31] on icon "button" at bounding box center [1022, 35] width 10 height 17
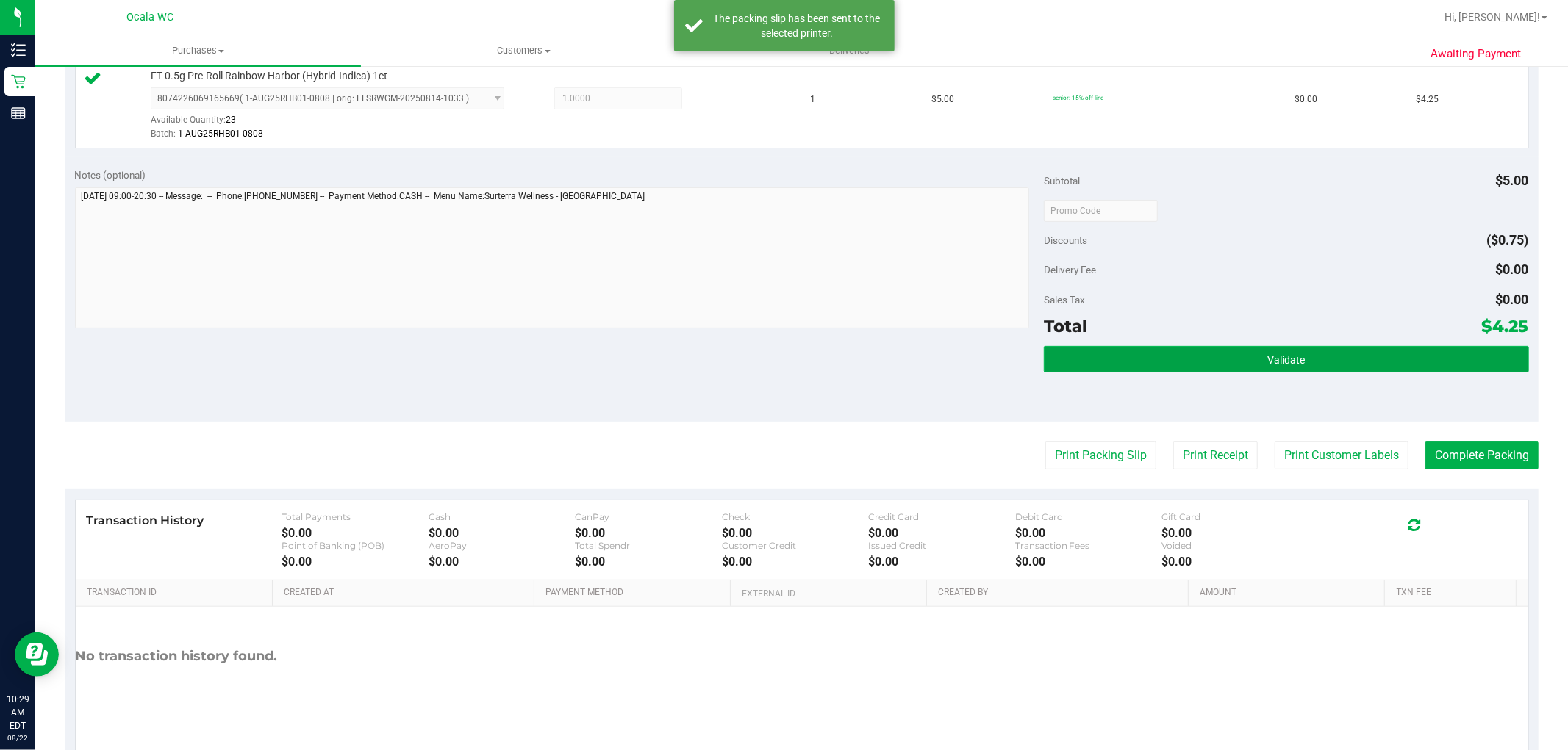
click at [1400, 361] on button "Validate" at bounding box center [1286, 359] width 485 height 26
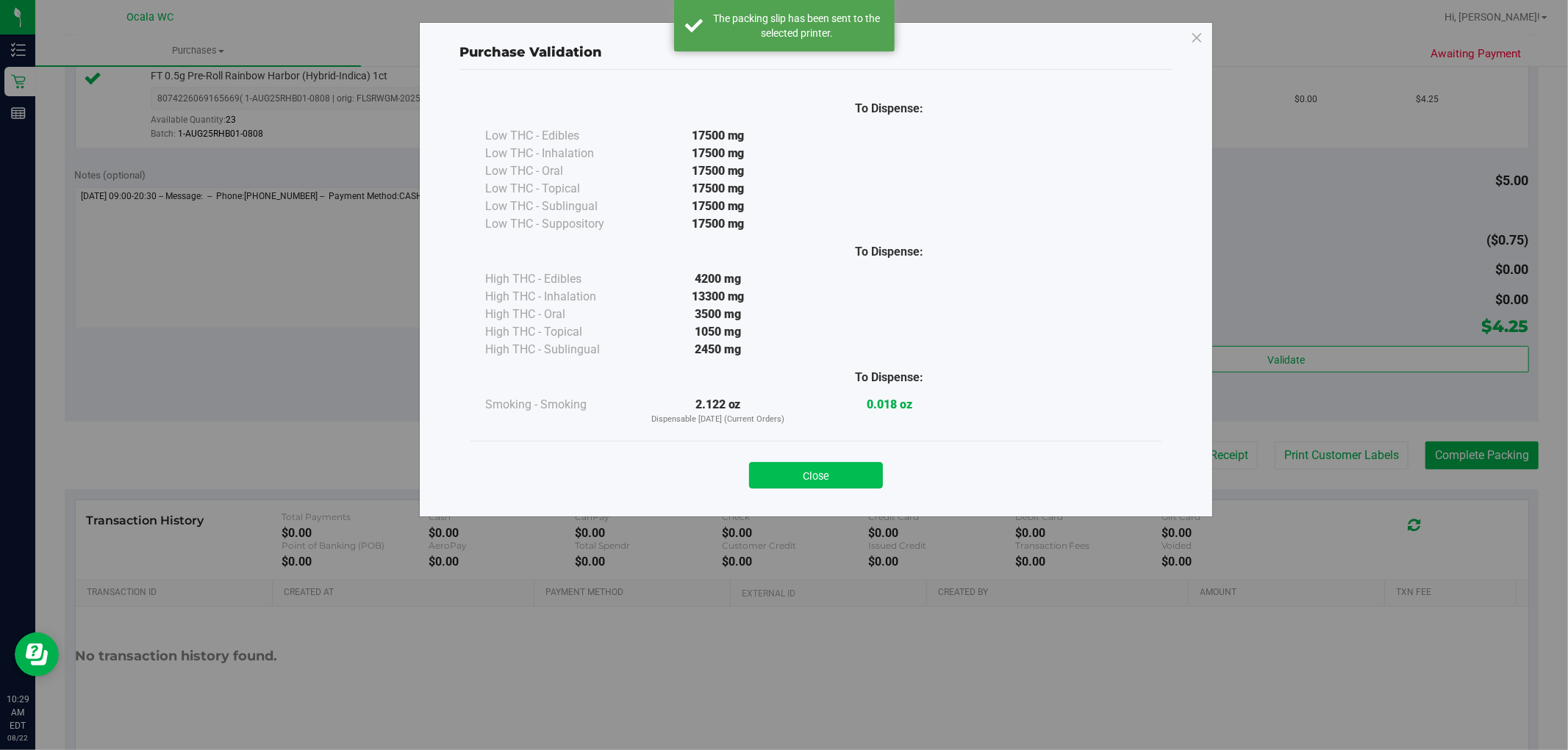
click at [776, 473] on button "Close" at bounding box center [815, 475] width 134 height 26
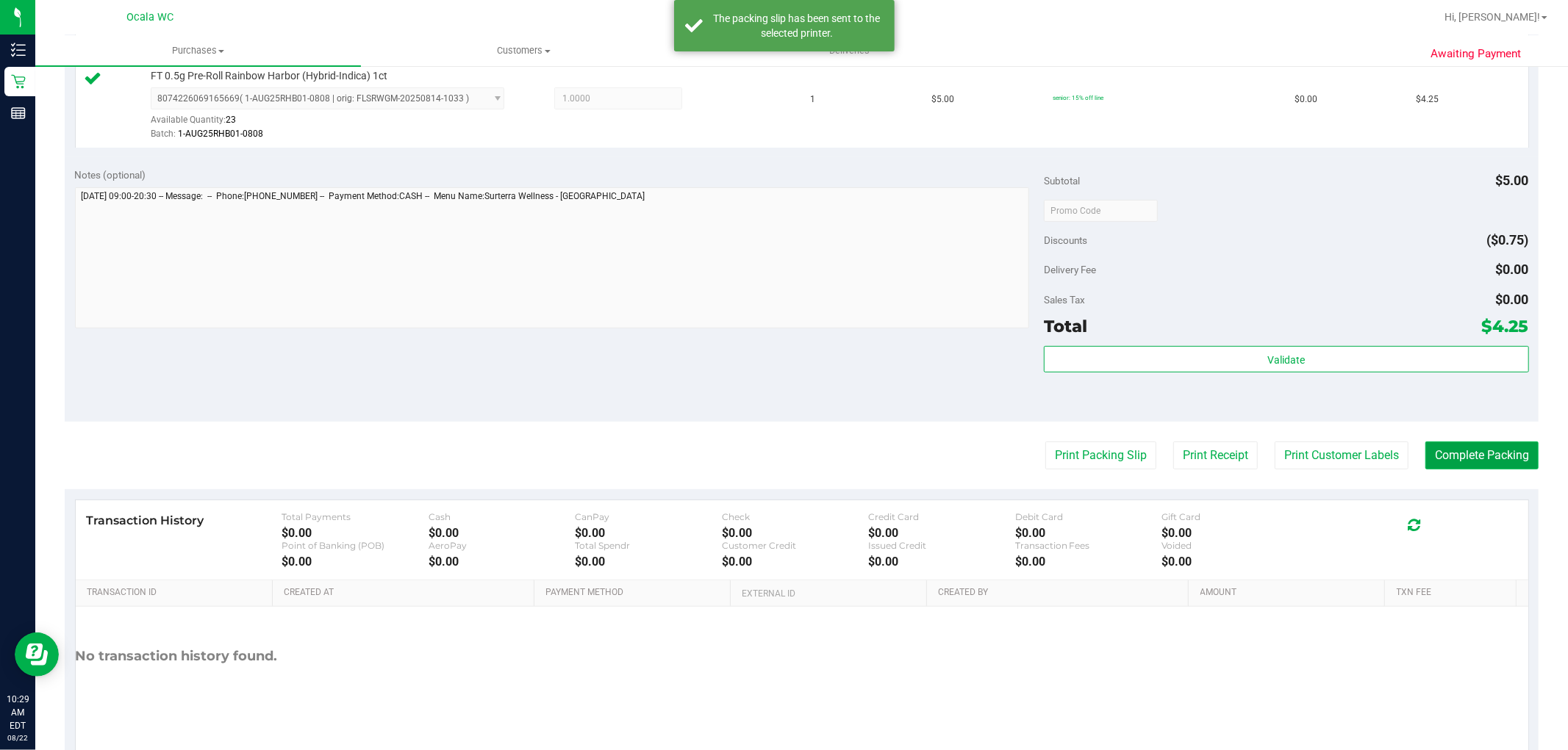
click at [1525, 459] on button "Complete Packing" at bounding box center [1481, 455] width 113 height 28
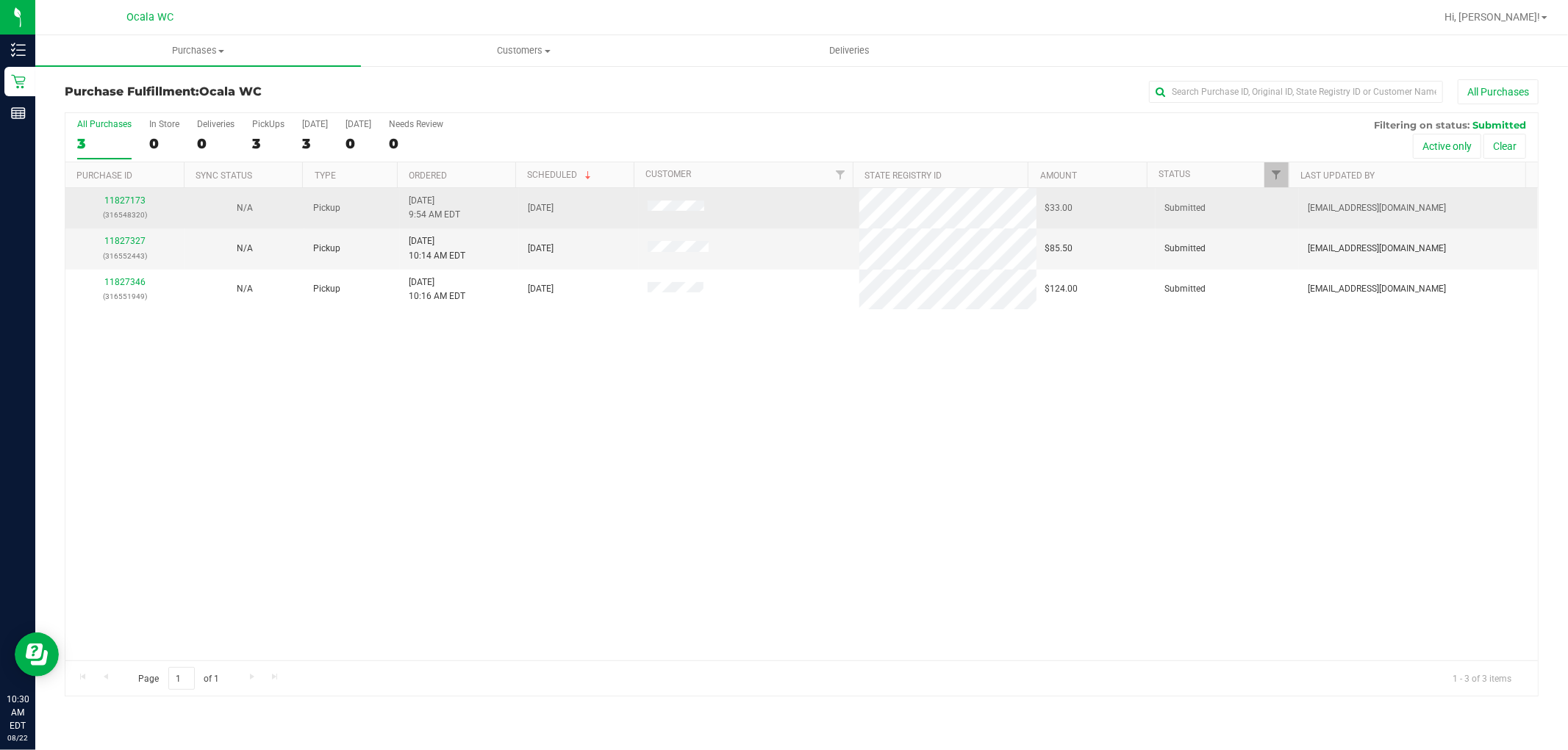
click at [133, 209] on p "(316548320)" at bounding box center [125, 215] width 101 height 14
click at [123, 205] on link "11827173" at bounding box center [125, 200] width 41 height 10
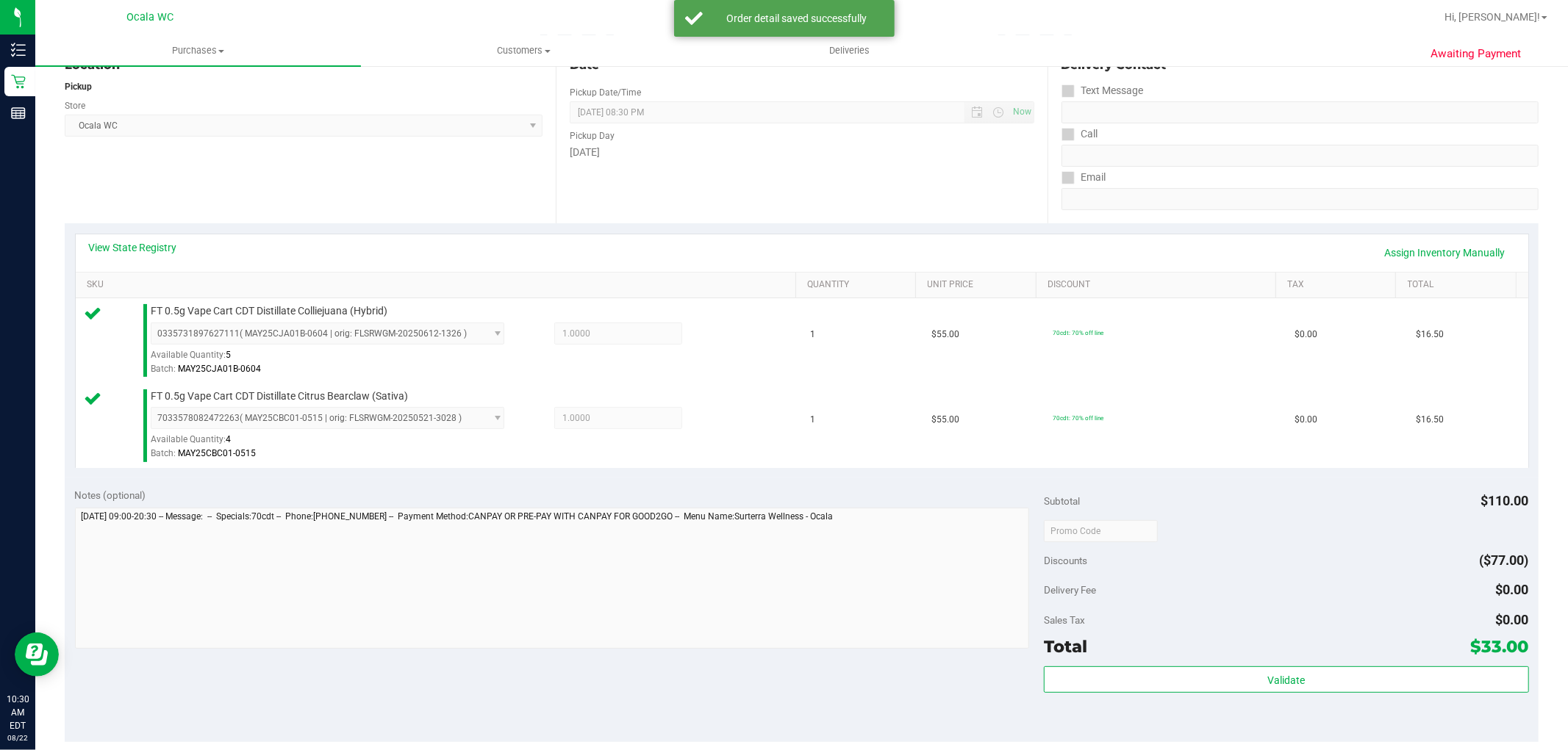
scroll to position [245, 0]
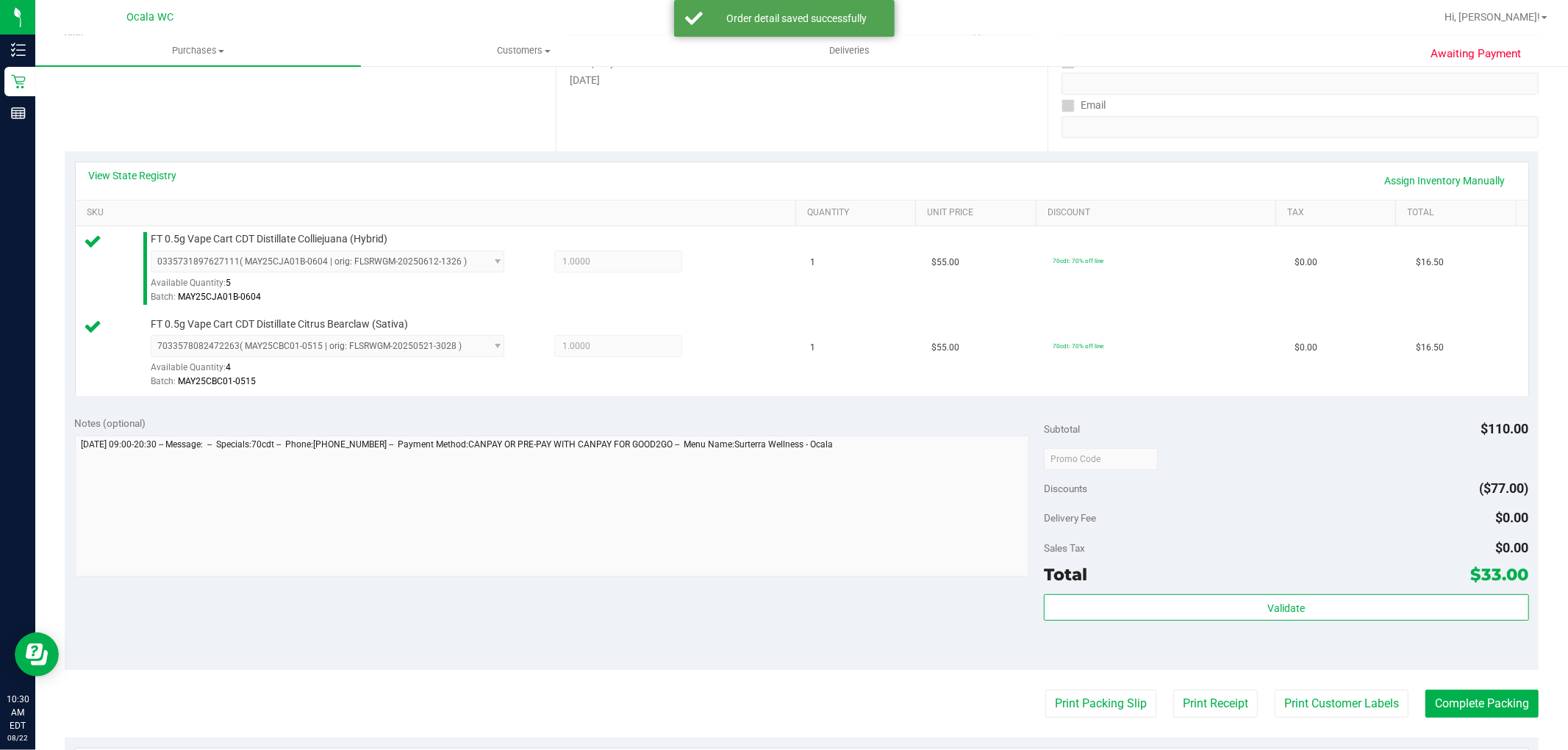
click at [1181, 590] on div "Subtotal $110.00 Discounts ($77.00) Delivery Fee $0.00 Sales Tax $0.00 Total $3…" at bounding box center [1286, 538] width 485 height 245
click at [1182, 593] on div "Subtotal $110.00 Discounts ($77.00) Delivery Fee $0.00 Sales Tax $0.00 Total $3…" at bounding box center [1286, 538] width 485 height 245
click at [1182, 622] on div "Validate" at bounding box center [1286, 628] width 485 height 66
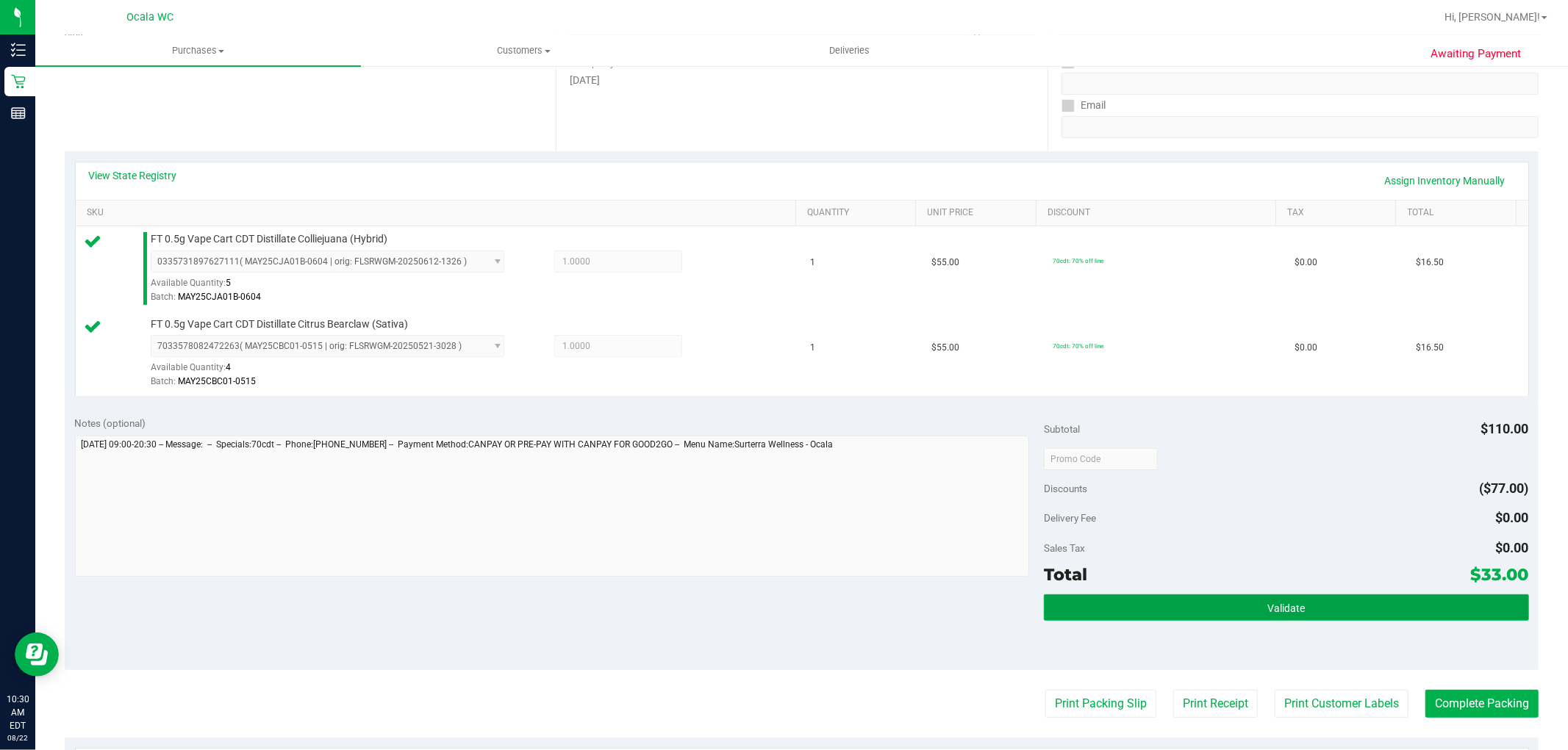
click at [1177, 620] on button "Validate" at bounding box center [1286, 607] width 485 height 26
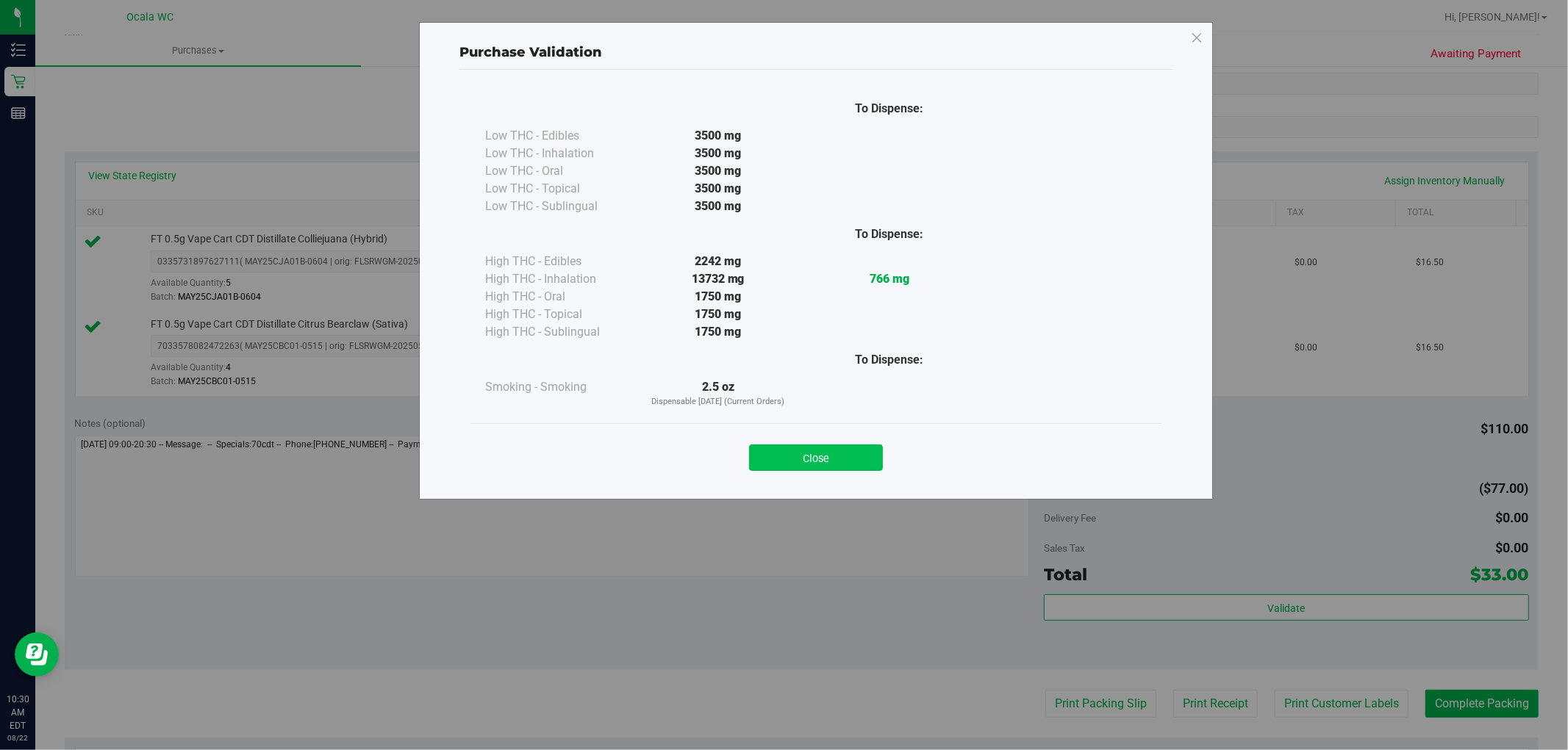
click at [859, 464] on button "Close" at bounding box center [815, 457] width 134 height 26
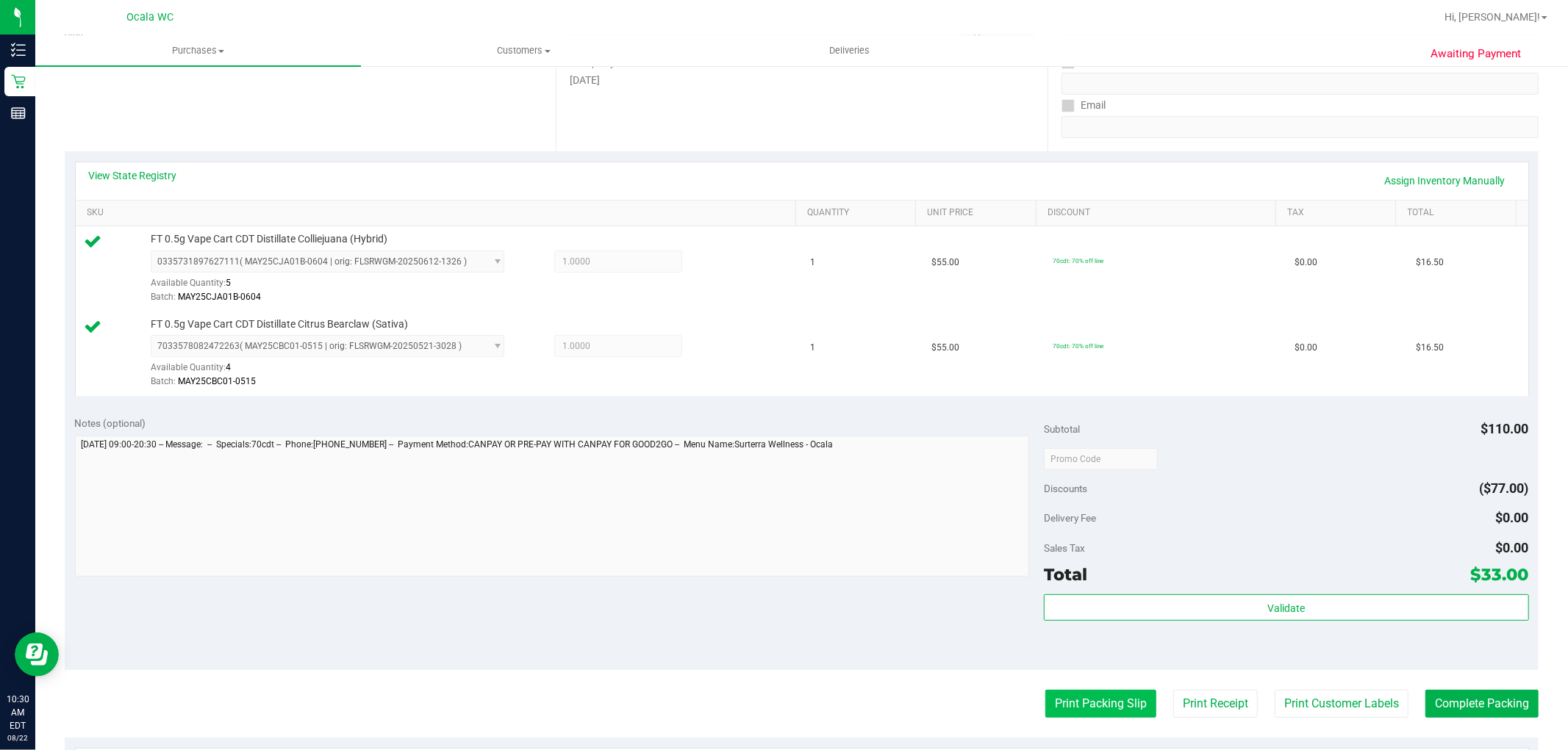
click at [1075, 699] on button "Print Packing Slip" at bounding box center [1101, 703] width 111 height 28
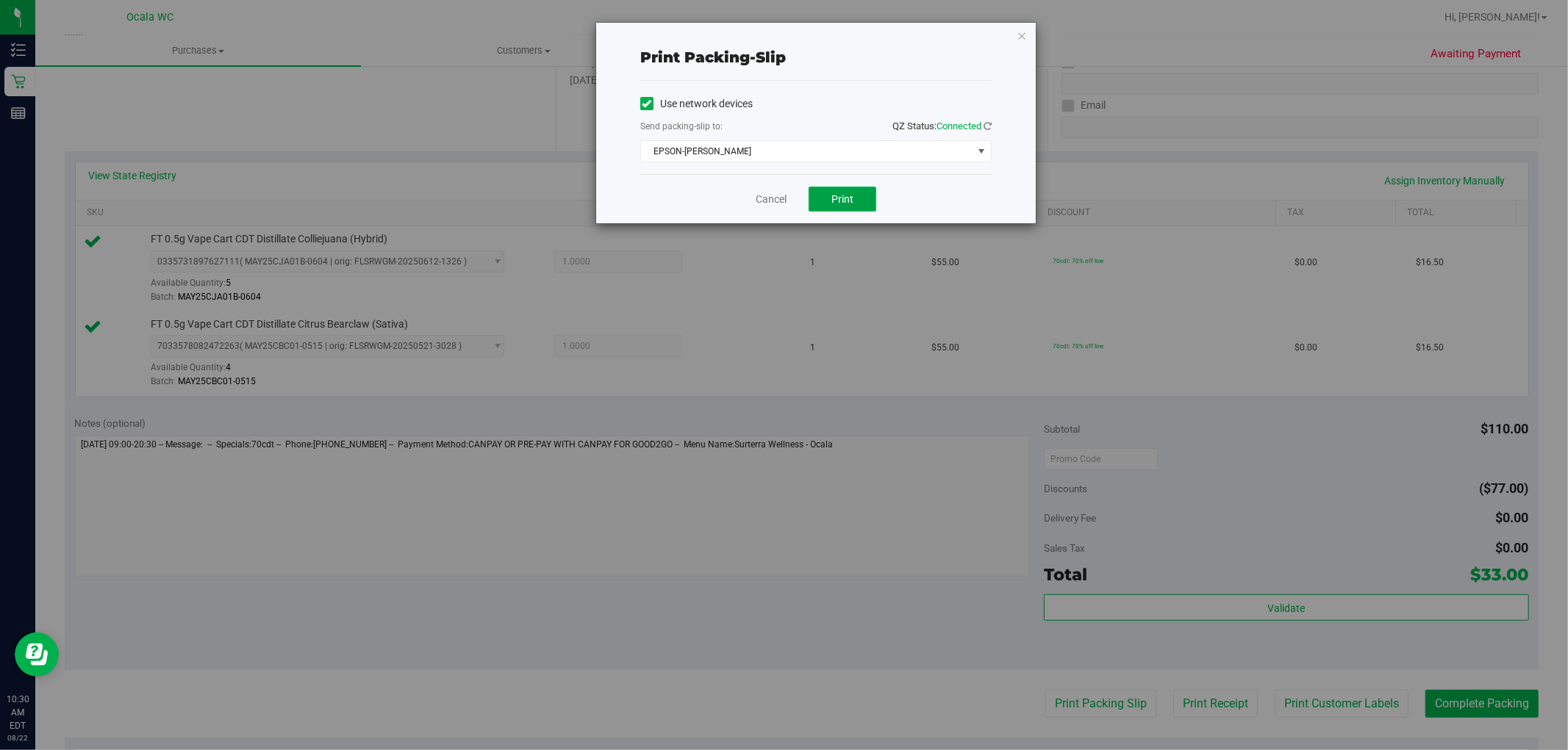
click at [843, 189] on button "Print" at bounding box center [842, 199] width 68 height 25
click at [1022, 28] on icon "button" at bounding box center [1022, 35] width 10 height 17
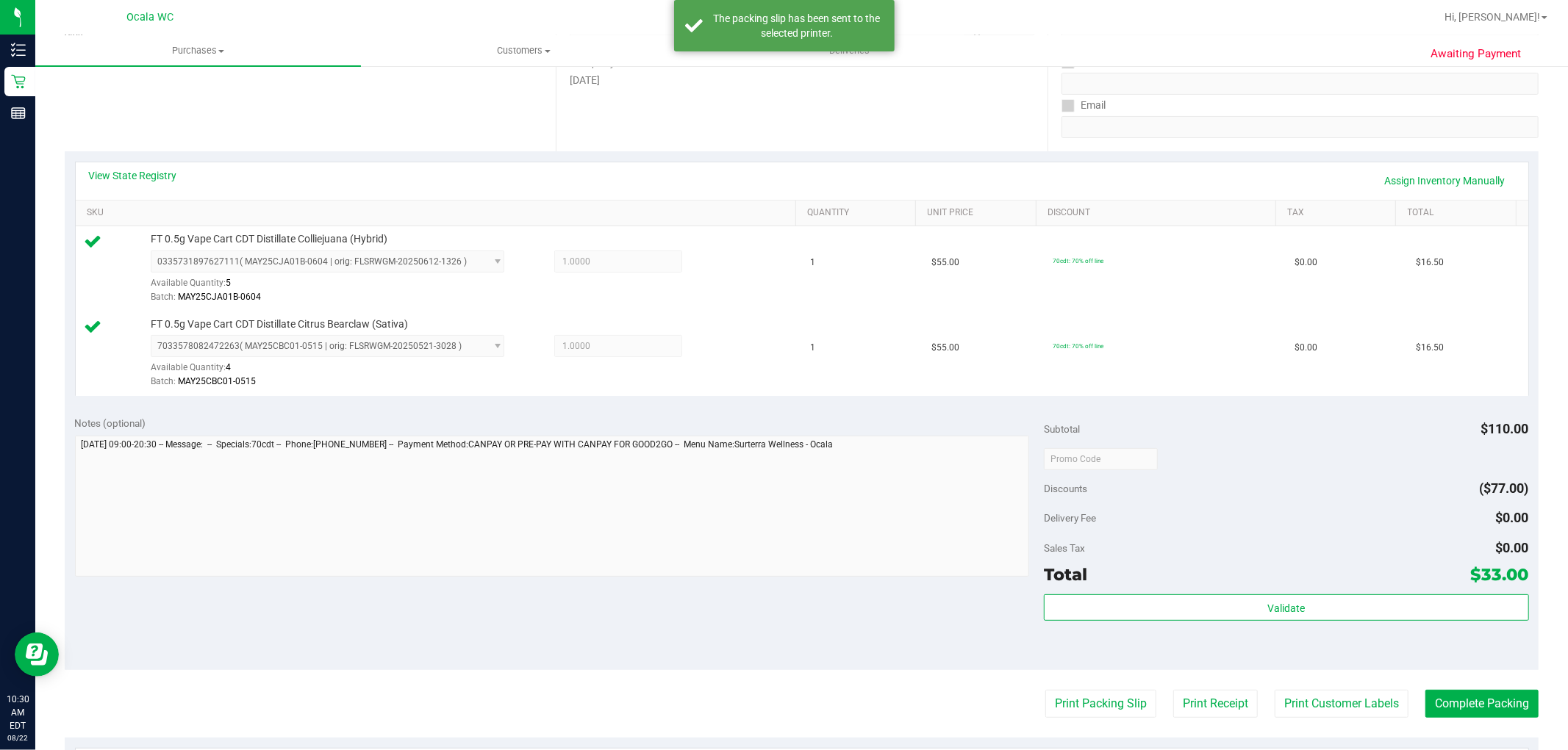
click at [1429, 631] on div "Validate" at bounding box center [1286, 628] width 485 height 66
click at [1396, 582] on div "Total $33.00" at bounding box center [1286, 574] width 485 height 26
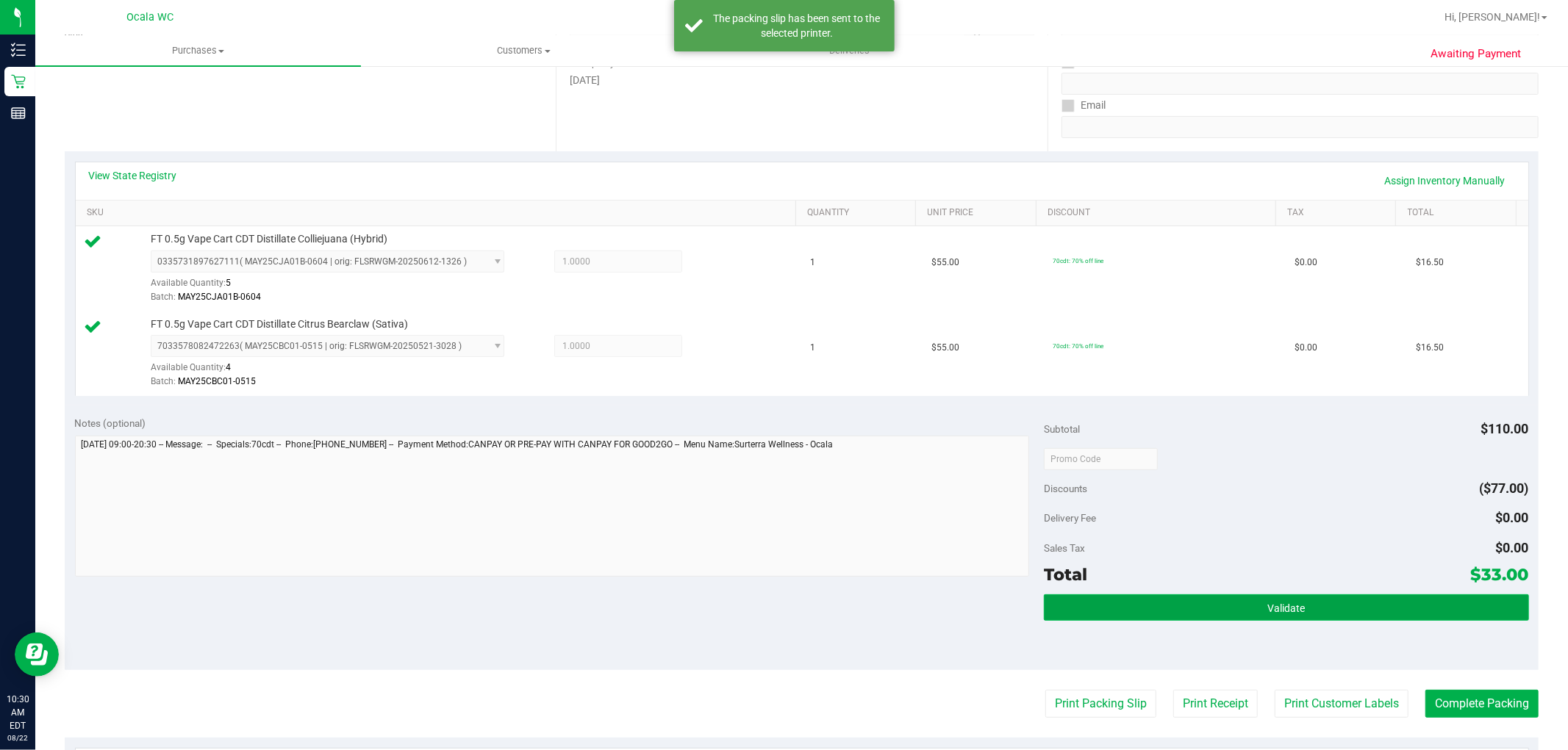
click at [1419, 594] on button "Validate" at bounding box center [1286, 607] width 485 height 26
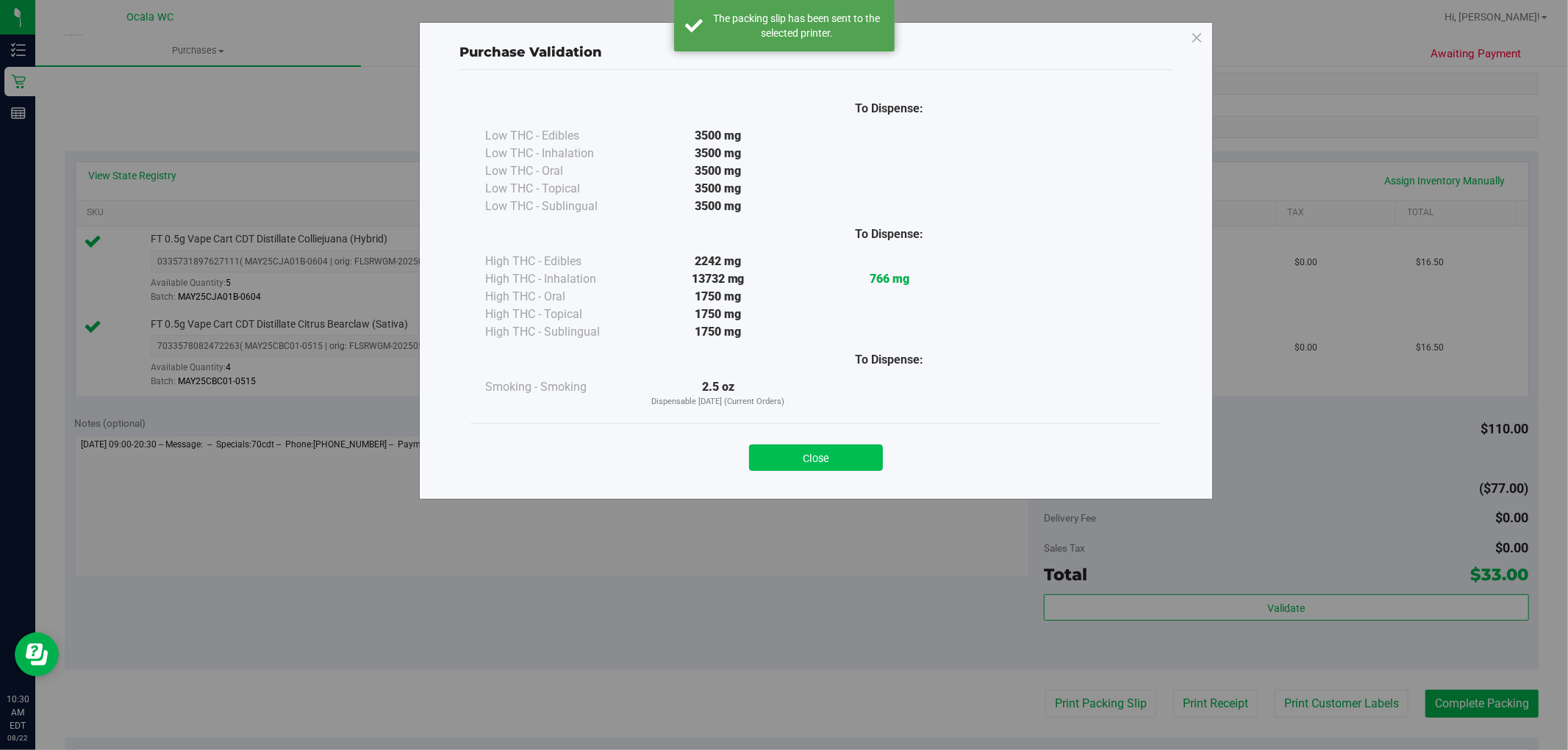
click at [848, 456] on button "Close" at bounding box center [815, 457] width 134 height 26
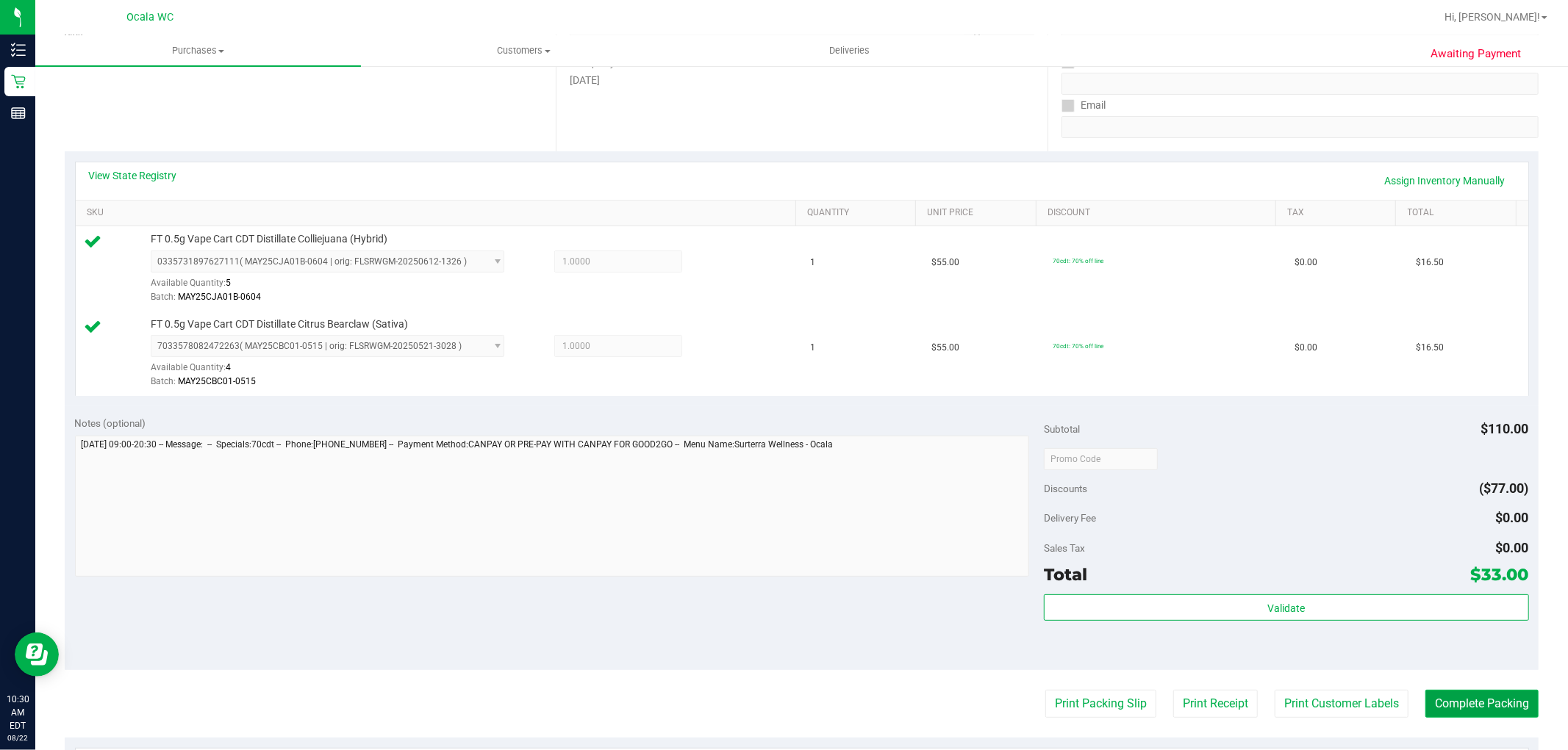
click at [1506, 709] on button "Complete Packing" at bounding box center [1481, 703] width 113 height 28
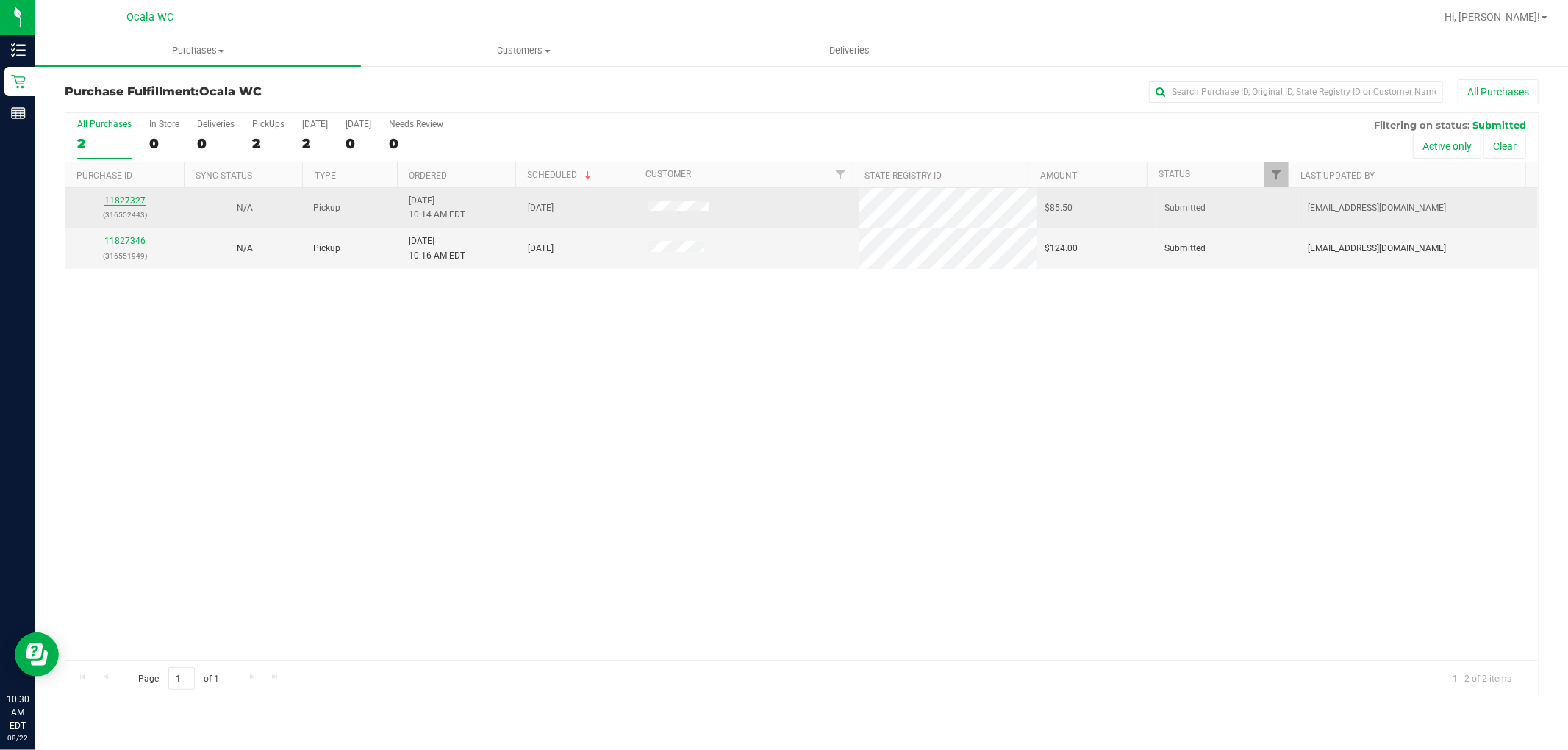
click at [119, 195] on link "11827327" at bounding box center [125, 200] width 41 height 10
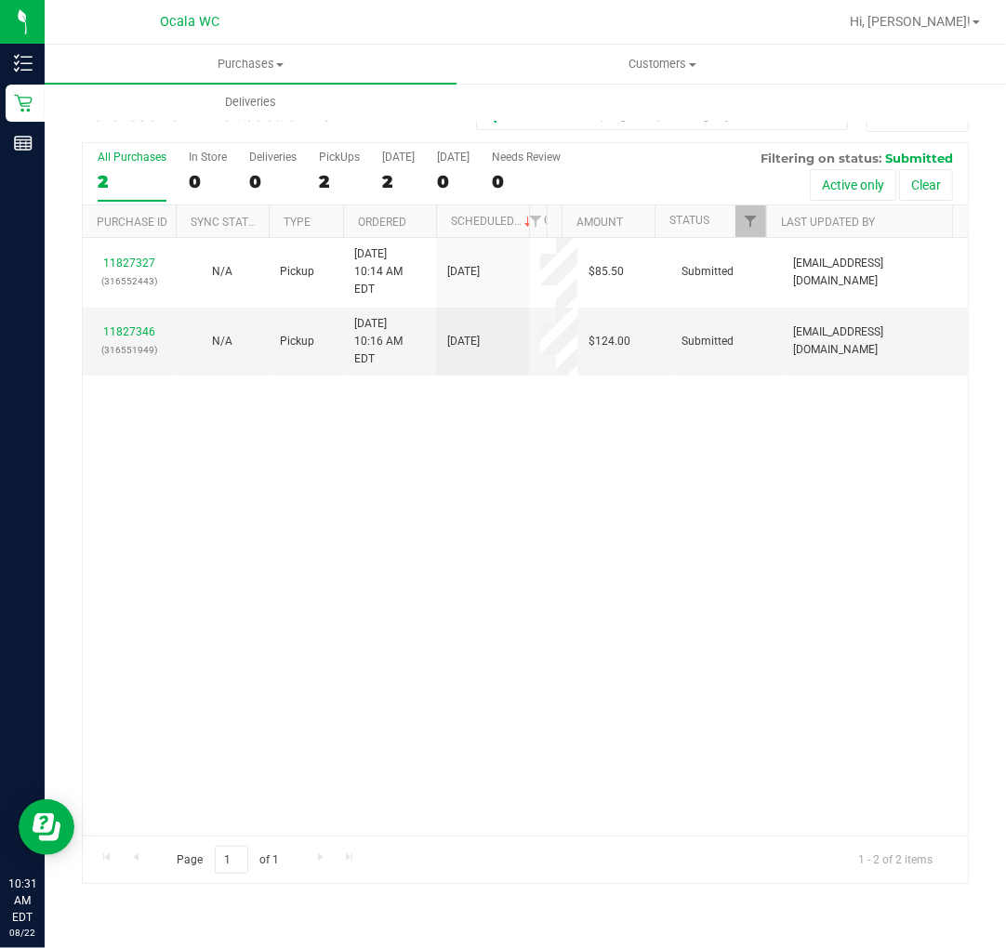
drag, startPoint x: 546, startPoint y: 209, endPoint x: 581, endPoint y: 202, distance: 36.1
click at [581, 202] on div "All Purchases 2 In Store 0 Deliveries 0 PickUps 2 Today 2 Tomorrow 0 Needs Revi…" at bounding box center [525, 513] width 887 height 743
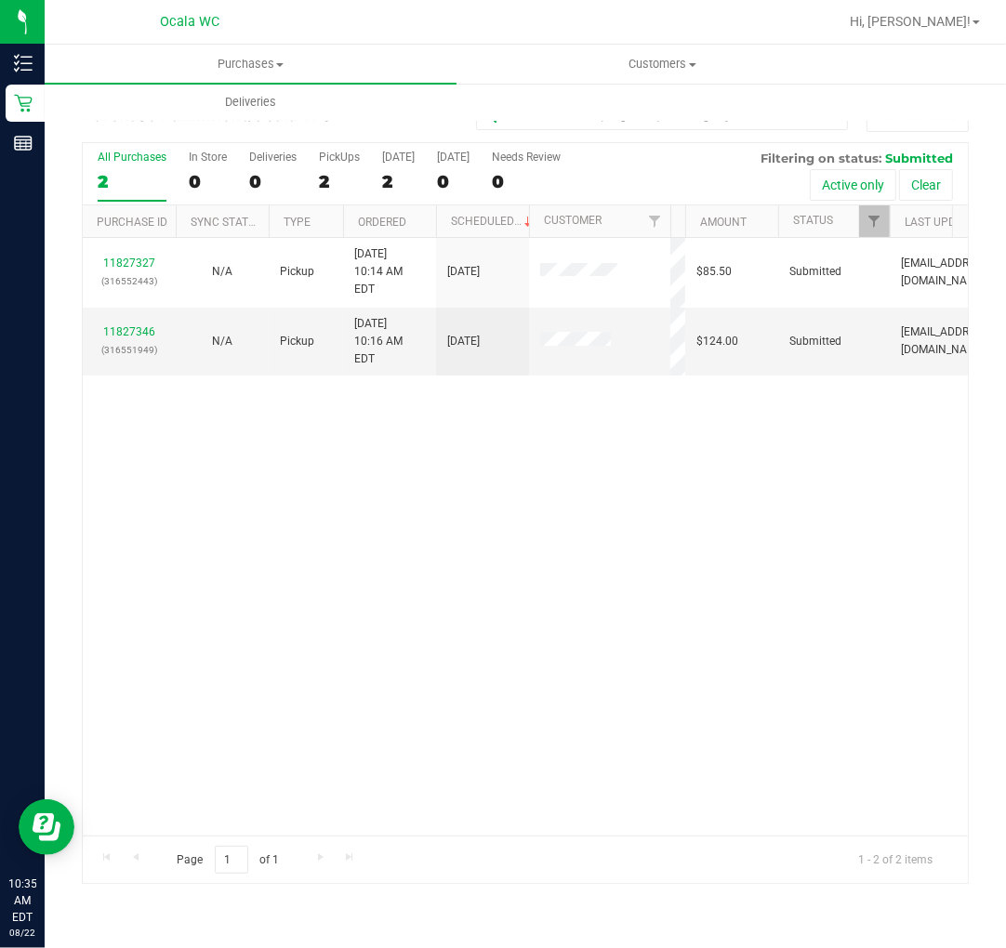
drag, startPoint x: 588, startPoint y: 218, endPoint x: 691, endPoint y: 212, distance: 102.4
click at [691, 212] on div "Purchase ID Sync Status Type Ordered Scheduled Customer State Registry ID Addre…" at bounding box center [518, 221] width 870 height 32
click at [607, 563] on div "11827327 (316552443) N/A Pickup 8/22/2025 10:14 AM EDT 8/22/2025 $85.50 Submitt…" at bounding box center [525, 537] width 885 height 598
click at [388, 666] on div "11827327 (316552443) N/A Pickup 8/22/2025 10:14 AM EDT 8/22/2025 $85.50 Submitt…" at bounding box center [525, 537] width 885 height 598
click at [292, 535] on div "11827327 (316552443) N/A Pickup 8/22/2025 10:14 AM EDT 8/22/2025 $85.50 Submitt…" at bounding box center [525, 537] width 885 height 598
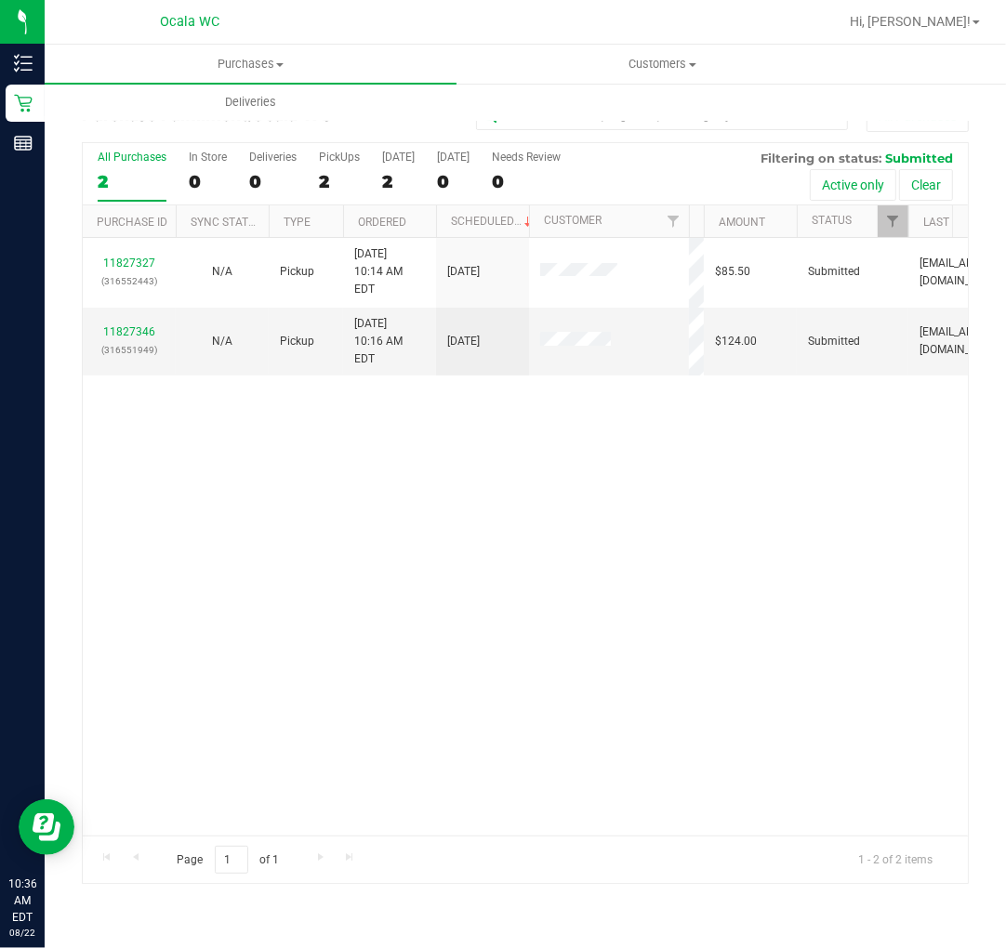
click at [240, 483] on div "11827327 (316552443) N/A Pickup 8/22/2025 10:14 AM EDT 8/22/2025 $85.50 Submitt…" at bounding box center [525, 537] width 885 height 598
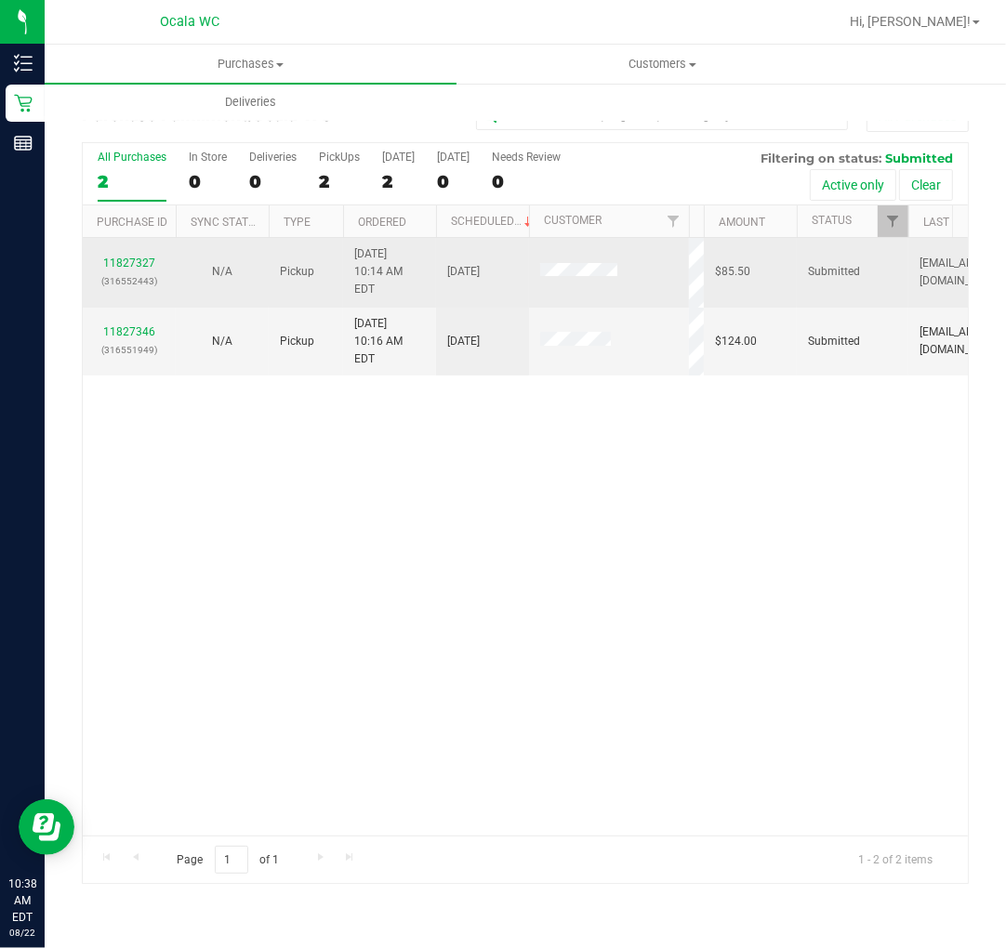
click at [112, 238] on td "11827327 (316552443)" at bounding box center [129, 273] width 93 height 70
click at [124, 260] on link "11827327" at bounding box center [129, 263] width 52 height 13
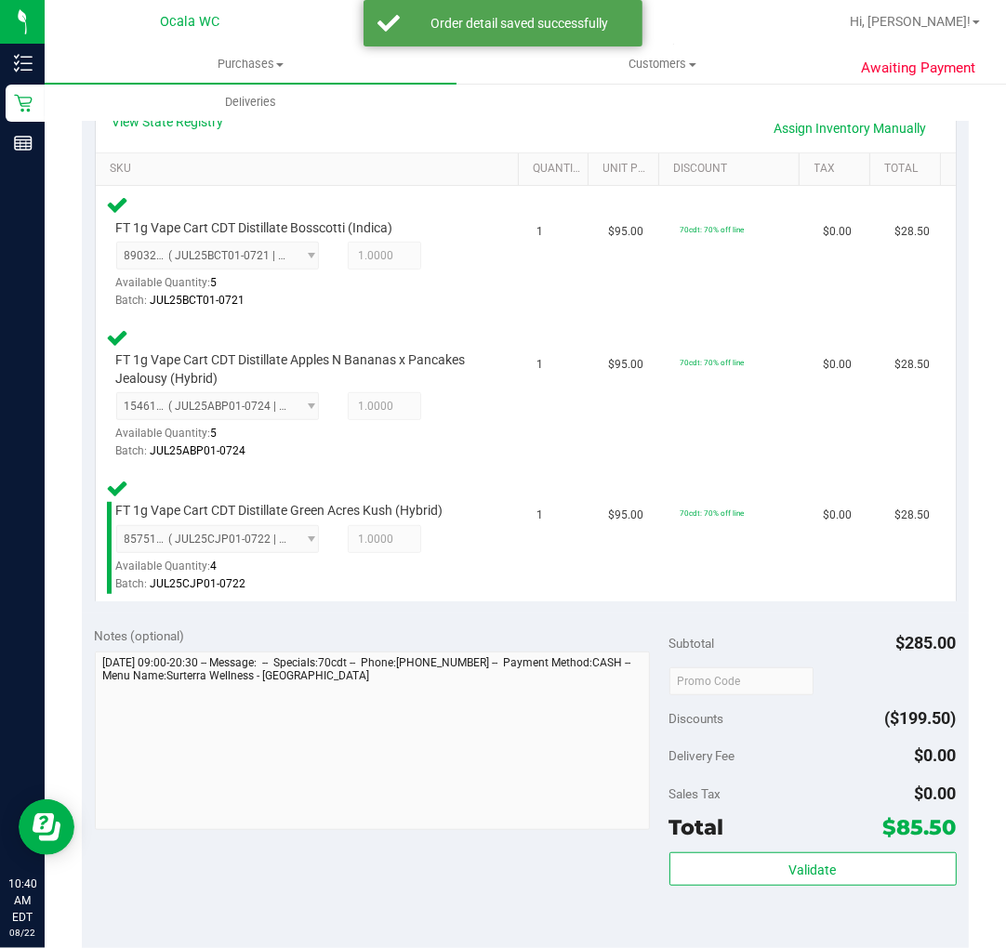
scroll to position [926, 0]
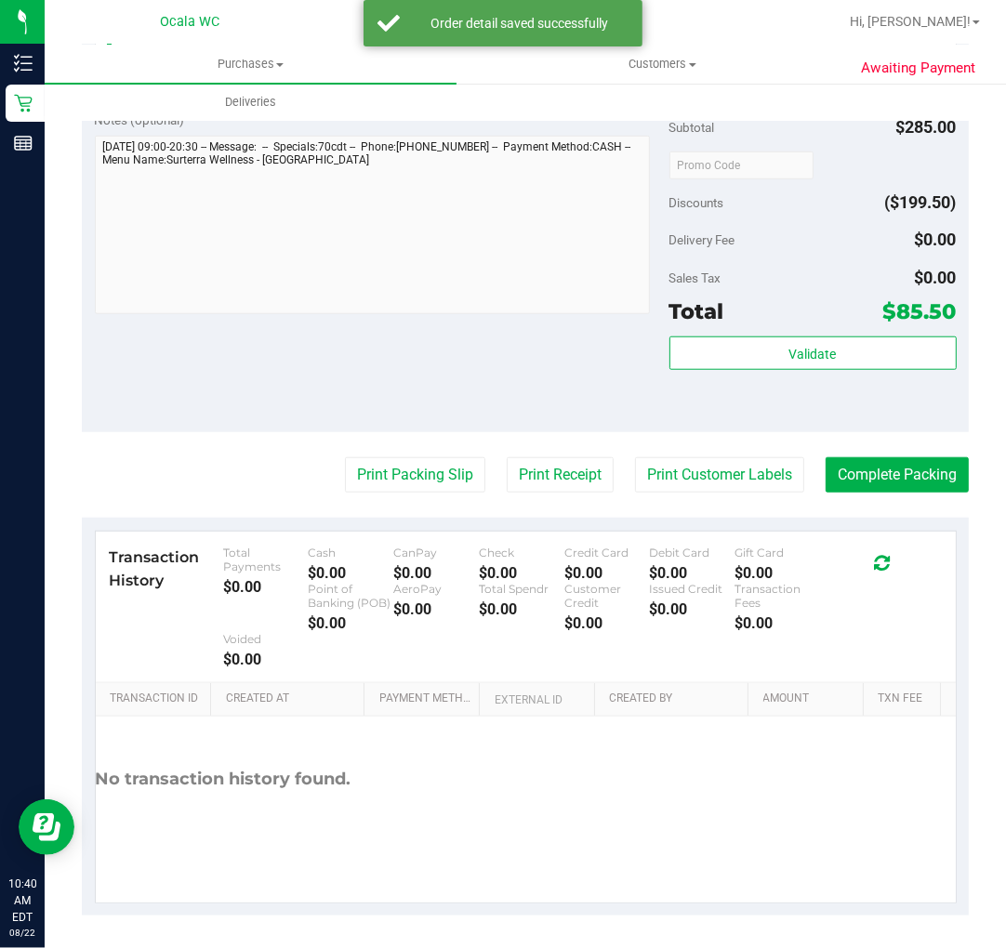
click at [745, 377] on div "Validate" at bounding box center [812, 378] width 287 height 84
click at [746, 363] on button "Validate" at bounding box center [812, 352] width 287 height 33
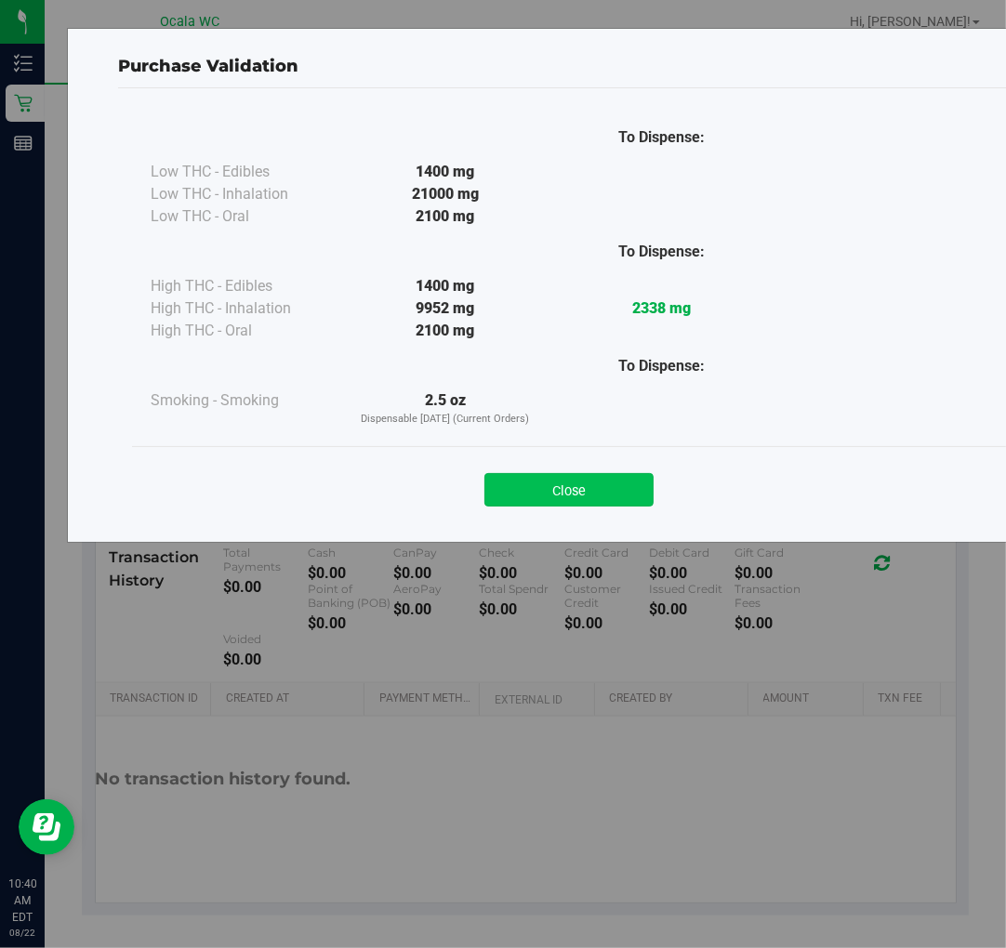
click at [573, 483] on button "Close" at bounding box center [568, 489] width 169 height 33
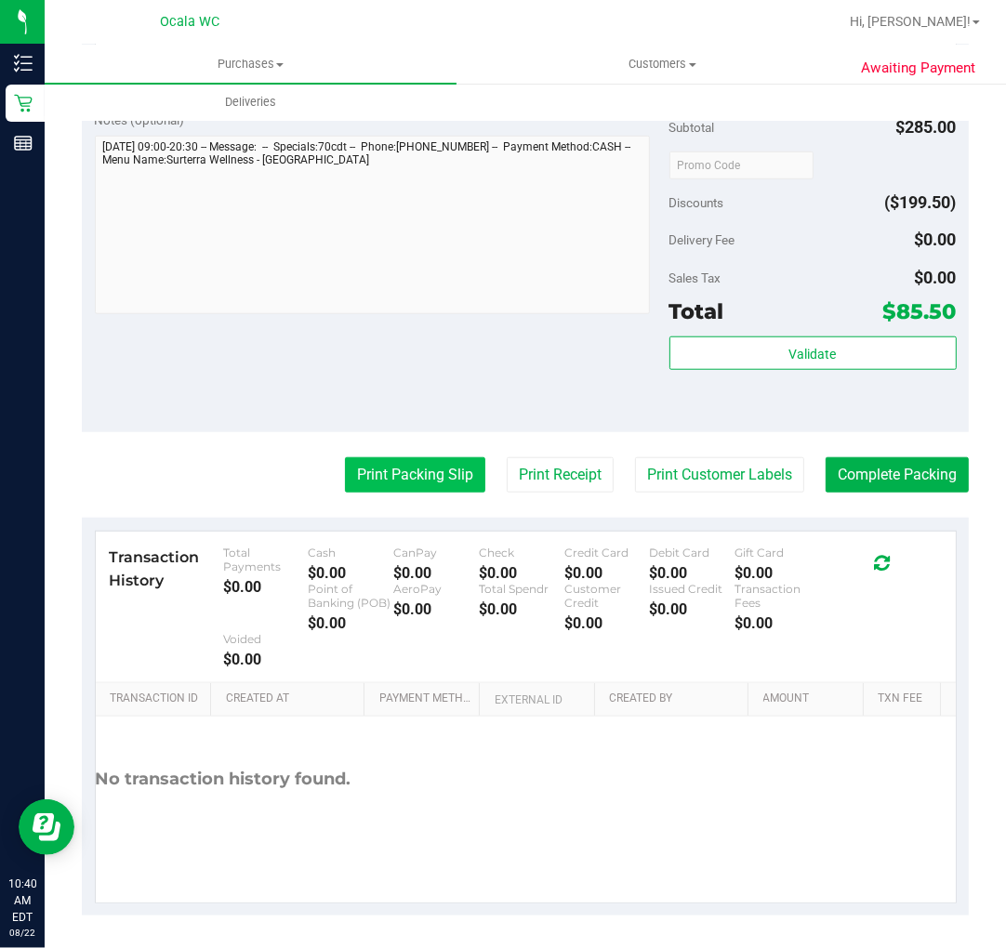
click at [397, 486] on button "Print Packing Slip" at bounding box center [415, 474] width 140 height 35
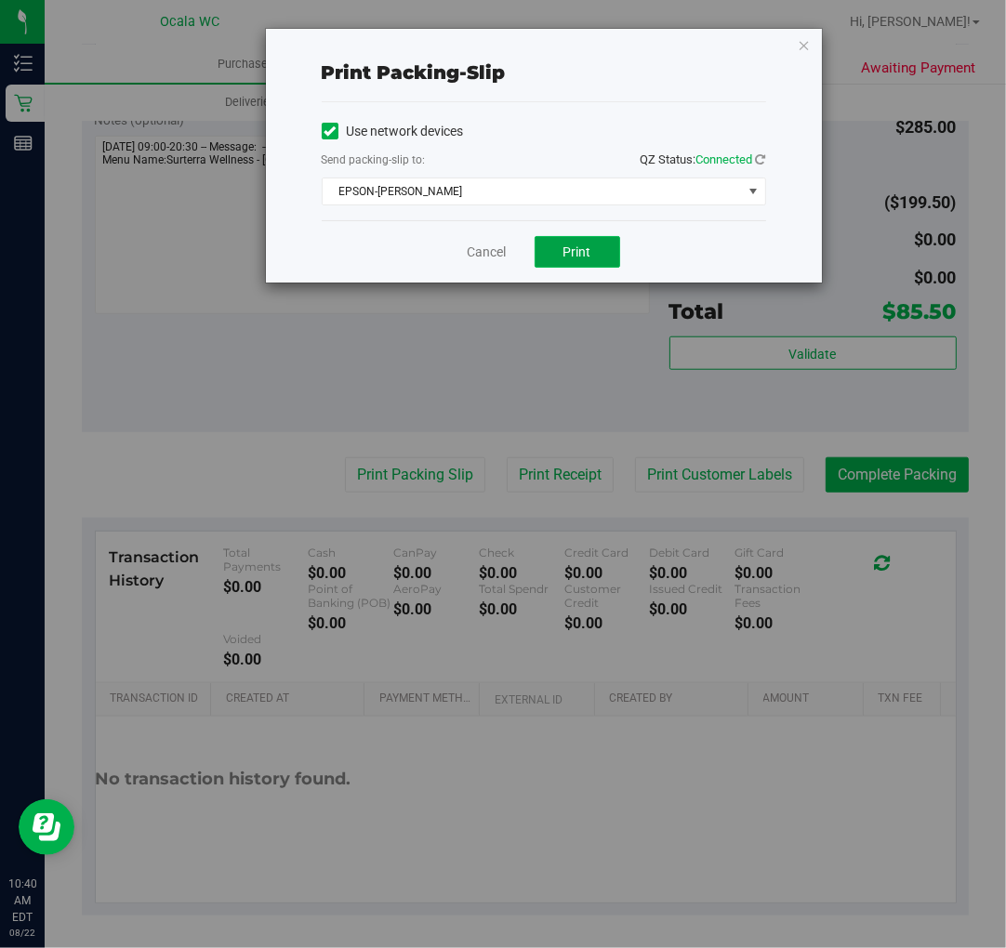
click at [572, 266] on button "Print" at bounding box center [577, 252] width 86 height 32
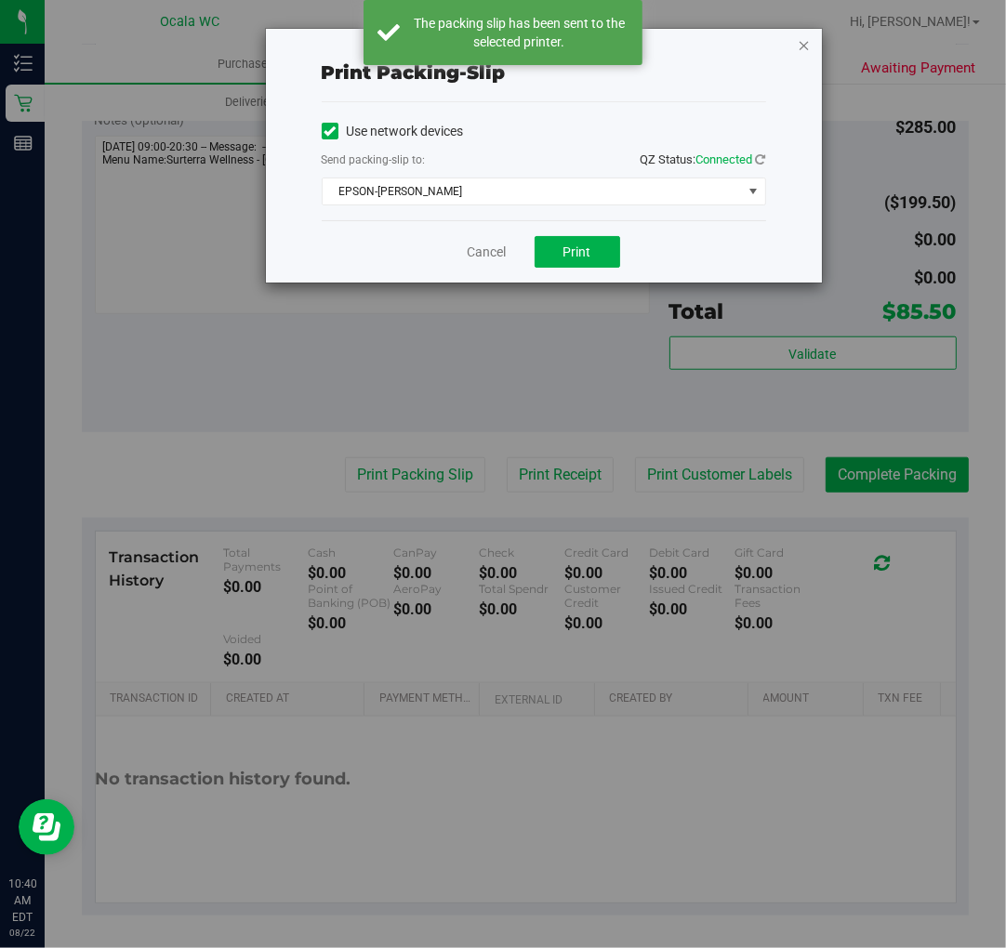
click at [802, 41] on icon "button" at bounding box center [804, 44] width 13 height 22
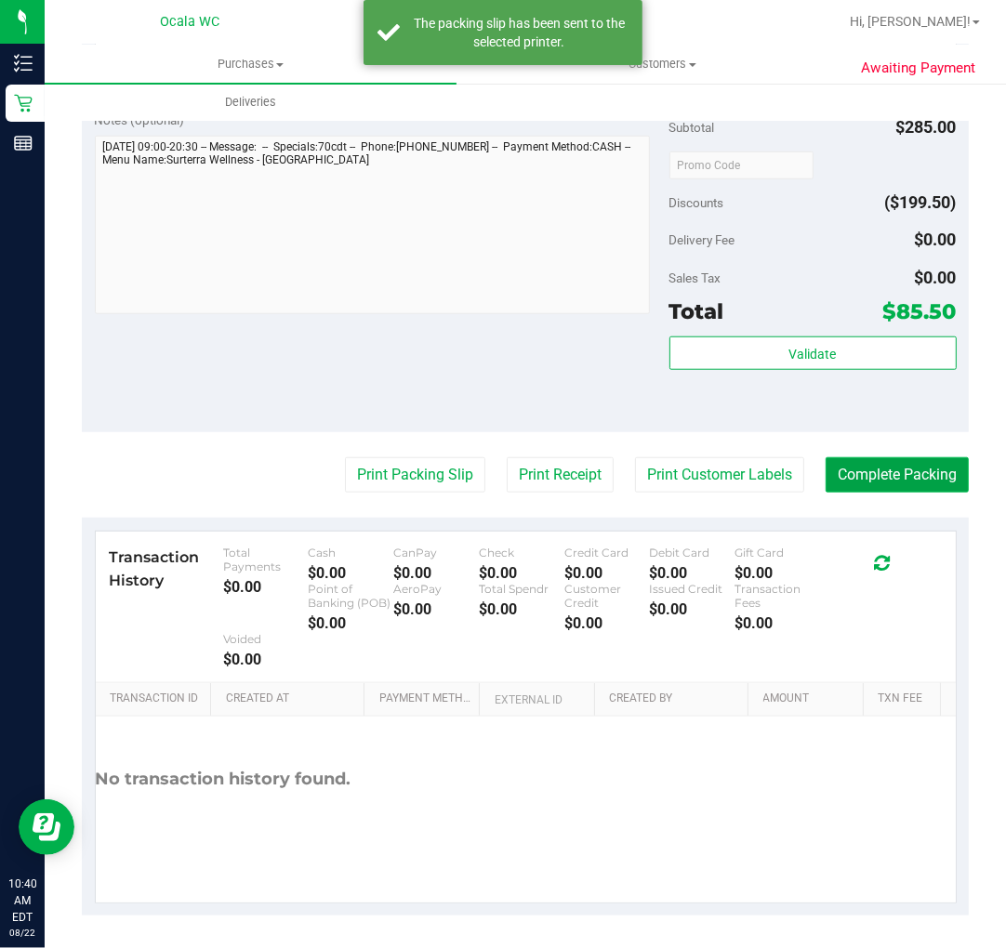
click at [896, 458] on button "Complete Packing" at bounding box center [896, 474] width 143 height 35
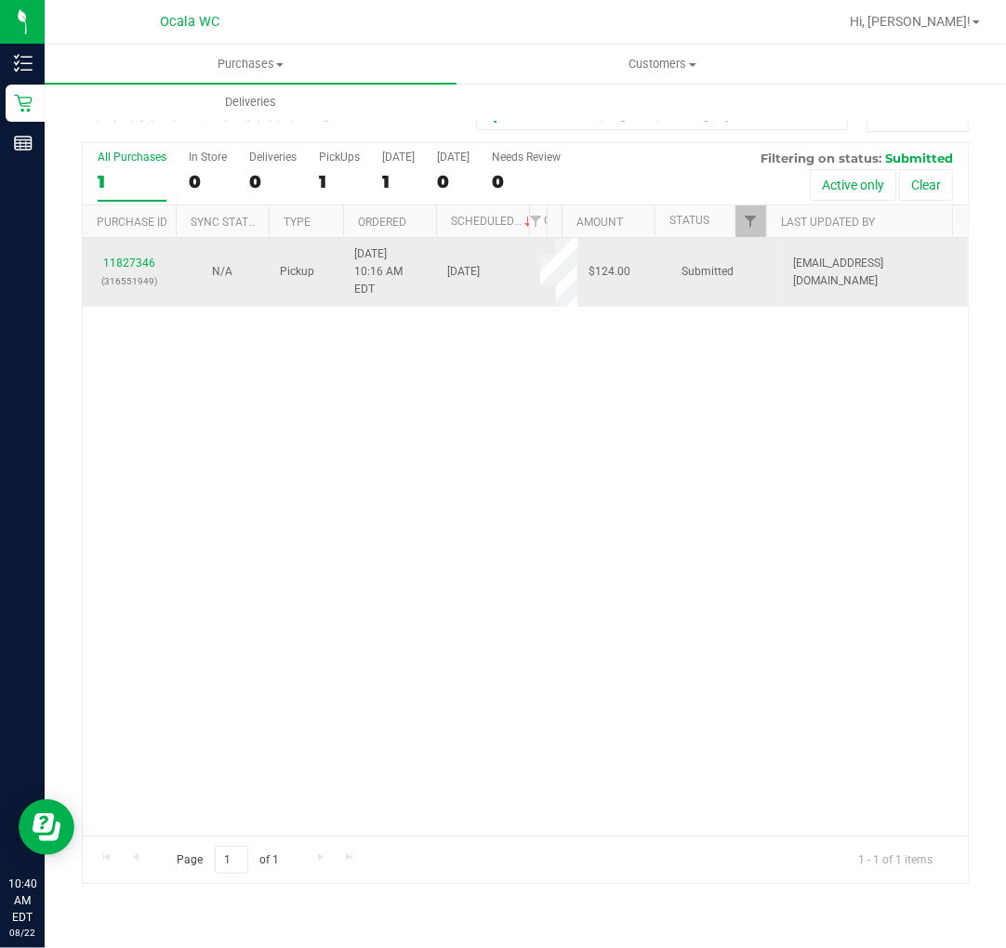
click at [114, 238] on td "11827346 (316551949)" at bounding box center [129, 272] width 93 height 69
click at [121, 255] on div "11827346 (316551949)" at bounding box center [129, 272] width 71 height 35
click at [144, 257] on link "11827346" at bounding box center [129, 263] width 52 height 13
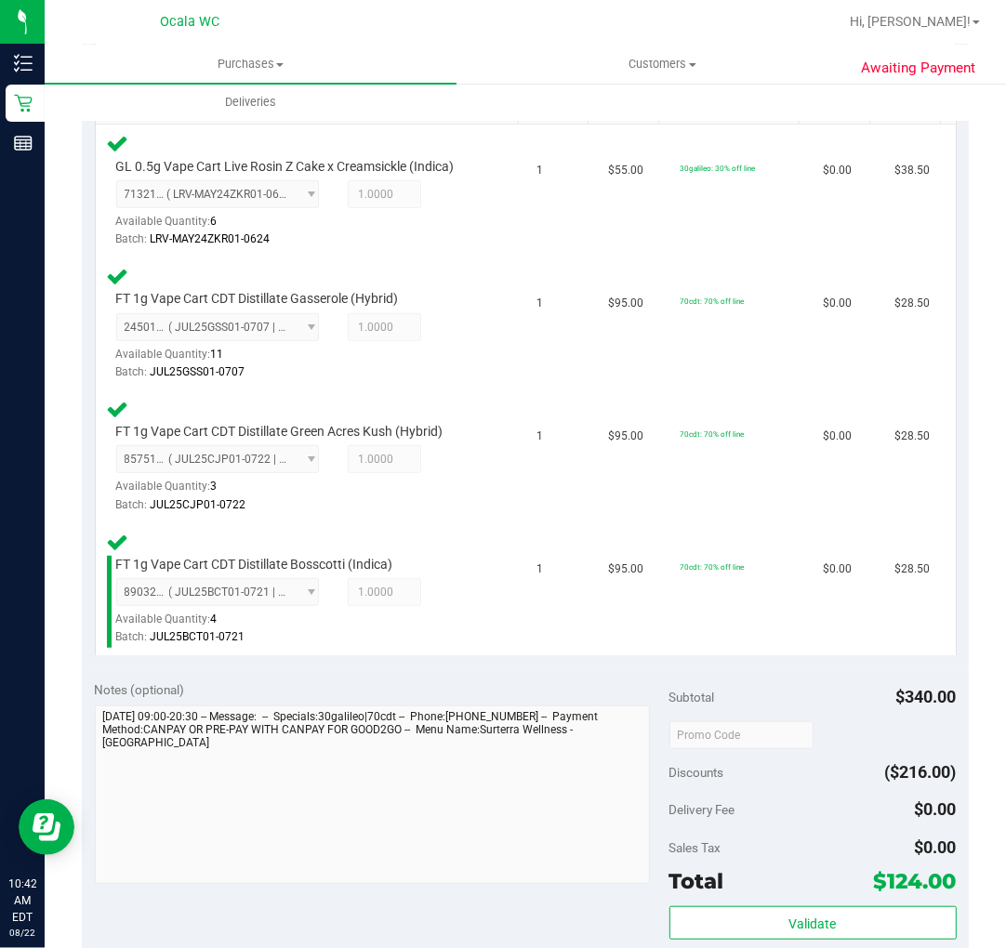
scroll to position [516, 0]
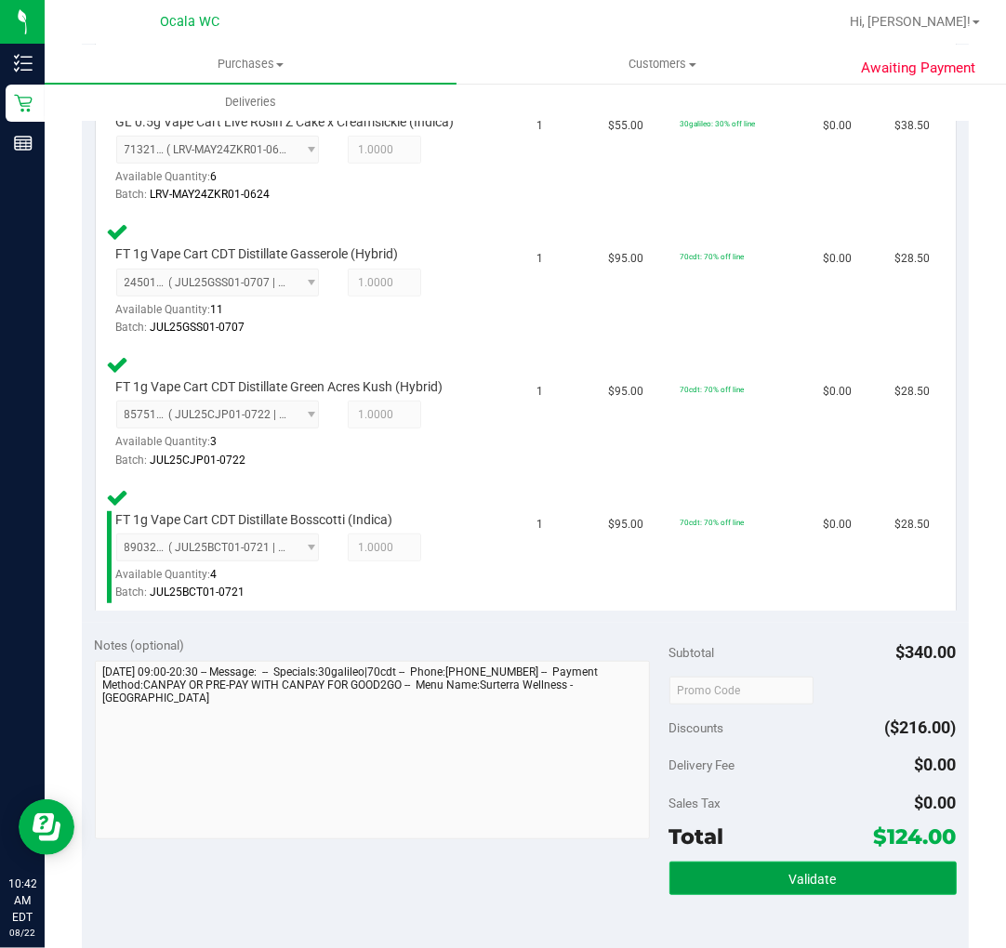
click at [738, 868] on button "Validate" at bounding box center [812, 878] width 287 height 33
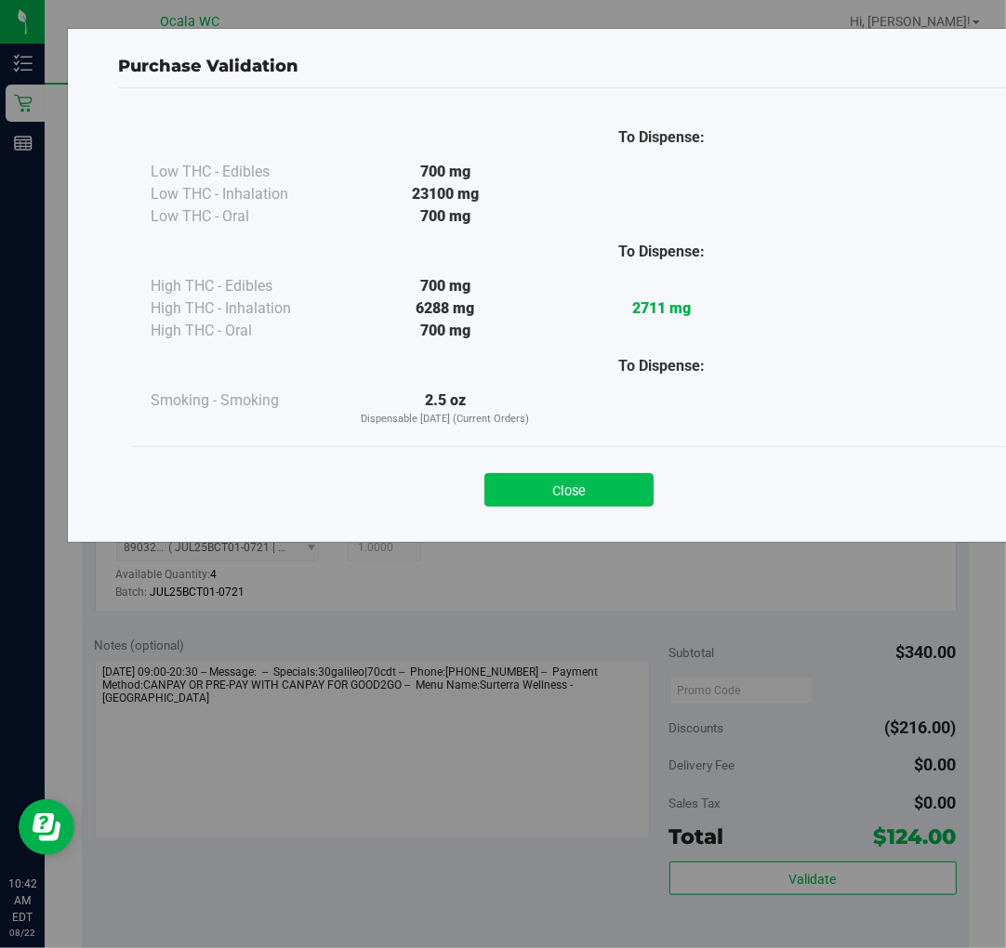
click at [550, 490] on button "Close" at bounding box center [568, 489] width 169 height 33
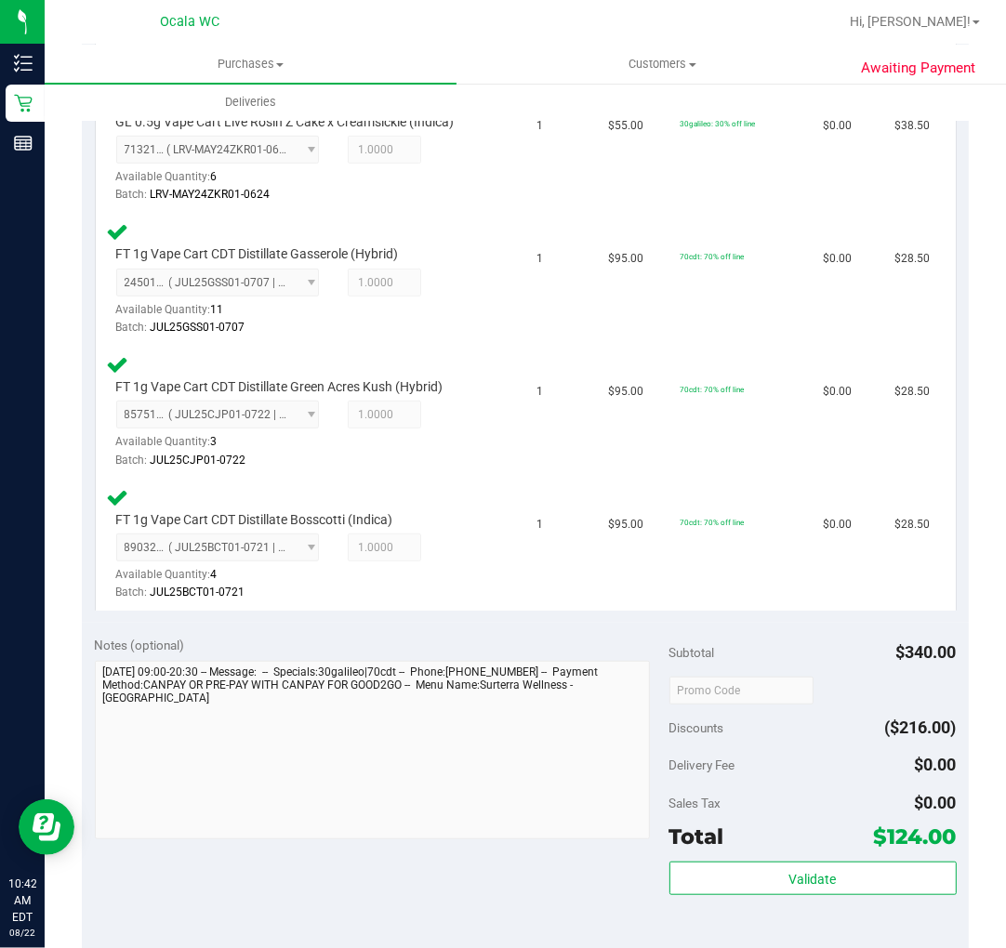
scroll to position [930, 0]
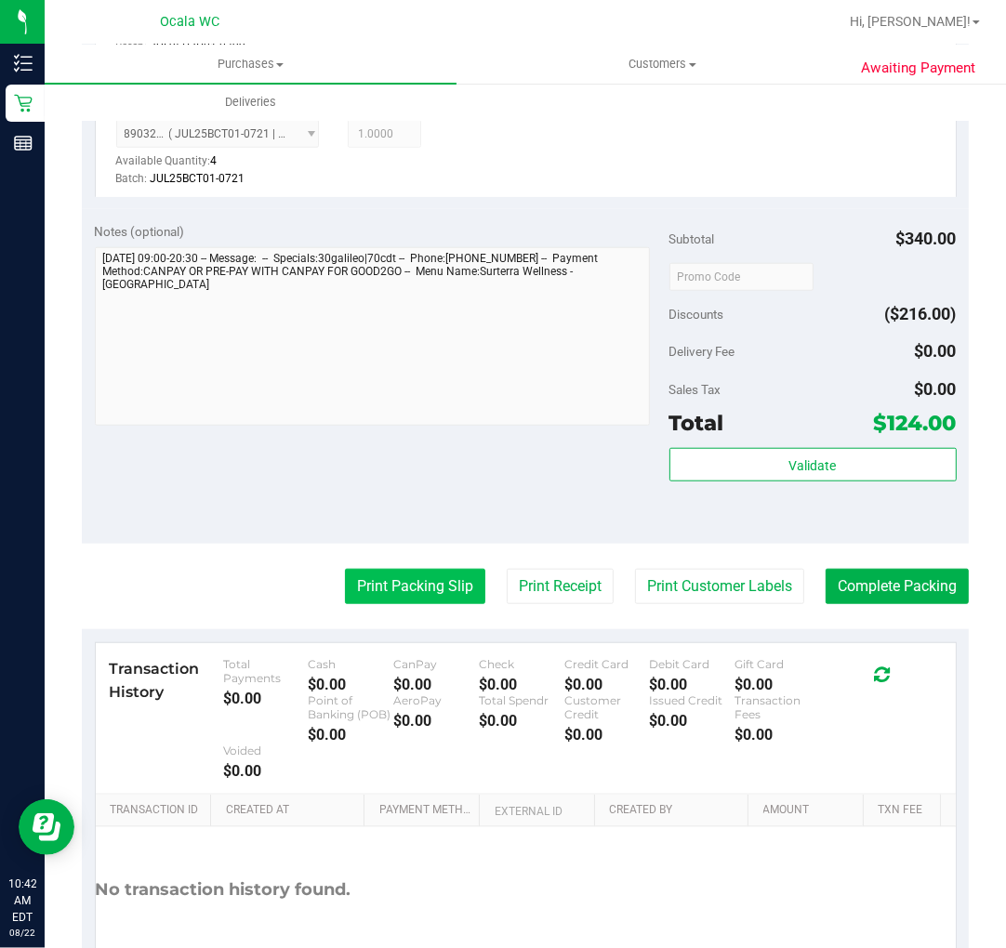
click at [393, 579] on button "Print Packing Slip" at bounding box center [415, 586] width 140 height 35
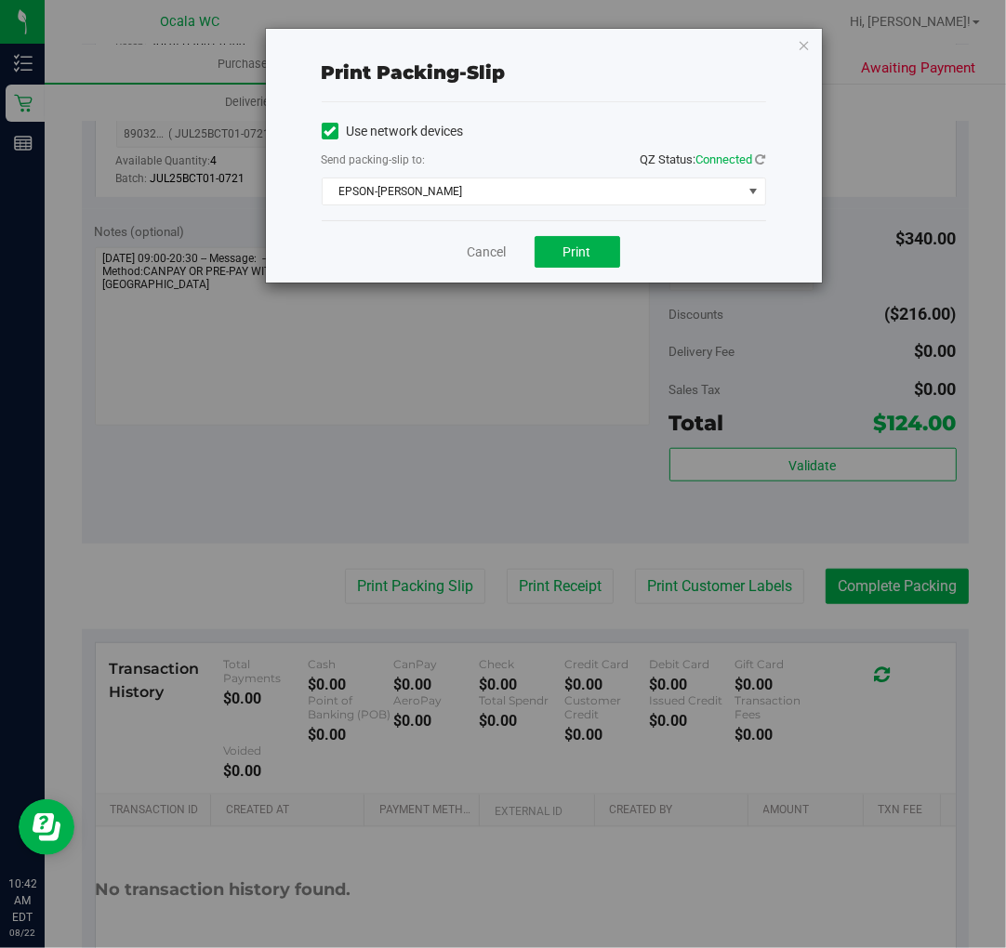
click at [587, 220] on div "Cancel Print" at bounding box center [544, 251] width 444 height 62
click at [587, 255] on span "Print" at bounding box center [577, 251] width 28 height 15
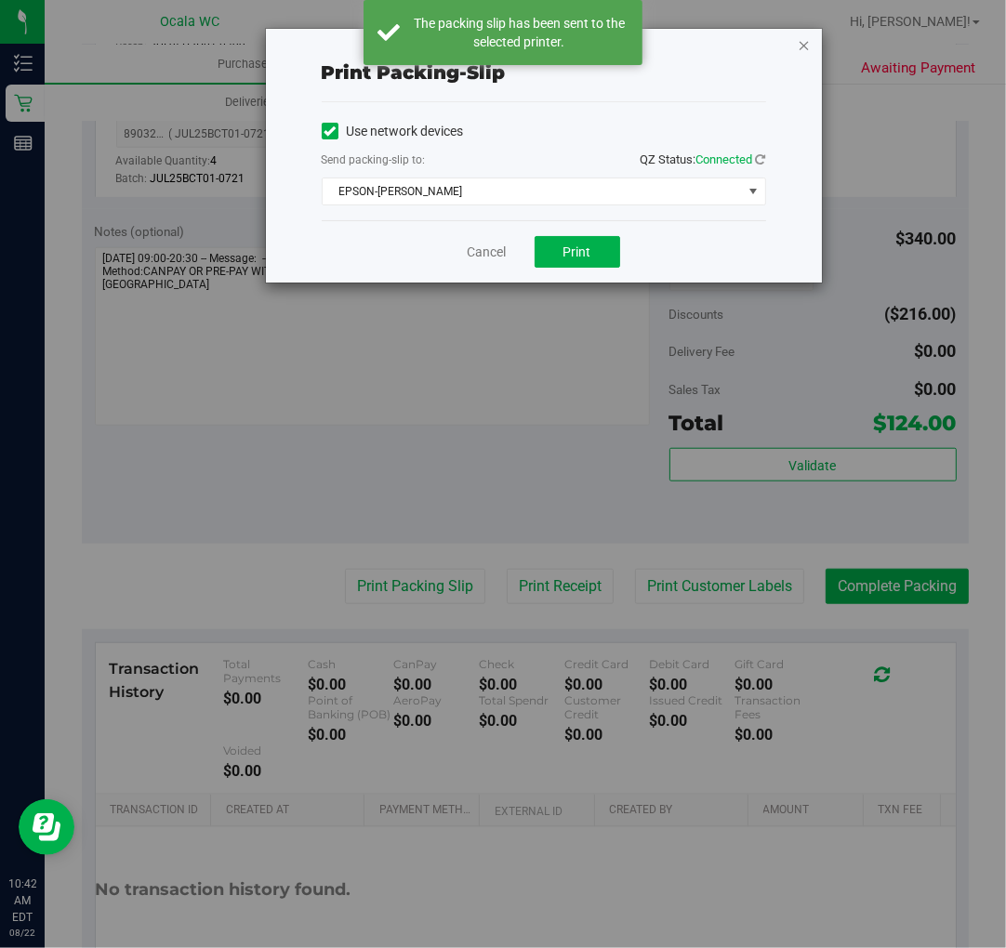
click at [806, 41] on icon "button" at bounding box center [804, 44] width 13 height 22
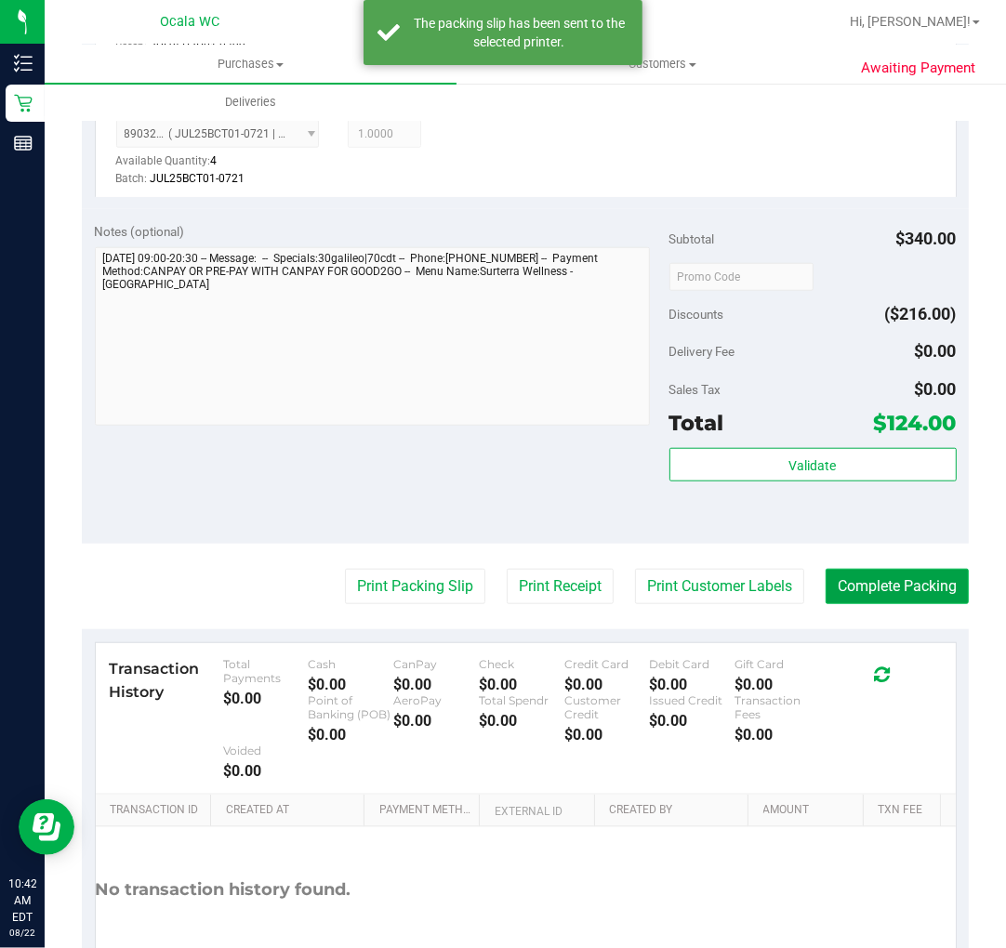
click at [916, 584] on button "Complete Packing" at bounding box center [896, 586] width 143 height 35
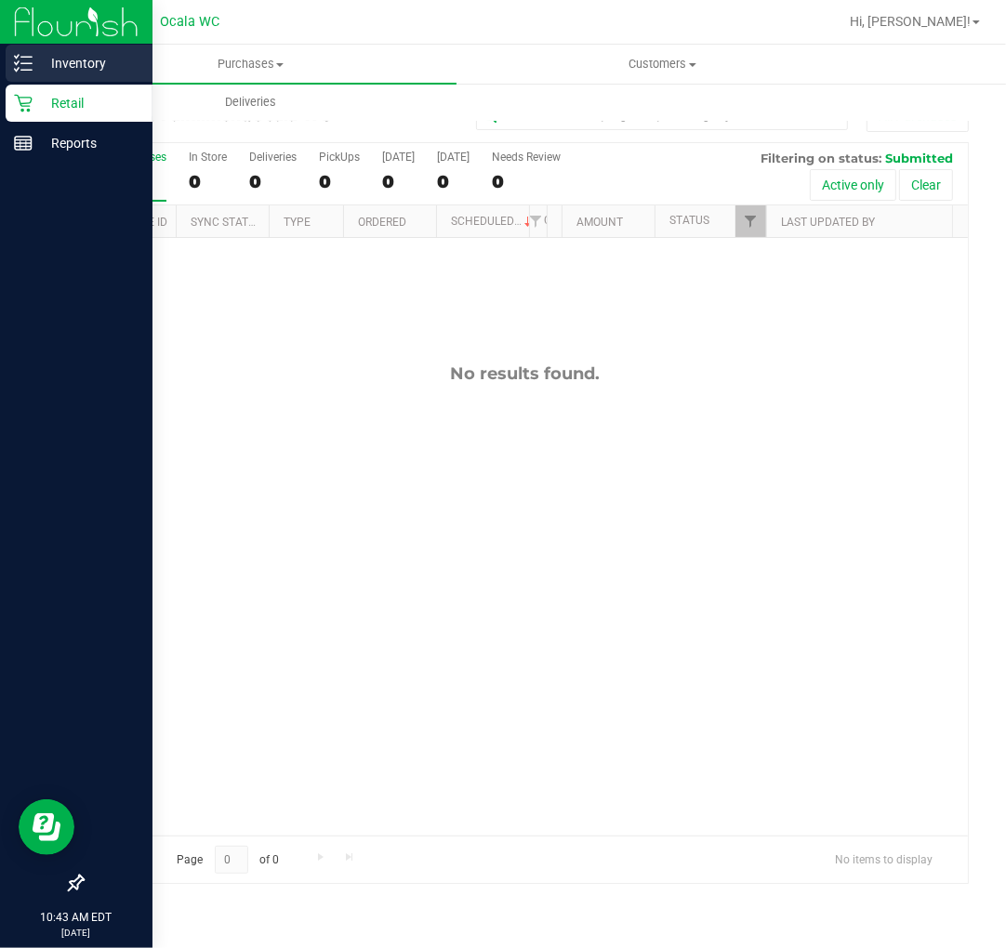
click at [39, 52] on p "Inventory" at bounding box center [89, 63] width 112 height 22
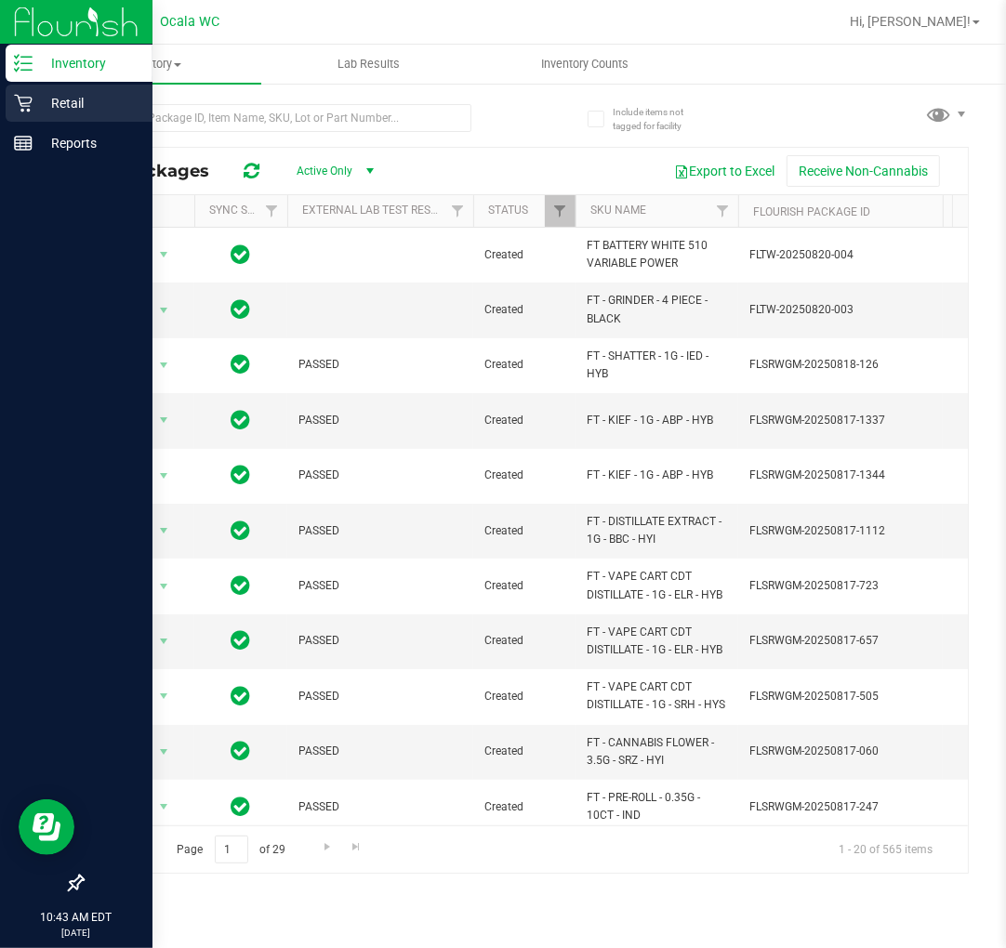
click at [78, 85] on div "Retail" at bounding box center [79, 103] width 147 height 37
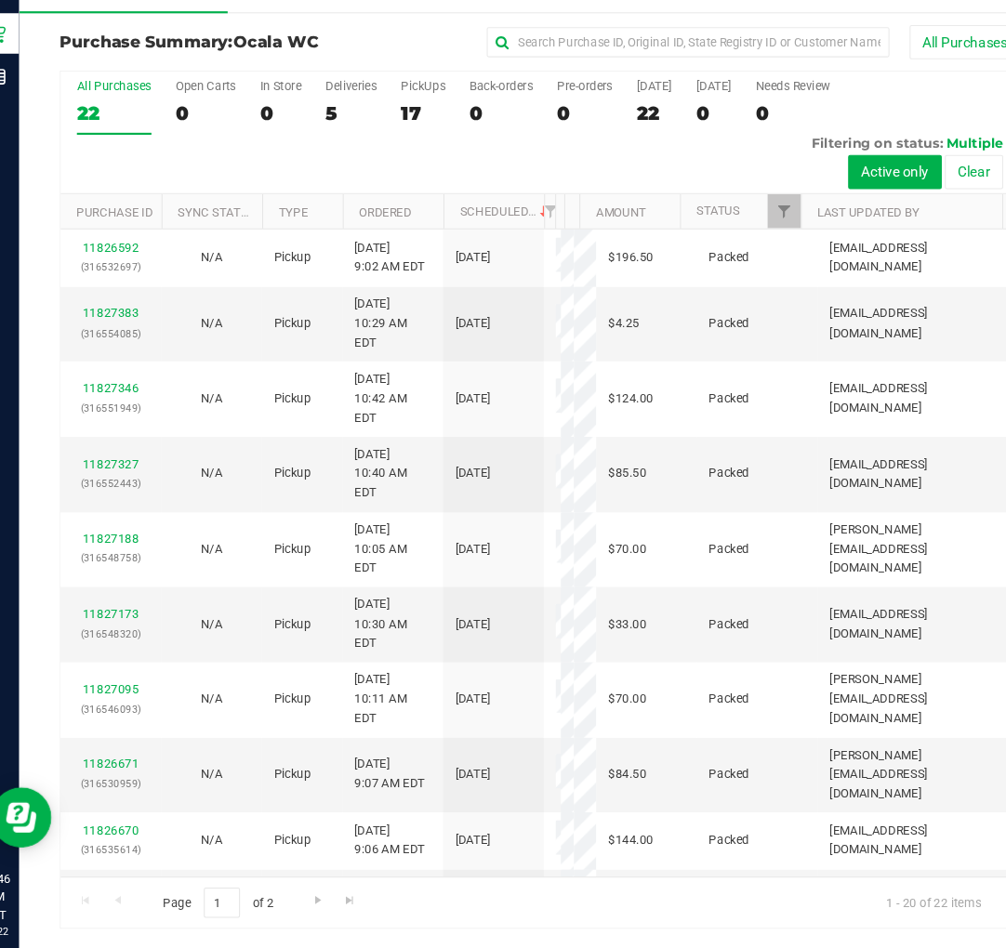
click at [394, 176] on div "All Purchases 22 Open Carts 0 In Store 0 Deliveries 5 PickUps 17 Back-orders 0 …" at bounding box center [525, 194] width 885 height 113
click at [426, 167] on div "17" at bounding box center [417, 176] width 41 height 21
click at [0, 0] on input "PickUps 17" at bounding box center [0, 0] width 0 height 0
click at [350, 157] on div "Deliveries" at bounding box center [350, 152] width 47 height 13
click at [0, 0] on input "Deliveries 5" at bounding box center [0, 0] width 0 height 0
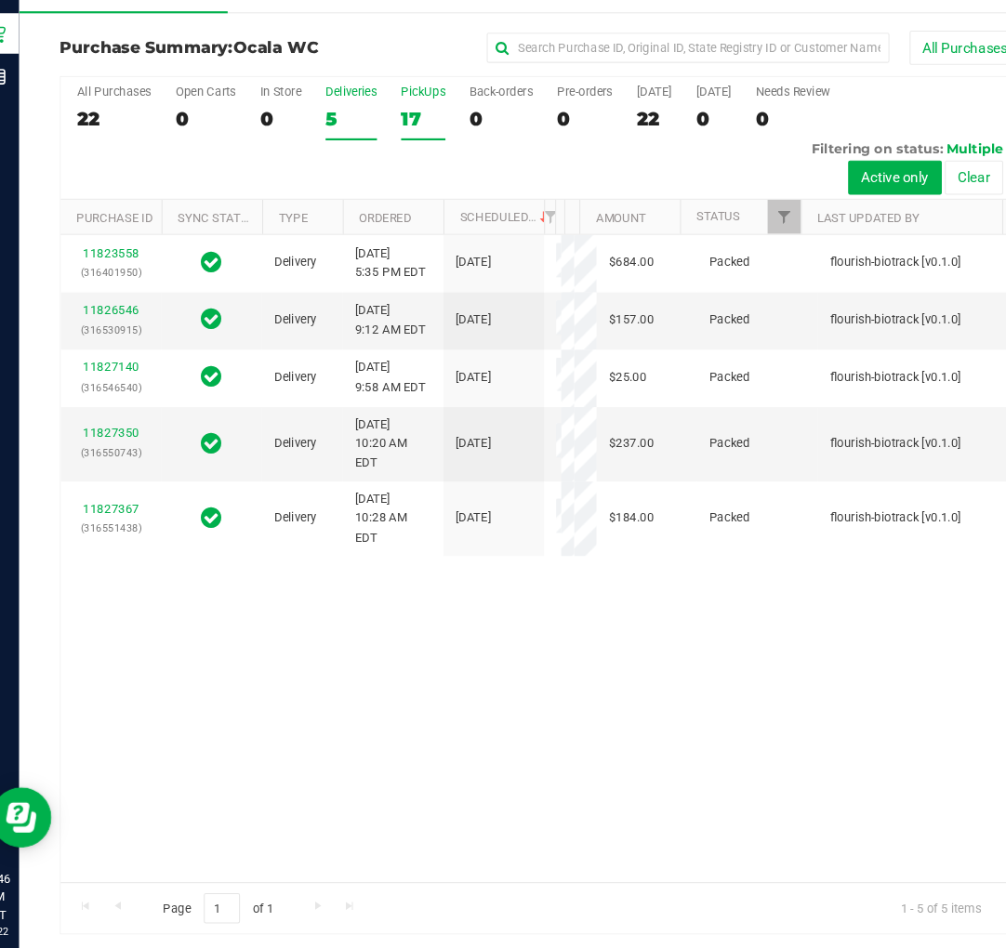
click at [402, 186] on div "17" at bounding box center [417, 181] width 41 height 21
click at [0, 0] on input "PickUps 17" at bounding box center [0, 0] width 0 height 0
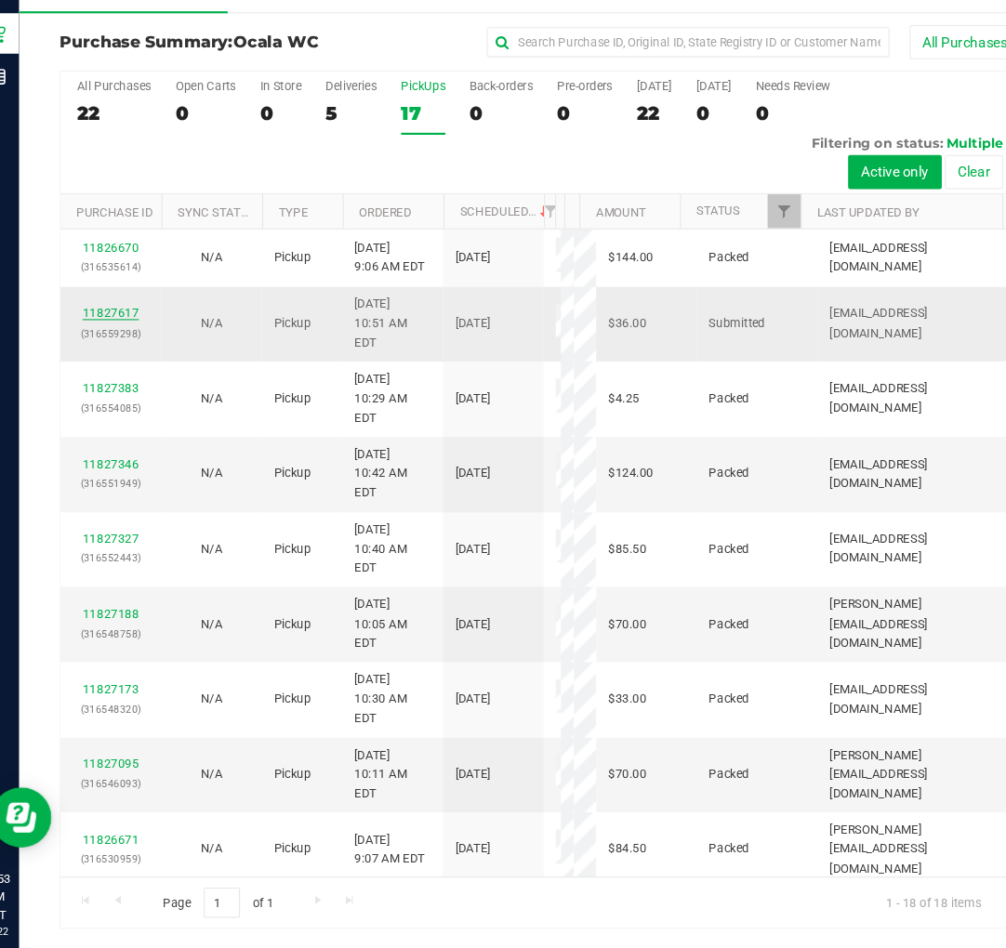
click at [134, 368] on link "11827617" at bounding box center [129, 361] width 52 height 13
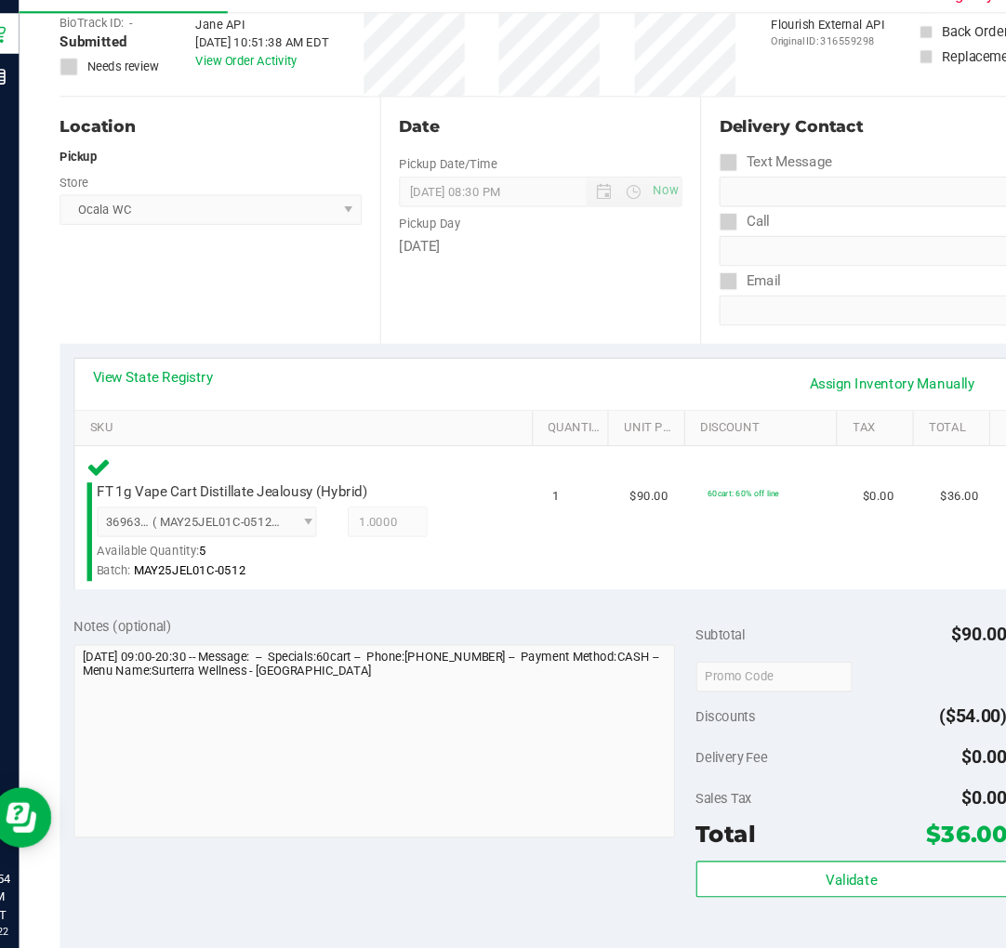
scroll to position [291, 0]
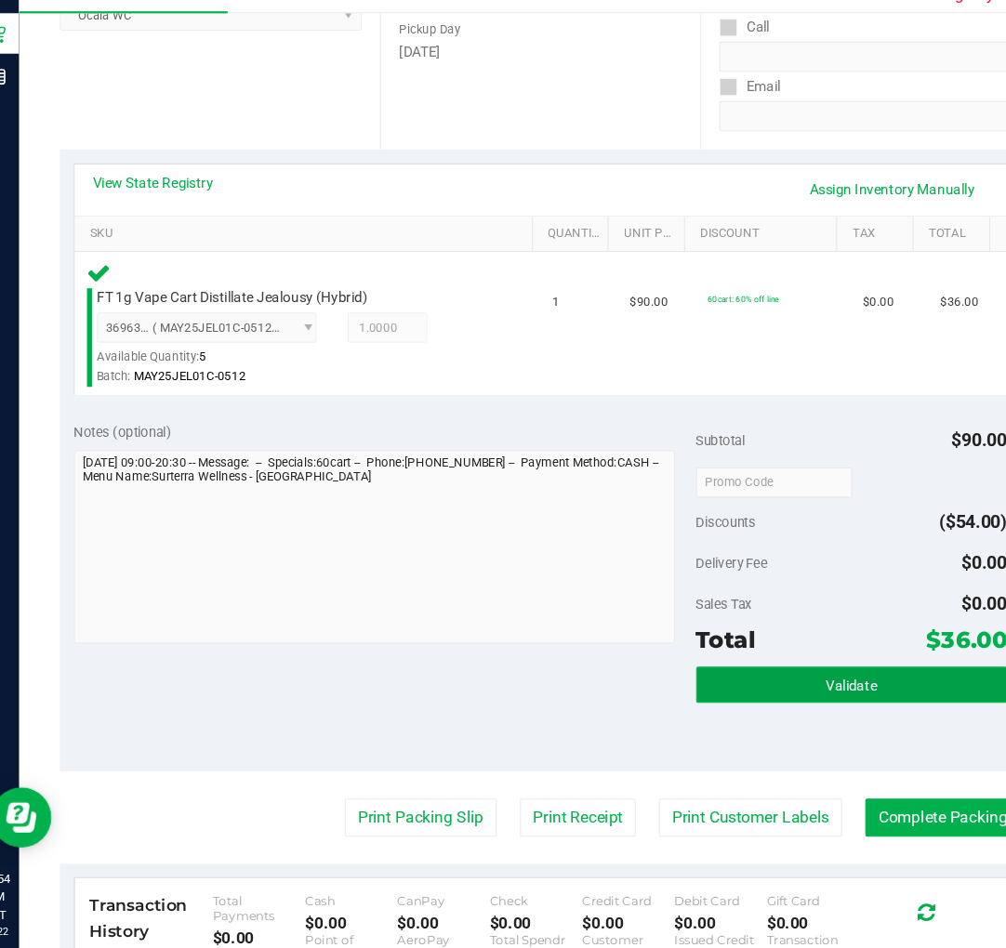
click at [759, 689] on button "Validate" at bounding box center [812, 704] width 287 height 33
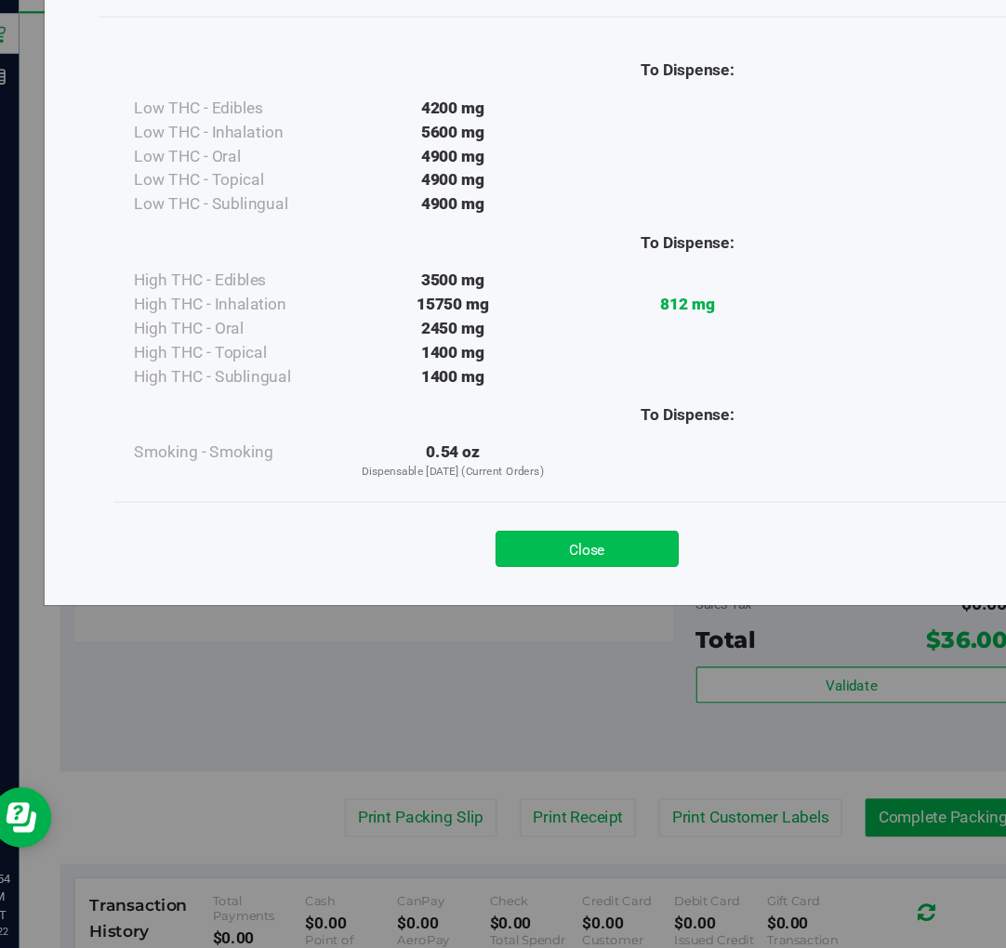
click at [543, 584] on button "Close" at bounding box center [568, 578] width 169 height 33
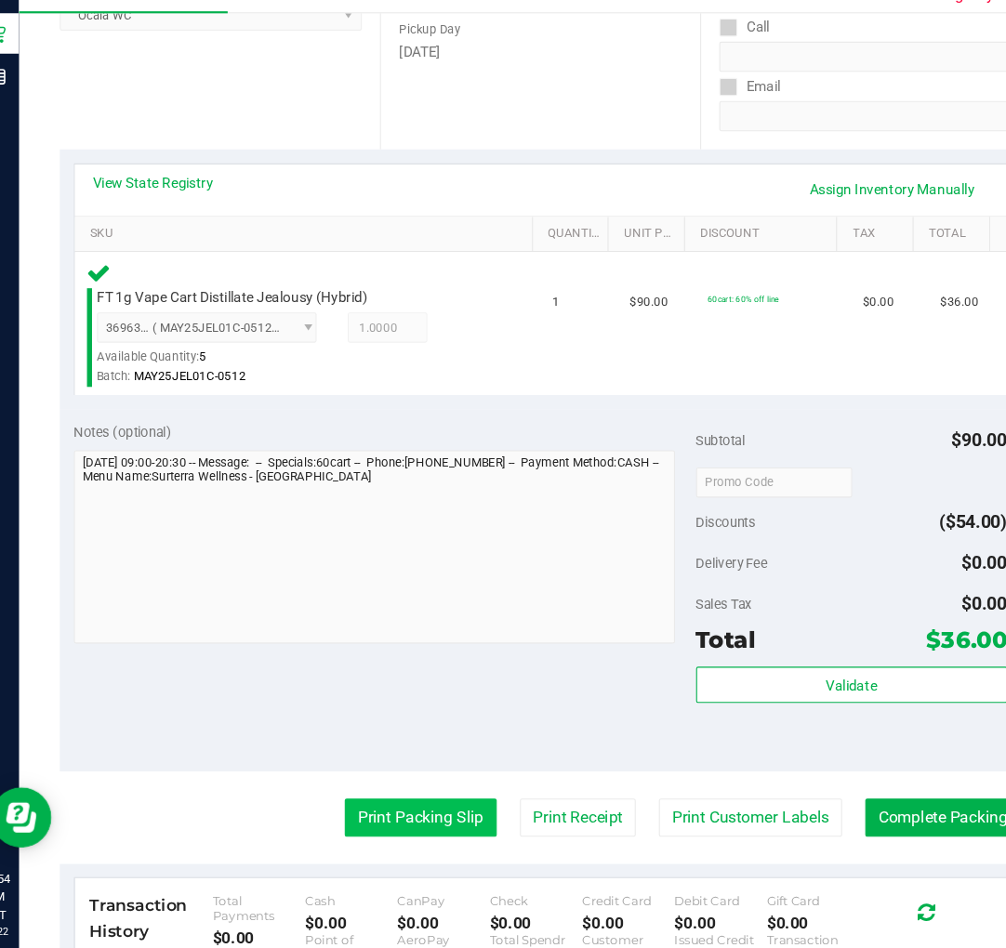
click at [387, 815] on button "Print Packing Slip" at bounding box center [415, 827] width 140 height 35
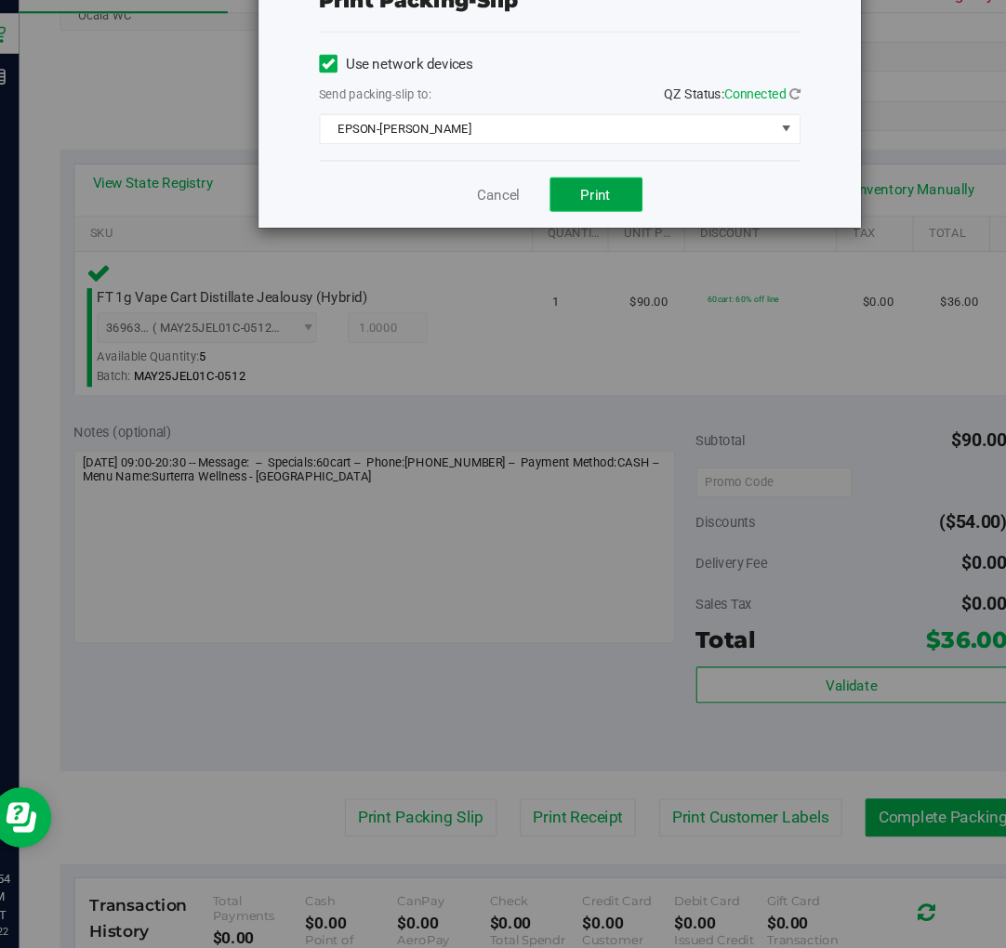
click at [589, 252] on span "Print" at bounding box center [577, 251] width 28 height 15
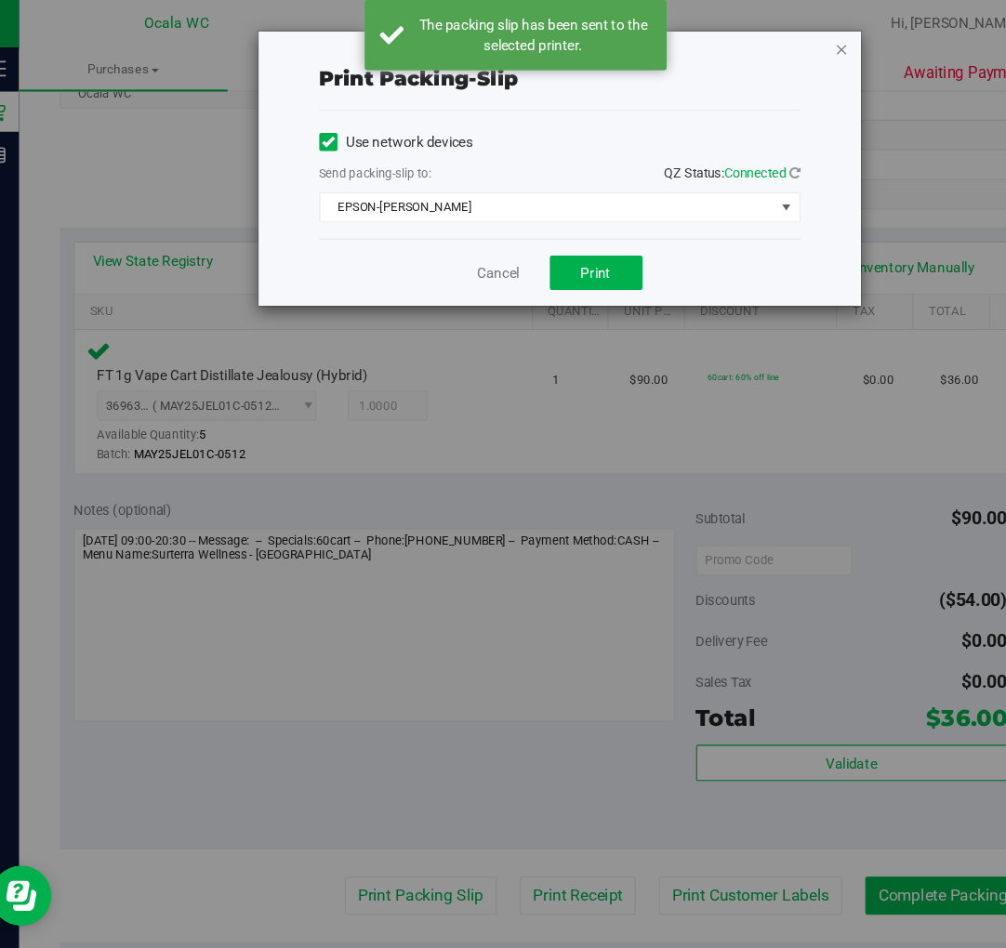
click at [799, 37] on icon "button" at bounding box center [804, 44] width 13 height 22
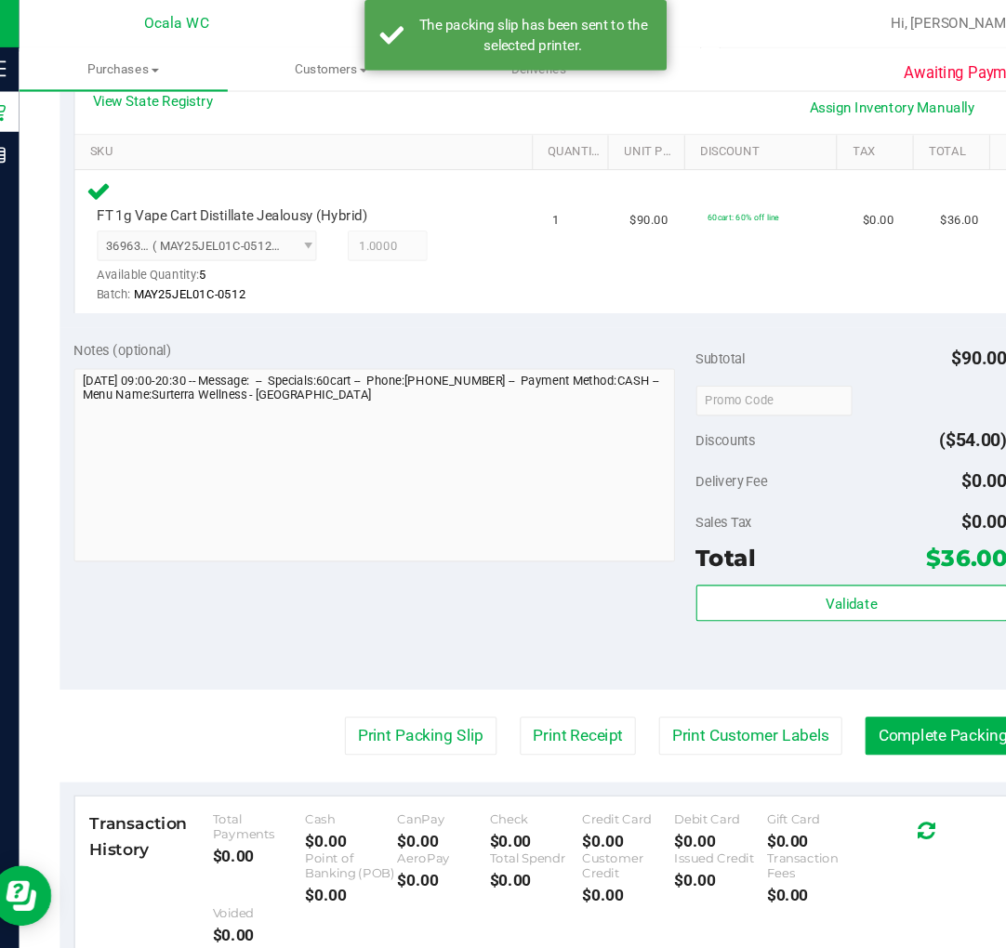
scroll to position [577, 0]
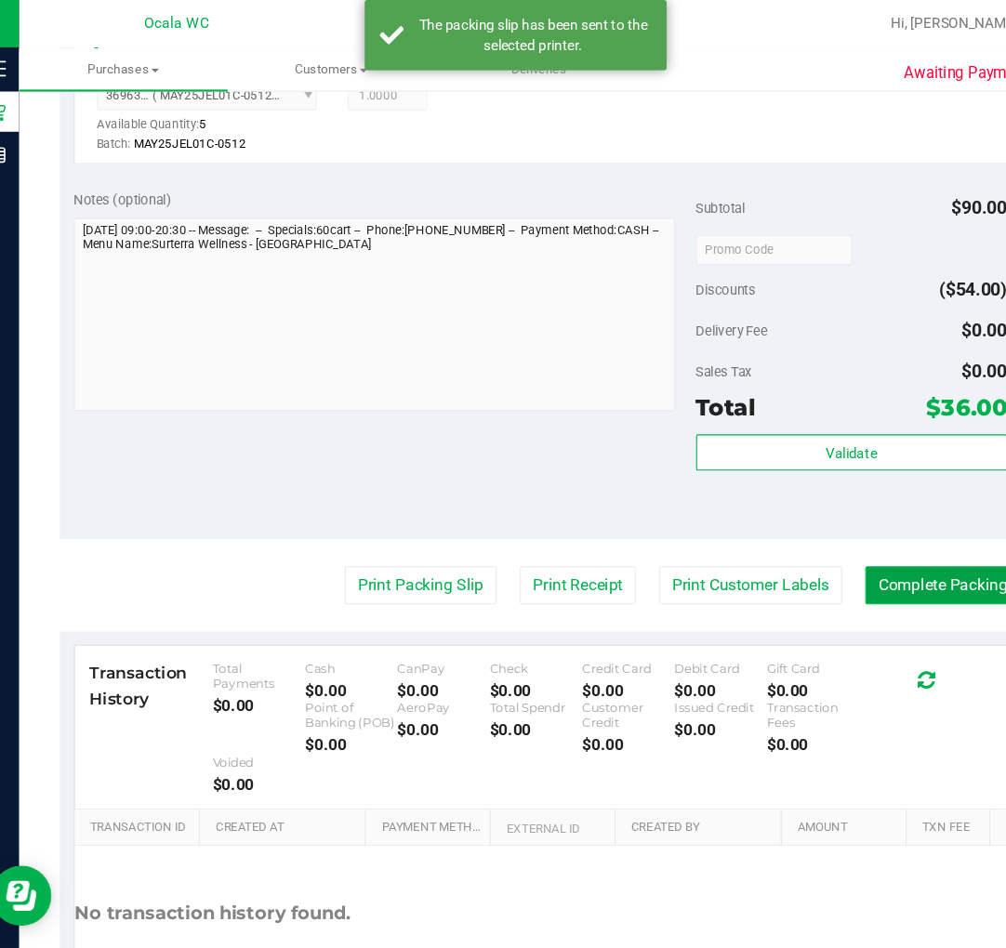
click at [891, 536] on button "Complete Packing" at bounding box center [896, 540] width 143 height 35
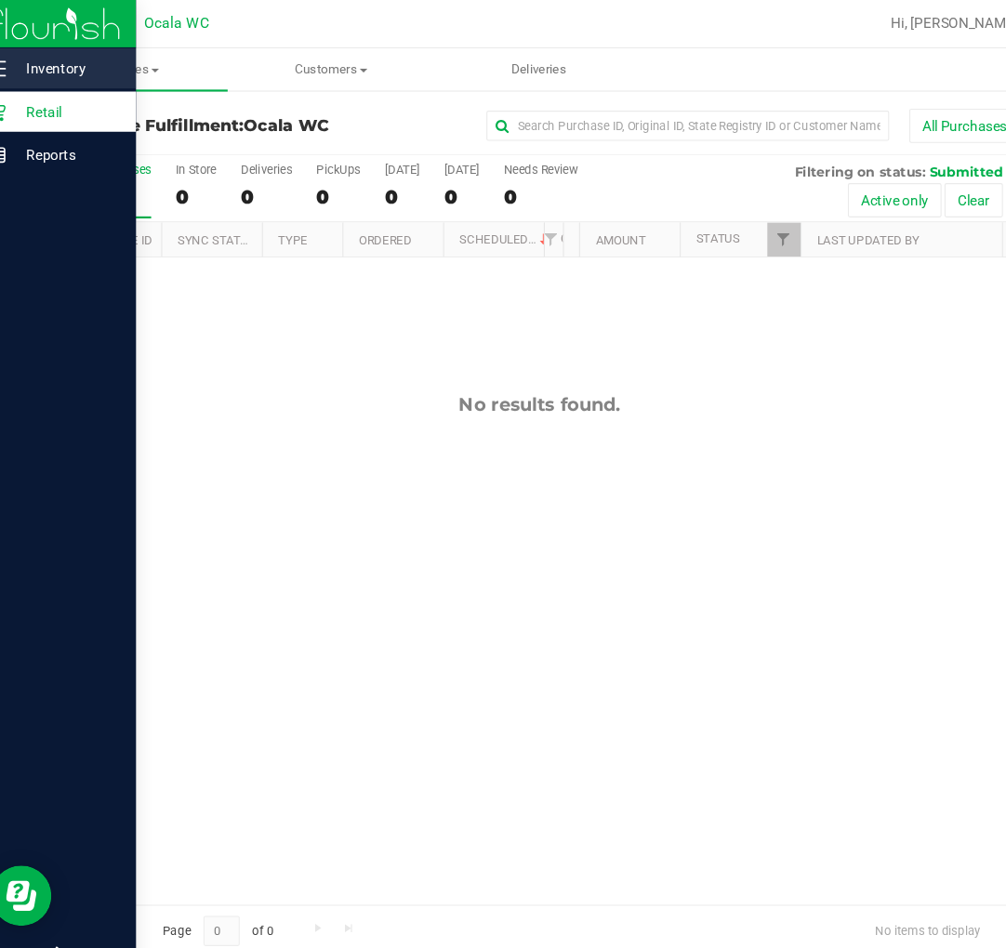
click at [57, 72] on p "Inventory" at bounding box center [89, 63] width 112 height 22
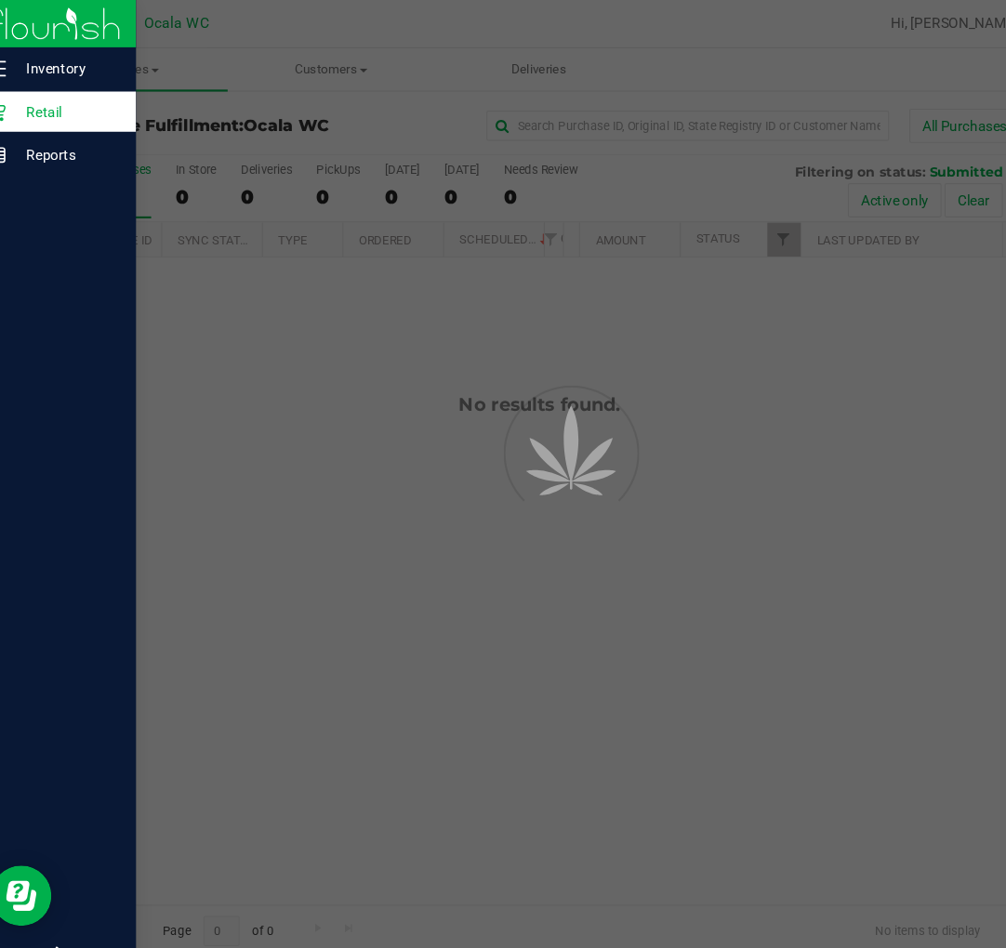
click at [65, 108] on p "Retail" at bounding box center [89, 103] width 112 height 22
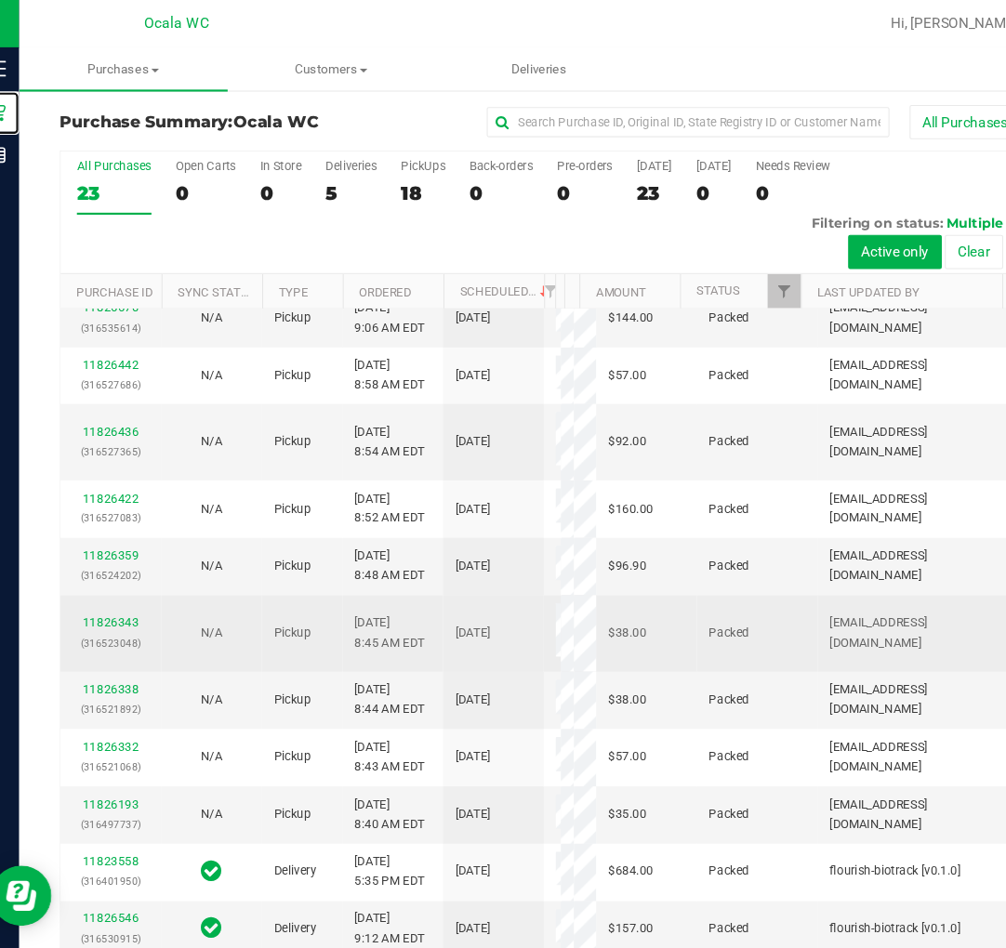
scroll to position [5, 0]
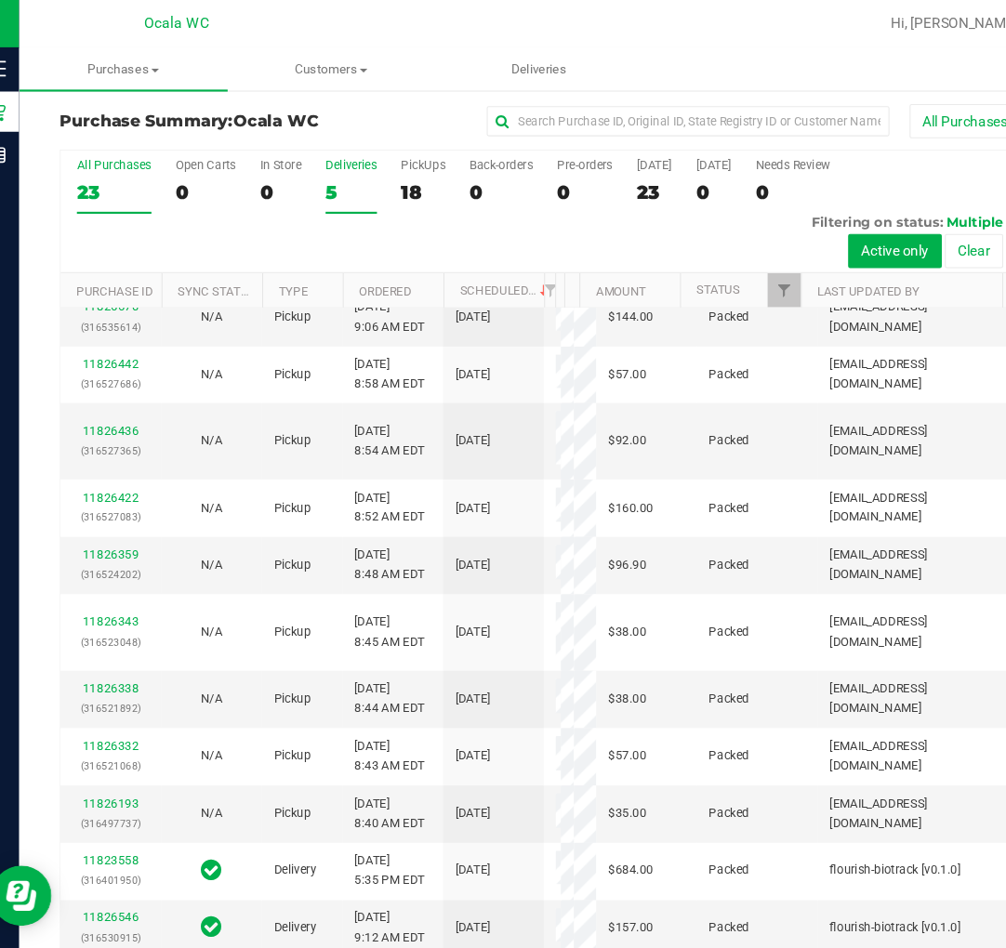
click at [362, 175] on div "5" at bounding box center [350, 176] width 47 height 21
click at [0, 0] on input "Deliveries 5" at bounding box center [0, 0] width 0 height 0
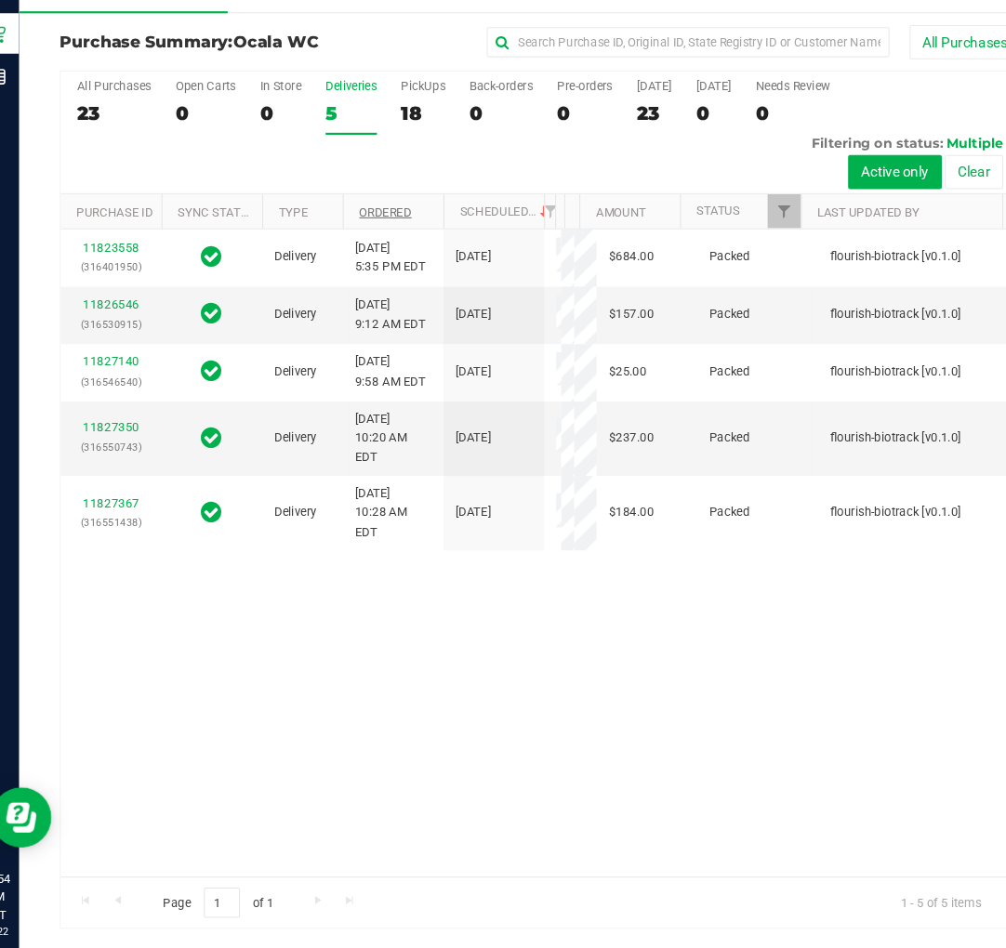
scroll to position [0, 0]
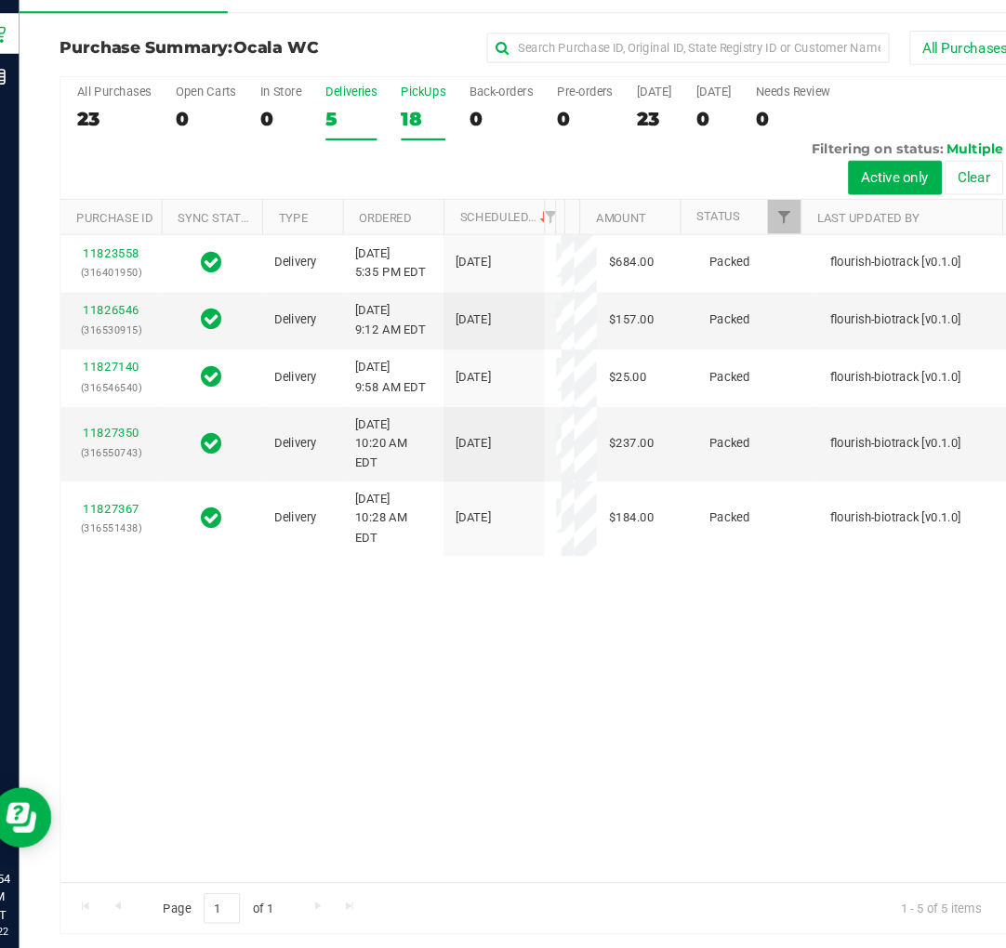
click at [418, 171] on div "18" at bounding box center [417, 181] width 41 height 21
click at [0, 0] on input "PickUps 18" at bounding box center [0, 0] width 0 height 0
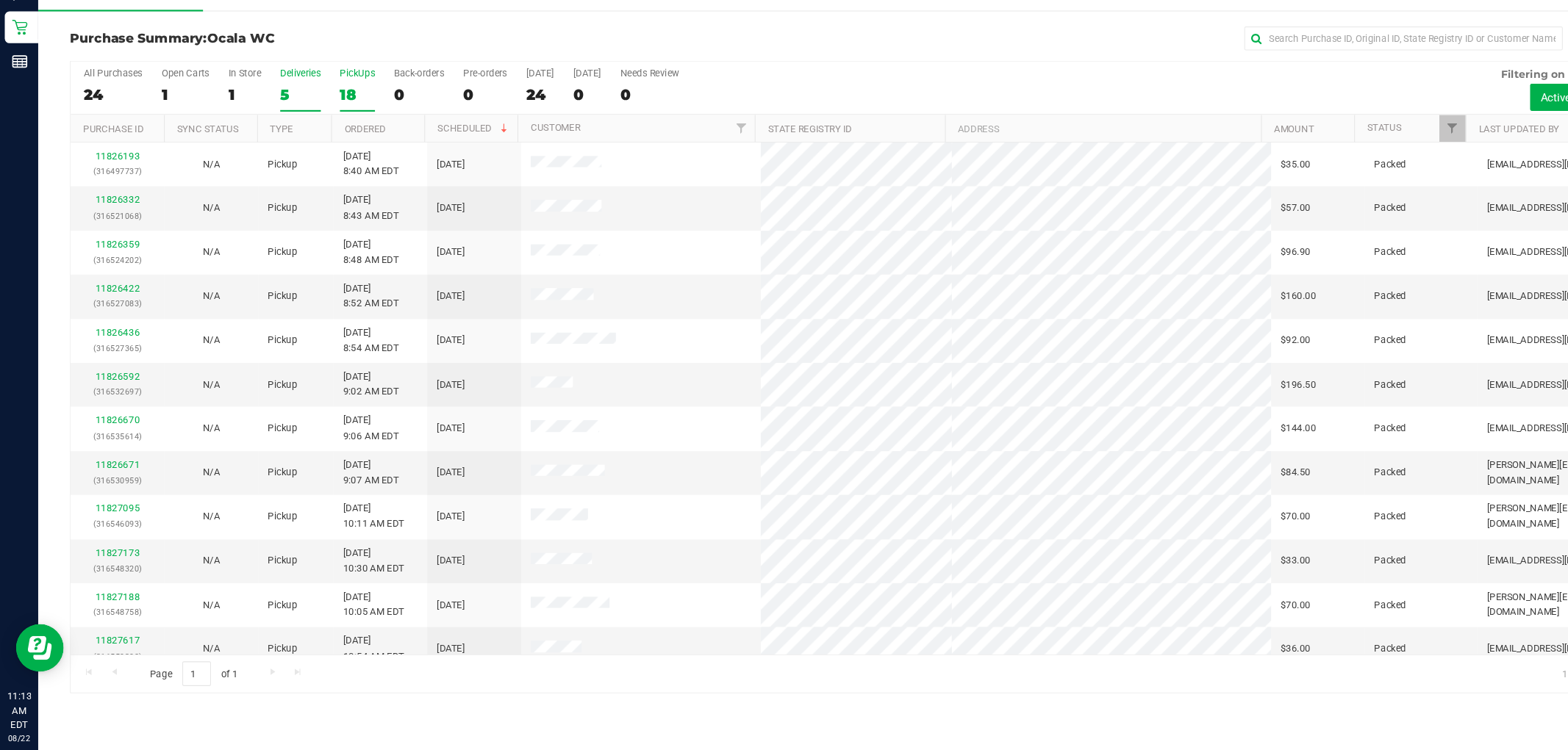
click at [272, 130] on label "Deliveries 5" at bounding box center [277, 139] width 37 height 40
click at [0, 0] on input "Deliveries 5" at bounding box center [0, 0] width 0 height 0
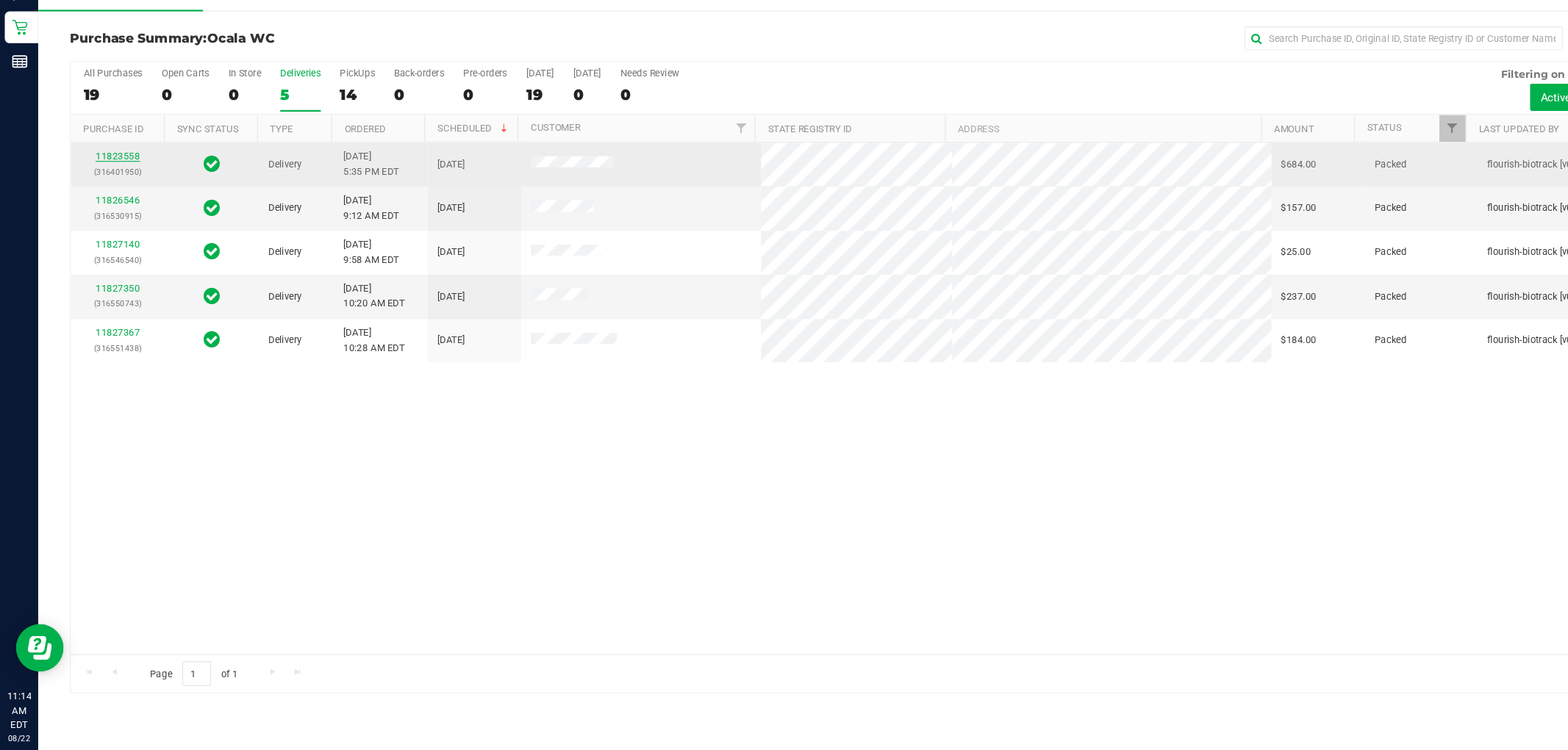
click at [104, 198] on link "11823558" at bounding box center [109, 200] width 41 height 10
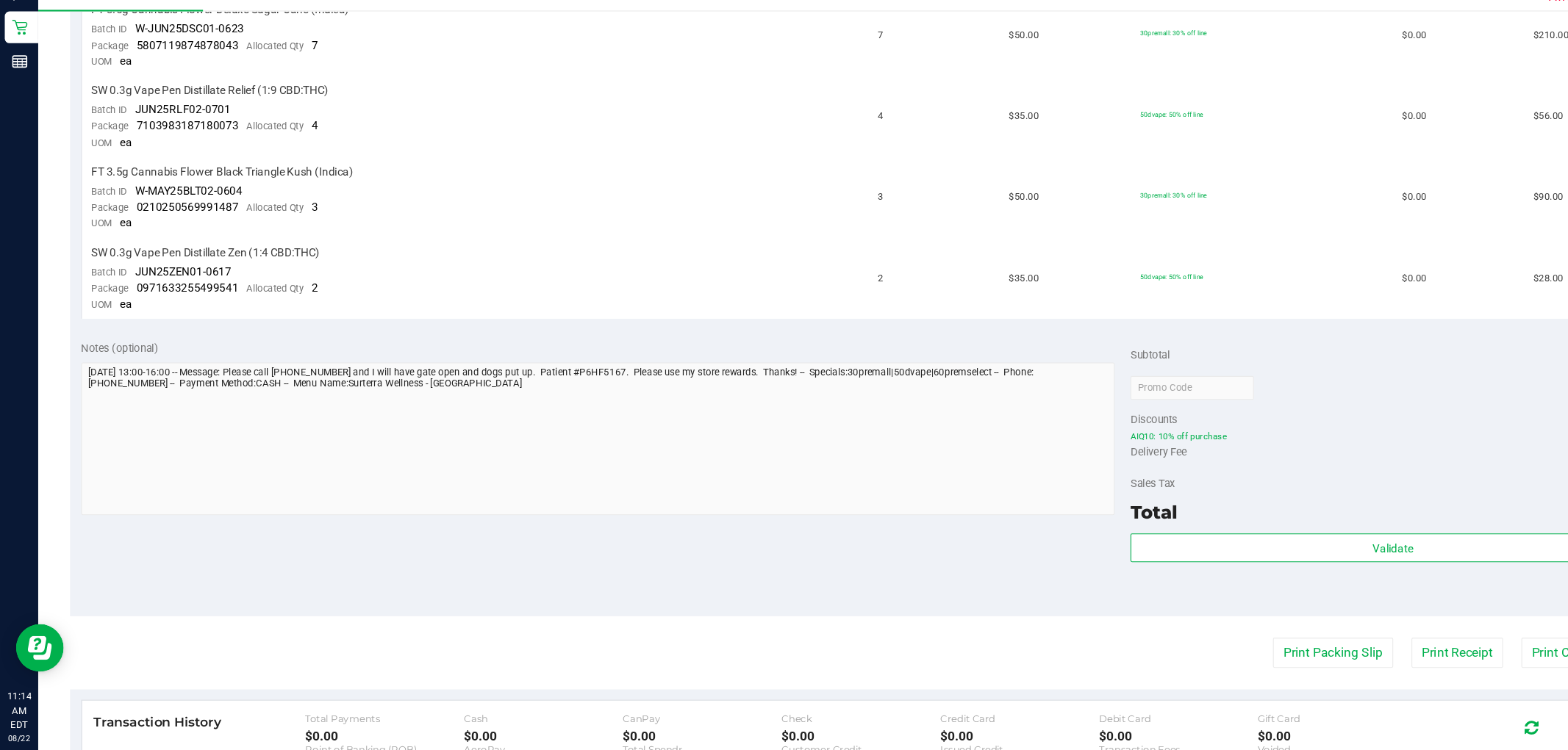
scroll to position [678, 0]
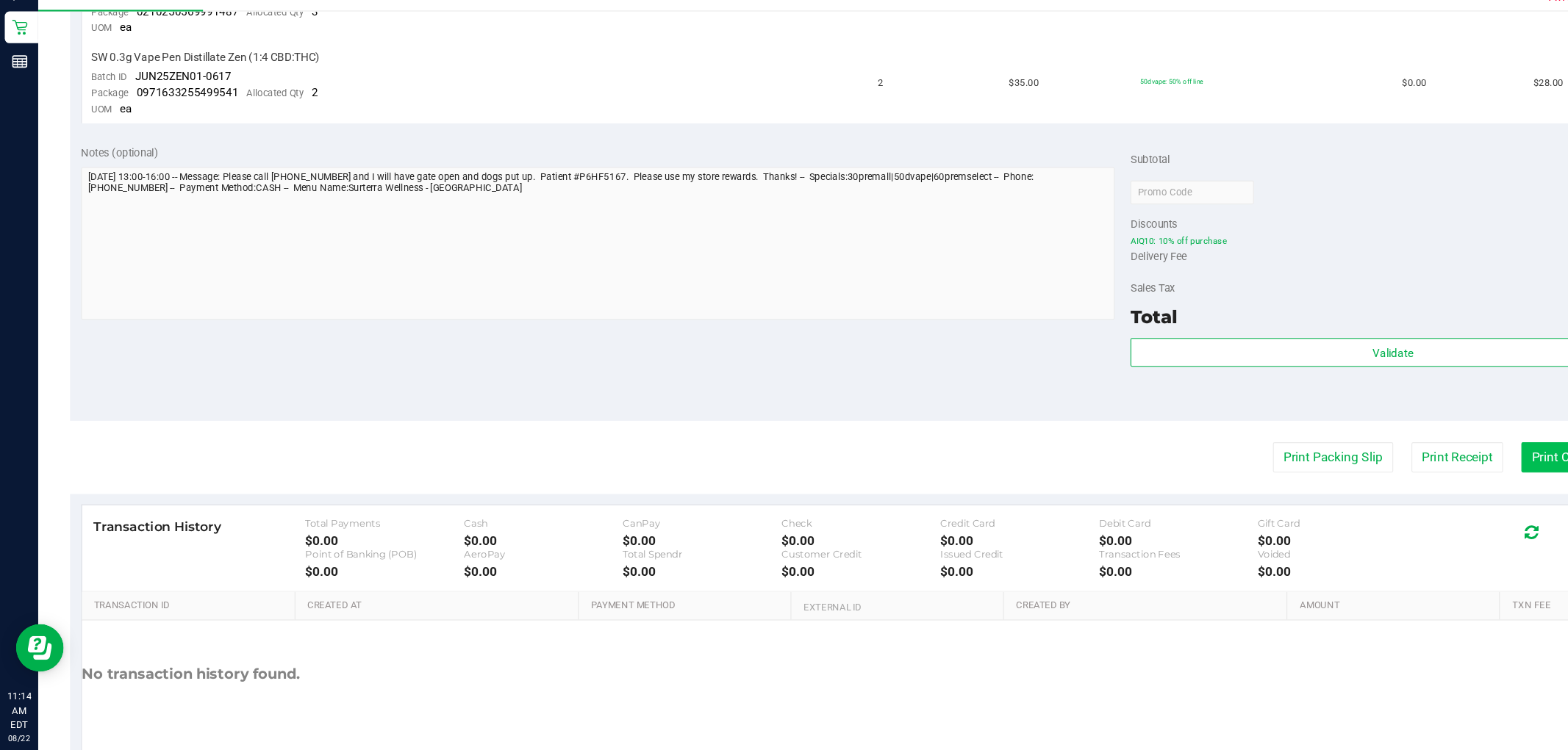
click at [1407, 493] on button "Print Customer Labels" at bounding box center [1471, 478] width 134 height 28
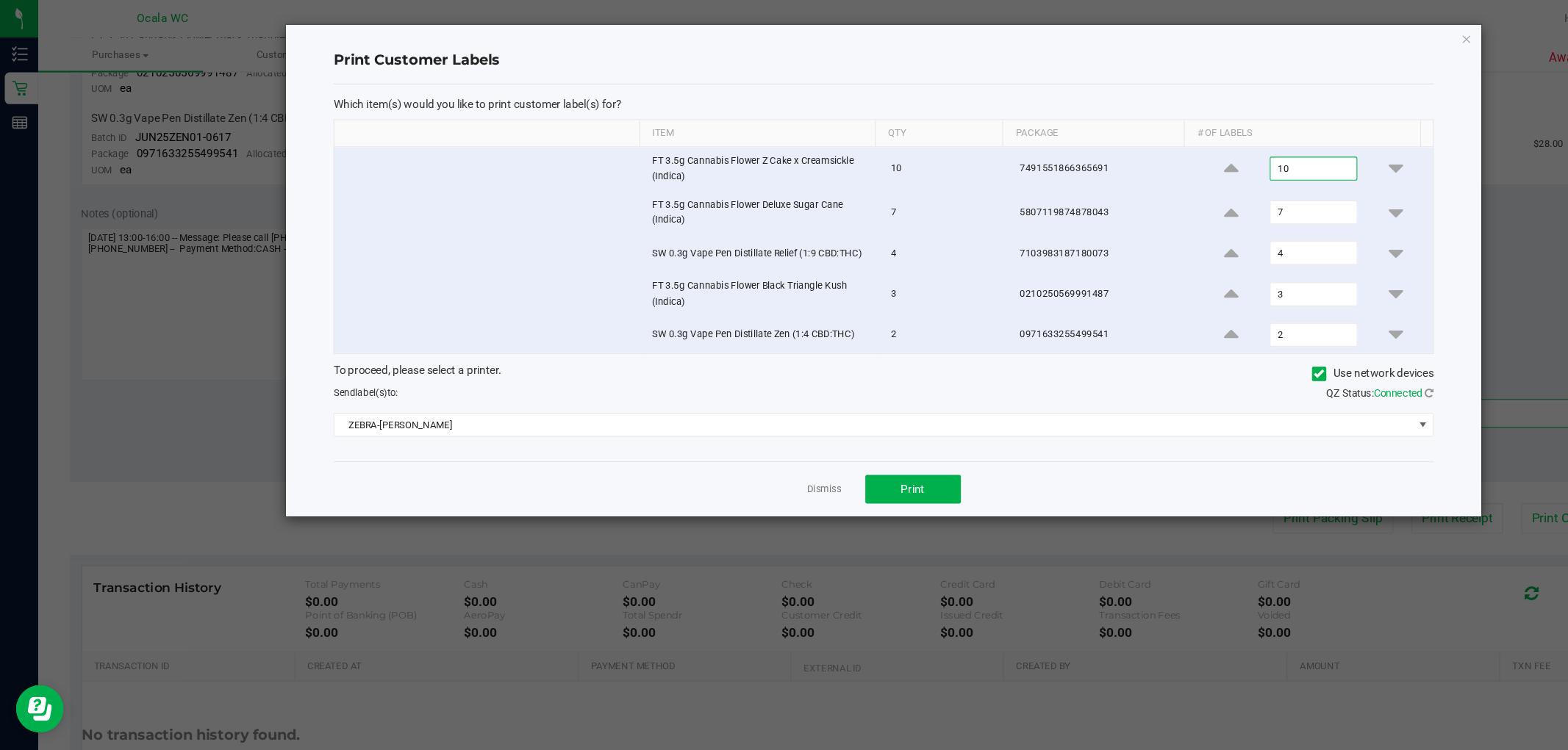
click at [1221, 159] on input "10" at bounding box center [1212, 156] width 79 height 21
type input "4"
click at [1210, 173] on td "4" at bounding box center [1212, 156] width 221 height 40
drag, startPoint x: 1214, startPoint y: 182, endPoint x: 1207, endPoint y: 185, distance: 7.6
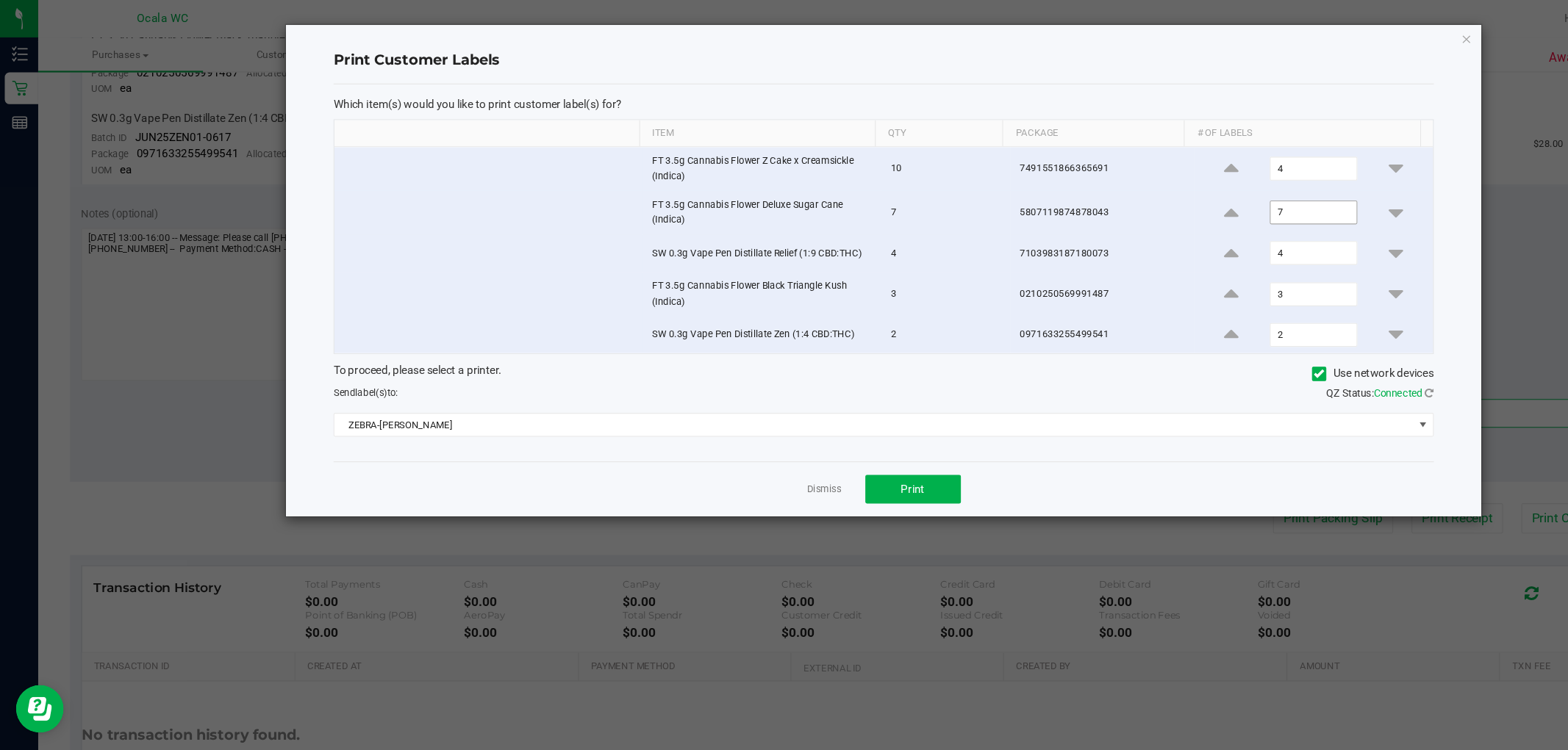
click at [1207, 185] on td "7" at bounding box center [1212, 196] width 221 height 40
click at [1206, 186] on input "7" at bounding box center [1212, 196] width 79 height 21
type input "1"
click at [1209, 227] on input "4" at bounding box center [1212, 234] width 79 height 21
type input "1"
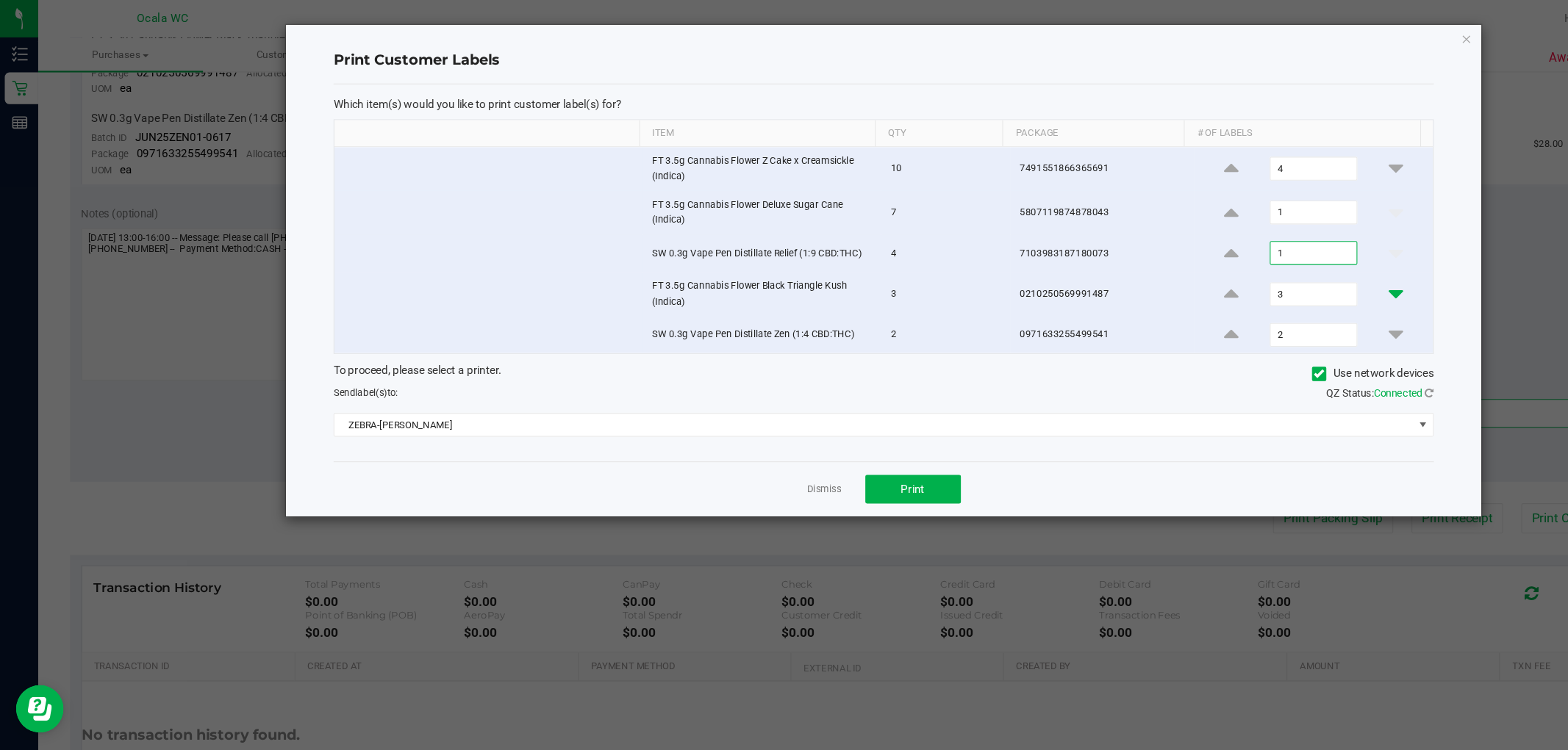
click at [1282, 271] on icon at bounding box center [1288, 271] width 13 height 18
type input "1"
click at [1282, 305] on icon at bounding box center [1288, 308] width 13 height 18
type input "1"
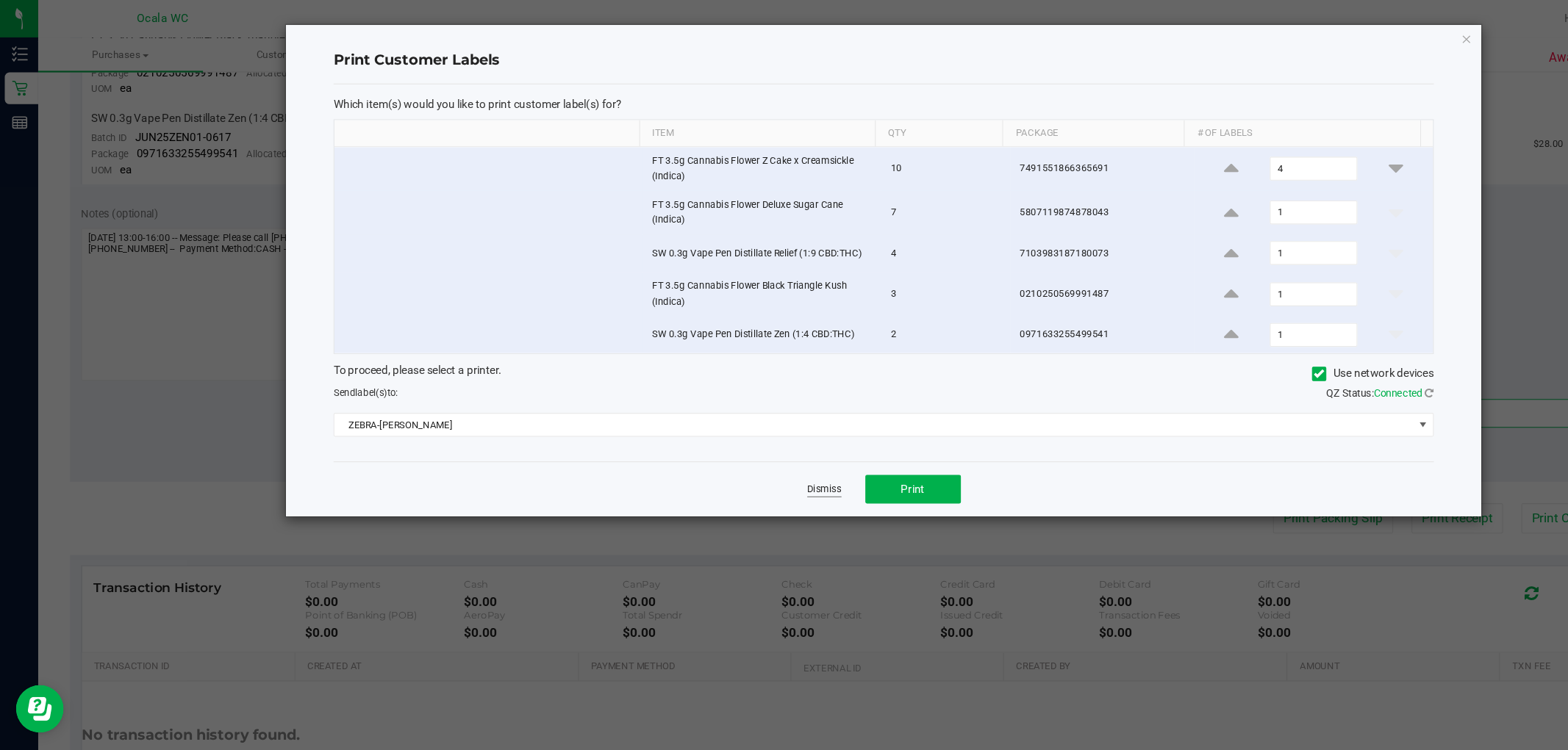
click at [765, 451] on link "Dismiss" at bounding box center [761, 452] width 32 height 13
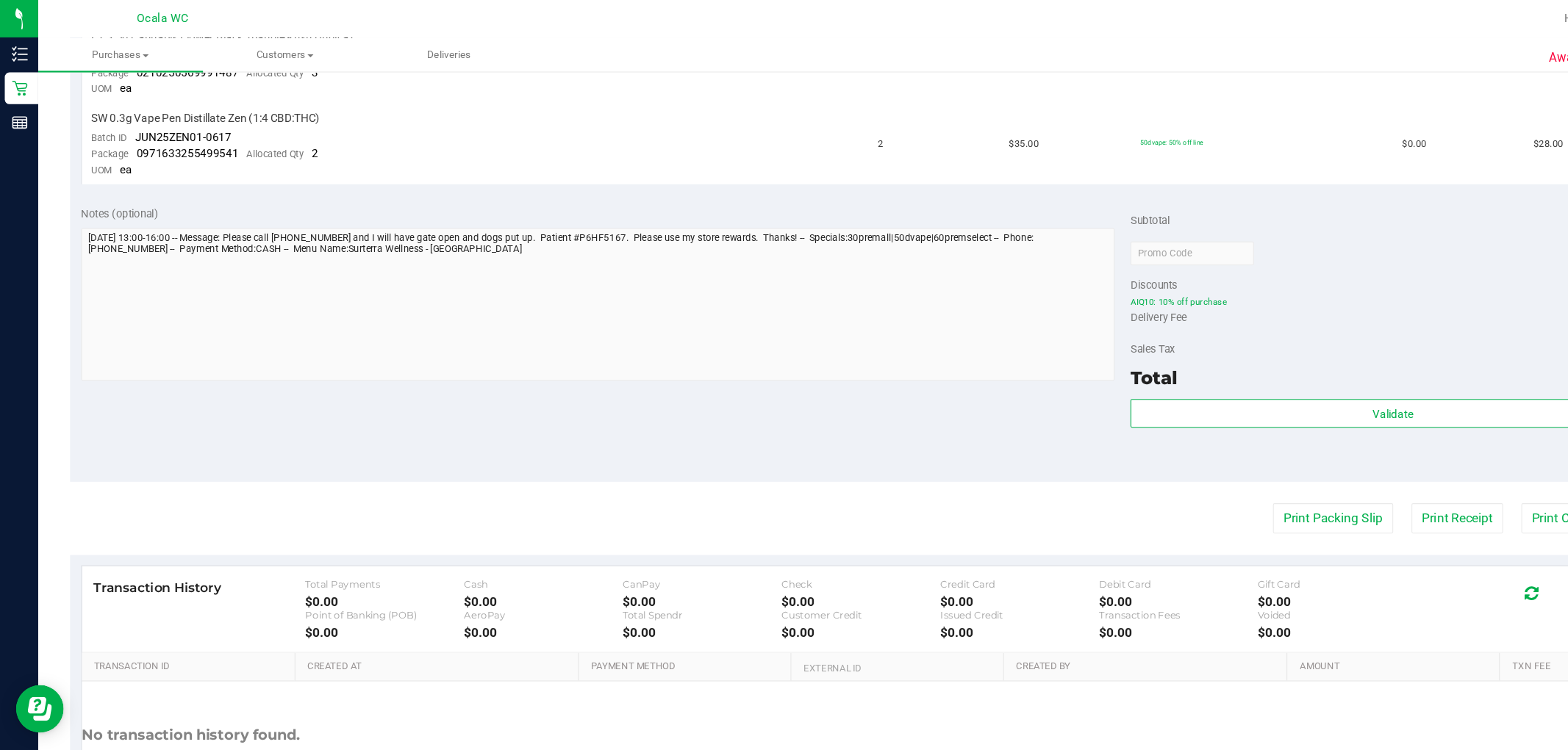
click at [748, 376] on div "Notes (optional) Subtotal $1,210.00 Discounts ($526.00) AIQ10: 10% off purchase…" at bounding box center [802, 313] width 1474 height 265
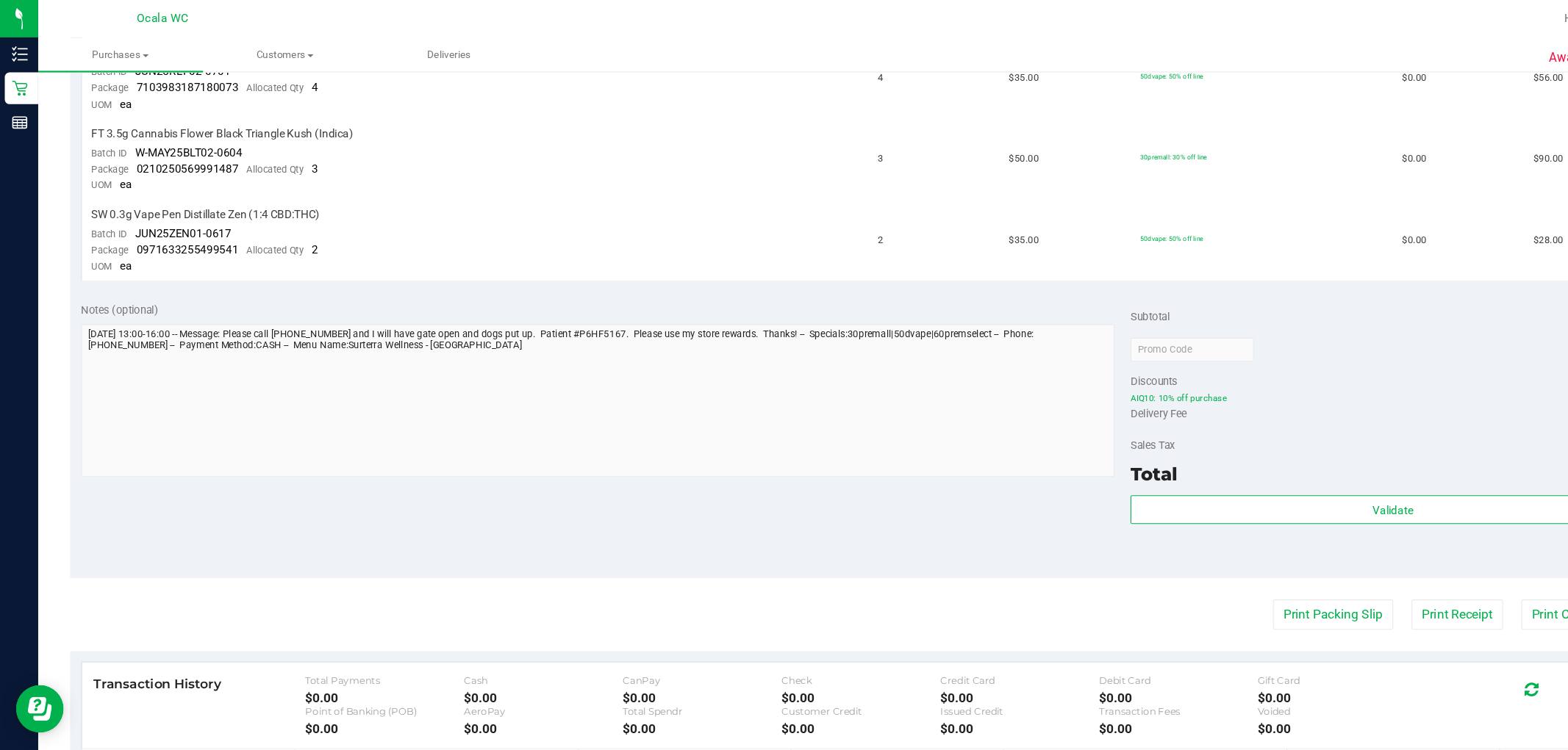
scroll to position [747, 0]
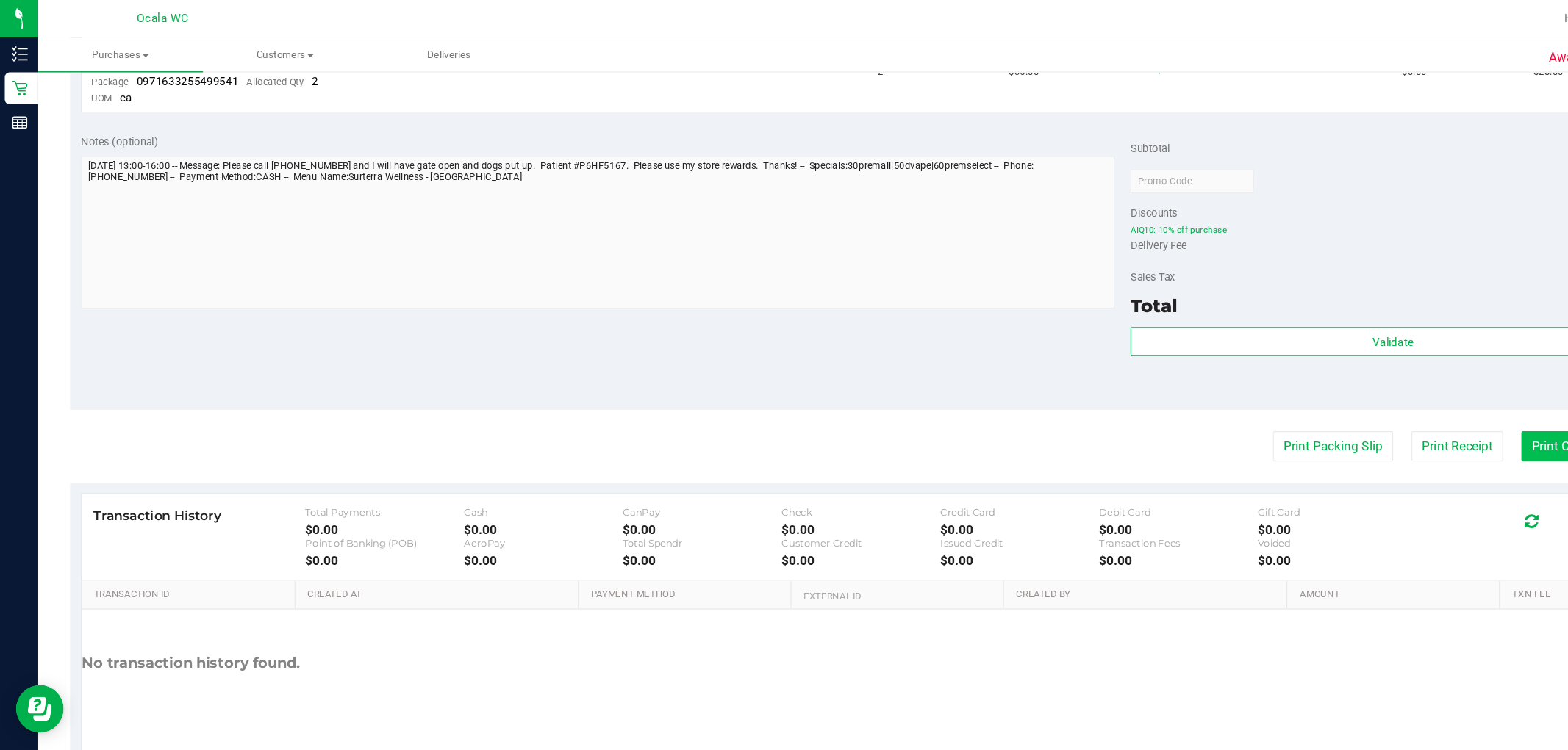
click at [1429, 418] on button "Print Customer Labels" at bounding box center [1471, 412] width 134 height 28
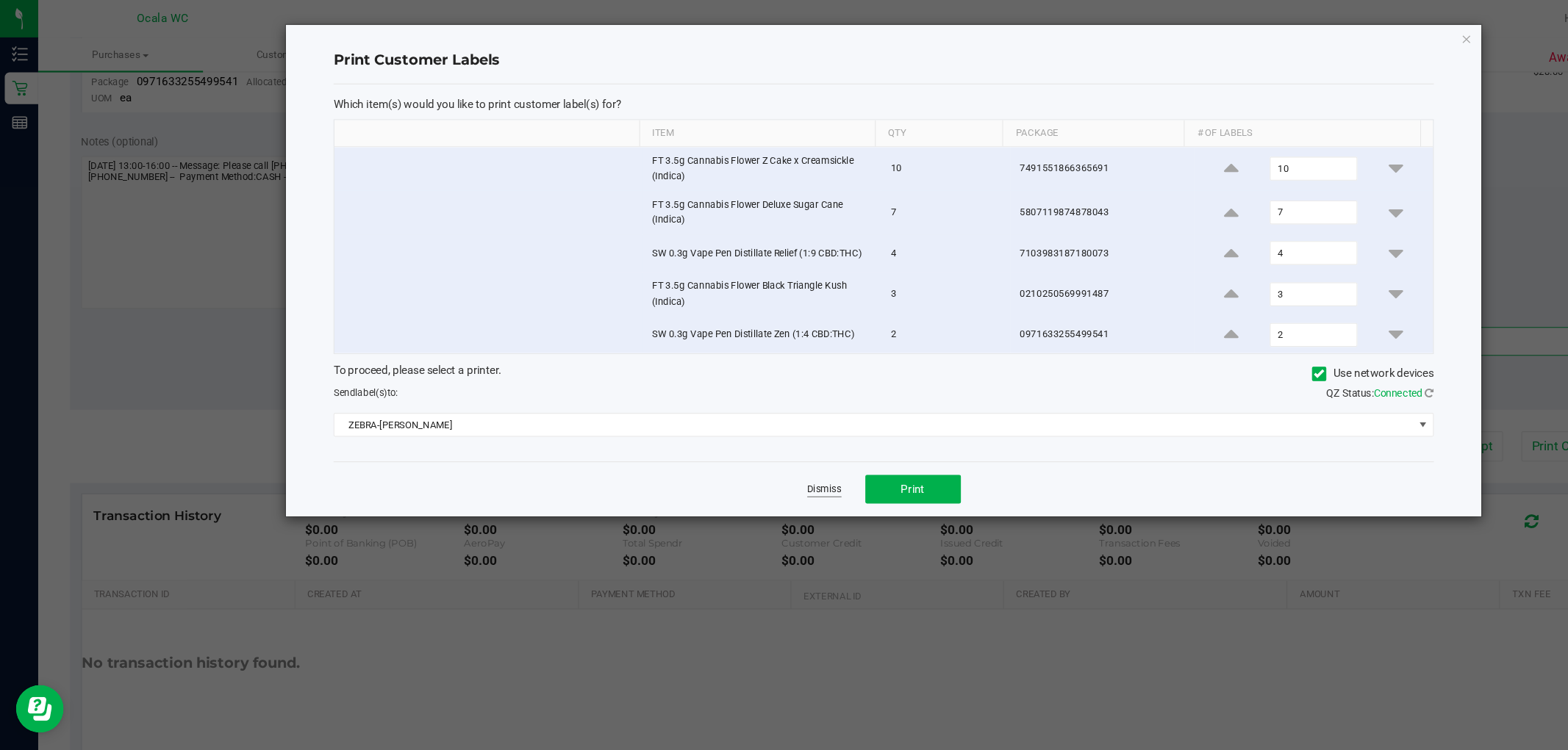
click at [746, 454] on link "Dismiss" at bounding box center [761, 452] width 32 height 13
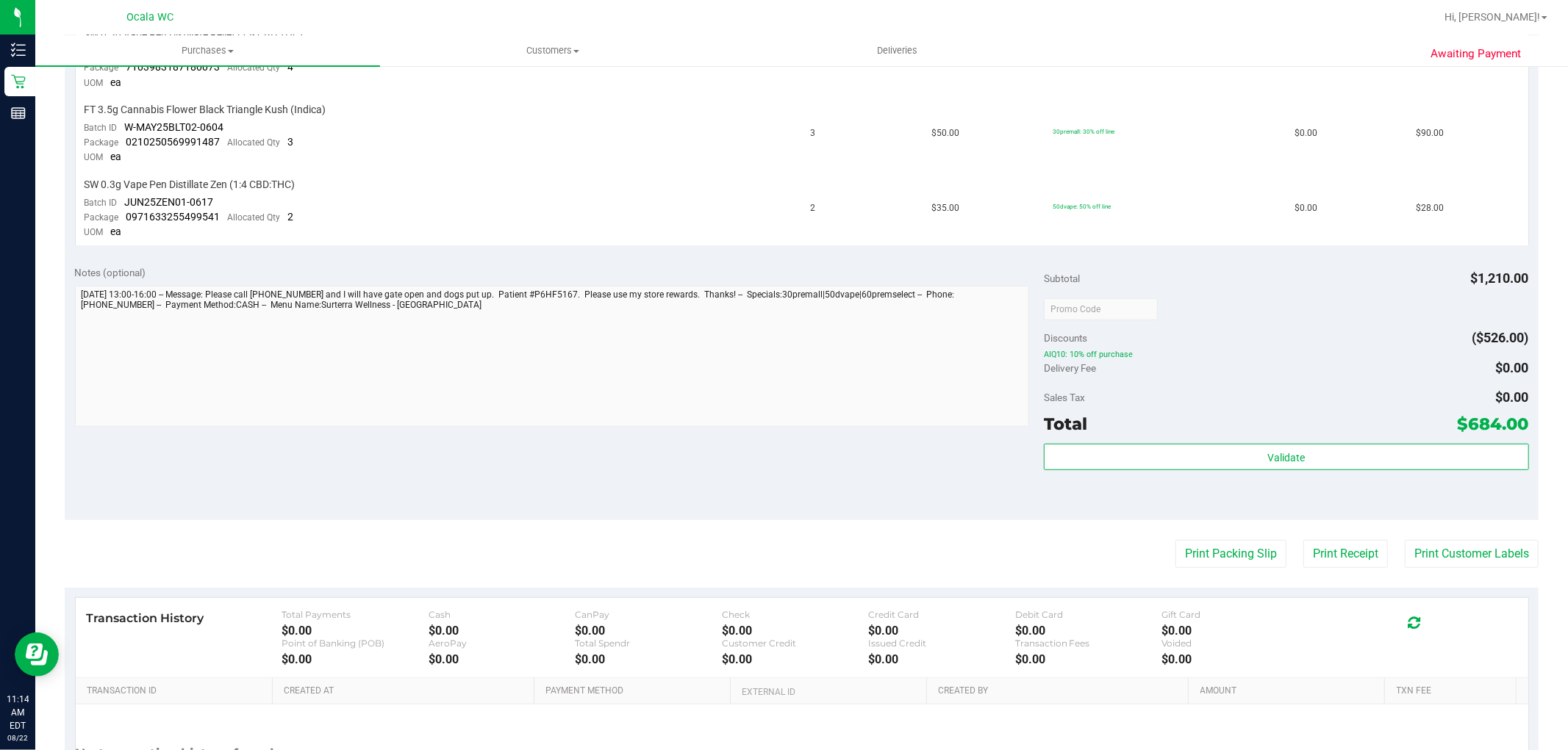
scroll to position [601, 0]
click at [1422, 559] on button "Print Customer Labels" at bounding box center [1471, 556] width 134 height 28
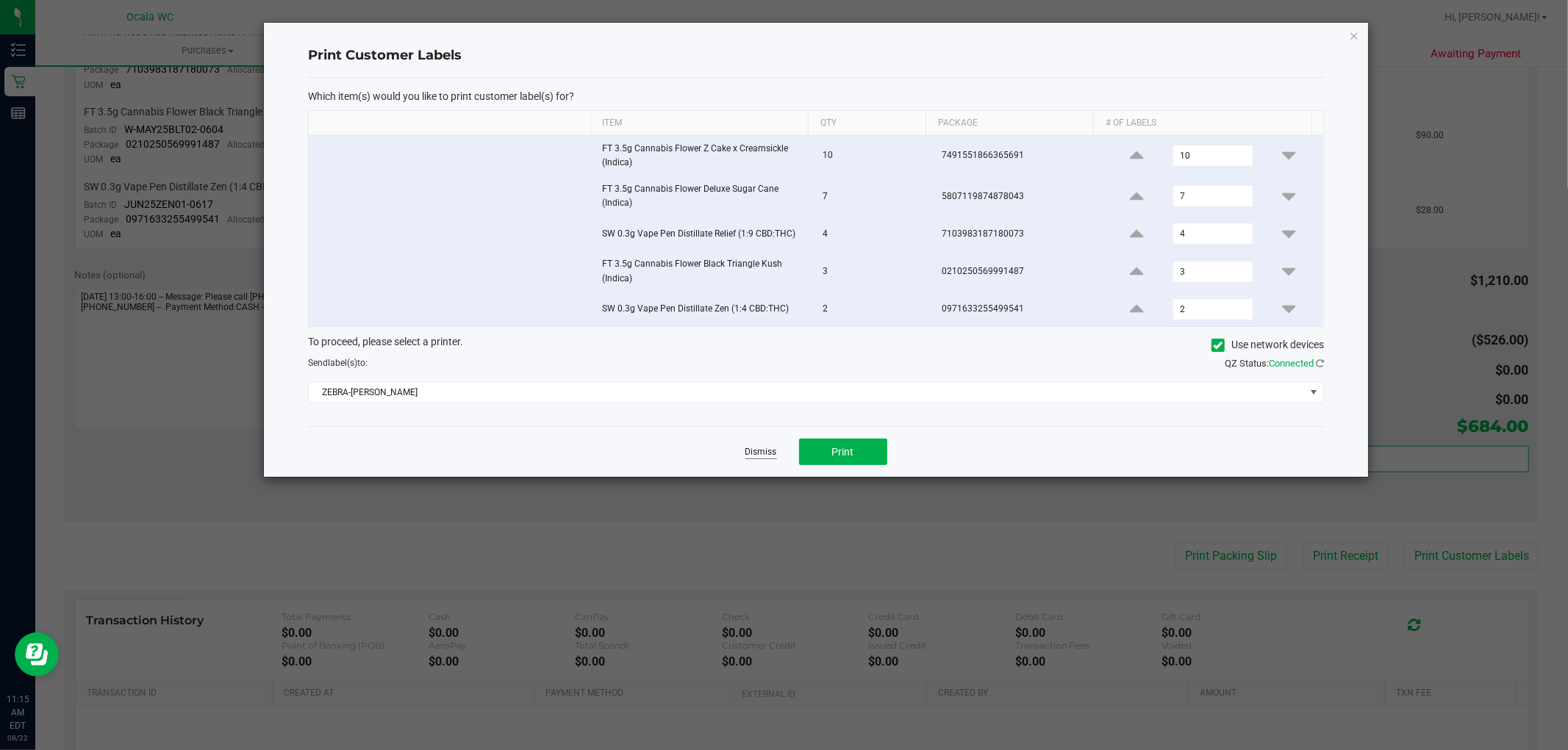
click at [768, 451] on link "Dismiss" at bounding box center [761, 452] width 32 height 13
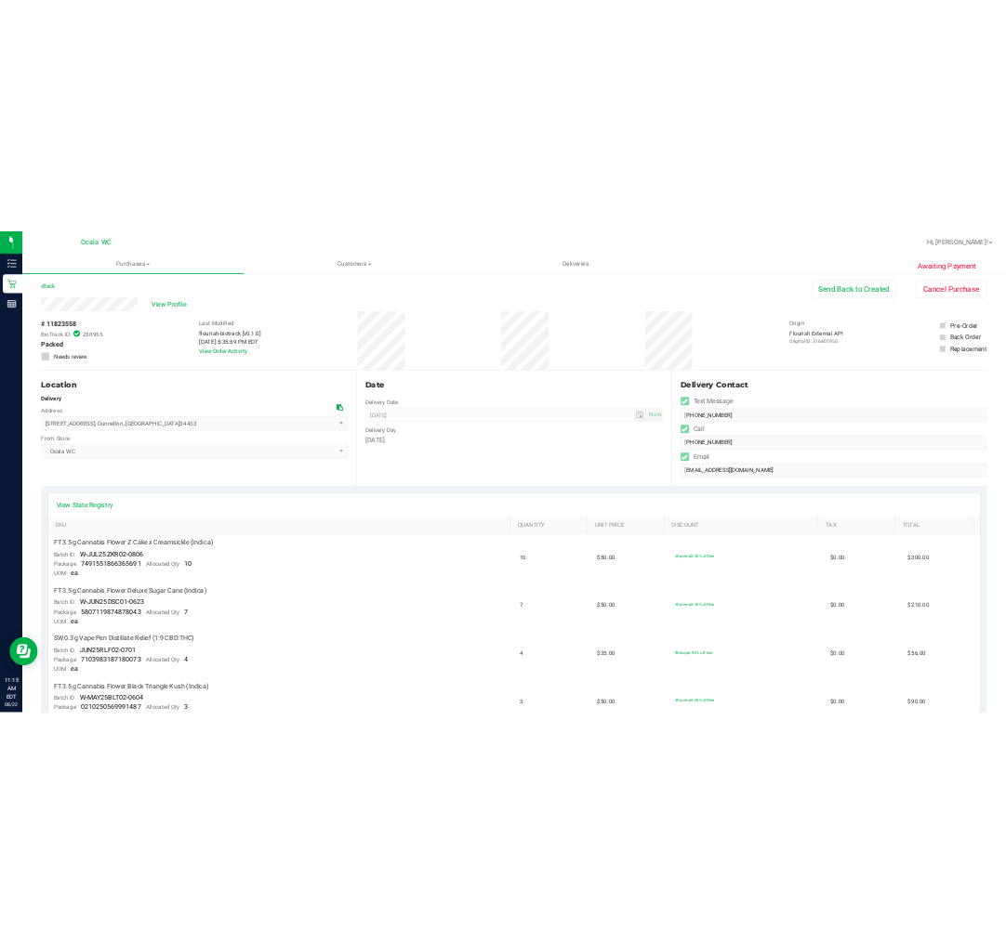
scroll to position [0, 0]
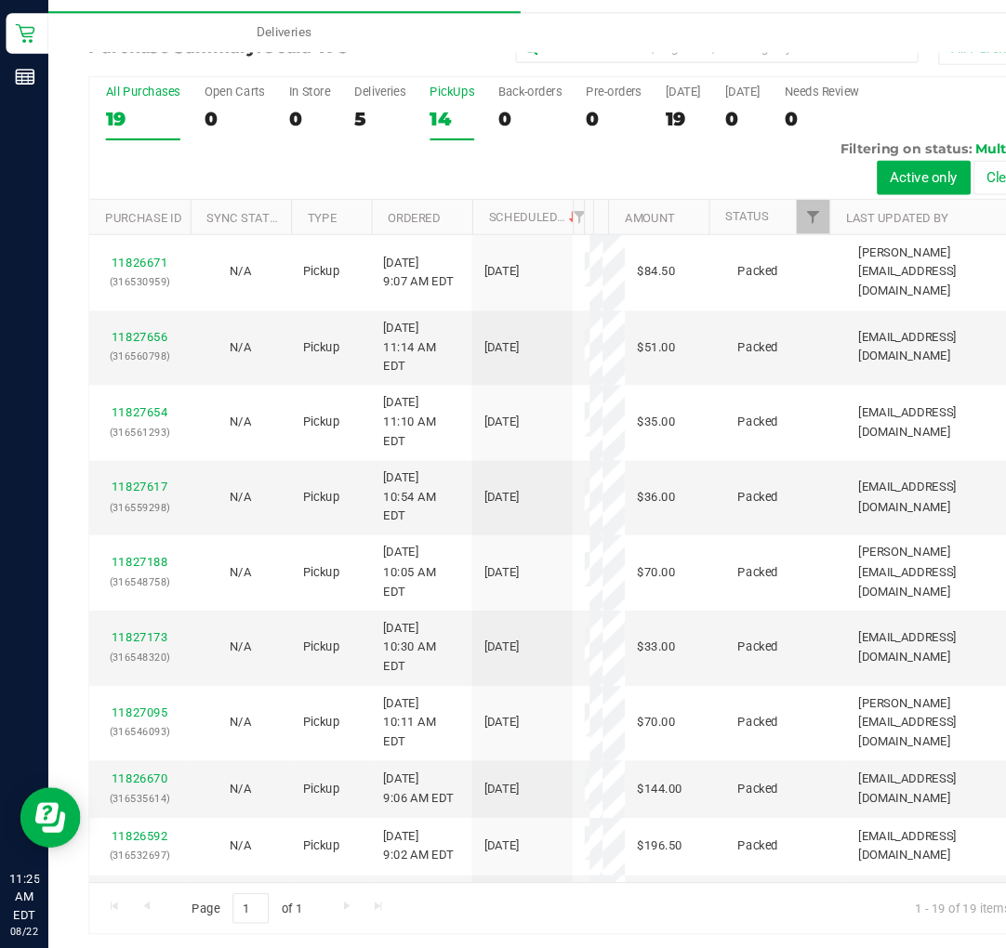
click at [412, 186] on div "14" at bounding box center [417, 181] width 41 height 21
click at [0, 0] on input "PickUps 14" at bounding box center [0, 0] width 0 height 0
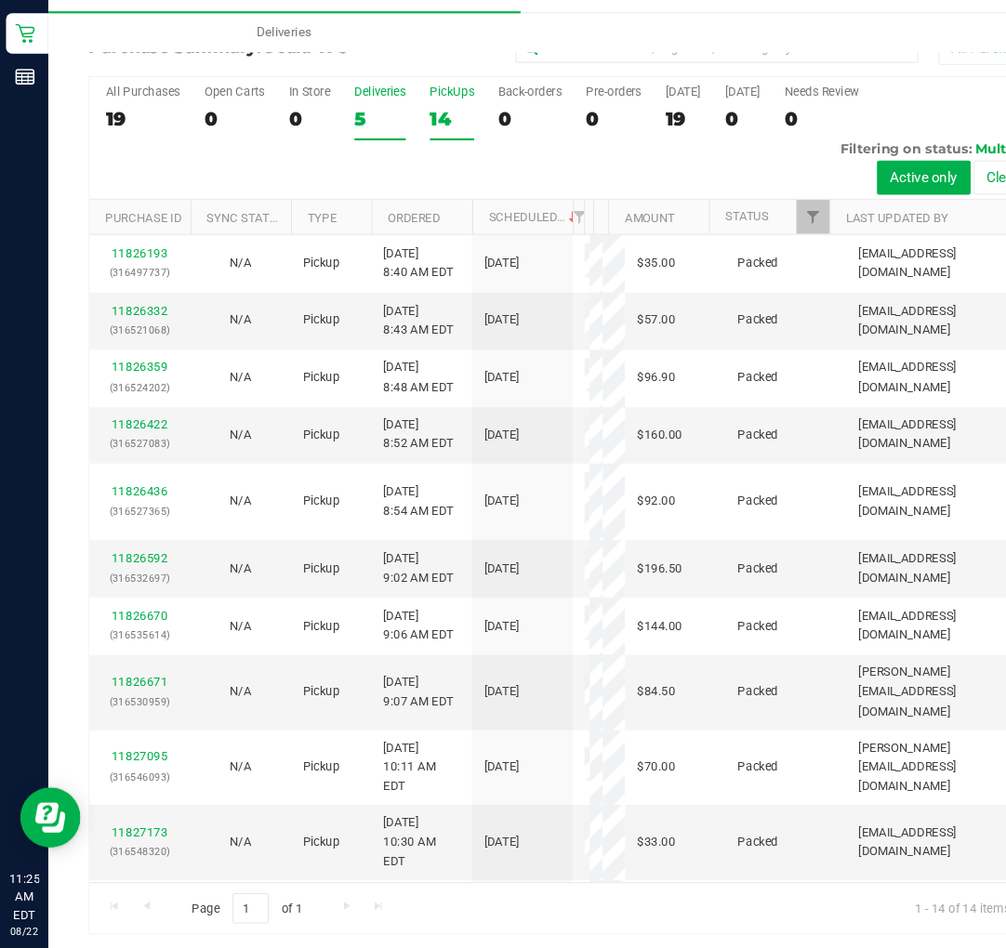
click at [343, 178] on div "5" at bounding box center [350, 181] width 47 height 21
click at [0, 0] on input "Deliveries 5" at bounding box center [0, 0] width 0 height 0
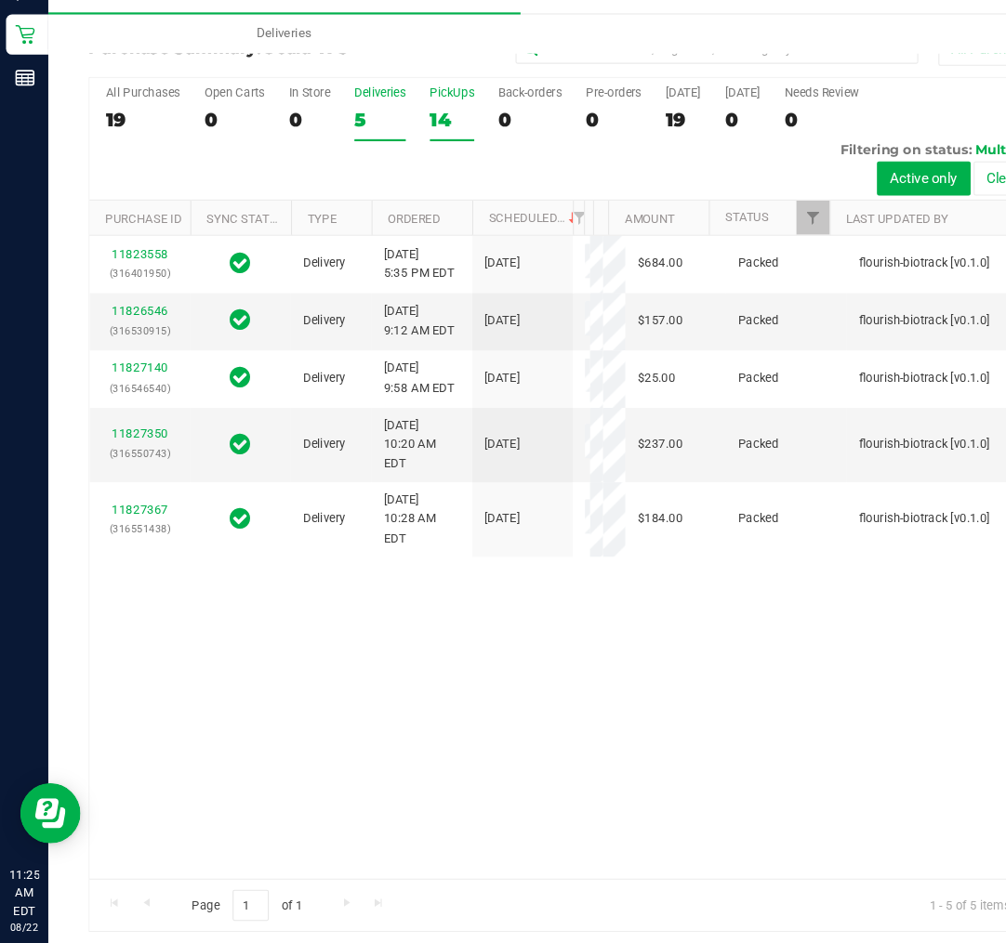
click at [414, 162] on div "PickUps" at bounding box center [417, 157] width 41 height 13
click at [0, 0] on input "PickUps 14" at bounding box center [0, 0] width 0 height 0
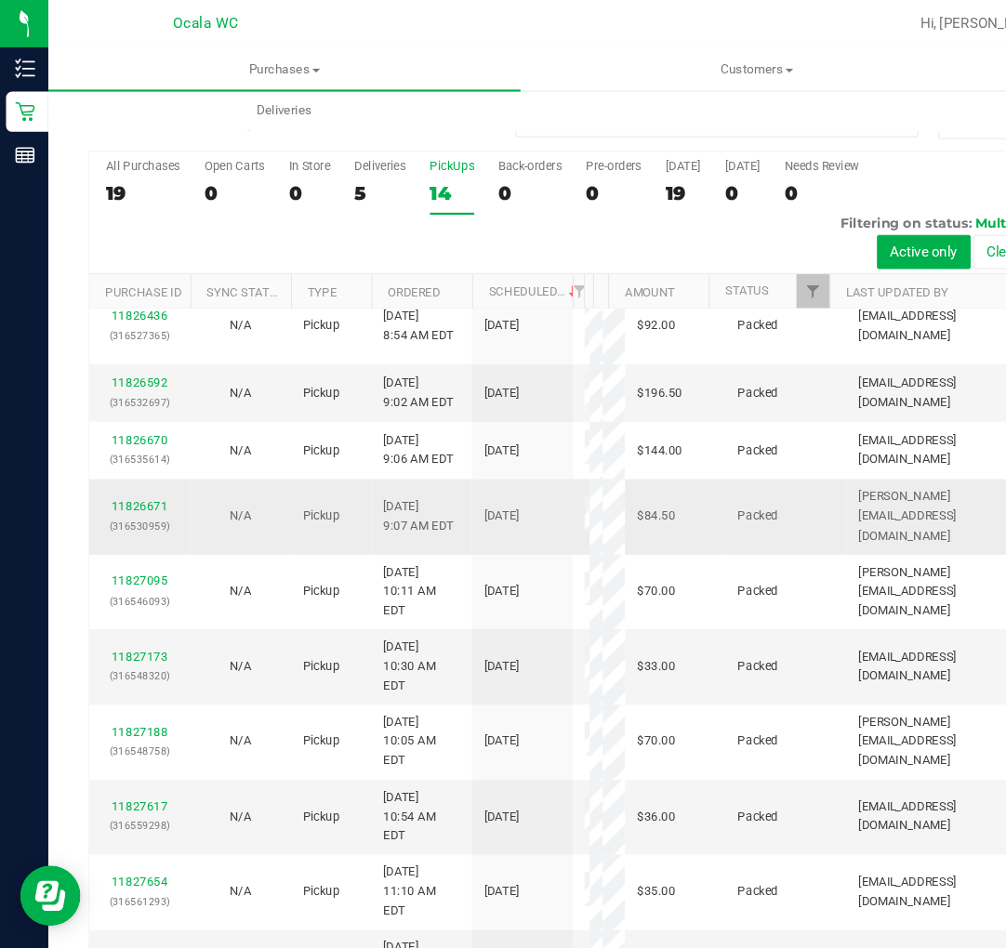
scroll to position [5, 0]
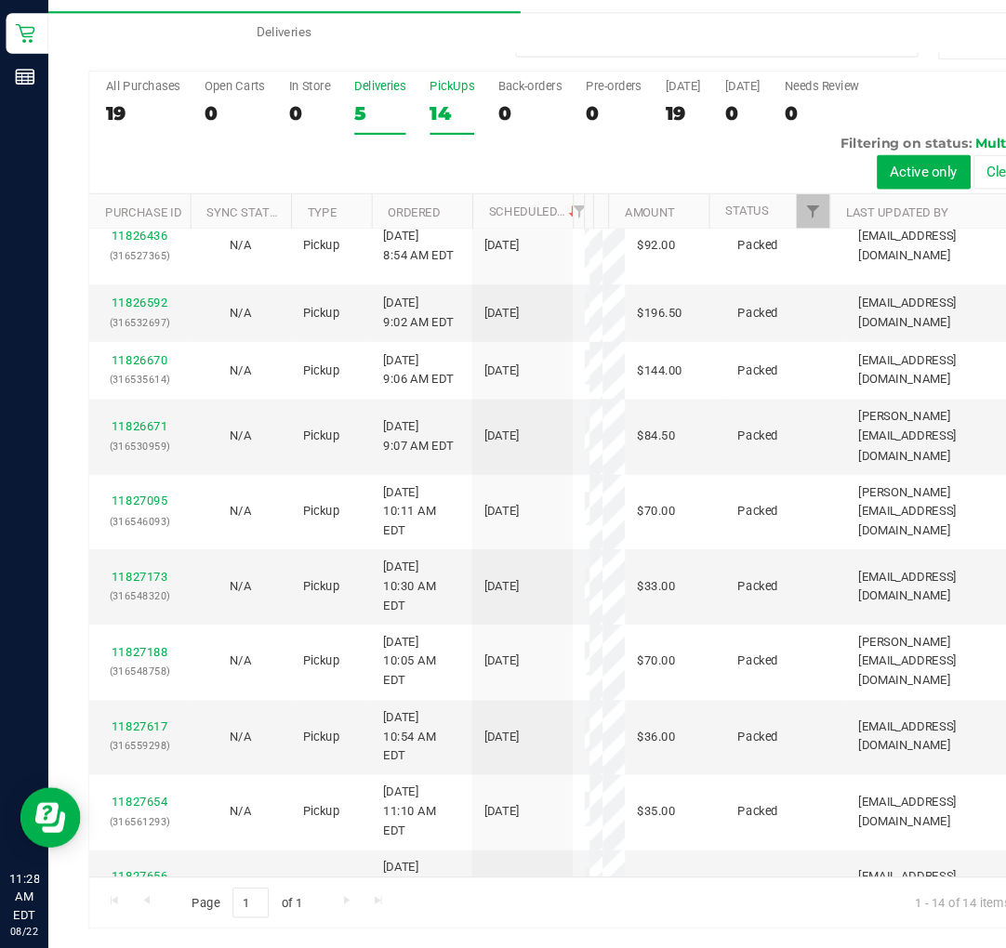
click at [335, 177] on div "5" at bounding box center [350, 176] width 47 height 21
click at [0, 0] on input "Deliveries 5" at bounding box center [0, 0] width 0 height 0
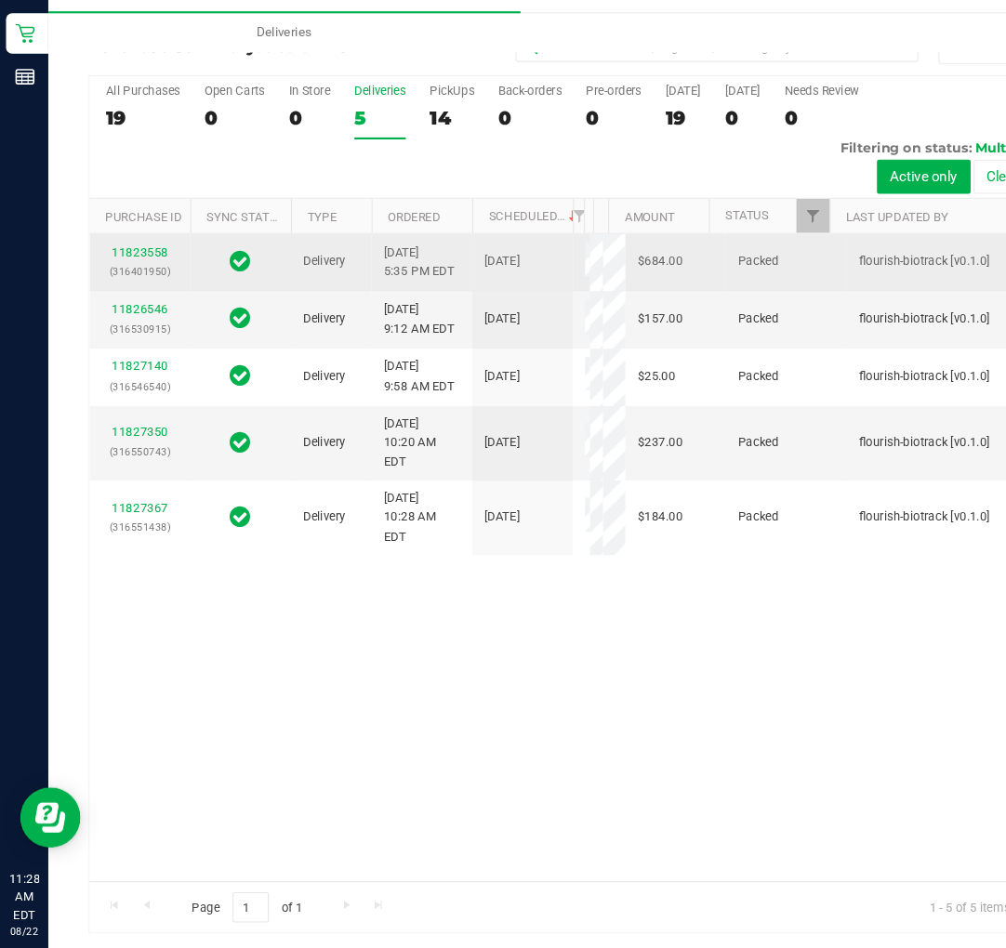
scroll to position [0, 0]
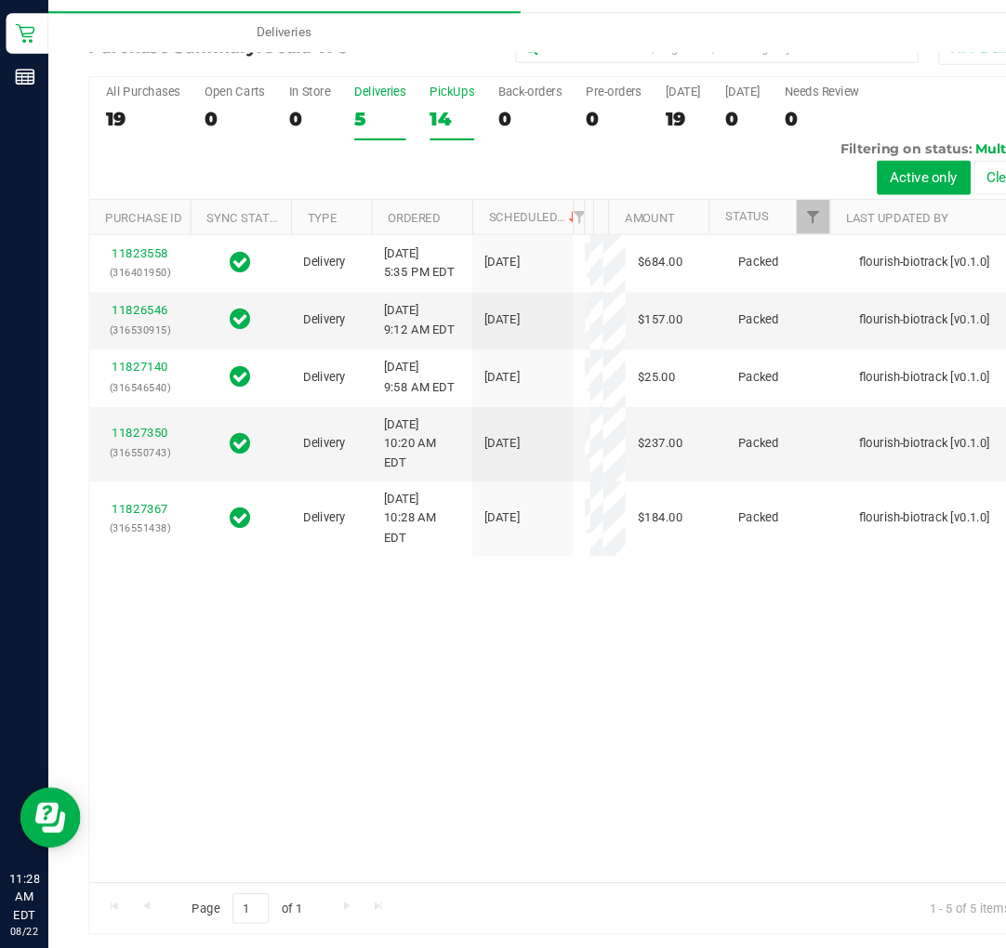
click at [419, 185] on div "14" at bounding box center [417, 181] width 41 height 21
click at [0, 0] on input "PickUps 14" at bounding box center [0, 0] width 0 height 0
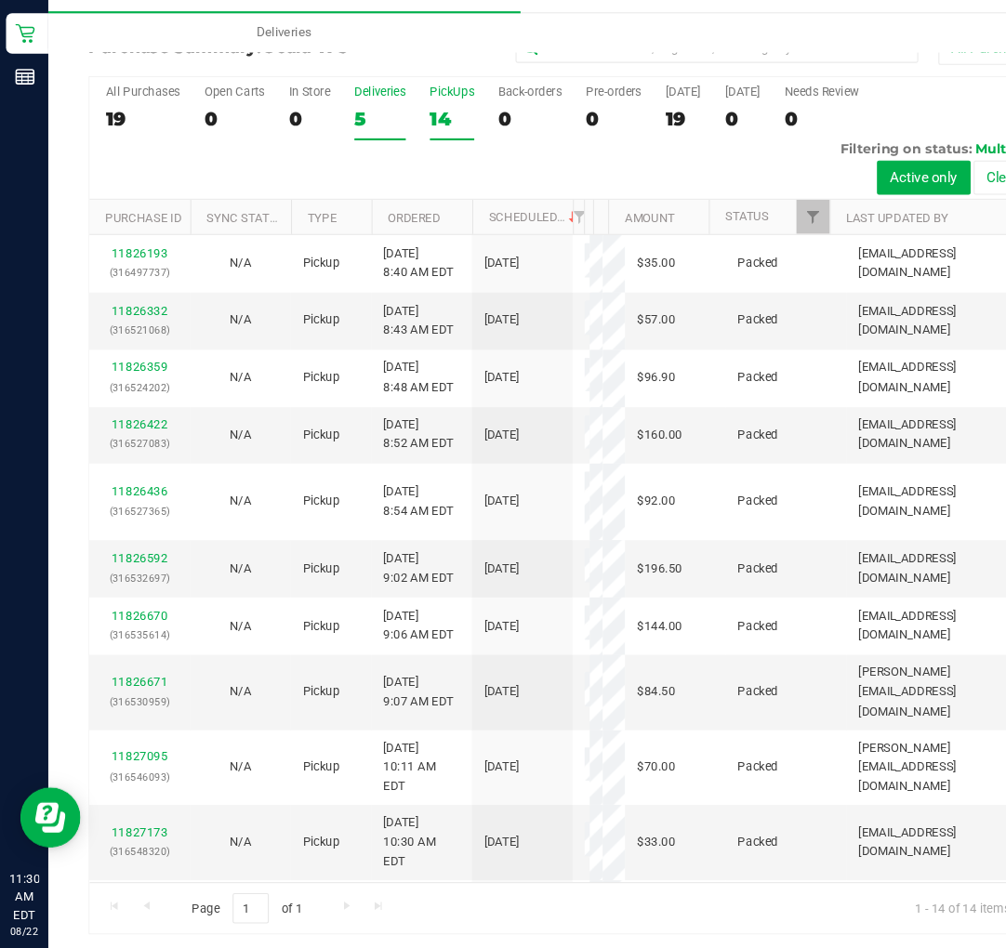
click at [350, 169] on label "Deliveries 5" at bounding box center [350, 176] width 47 height 51
click at [0, 0] on input "Deliveries 5" at bounding box center [0, 0] width 0 height 0
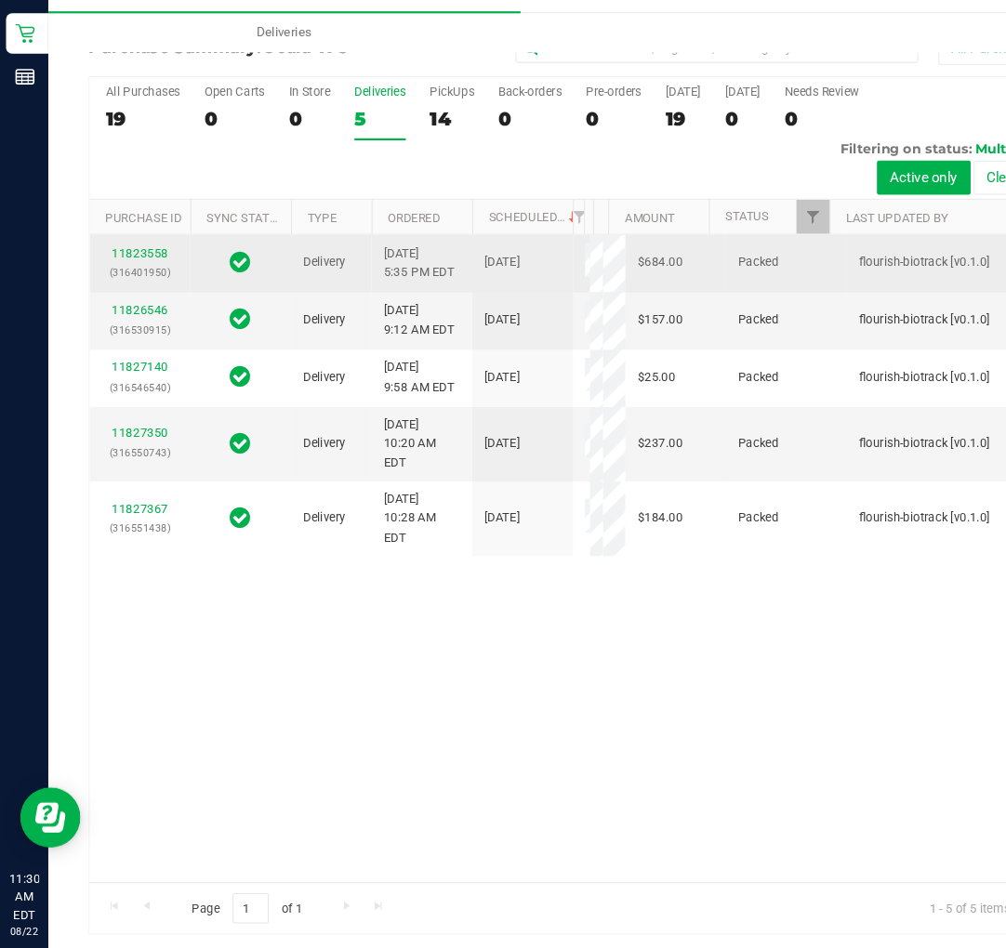
scroll to position [5, 0]
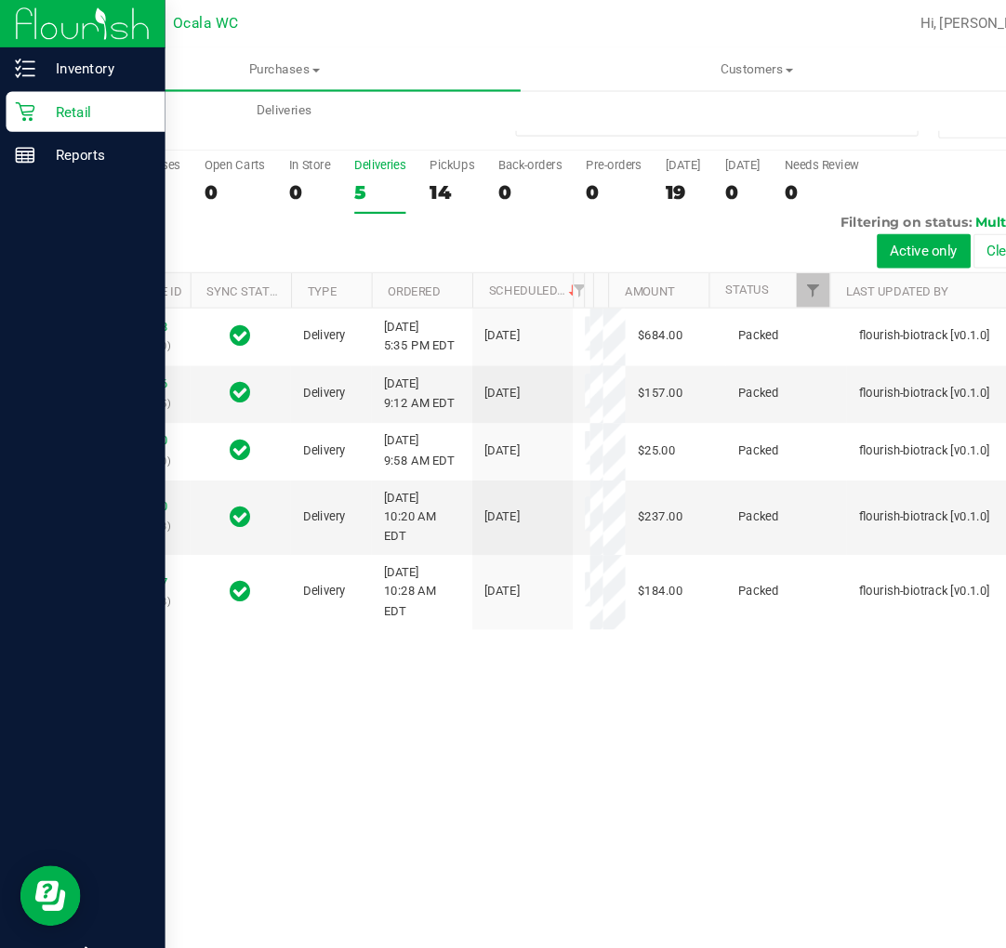
click at [58, 25] on img at bounding box center [76, 22] width 125 height 44
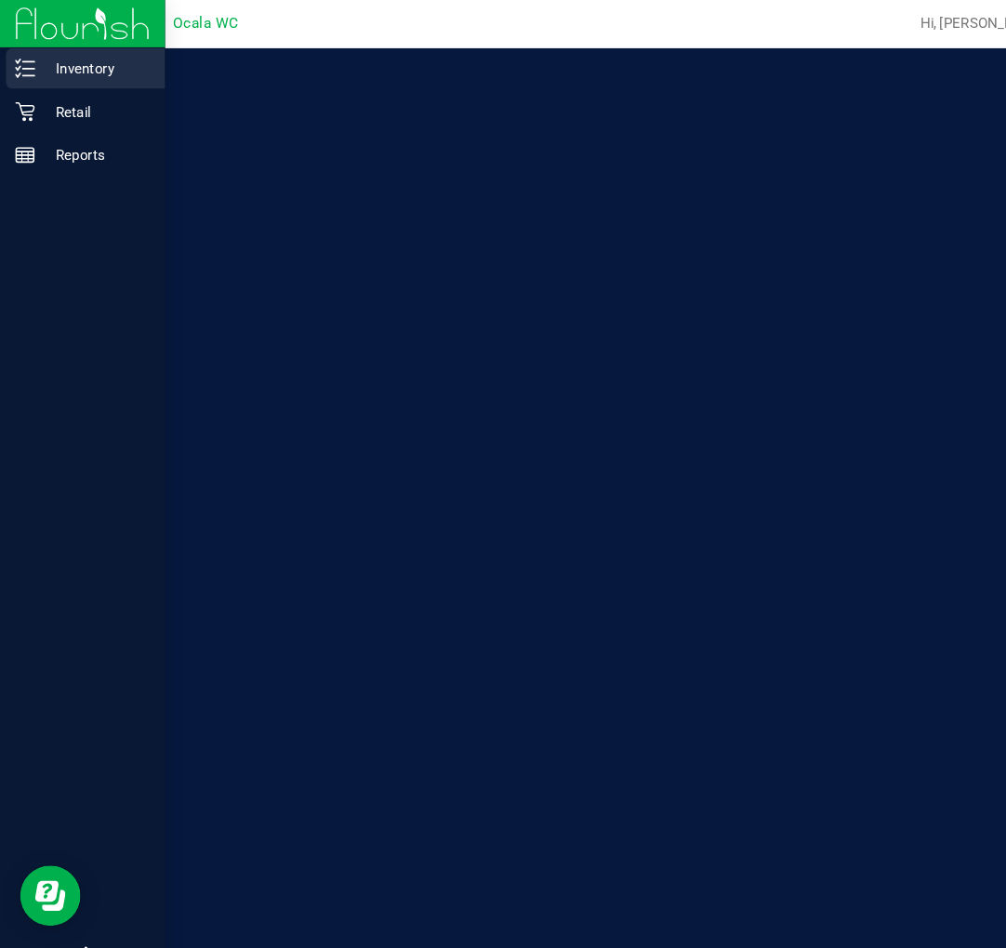
click at [74, 67] on p "Inventory" at bounding box center [89, 63] width 112 height 22
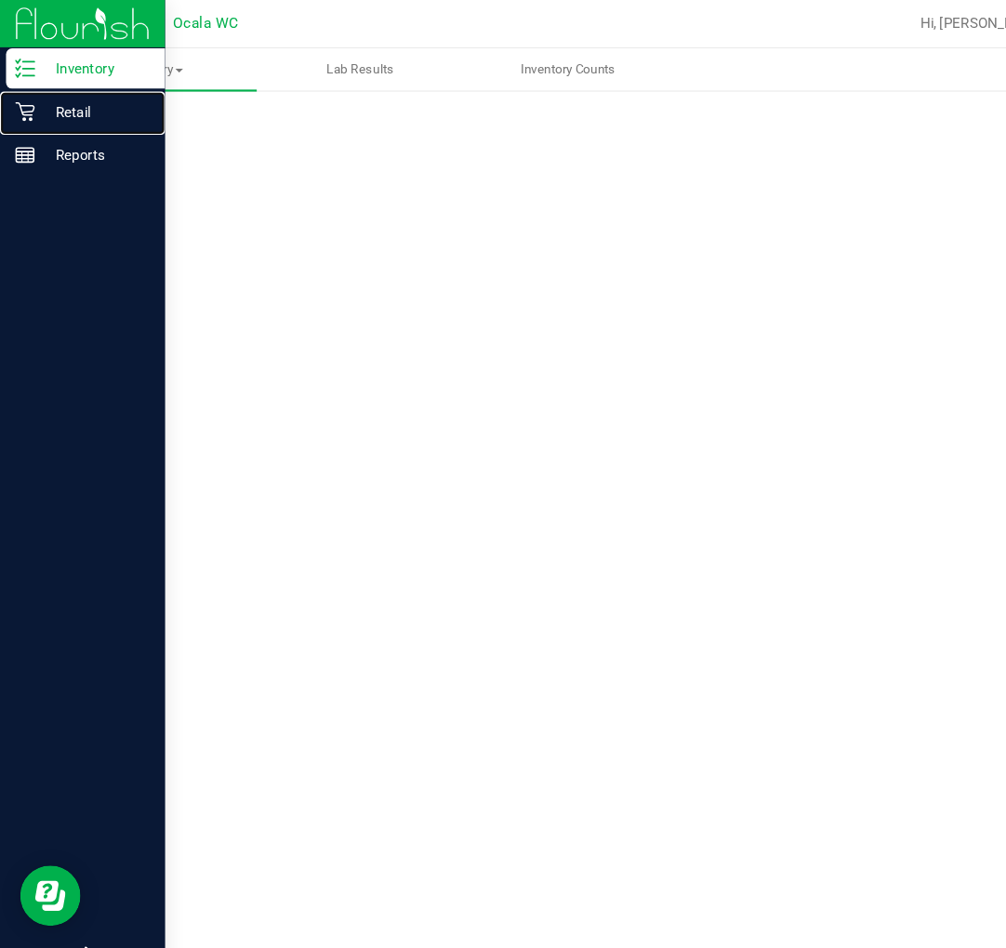
click at [68, 106] on p "Retail" at bounding box center [89, 103] width 112 height 22
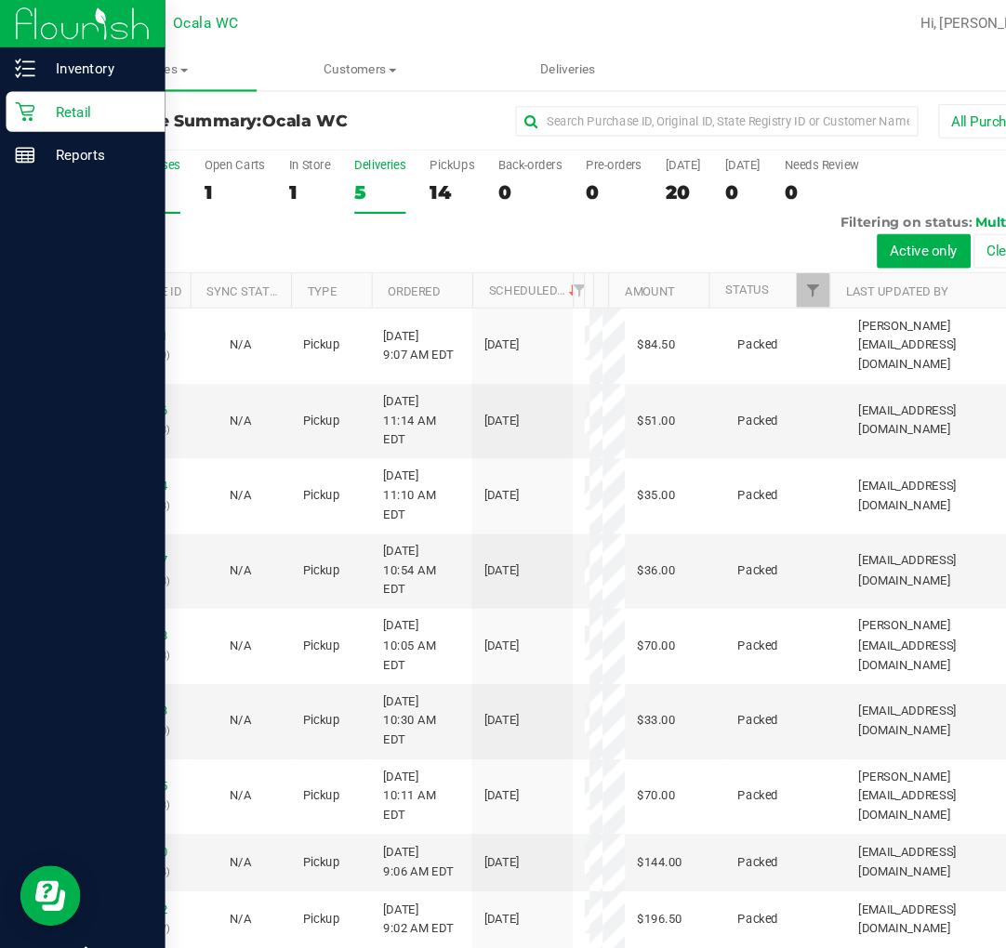
click at [348, 161] on label "Deliveries 5" at bounding box center [350, 171] width 47 height 51
click at [0, 0] on input "Deliveries 5" at bounding box center [0, 0] width 0 height 0
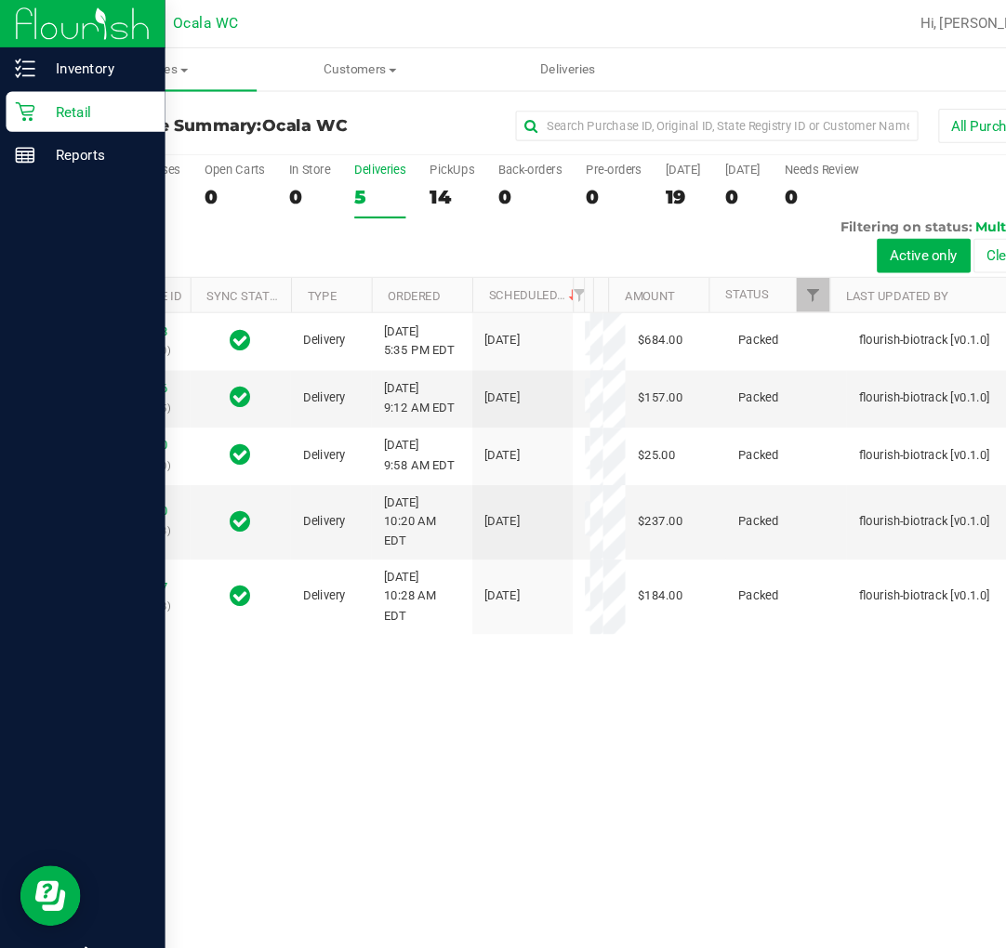
click at [426, 125] on div "All Purchases" at bounding box center [672, 116] width 591 height 32
click at [434, 191] on div "14" at bounding box center [417, 181] width 41 height 21
click at [0, 0] on input "PickUps 14" at bounding box center [0, 0] width 0 height 0
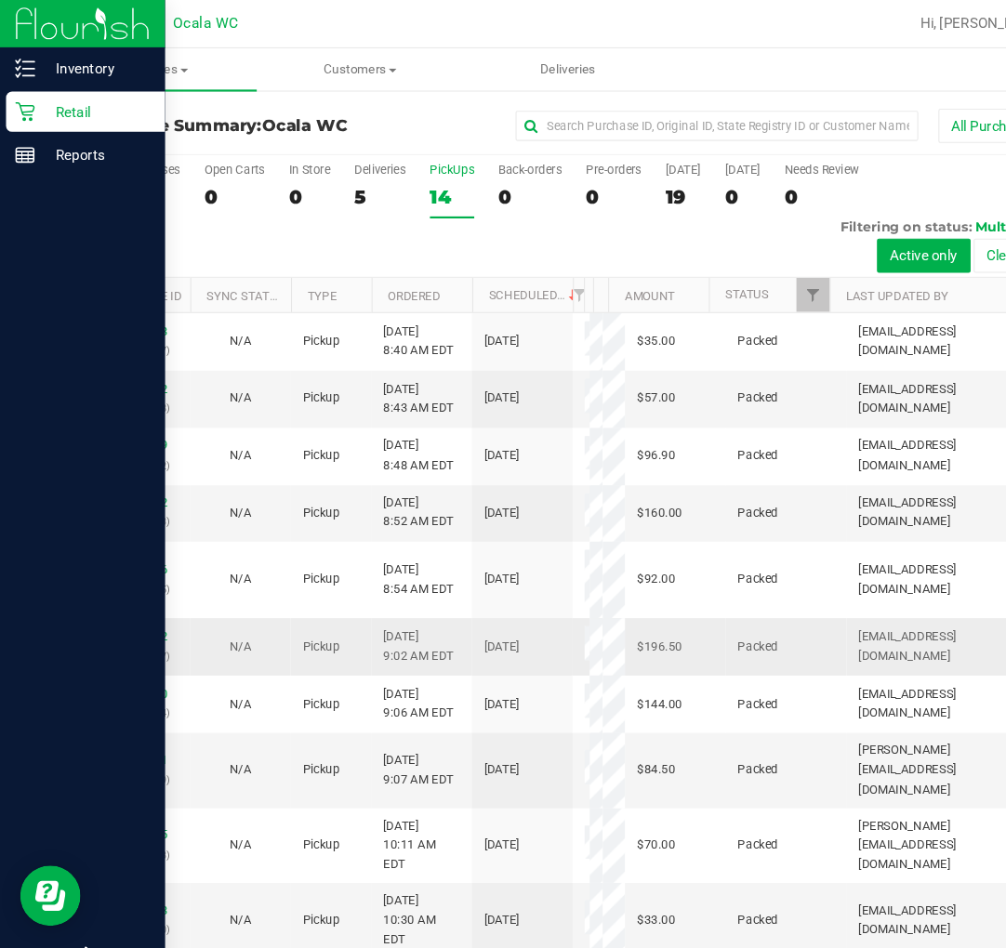
scroll to position [283, 0]
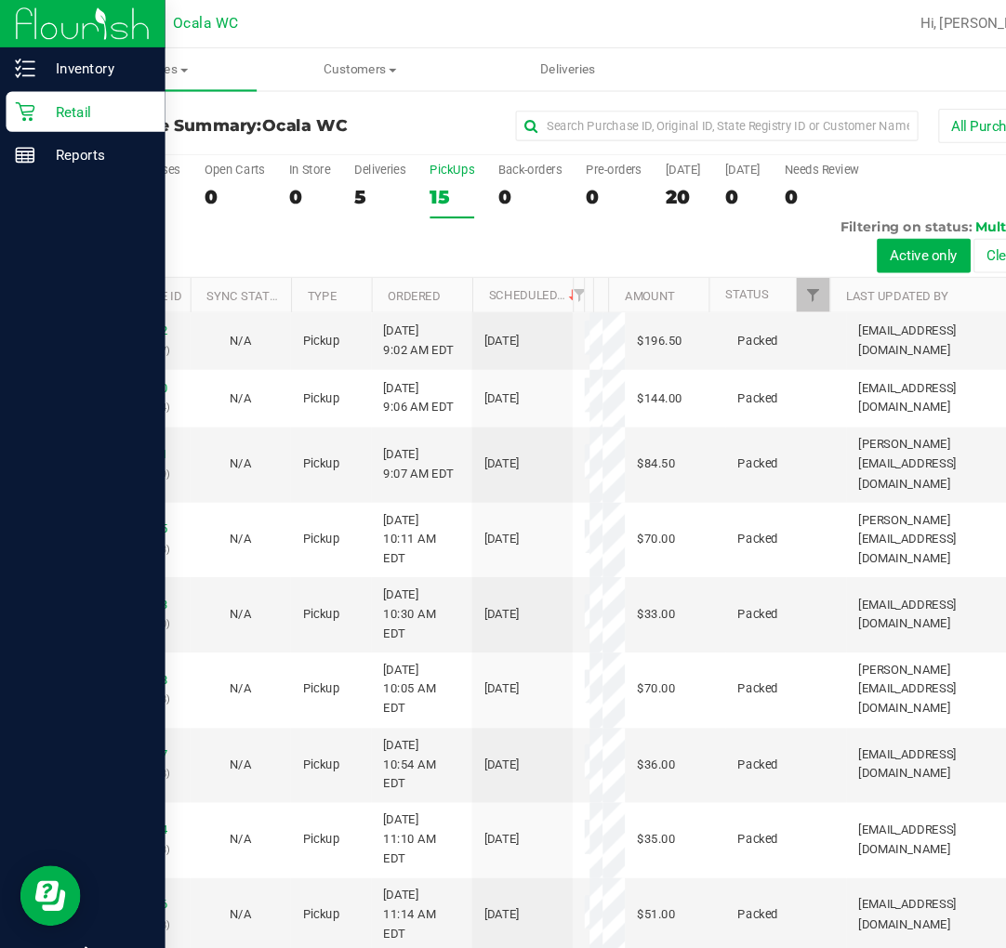
click at [133, 898] on link "11828025" at bounding box center [129, 904] width 52 height 13
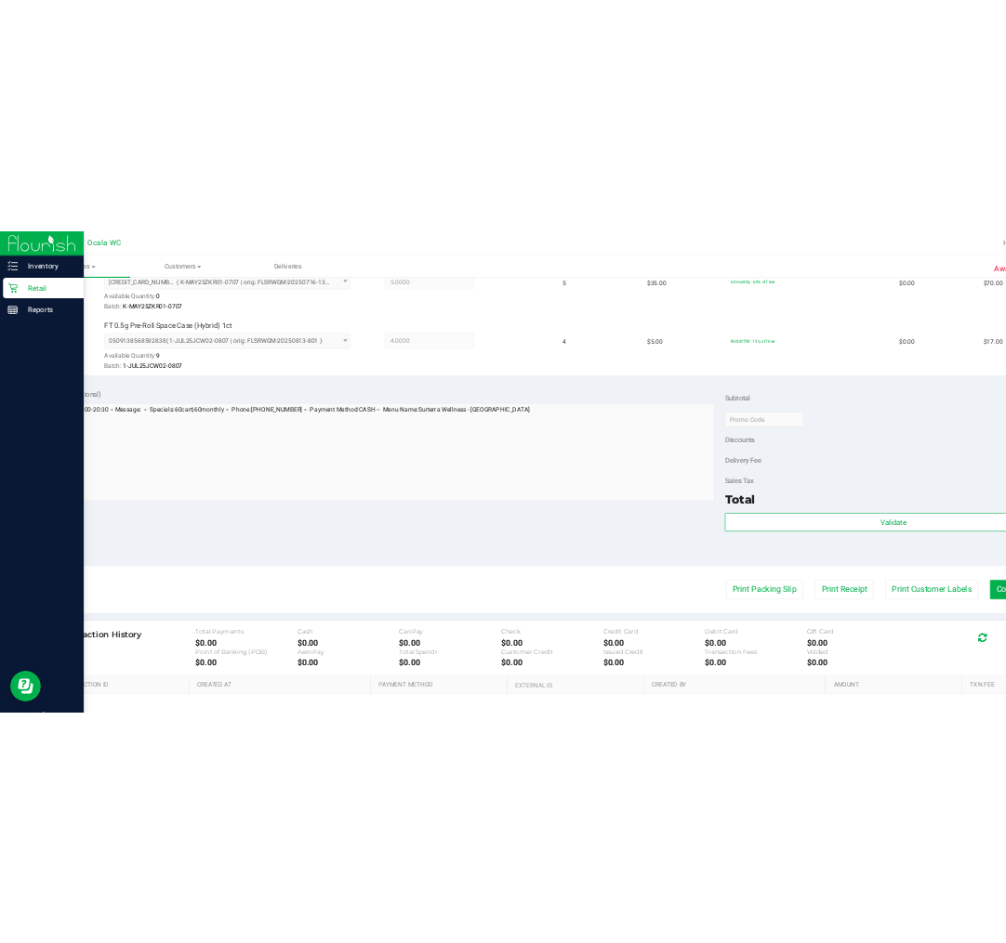
scroll to position [666, 0]
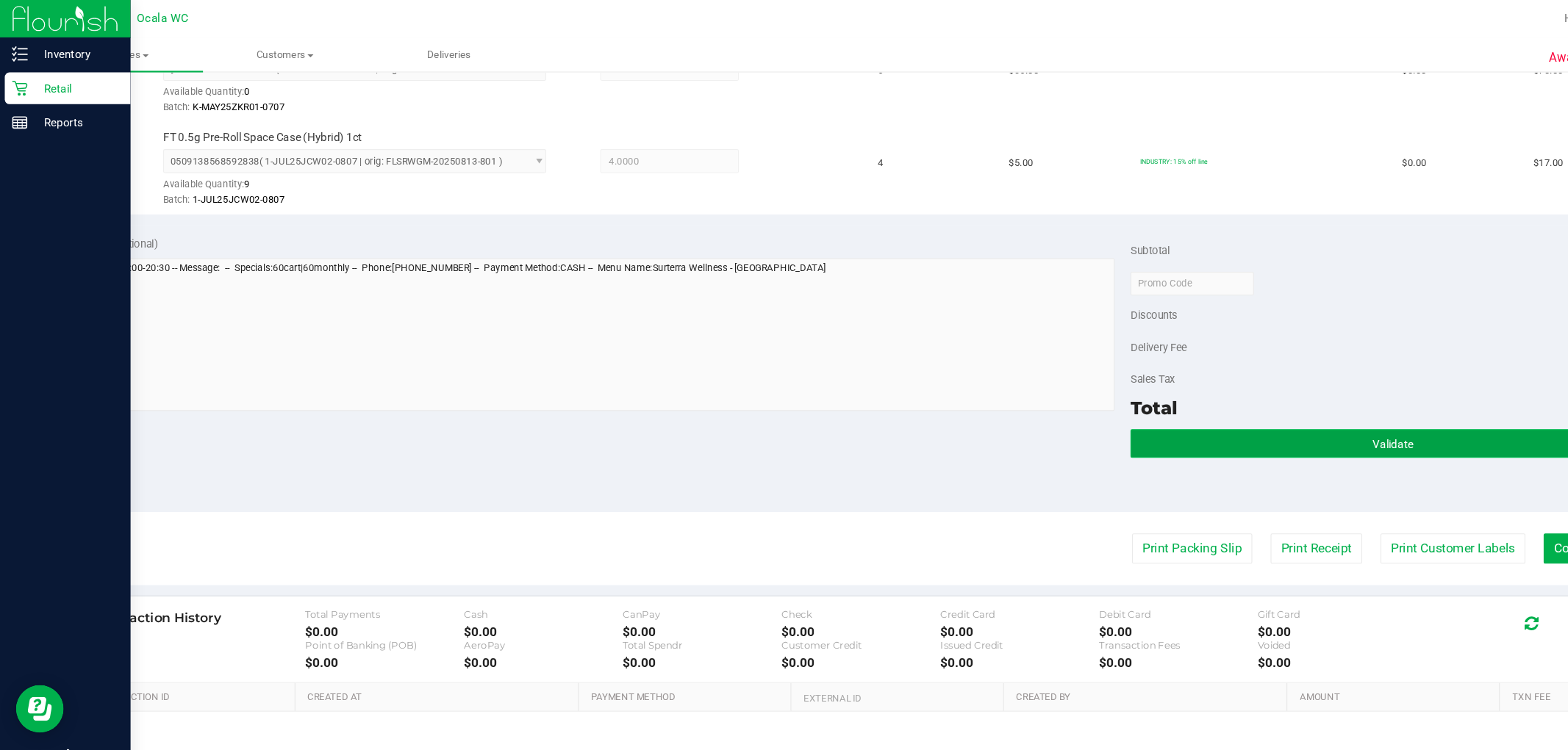
click at [1122, 416] on button "Validate" at bounding box center [1286, 409] width 485 height 26
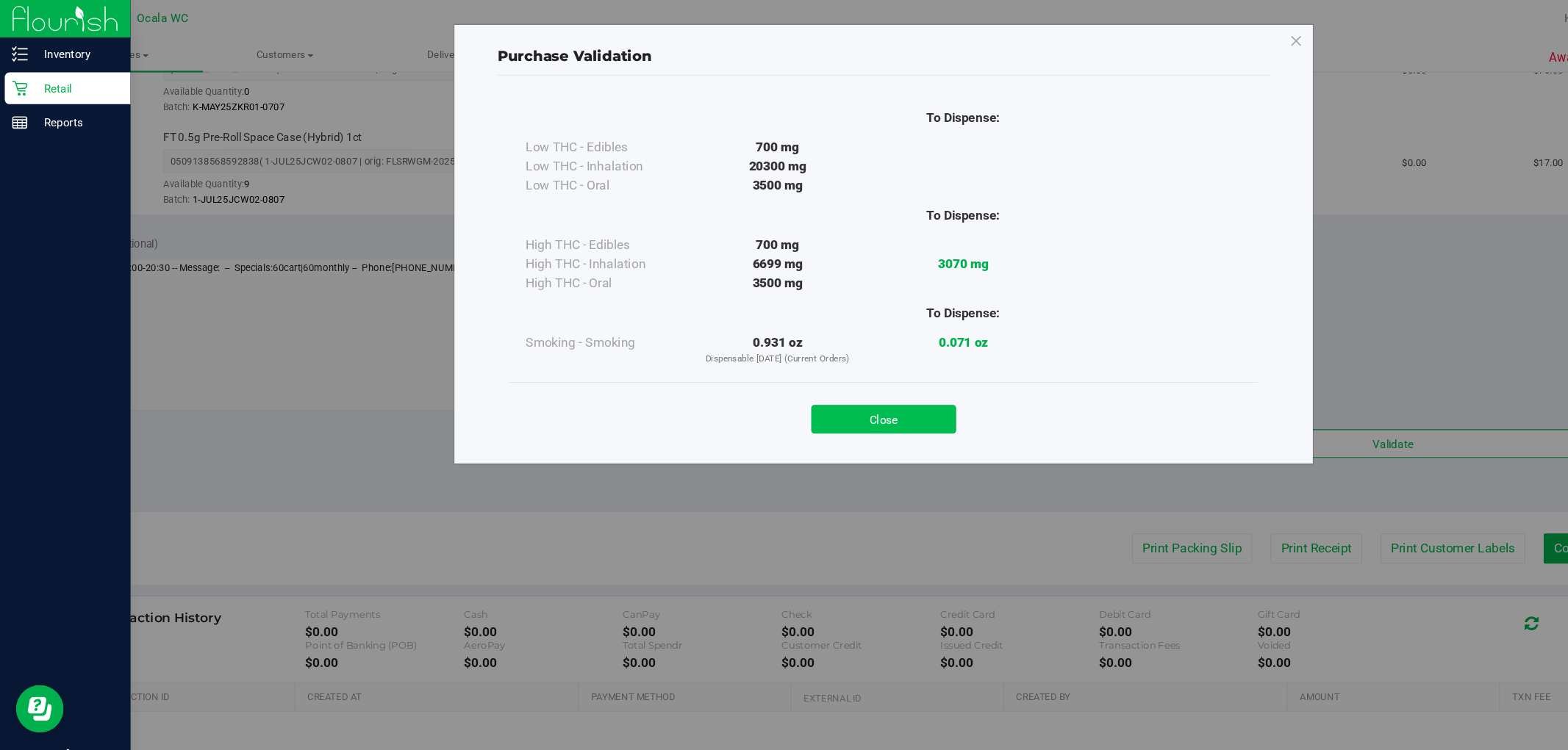
click at [858, 386] on button "Close" at bounding box center [815, 386] width 134 height 26
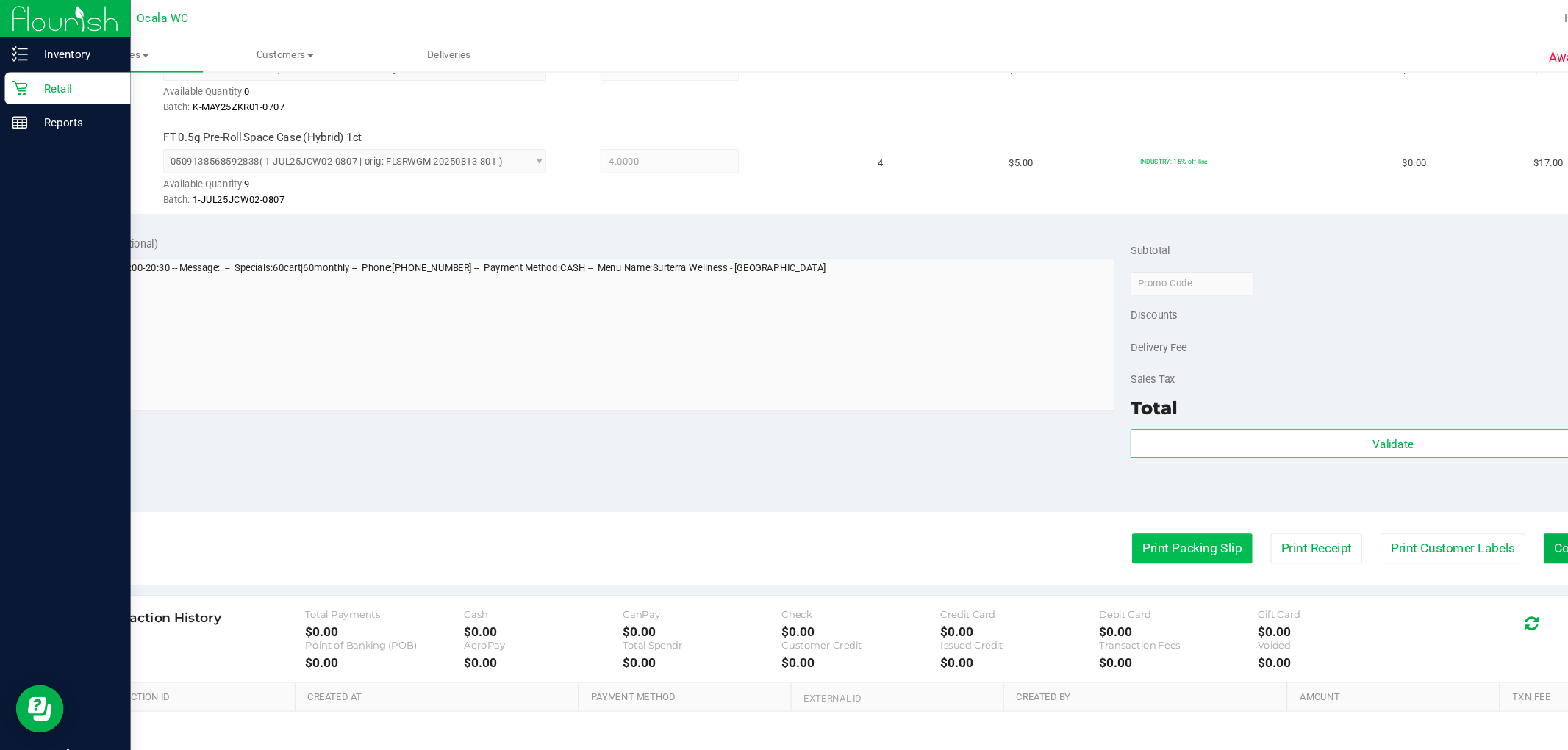
click at [1068, 493] on button "Print Packing Slip" at bounding box center [1101, 507] width 111 height 28
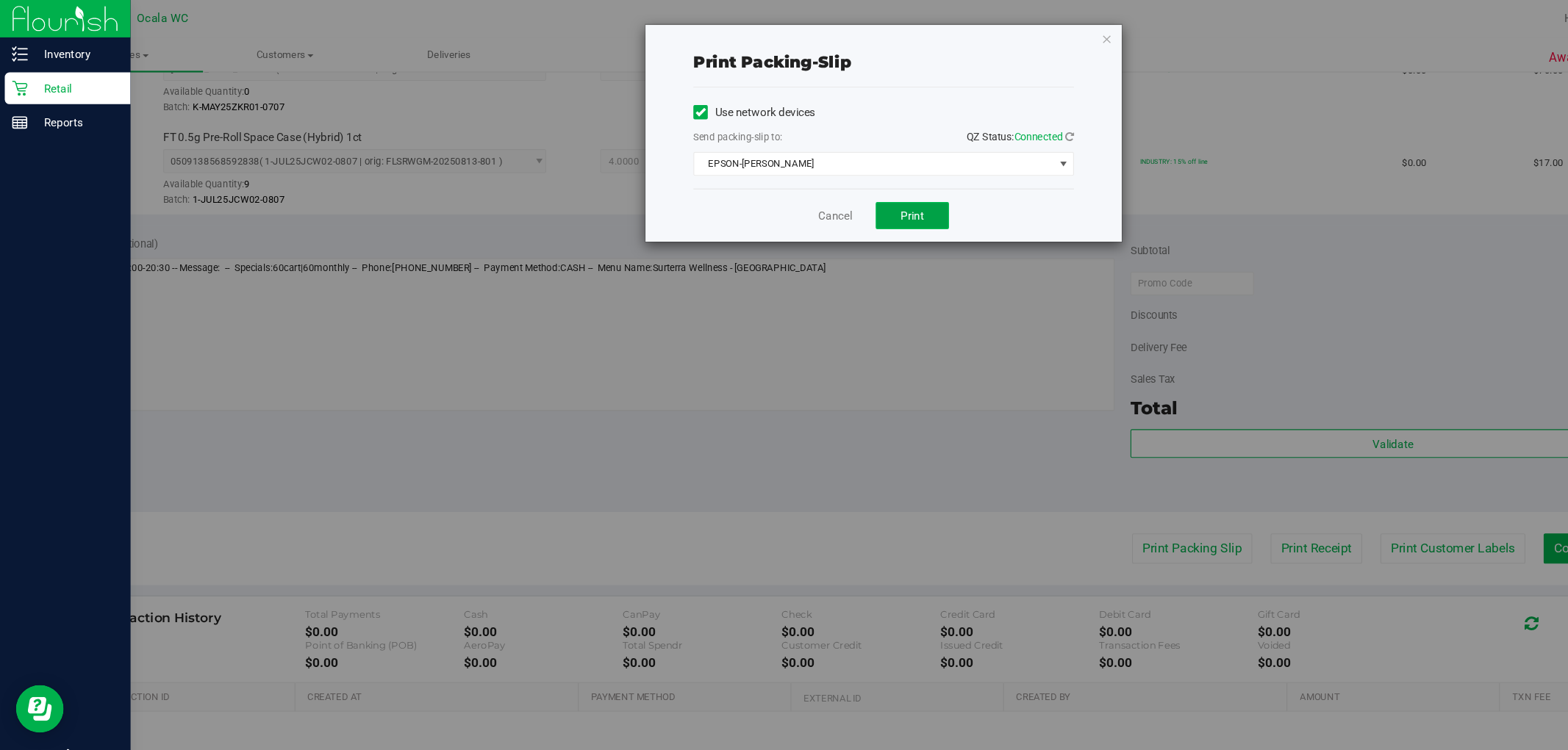
click at [863, 202] on button "Print" at bounding box center [842, 199] width 68 height 25
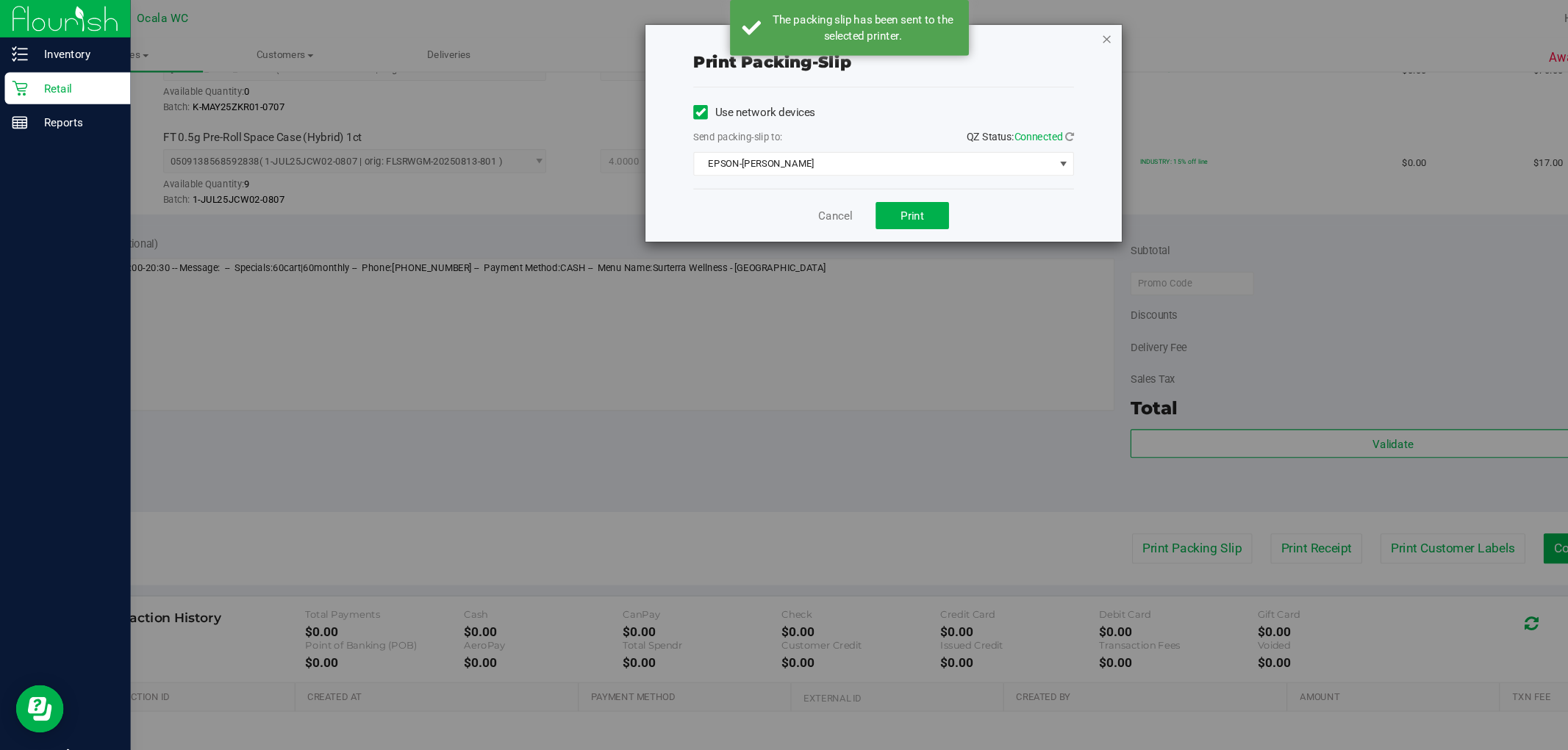
click at [1018, 34] on icon "button" at bounding box center [1022, 35] width 10 height 17
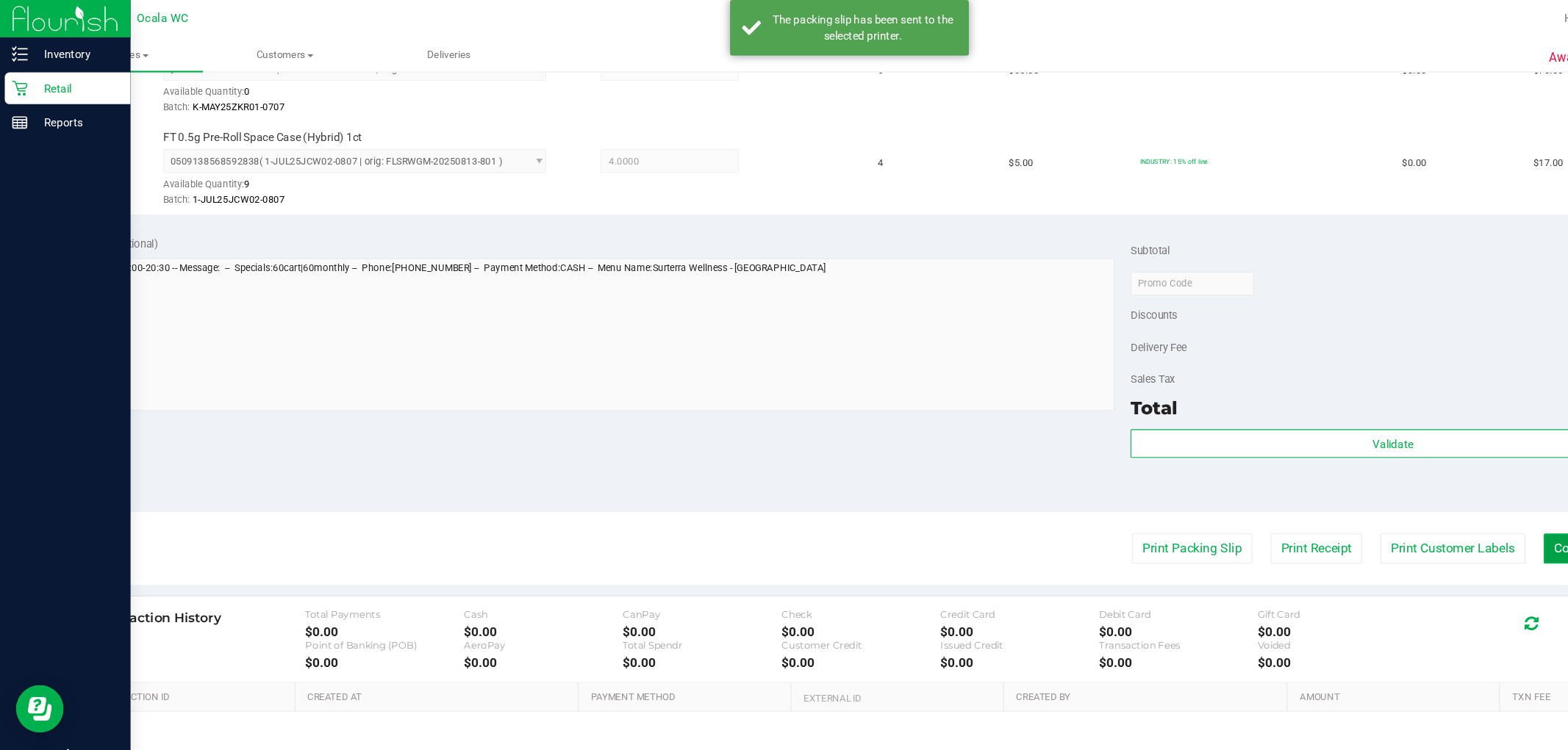
click at [1425, 495] on button "Complete Packing" at bounding box center [1481, 507] width 113 height 28
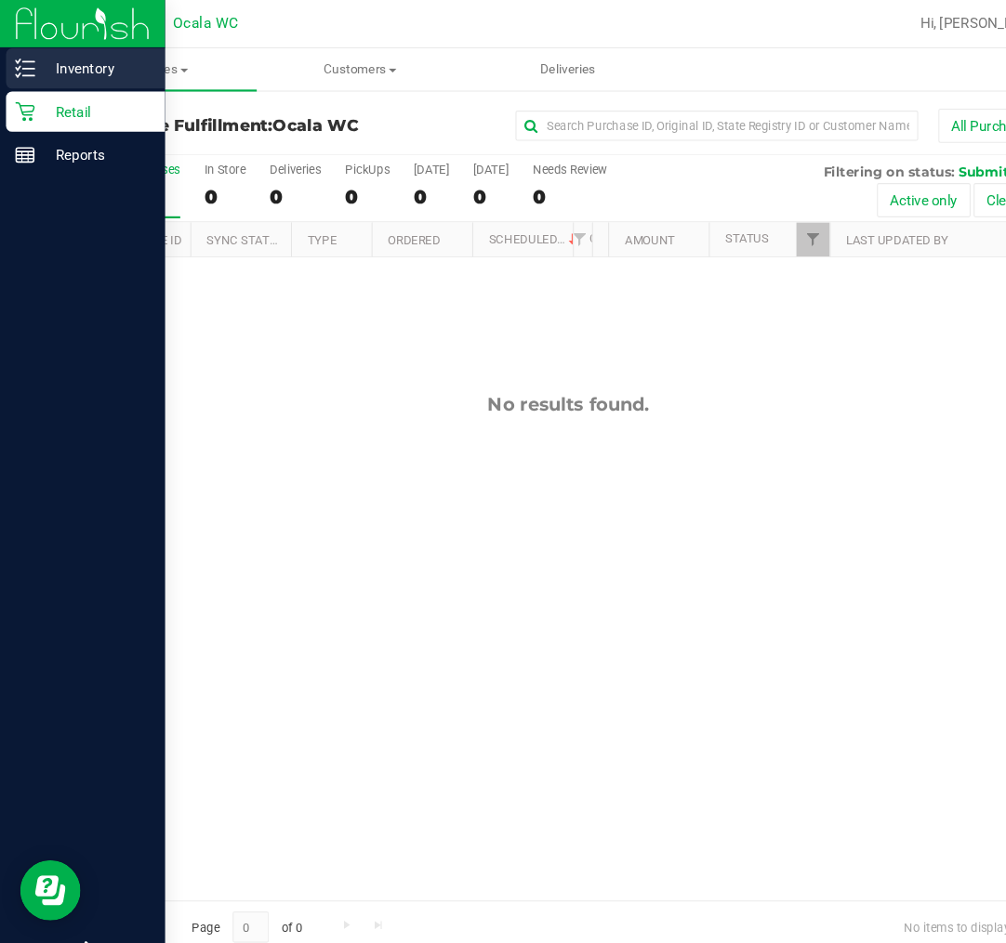
click at [61, 59] on p "Inventory" at bounding box center [89, 63] width 112 height 22
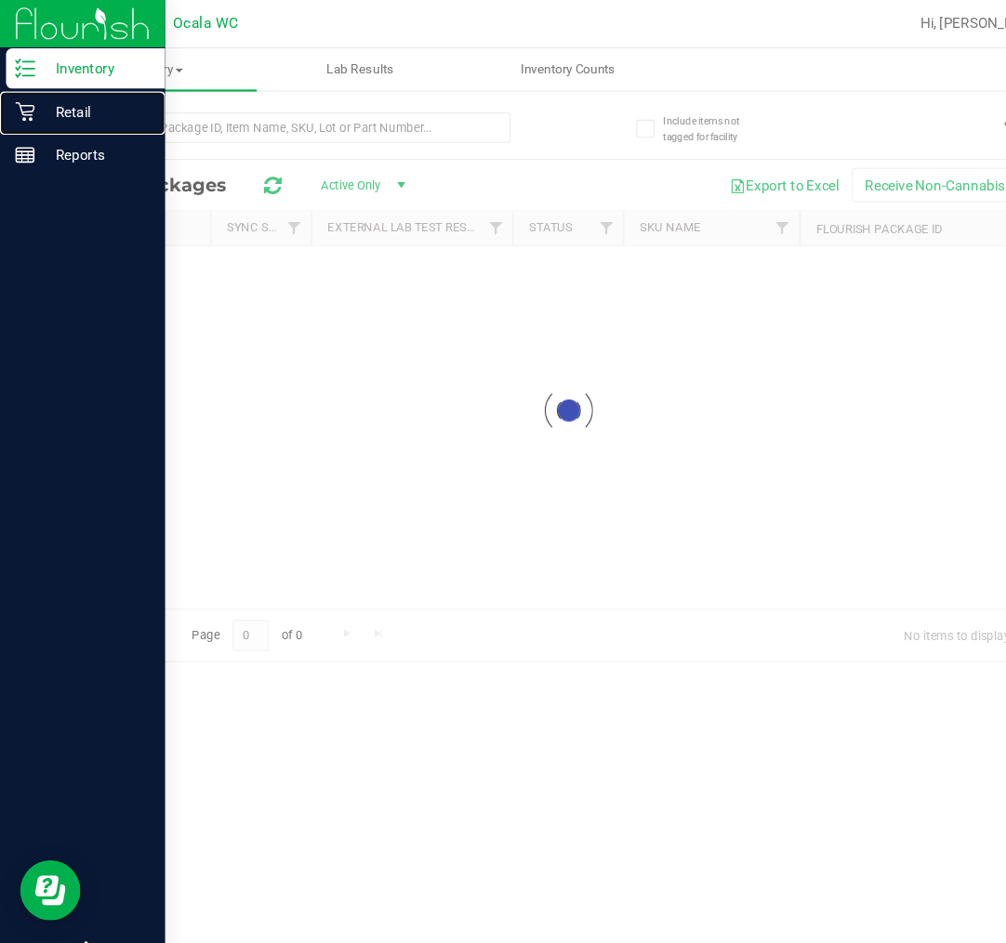
click at [57, 102] on p "Retail" at bounding box center [89, 103] width 112 height 22
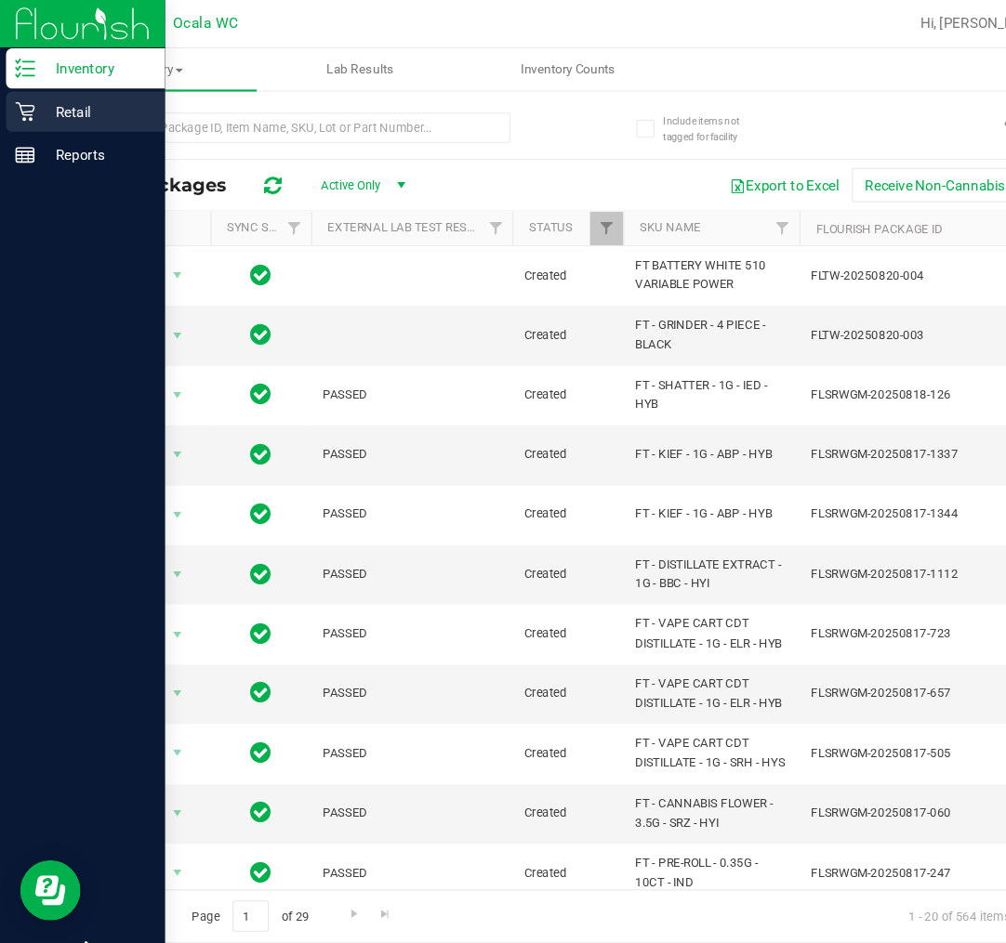
click at [49, 112] on p "Retail" at bounding box center [89, 103] width 112 height 22
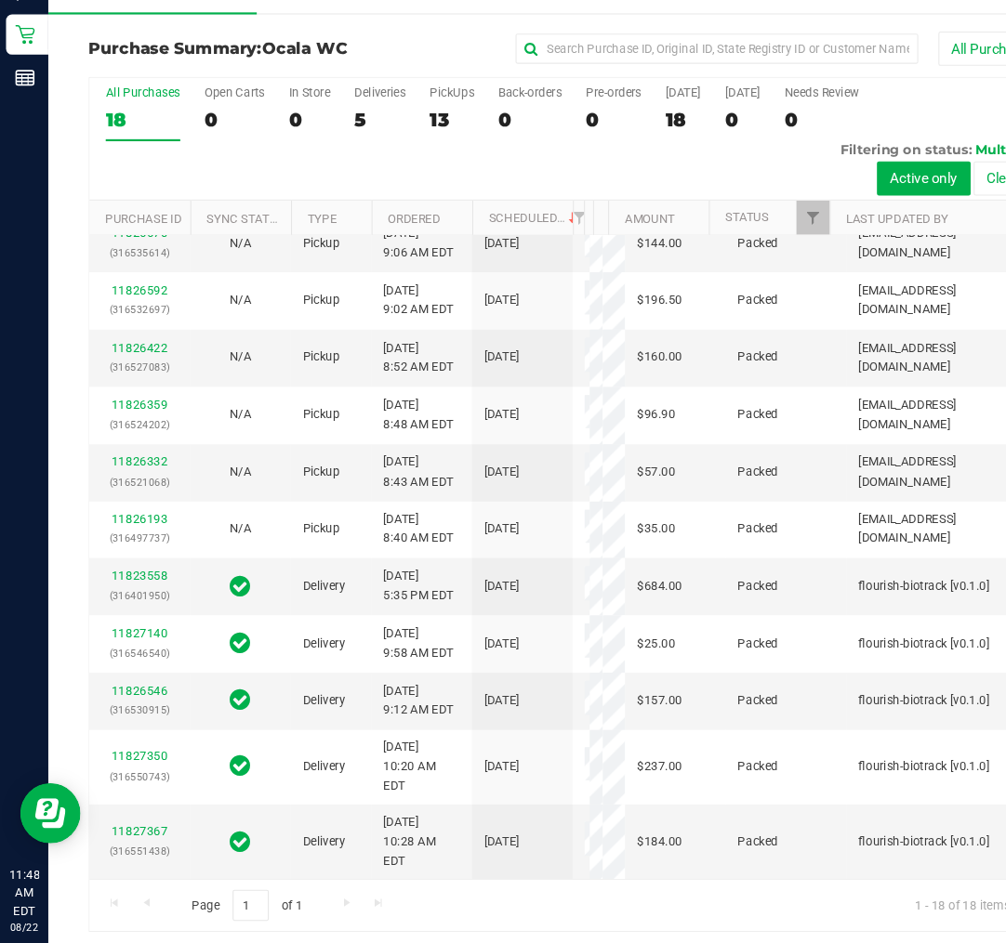
click at [431, 205] on div "All Purchases 18 Open Carts 0 In Store 0 Deliveries 5 PickUps 13 Back-orders 0 …" at bounding box center [525, 199] width 885 height 113
click at [366, 173] on label "Deliveries 5" at bounding box center [350, 176] width 47 height 51
click at [0, 0] on input "Deliveries 5" at bounding box center [0, 0] width 0 height 0
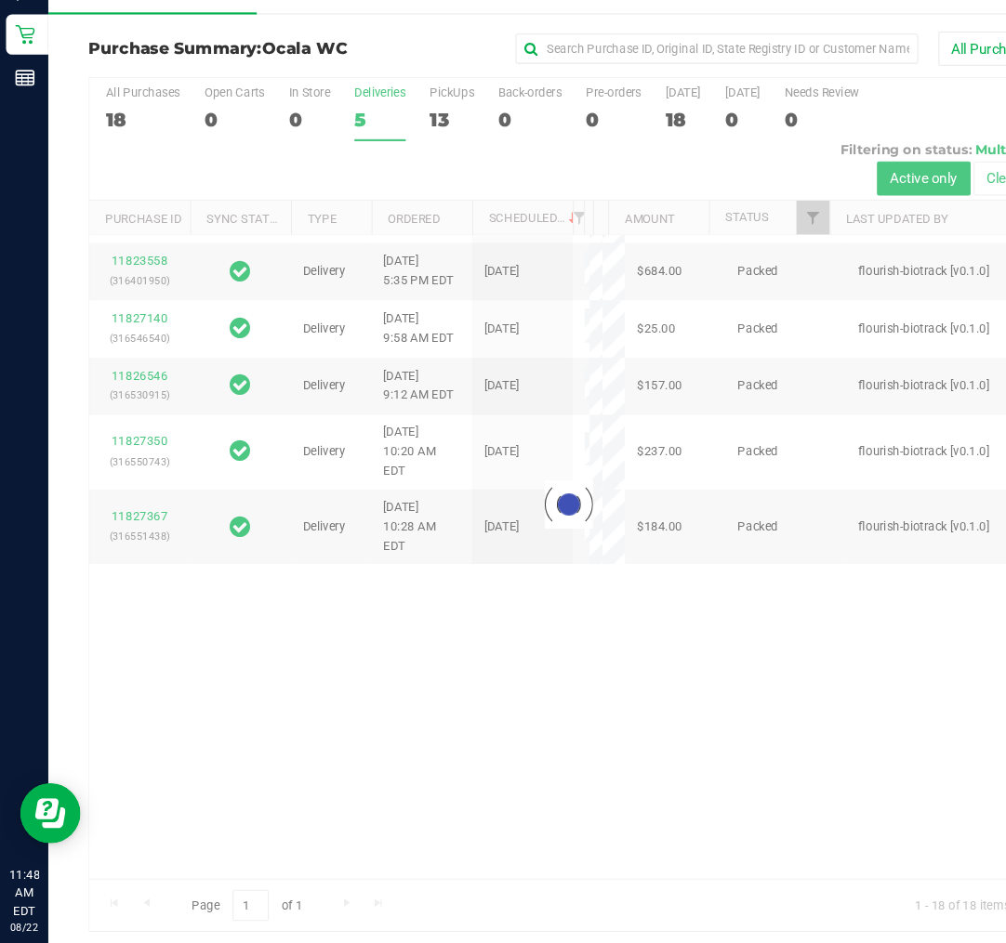
click at [415, 180] on div at bounding box center [525, 537] width 885 height 788
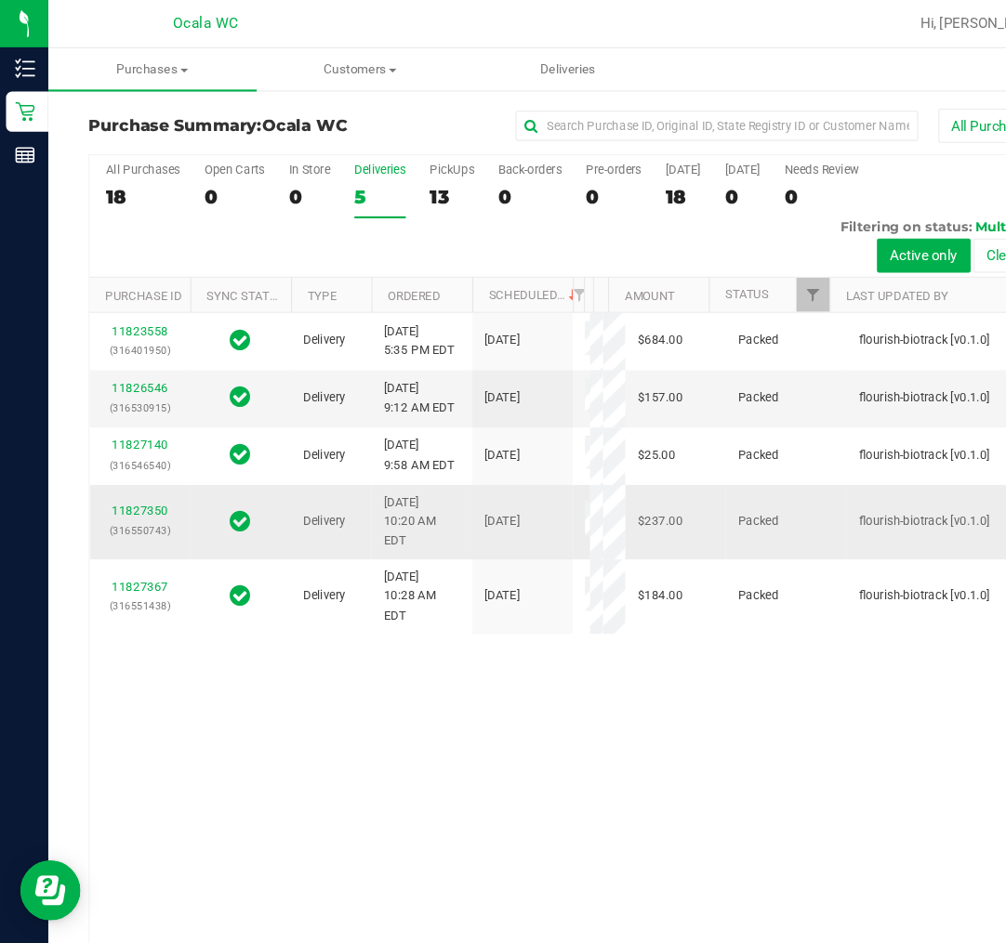
scroll to position [6, 0]
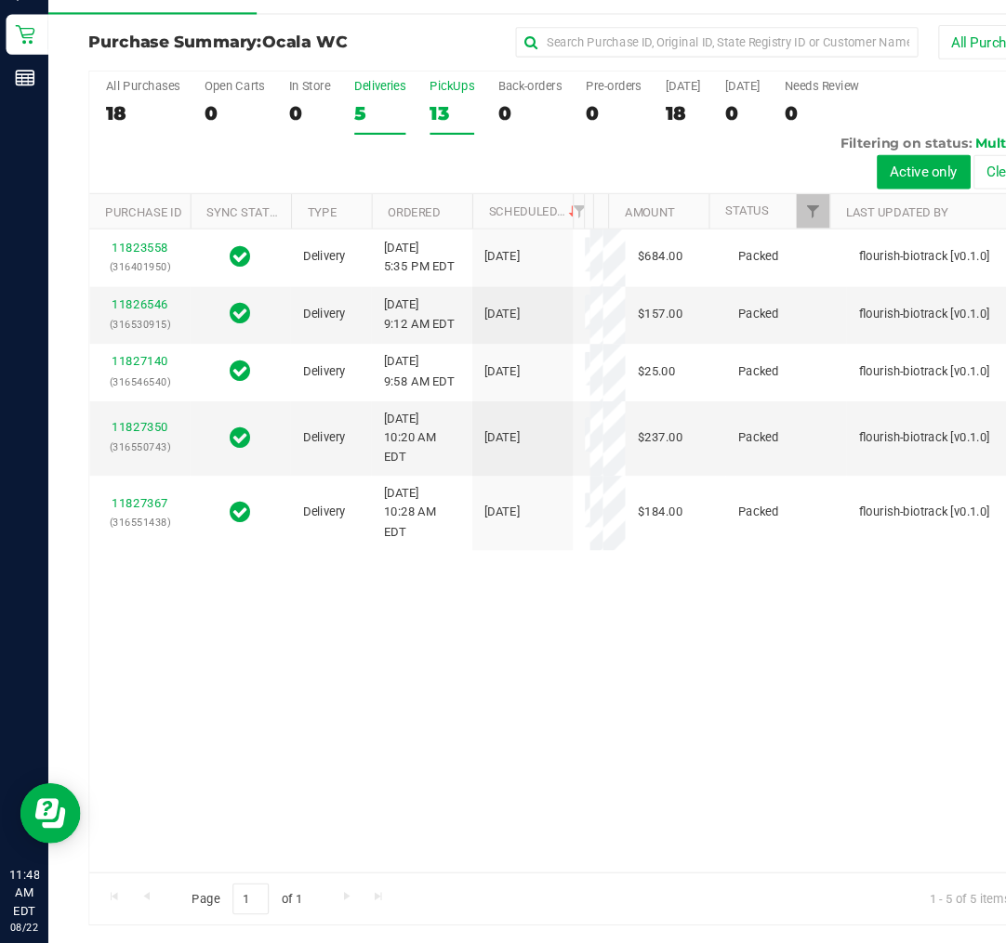
click at [413, 171] on div "13" at bounding box center [417, 175] width 41 height 21
click at [0, 0] on input "PickUps 13" at bounding box center [0, 0] width 0 height 0
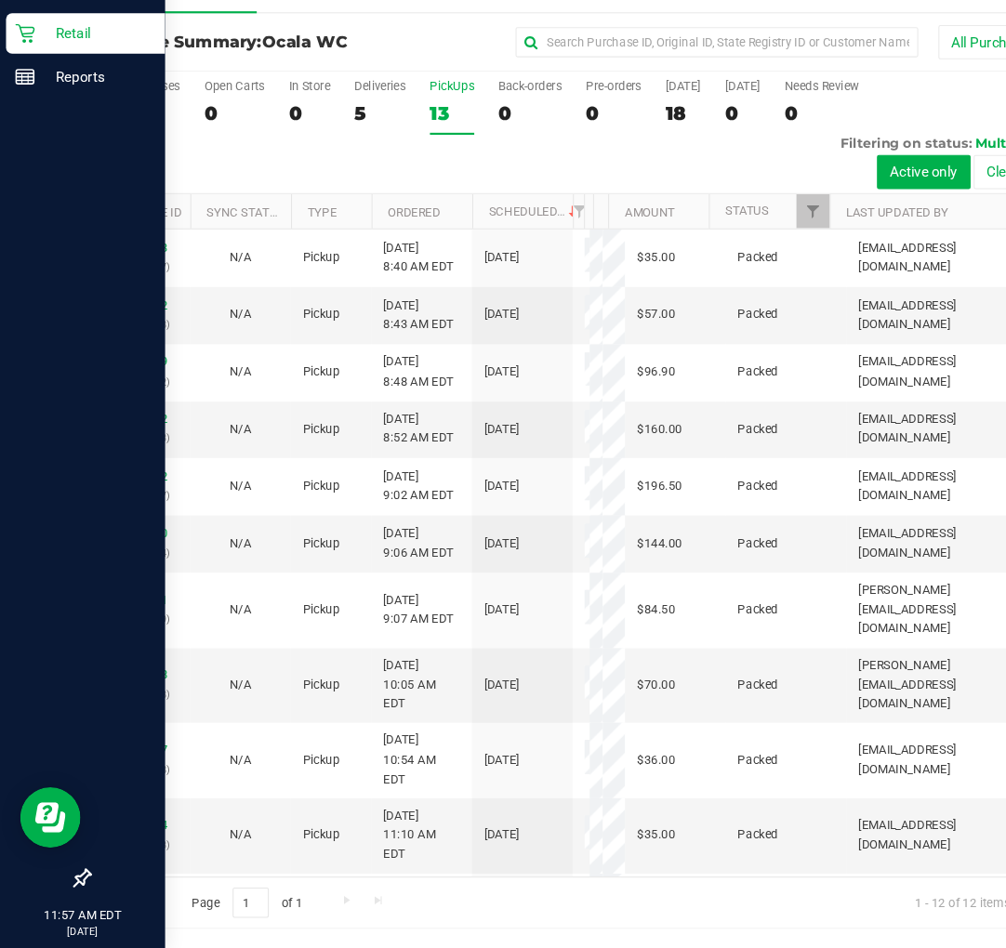
scroll to position [145, 0]
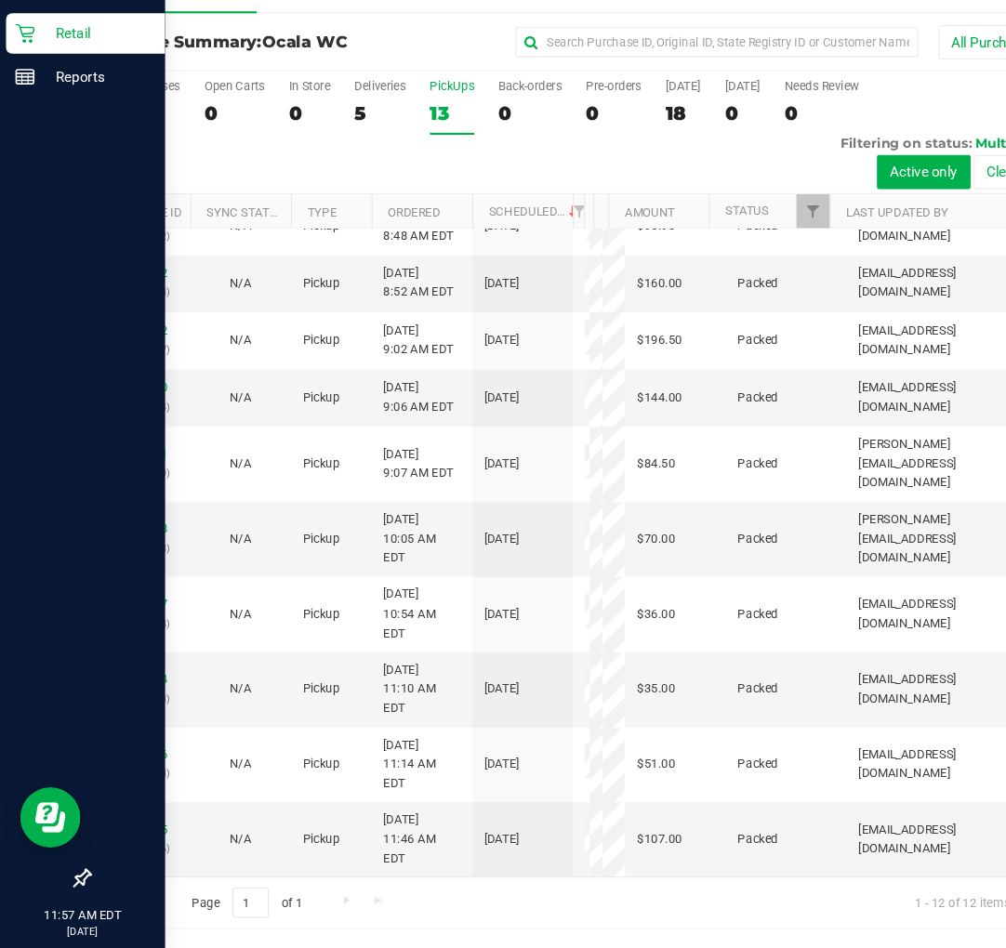
click at [26, 94] on icon at bounding box center [23, 103] width 19 height 19
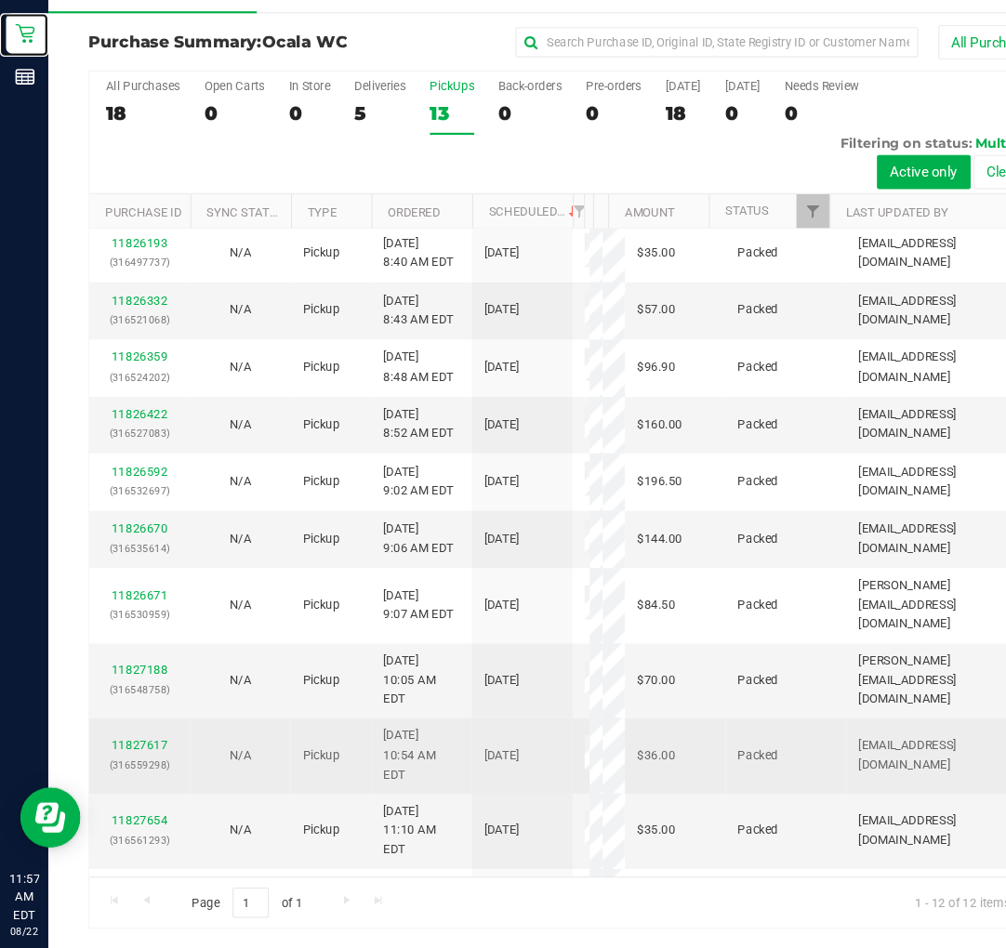
scroll to position [0, 0]
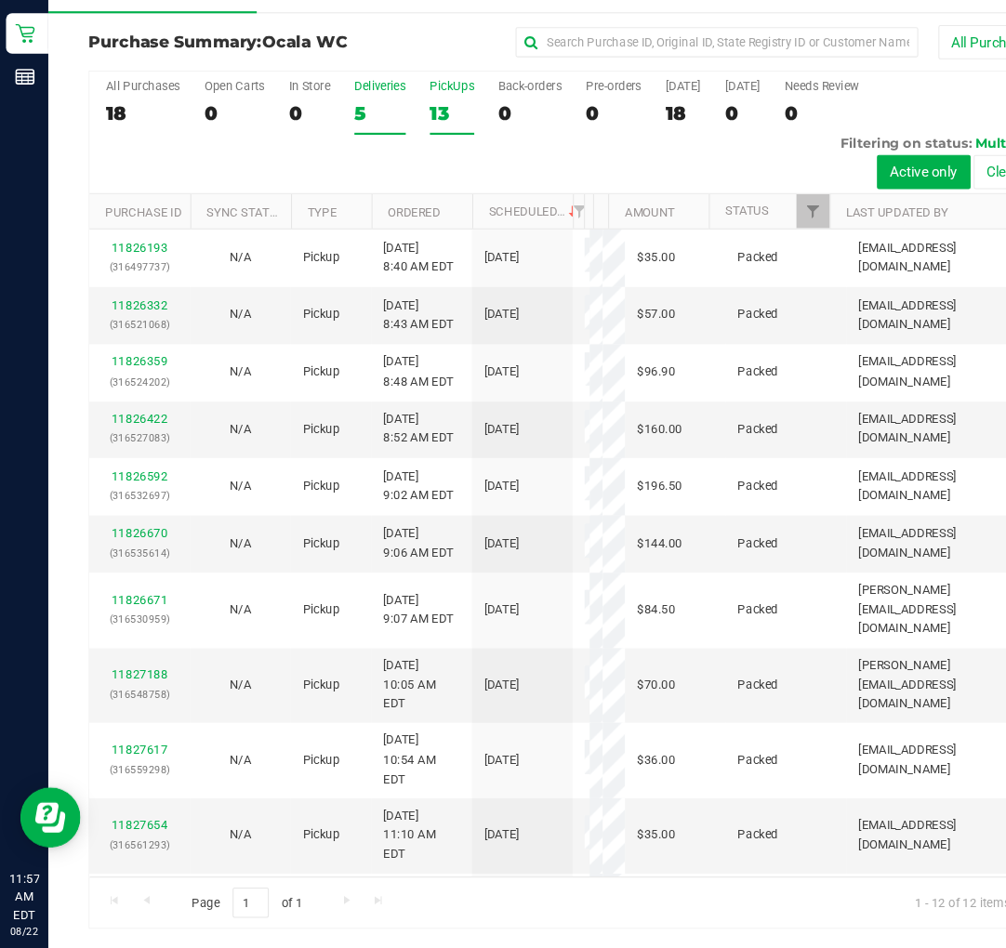
click at [358, 151] on div "Deliveries" at bounding box center [350, 152] width 47 height 13
click at [0, 0] on input "Deliveries 5" at bounding box center [0, 0] width 0 height 0
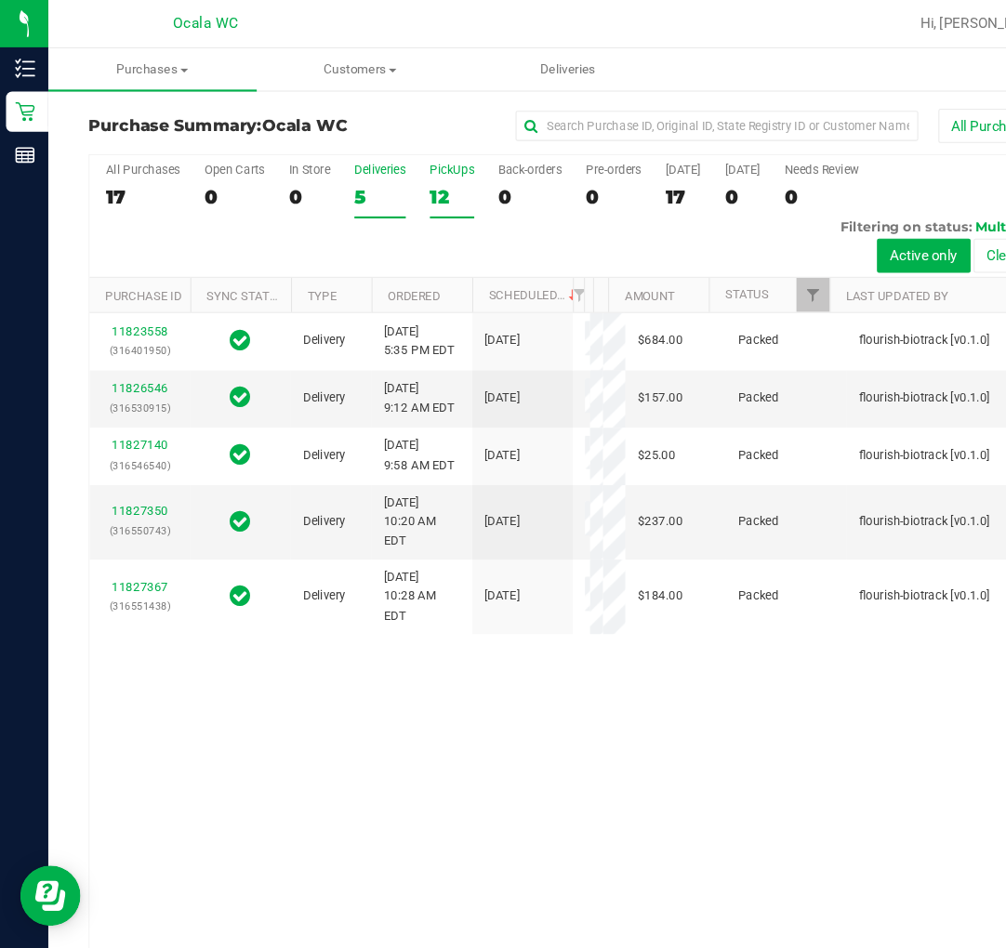
click at [416, 177] on div "12" at bounding box center [417, 181] width 41 height 21
click at [0, 0] on input "PickUps 12" at bounding box center [0, 0] width 0 height 0
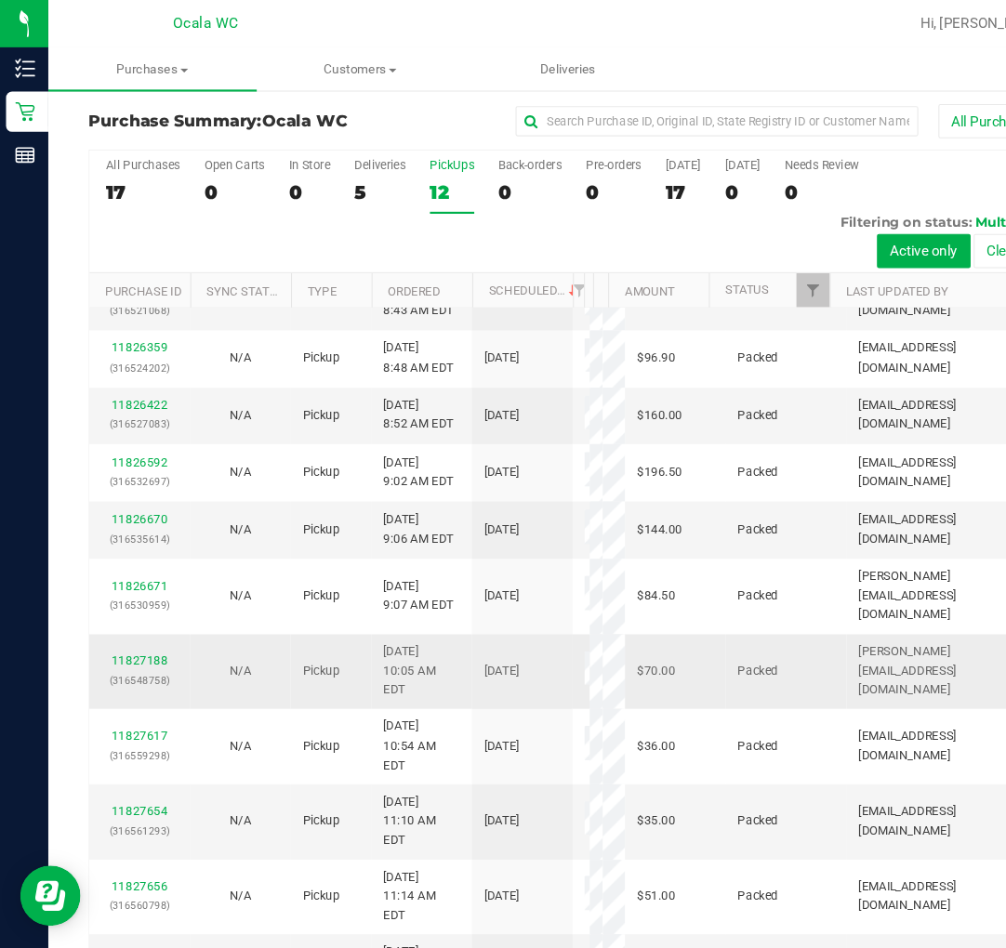
scroll to position [197, 0]
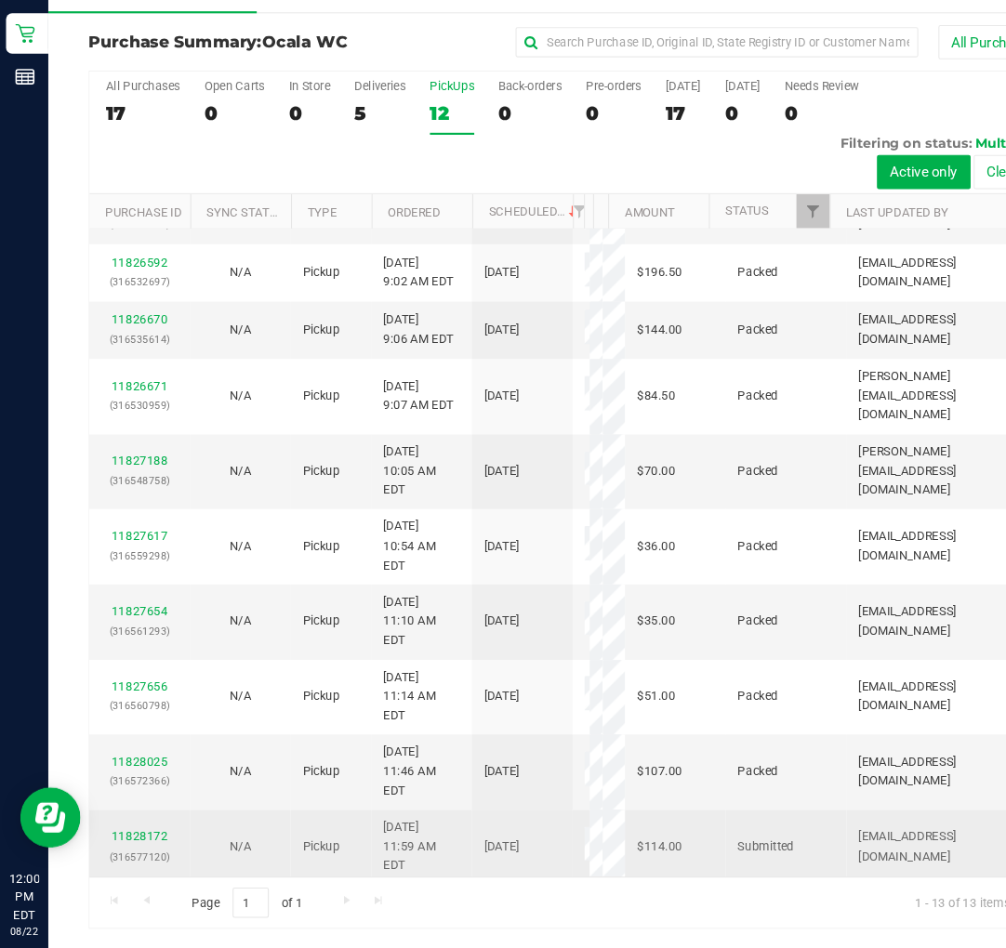
click at [125, 837] on div "11828172 (316577120)" at bounding box center [129, 854] width 71 height 35
click at [119, 845] on link "11828172" at bounding box center [129, 844] width 52 height 13
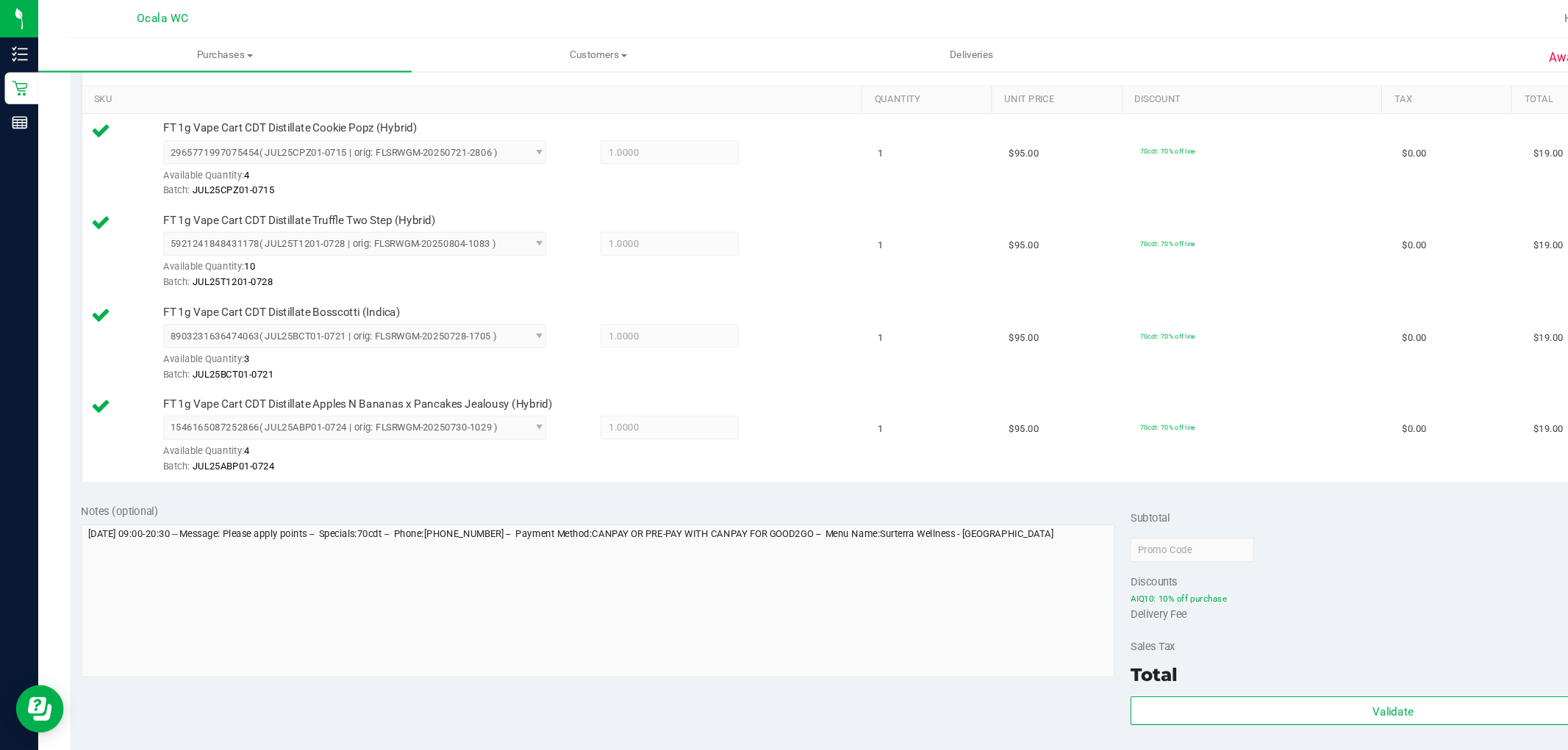
scroll to position [603, 0]
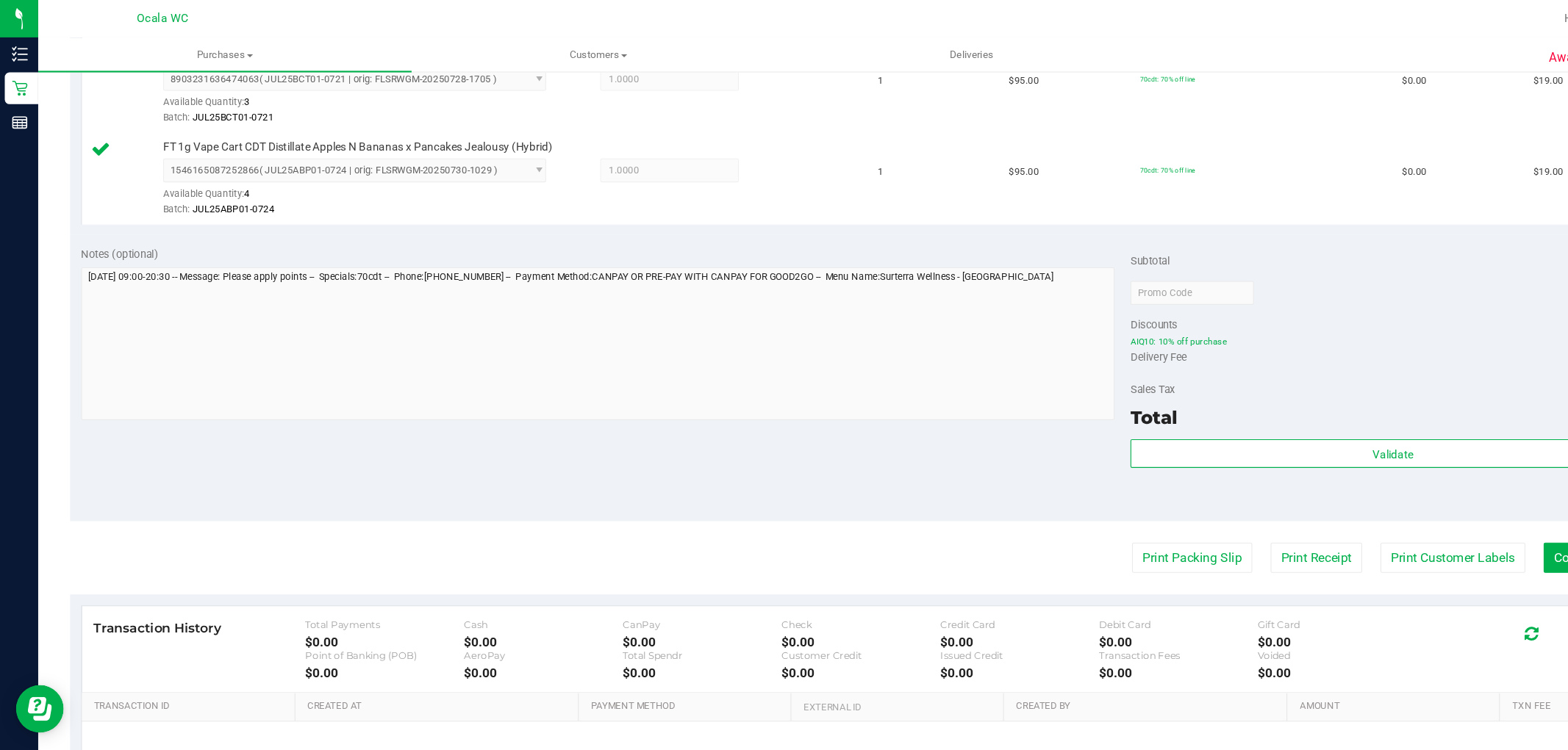
drag, startPoint x: 1270, startPoint y: 453, endPoint x: 1249, endPoint y: 432, distance: 29.7
click at [795, 453] on div "Validate" at bounding box center [1286, 439] width 485 height 66
click at [795, 432] on div "Validate" at bounding box center [1286, 419] width 485 height 28
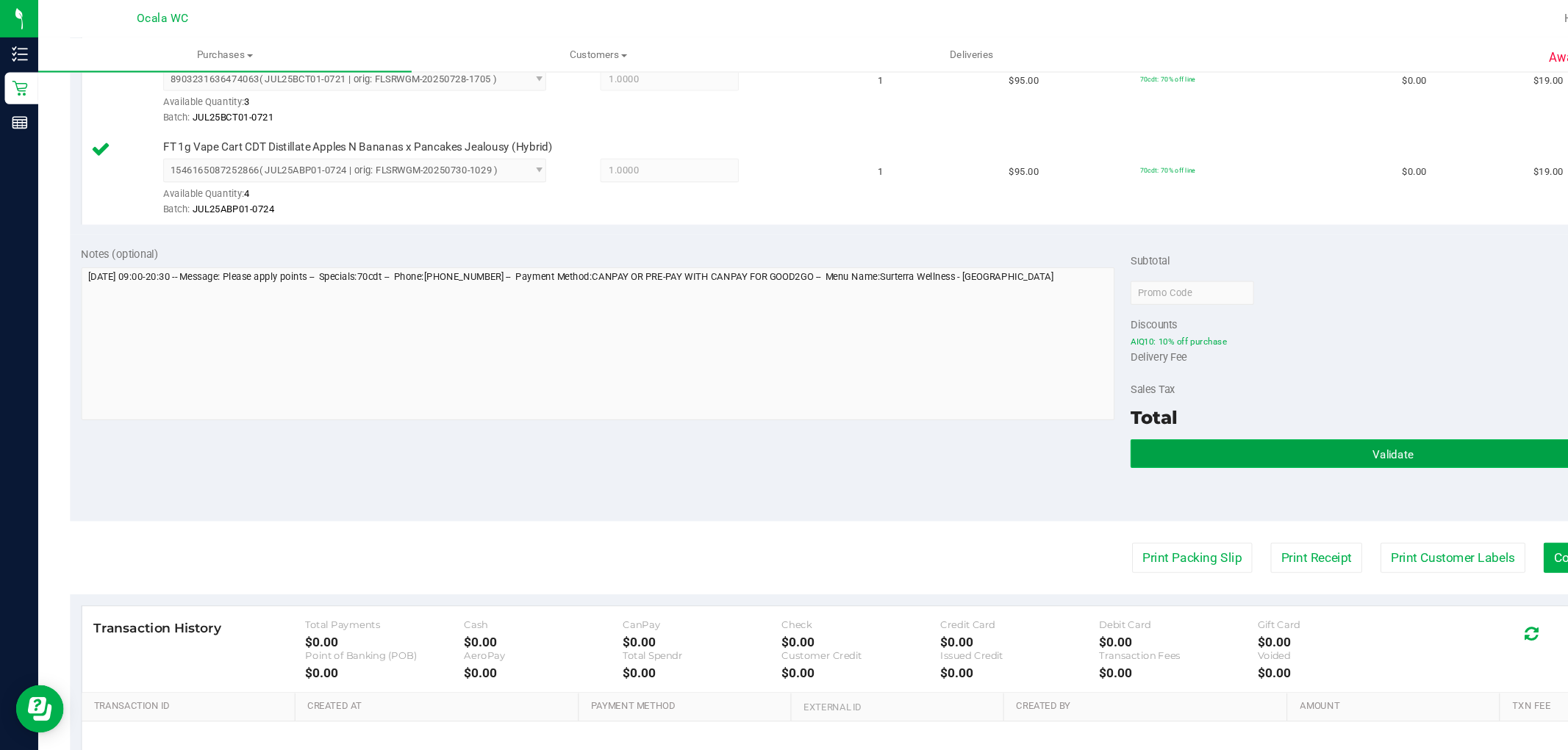
click at [795, 424] on button "Validate" at bounding box center [1286, 418] width 485 height 26
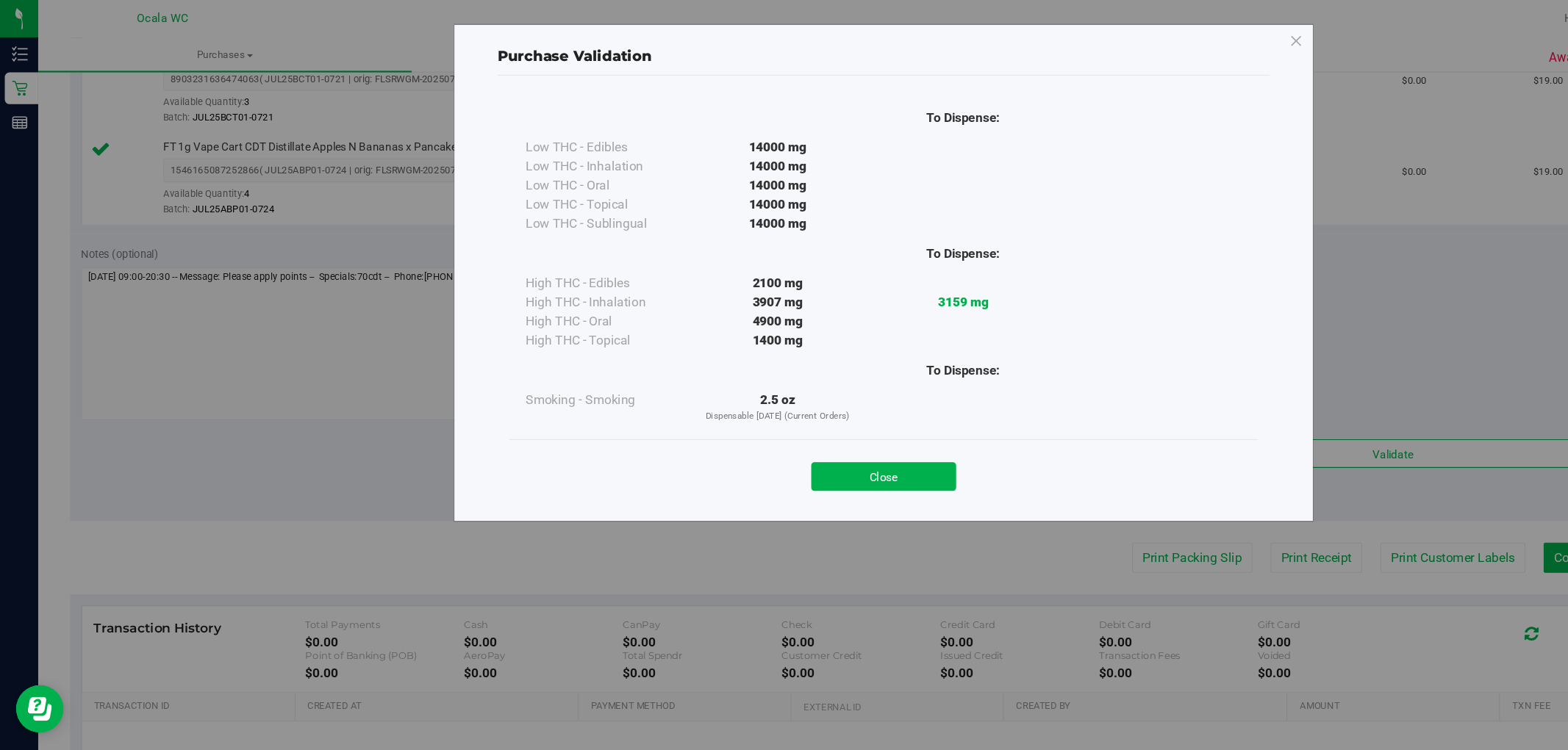
drag, startPoint x: 866, startPoint y: 432, endPoint x: 853, endPoint y: 444, distance: 17.7
click at [795, 444] on button "Close" at bounding box center [815, 439] width 134 height 26
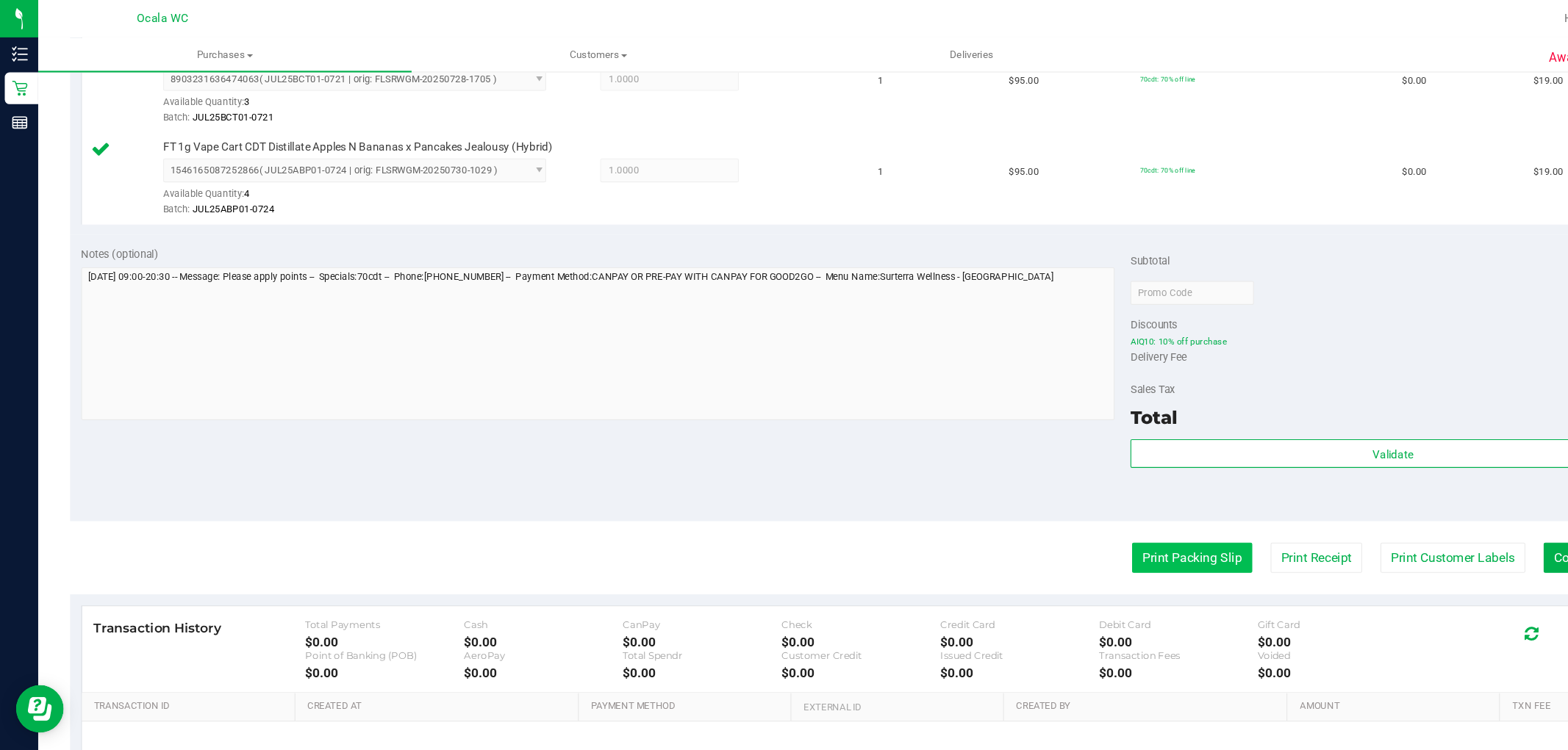
click at [795, 503] on button "Print Packing Slip" at bounding box center [1101, 514] width 111 height 28
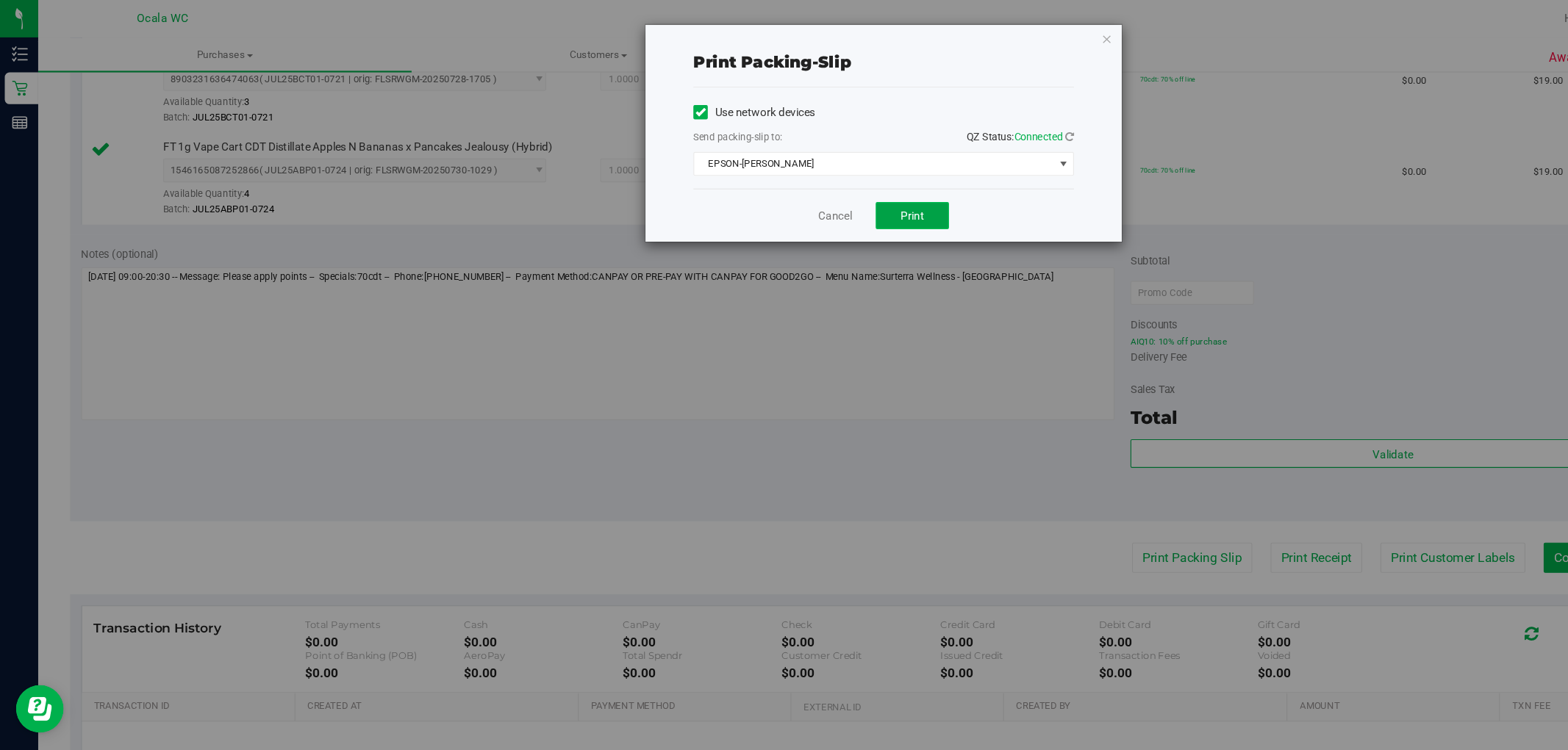
click at [795, 196] on span "Print" at bounding box center [842, 198] width 22 height 12
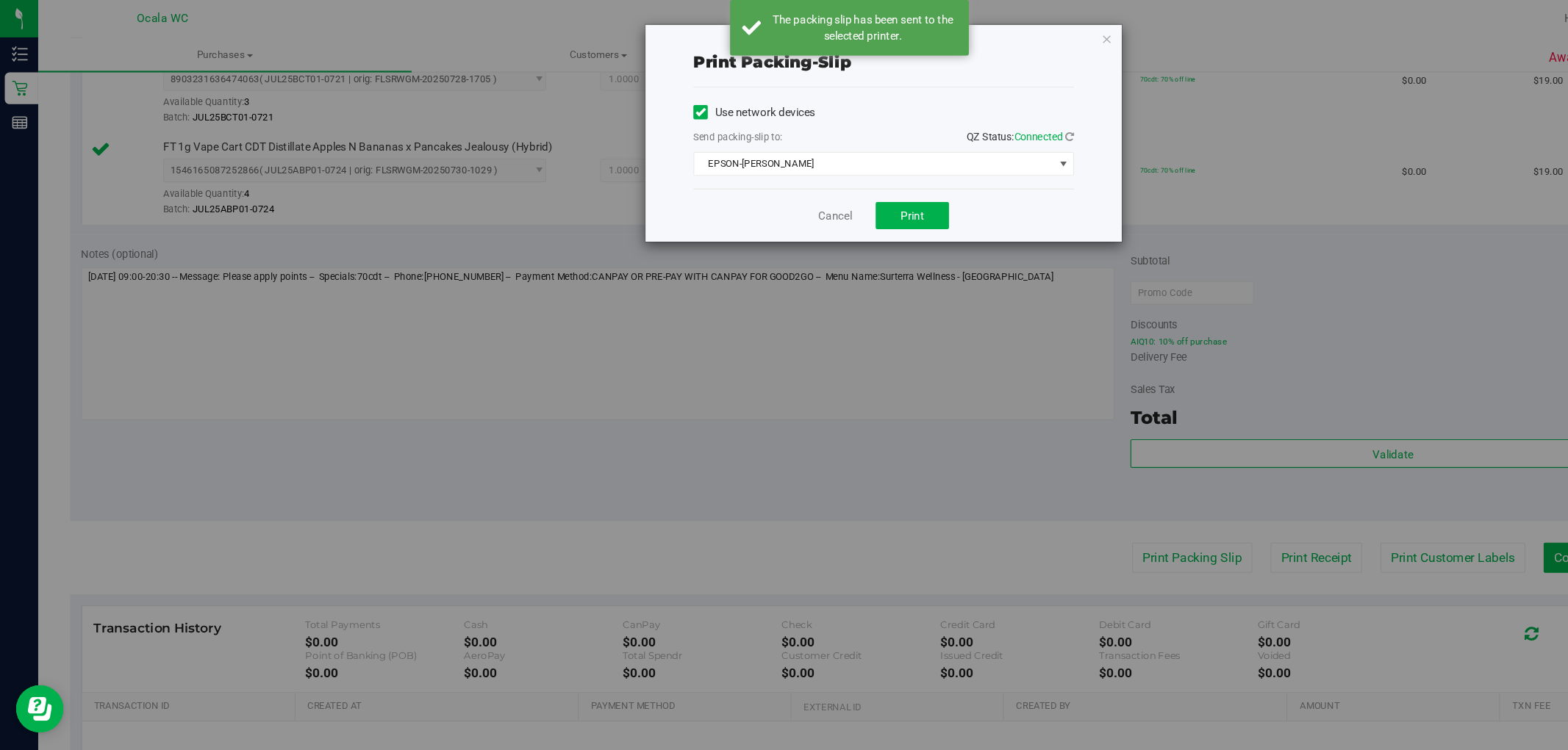
click at [795, 34] on div "Print packing-slip Use network devices Send packing-slip to: QZ Status: Connect…" at bounding box center [816, 123] width 440 height 201
click at [795, 36] on icon "button" at bounding box center [1022, 35] width 10 height 17
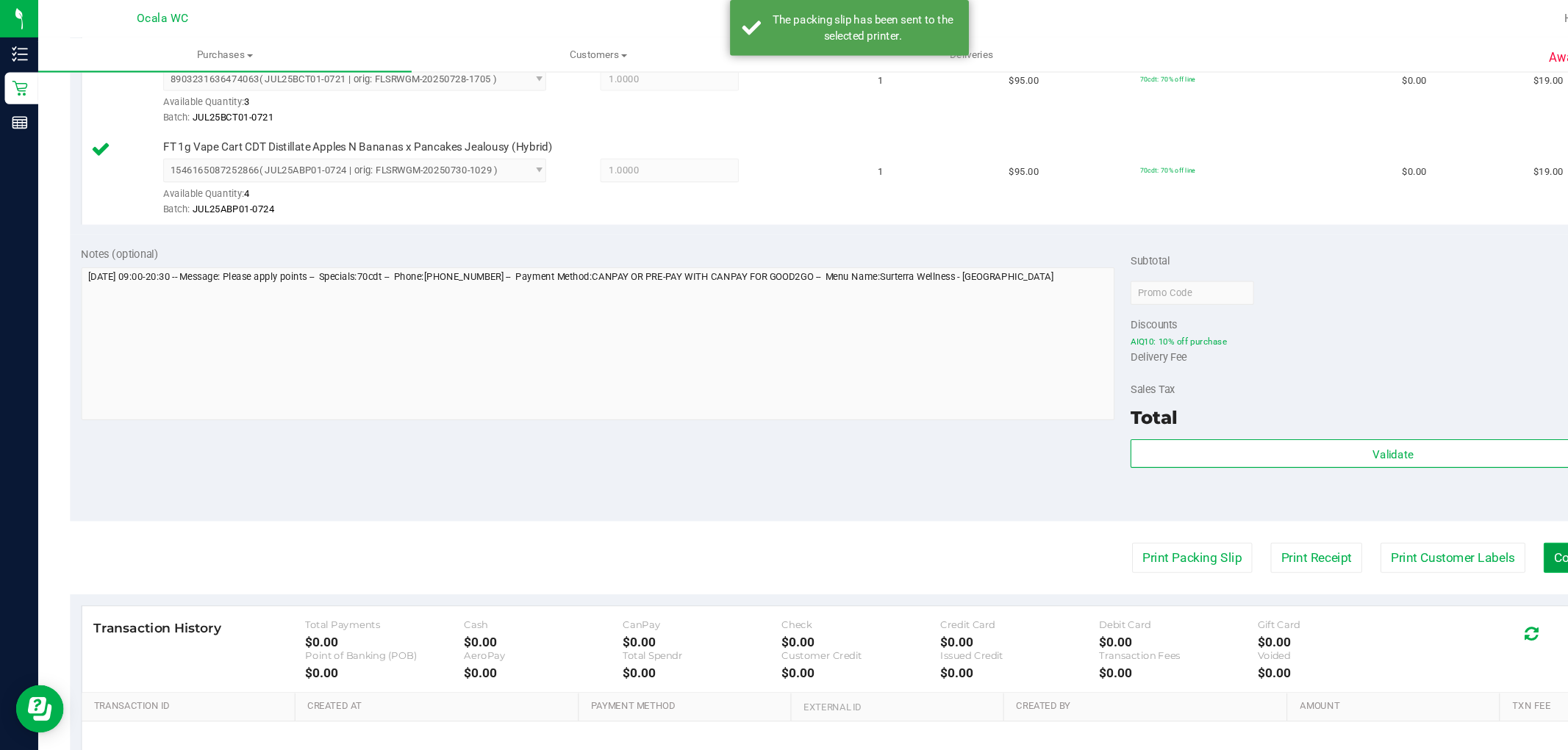
click at [795, 505] on button "Complete Packing" at bounding box center [1481, 514] width 113 height 28
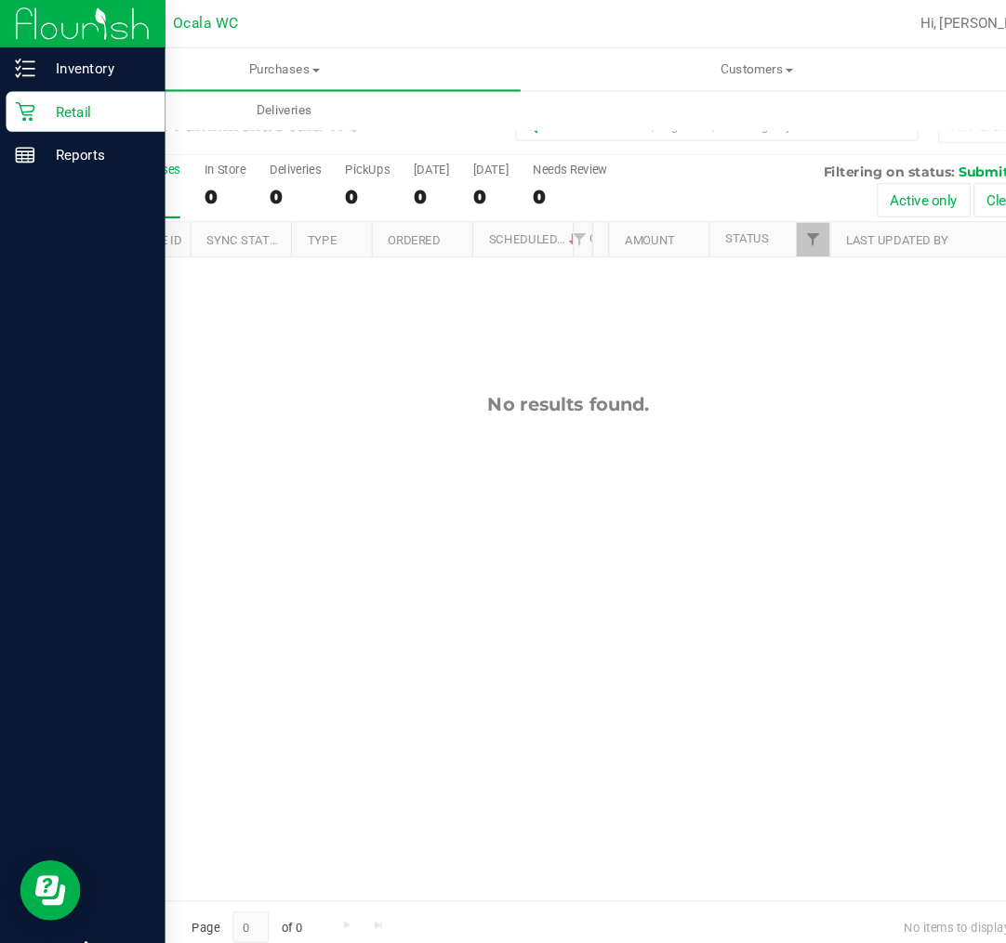
click at [29, 85] on div "Retail" at bounding box center [79, 103] width 147 height 37
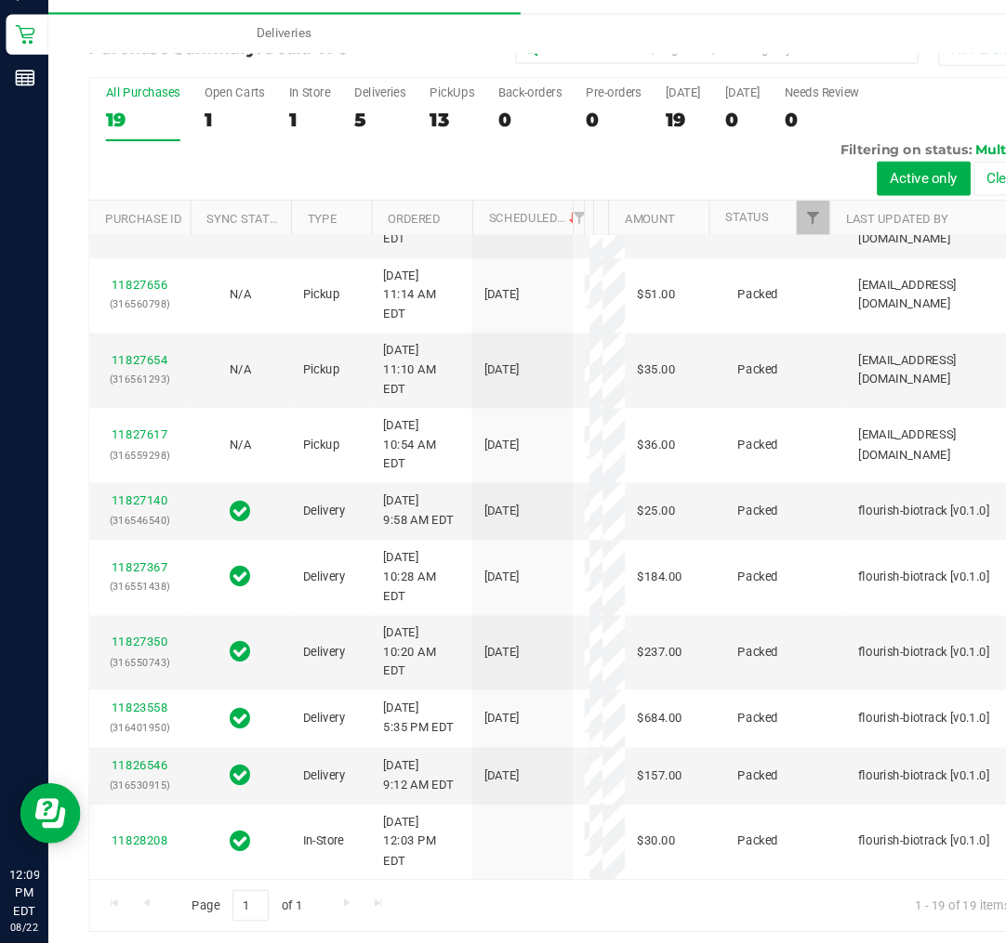
scroll to position [370, 0]
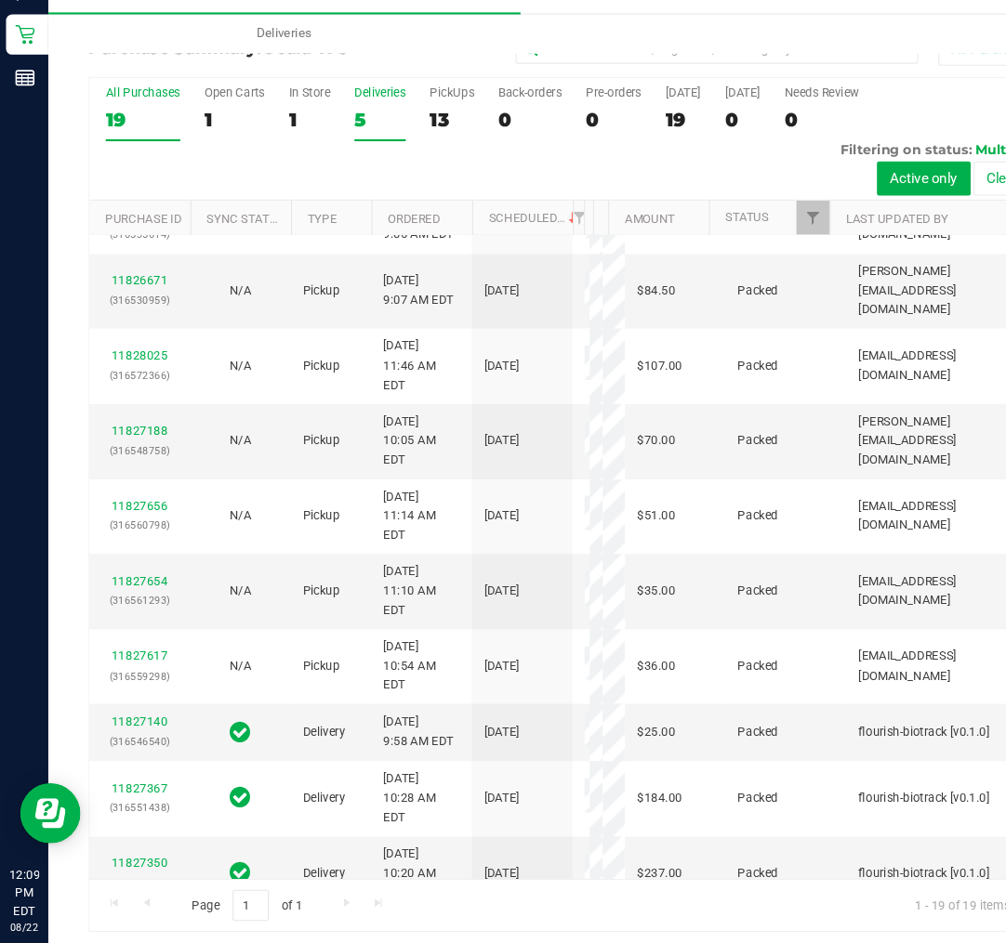
drag, startPoint x: 314, startPoint y: 185, endPoint x: 344, endPoint y: 183, distance: 29.8
click at [322, 184] on div "All Purchases 19 Open Carts 1 In Store 1 Deliveries 5 PickUps 13 Back-orders 0 …" at bounding box center [525, 199] width 885 height 113
click at [344, 183] on div "5" at bounding box center [350, 181] width 47 height 21
click at [0, 0] on input "Deliveries 5" at bounding box center [0, 0] width 0 height 0
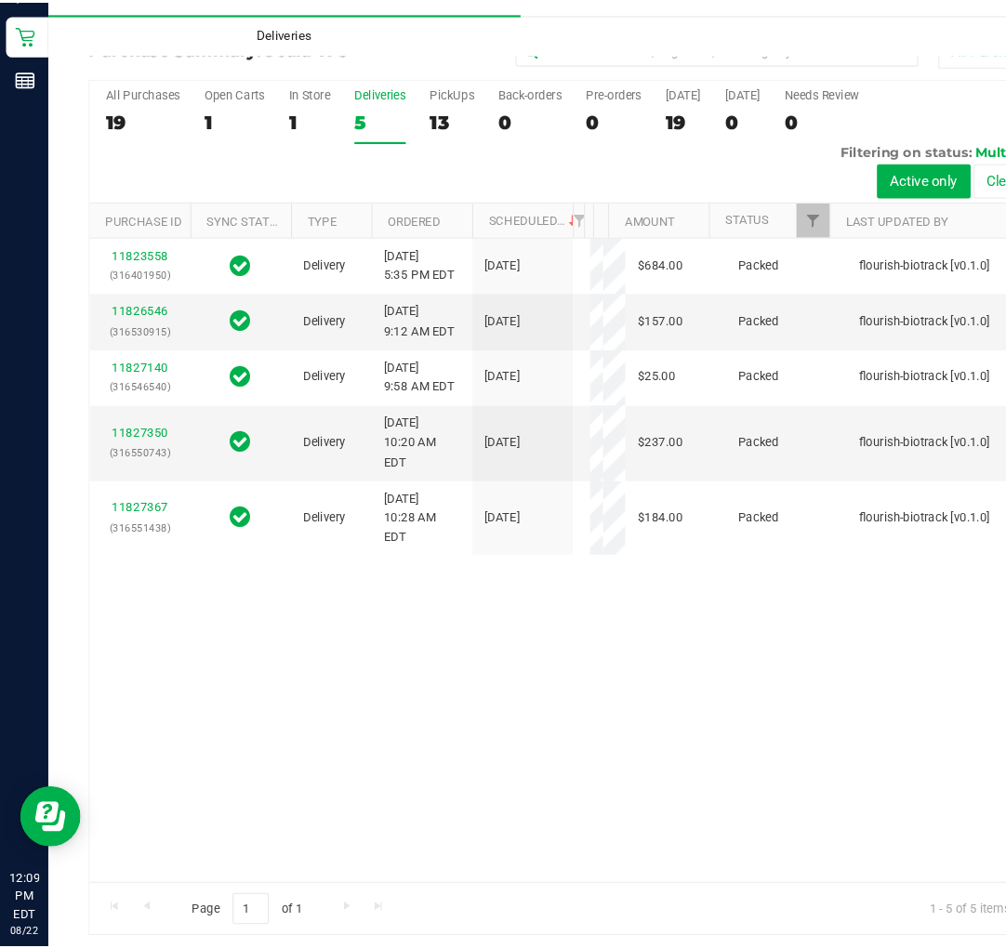
scroll to position [0, 0]
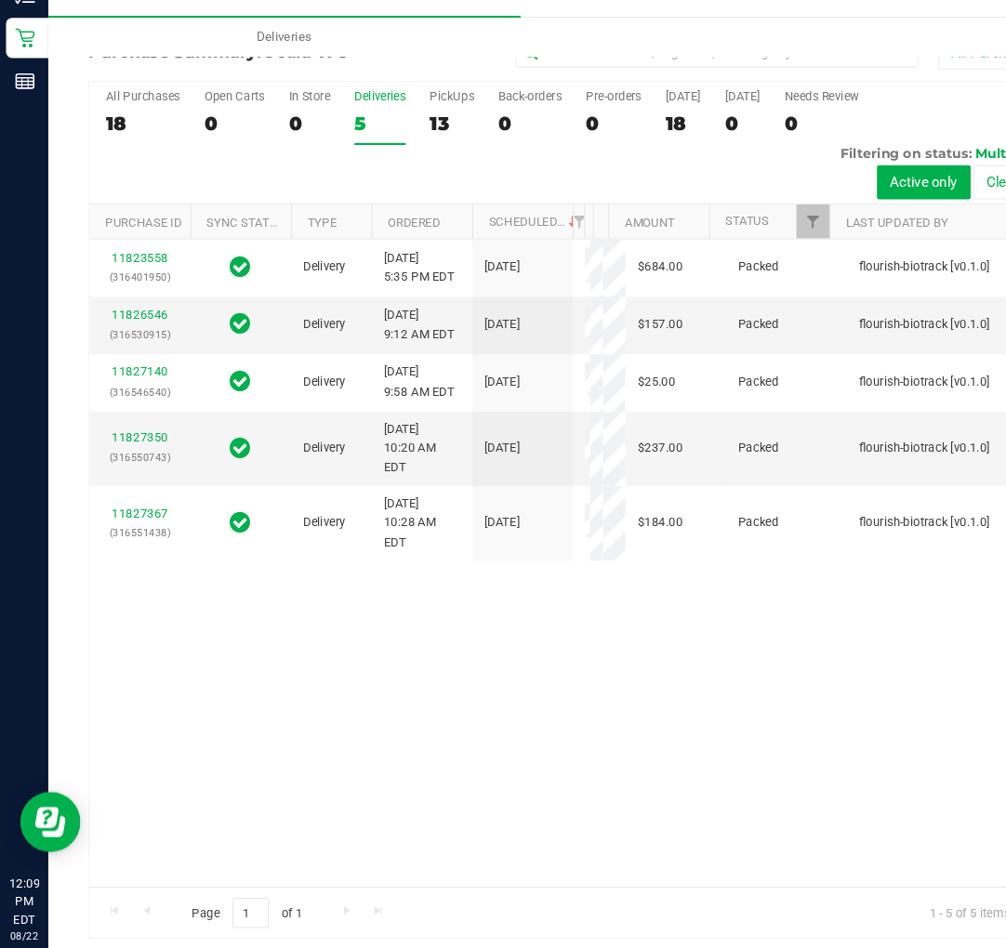
click at [390, 165] on div "All Purchases 18 Open Carts 0 In Store 0 Deliveries 5 PickUps 13 Back-orders 0 …" at bounding box center [525, 199] width 885 height 113
click at [411, 176] on div "13" at bounding box center [417, 181] width 41 height 21
click at [0, 0] on input "PickUps 13" at bounding box center [0, 0] width 0 height 0
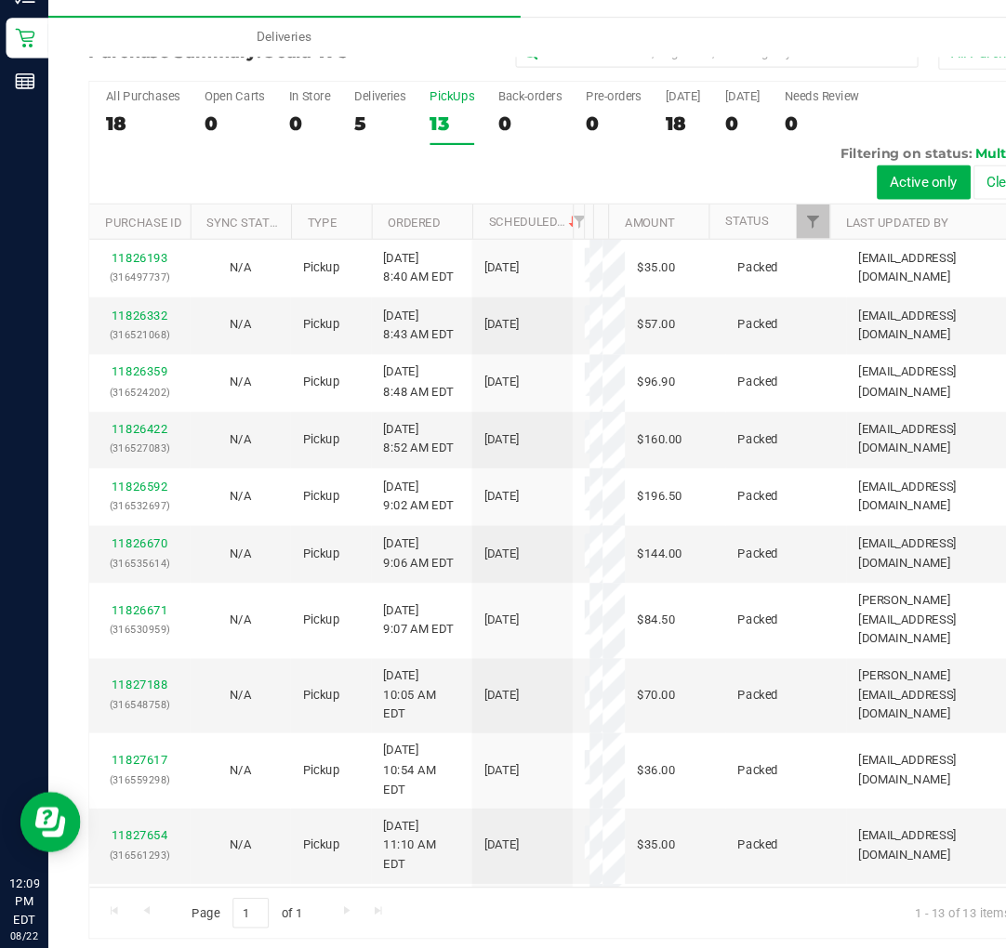
click at [373, 149] on div "All Purchases 18 Open Carts 0 In Store 0 Deliveries 5 PickUps 13 Back-orders 0 …" at bounding box center [525, 150] width 885 height 15
click at [358, 191] on div "5" at bounding box center [350, 181] width 47 height 21
click at [0, 0] on input "Deliveries 5" at bounding box center [0, 0] width 0 height 0
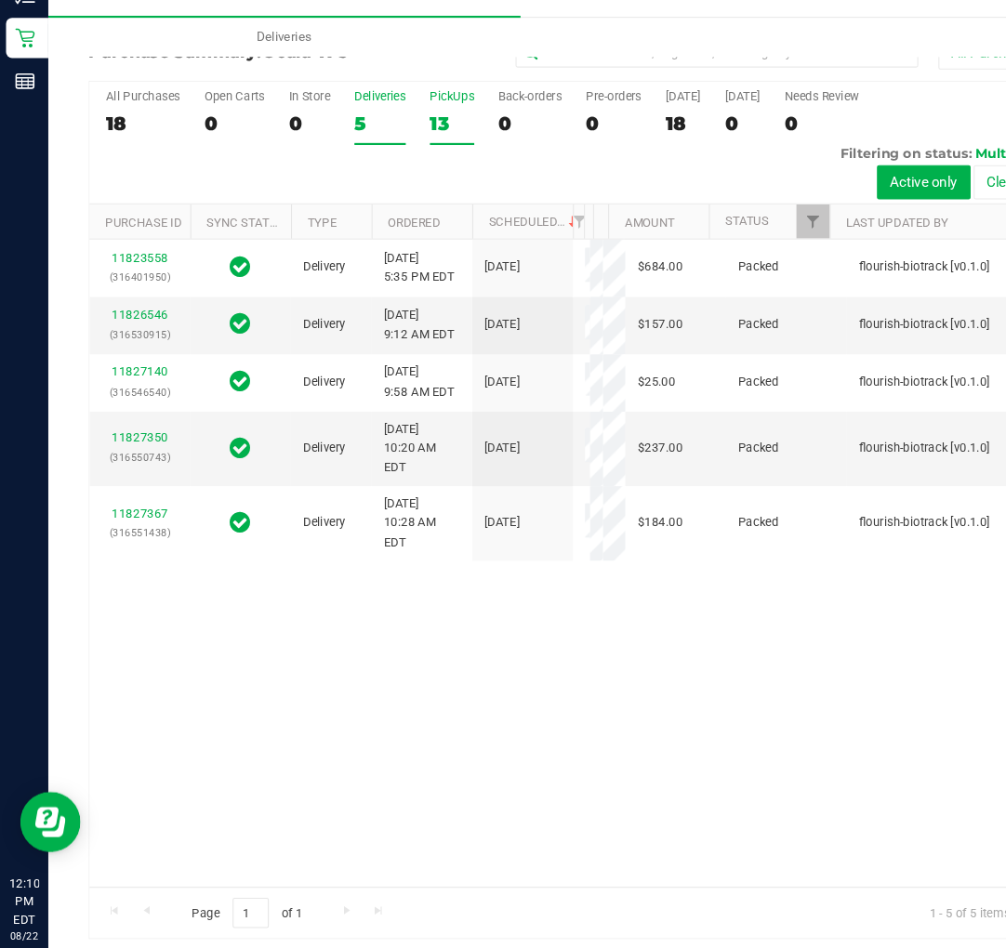
click at [426, 192] on label "PickUps 13" at bounding box center [417, 176] width 41 height 51
click at [0, 0] on input "PickUps 13" at bounding box center [0, 0] width 0 height 0
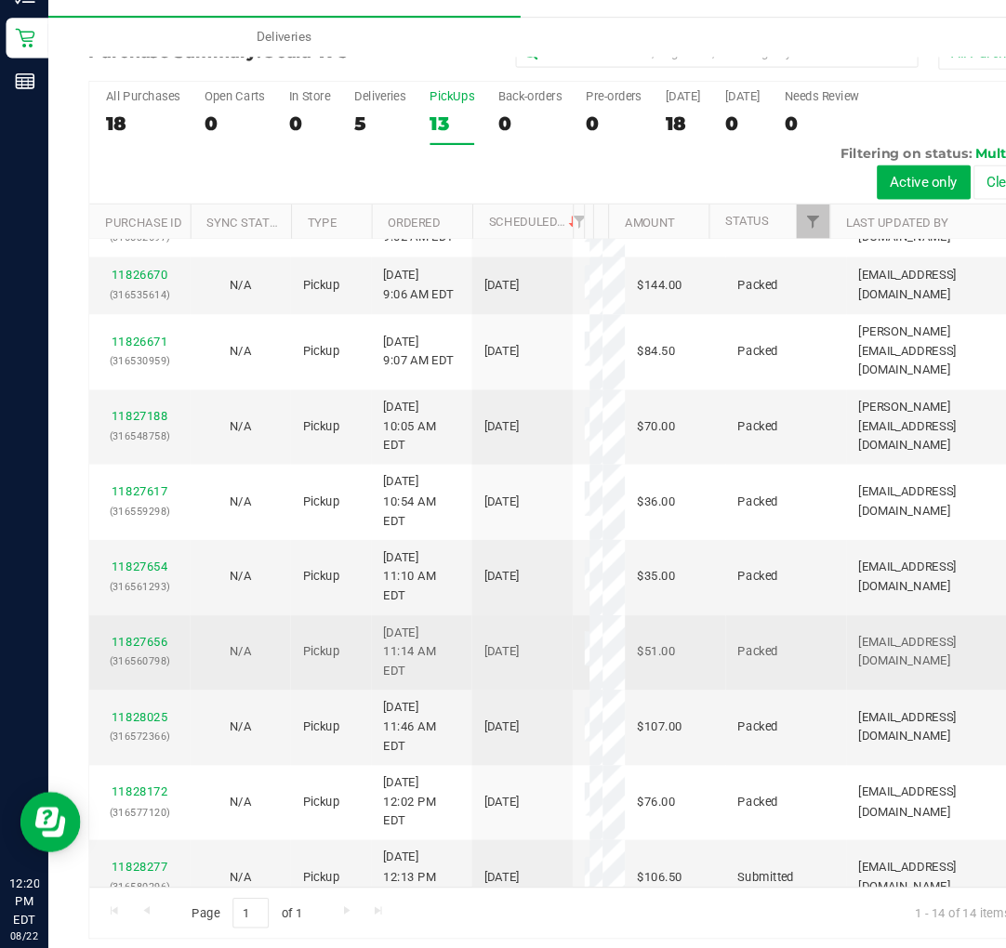
scroll to position [5, 0]
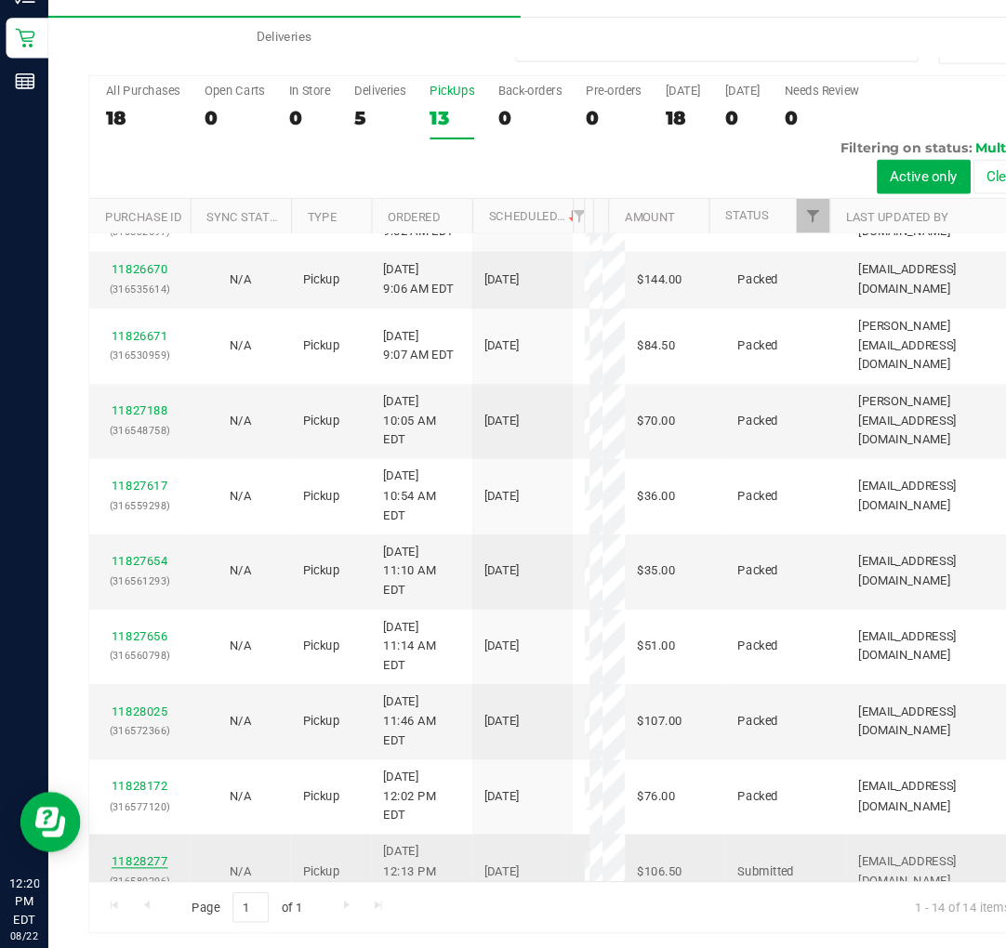
click at [126, 857] on link "11828277" at bounding box center [129, 863] width 52 height 13
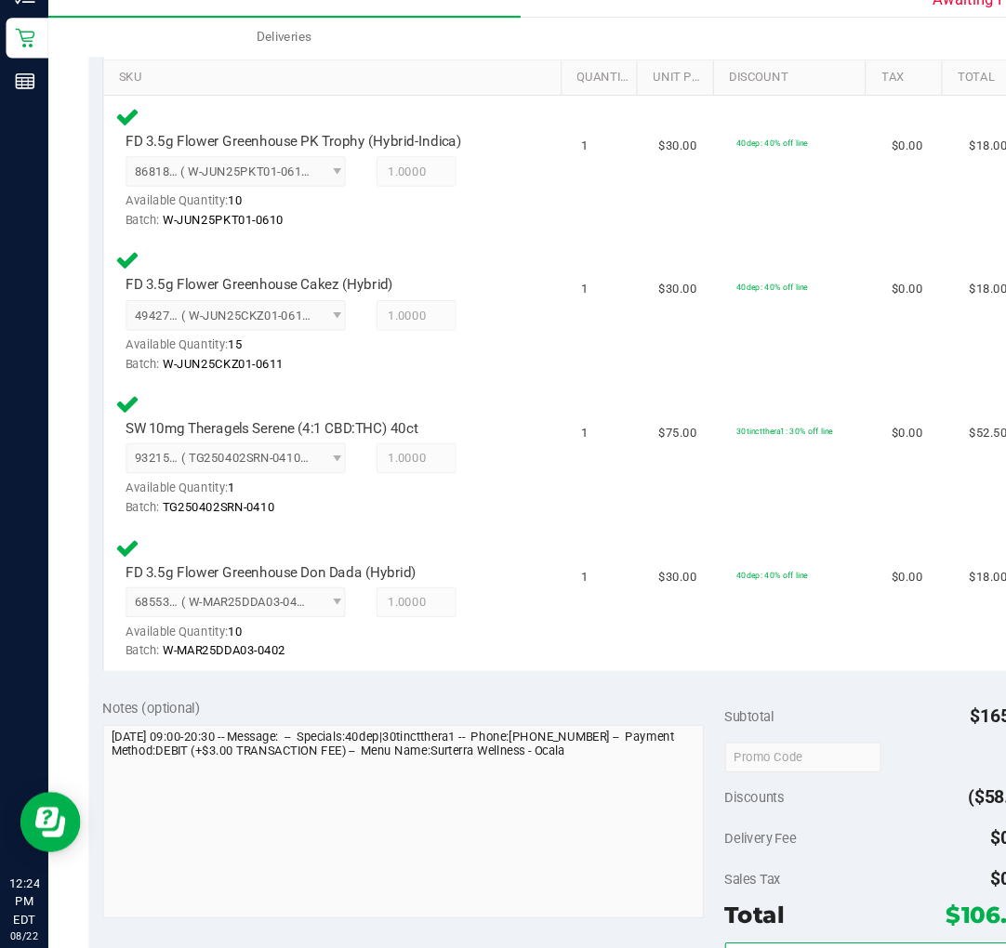
scroll to position [820, 0]
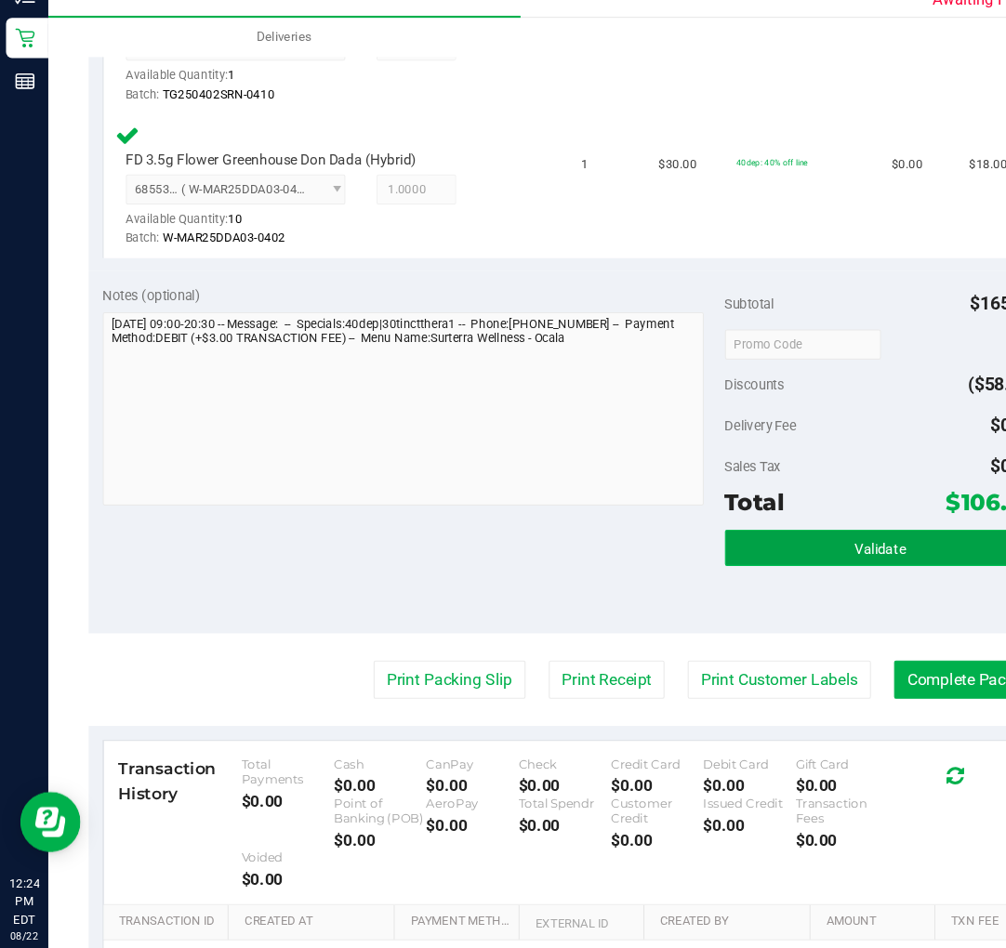
click at [771, 583] on button "Validate" at bounding box center [812, 574] width 287 height 33
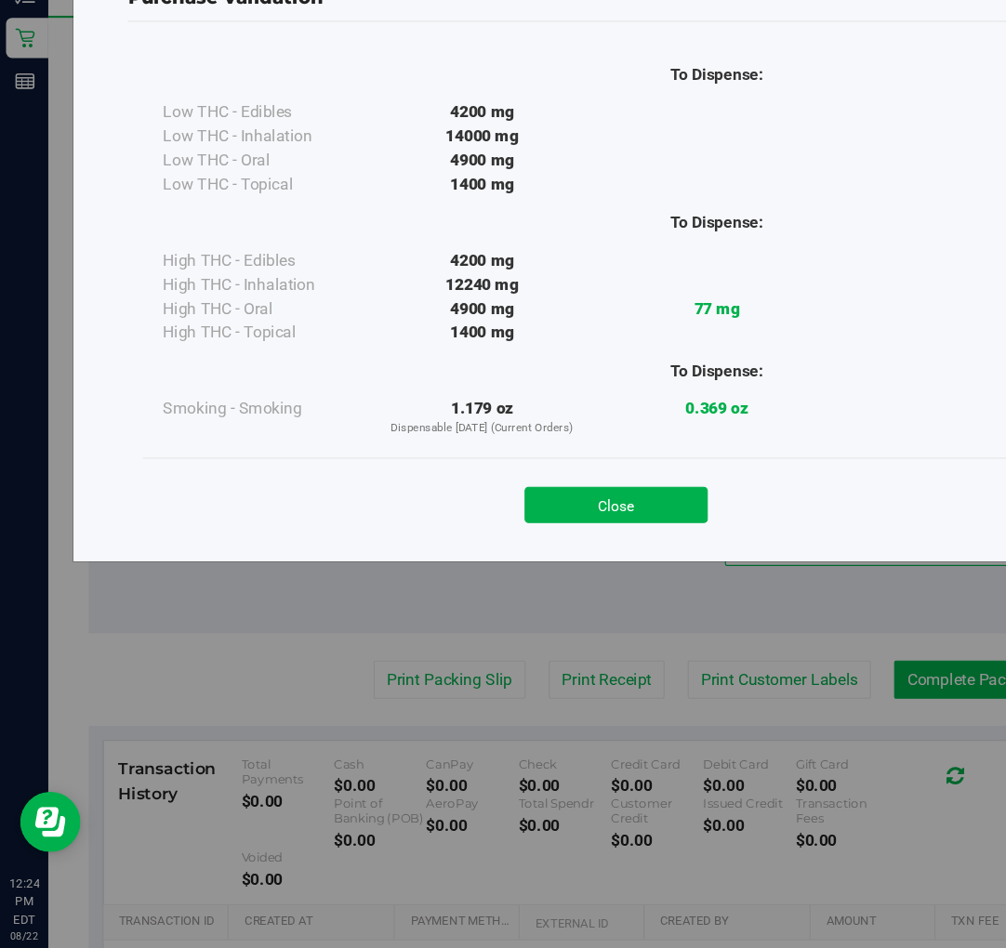
click at [575, 516] on div "Close" at bounding box center [569, 529] width 846 height 46
click at [577, 534] on button "Close" at bounding box center [568, 534] width 169 height 33
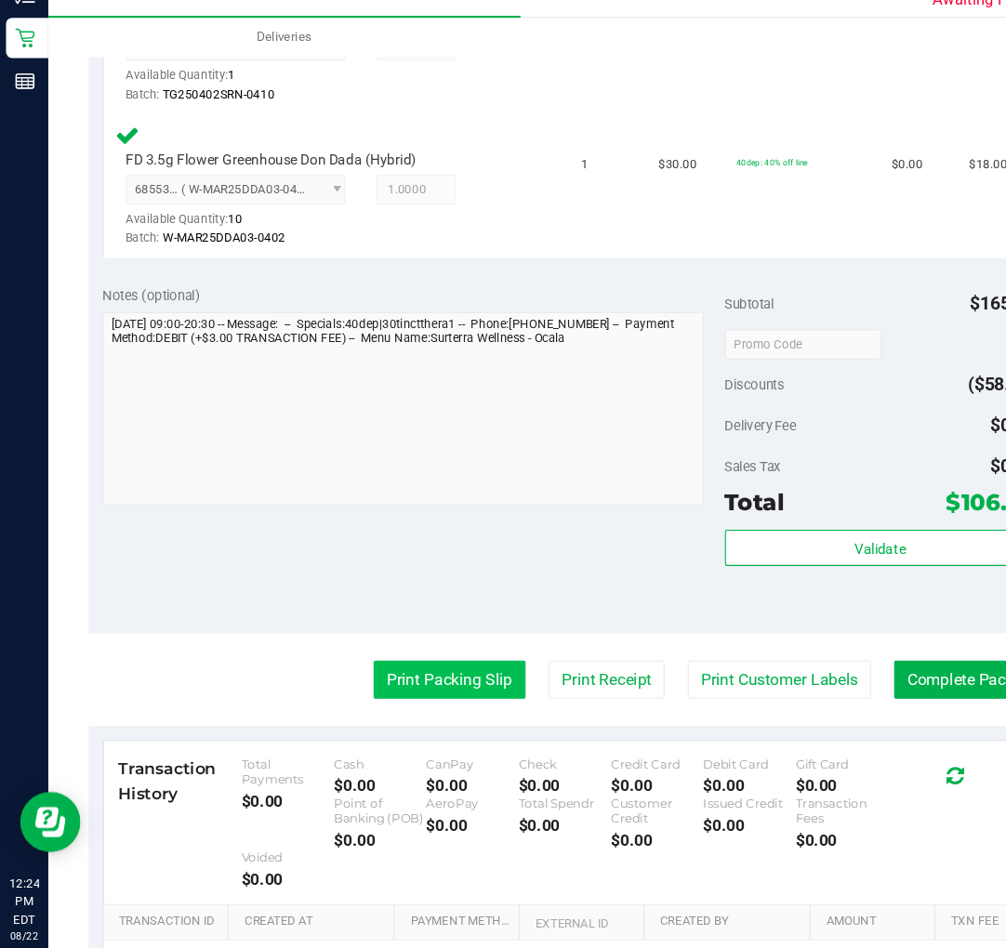
click at [406, 705] on button "Print Packing Slip" at bounding box center [415, 696] width 140 height 35
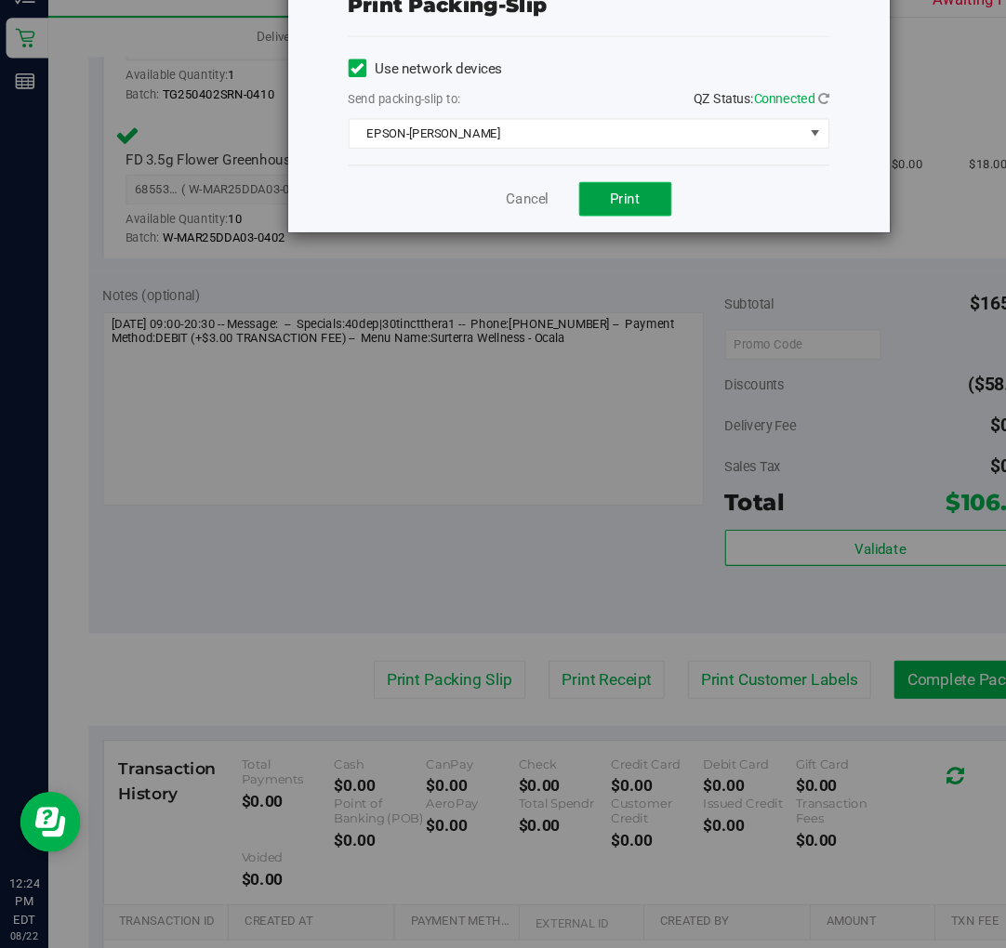
click at [589, 251] on span "Print" at bounding box center [577, 251] width 28 height 15
click at [487, 257] on link "Cancel" at bounding box center [487, 253] width 39 height 20
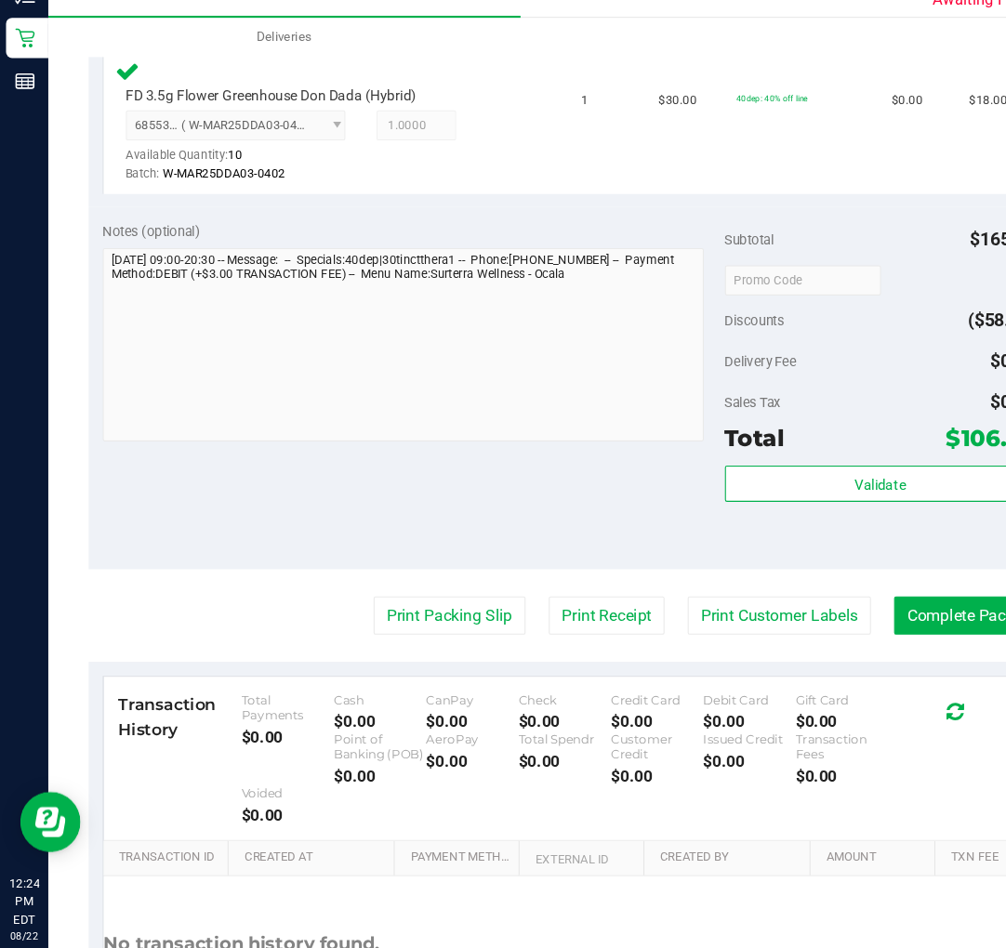
scroll to position [884, 0]
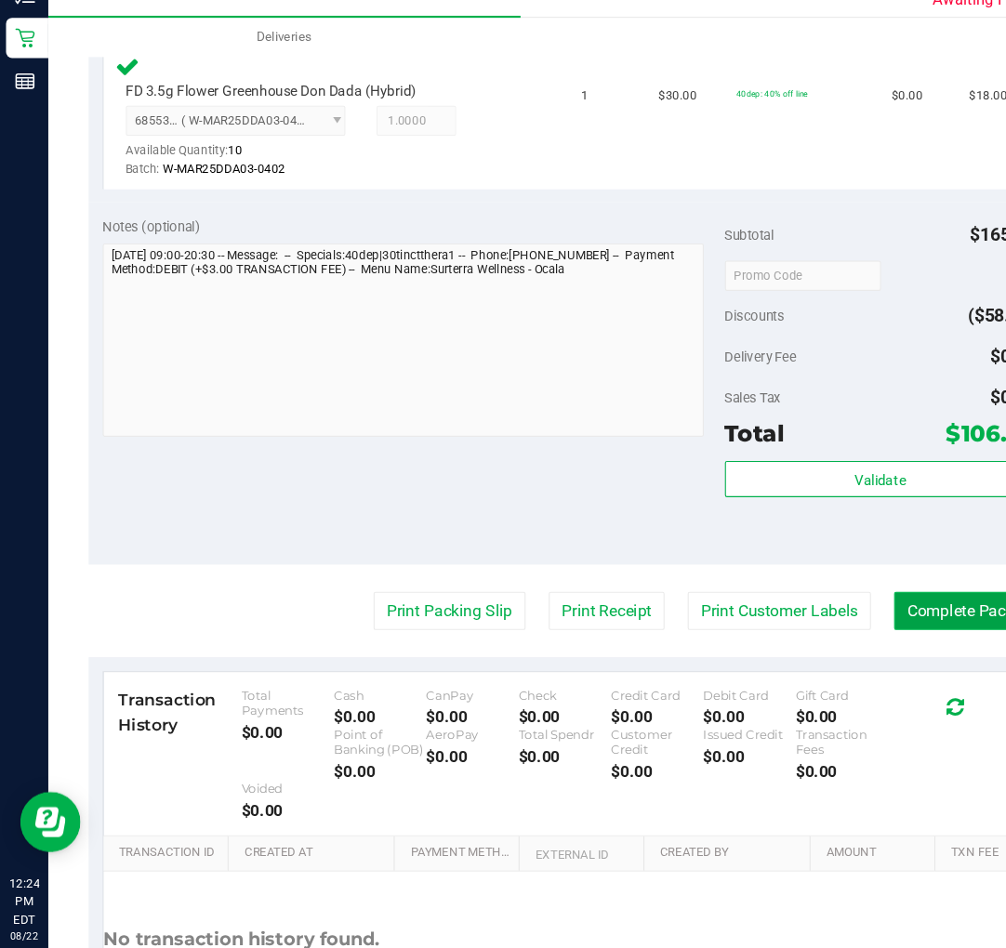
click at [878, 624] on button "Complete Packing" at bounding box center [896, 631] width 143 height 35
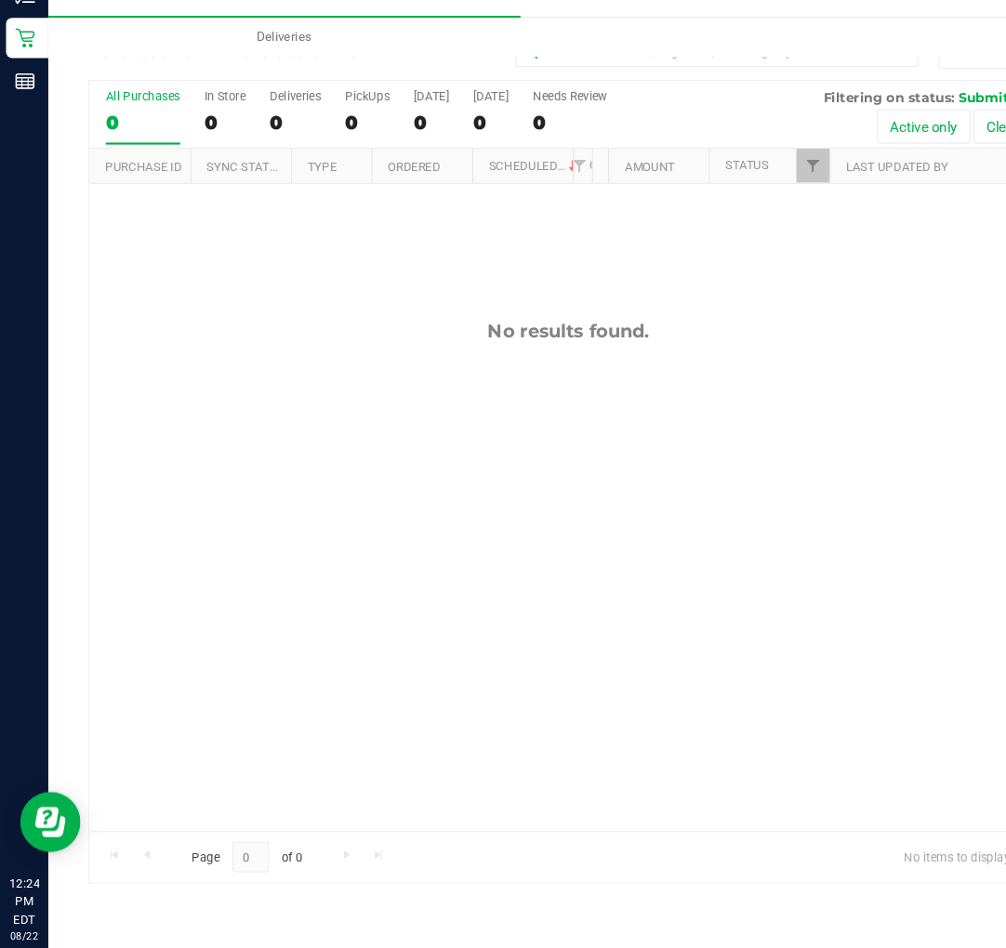
scroll to position [125, 0]
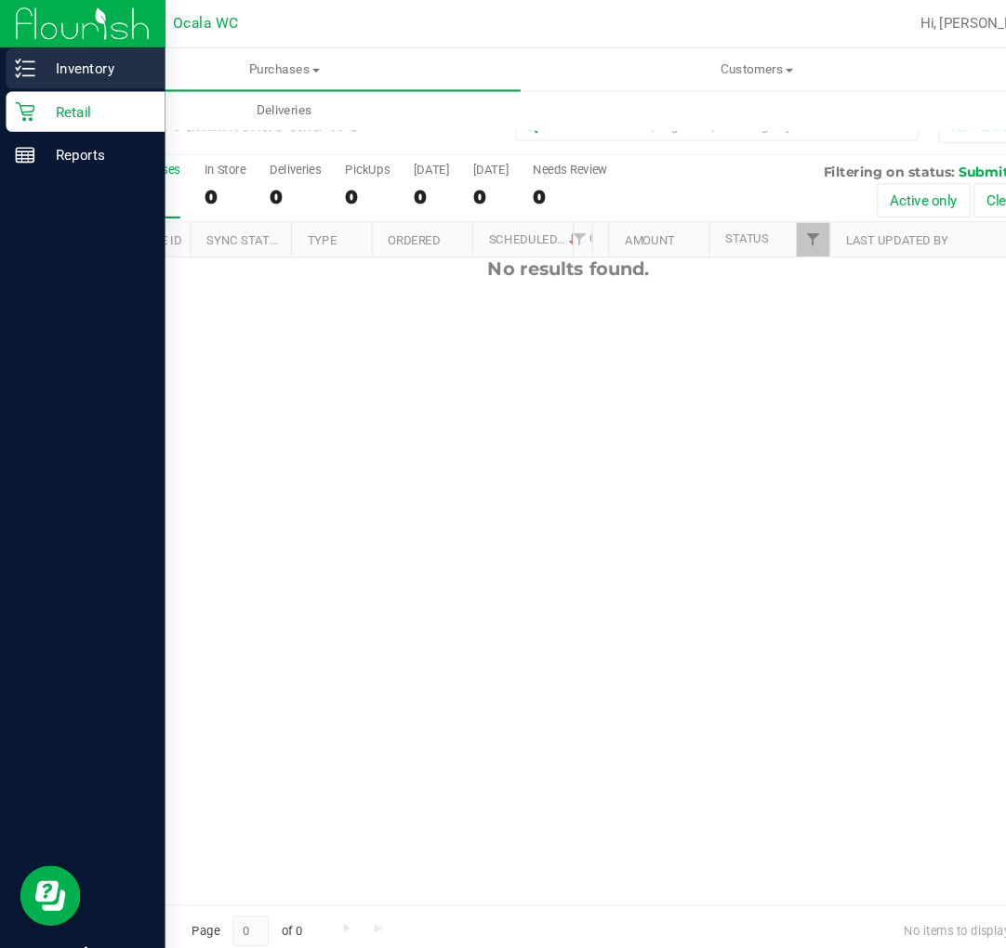
click at [83, 52] on p "Inventory" at bounding box center [89, 63] width 112 height 22
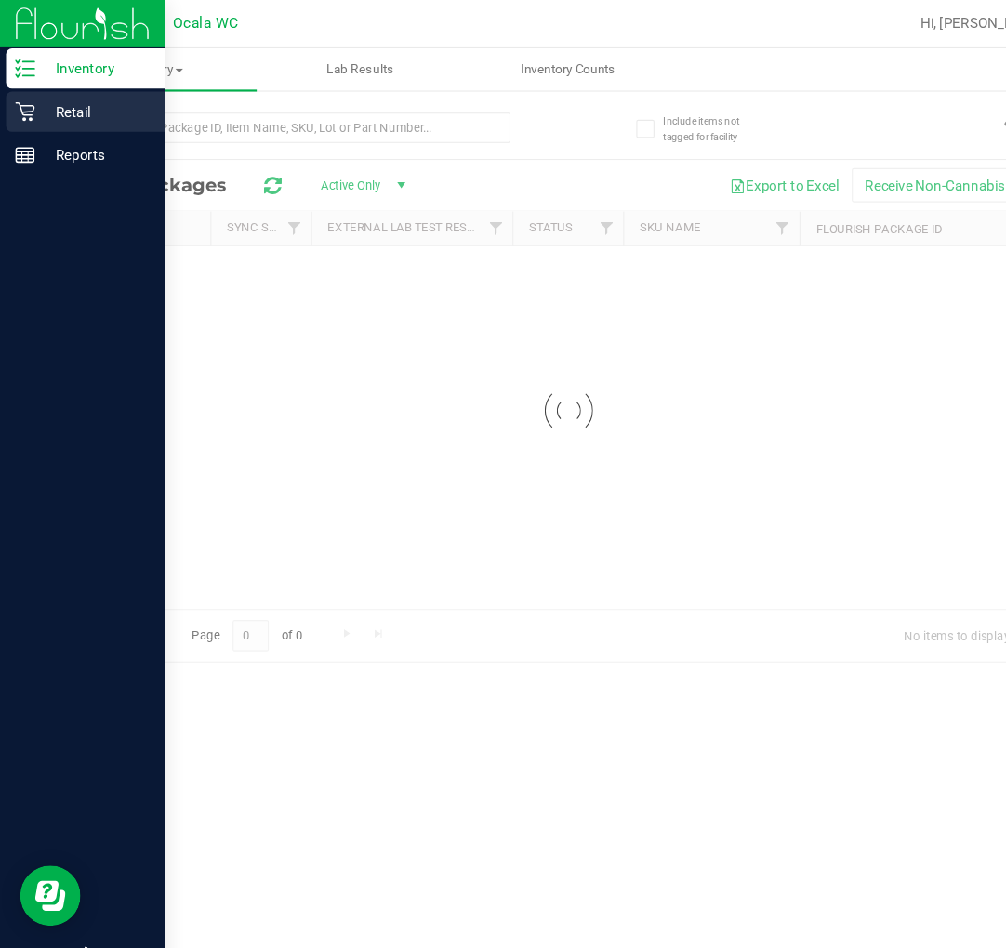
click at [66, 93] on p "Retail" at bounding box center [89, 103] width 112 height 22
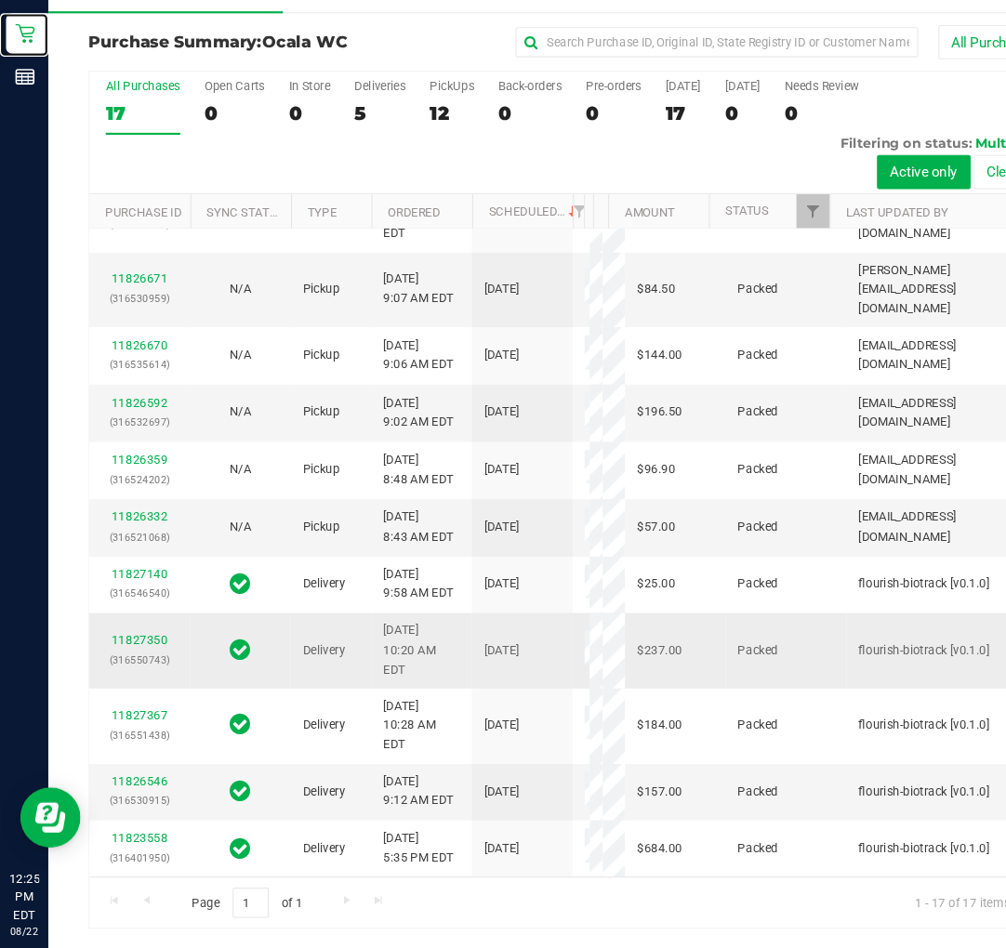
scroll to position [742, 0]
click at [435, 169] on div "12" at bounding box center [417, 176] width 41 height 21
click at [0, 0] on input "PickUps 12" at bounding box center [0, 0] width 0 height 0
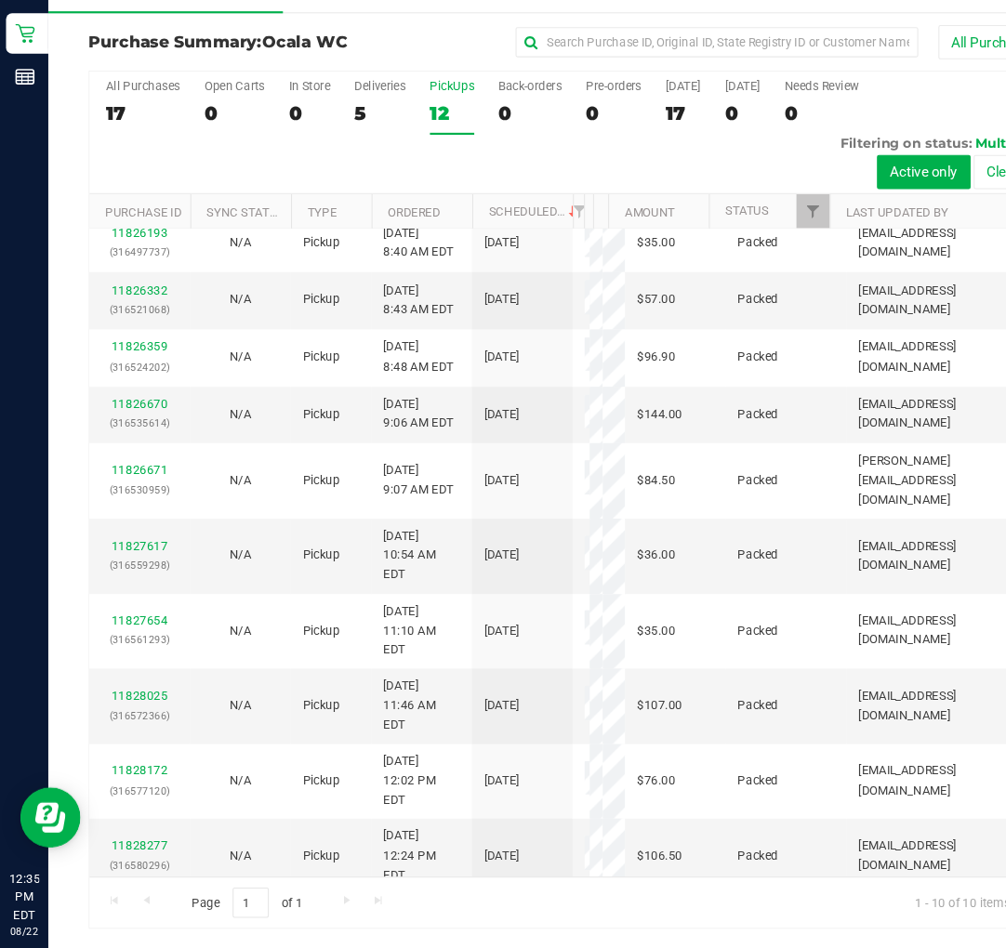
scroll to position [0, 0]
